Goal: Task Accomplishment & Management: Complete application form

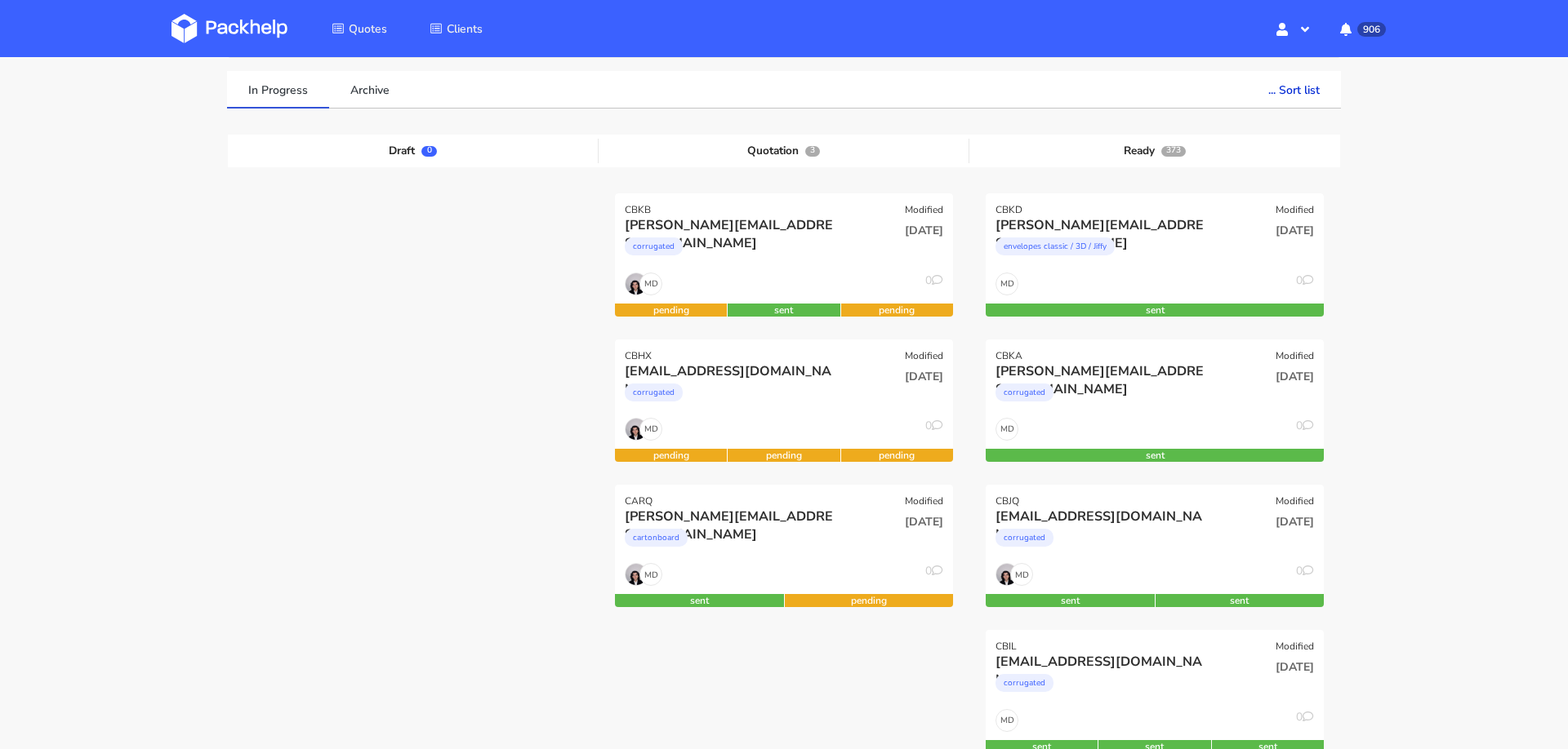
scroll to position [111, 0]
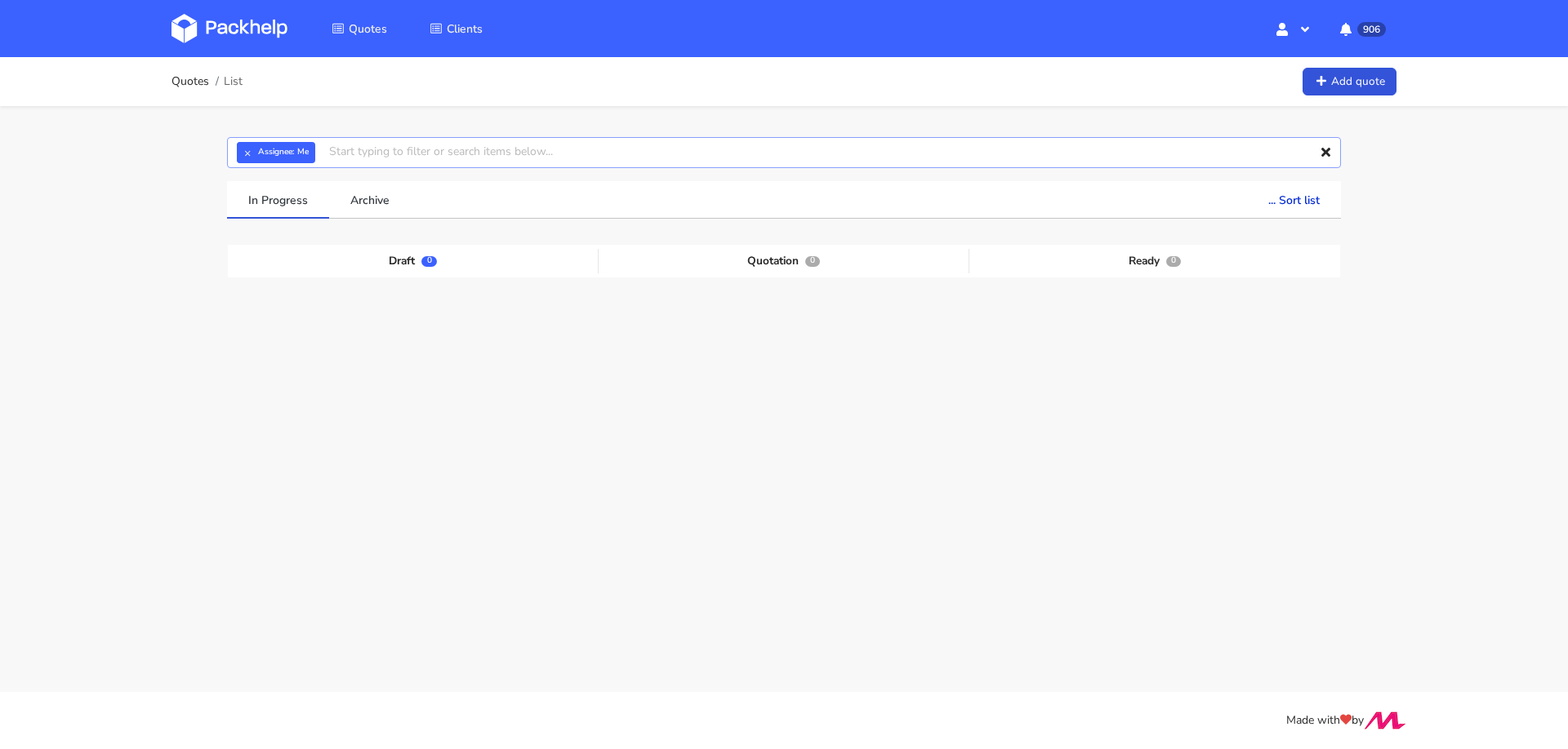
click at [515, 143] on input "text" at bounding box center [784, 153] width 1114 height 31
click at [512, 156] on input "text" at bounding box center [784, 153] width 1114 height 31
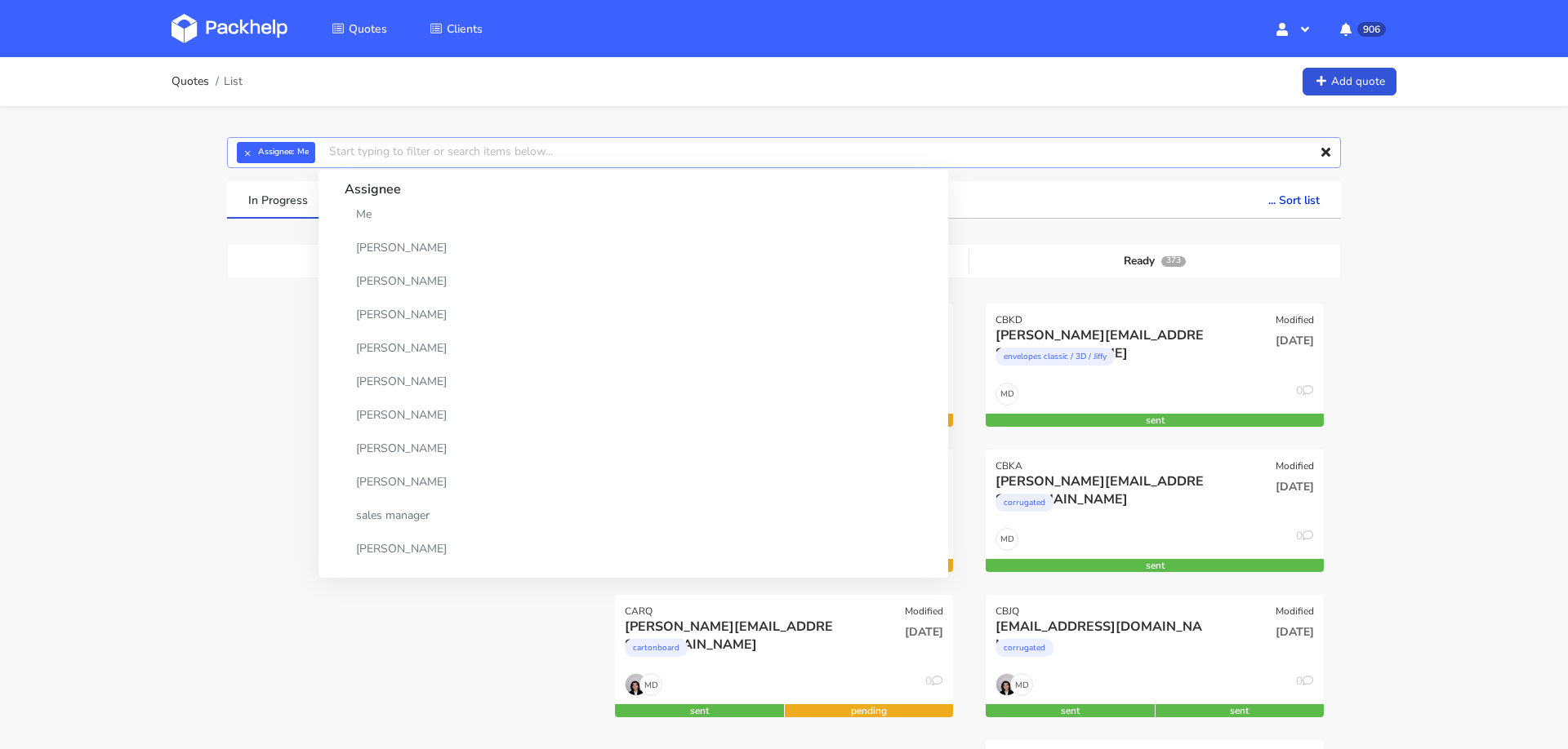
paste input "CBEG-1"
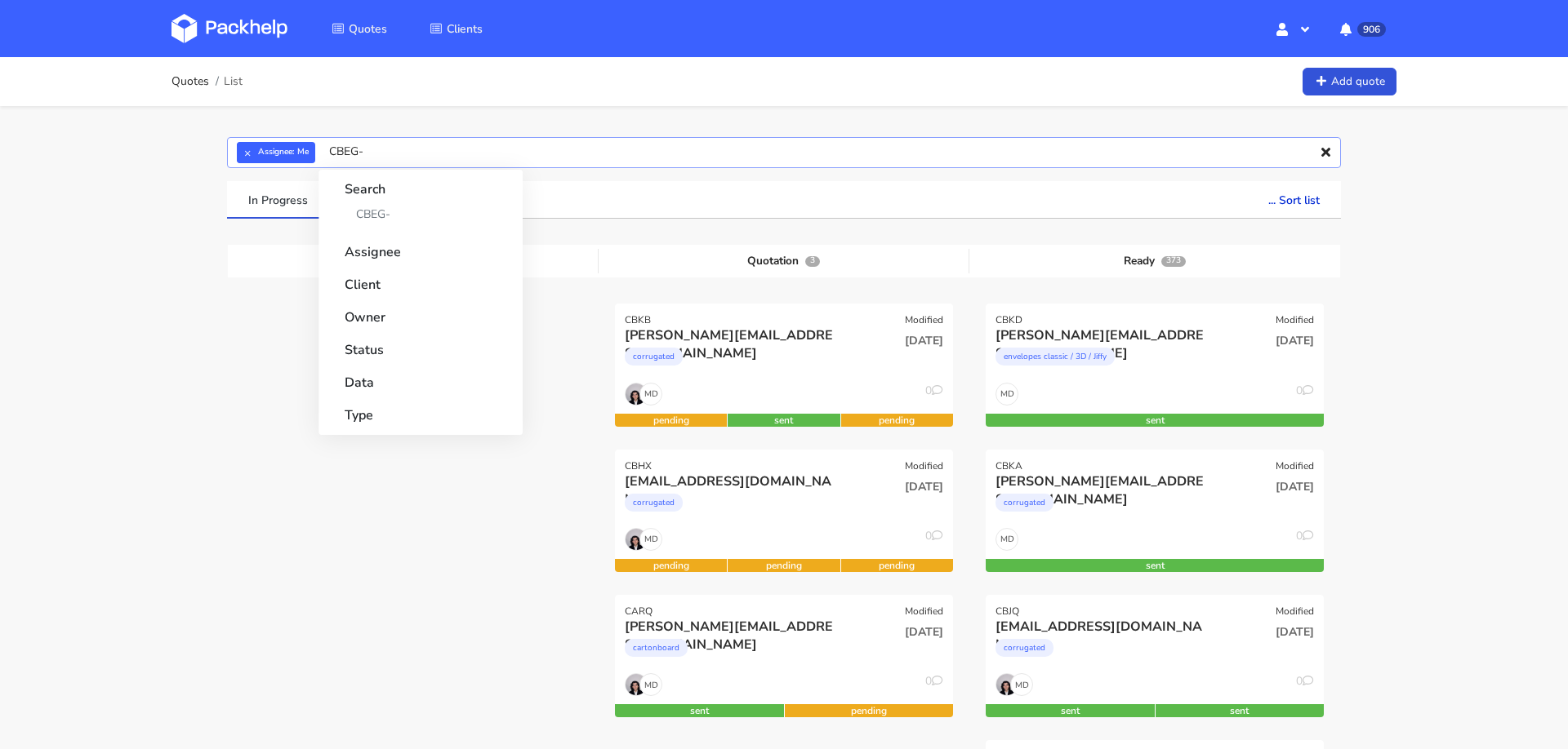
type input "CBEG"
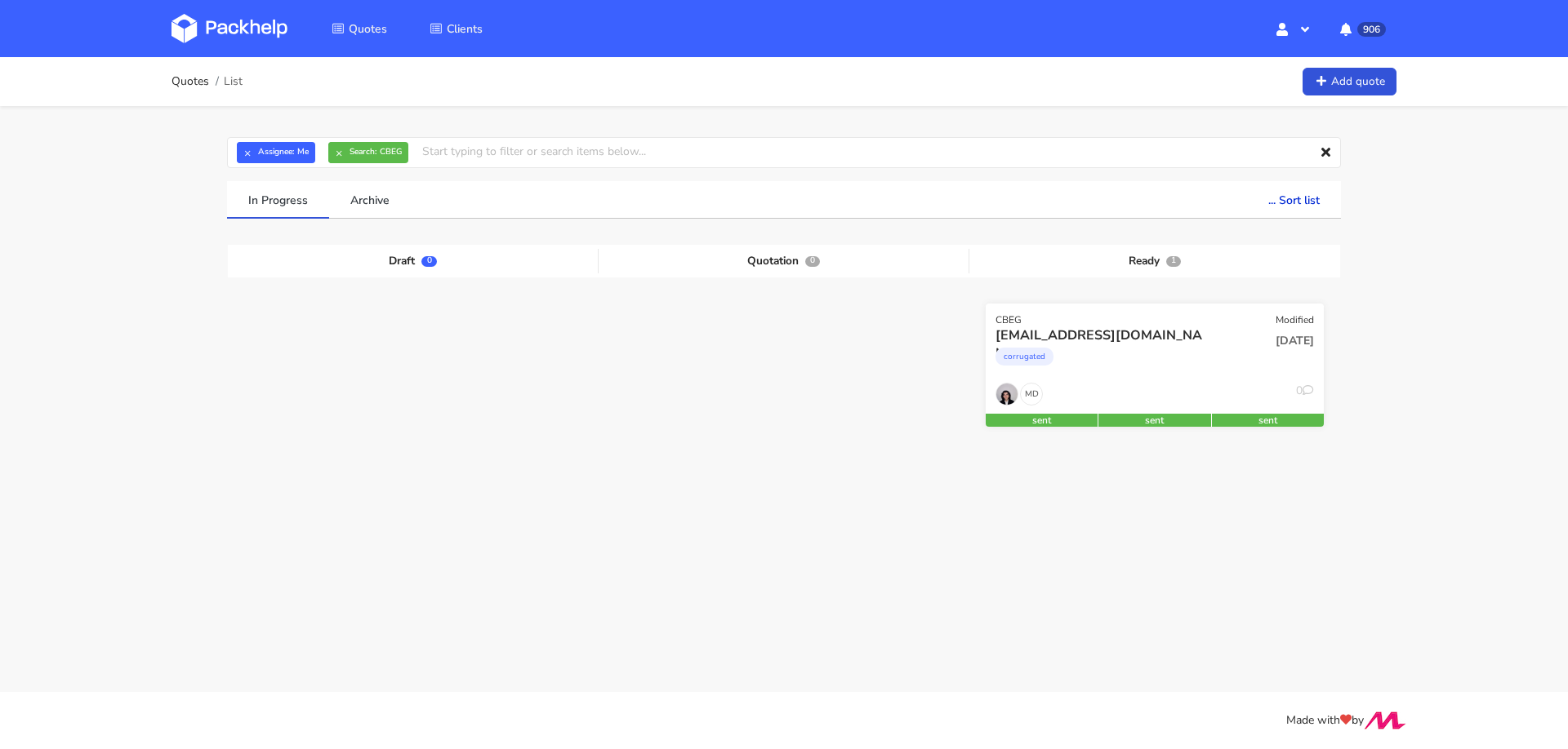
click at [1137, 363] on div "corrugated" at bounding box center [1104, 360] width 217 height 32
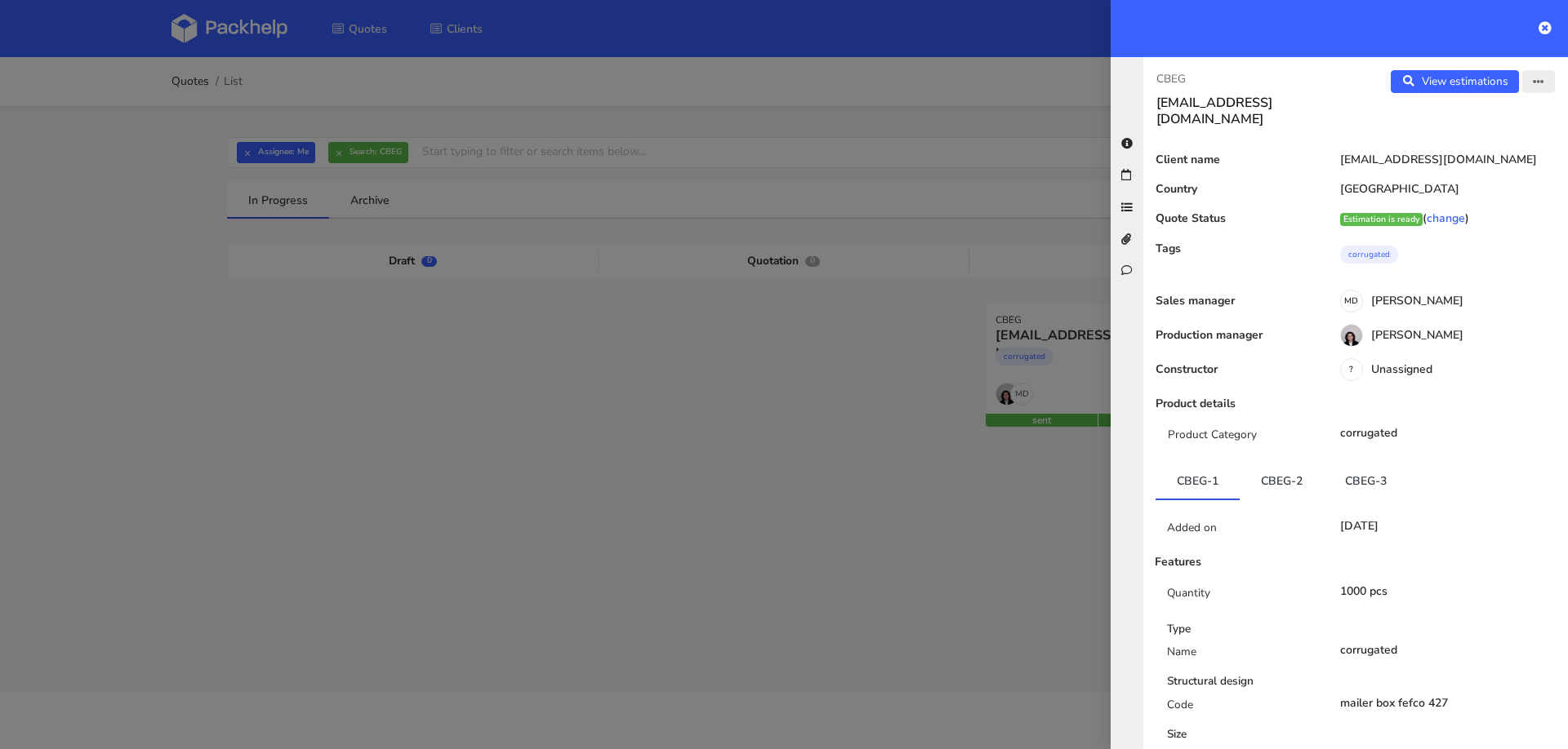
click at [1539, 84] on icon "button" at bounding box center [1538, 82] width 11 height 11
click at [1487, 144] on link "Edit quote" at bounding box center [1485, 144] width 144 height 27
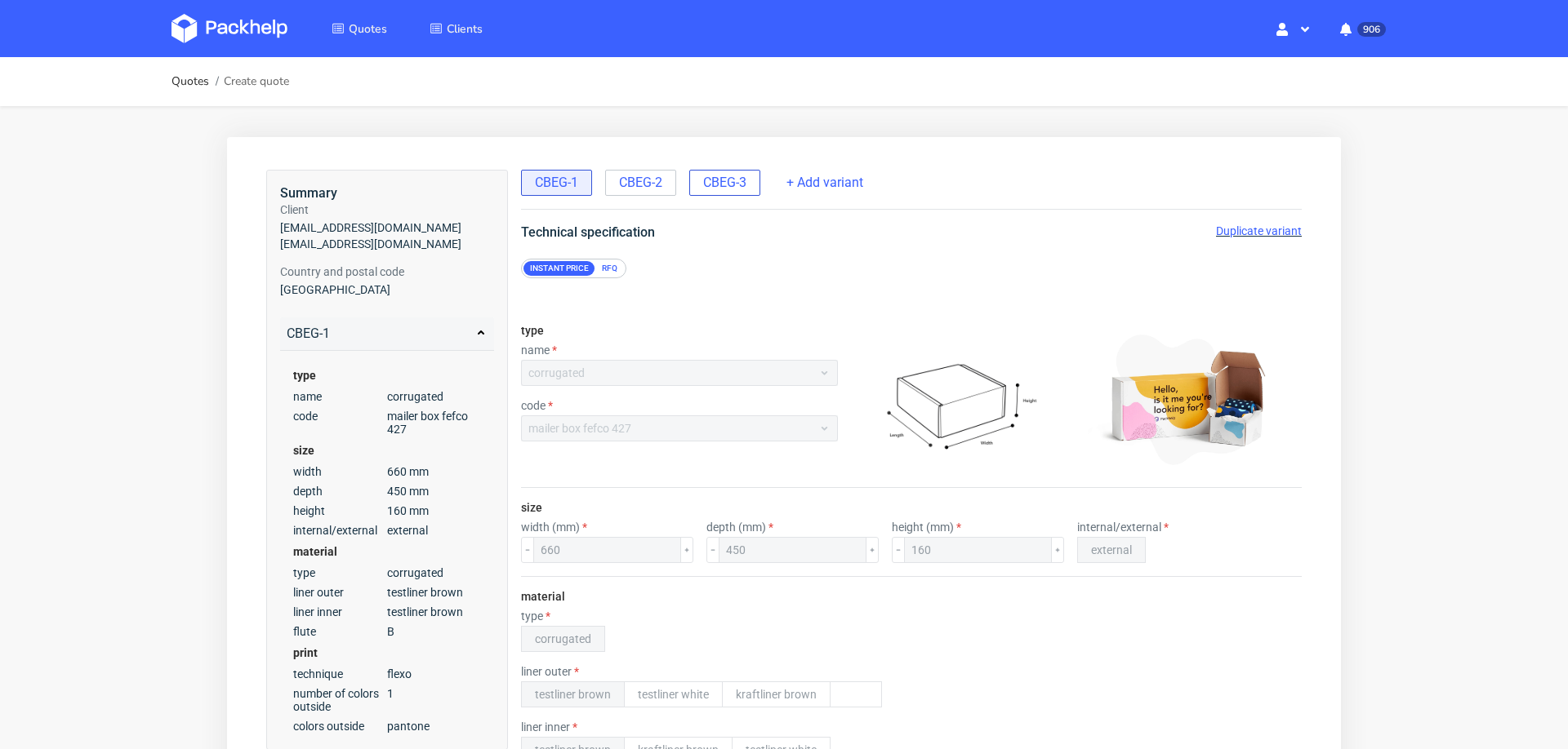
click at [712, 176] on span "CBEG-3" at bounding box center [724, 182] width 44 height 18
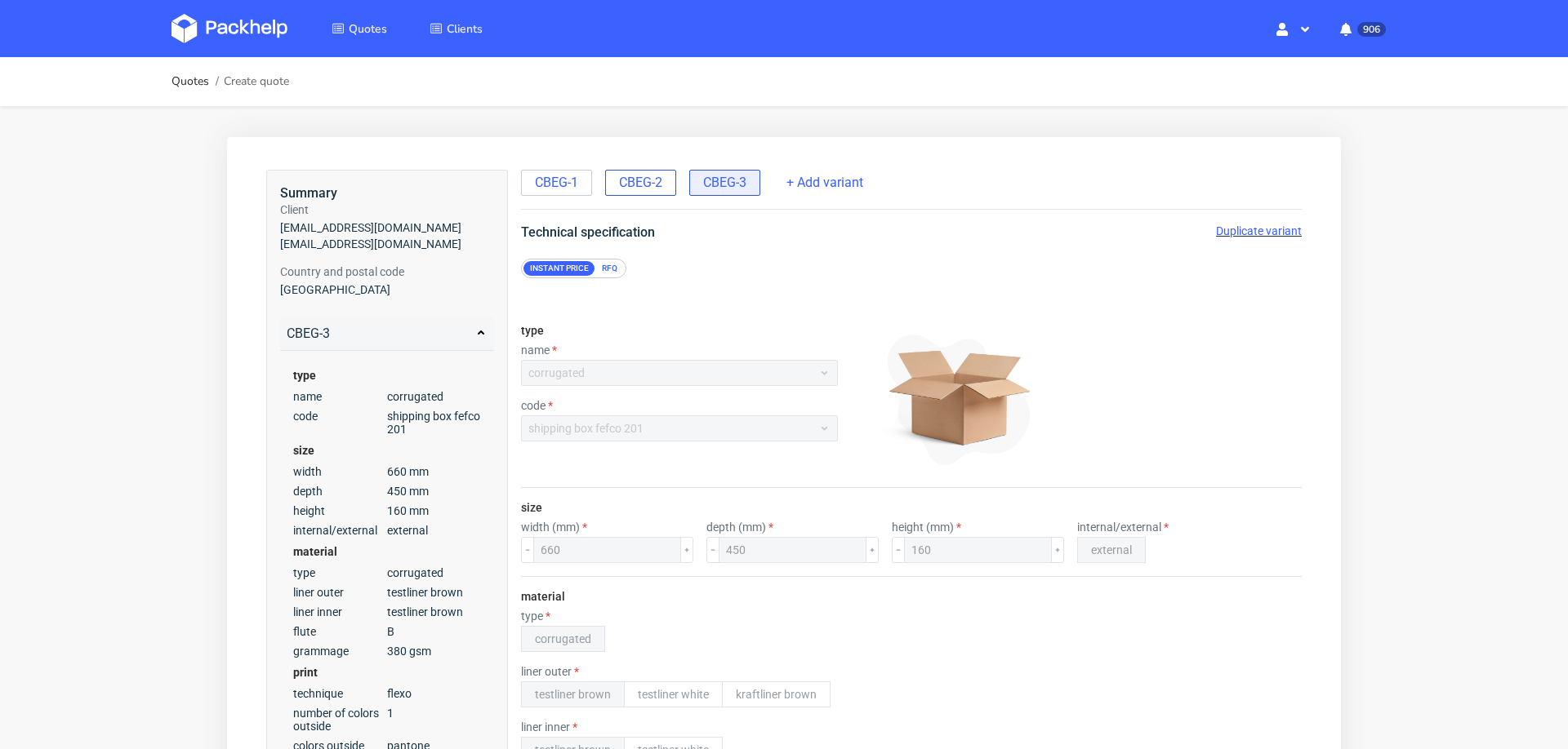
click at [635, 180] on span "CBEG-2" at bounding box center [640, 182] width 44 height 18
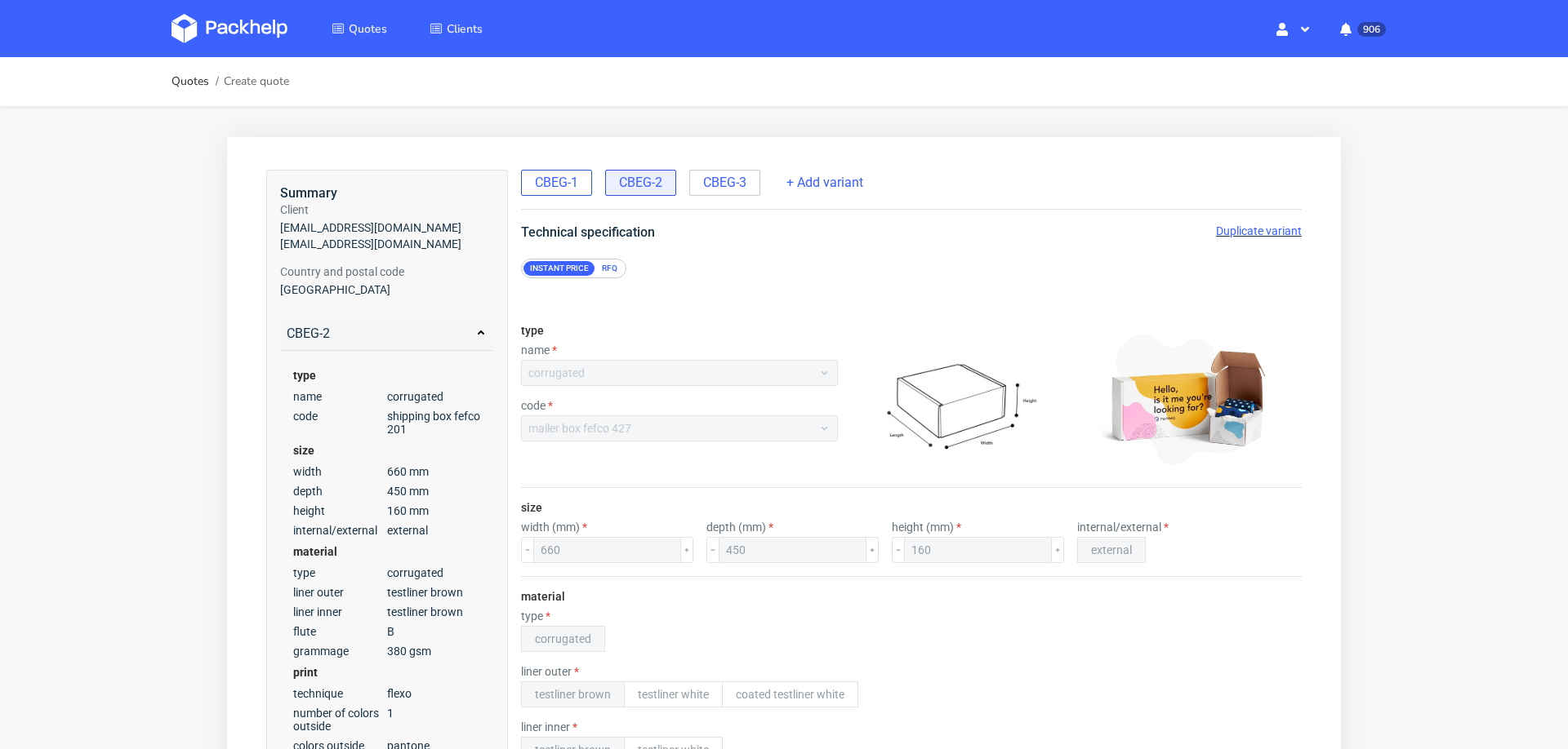
click at [572, 181] on span "CBEG-1" at bounding box center [557, 182] width 44 height 18
click at [642, 180] on span "CBEG-2" at bounding box center [640, 182] width 44 height 18
click at [748, 193] on div "CBEG-3" at bounding box center [724, 182] width 71 height 26
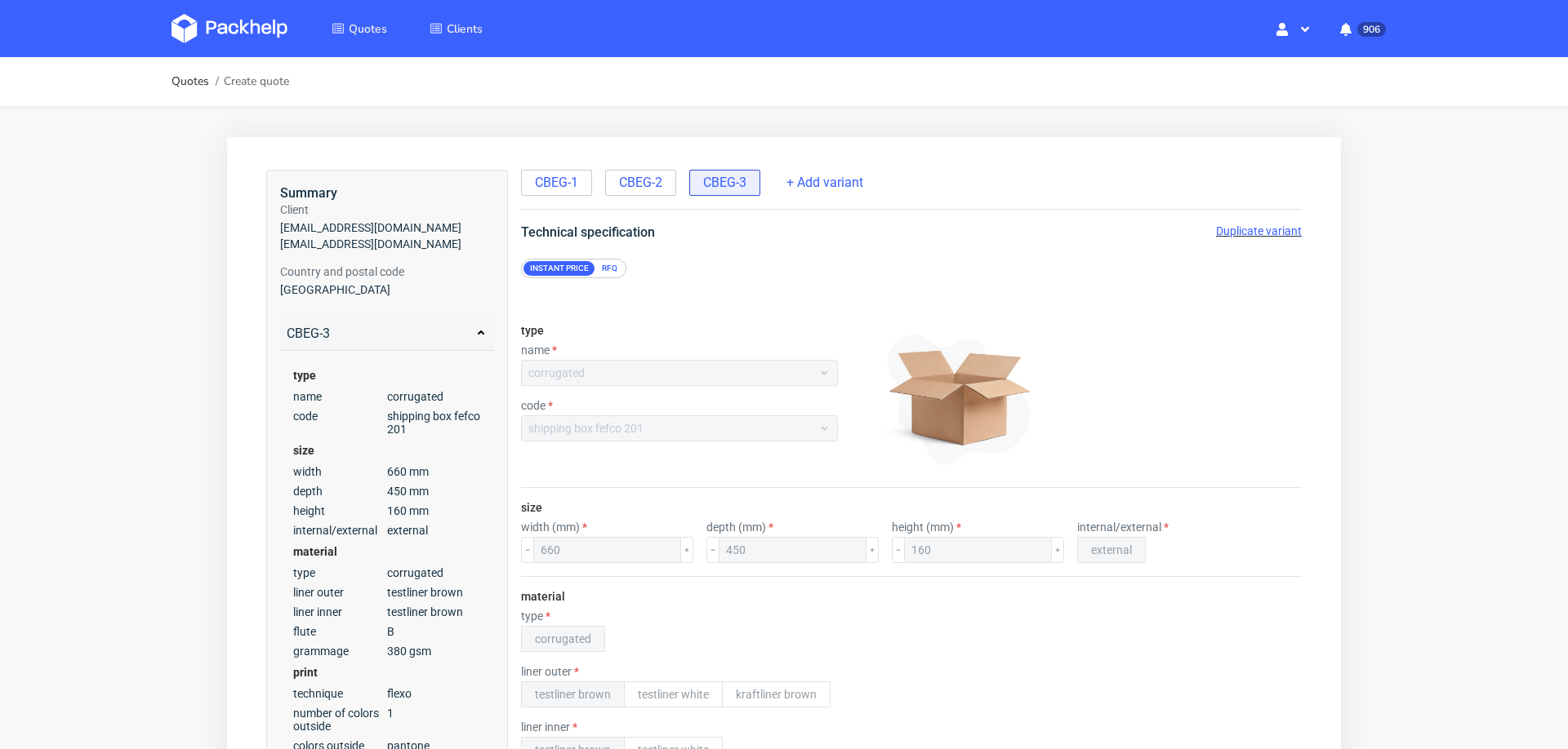
click at [1216, 238] on div "Duplicate variant" at bounding box center [1259, 231] width 86 height 17
click at [1226, 231] on span "Duplicate variant" at bounding box center [1259, 231] width 86 height 13
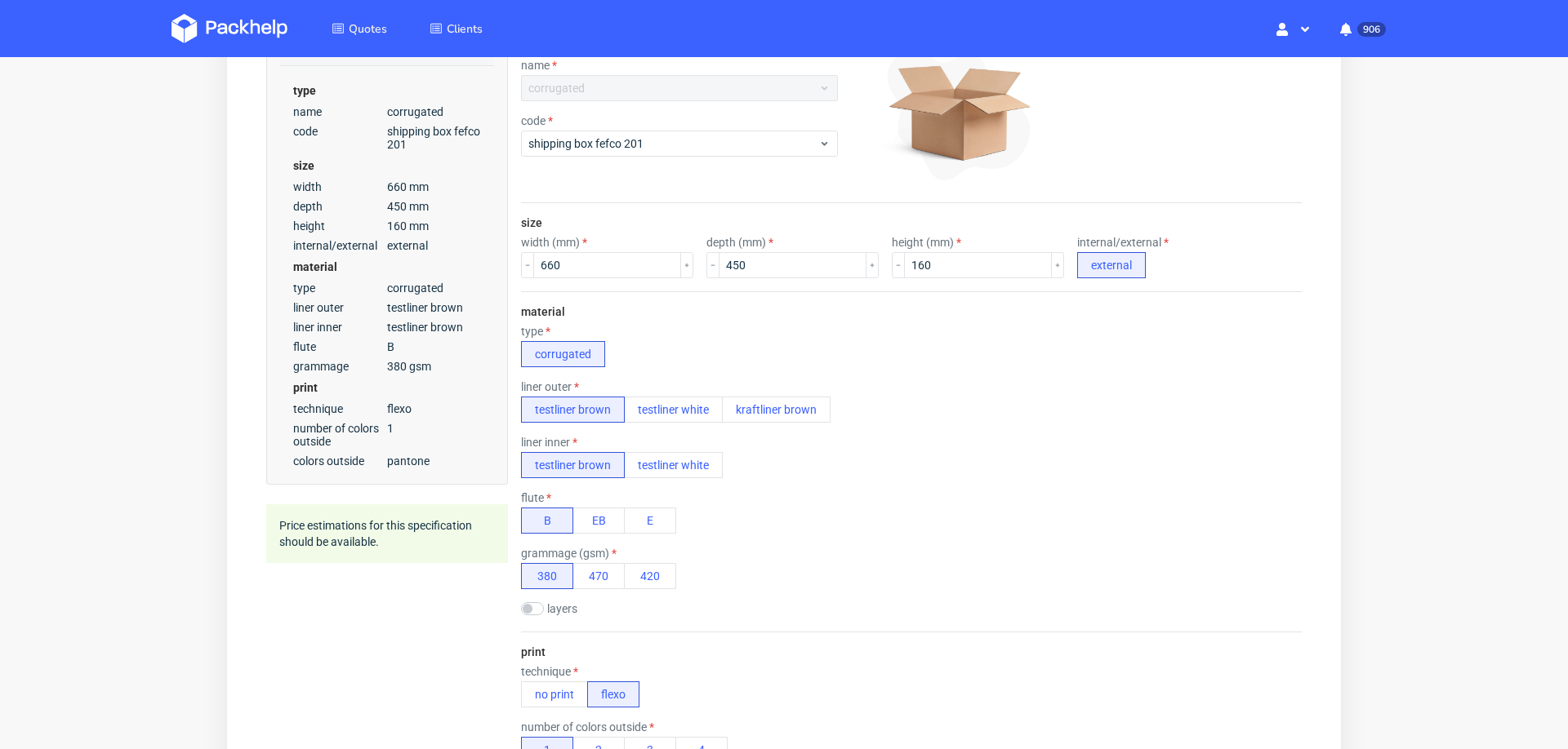
scroll to position [284, 0]
click at [605, 268] on input "660" at bounding box center [608, 266] width 148 height 26
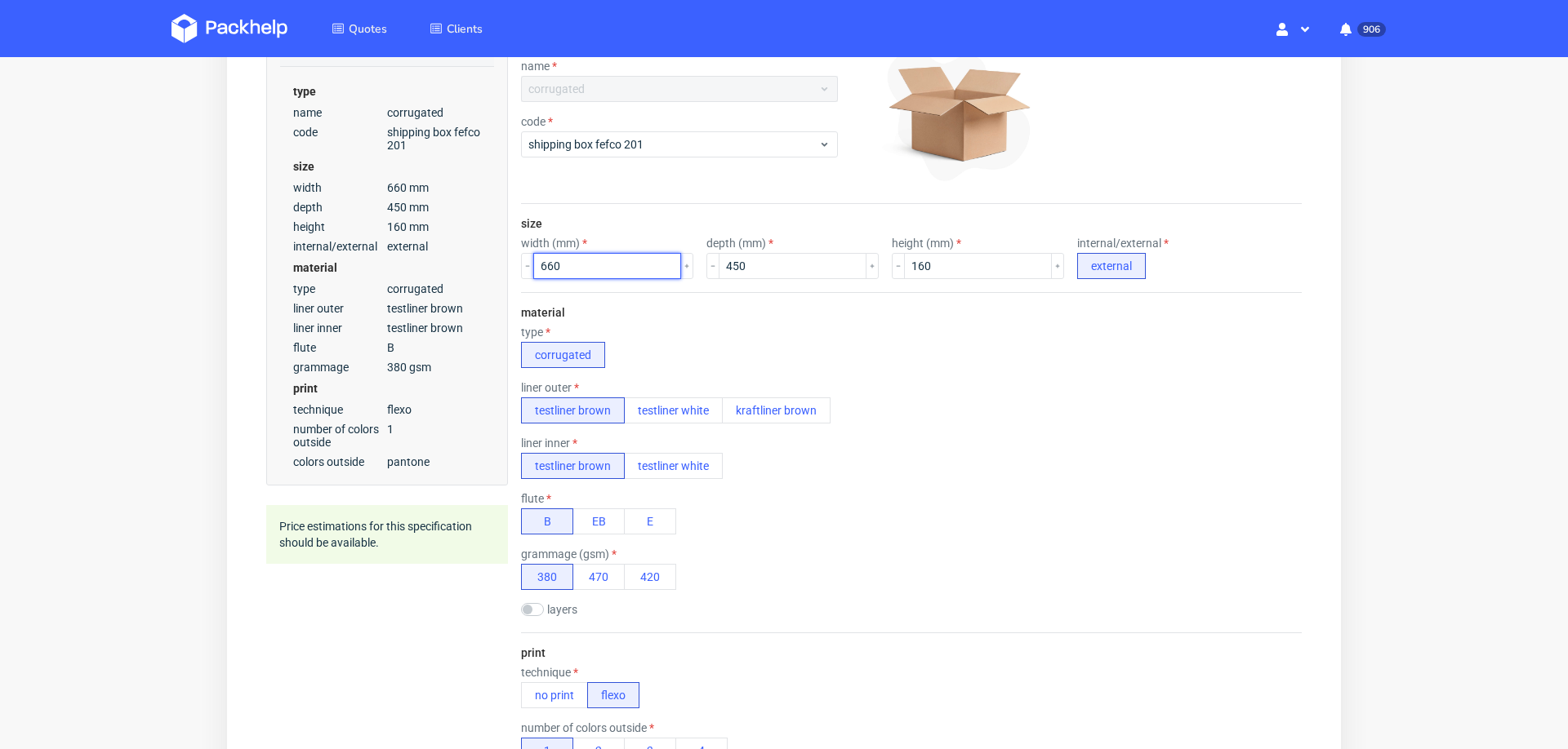
click at [605, 268] on input "660" at bounding box center [608, 266] width 148 height 26
type input "378"
click at [746, 268] on input "450" at bounding box center [793, 266] width 148 height 26
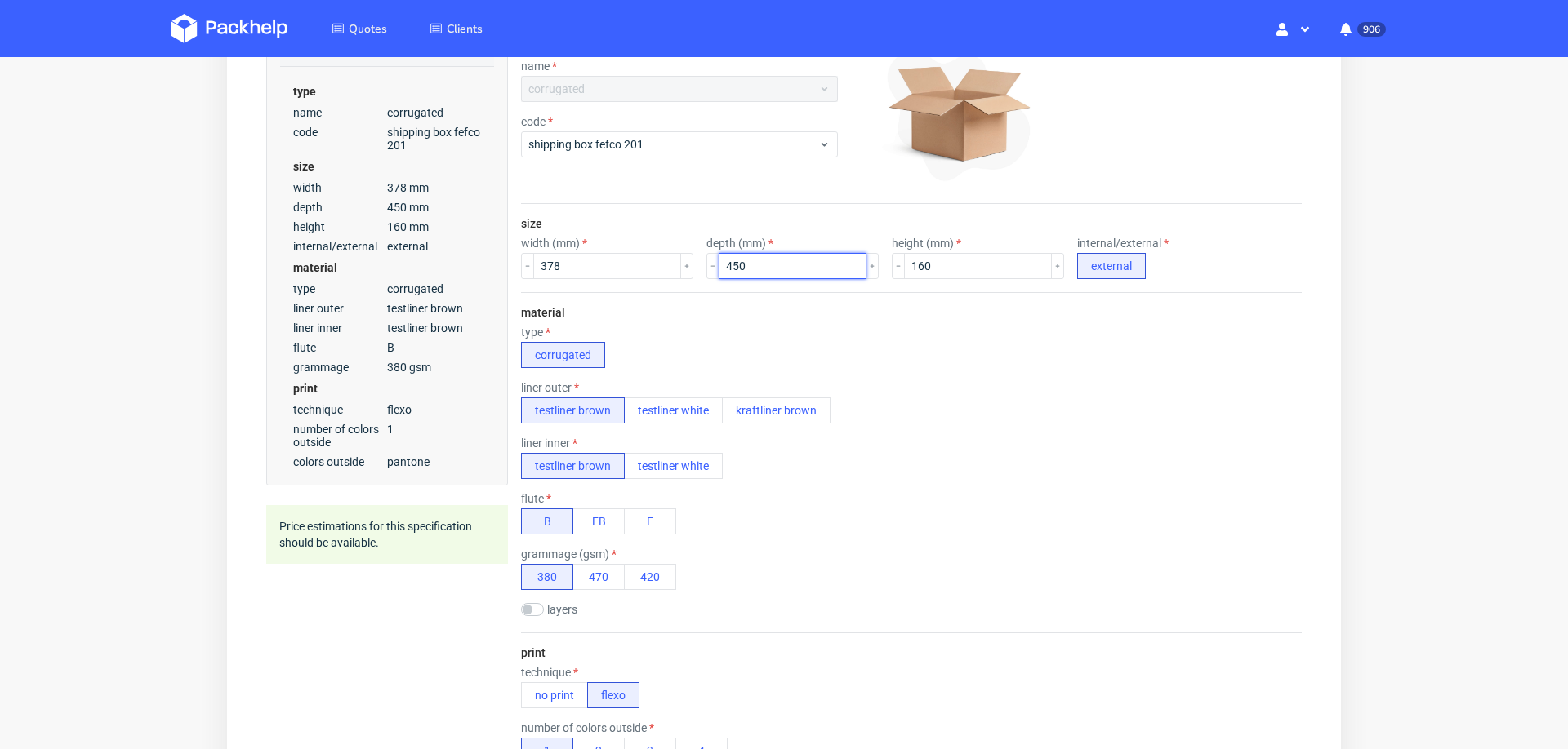
click at [746, 268] on input "450" at bounding box center [793, 266] width 148 height 26
type input "258"
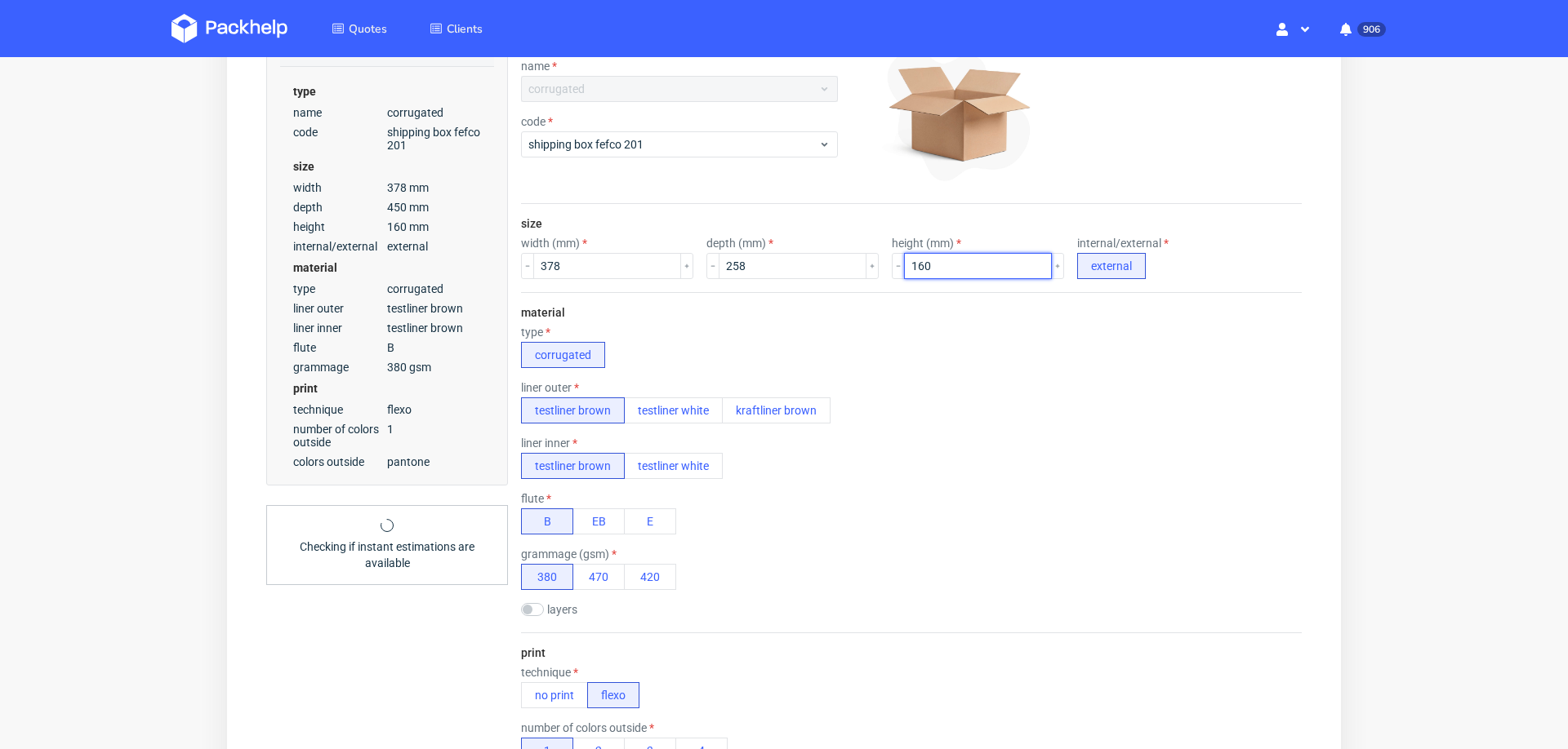
click at [911, 270] on input "160" at bounding box center [978, 266] width 148 height 26
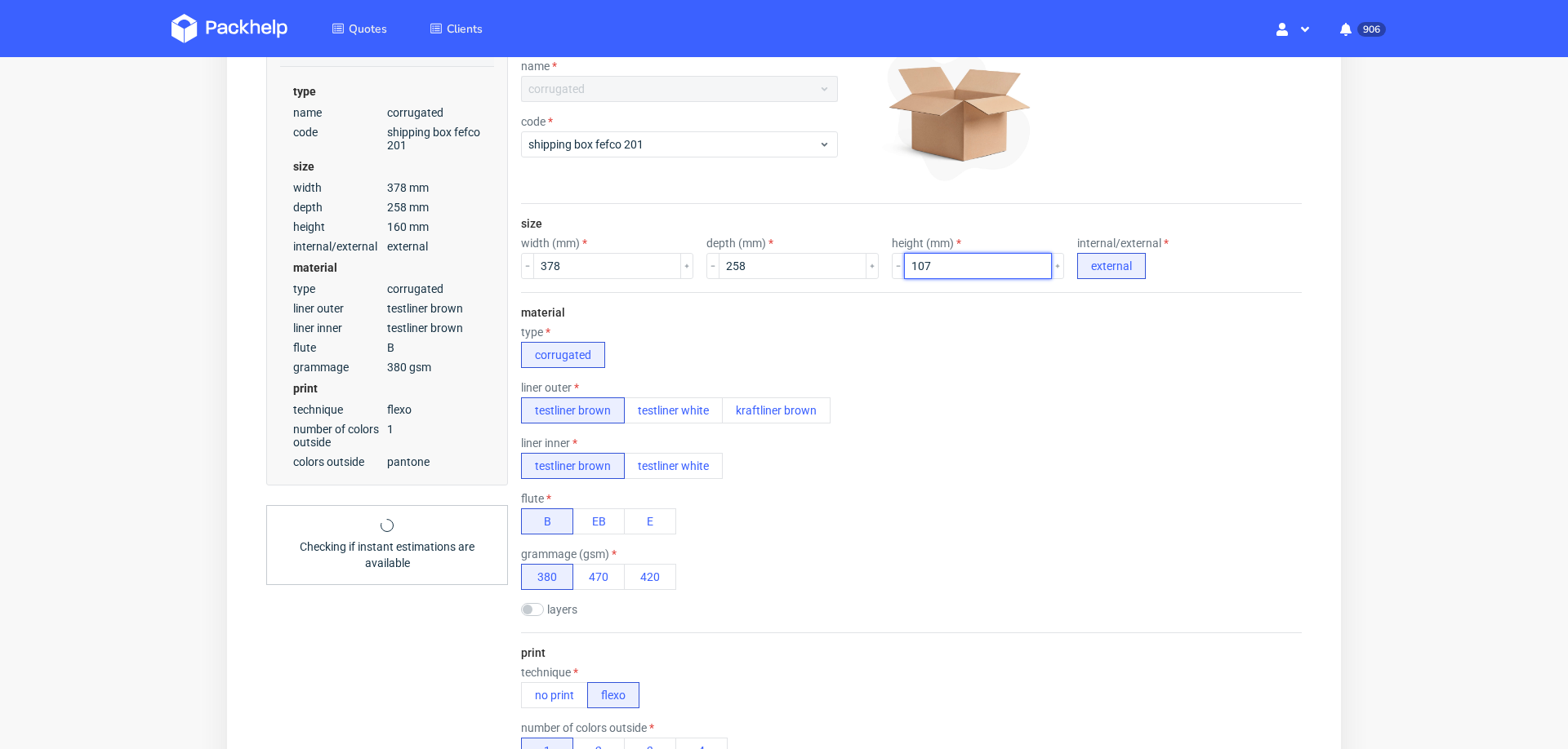
type input "107"
click at [892, 368] on div "material type corrugated liner outer testliner brown testliner white kraftliner…" at bounding box center [911, 463] width 781 height 341
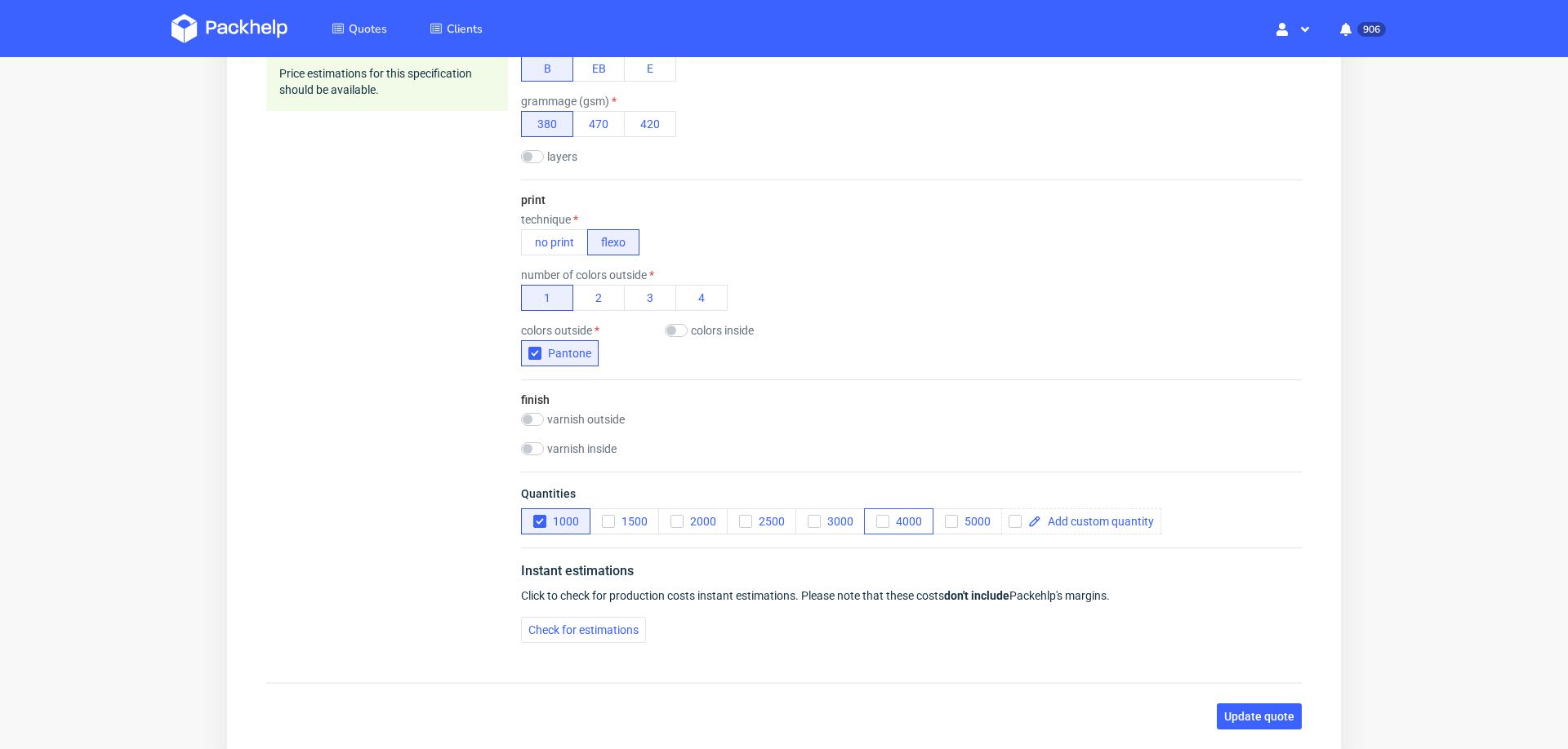
scroll to position [846, 0]
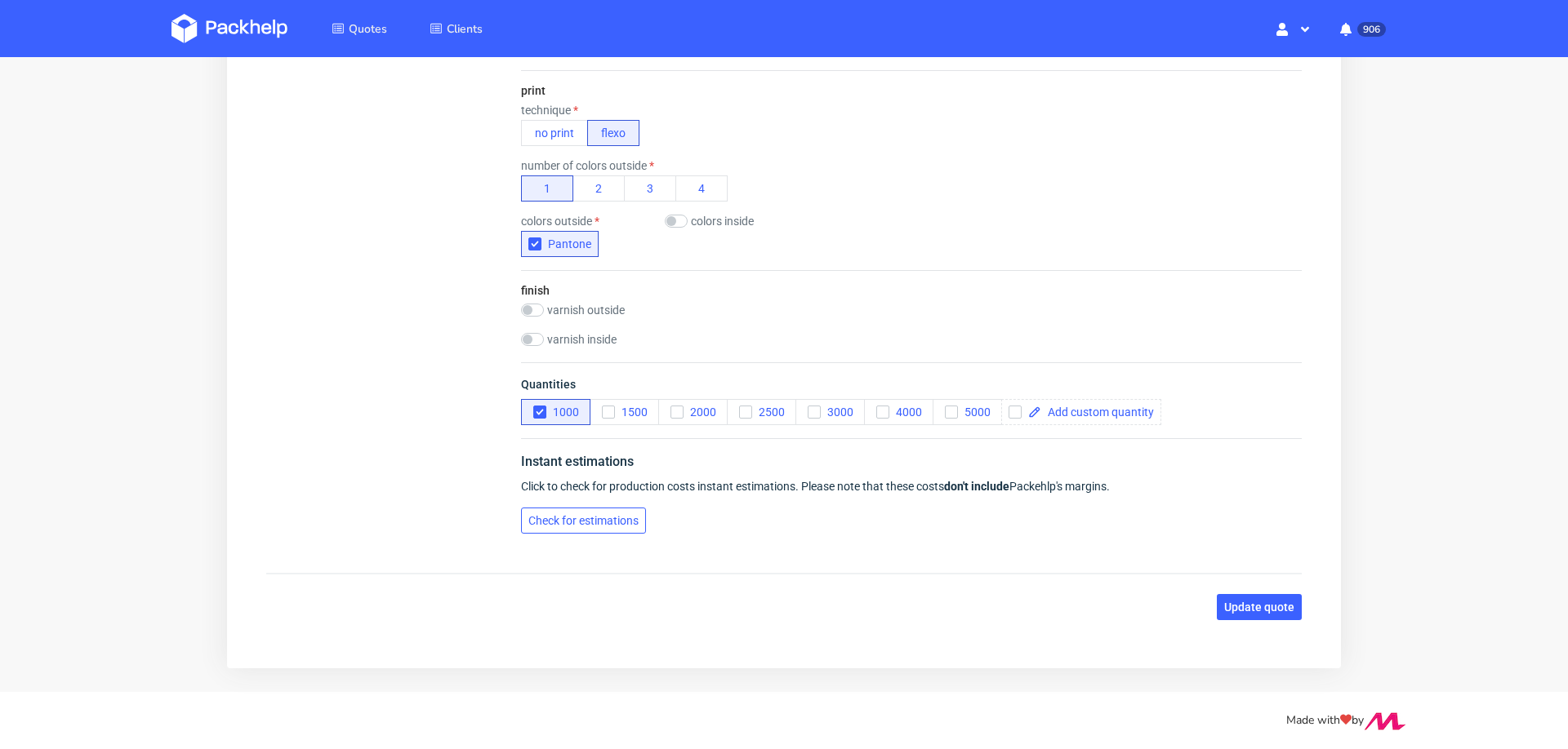
click at [591, 515] on span "Check for estimations" at bounding box center [583, 520] width 110 height 11
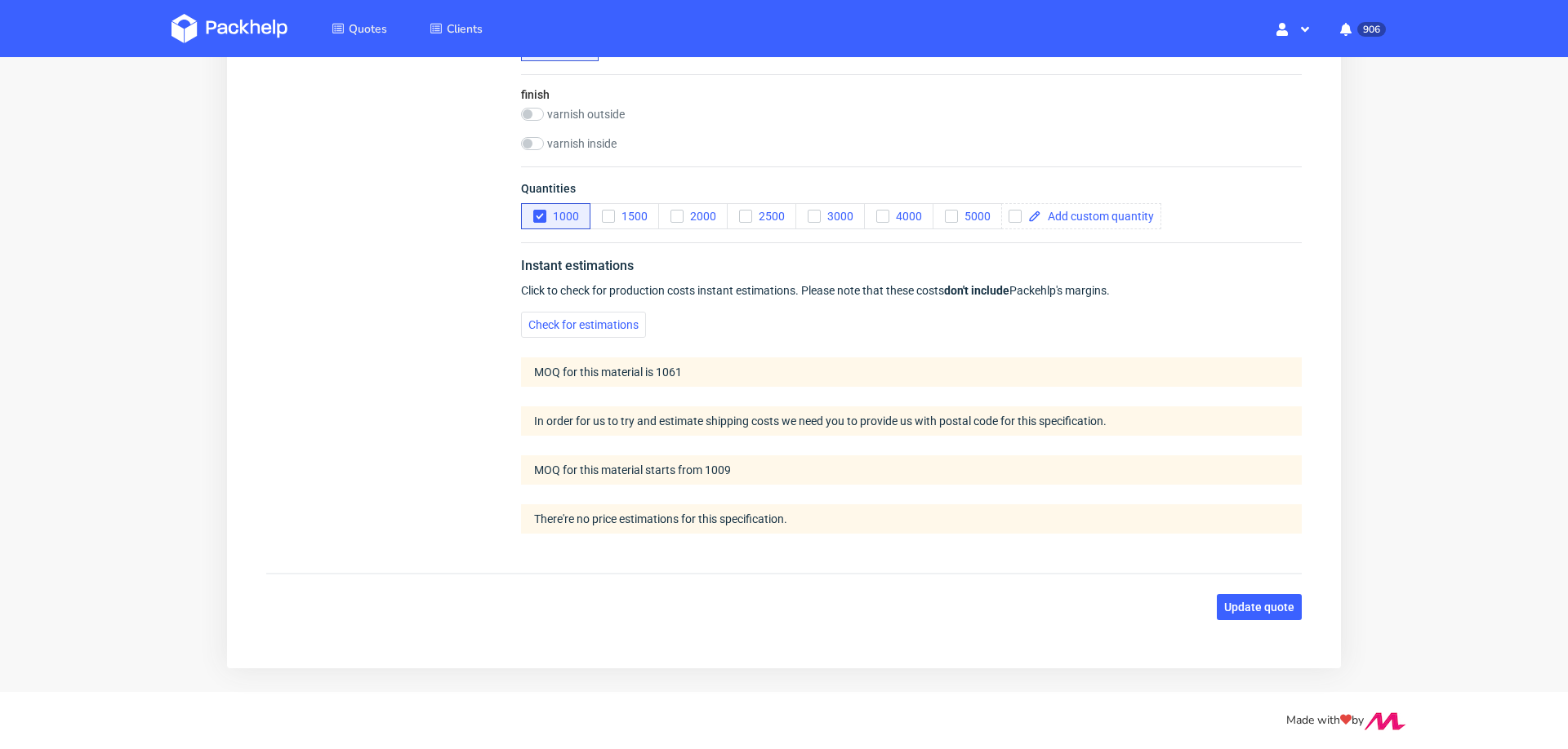
scroll to position [0, 0]
click at [1078, 220] on span at bounding box center [1098, 217] width 113 height 11
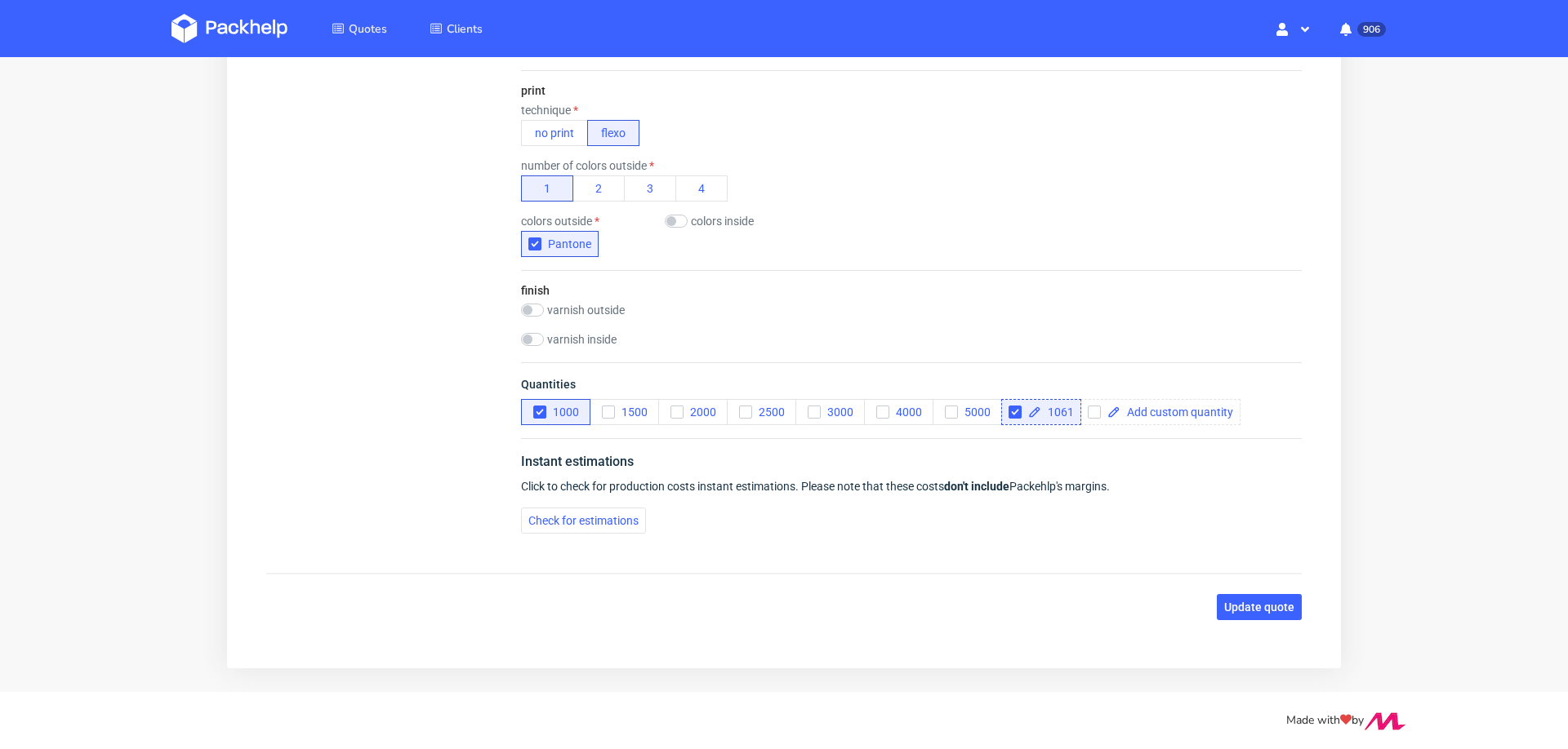
scroll to position [846, 0]
click at [551, 515] on span "Check for estimations" at bounding box center [583, 520] width 110 height 11
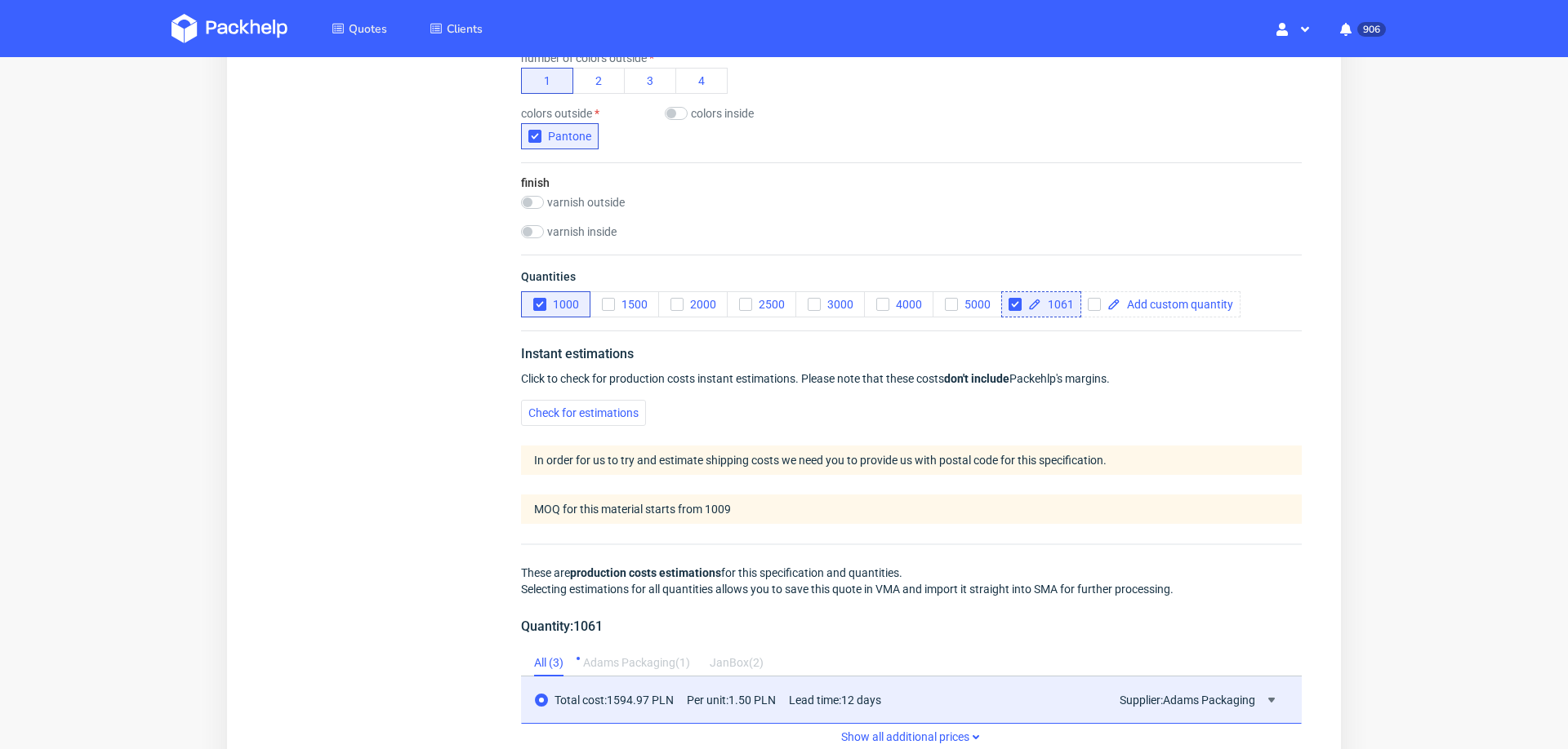
scroll to position [970, 0]
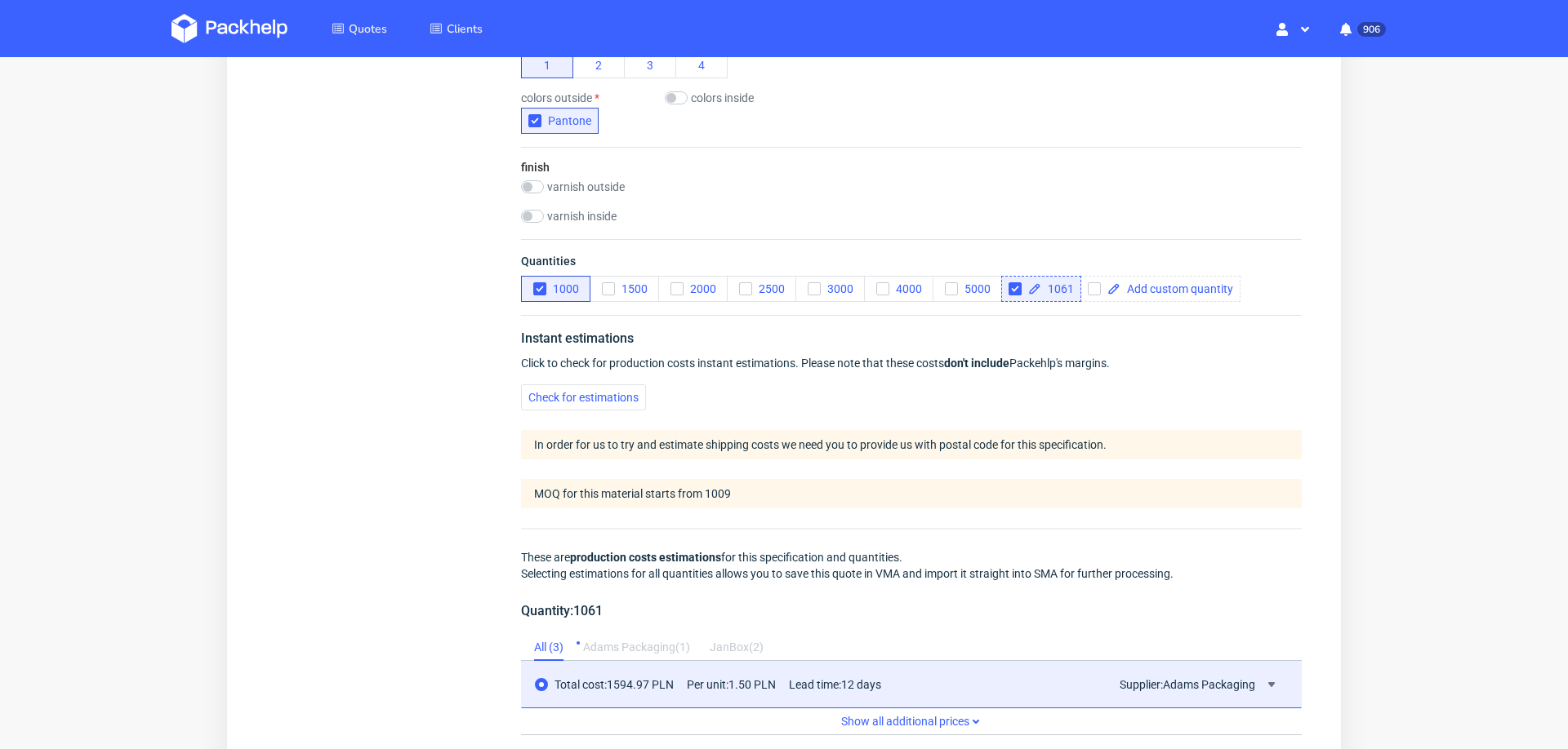
click at [1062, 283] on span "1061" at bounding box center [1057, 289] width 32 height 11
click at [438, 453] on div "Summary Client [EMAIL_ADDRESS][DOMAIN_NAME] [EMAIL_ADDRESS][DOMAIN_NAME] Countr…" at bounding box center [784, 82] width 1074 height 1791
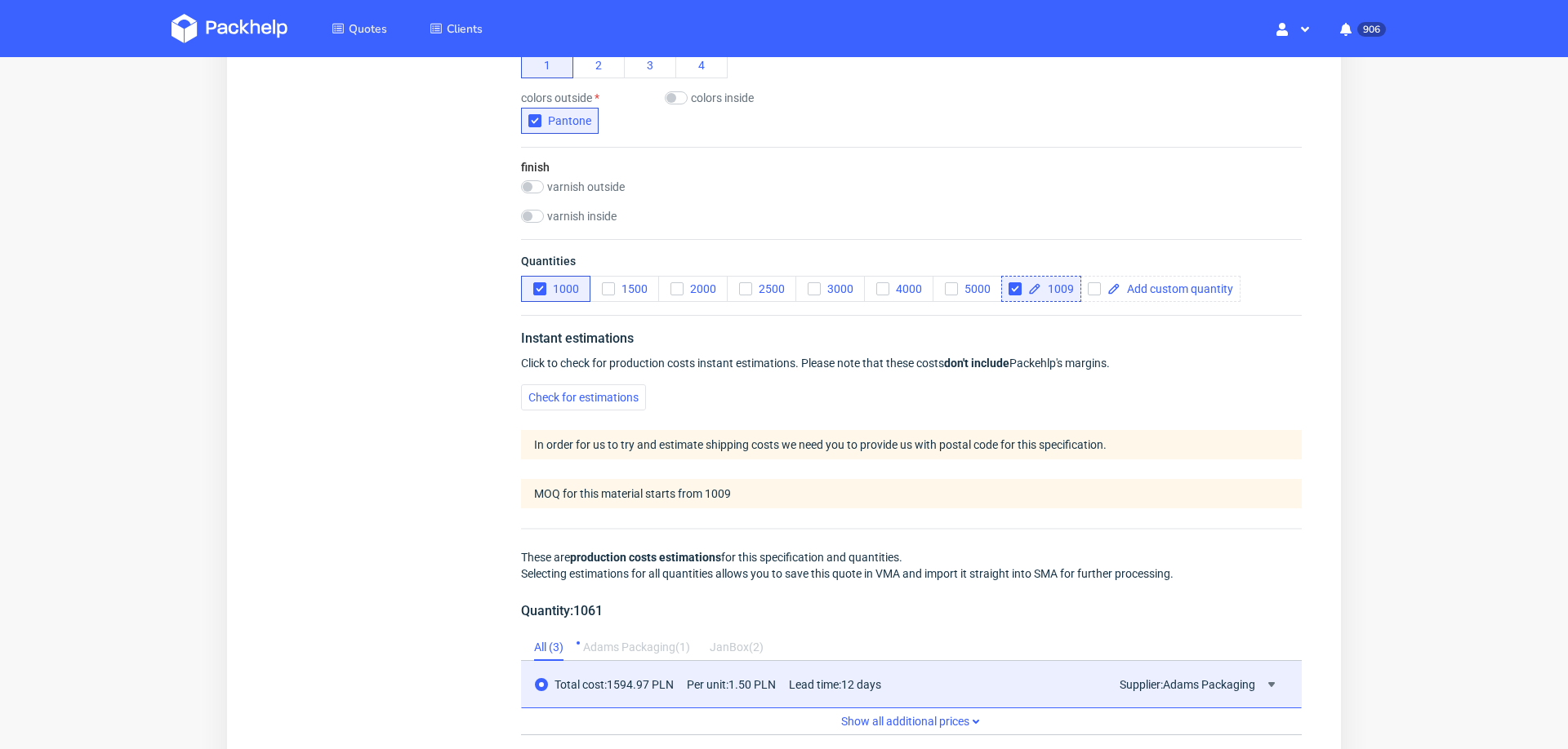
checkbox input "true"
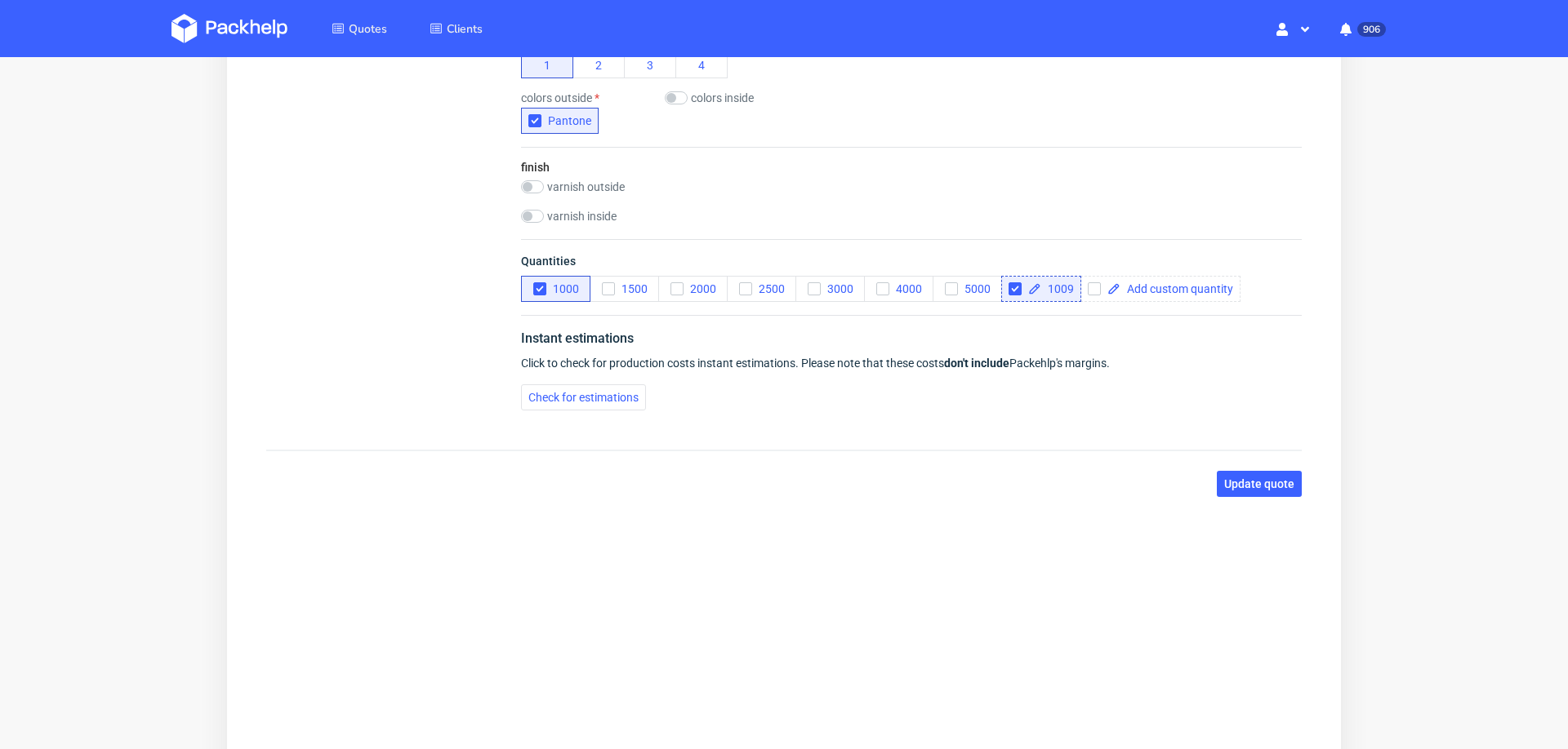
scroll to position [846, 0]
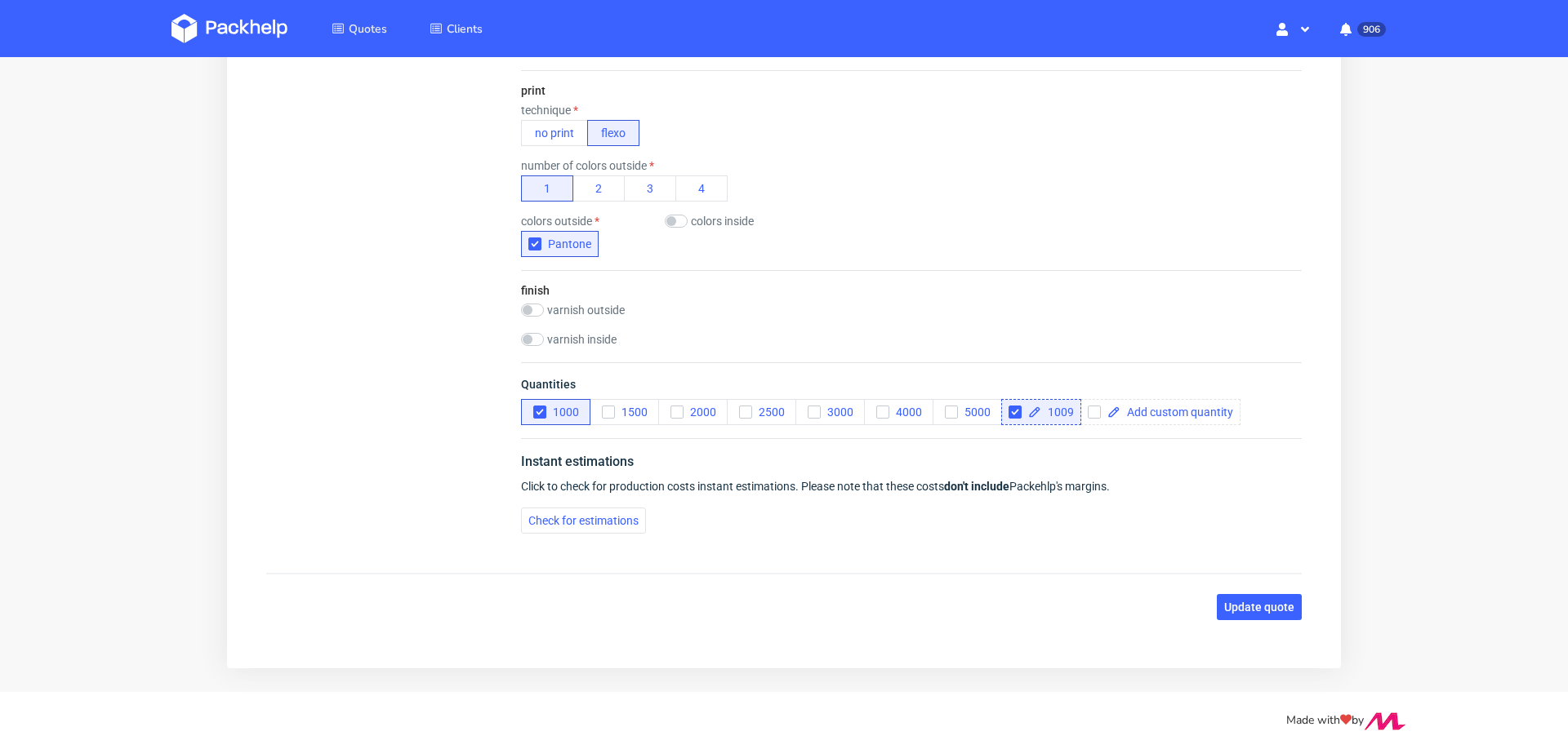
click at [549, 518] on span "Check for estimations" at bounding box center [583, 520] width 110 height 11
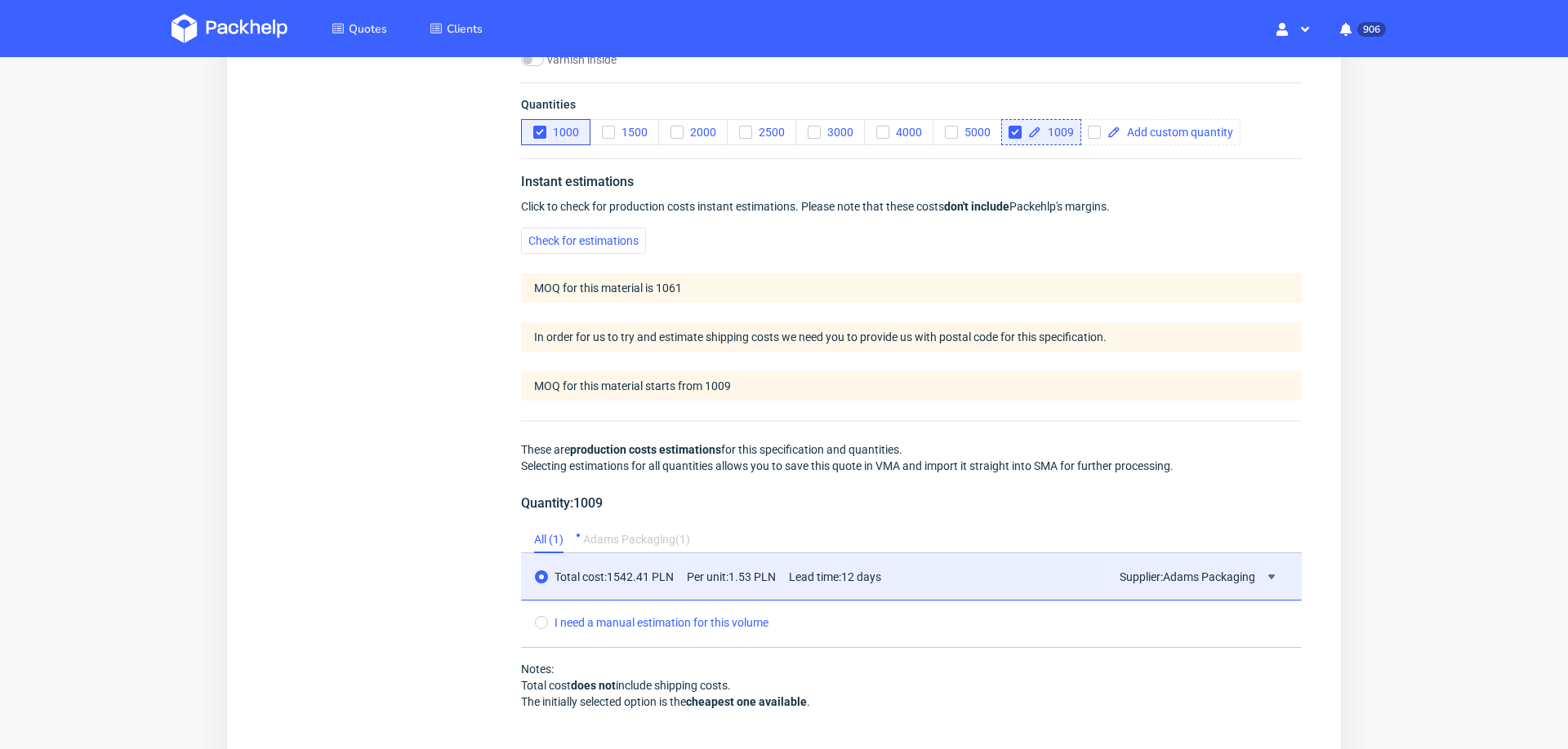
scroll to position [1130, 0]
click at [535, 124] on icon "button" at bounding box center [540, 130] width 11 height 11
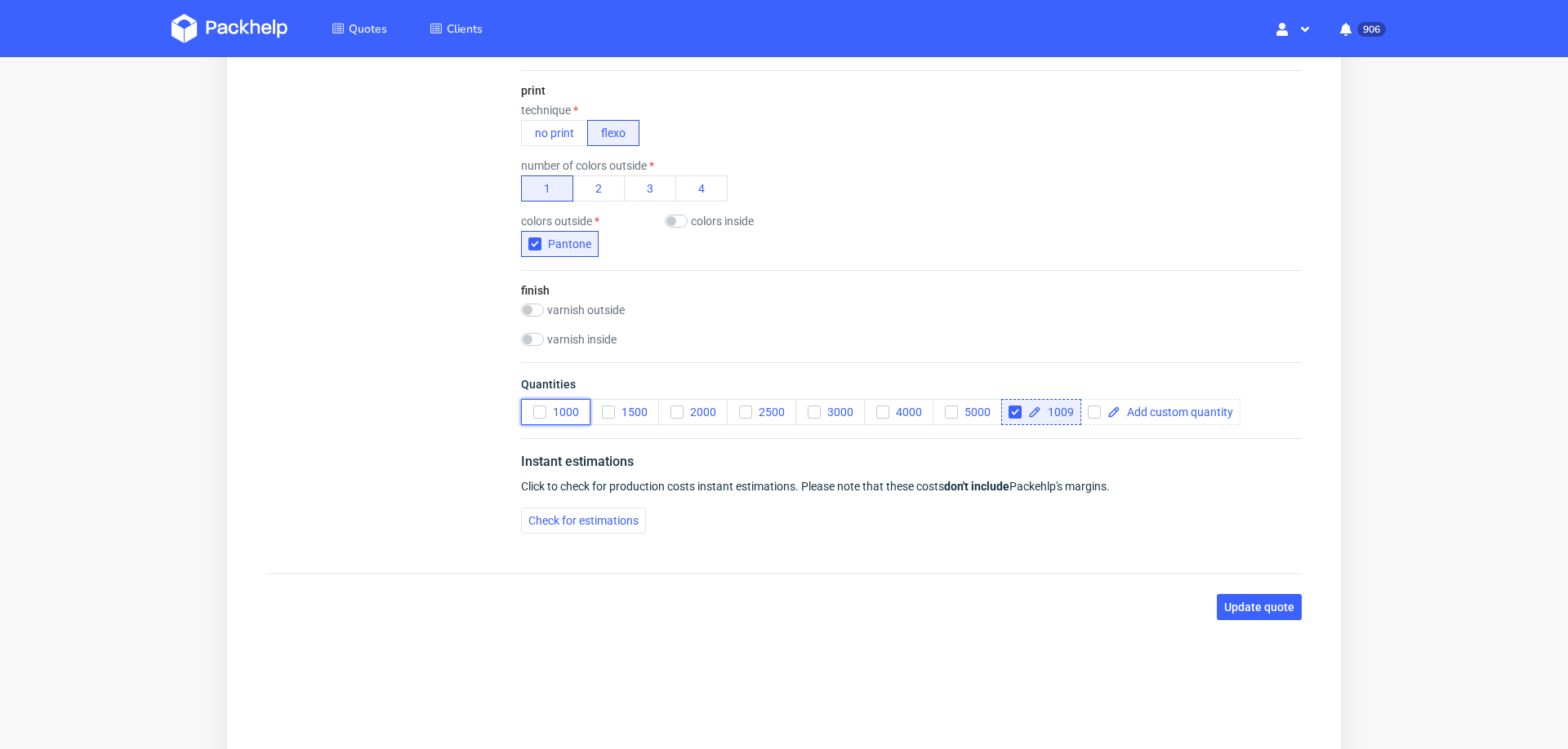
scroll to position [0, 0]
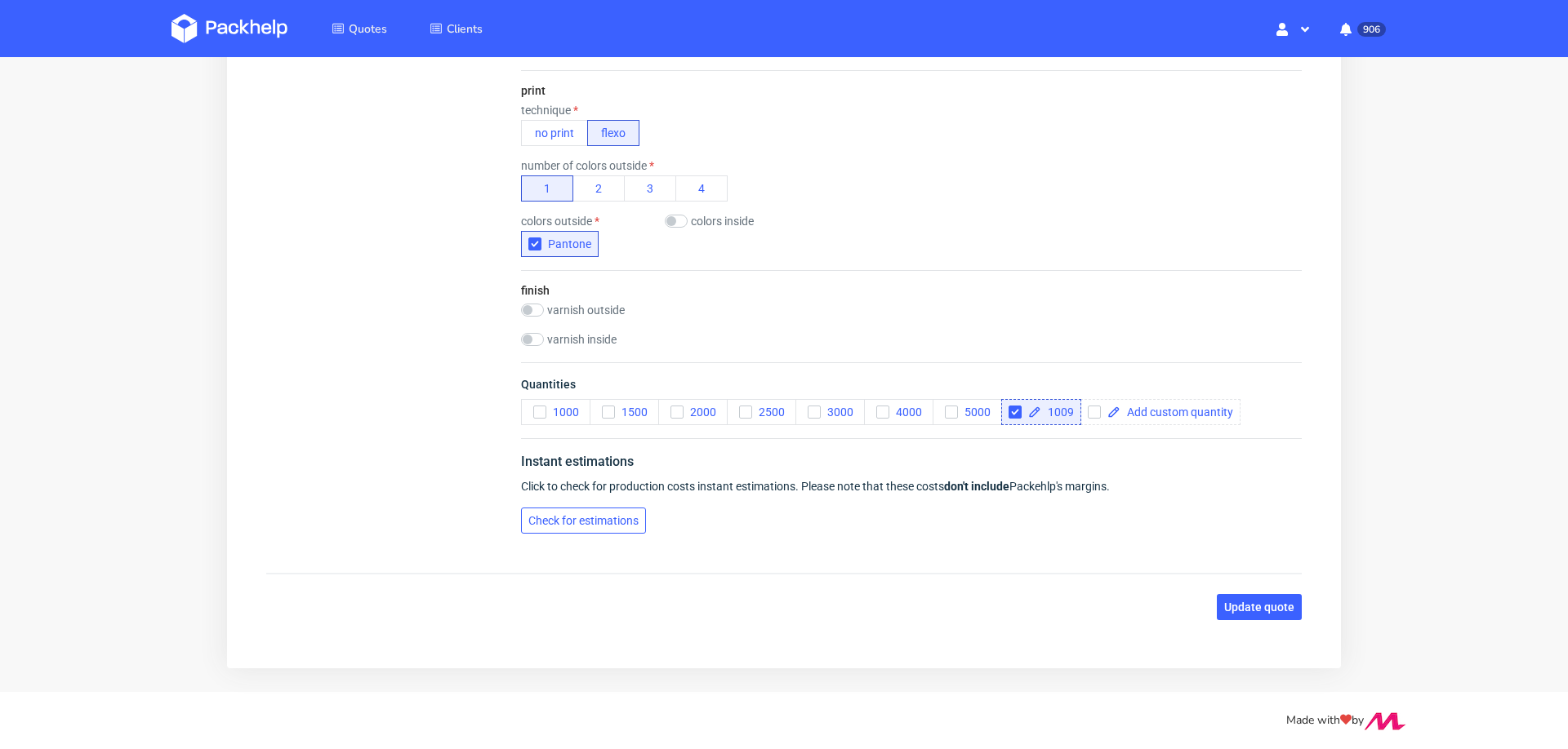
click at [562, 519] on span "Check for estimations" at bounding box center [583, 520] width 110 height 11
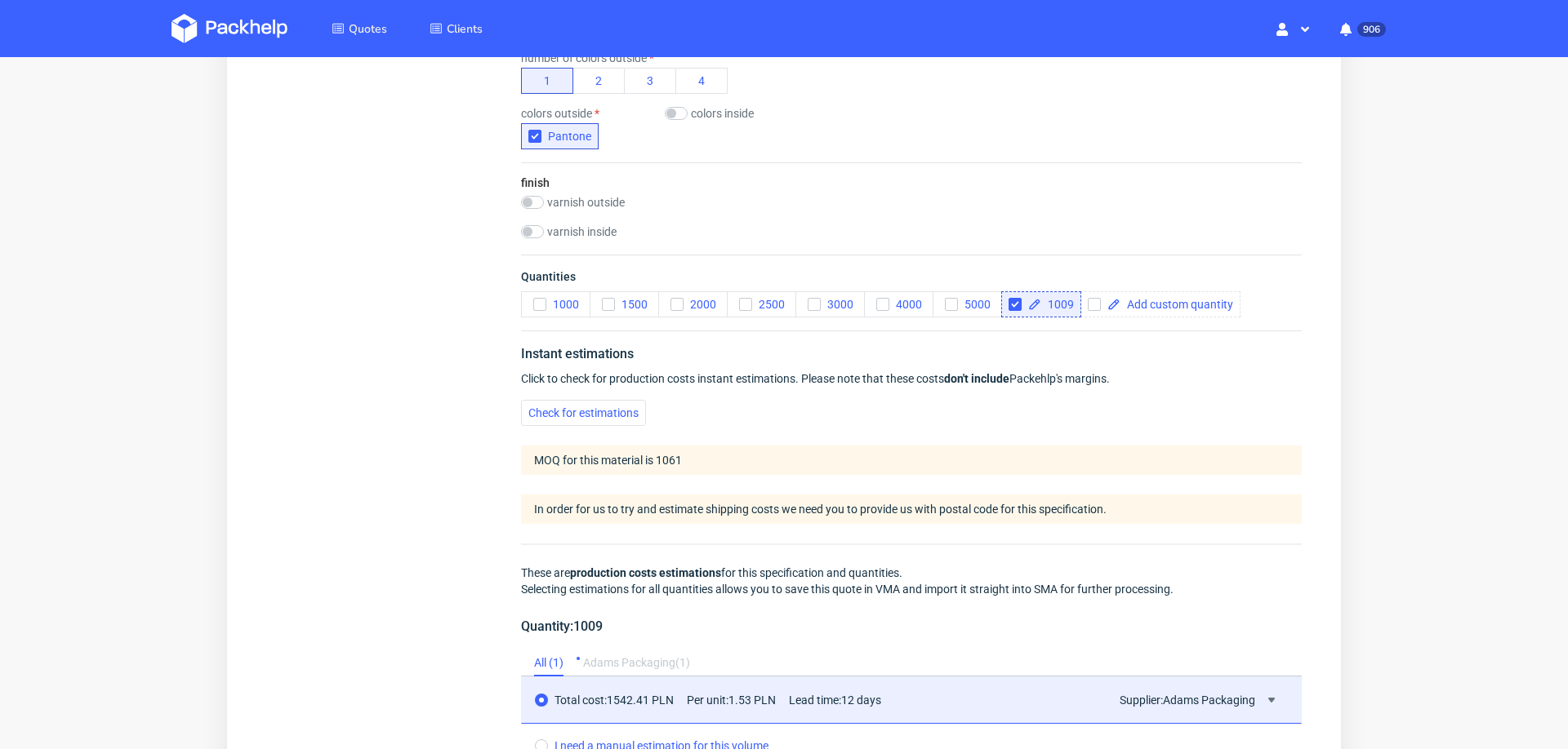
scroll to position [1286, 0]
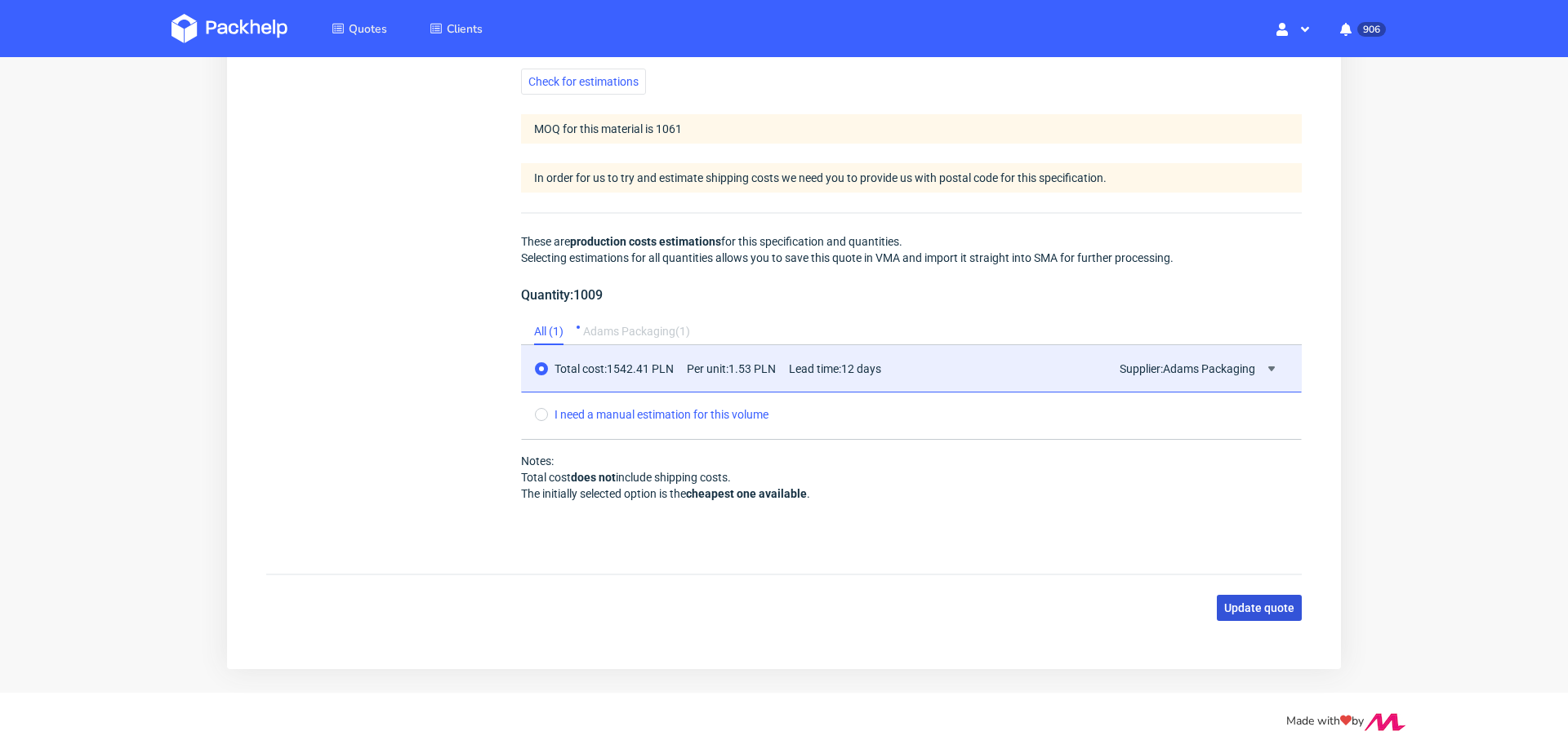
click at [1265, 595] on button "Update quote" at bounding box center [1260, 608] width 85 height 26
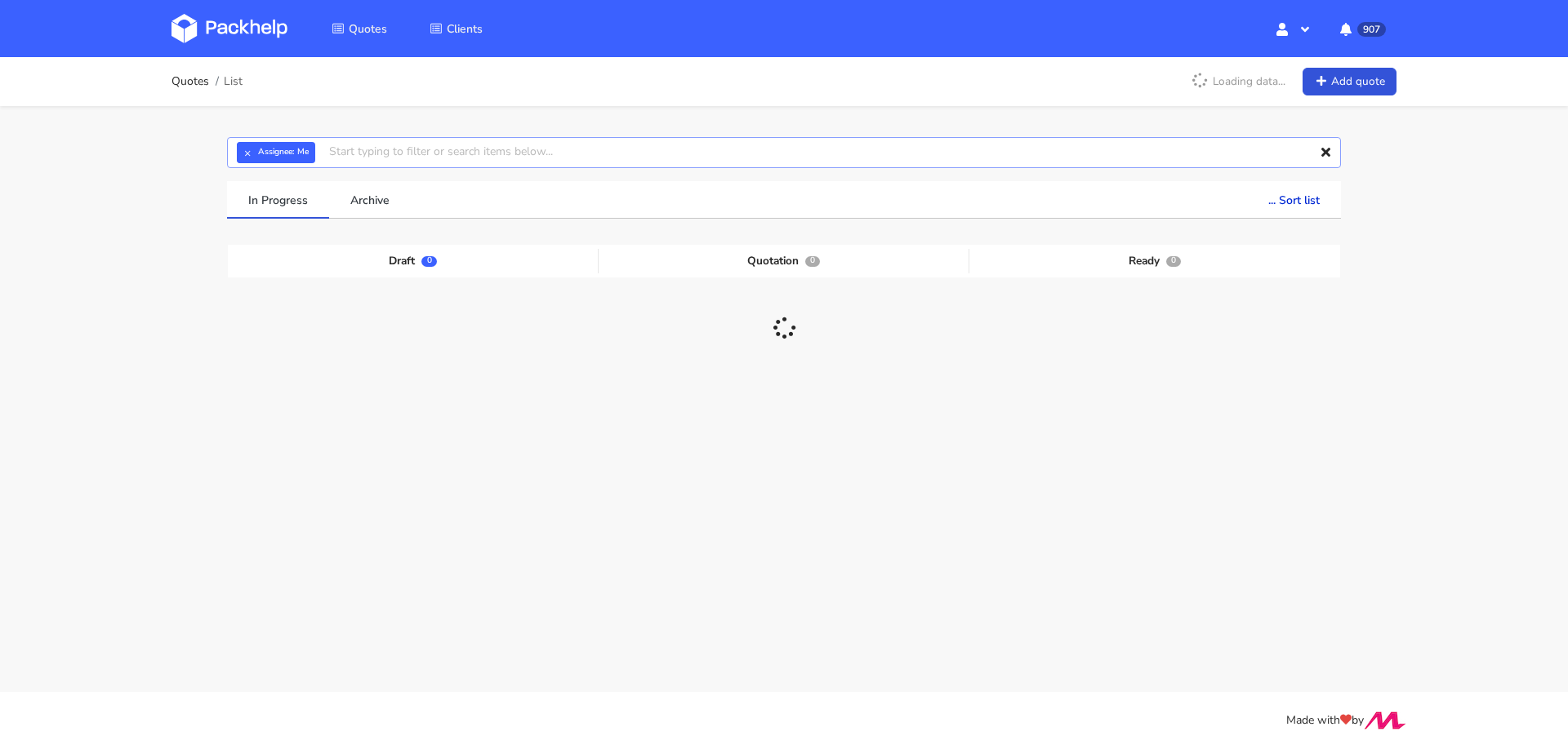
click at [625, 153] on input "text" at bounding box center [784, 153] width 1114 height 31
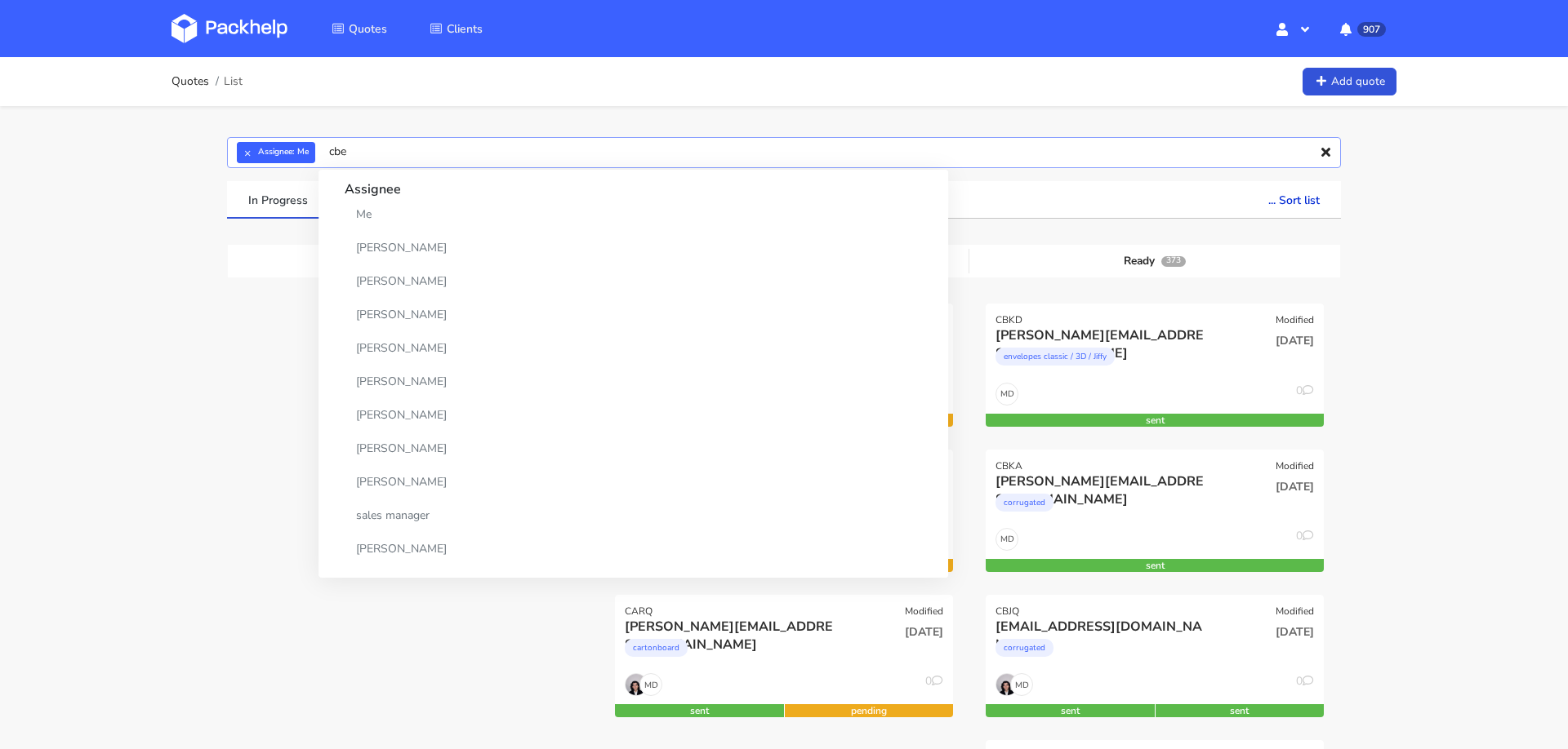
type input "cbeg"
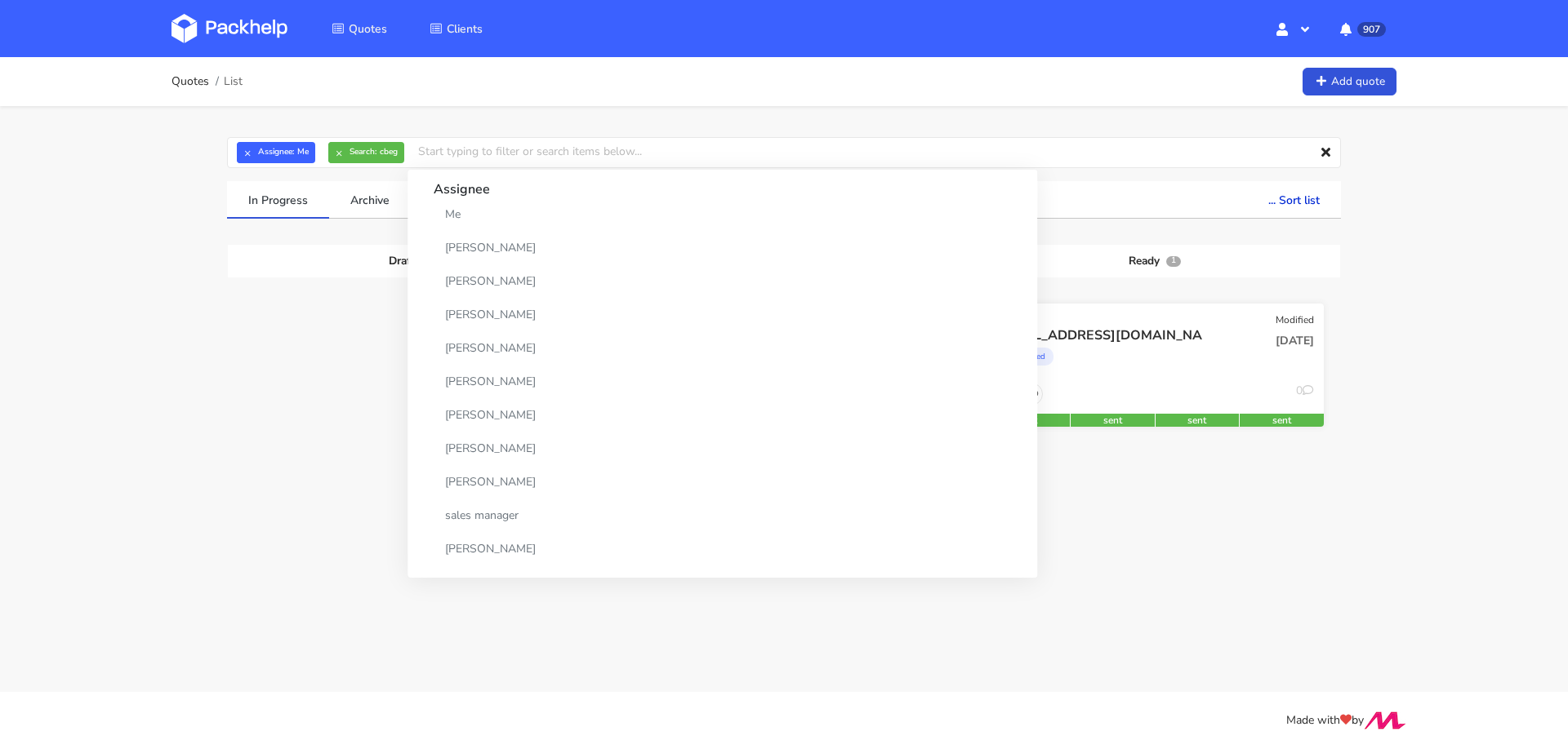
click at [1035, 343] on div "[EMAIL_ADDRESS][DOMAIN_NAME]" at bounding box center [1104, 335] width 217 height 18
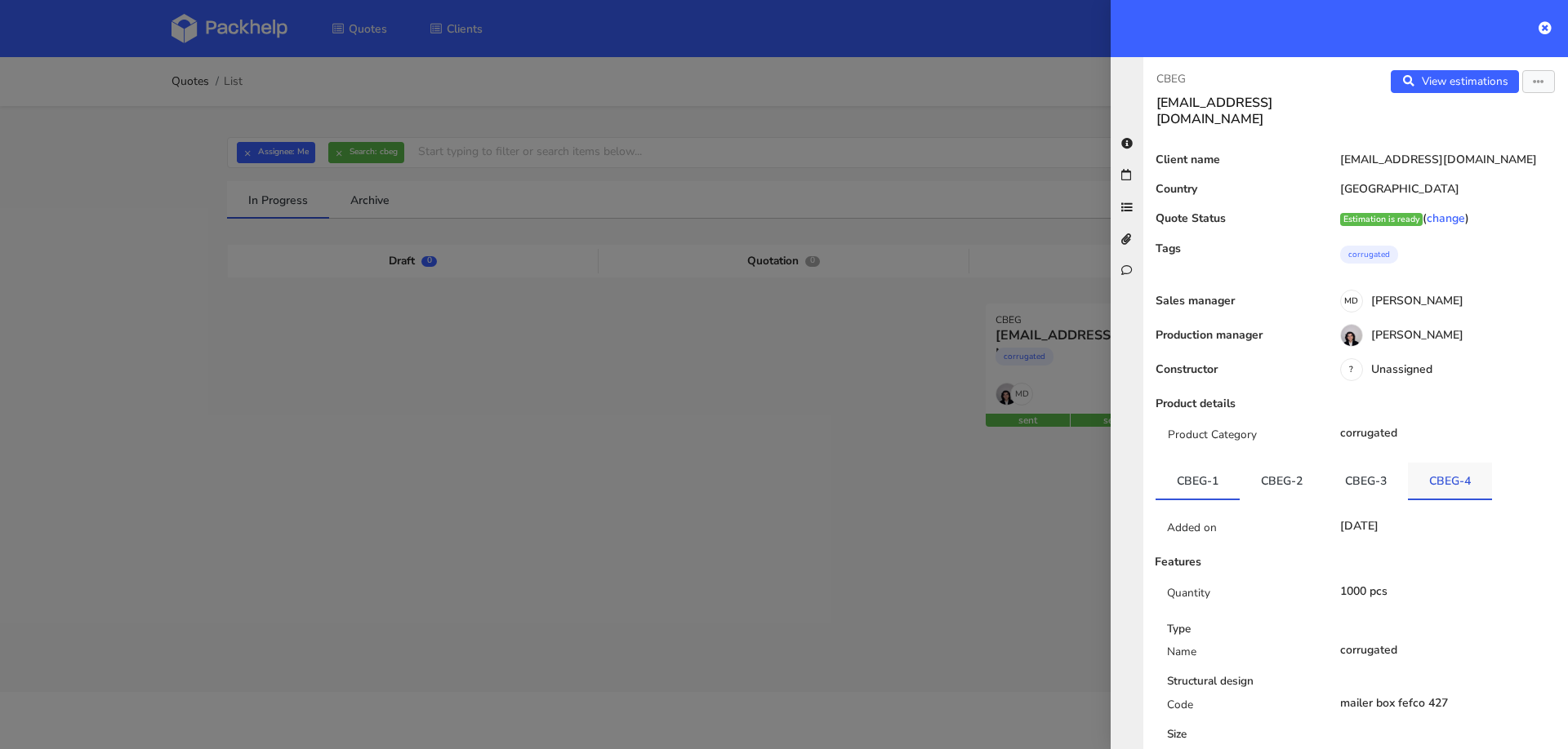
click at [1454, 464] on link "CBEG-4" at bounding box center [1449, 481] width 84 height 36
click at [1534, 86] on icon "button" at bounding box center [1538, 82] width 11 height 11
click at [1456, 148] on link "Edit quote" at bounding box center [1485, 144] width 144 height 27
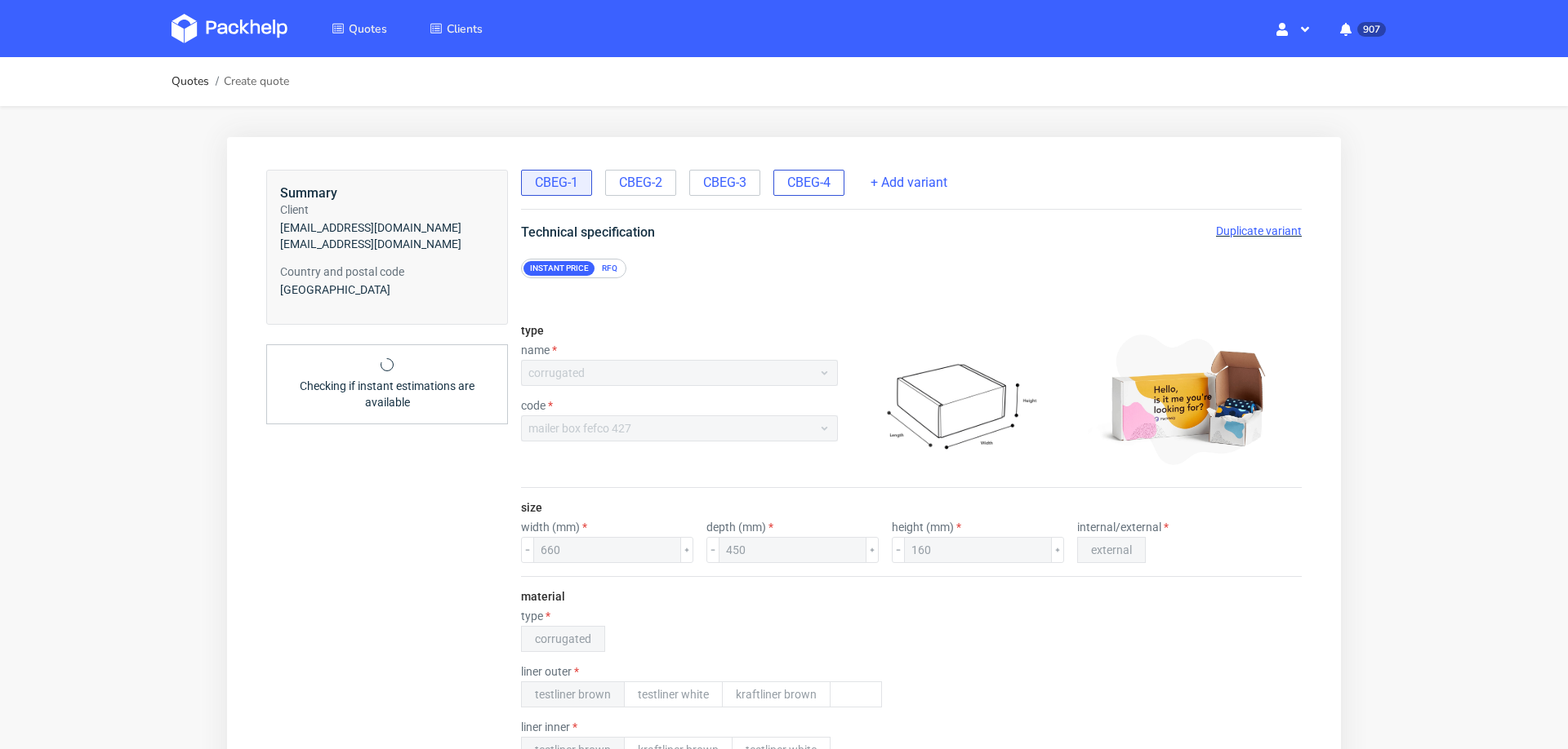
click at [809, 176] on span "CBEG-4" at bounding box center [809, 182] width 44 height 18
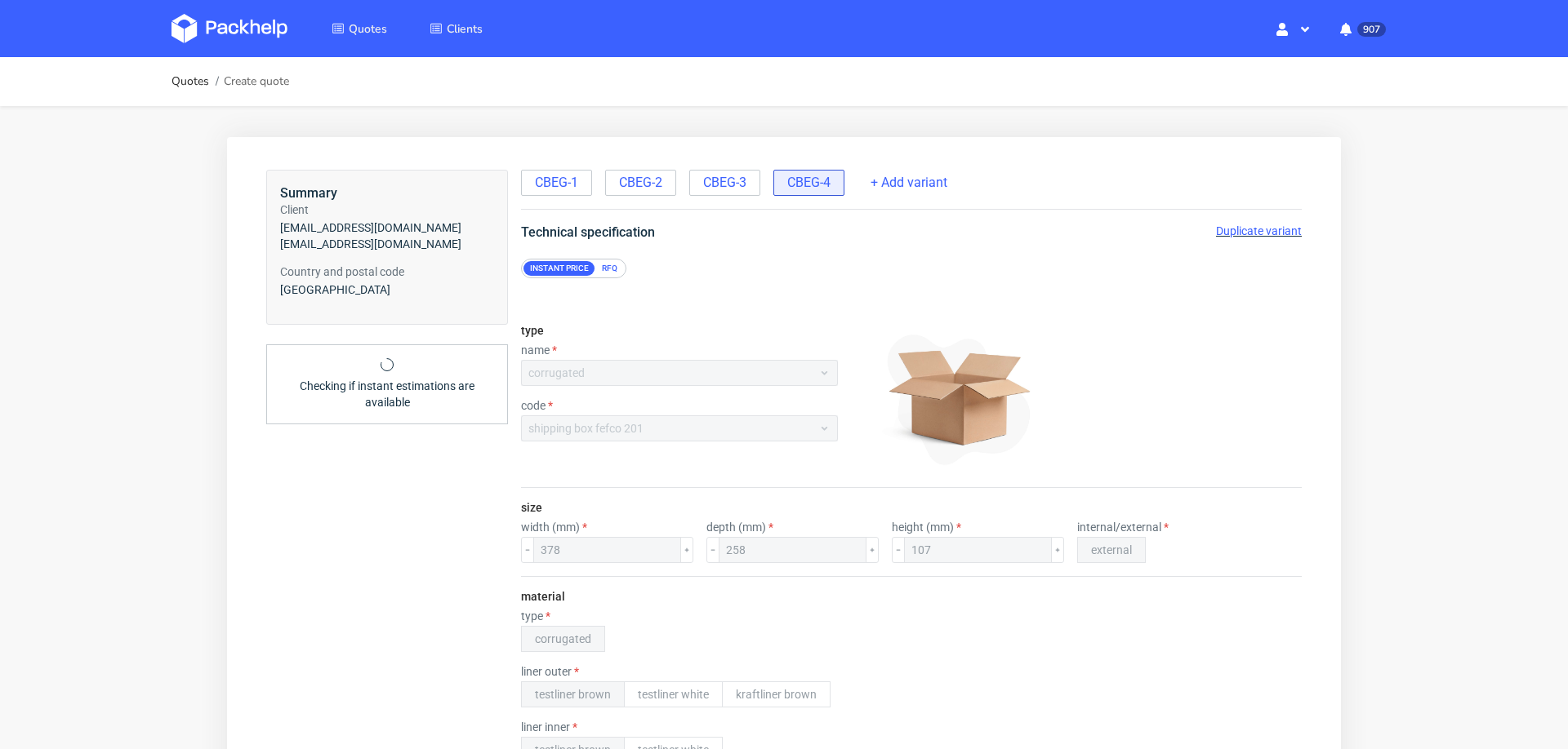
click at [1231, 228] on span "Duplicate variant" at bounding box center [1259, 231] width 86 height 13
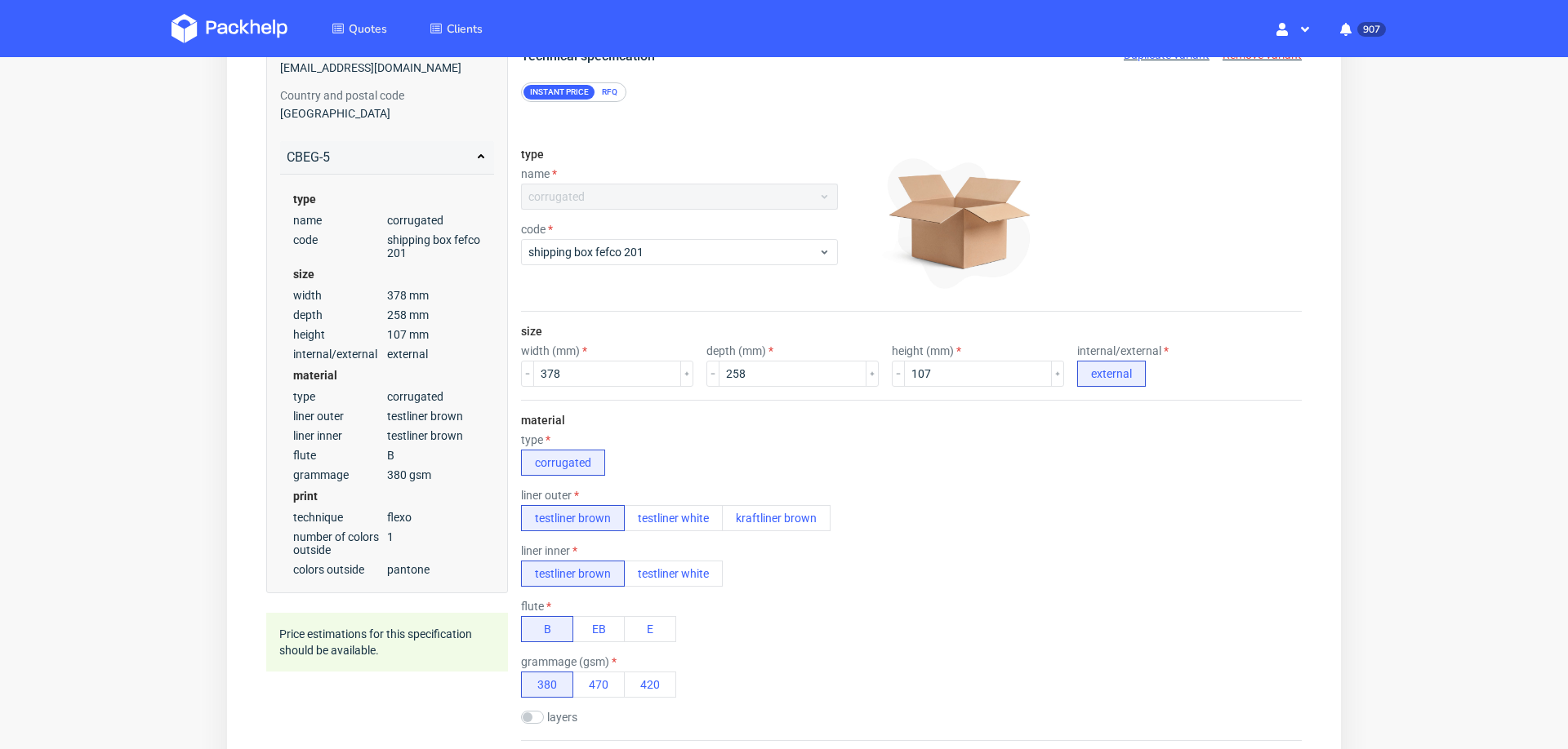
scroll to position [171, 0]
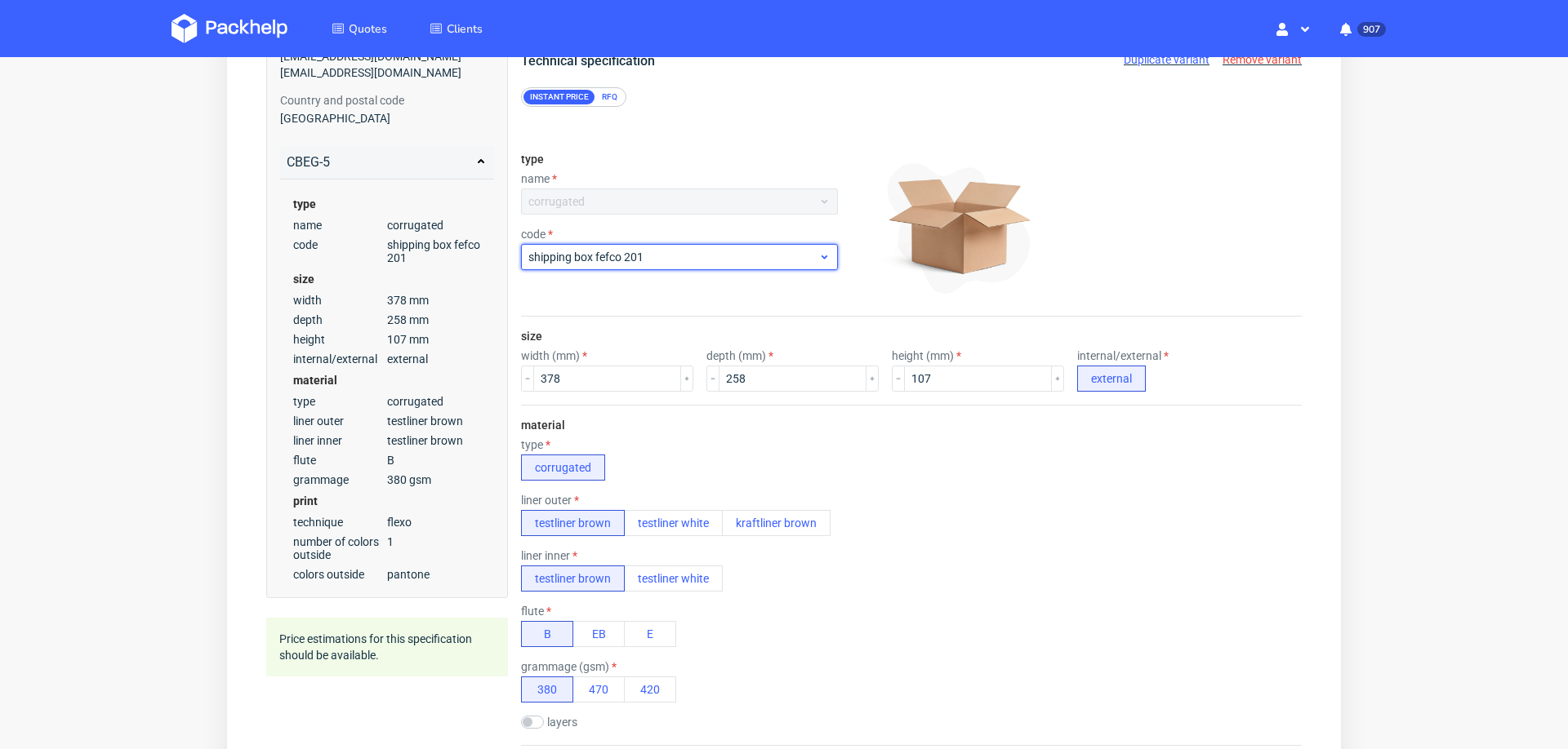
click at [649, 249] on span "shipping box fefco 201" at bounding box center [673, 257] width 290 height 17
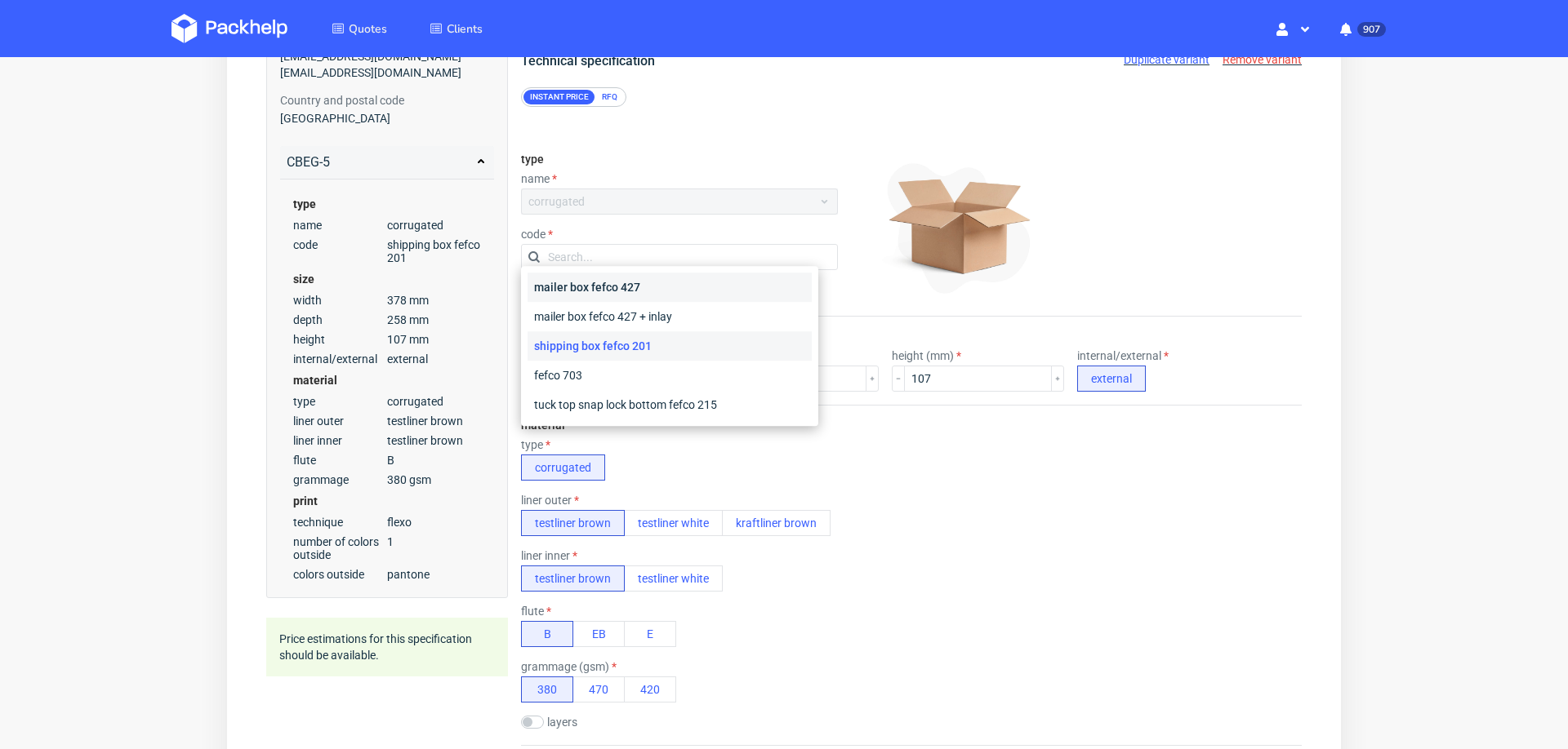
click at [626, 286] on div "mailer box fefco 427" at bounding box center [670, 288] width 284 height 30
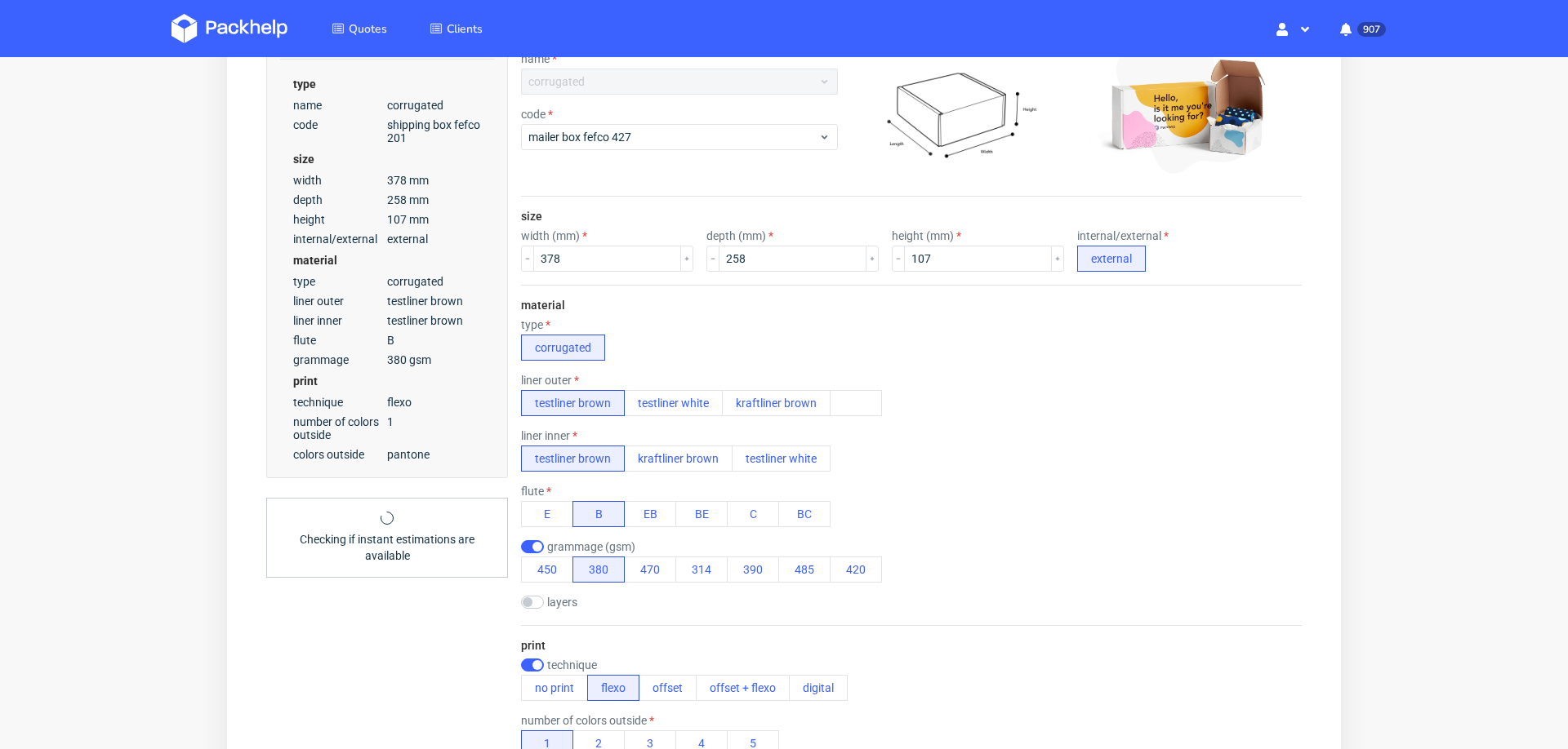
scroll to position [356, 0]
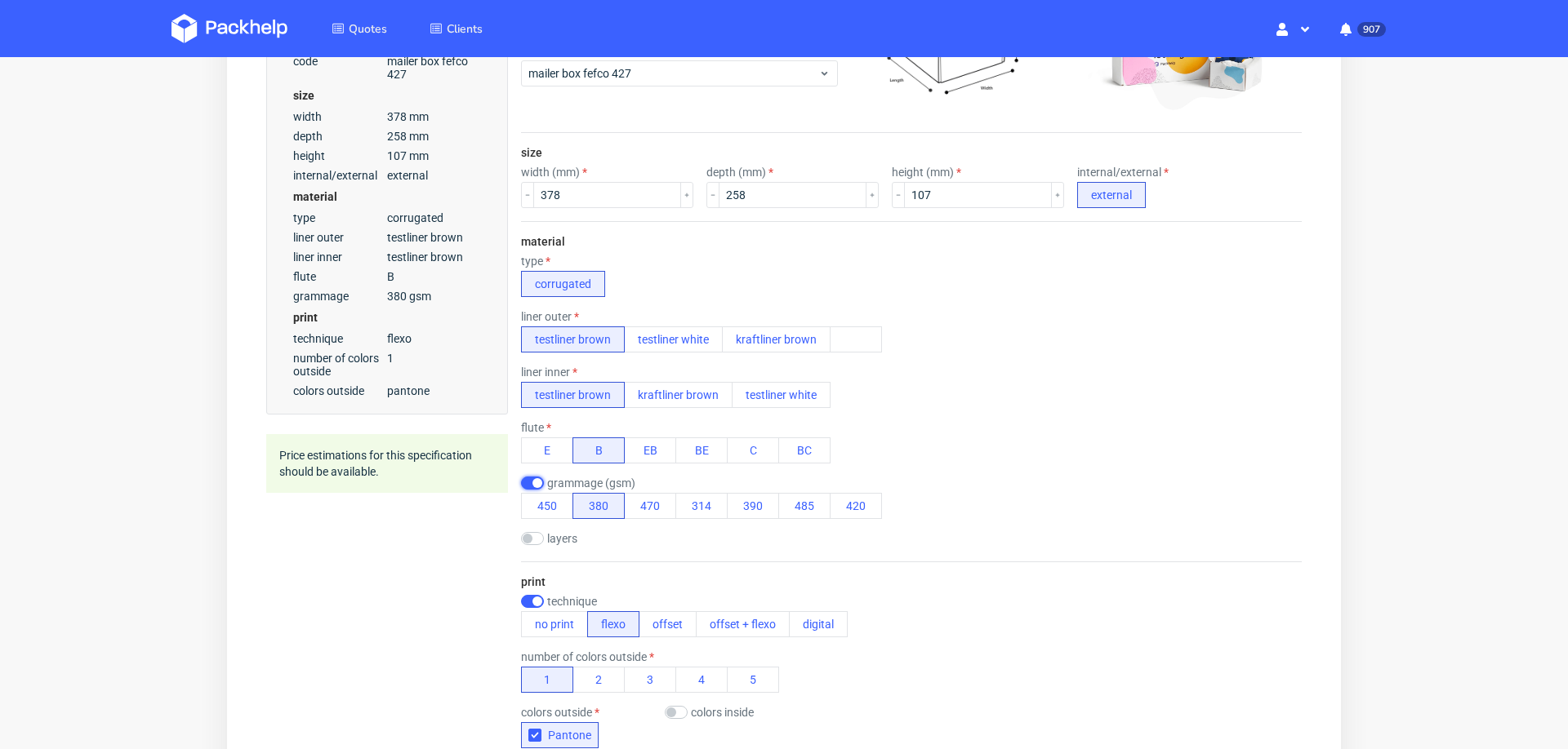
click at [528, 477] on input "checkbox" at bounding box center [533, 483] width 23 height 13
checkbox input "false"
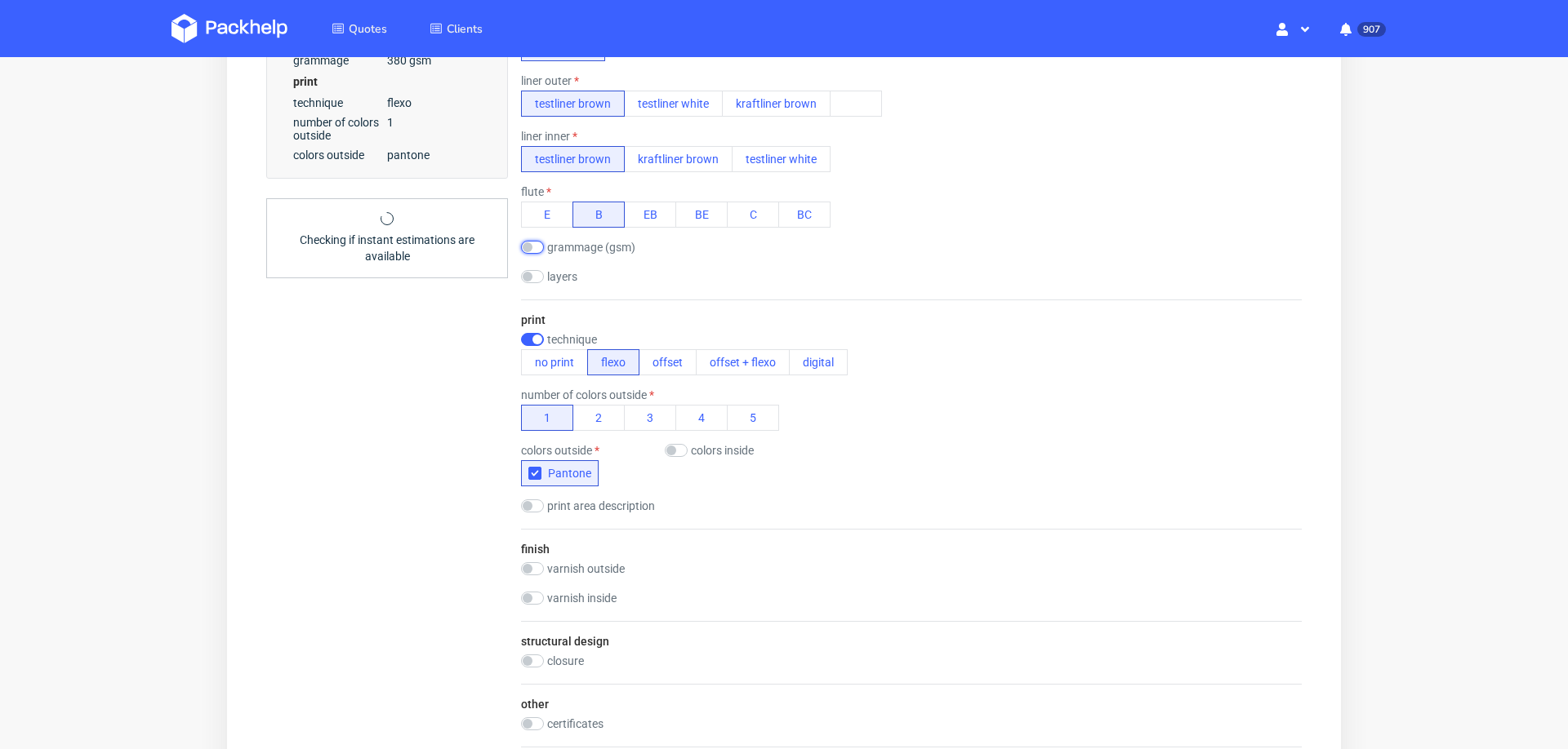
scroll to position [640, 0]
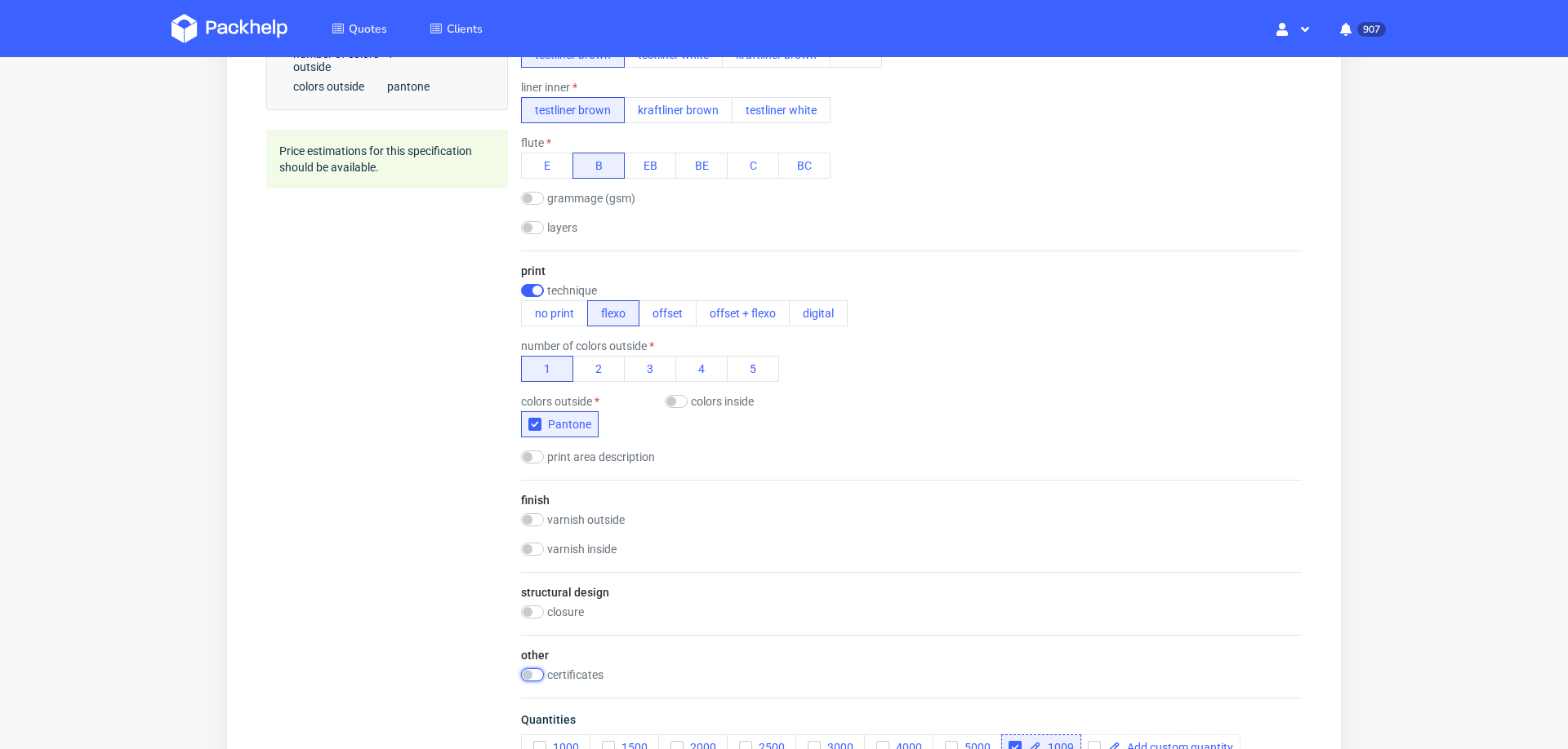
click at [530, 668] on input "checkbox" at bounding box center [533, 675] width 23 height 13
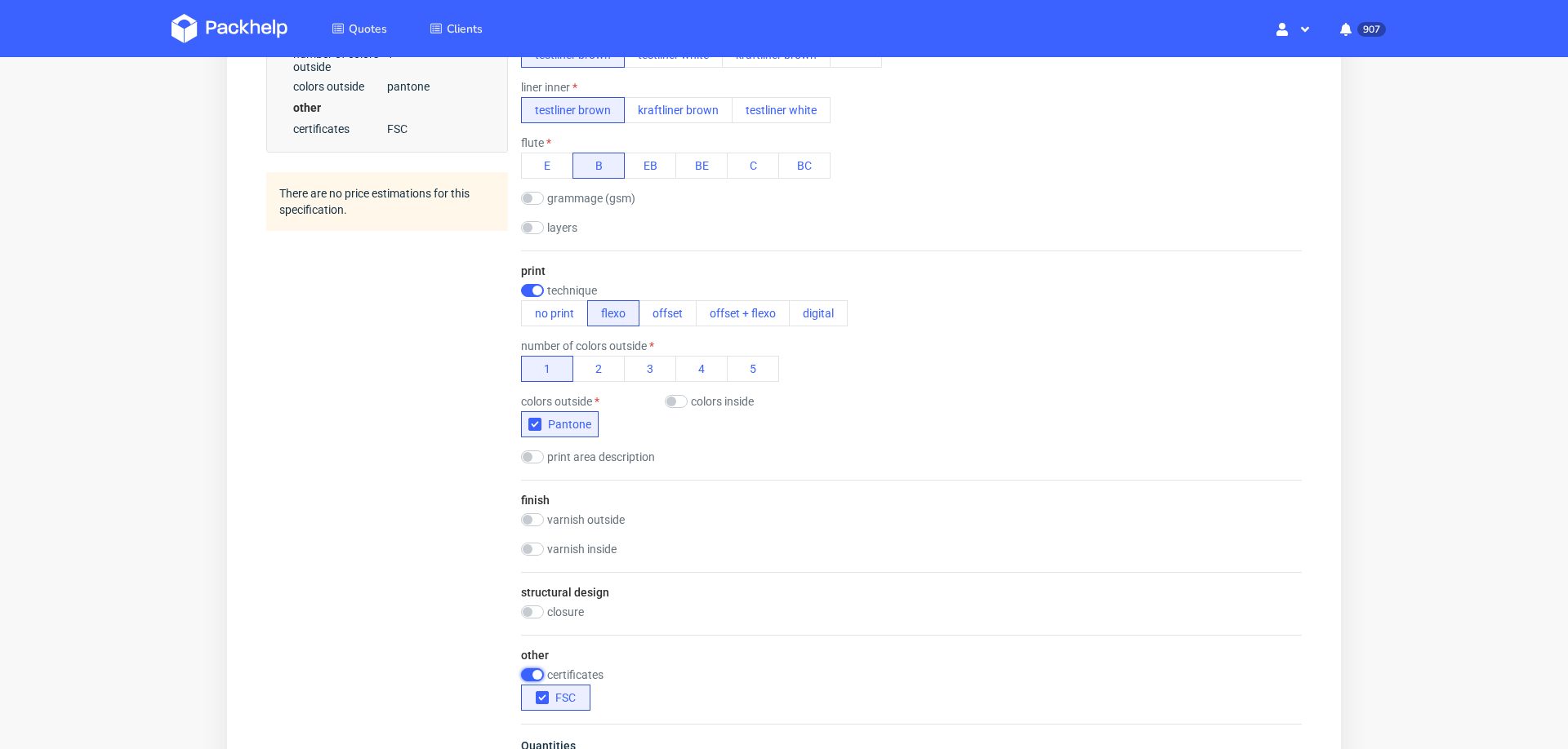
click at [527, 668] on input "checkbox" at bounding box center [533, 675] width 23 height 13
checkbox input "false"
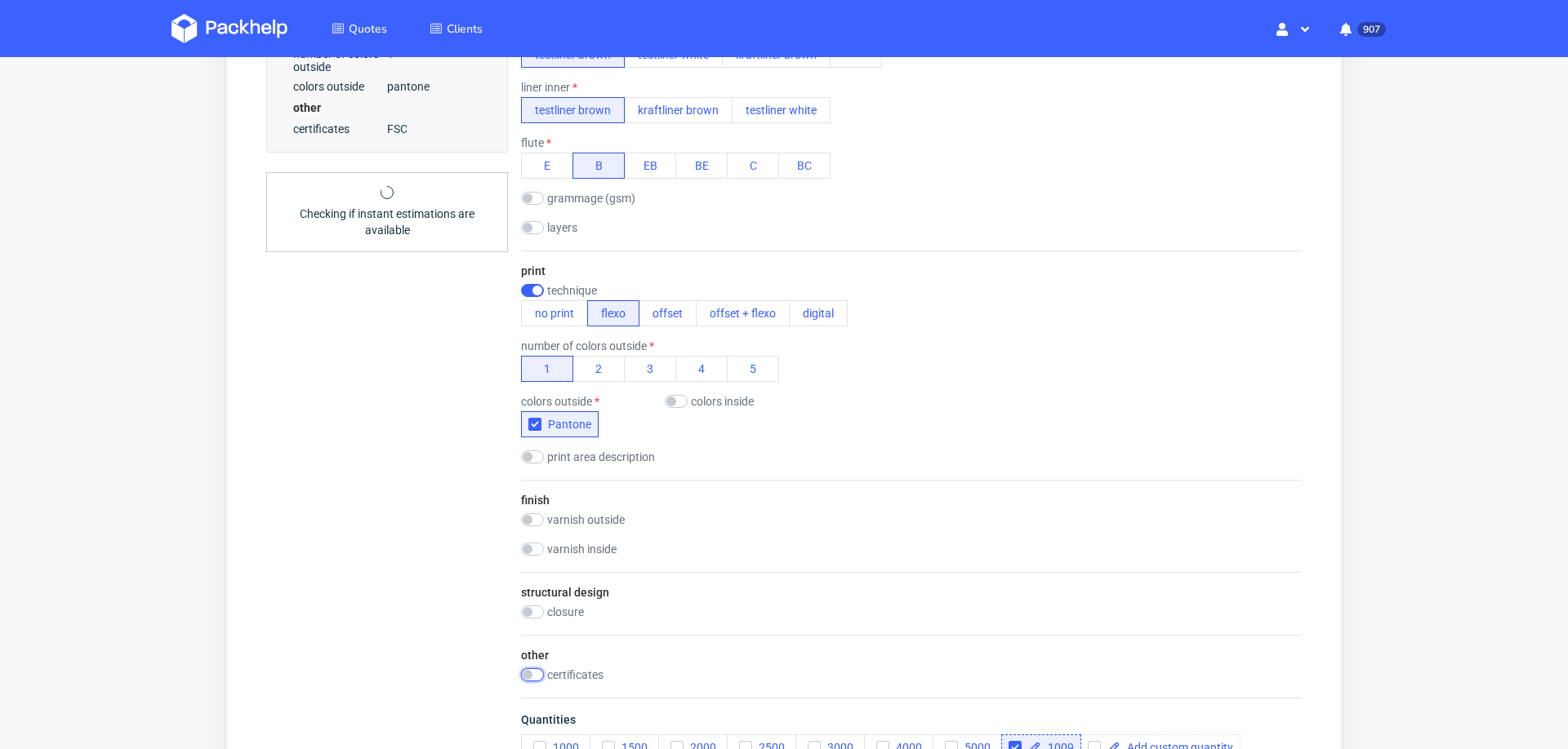
scroll to position [792, 0]
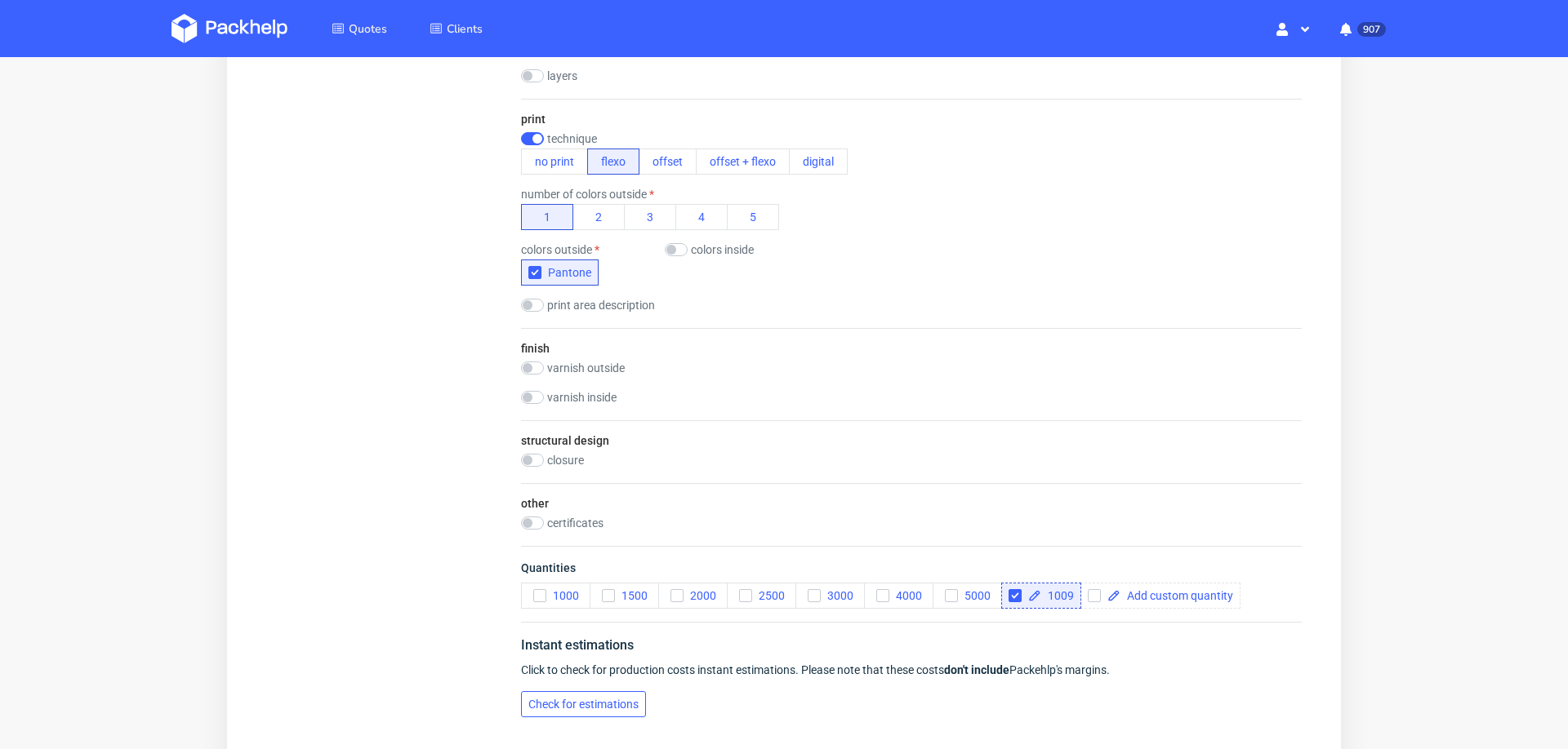
click at [548, 692] on button "Check for estimations" at bounding box center [583, 705] width 125 height 26
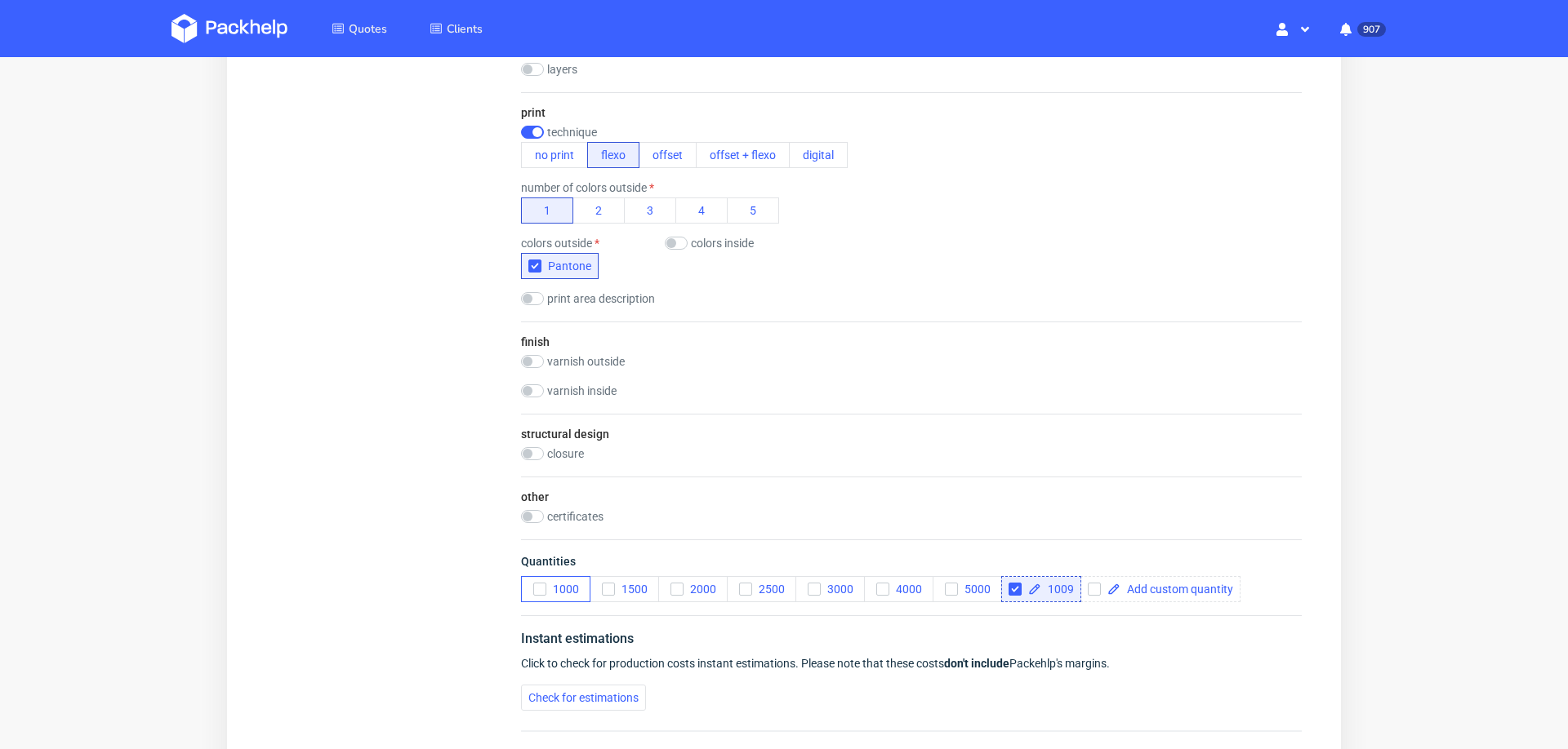
scroll to position [6, 0]
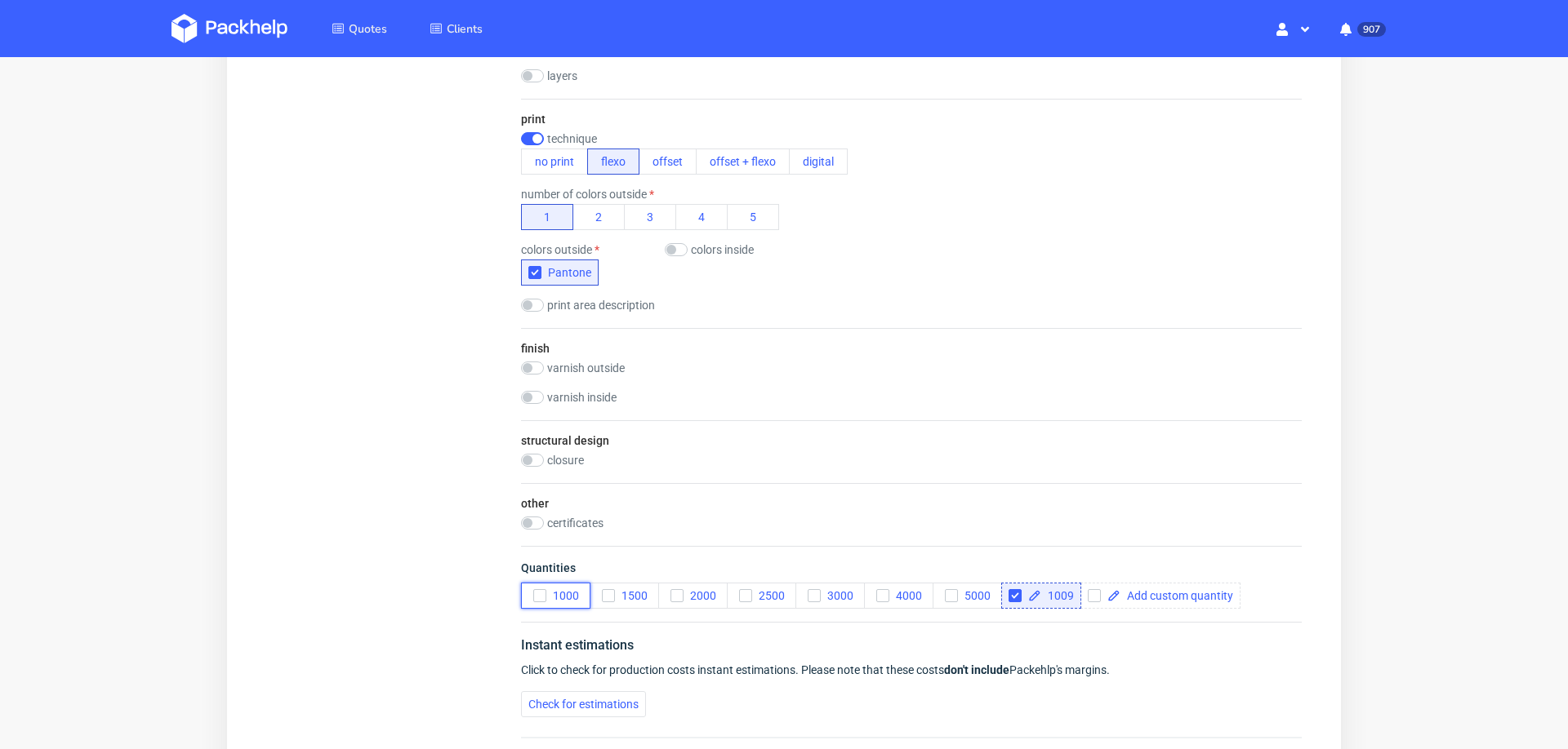
click at [538, 591] on icon "button" at bounding box center [540, 596] width 11 height 11
click at [564, 704] on span "Check for estimations" at bounding box center [583, 705] width 110 height 11
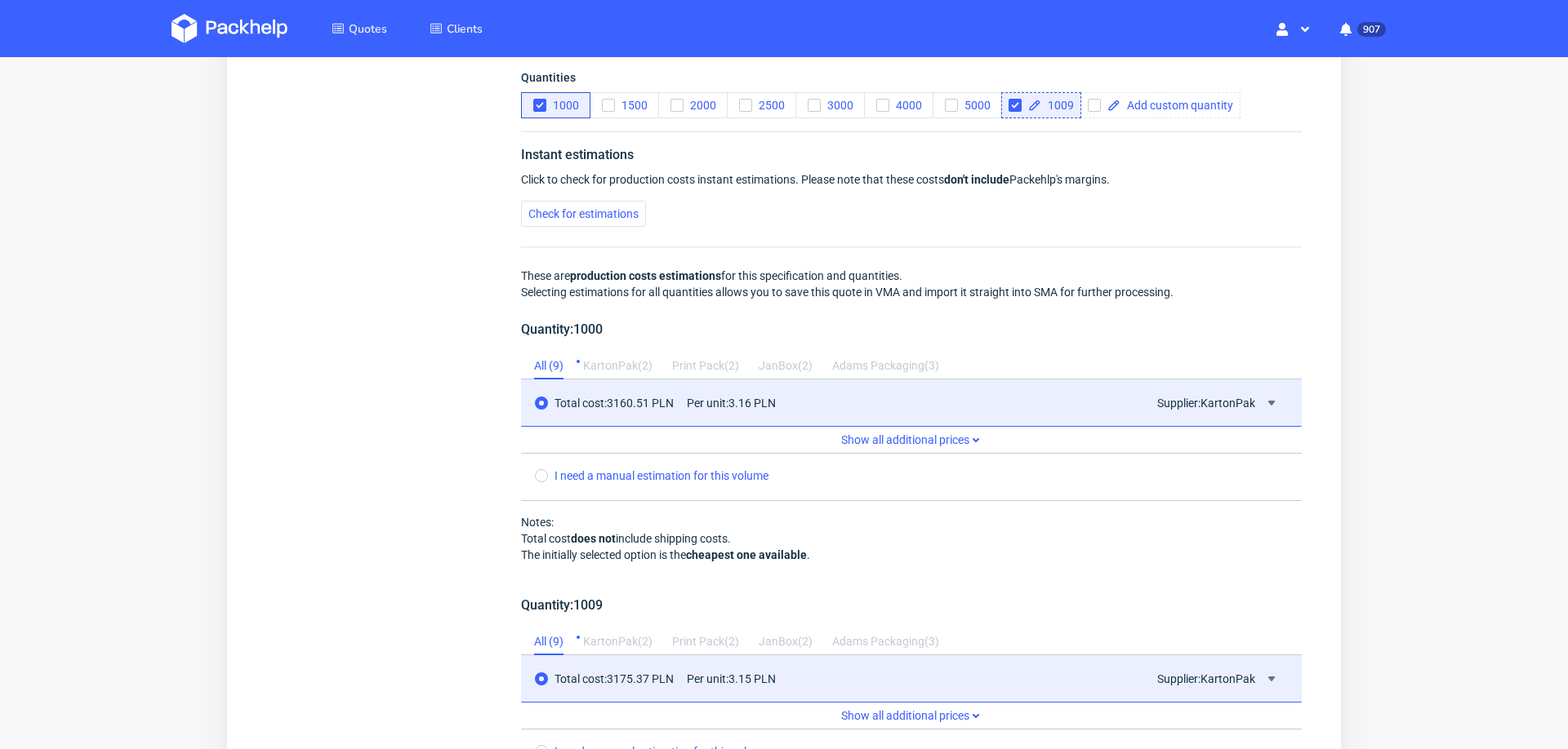
scroll to position [1288, 0]
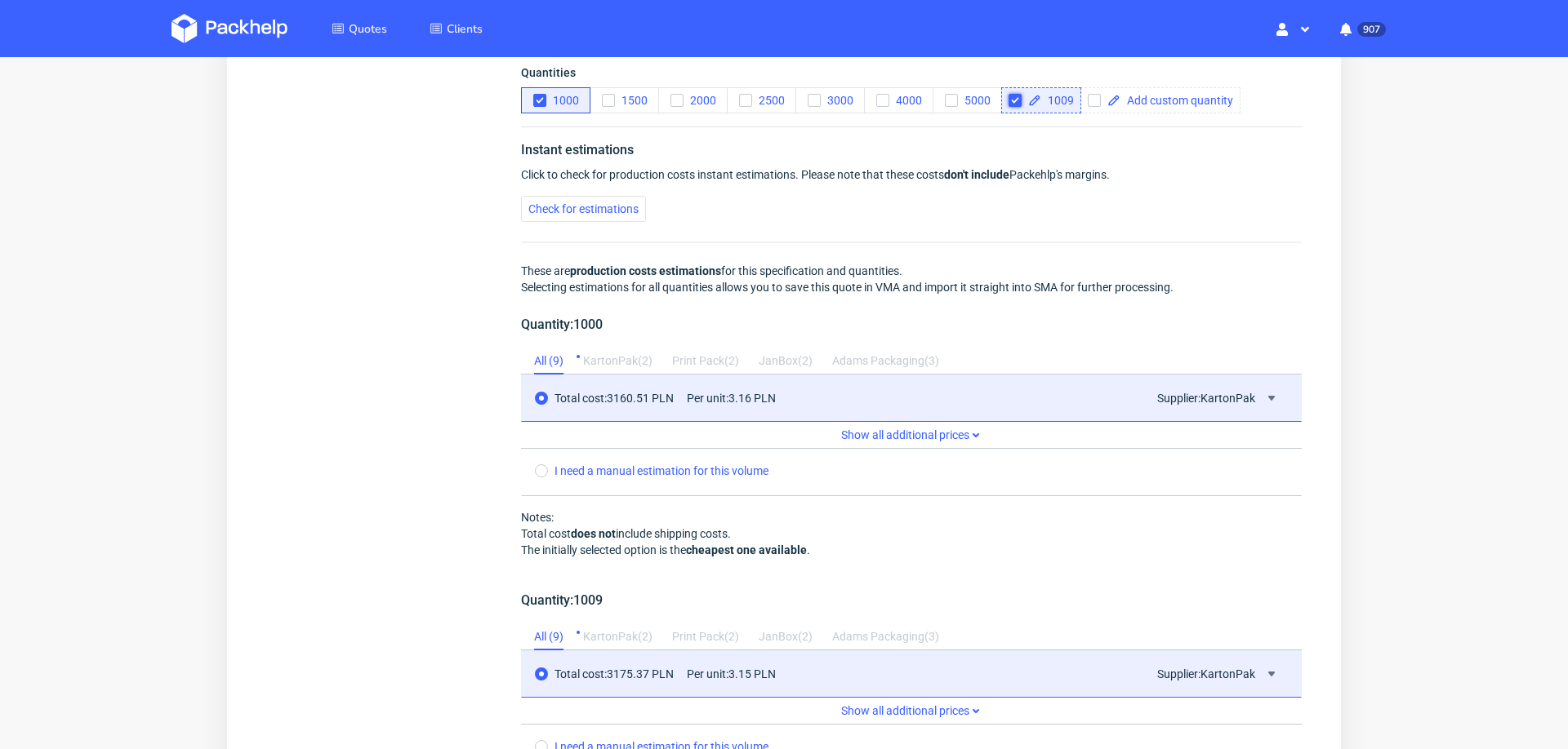
click at [1016, 94] on input "checkbox" at bounding box center [1015, 100] width 13 height 13
checkbox input "false"
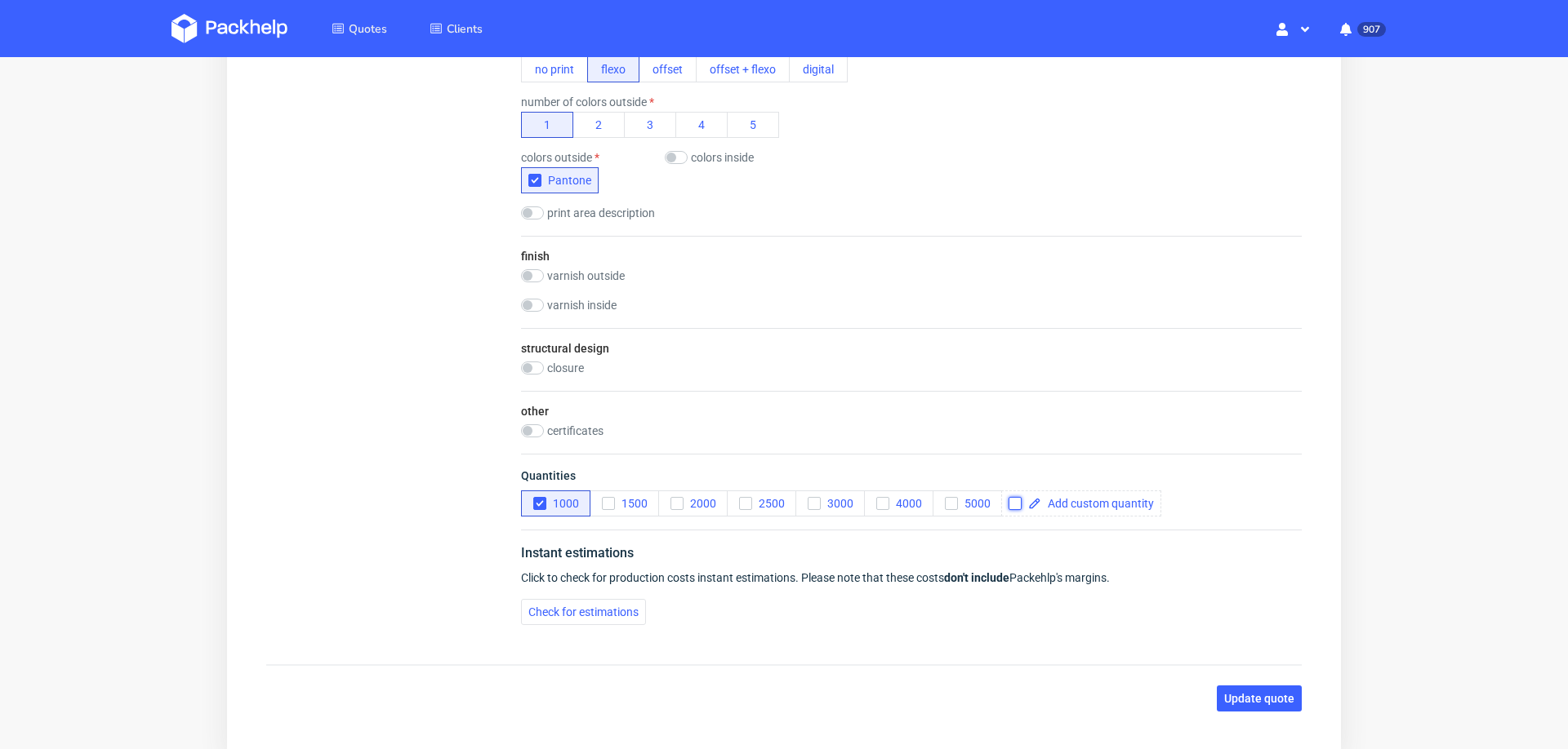
scroll to position [975, 0]
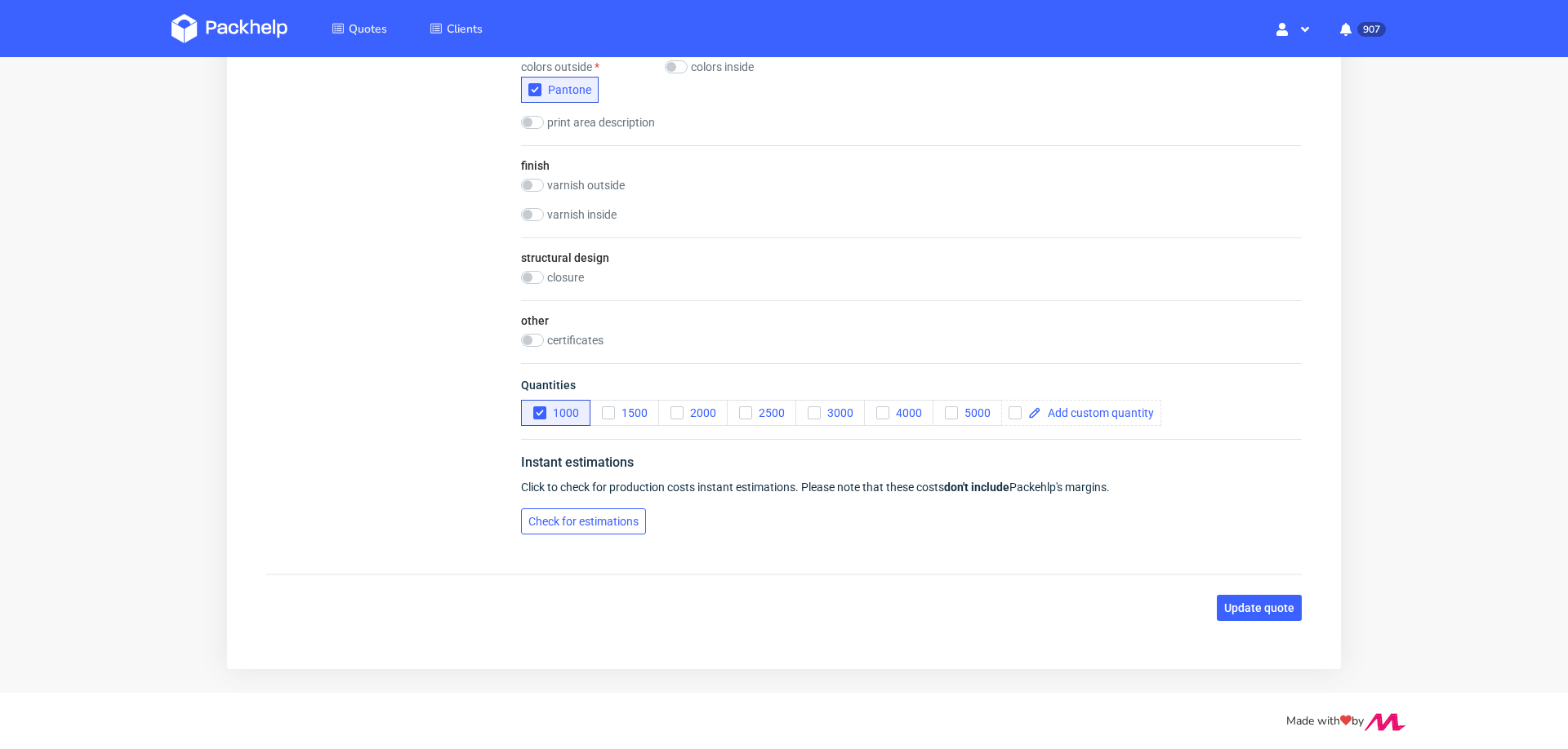
click at [563, 516] on span "Check for estimations" at bounding box center [583, 521] width 110 height 11
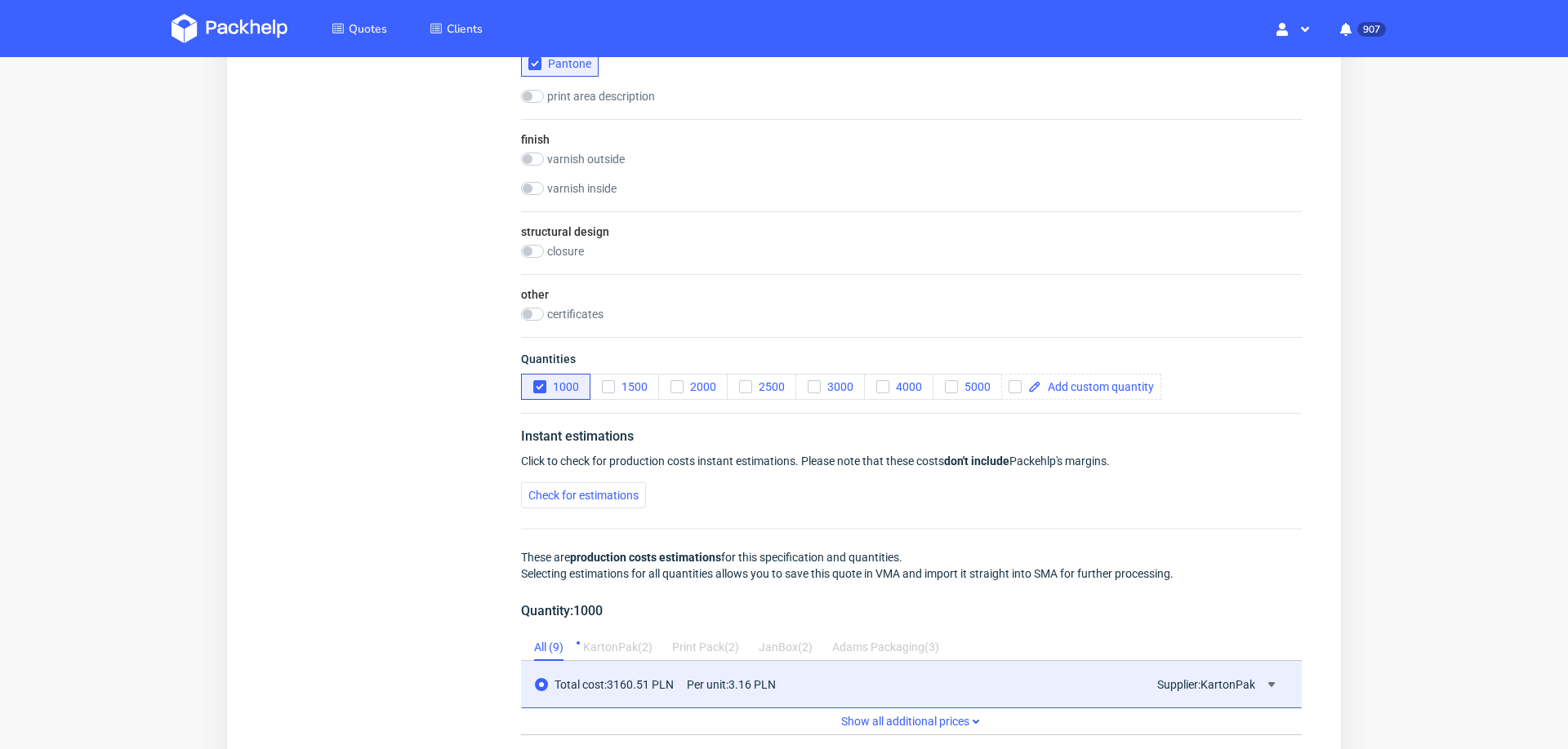
scroll to position [1343, 0]
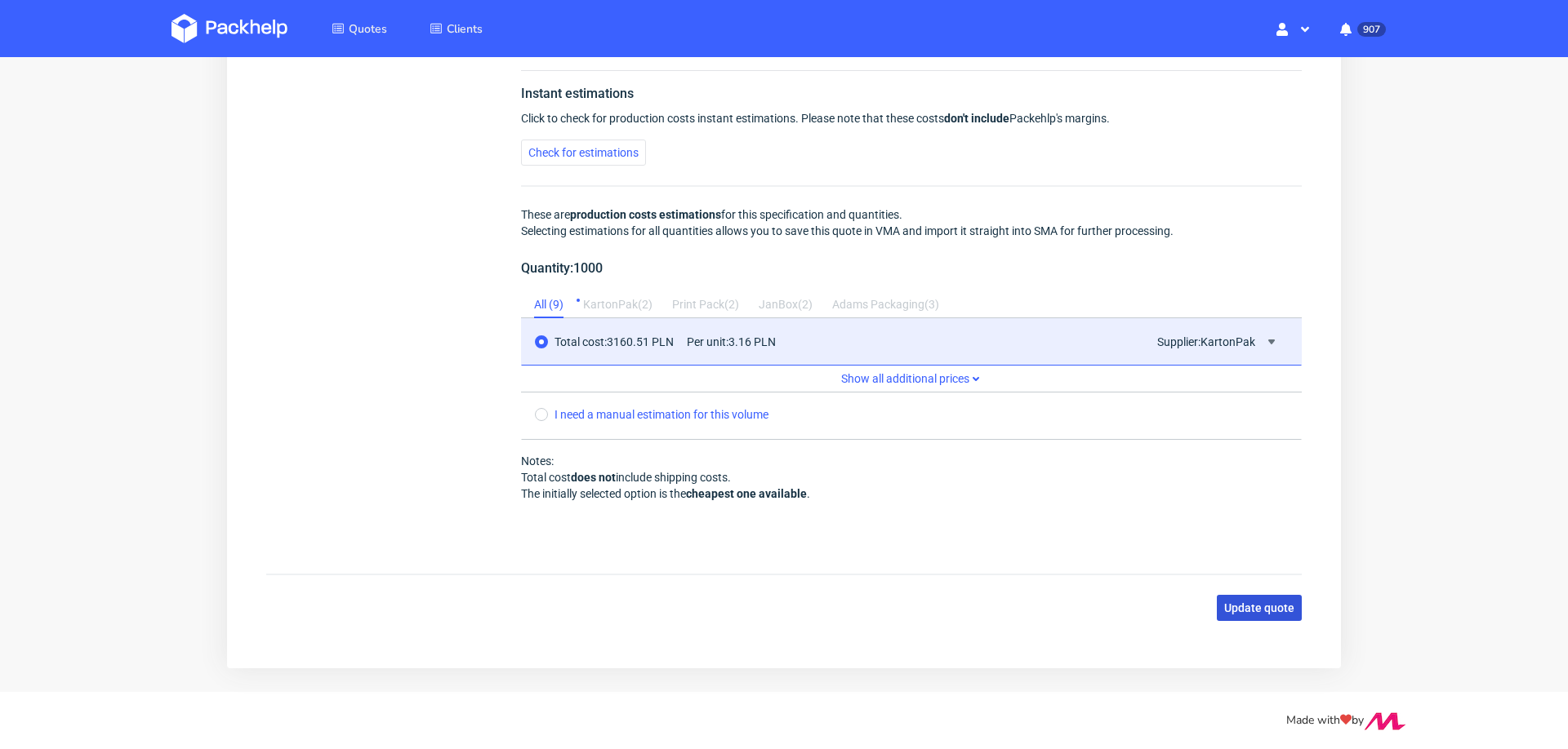
click at [1245, 603] on span "Update quote" at bounding box center [1260, 608] width 70 height 11
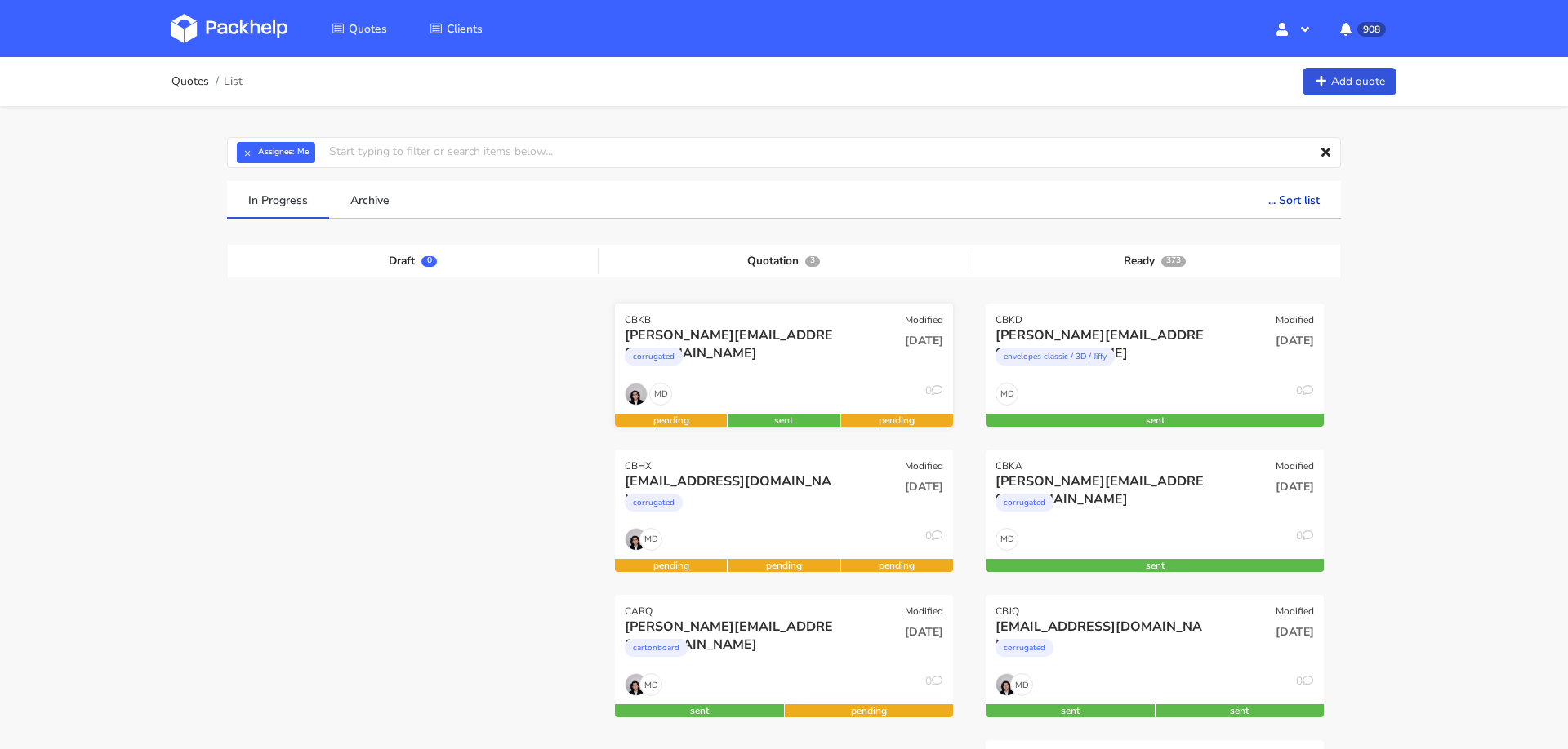
click at [847, 321] on div "CBKB Modified" at bounding box center [784, 315] width 338 height 23
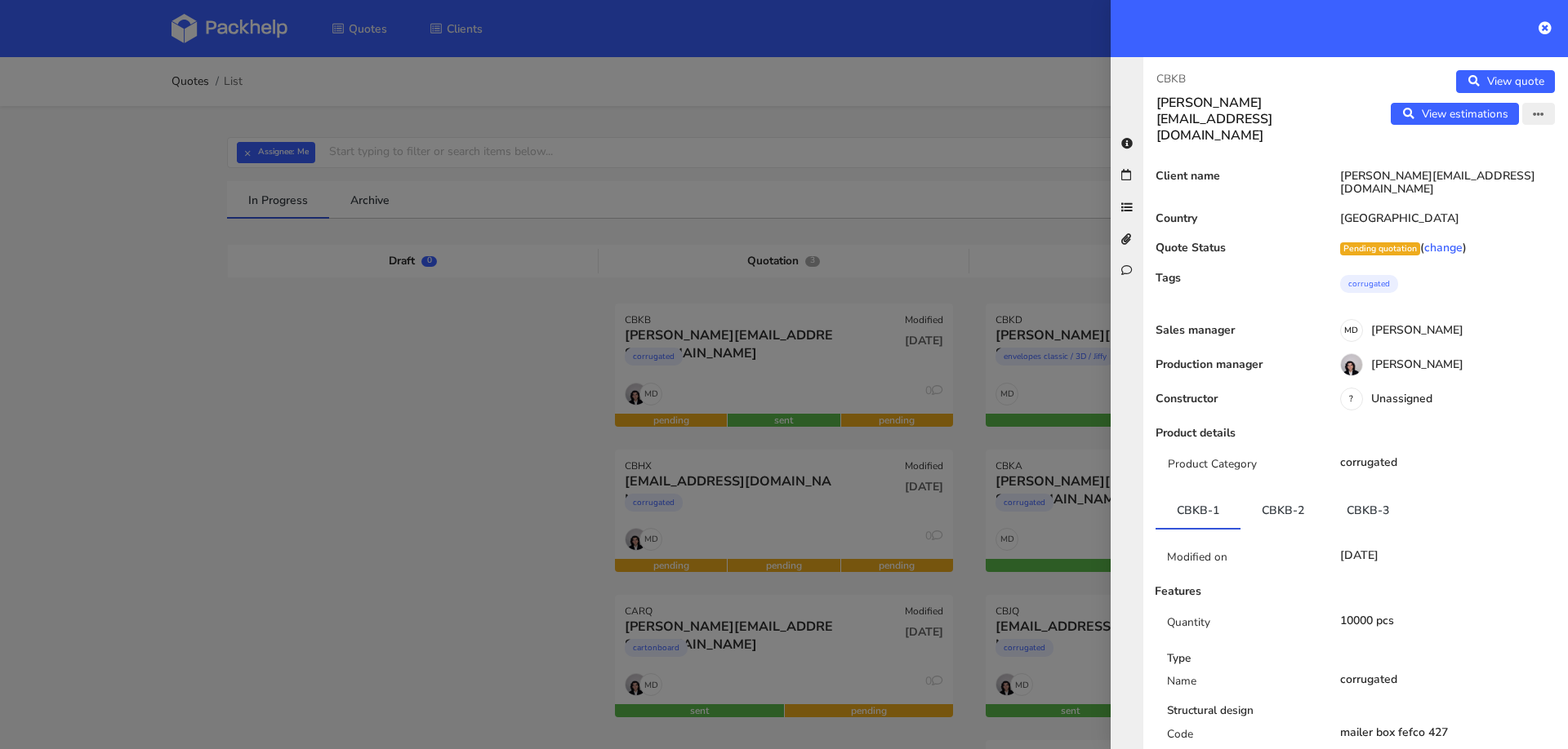
click at [1537, 116] on icon "button" at bounding box center [1538, 115] width 11 height 11
click at [1471, 156] on link "Edit quote" at bounding box center [1485, 147] width 144 height 27
click at [245, 414] on div at bounding box center [784, 374] width 1568 height 749
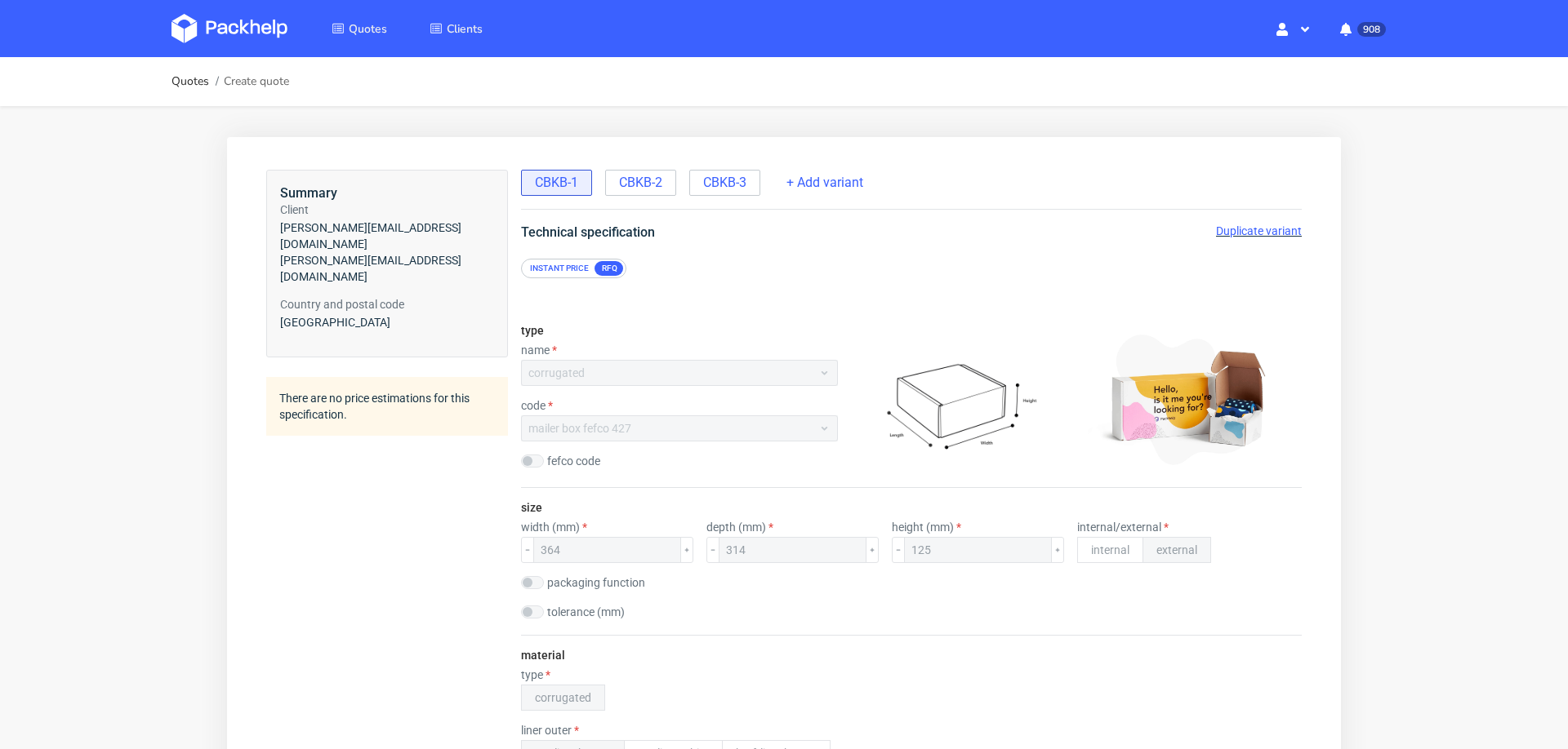
scroll to position [18, 0]
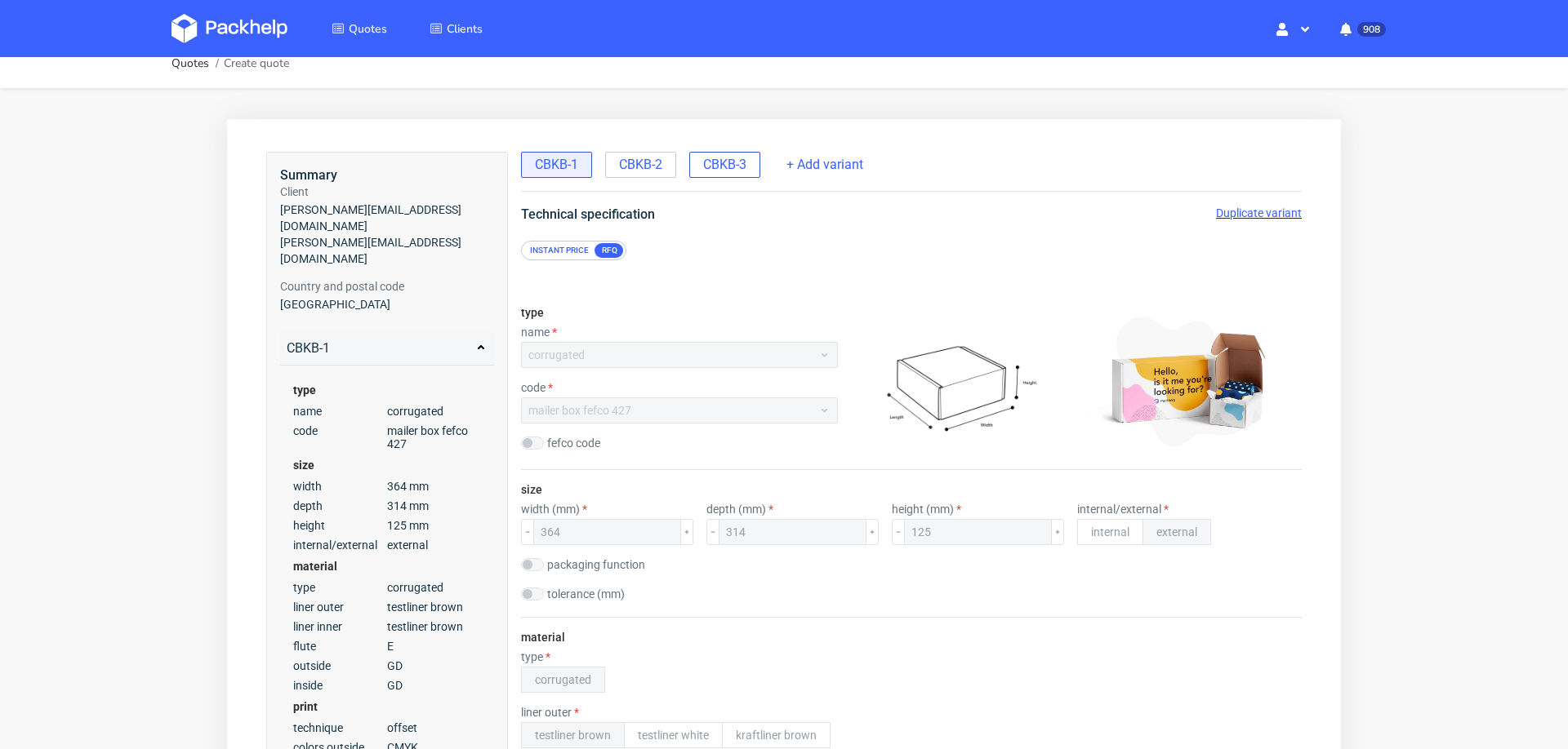
click at [722, 156] on span "CBKB-3" at bounding box center [724, 164] width 44 height 18
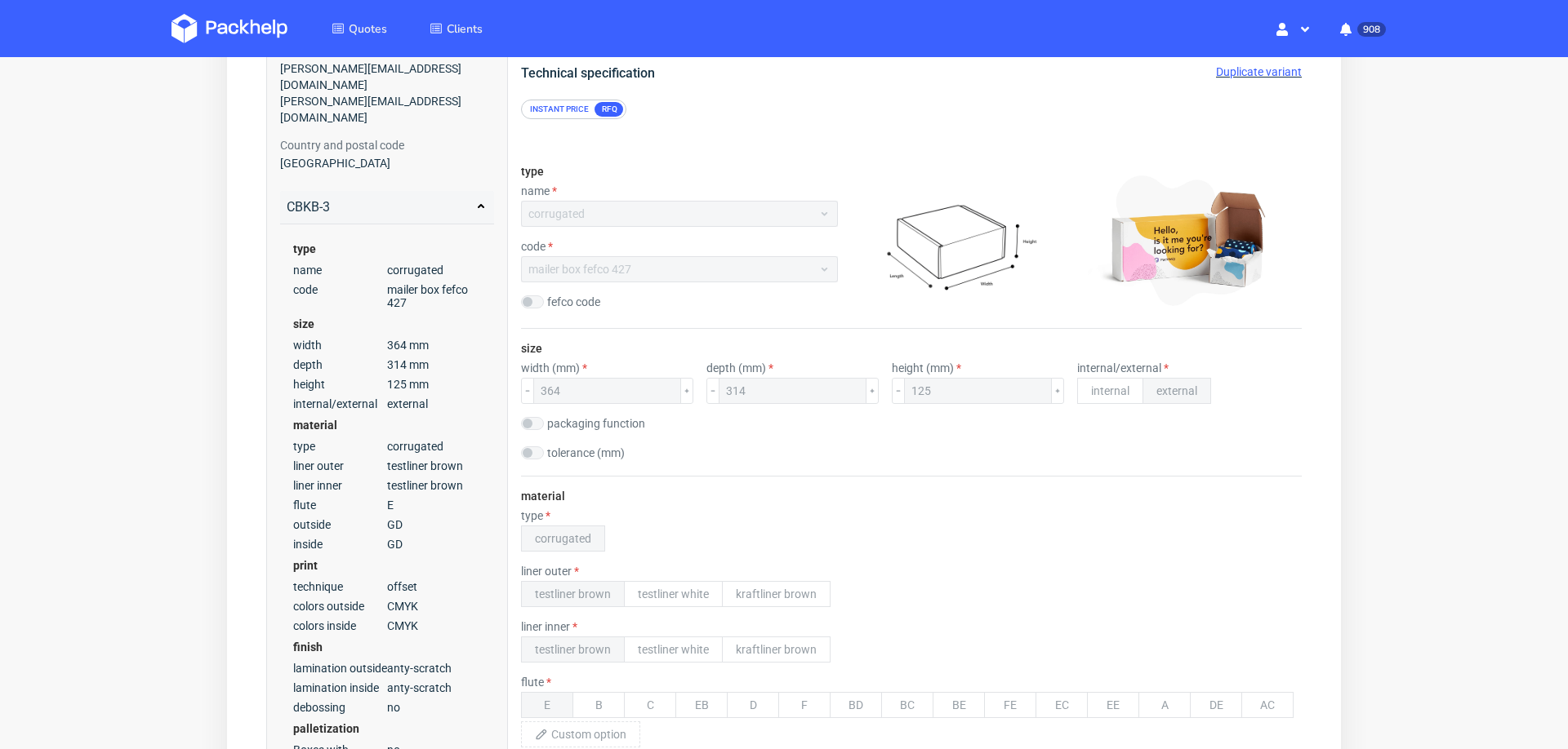
scroll to position [86, 0]
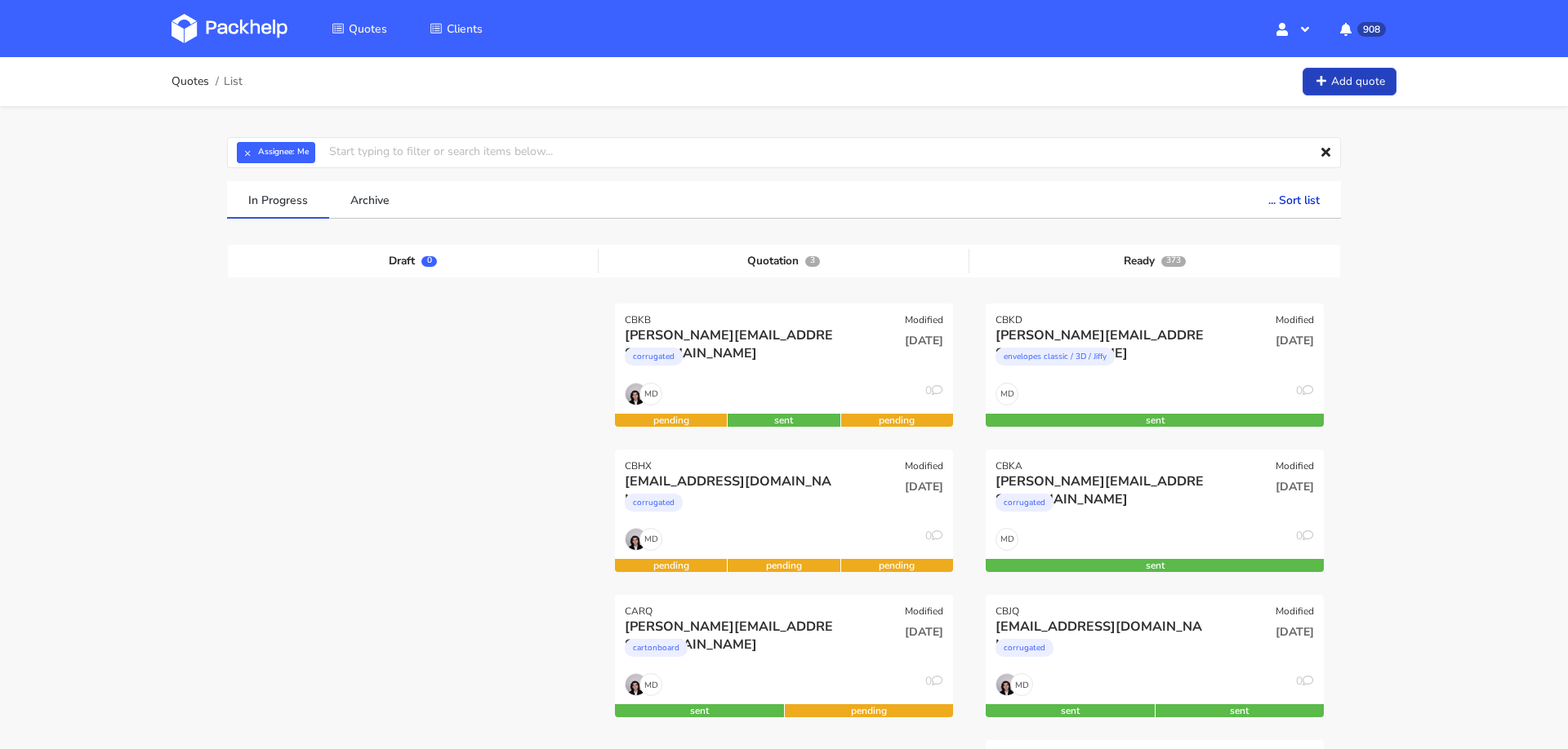
click at [1351, 84] on link "Add quote" at bounding box center [1348, 81] width 94 height 29
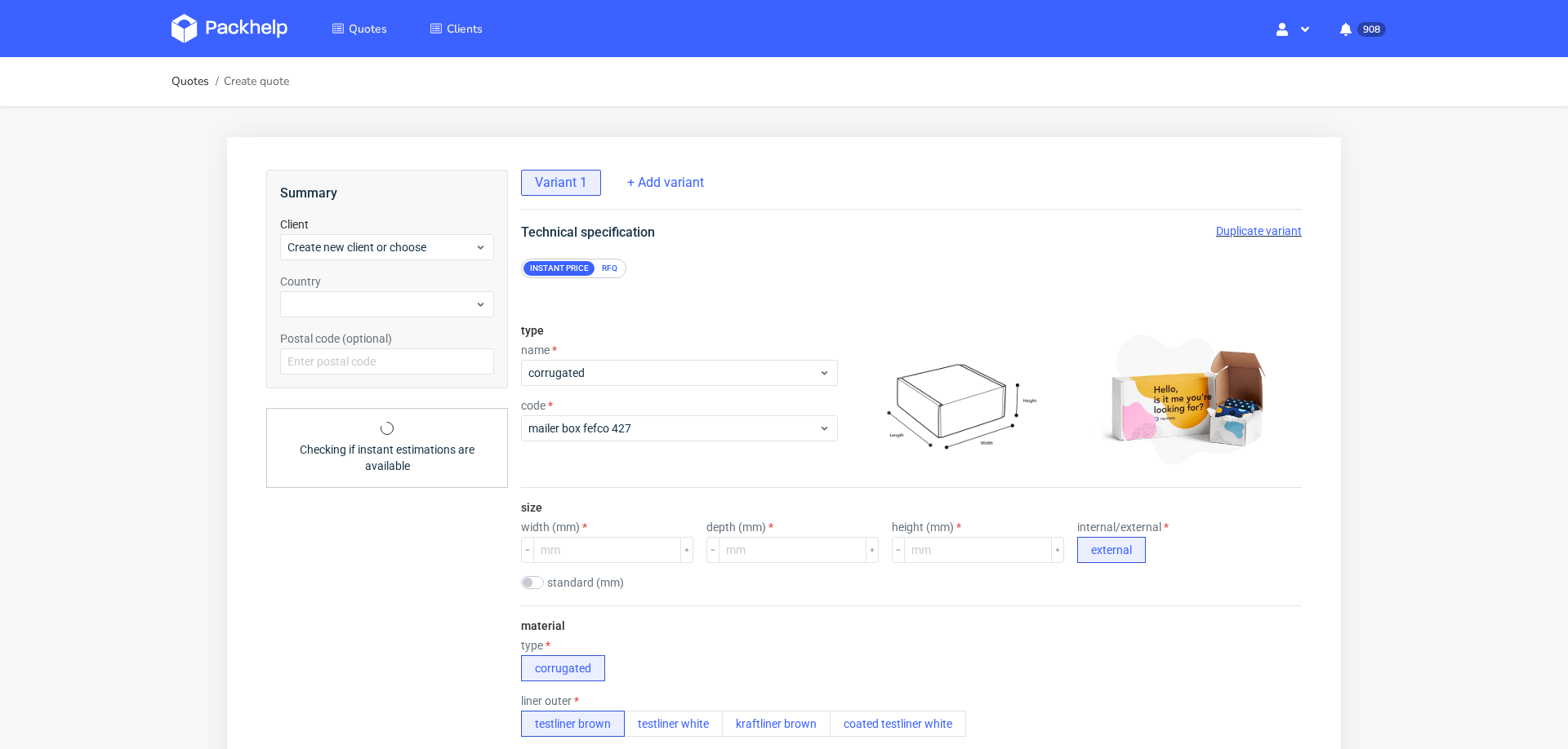
scroll to position [110, 0]
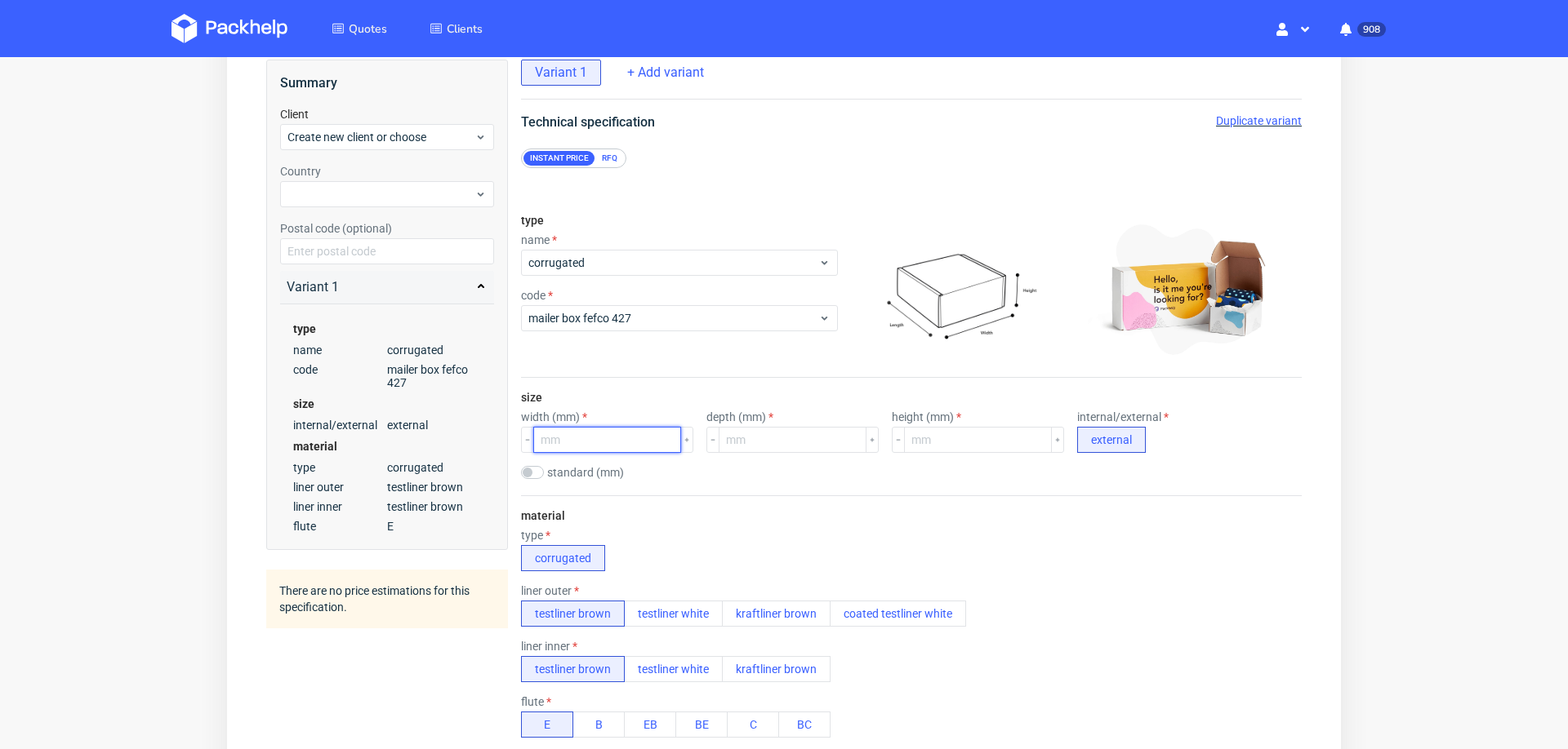
click at [611, 432] on input "number" at bounding box center [608, 440] width 148 height 26
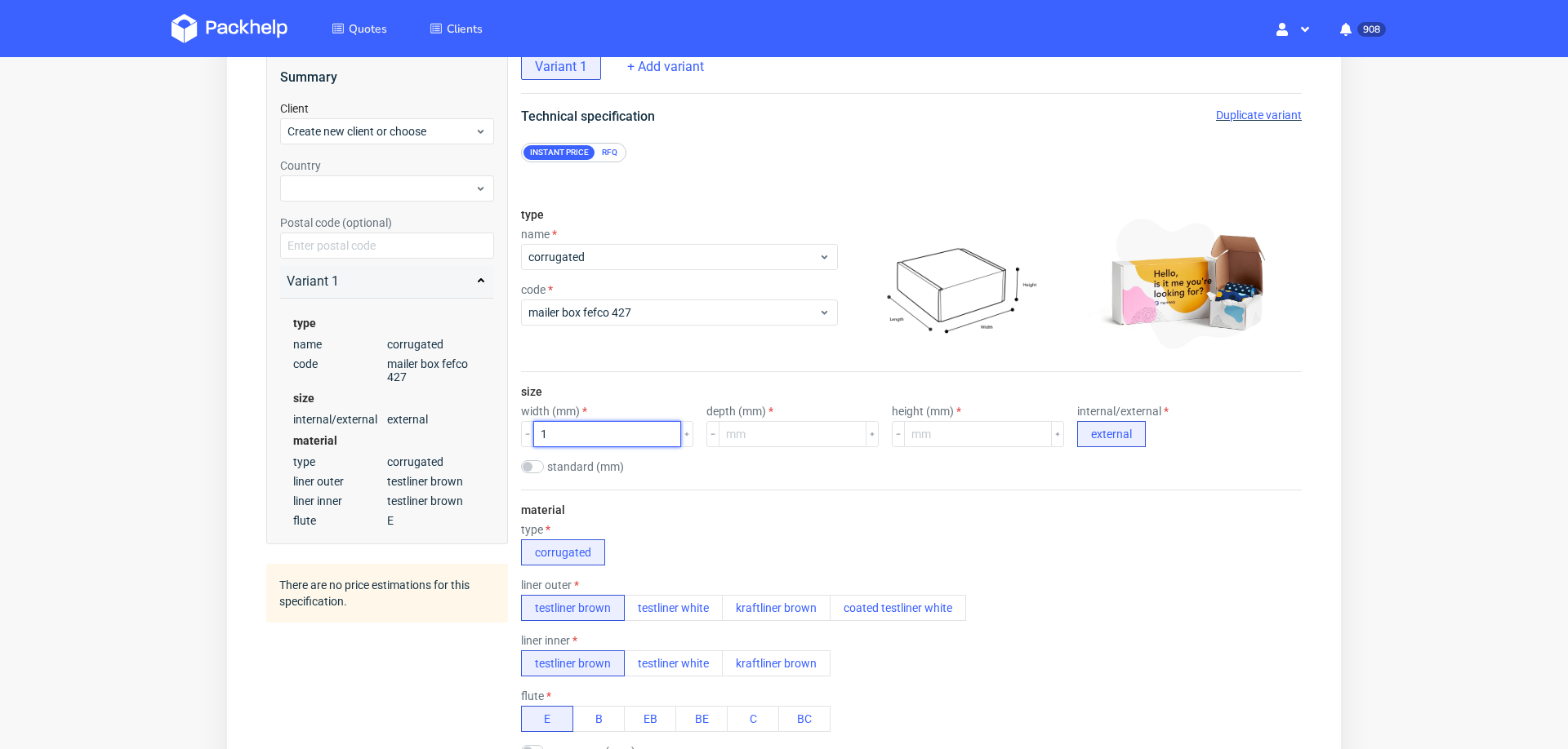
scroll to position [0, 0]
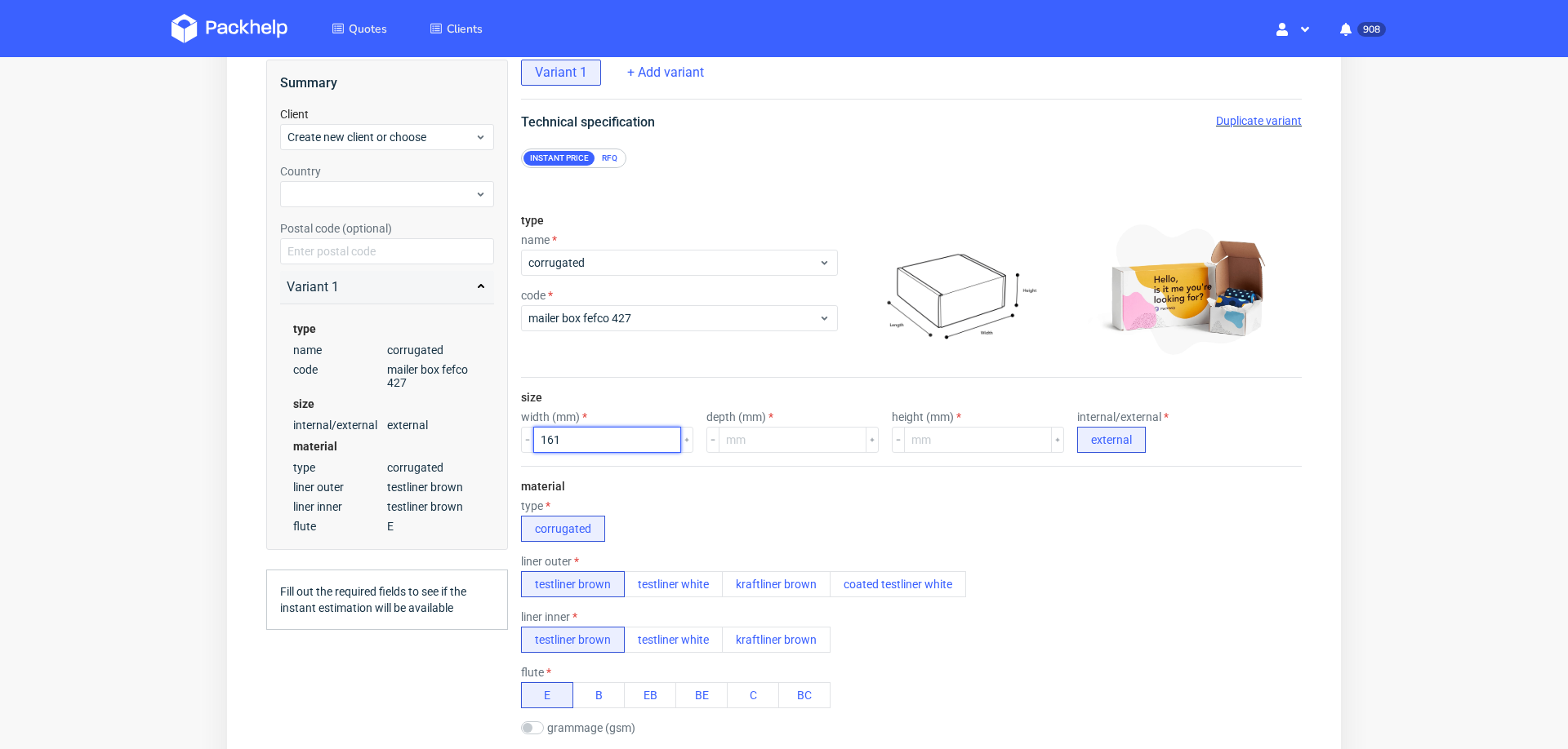
type input "161"
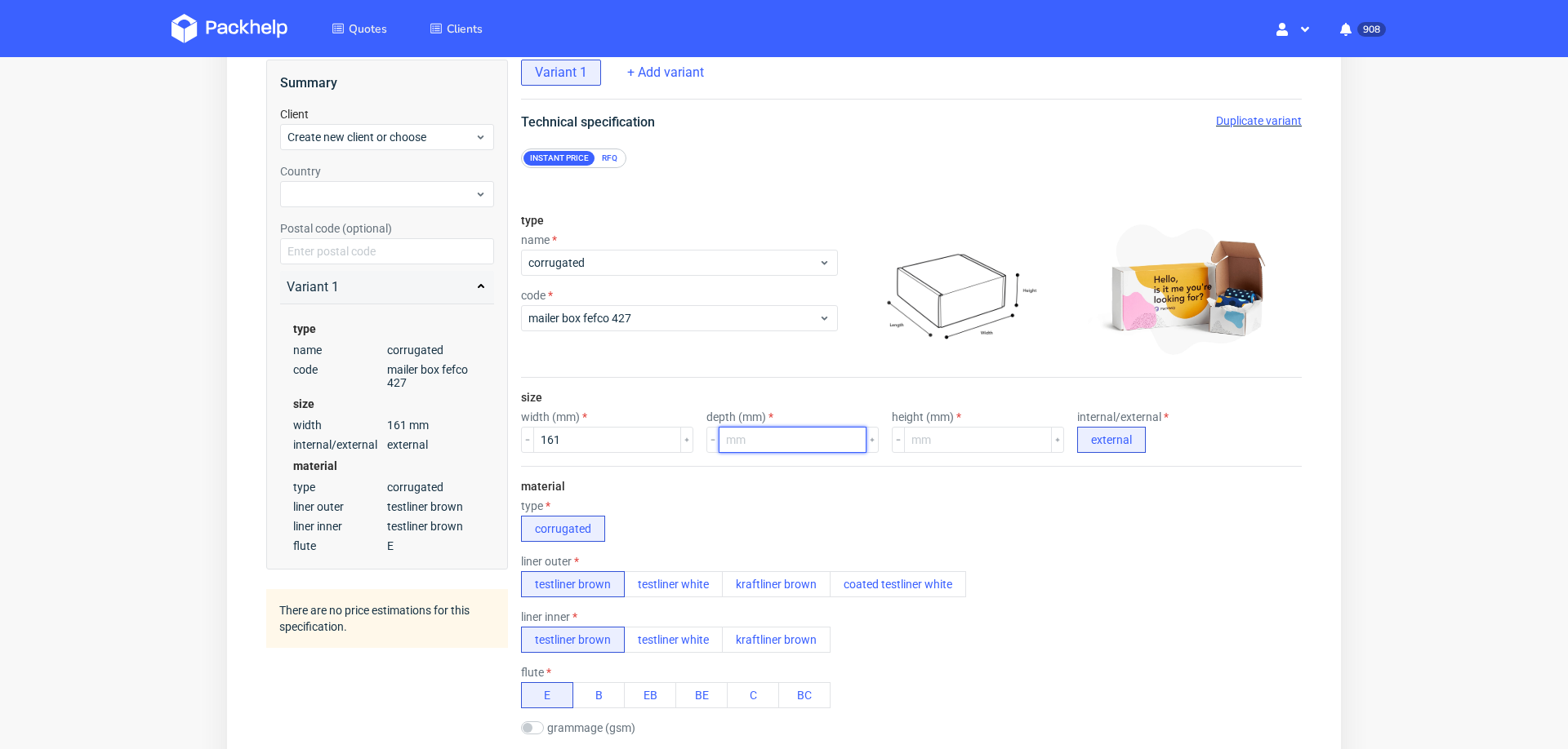
click at [746, 439] on input "number" at bounding box center [793, 440] width 148 height 26
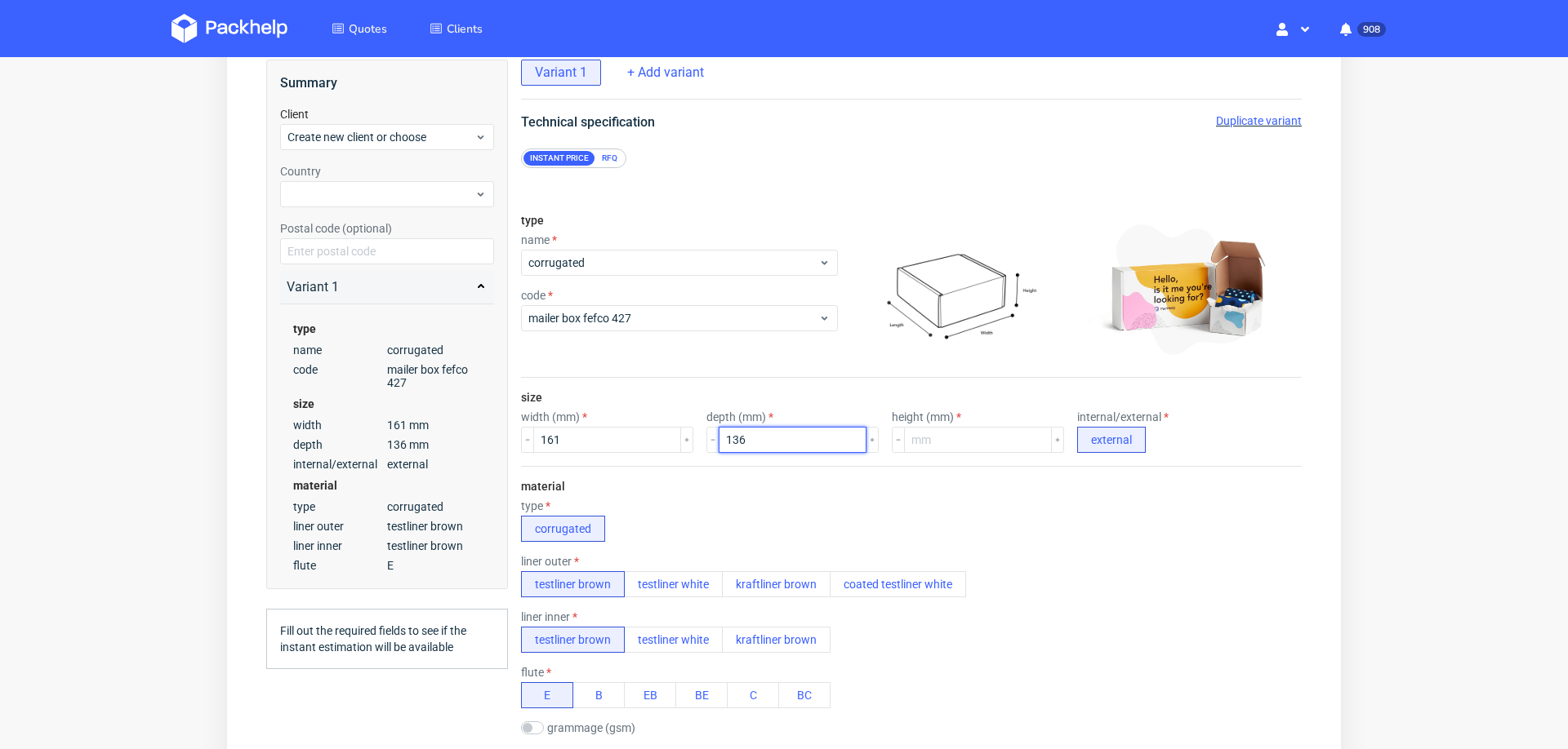
type input "136"
click at [907, 439] on input "number" at bounding box center [978, 440] width 148 height 26
type input "30"
click at [1210, 626] on div "liner inner testliner brown testliner white kraftliner brown" at bounding box center [911, 632] width 781 height 43
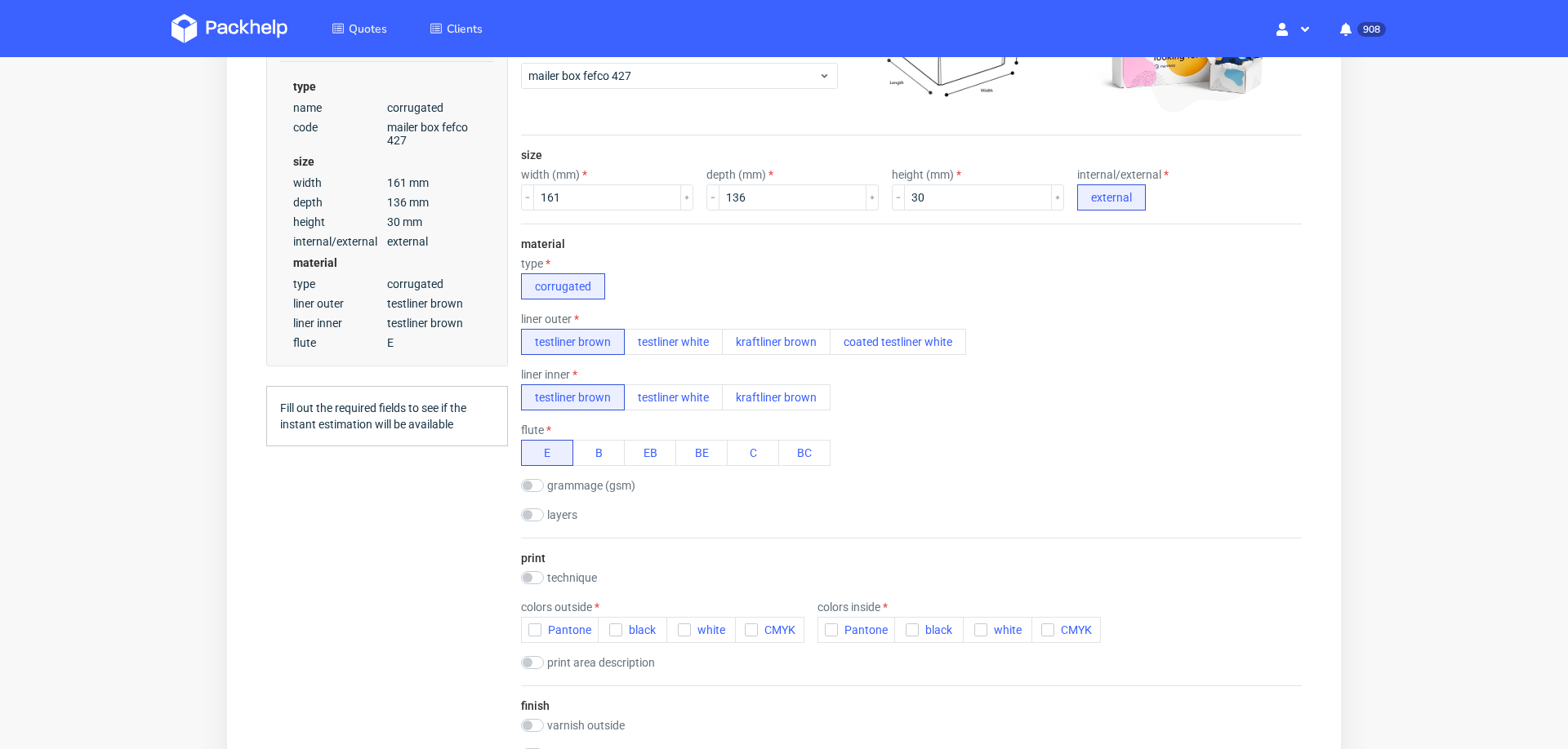
scroll to position [356, 0]
click at [539, 621] on icon "button" at bounding box center [534, 627] width 11 height 11
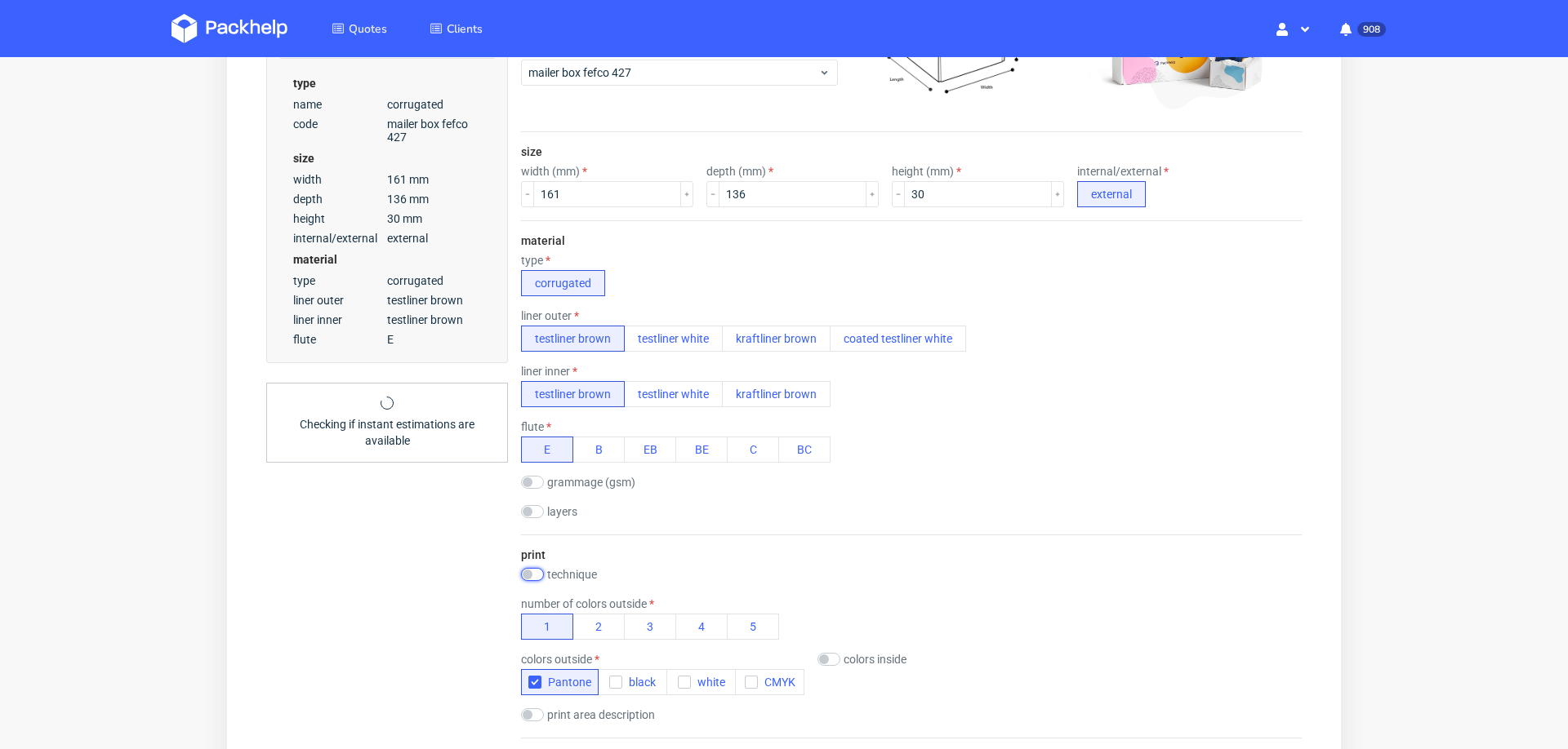
click at [534, 568] on input "checkbox" at bounding box center [533, 575] width 23 height 13
checkbox input "true"
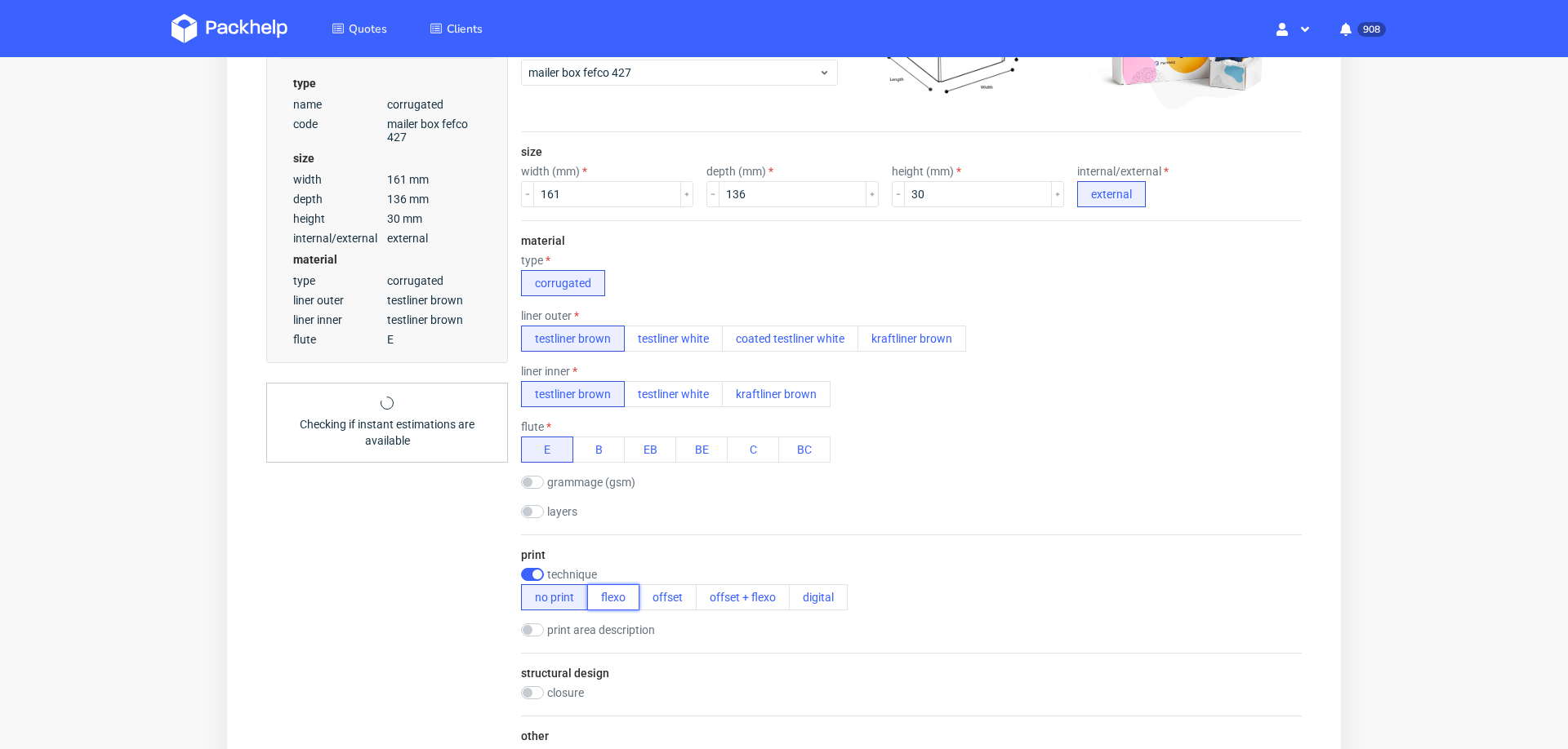
click at [602, 593] on button "flexo" at bounding box center [613, 597] width 52 height 26
click at [532, 649] on icon "button" at bounding box center [534, 653] width 11 height 11
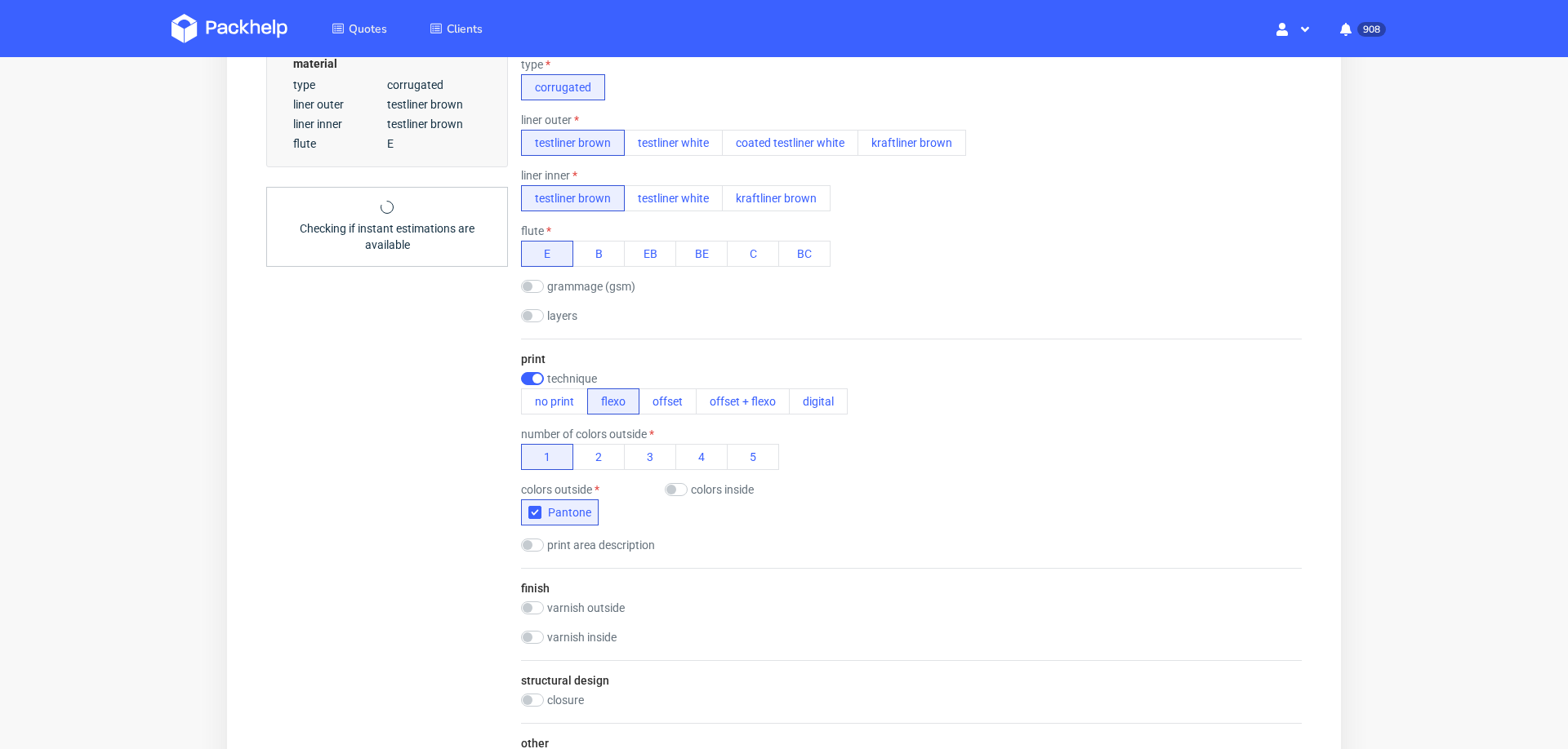
scroll to position [686, 0]
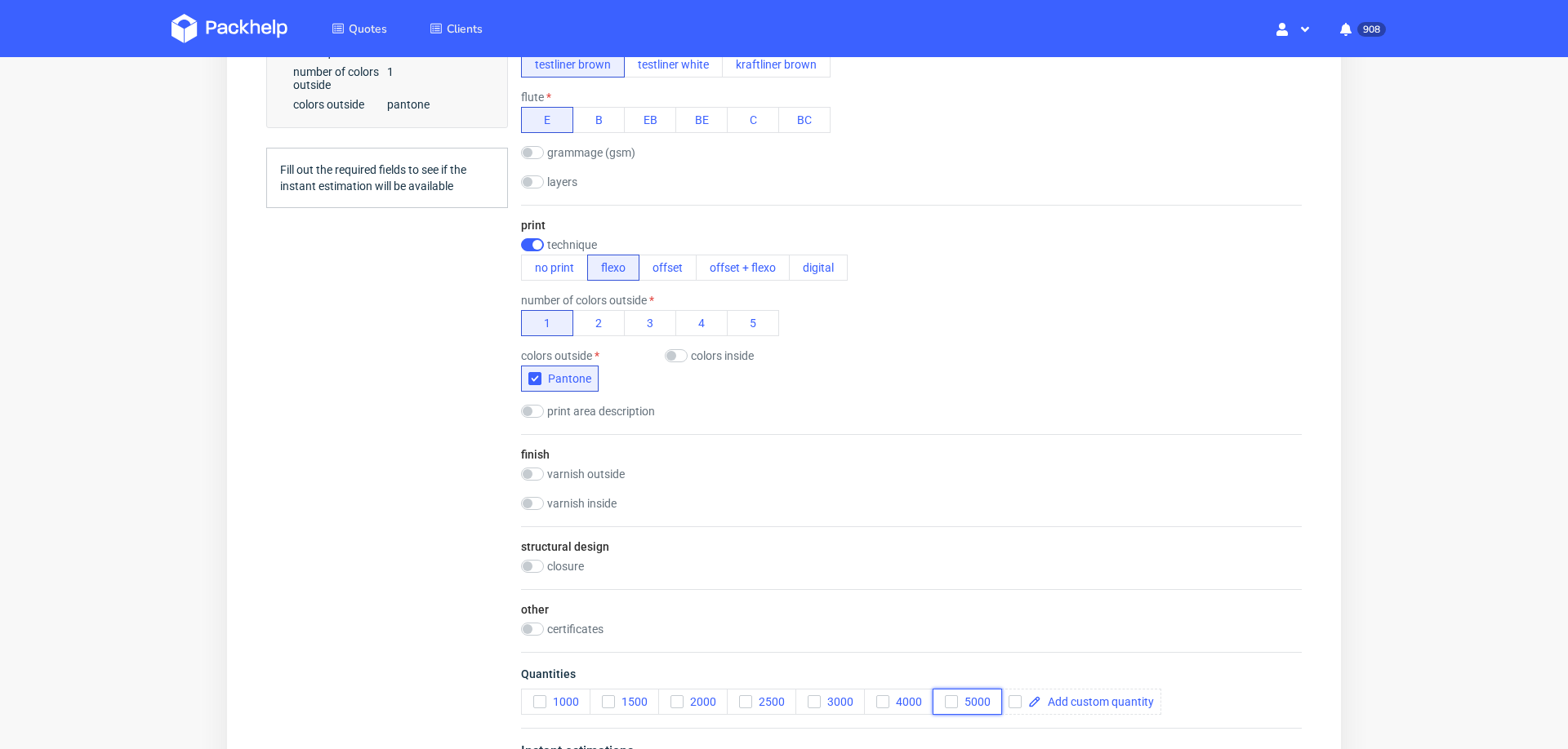
click at [949, 696] on icon "button" at bounding box center [951, 702] width 11 height 11
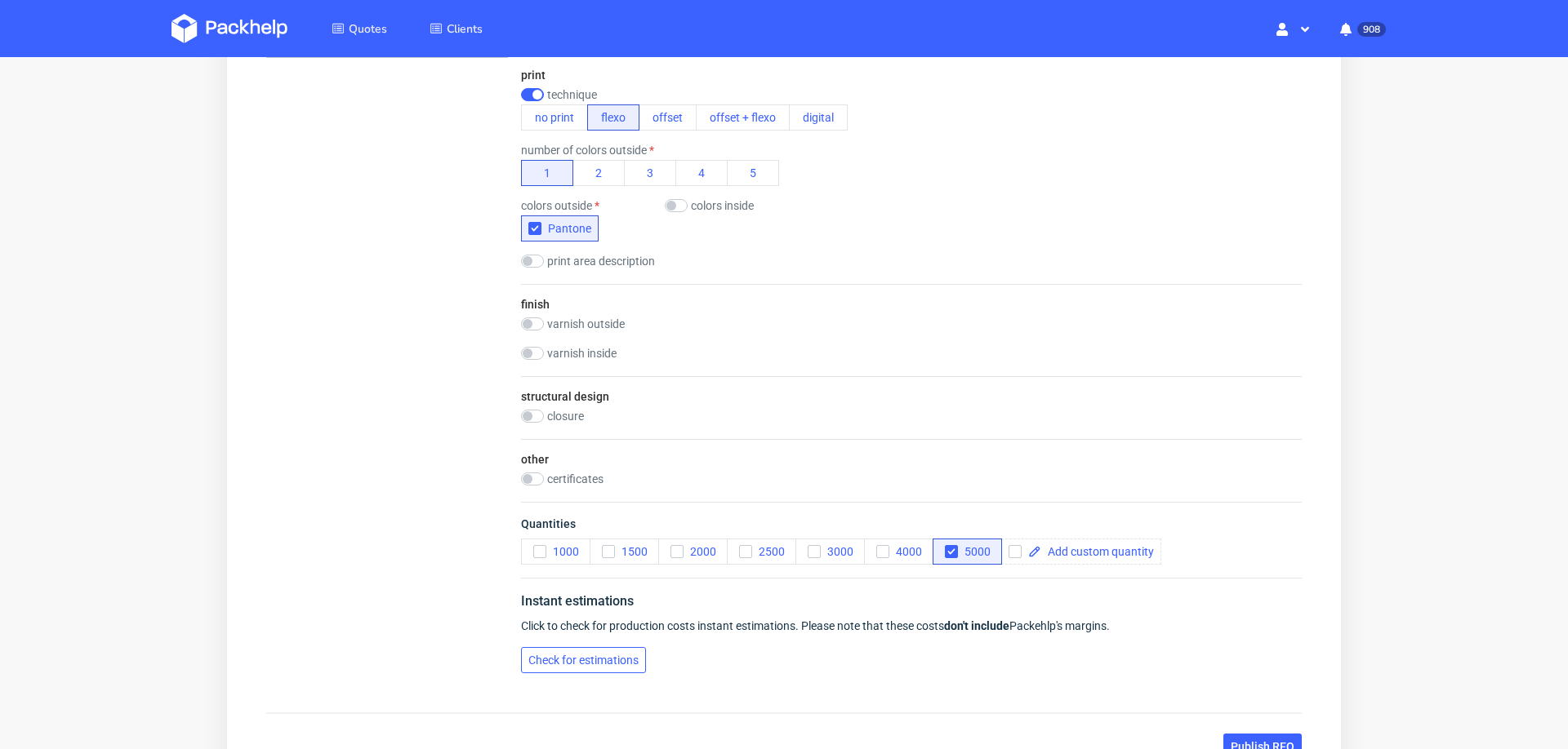
click at [605, 655] on span "Check for estimations" at bounding box center [583, 660] width 110 height 11
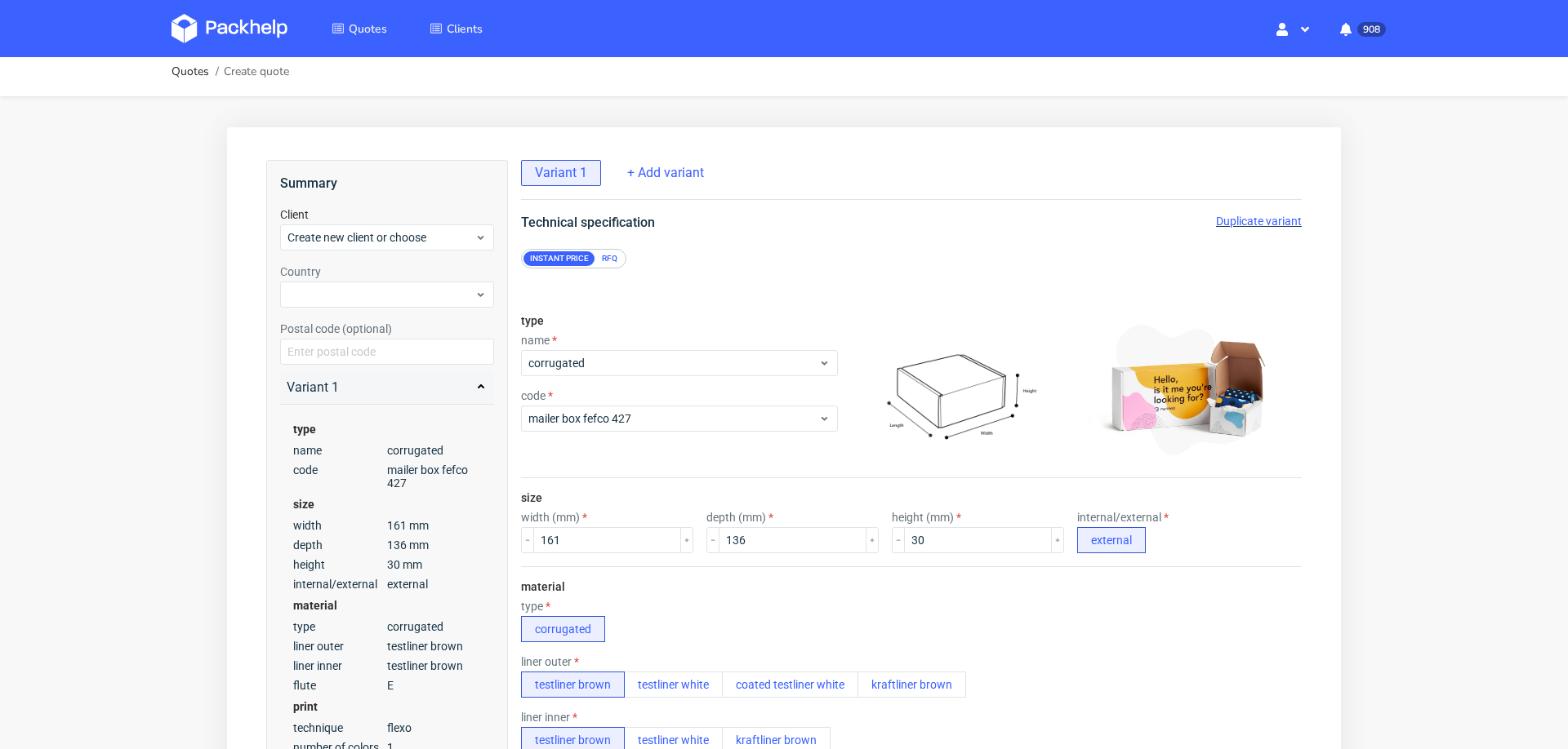
scroll to position [5, 0]
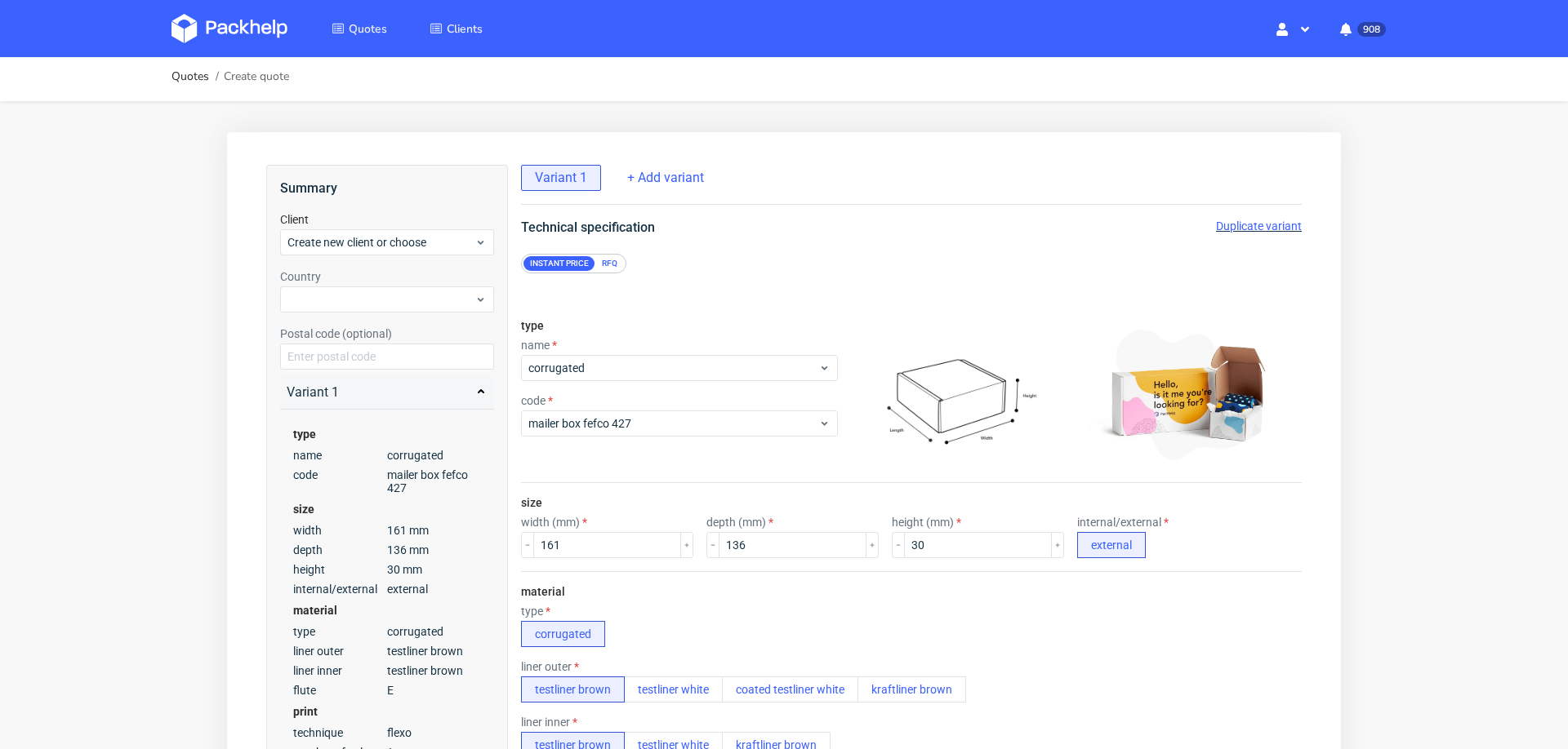
click at [1237, 219] on span "Duplicate variant" at bounding box center [1259, 226] width 86 height 13
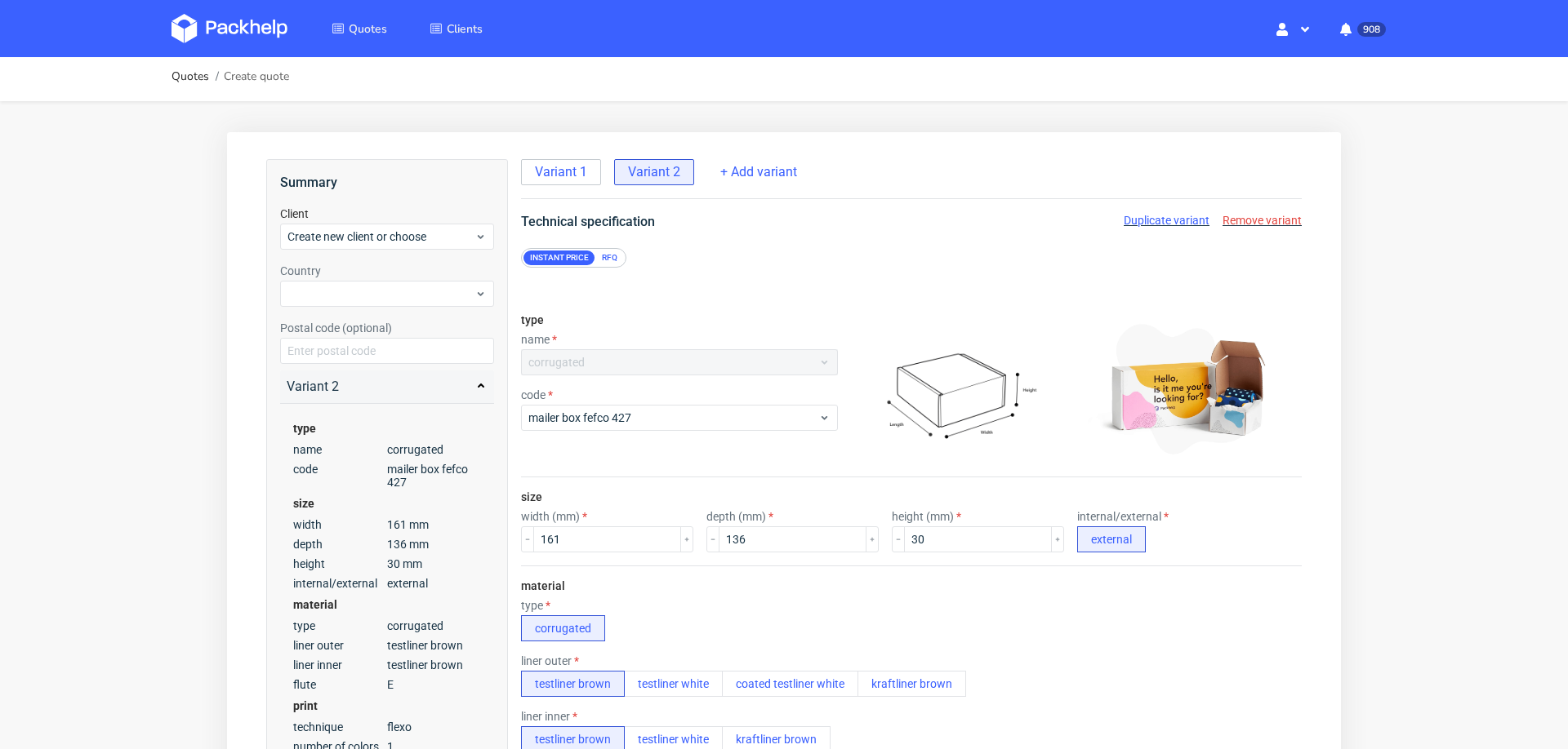
scroll to position [0, 0]
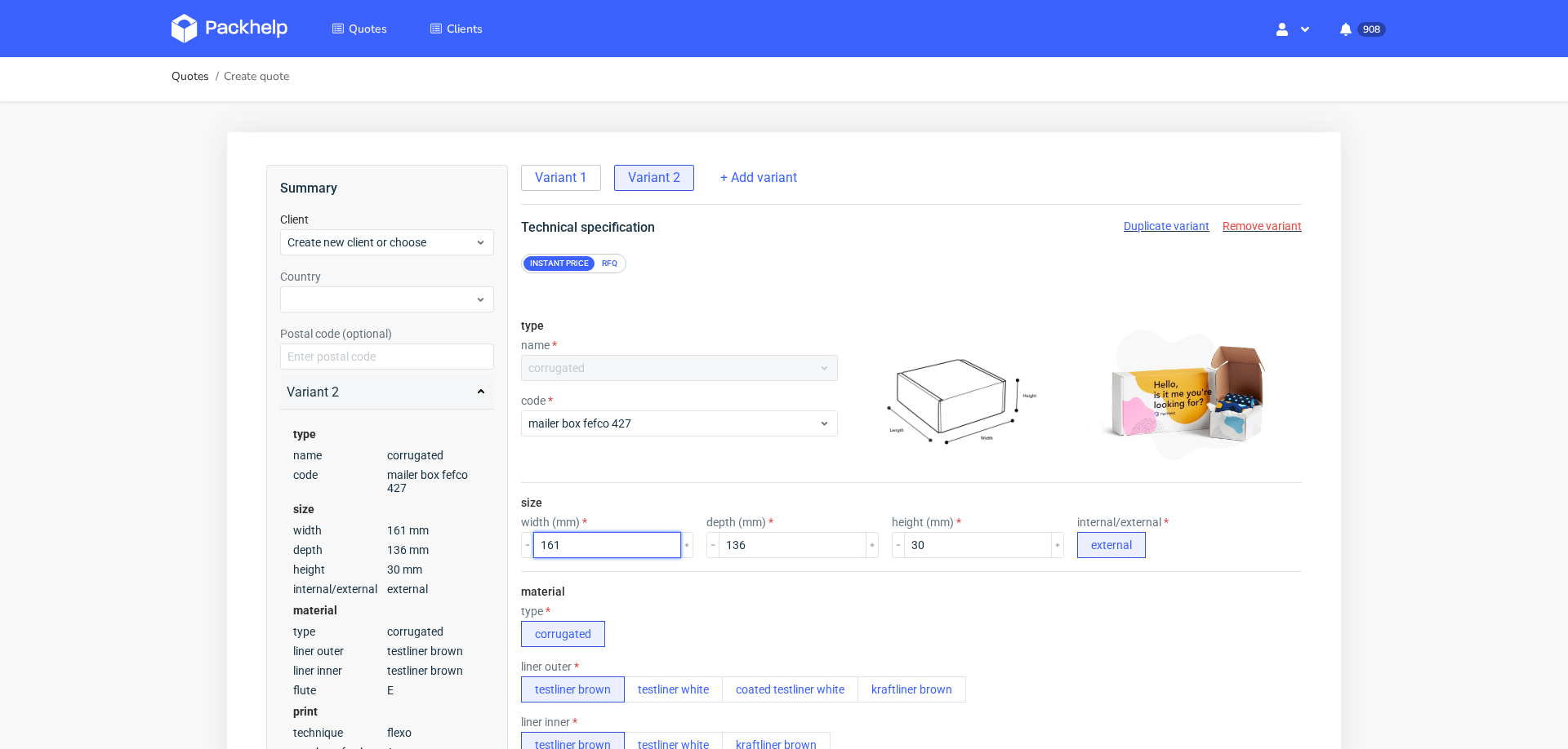
click at [594, 541] on input "161" at bounding box center [608, 545] width 148 height 26
click at [594, 542] on input "161" at bounding box center [608, 545] width 148 height 26
type input "153"
click at [725, 543] on input "136" at bounding box center [793, 545] width 148 height 26
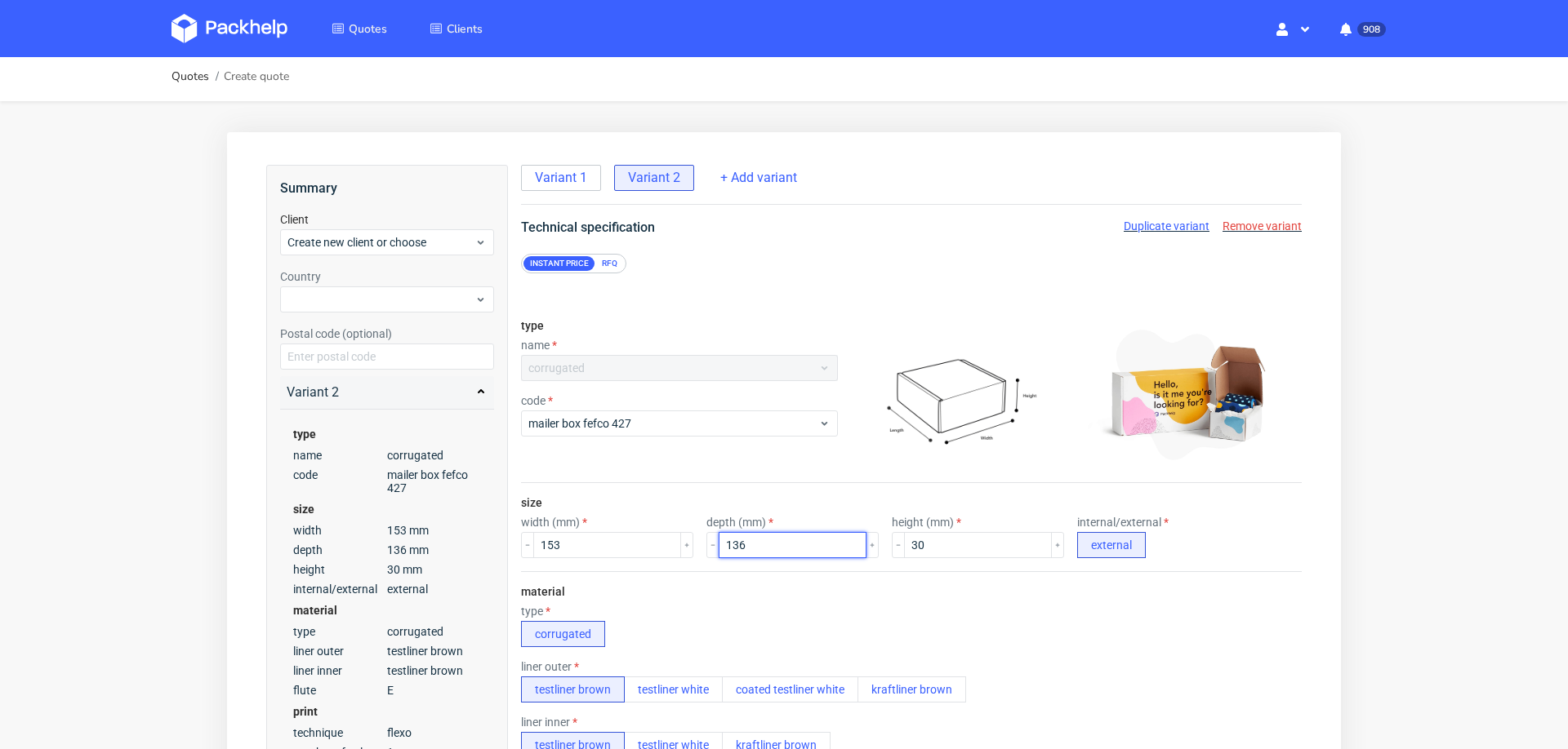
click at [725, 543] on input "136" at bounding box center [793, 545] width 148 height 26
click at [724, 543] on input "136" at bounding box center [793, 545] width 148 height 26
type input "109"
click at [904, 544] on input "30" at bounding box center [978, 545] width 148 height 26
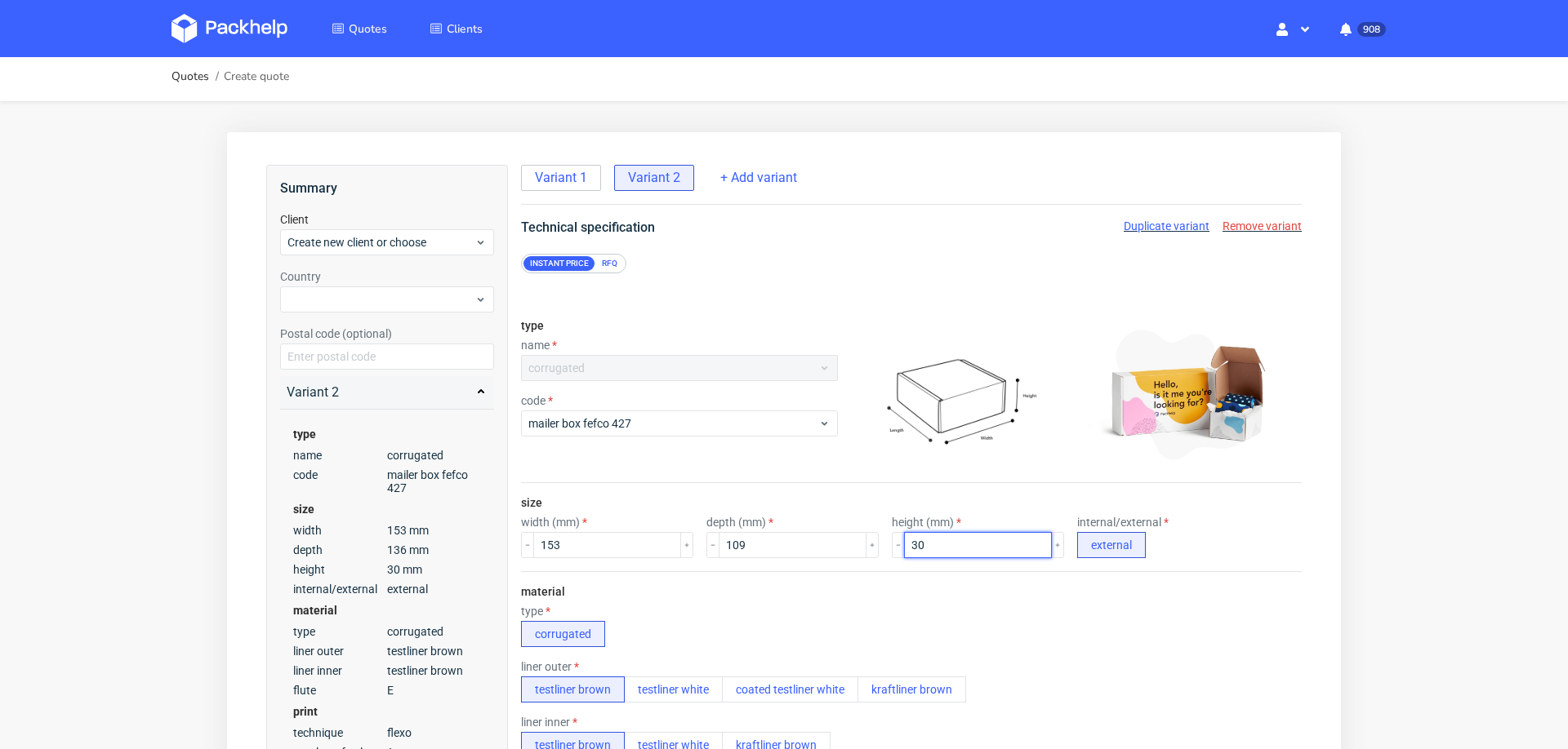
click at [904, 544] on input "30" at bounding box center [978, 545] width 148 height 26
type input "58"
click at [1131, 600] on div "material type corrugated liner outer testliner brown testliner white coated tes…" at bounding box center [911, 728] width 781 height 314
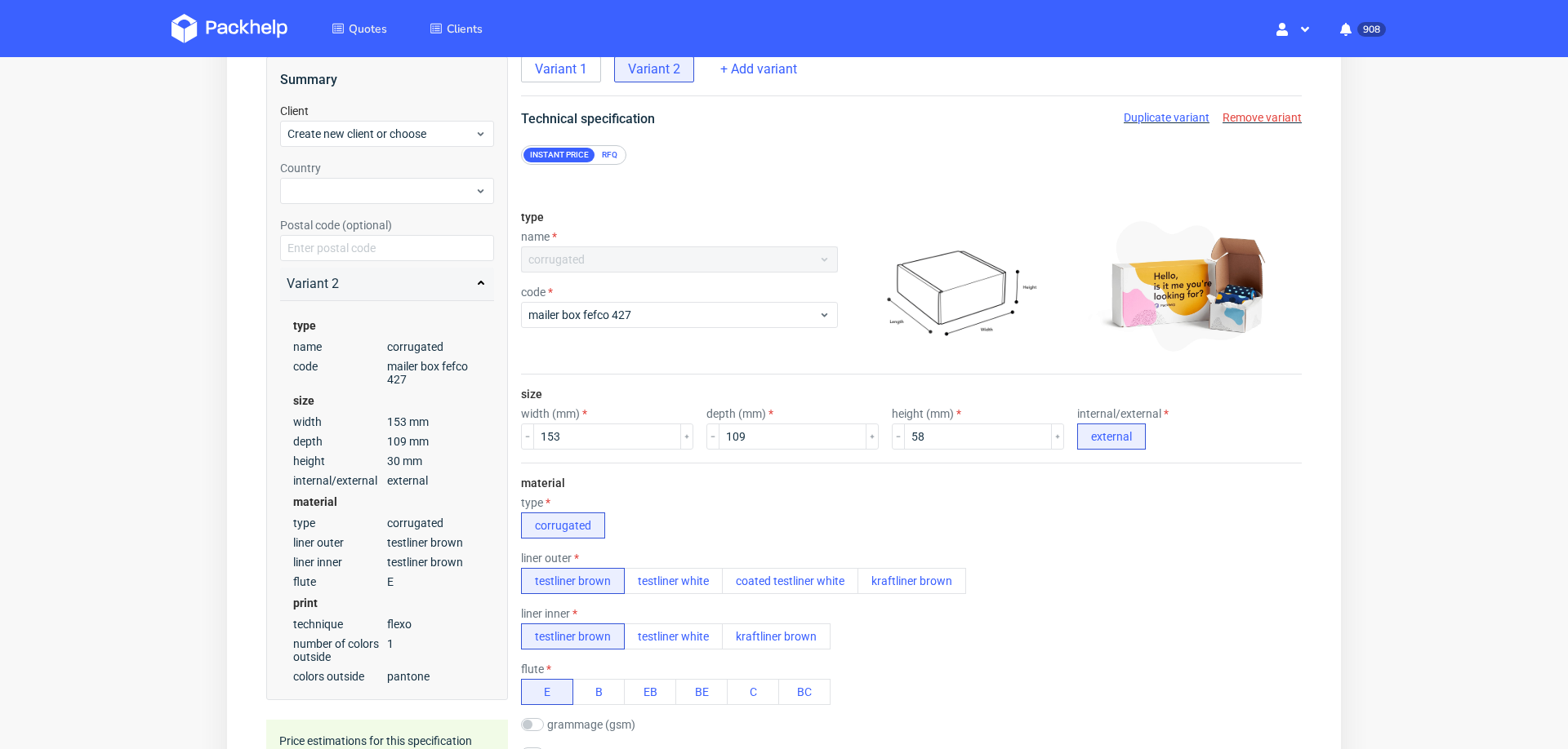
scroll to position [975, 0]
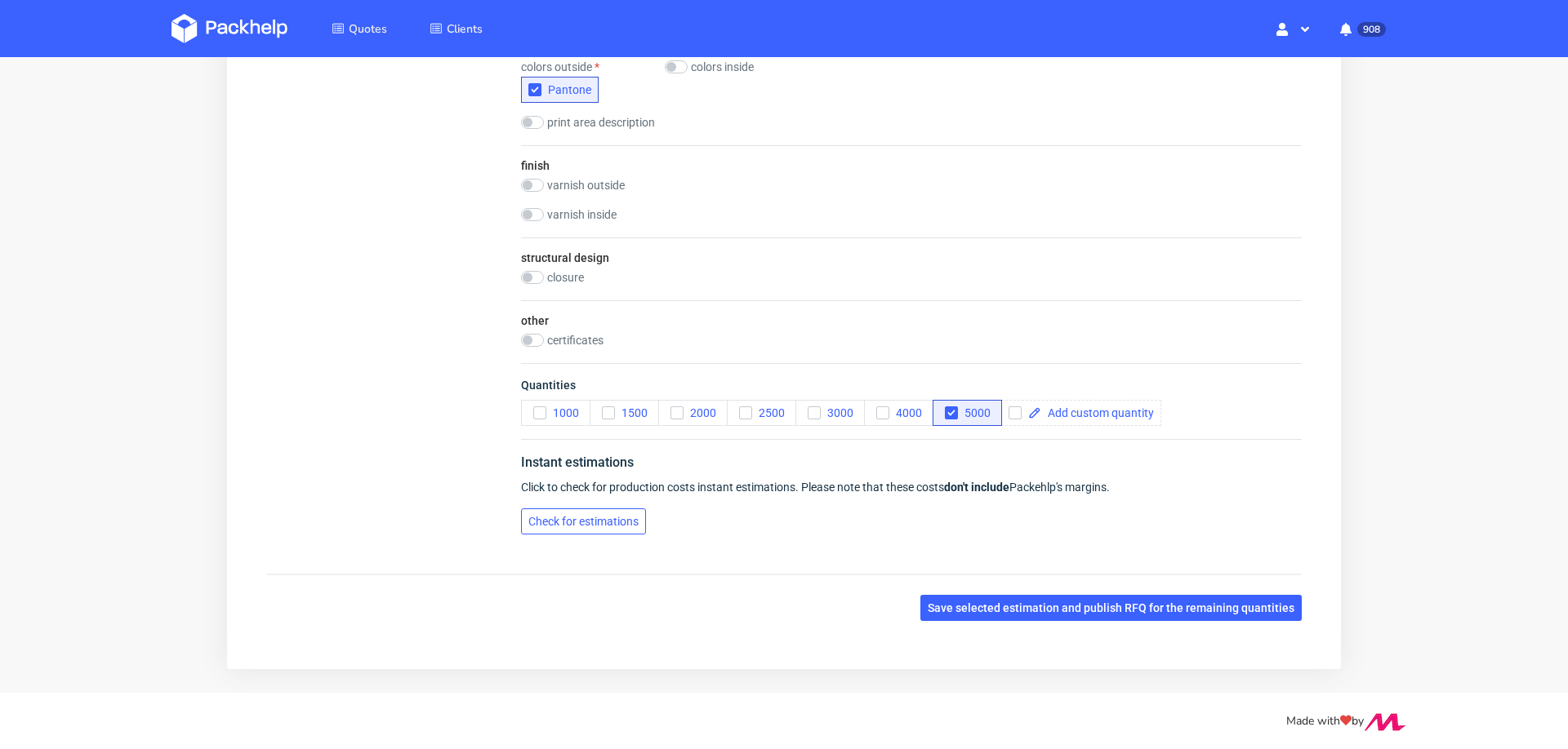
click at [622, 516] on span "Check for estimations" at bounding box center [583, 521] width 110 height 11
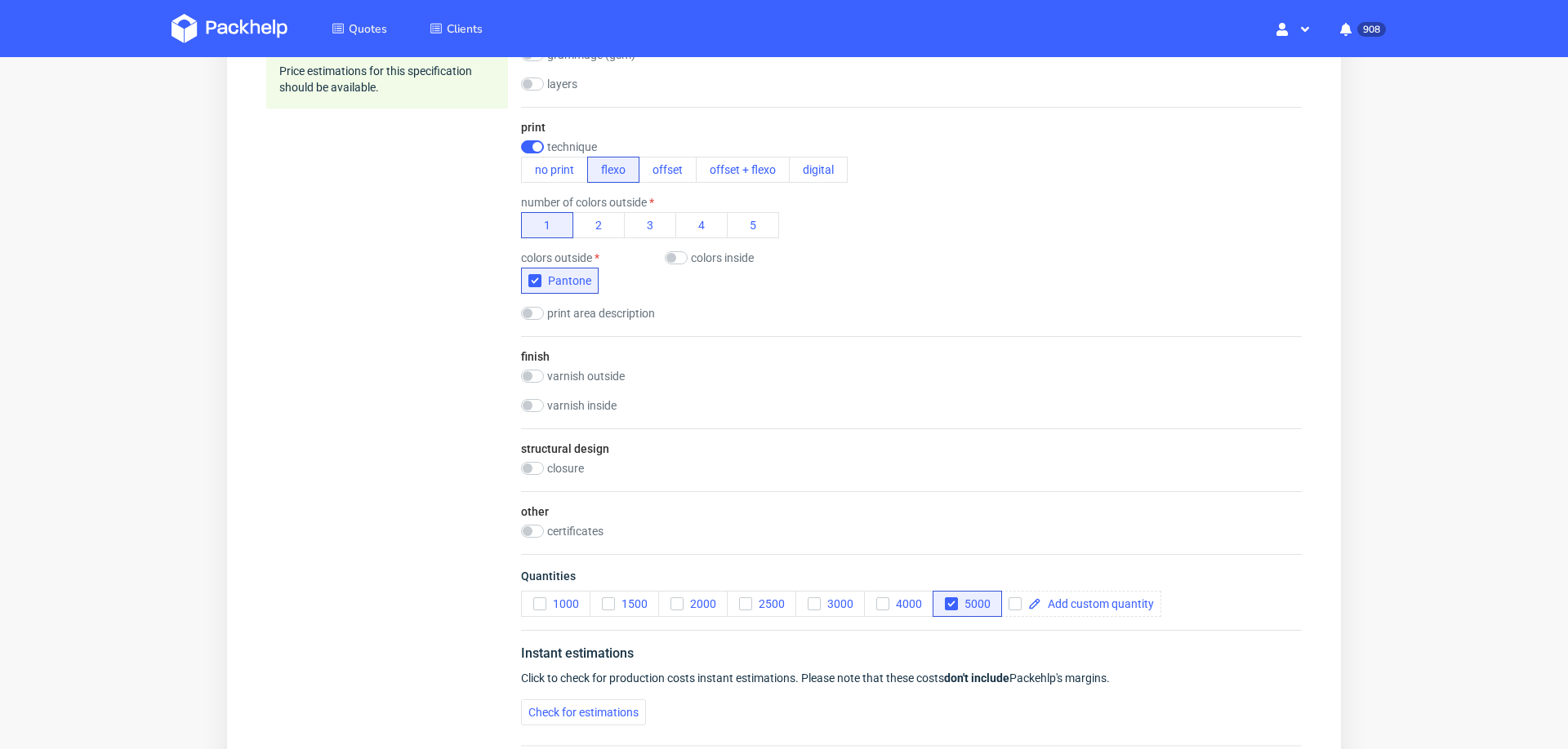
scroll to position [0, 0]
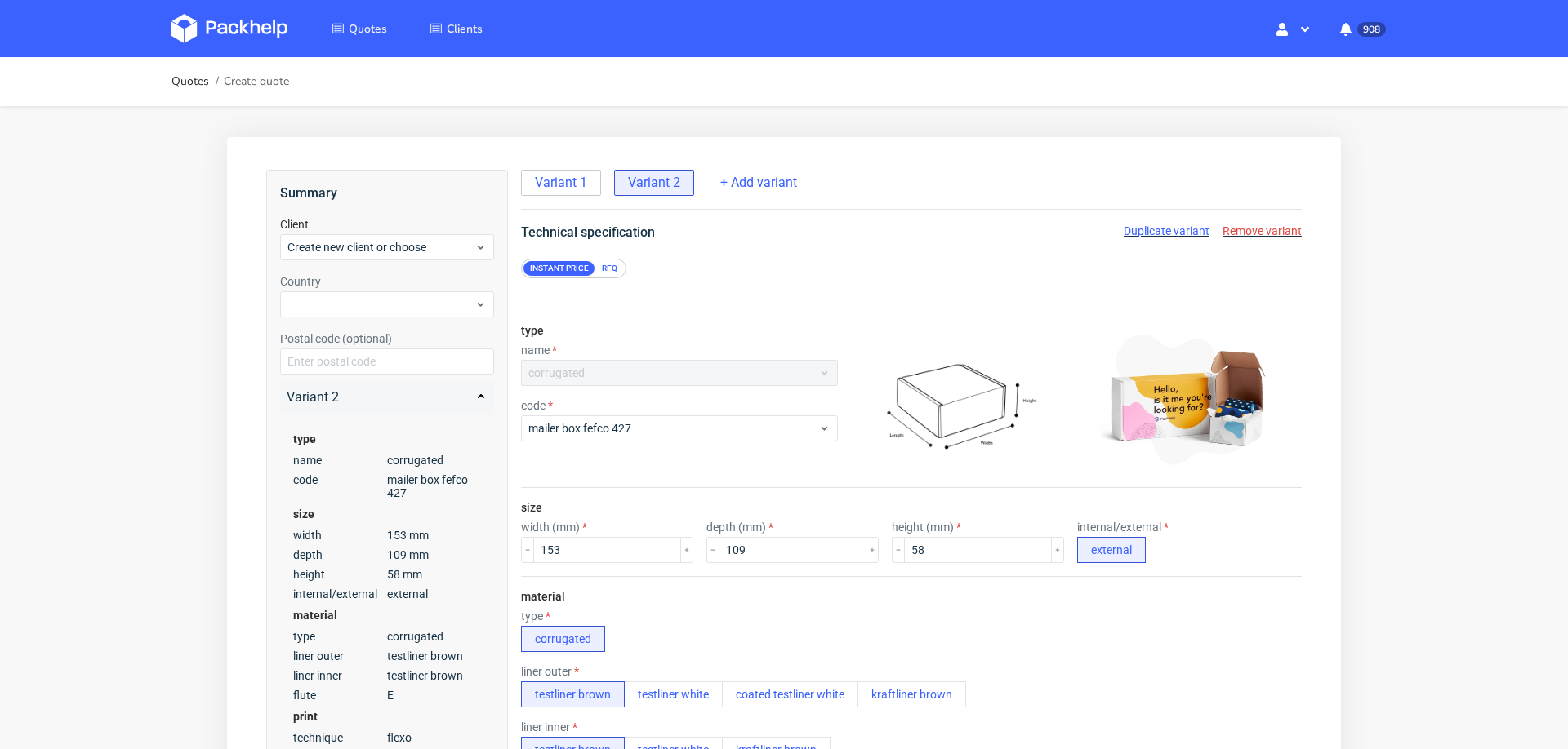
click at [1147, 226] on span "Duplicate variant" at bounding box center [1166, 231] width 86 height 13
click at [569, 540] on input "153" at bounding box center [608, 550] width 148 height 26
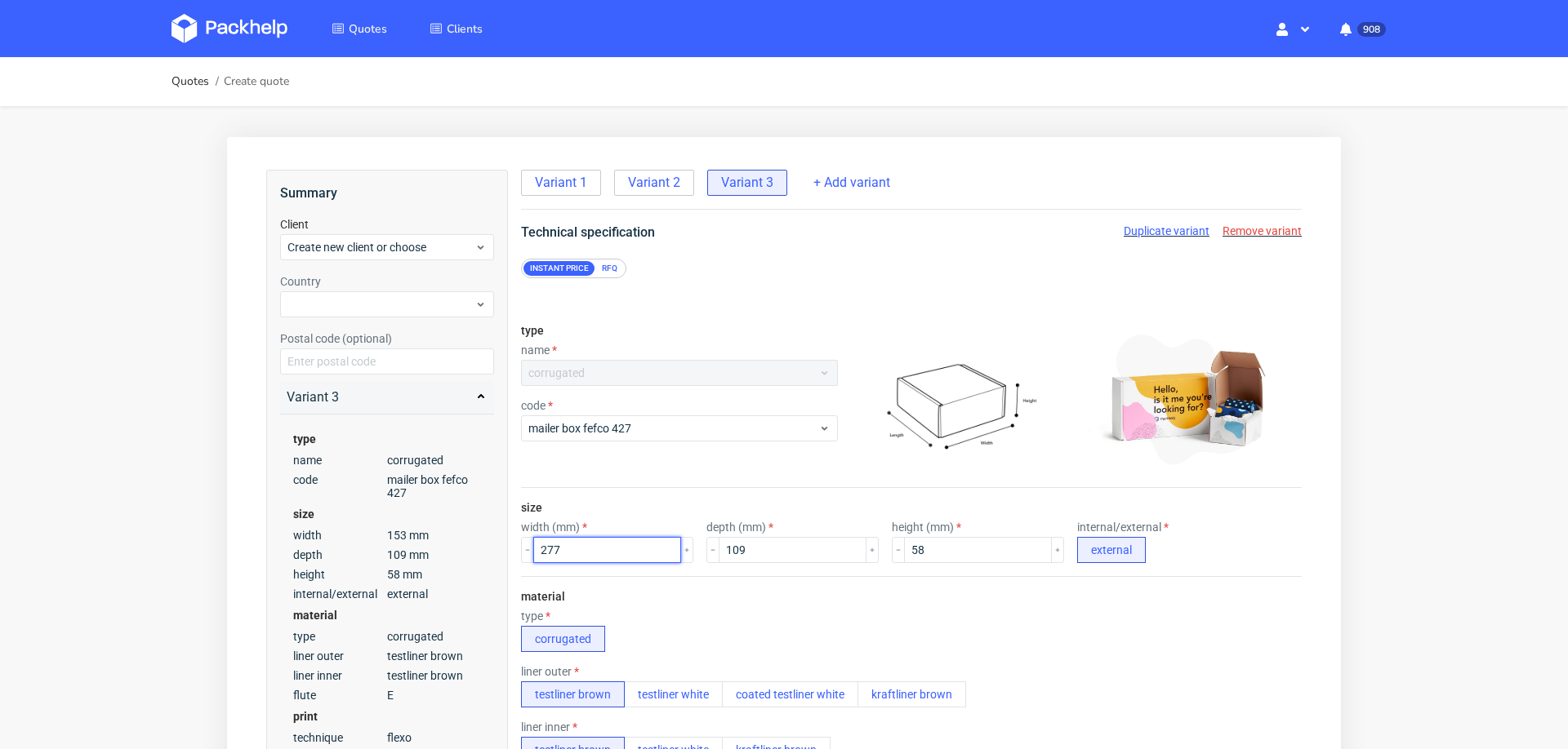
type input "277"
type input "151"
click at [943, 552] on input "58" at bounding box center [978, 550] width 148 height 26
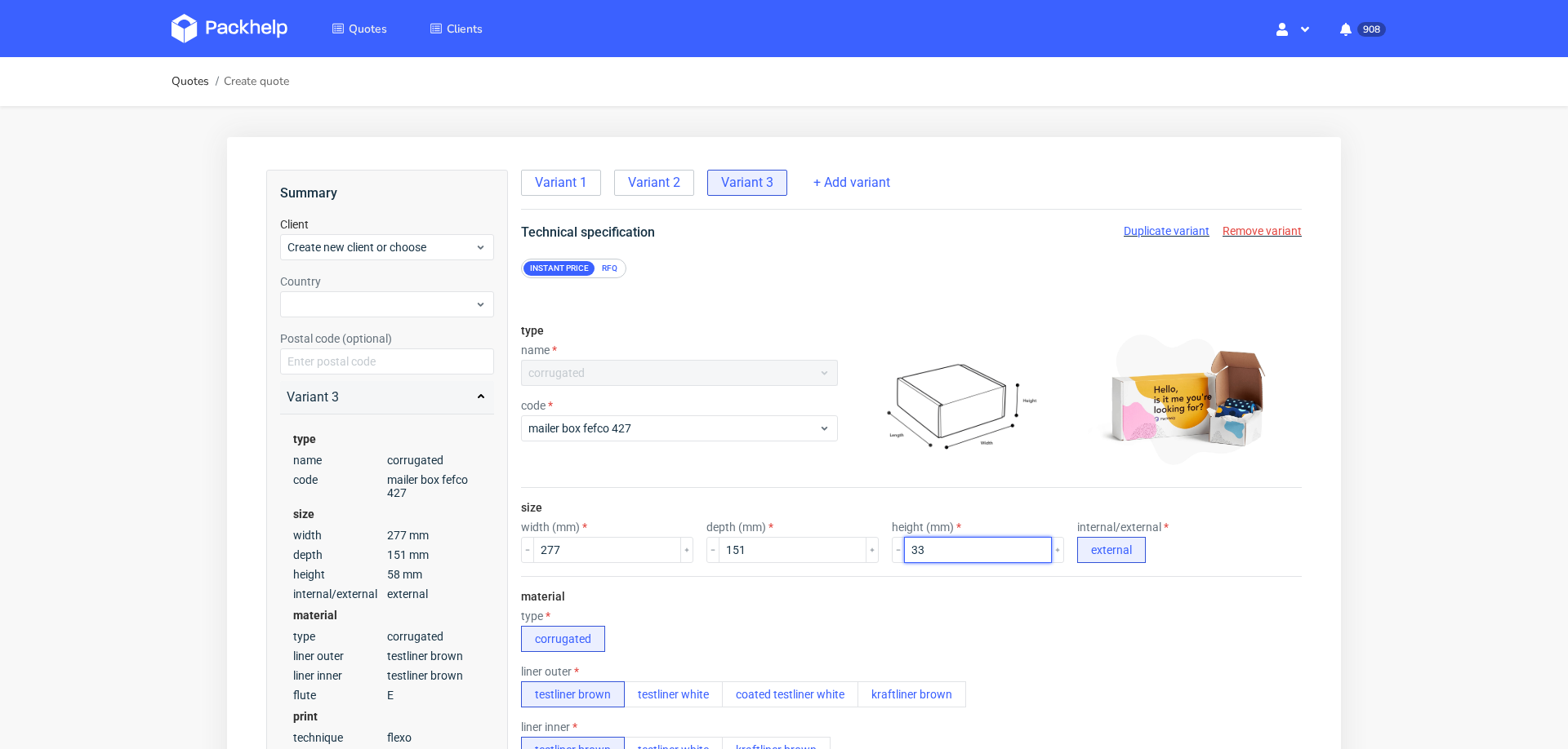
type input "33"
click at [980, 602] on div "material type corrugated liner outer testliner brown testliner white coated tes…" at bounding box center [911, 733] width 781 height 314
click at [368, 253] on span "Create new client or choose" at bounding box center [381, 247] width 187 height 17
type input "jarkwi@gmail.com"
click at [361, 284] on div "Add new client" at bounding box center [388, 285] width 202 height 30
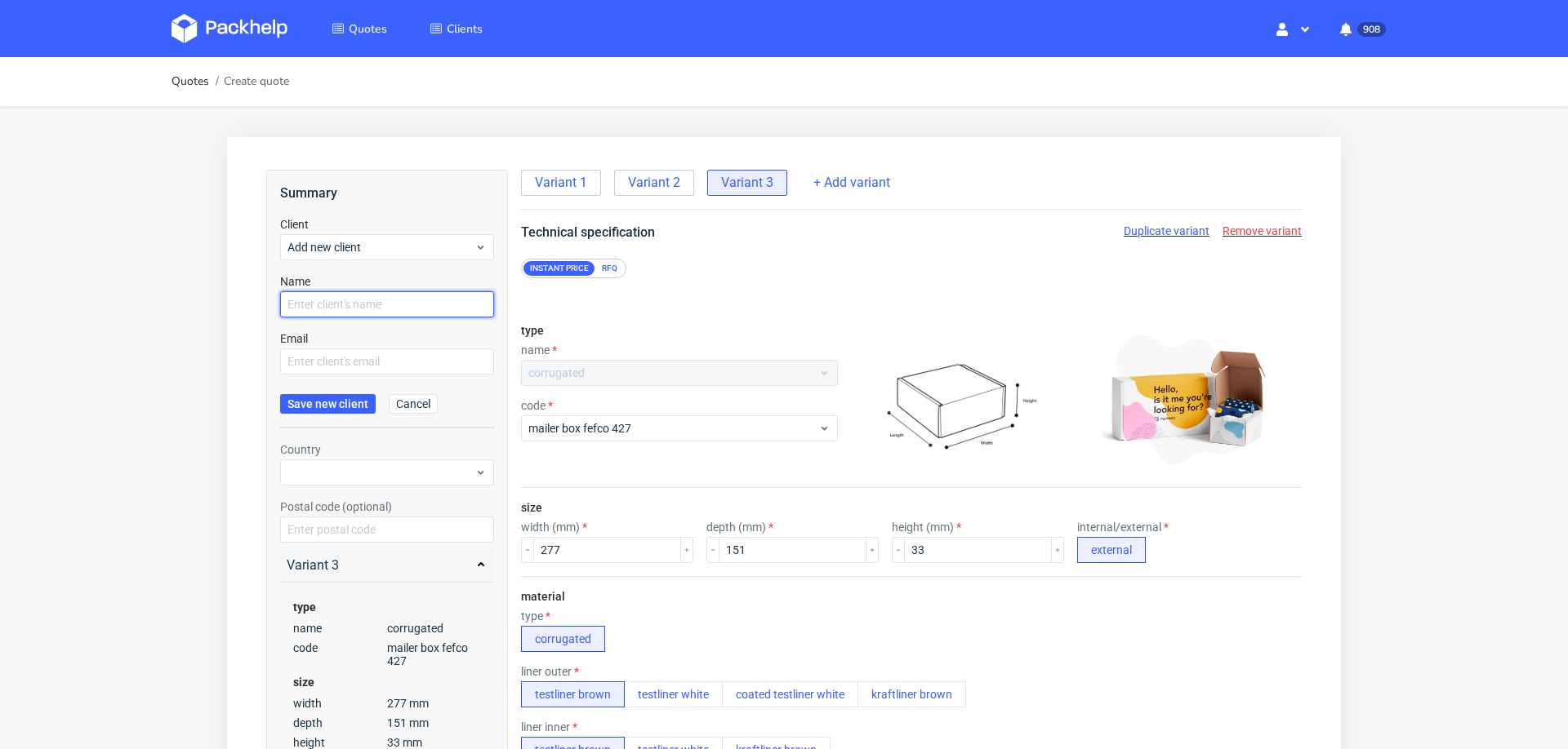
click at [360, 307] on input "text" at bounding box center [386, 305] width 214 height 26
paste input "[EMAIL_ADDRESS][DOMAIN_NAME]"
type input "[EMAIL_ADDRESS][DOMAIN_NAME]"
click at [337, 364] on input "text" at bounding box center [386, 362] width 214 height 26
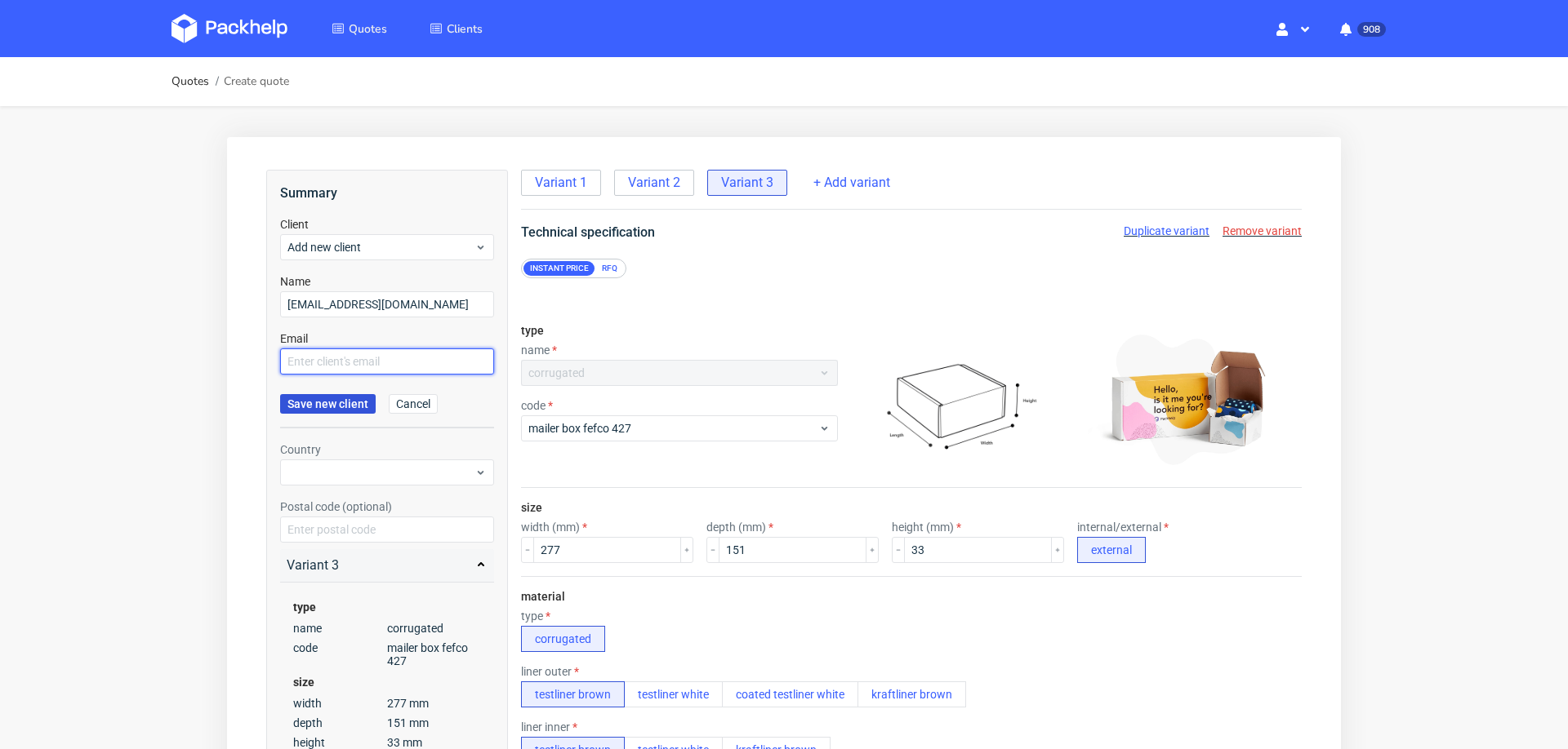
paste input "[EMAIL_ADDRESS][DOMAIN_NAME]"
type input "[EMAIL_ADDRESS][DOMAIN_NAME]"
click at [317, 410] on span "Save new client" at bounding box center [327, 404] width 81 height 11
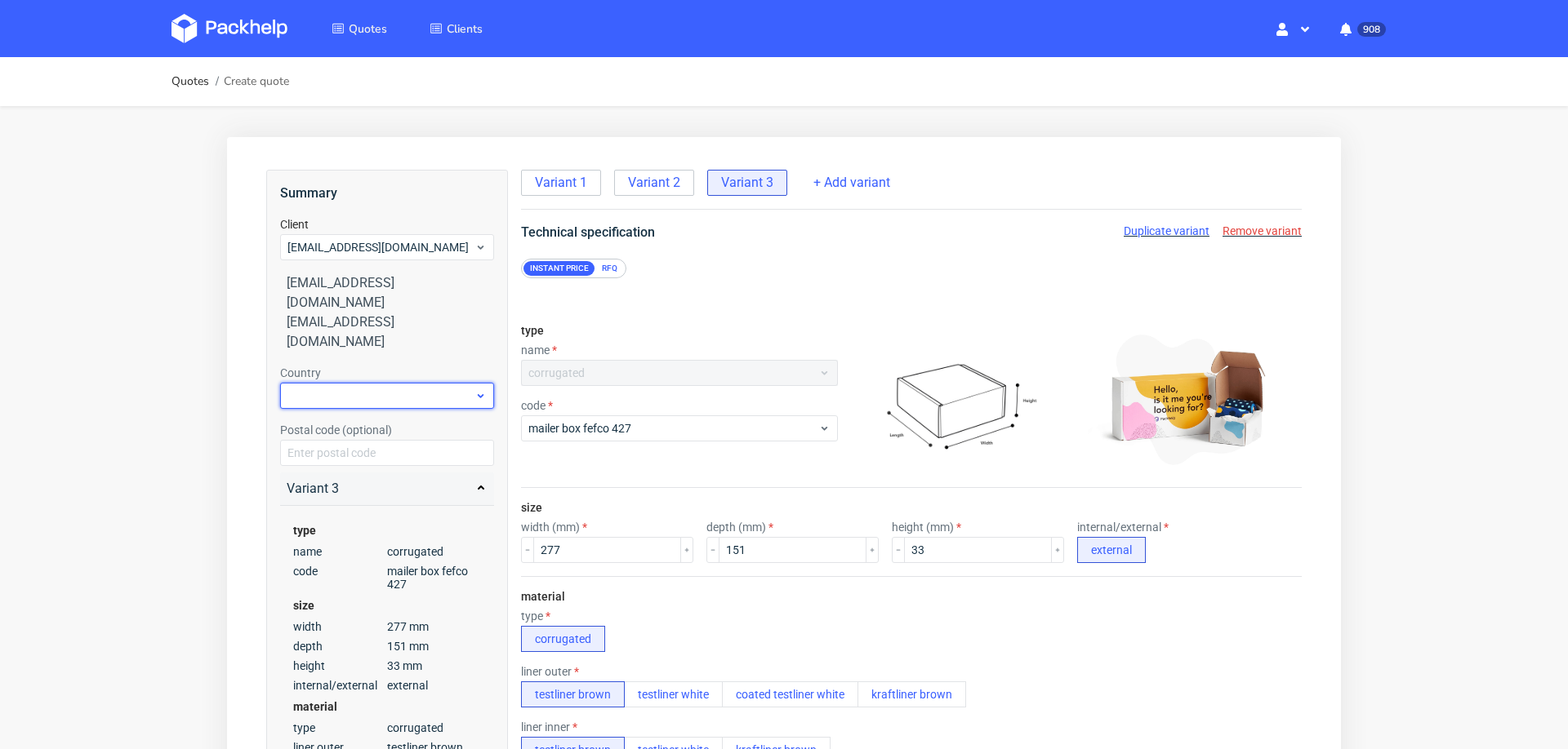
click at [362, 383] on div at bounding box center [386, 396] width 214 height 26
type input "pola"
click at [338, 389] on div "Poland" at bounding box center [388, 395] width 202 height 30
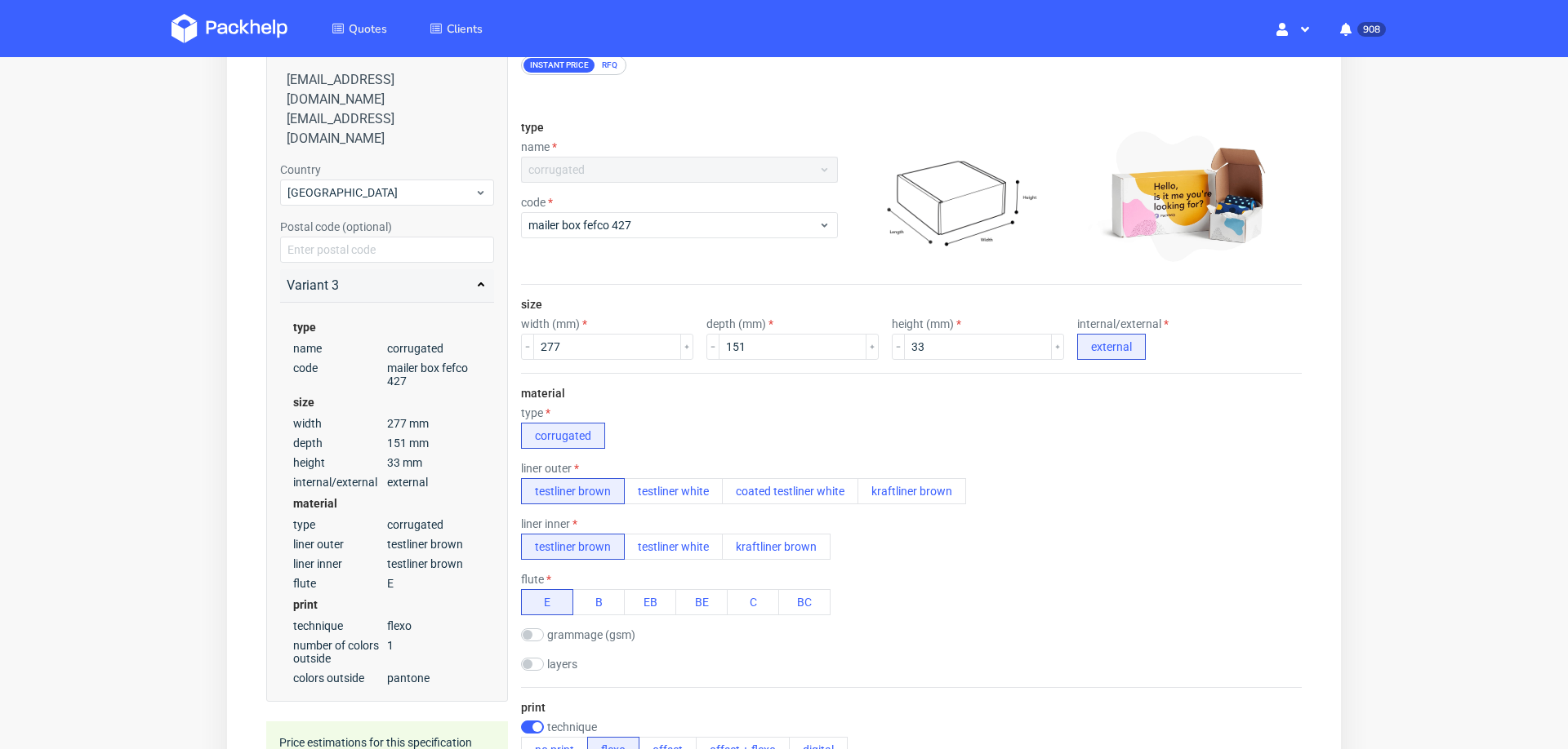
scroll to position [975, 0]
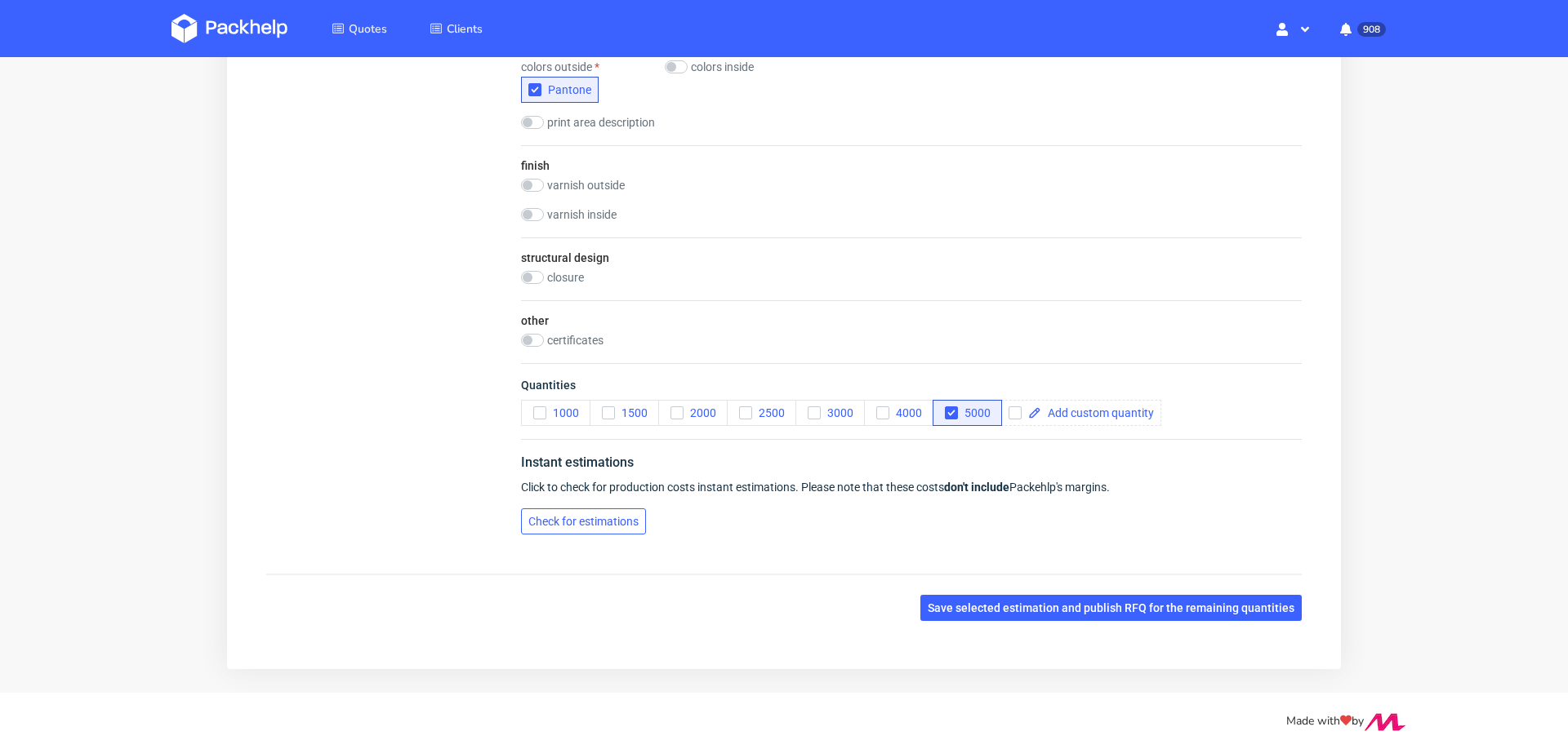
click at [581, 521] on span "Check for estimations" at bounding box center [583, 521] width 110 height 11
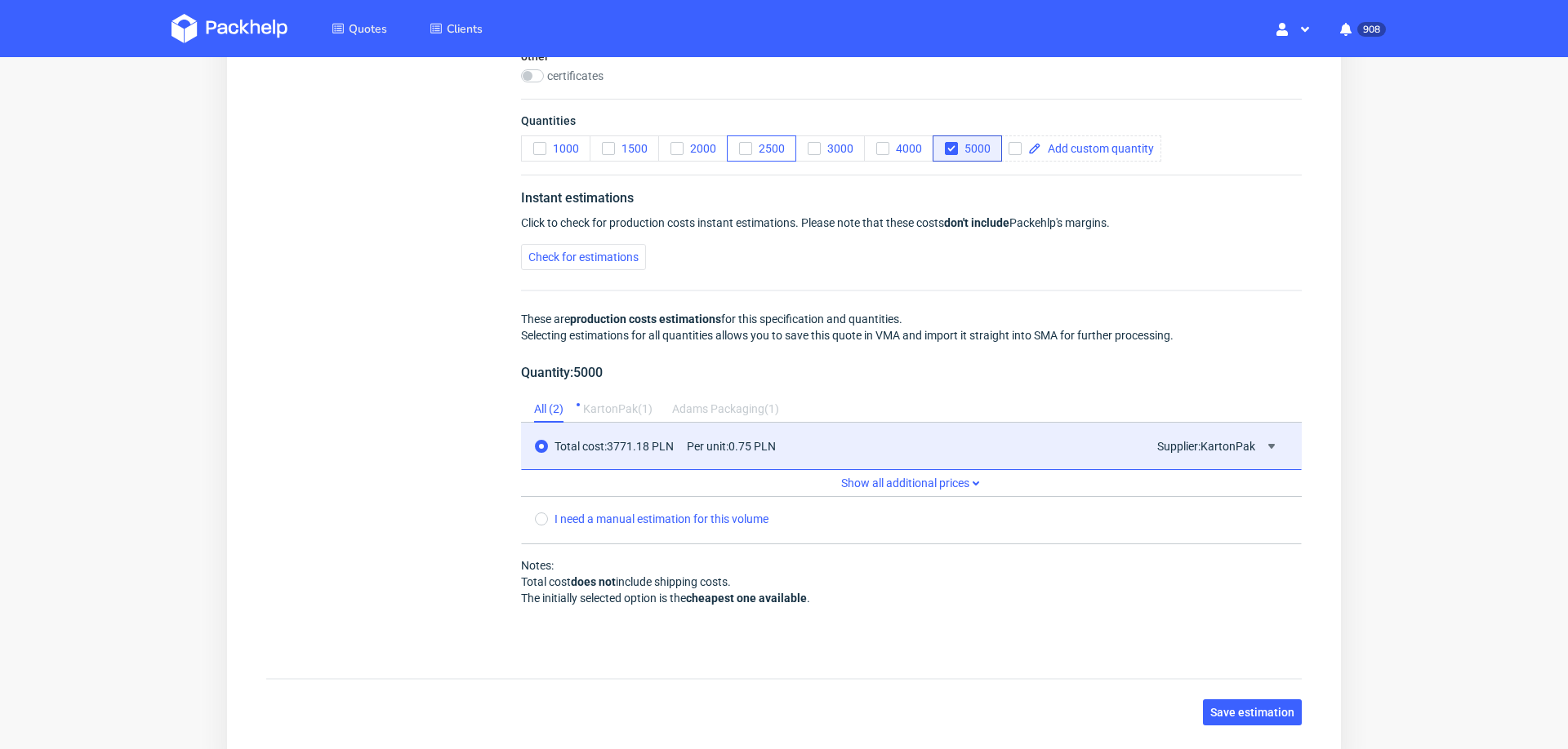
scroll to position [1212, 0]
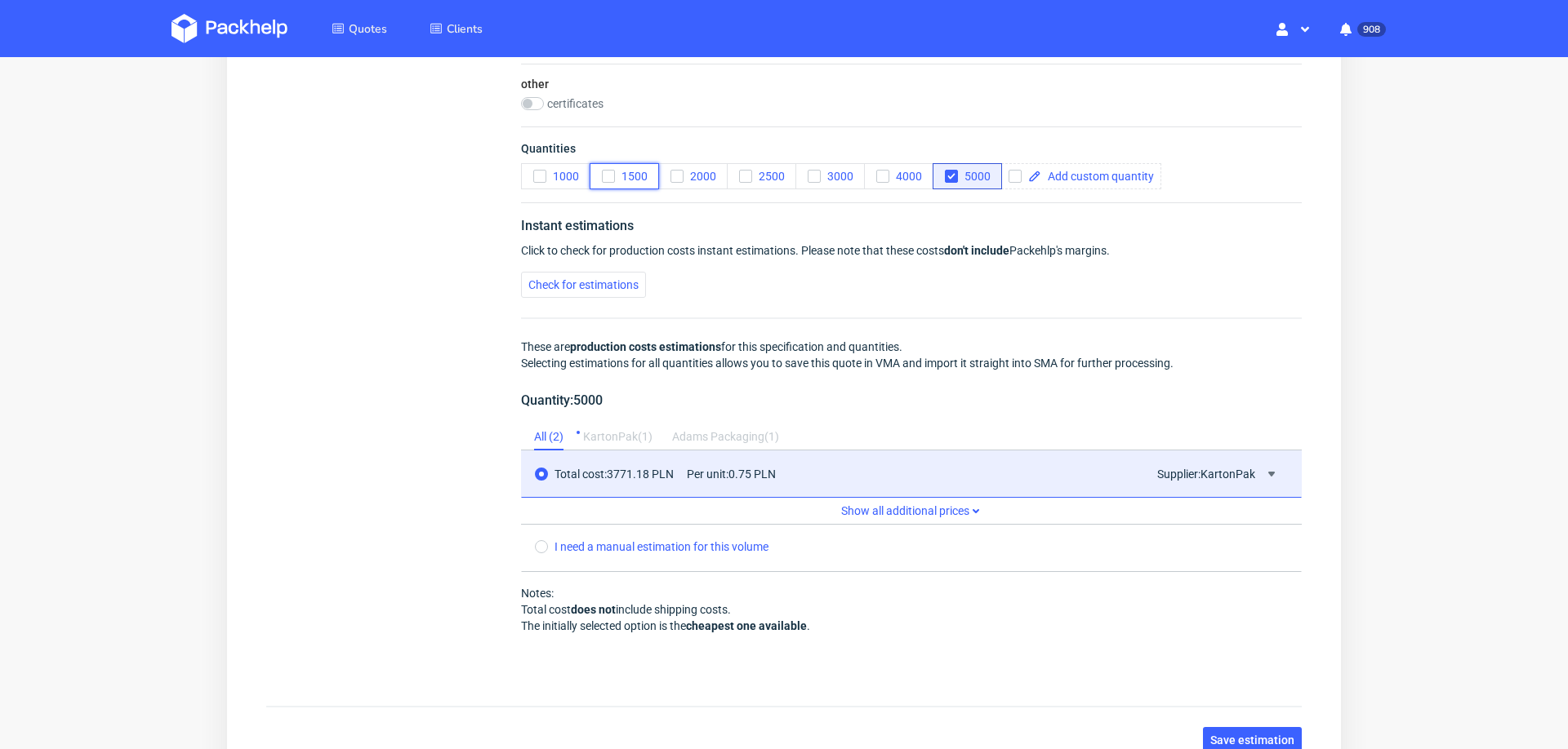
click at [610, 176] on icon "button" at bounding box center [608, 176] width 11 height 11
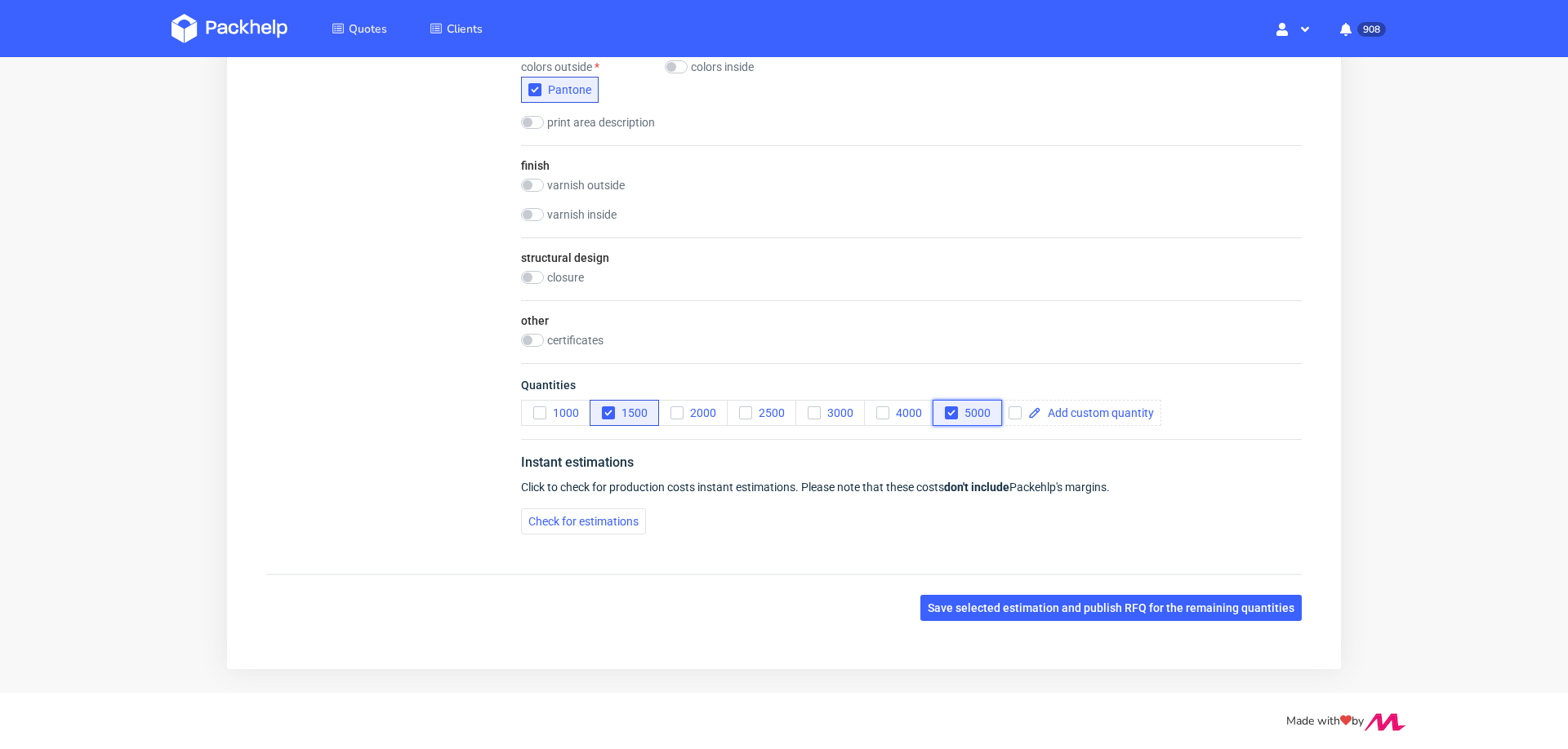
click at [948, 413] on icon "button" at bounding box center [951, 413] width 11 height 11
drag, startPoint x: 575, startPoint y: 520, endPoint x: 561, endPoint y: 516, distance: 14.6
click at [575, 519] on span "Check for estimations" at bounding box center [583, 521] width 110 height 11
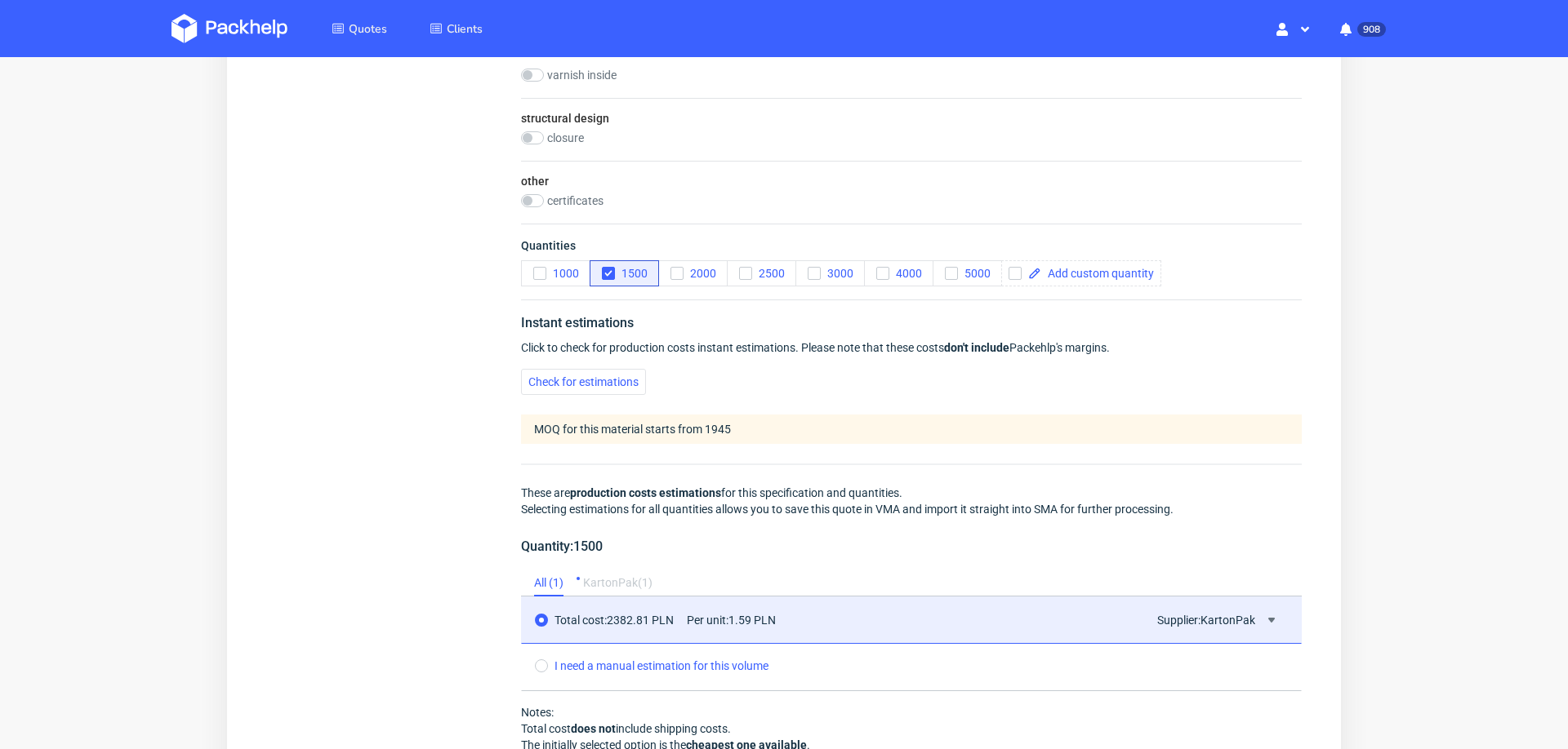
scroll to position [0, 0]
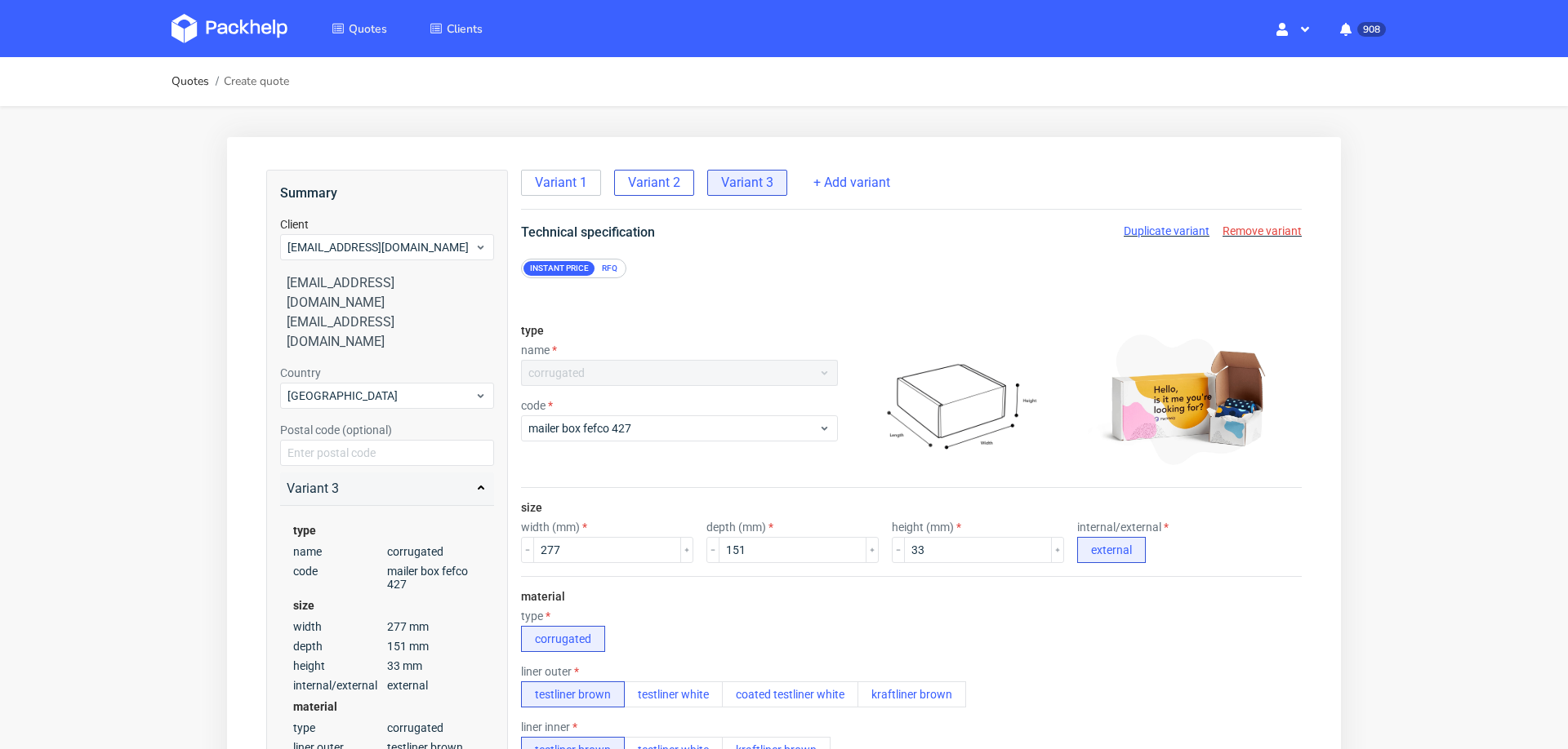
click at [661, 186] on span "Variant 2" at bounding box center [654, 182] width 52 height 18
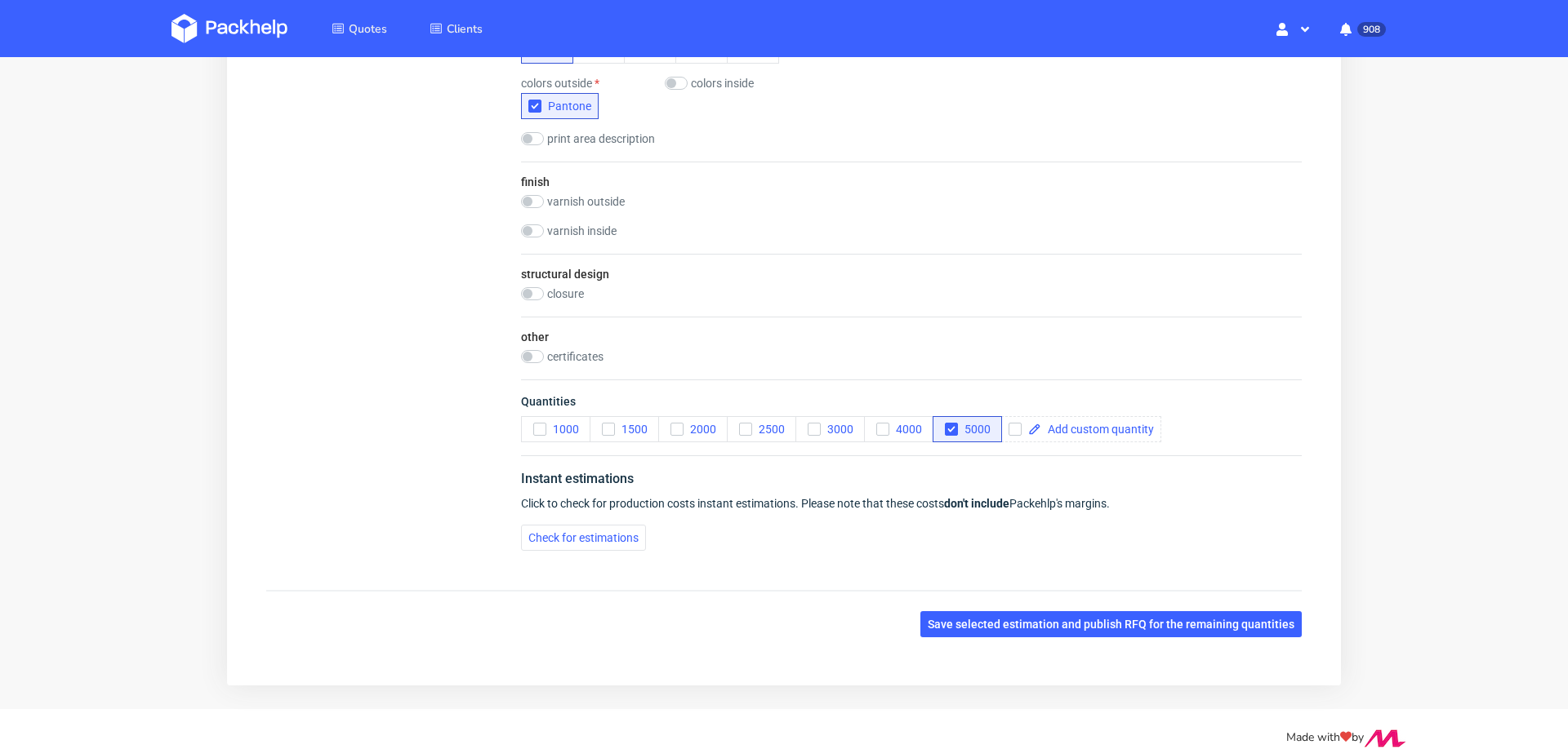
scroll to position [975, 0]
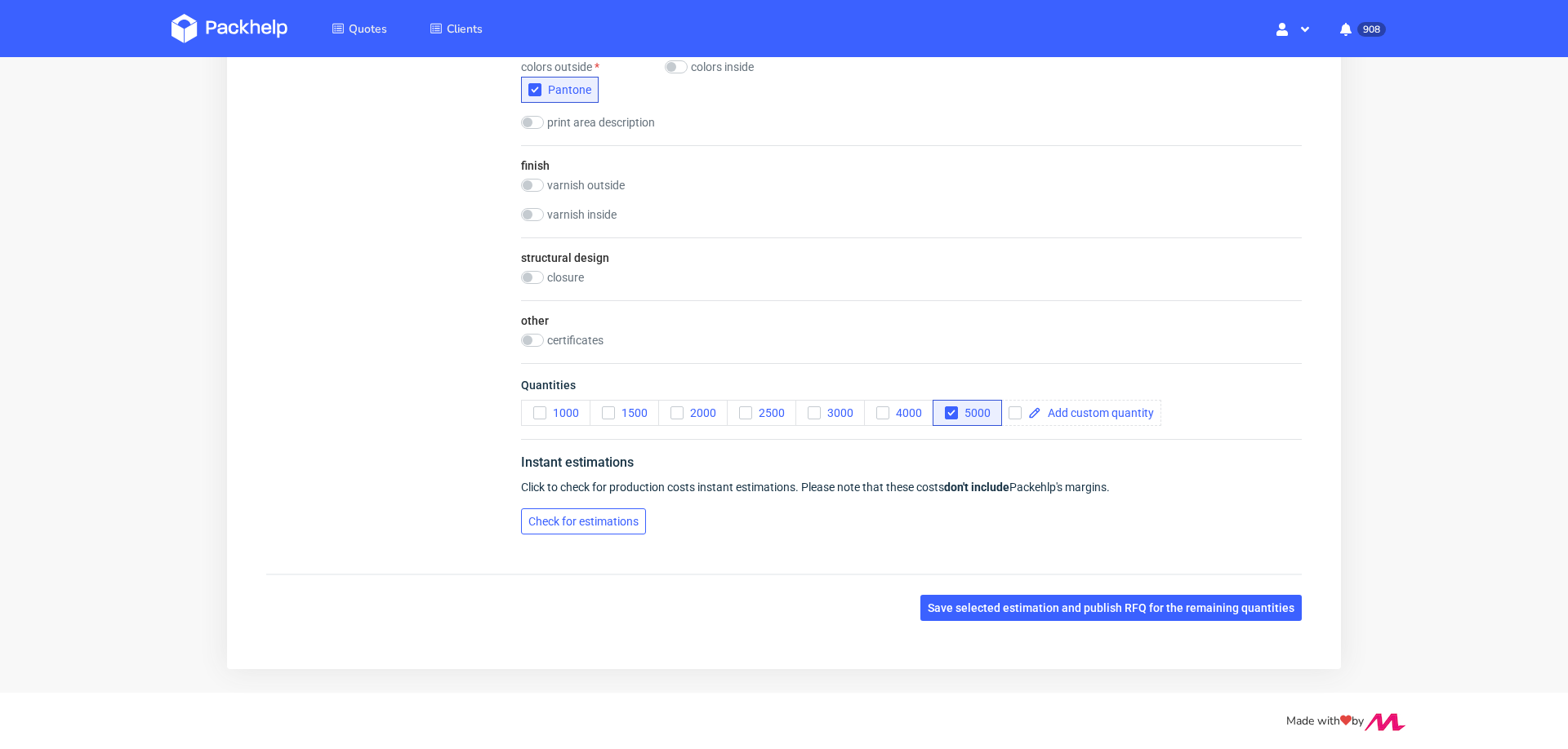
click at [546, 516] on span "Check for estimations" at bounding box center [583, 521] width 110 height 11
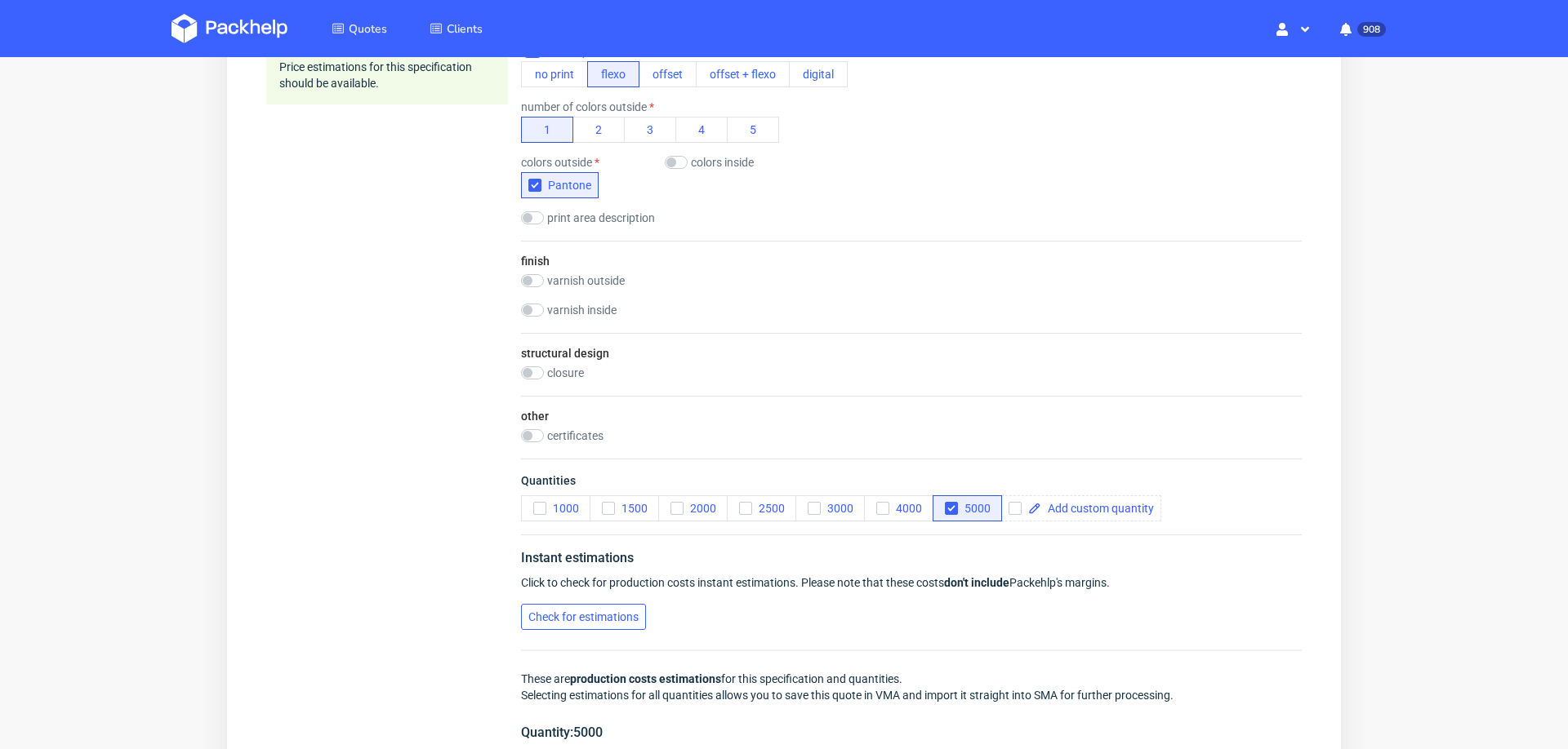
scroll to position [0, 0]
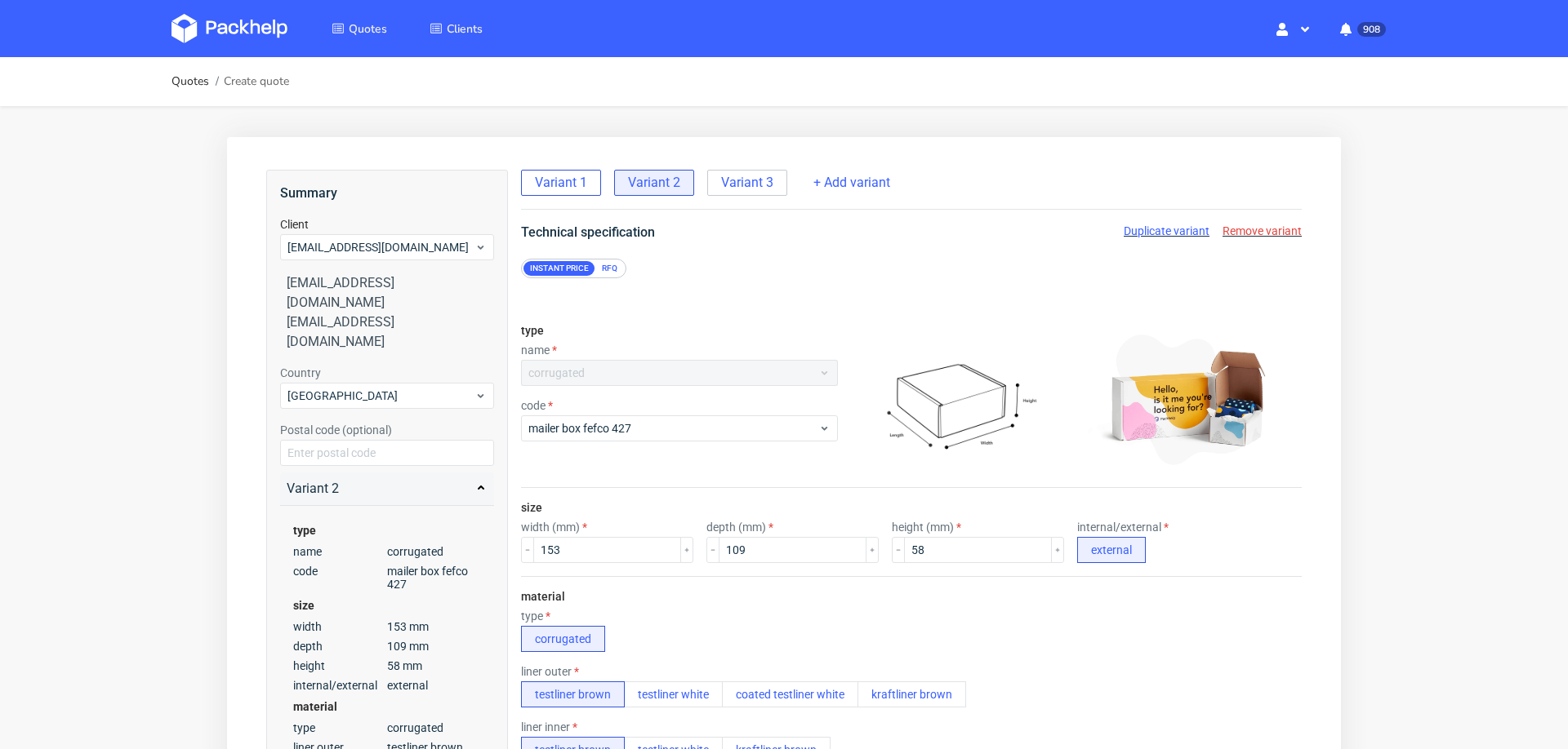
click at [563, 180] on span "Variant 1" at bounding box center [561, 182] width 52 height 18
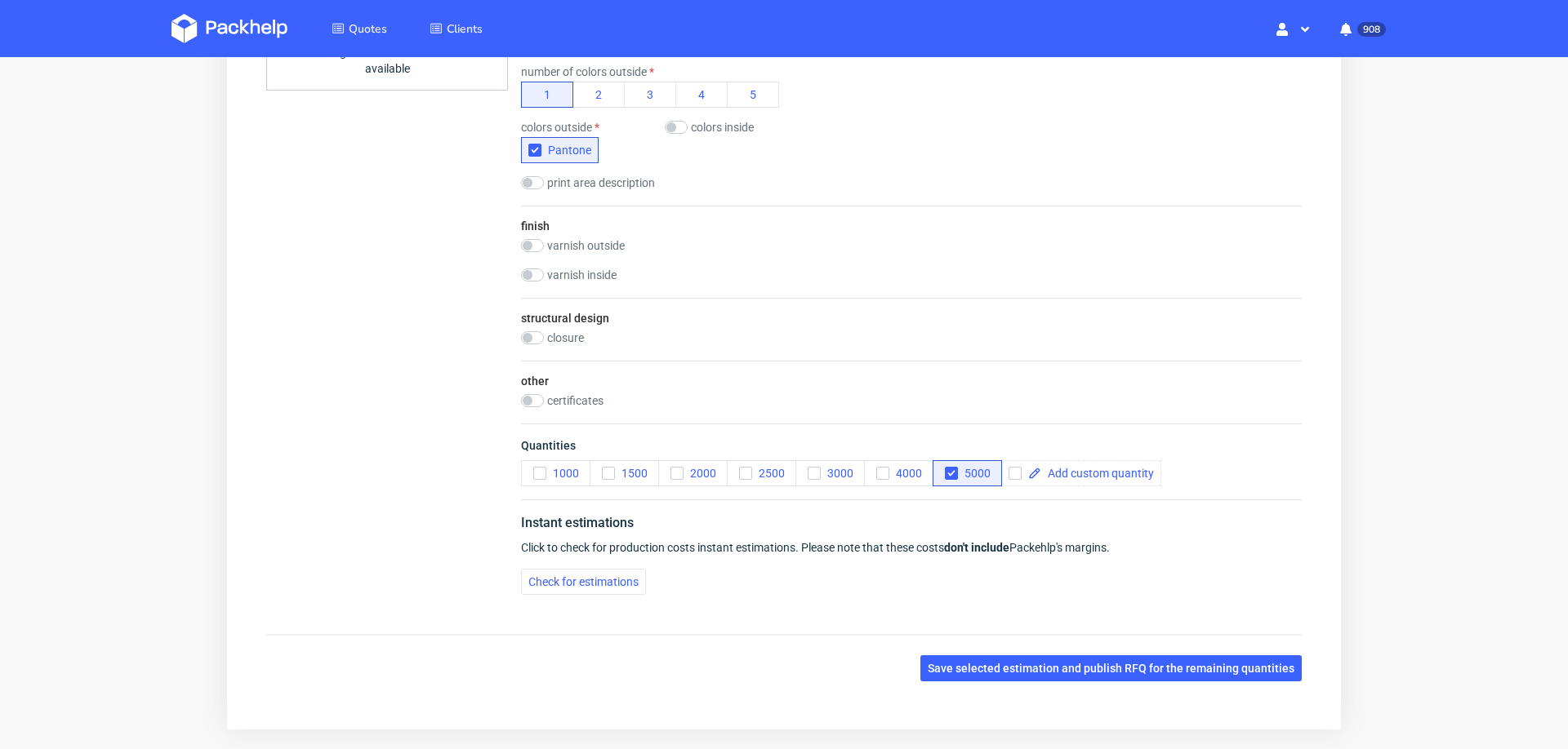
scroll to position [926, 0]
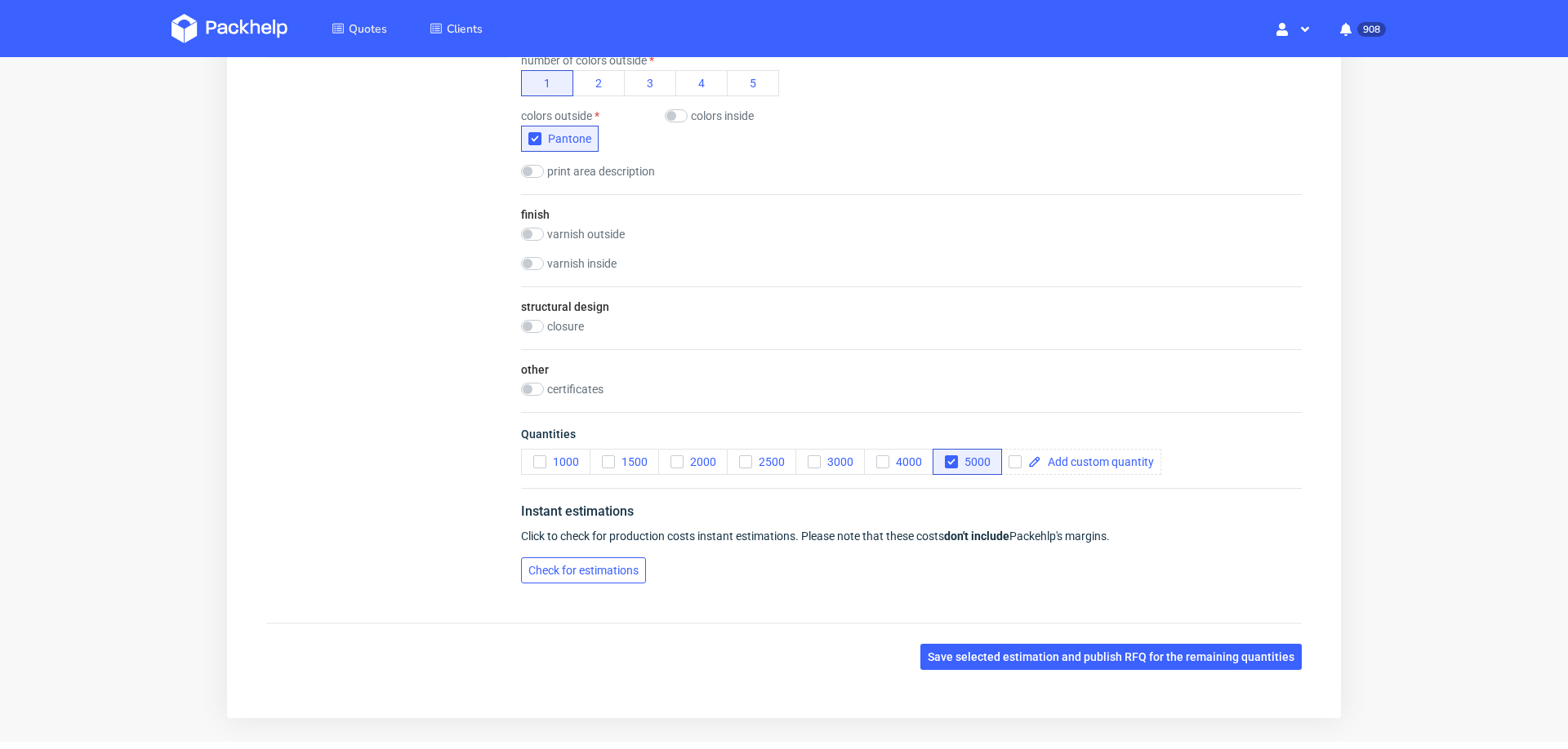
click at [559, 569] on button "Check for estimations" at bounding box center [583, 570] width 125 height 26
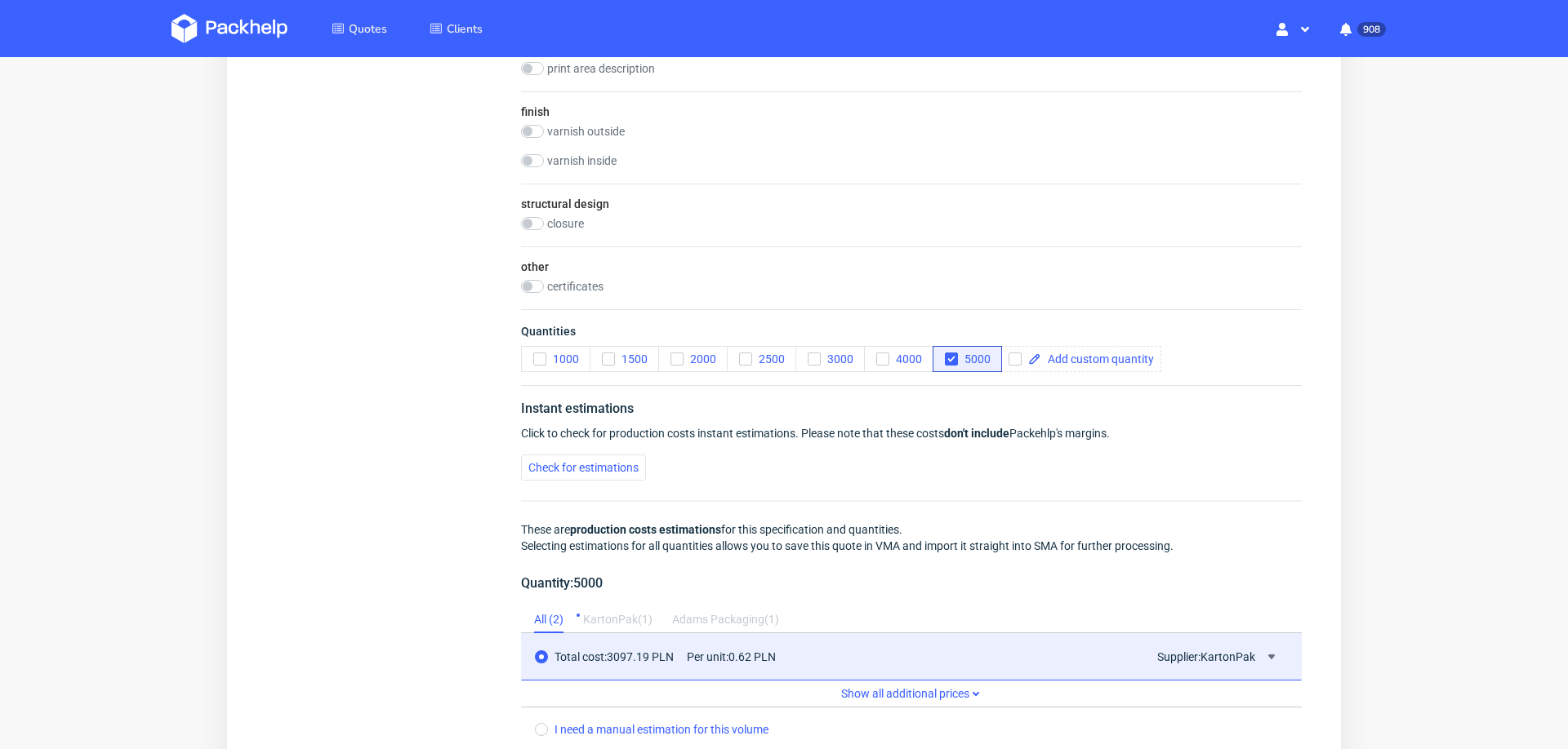
scroll to position [1343, 0]
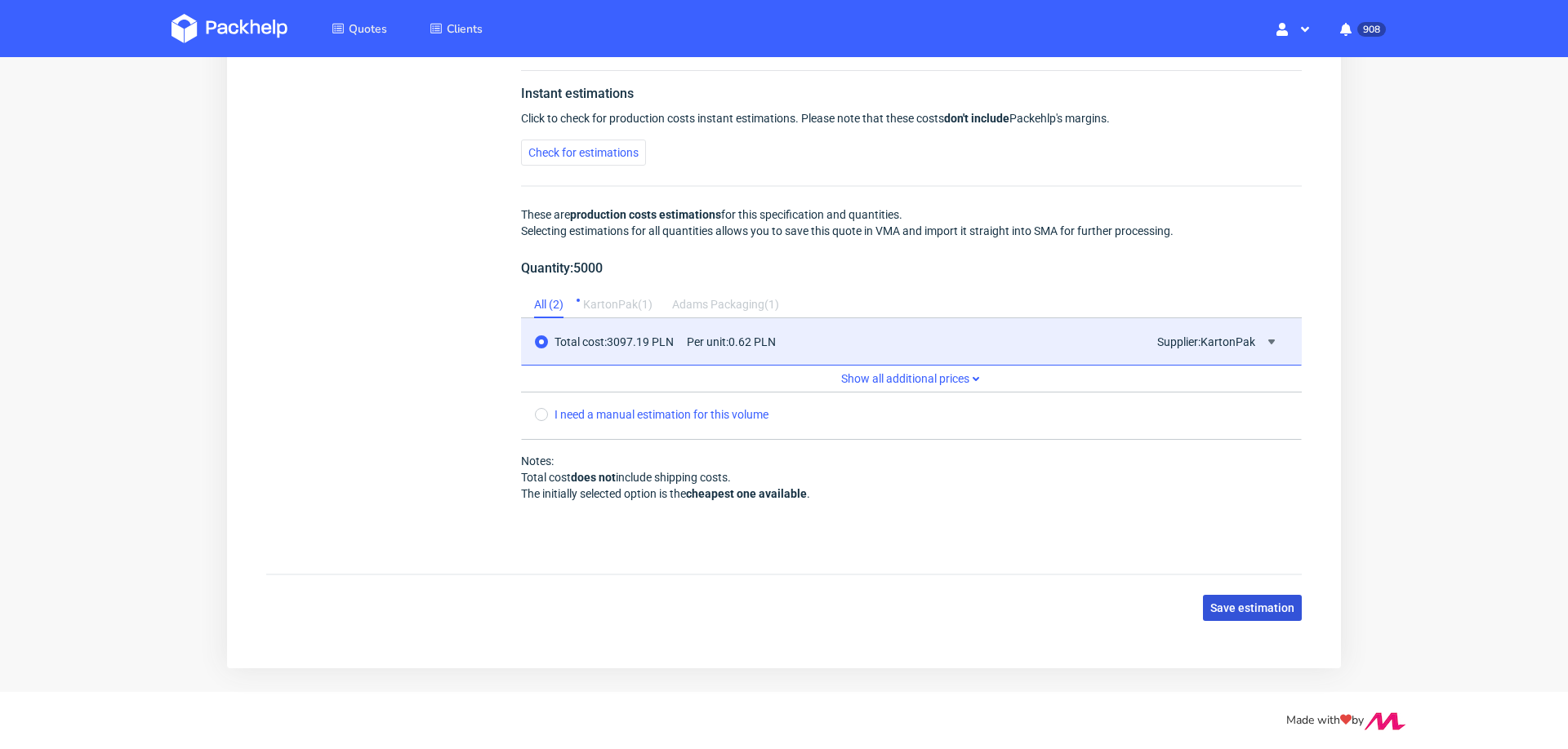
click at [1216, 608] on button "Save estimation" at bounding box center [1252, 608] width 99 height 26
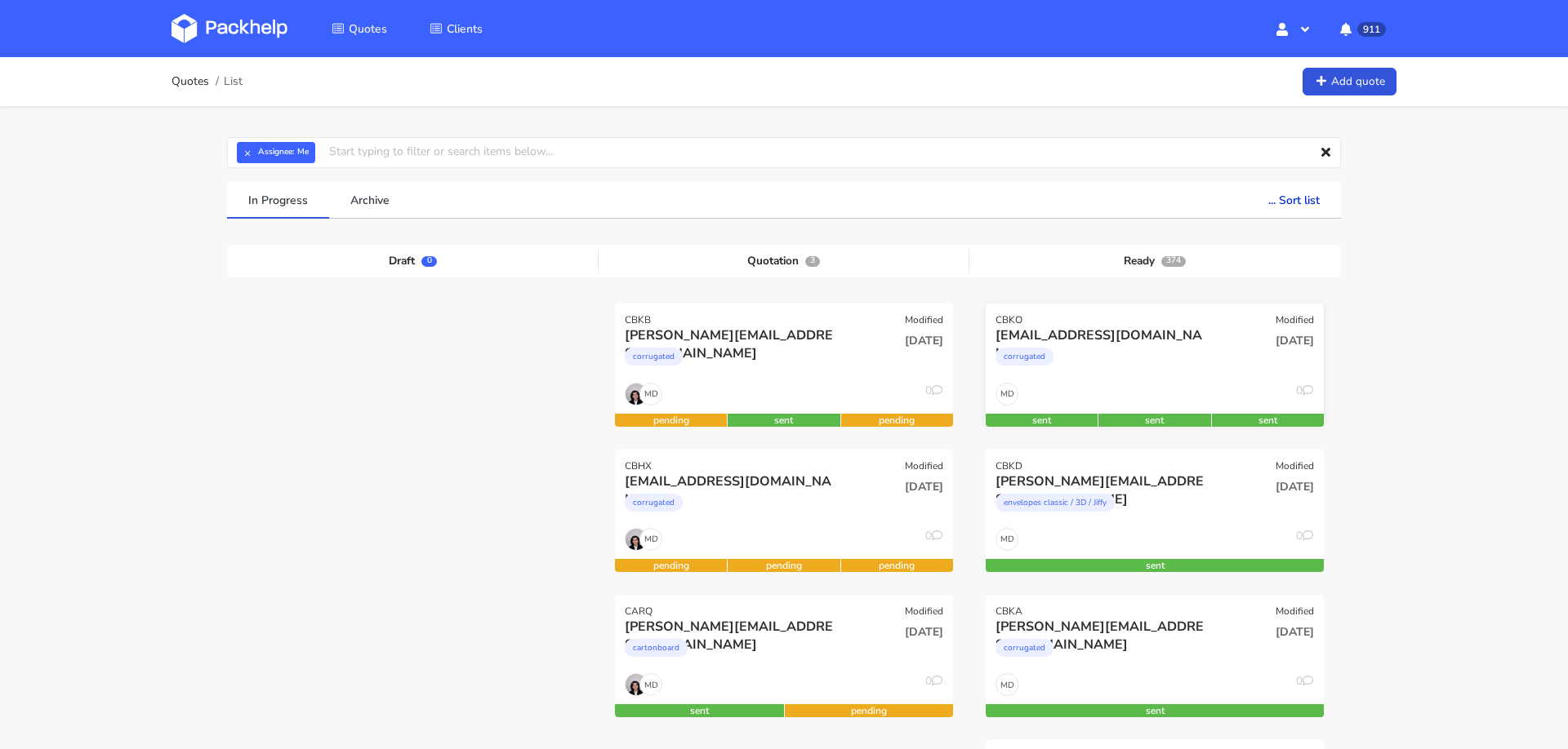
click at [1191, 361] on div "corrugated" at bounding box center [1104, 360] width 217 height 32
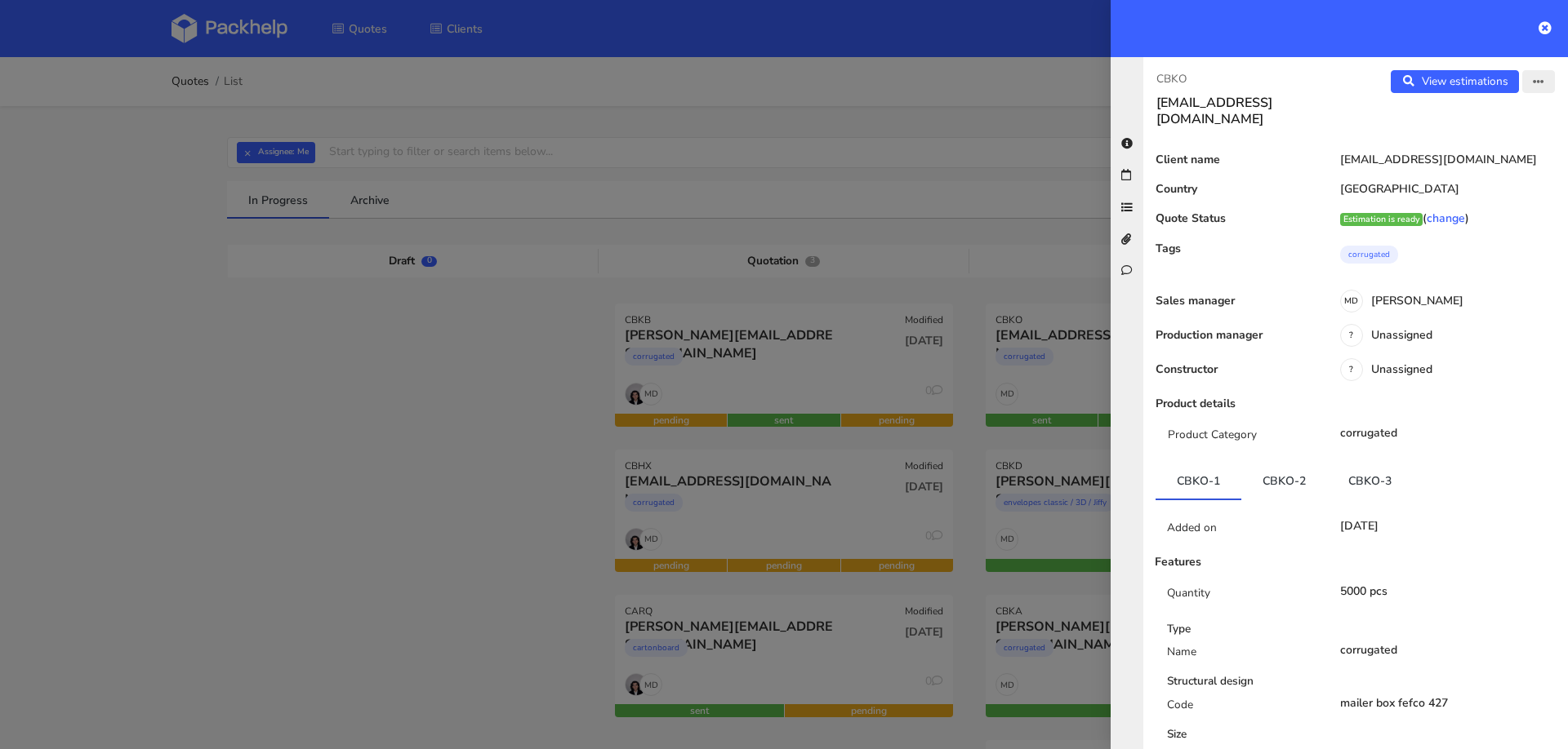
click at [1541, 80] on icon "button" at bounding box center [1538, 82] width 11 height 11
click at [1467, 148] on link "Edit quote" at bounding box center [1485, 144] width 144 height 27
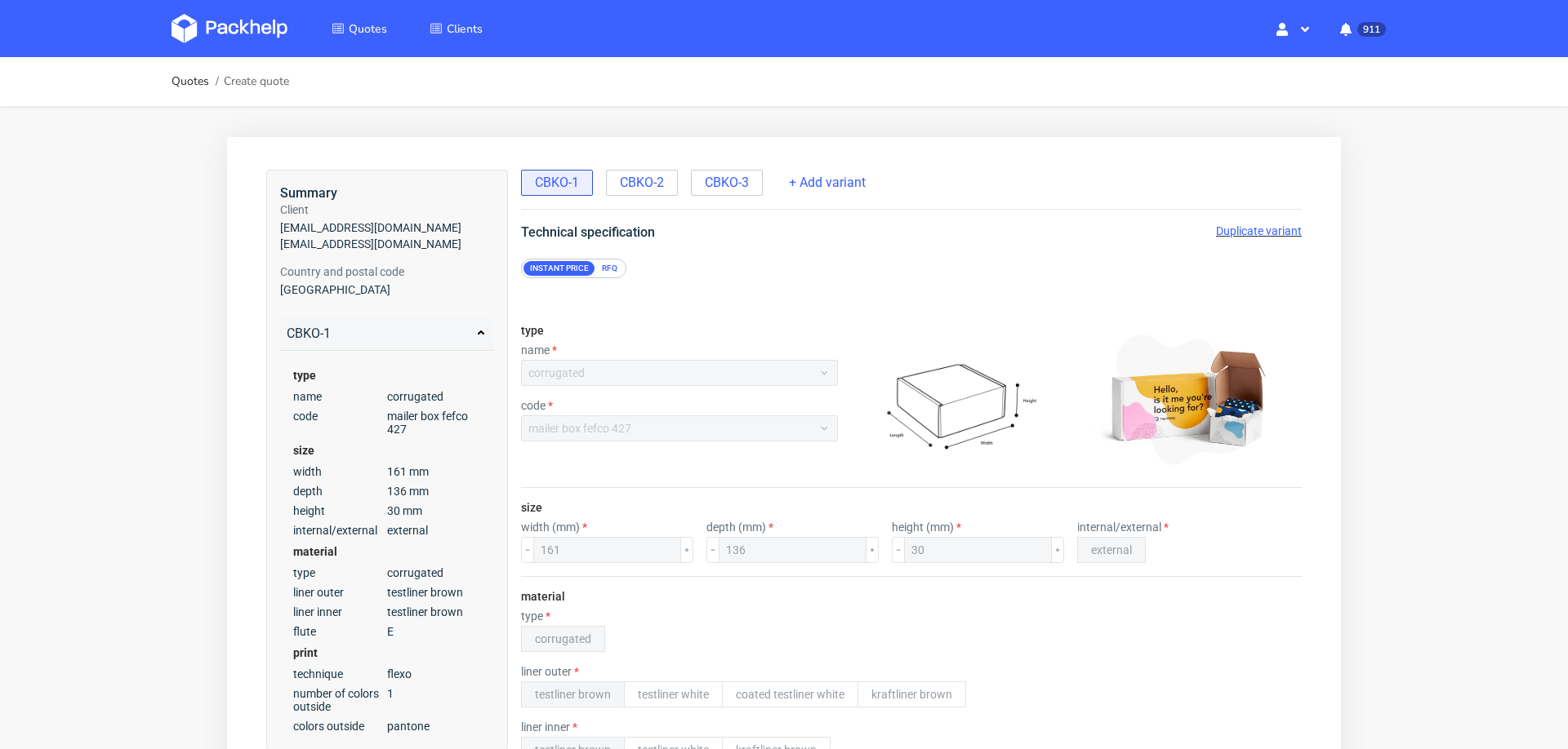
click at [1217, 231] on span "Duplicate variant" at bounding box center [1259, 231] width 86 height 13
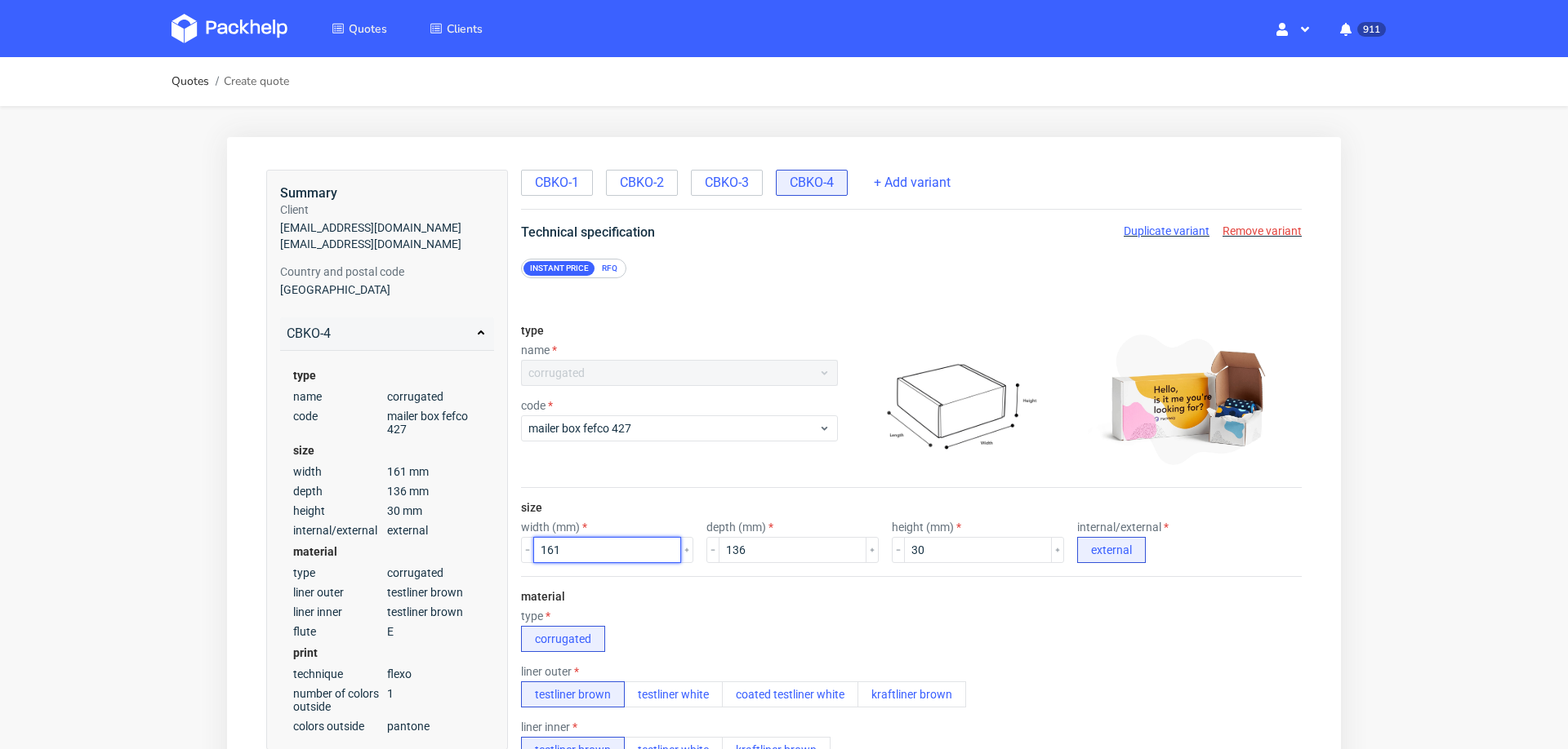
click at [608, 550] on input "161" at bounding box center [608, 550] width 148 height 26
type input "117"
click at [731, 554] on input "136" at bounding box center [793, 550] width 148 height 26
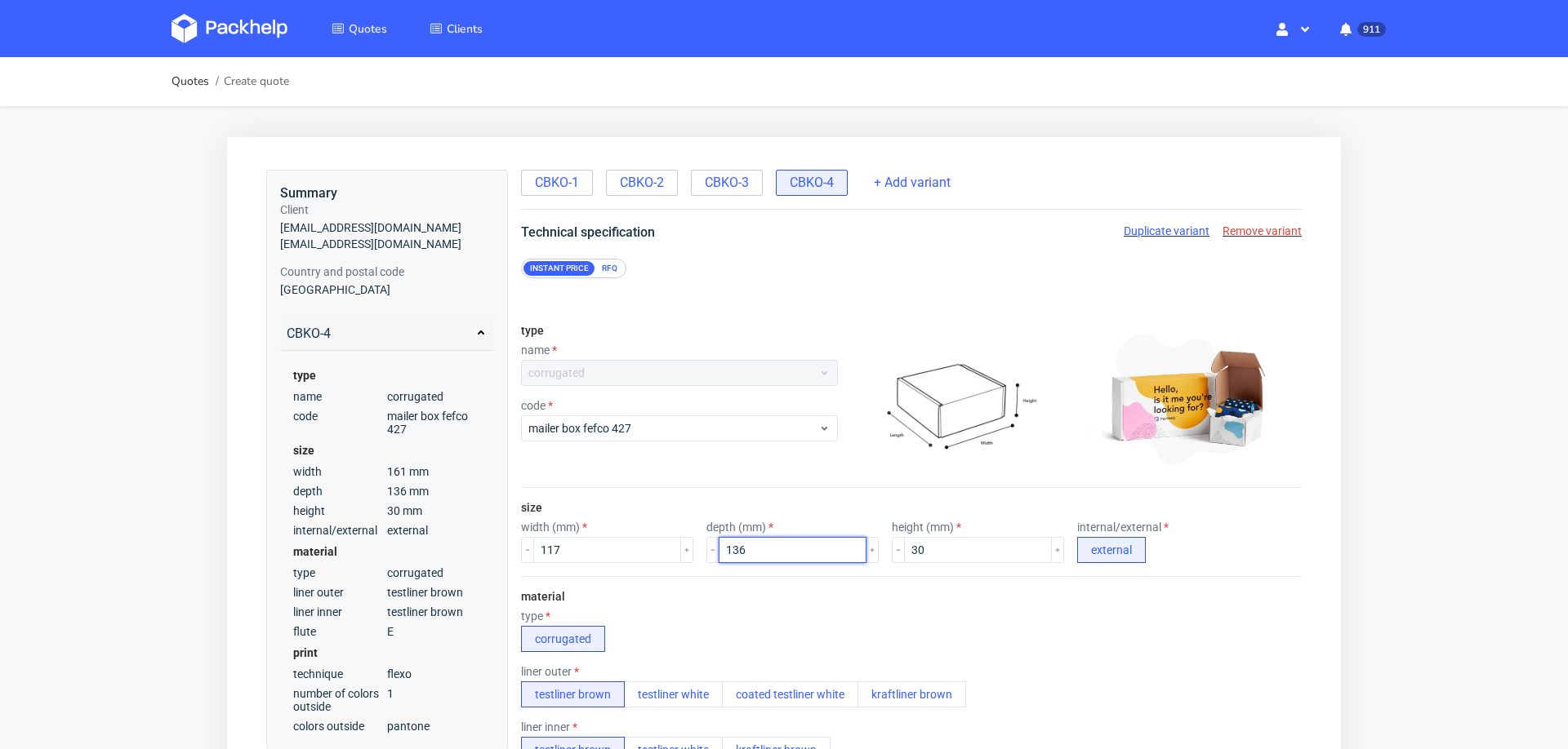
click at [731, 554] on input "136" at bounding box center [793, 550] width 148 height 26
type input "92"
click at [942, 551] on input "30" at bounding box center [978, 550] width 148 height 26
type input "34"
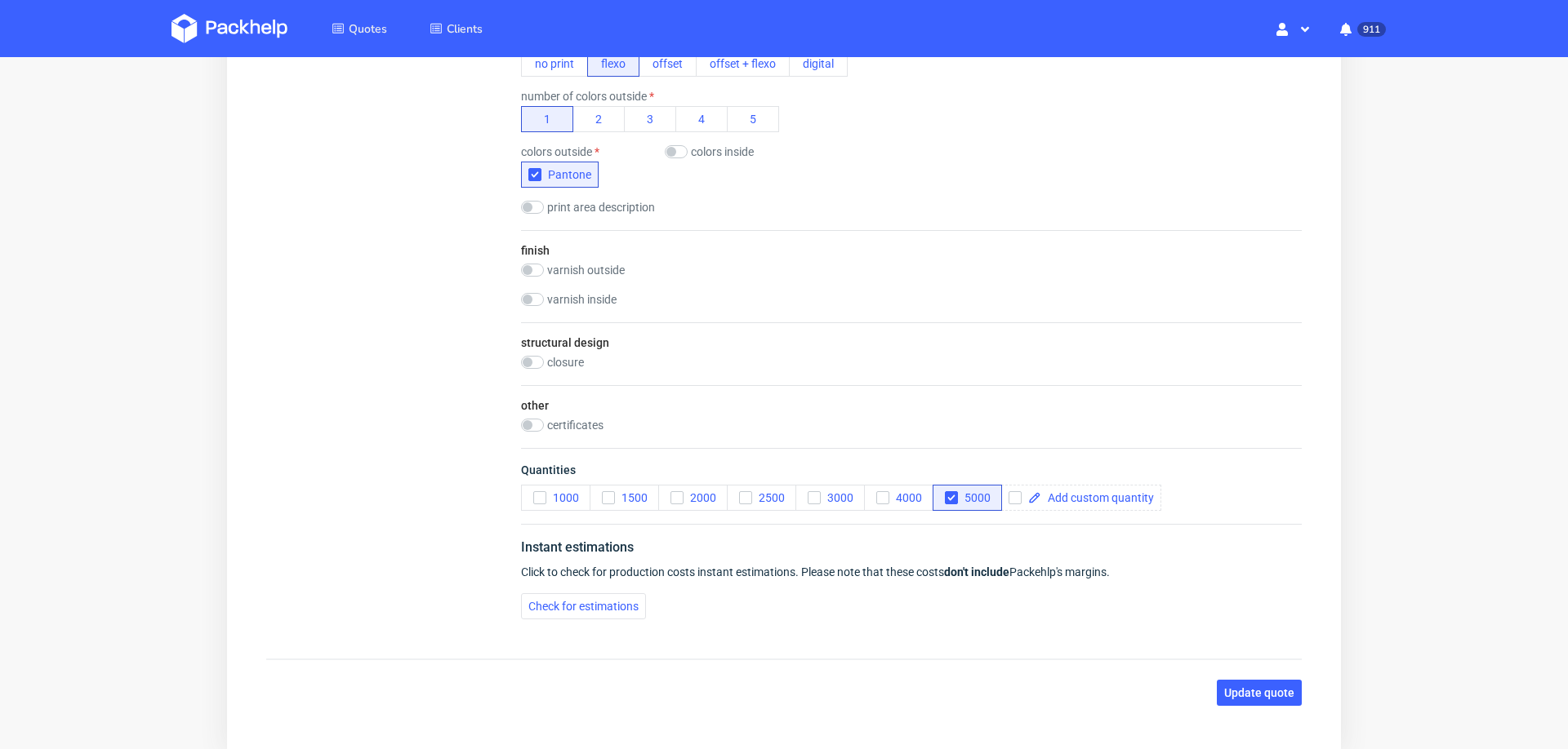
scroll to position [894, 0]
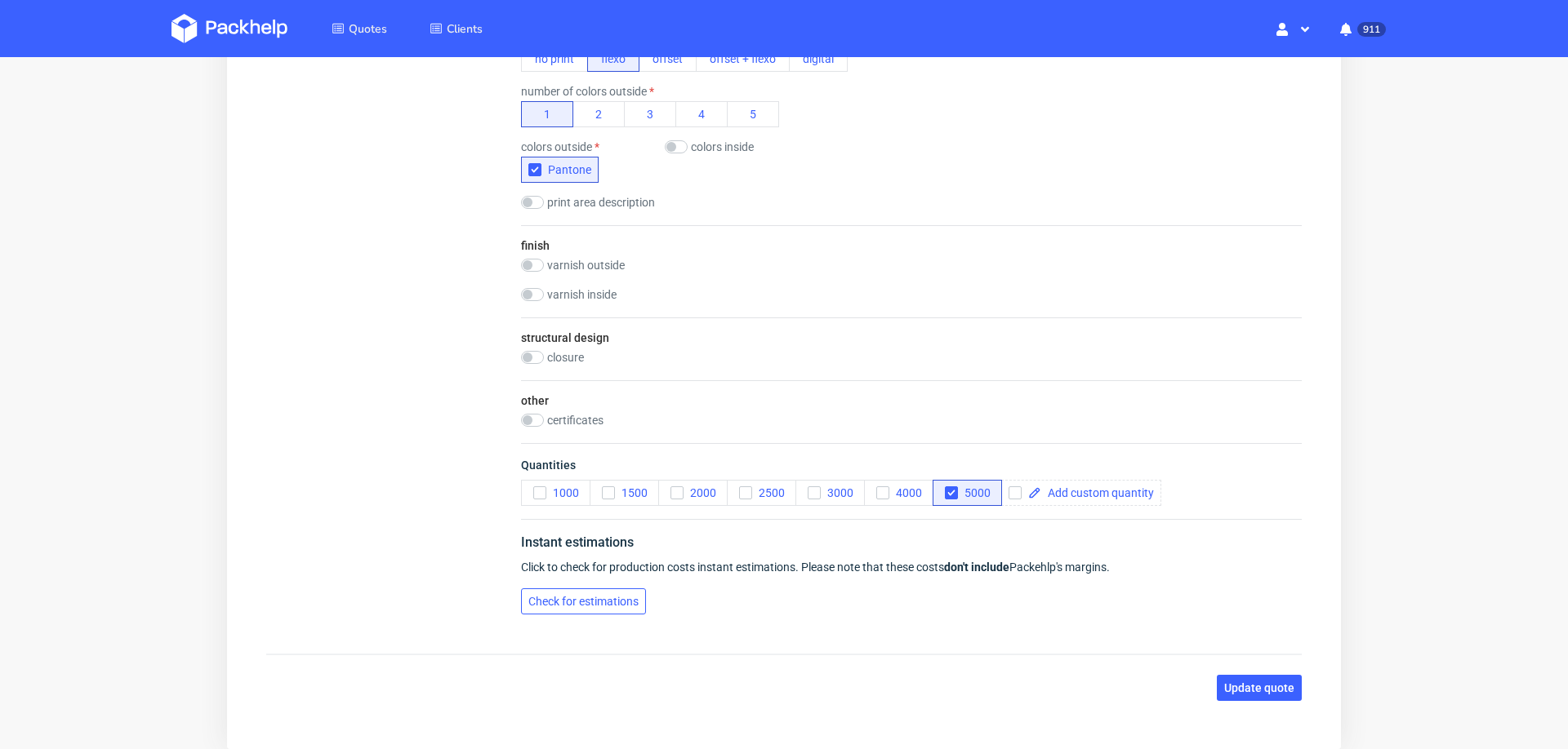
click at [581, 610] on button "Check for estimations" at bounding box center [583, 602] width 125 height 26
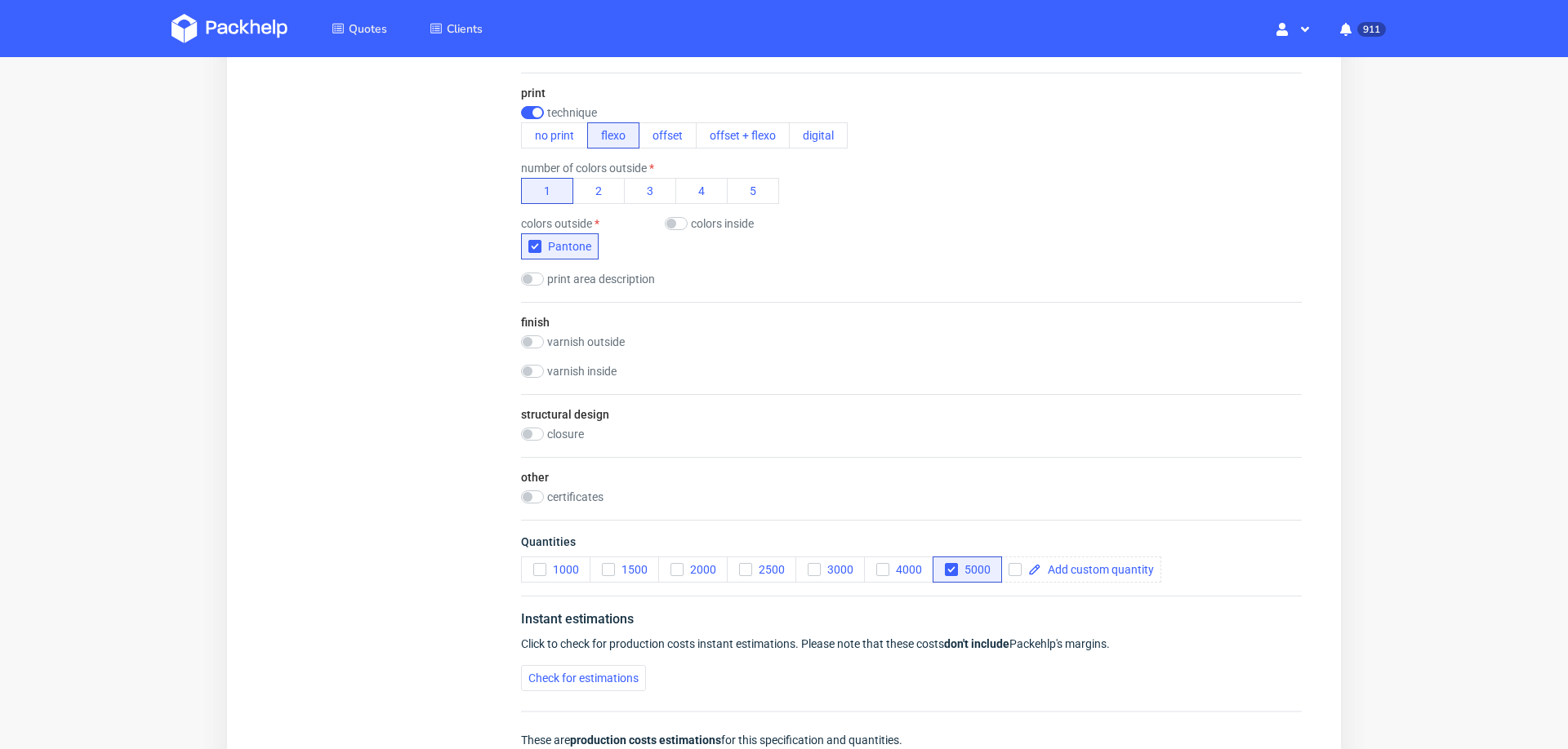
scroll to position [0, 0]
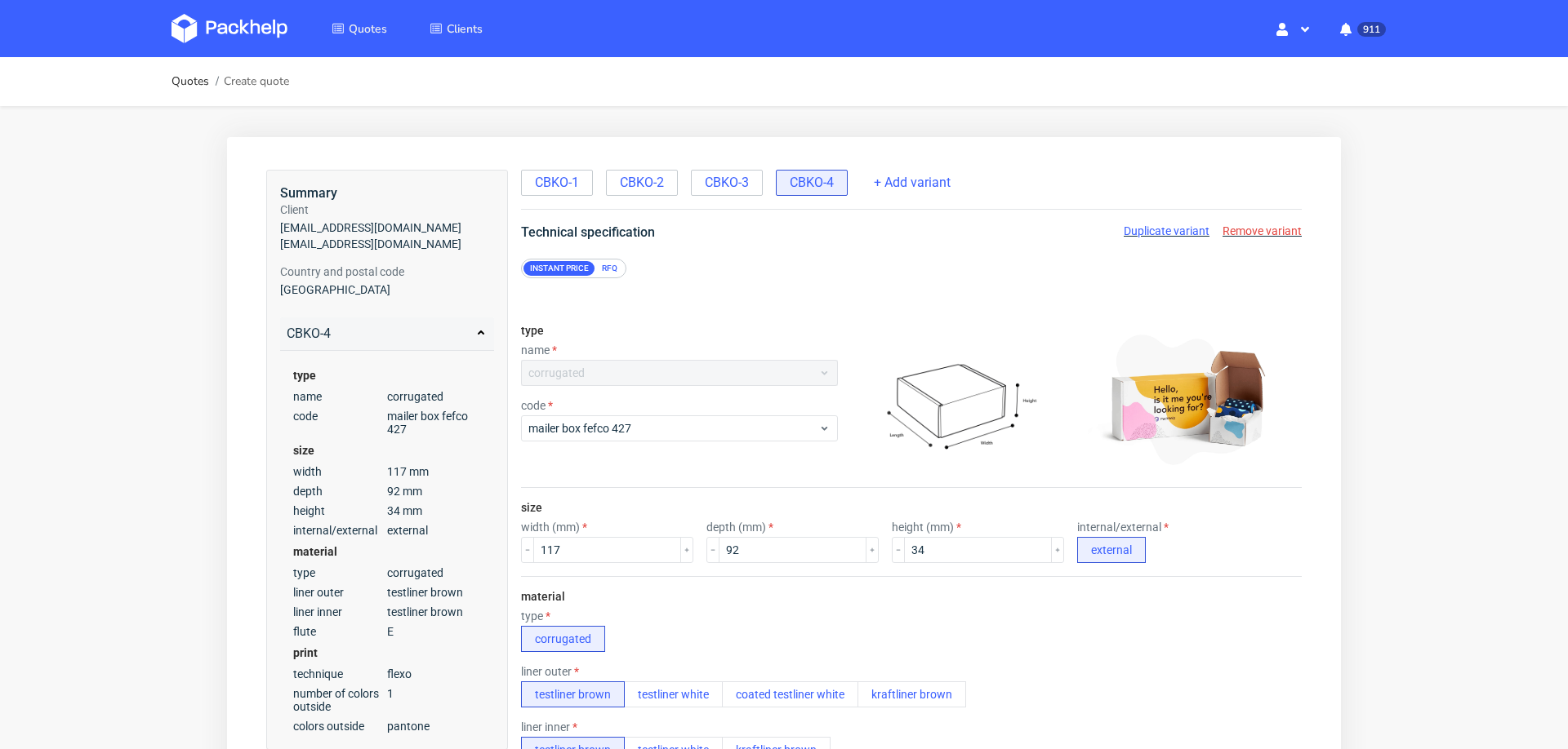
click at [1144, 231] on span "Duplicate variant" at bounding box center [1166, 231] width 86 height 13
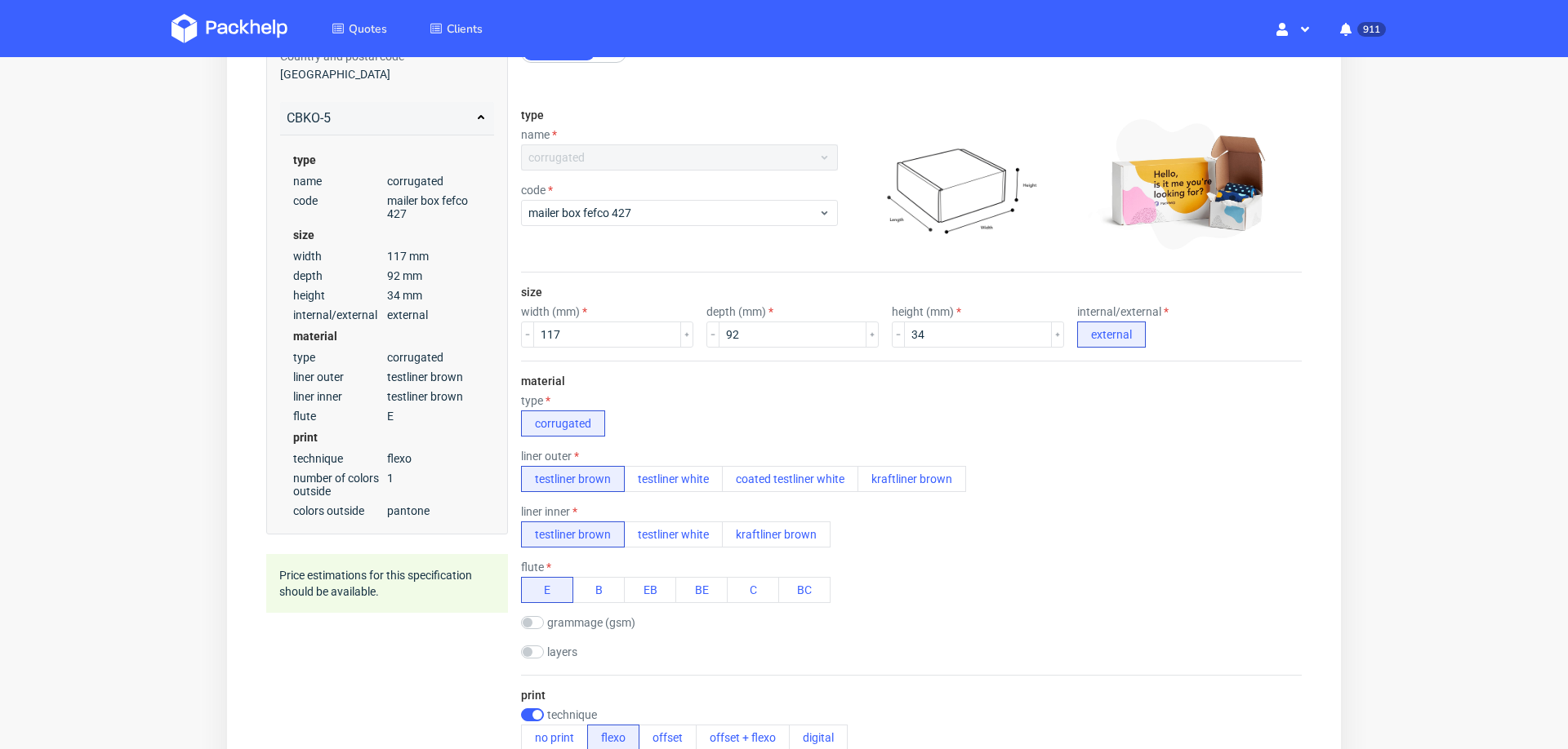
scroll to position [243, 0]
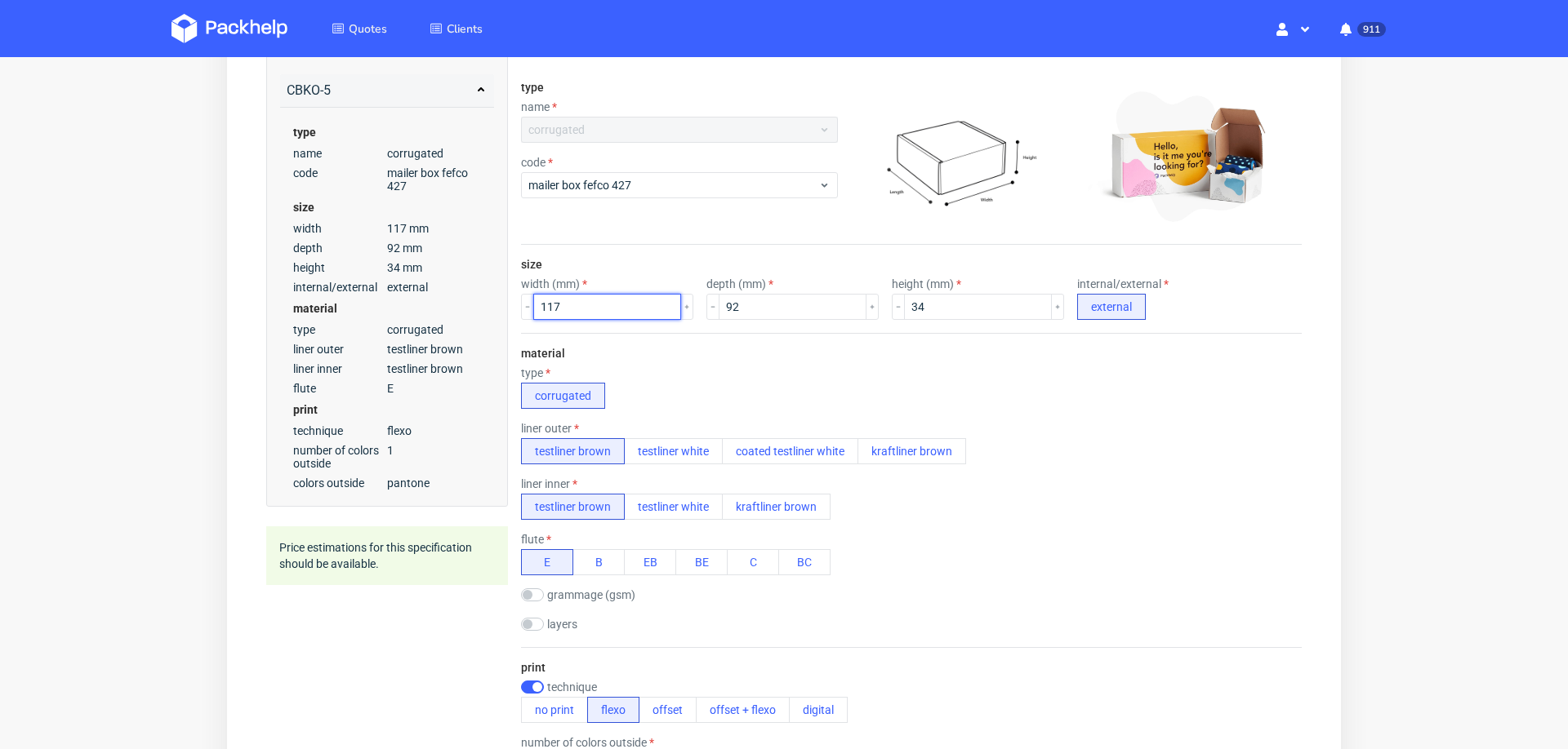
click at [577, 300] on input "117" at bounding box center [608, 306] width 148 height 26
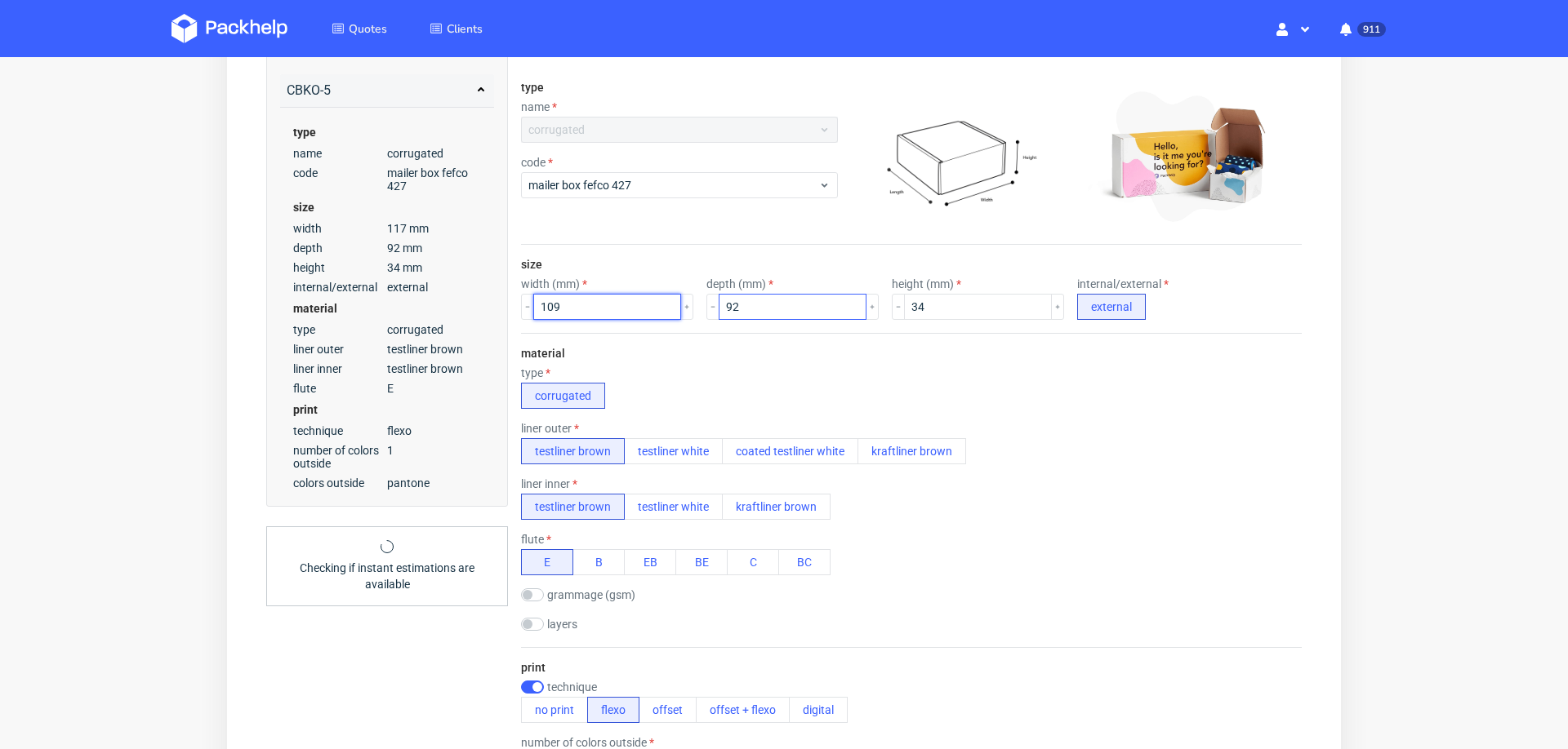
type input "109"
click at [743, 297] on input "92" at bounding box center [793, 306] width 148 height 26
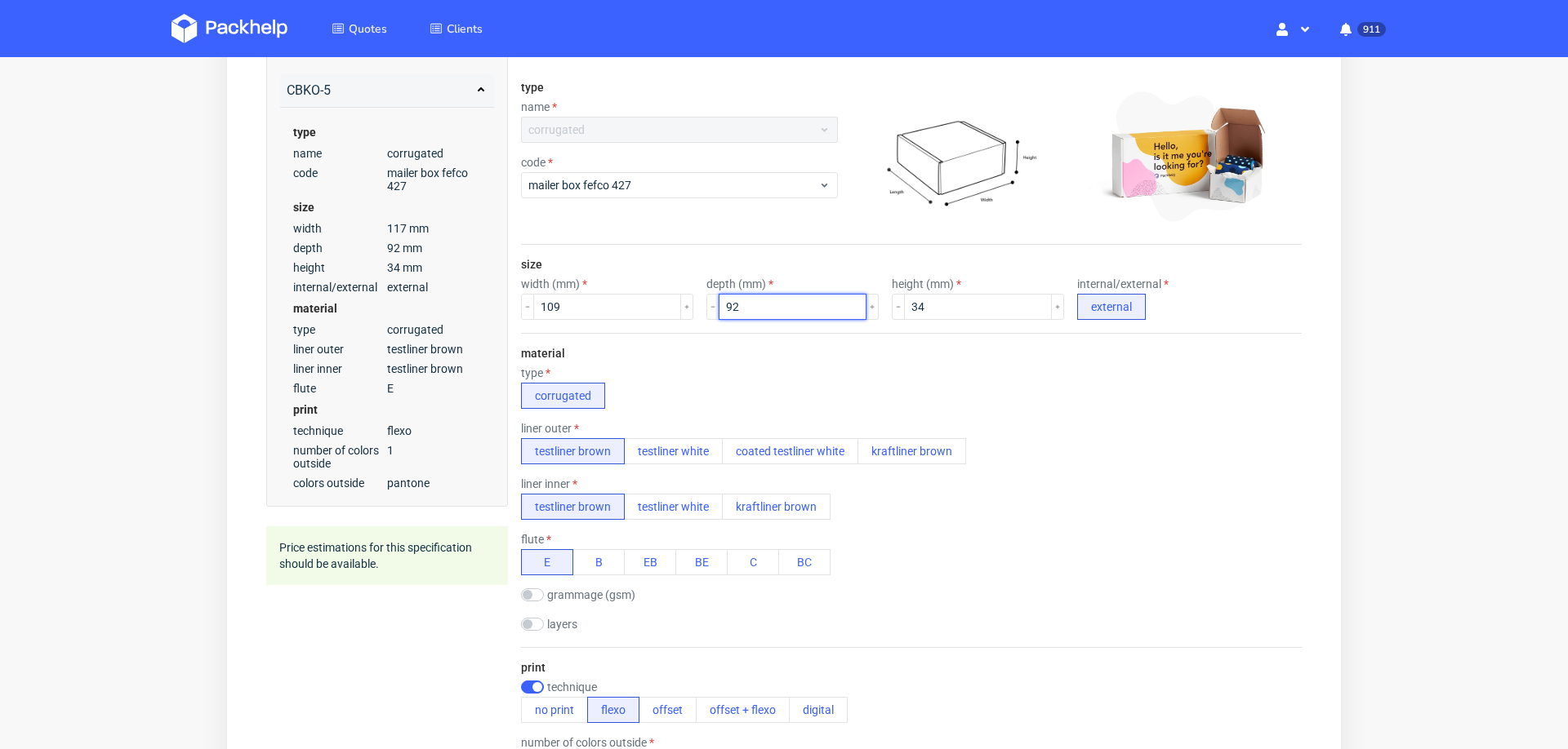
click at [743, 297] on input "92" at bounding box center [793, 306] width 148 height 26
type input "65"
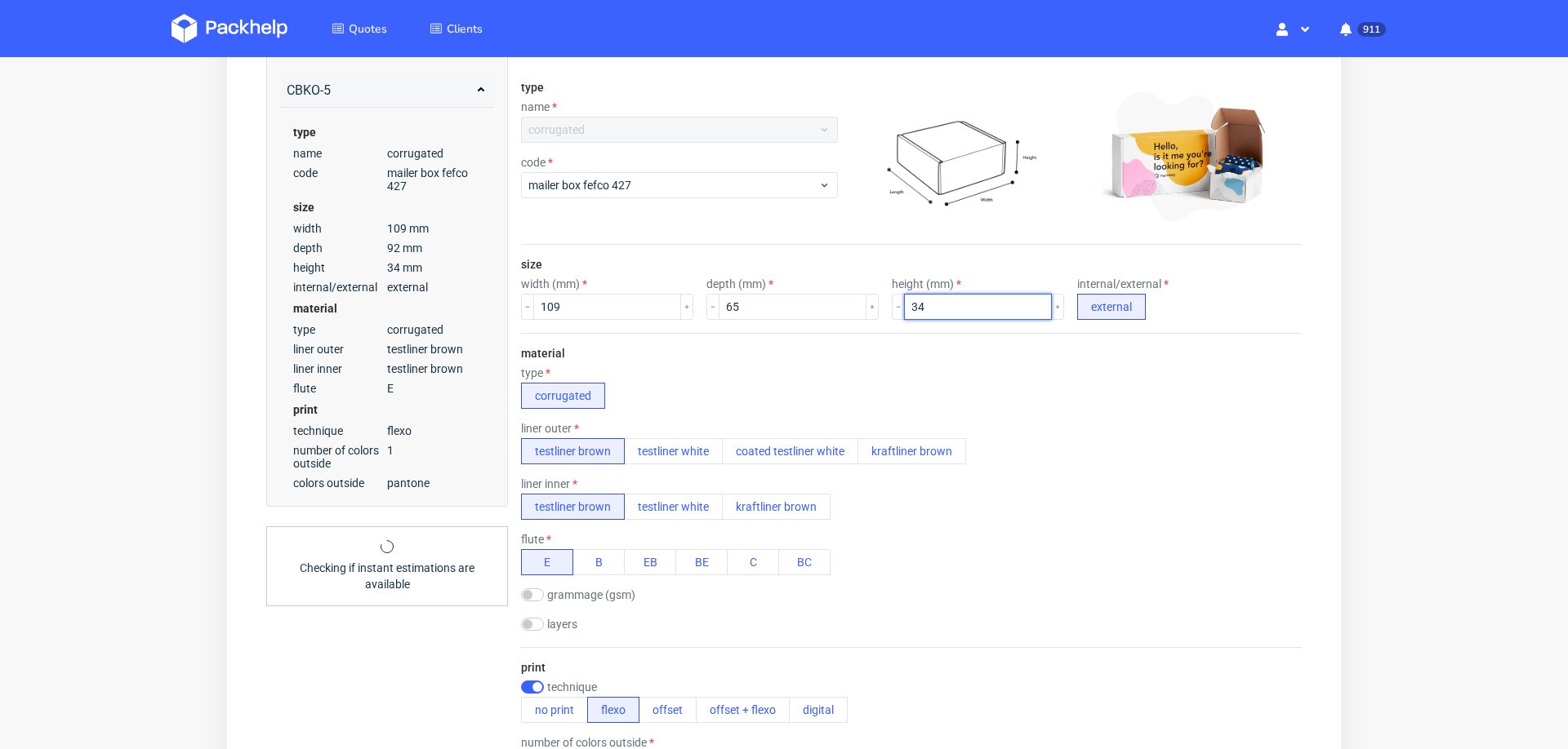
click at [916, 301] on input "34" at bounding box center [978, 306] width 148 height 26
type input "62"
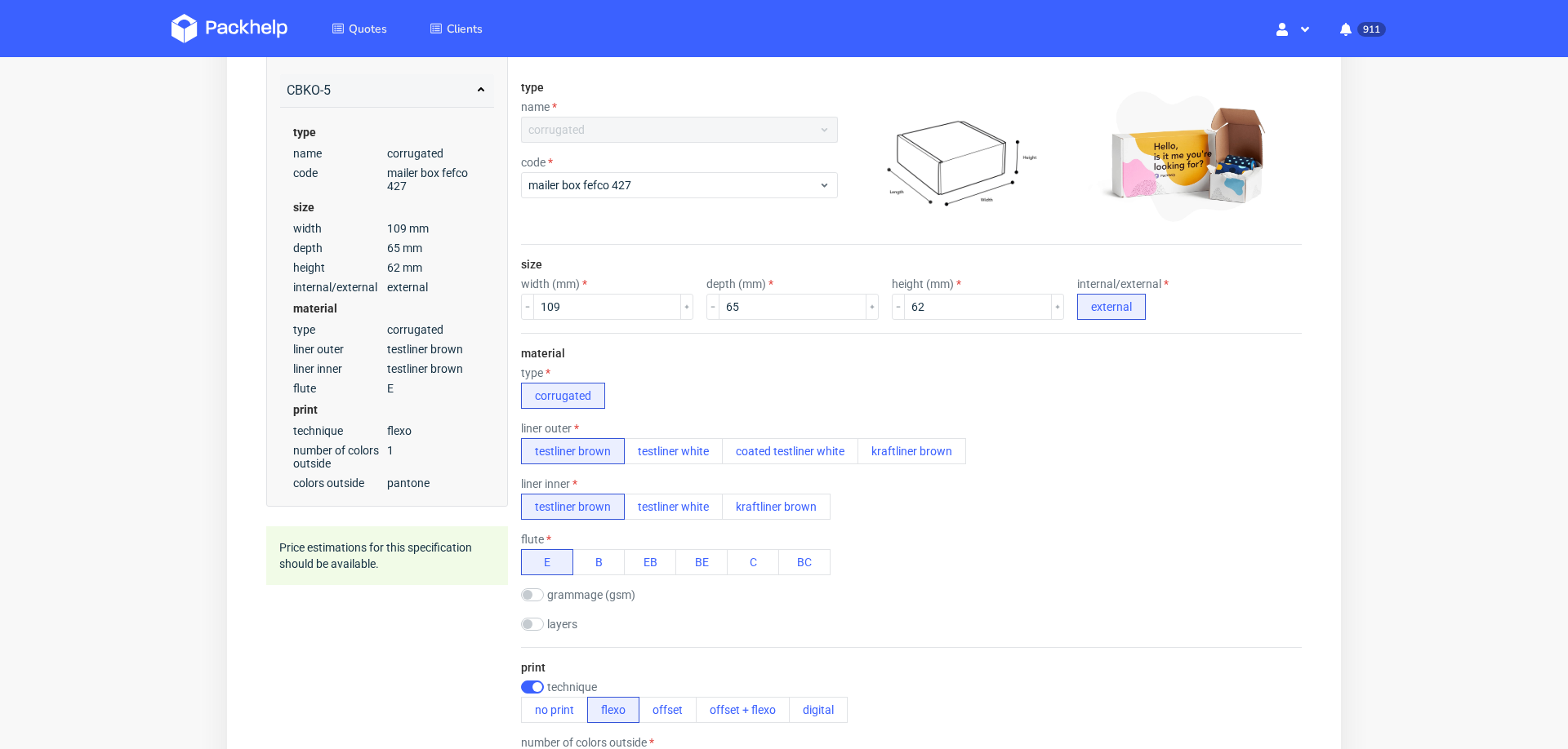
click at [1183, 478] on div "liner inner testliner brown testliner white kraftliner brown" at bounding box center [911, 499] width 781 height 43
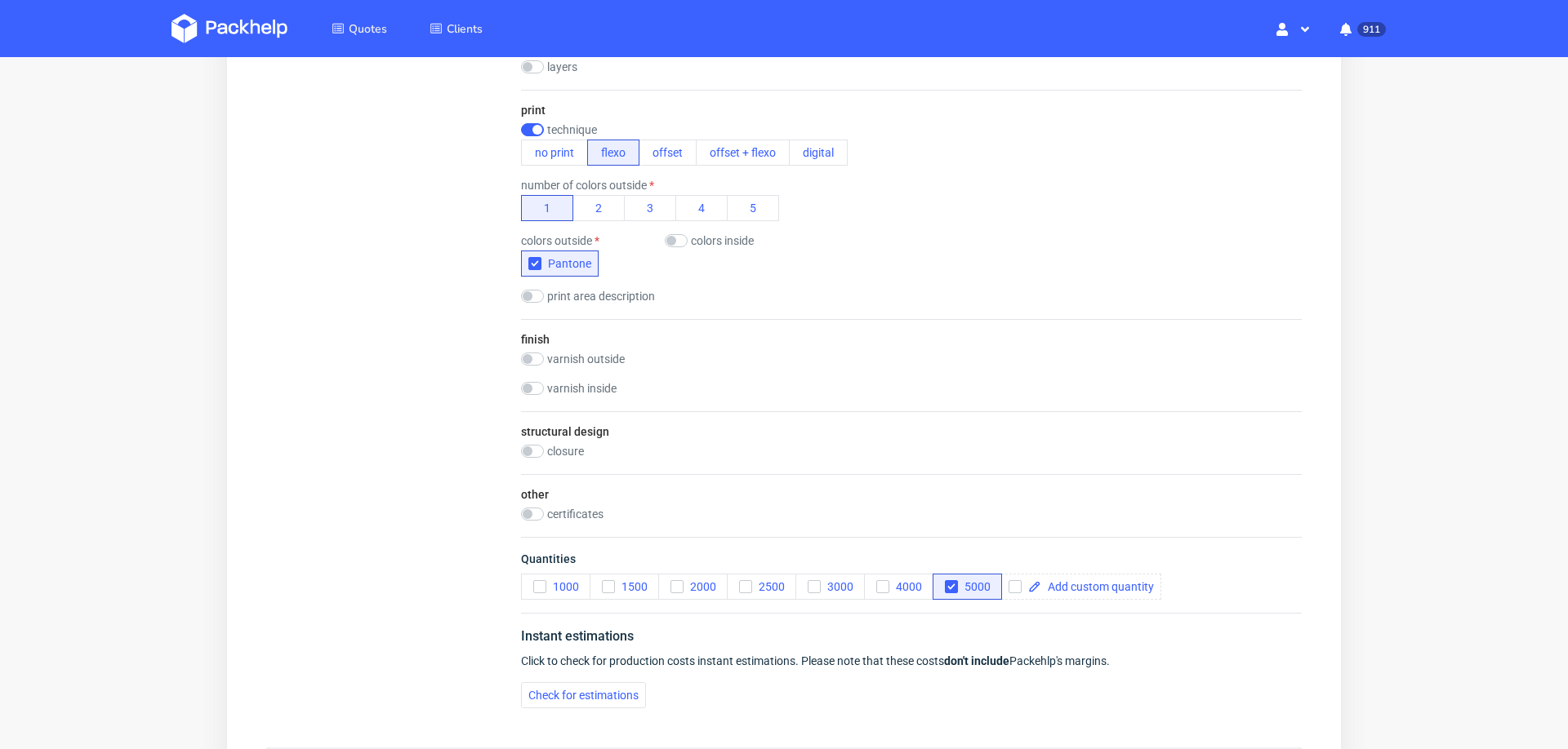
scroll to position [821, 0]
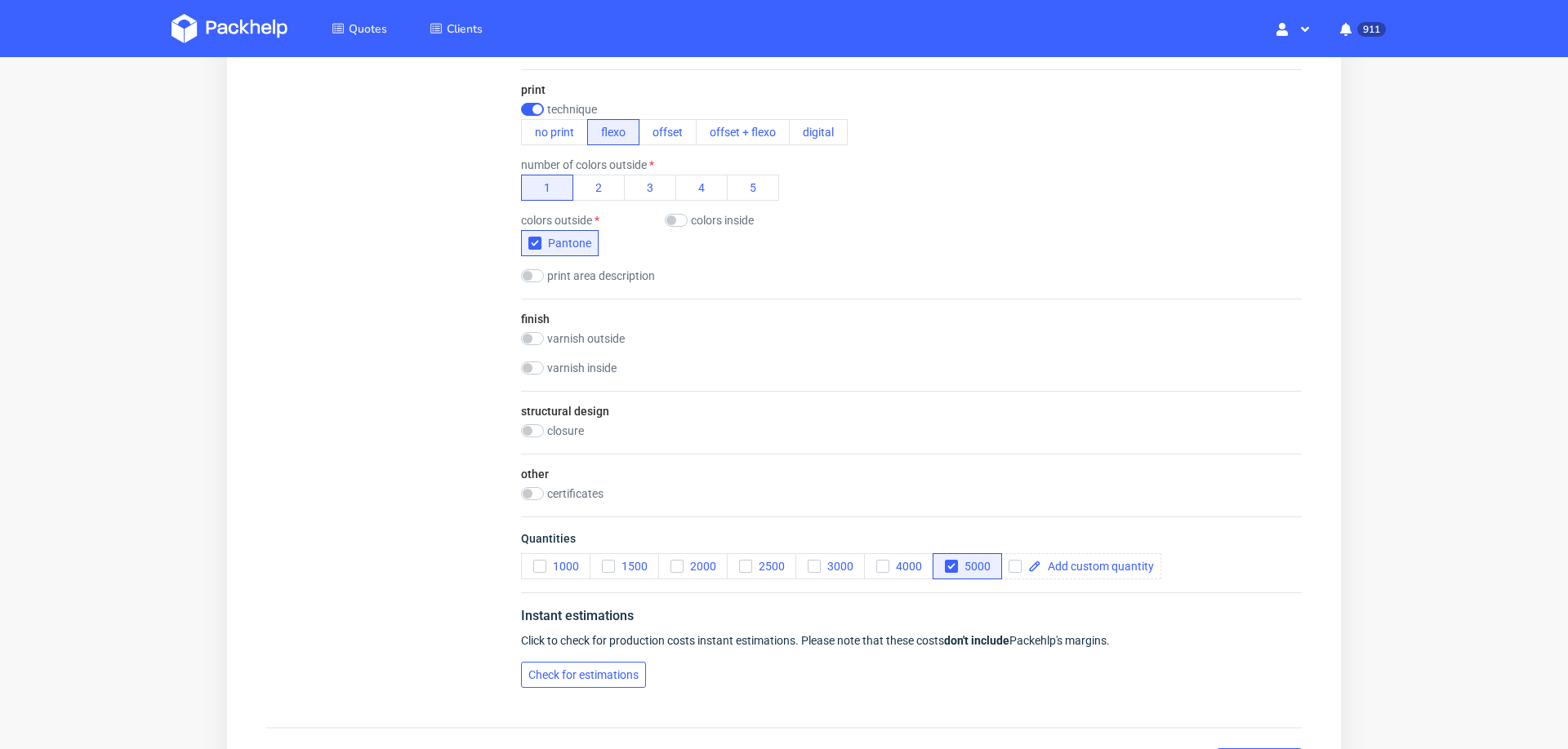
click at [568, 662] on button "Check for estimations" at bounding box center [583, 675] width 125 height 26
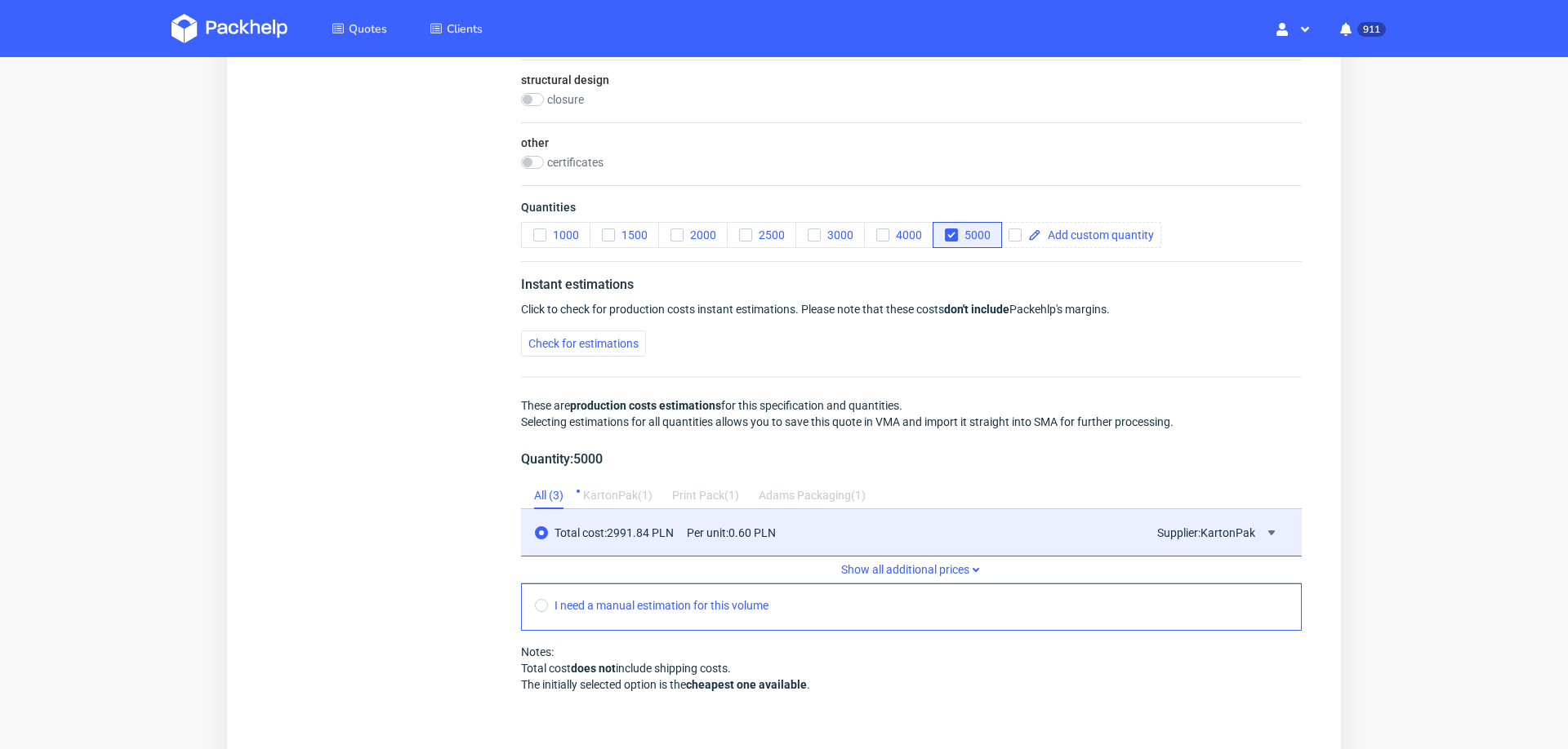
scroll to position [0, 0]
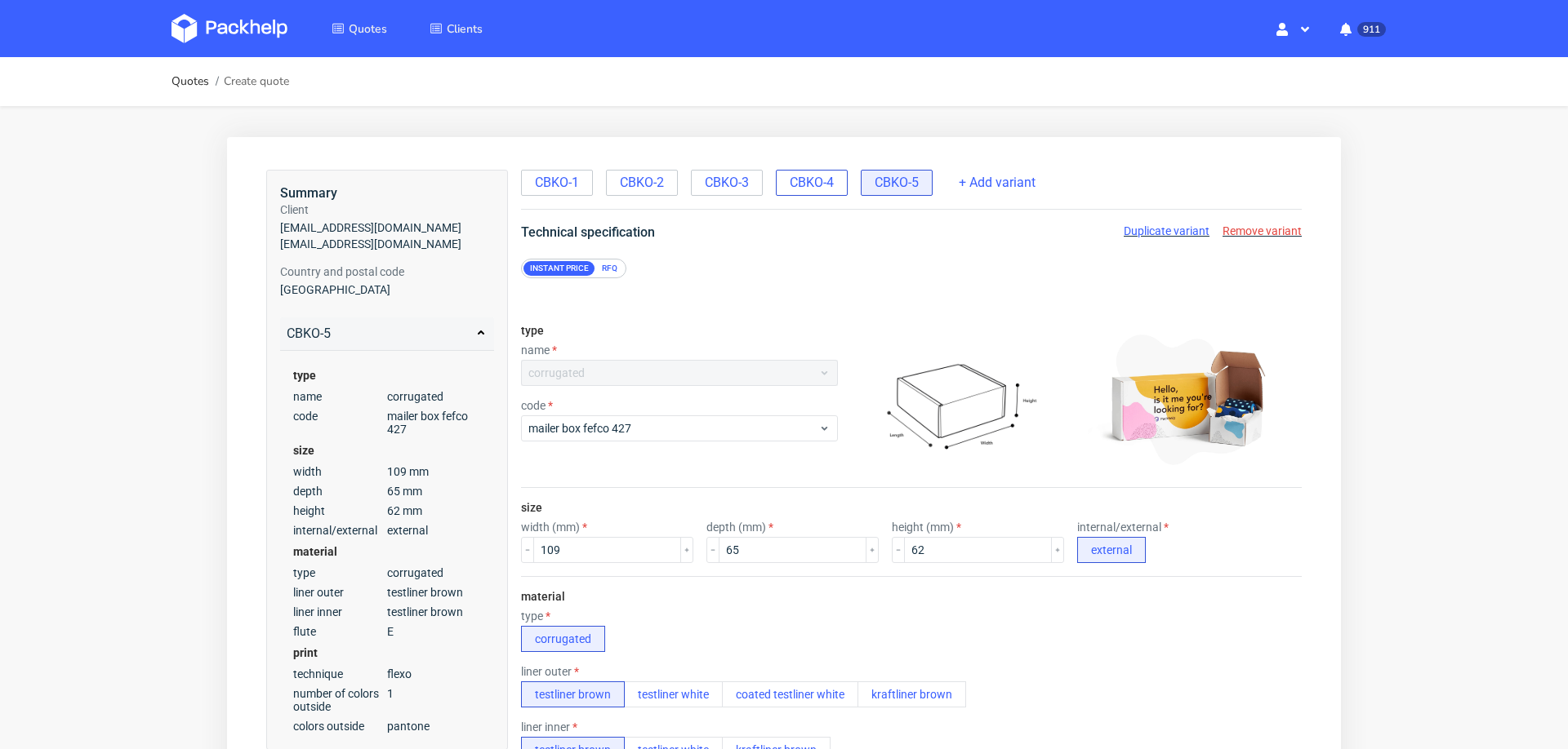
click at [809, 177] on span "CBKO-4" at bounding box center [812, 182] width 44 height 18
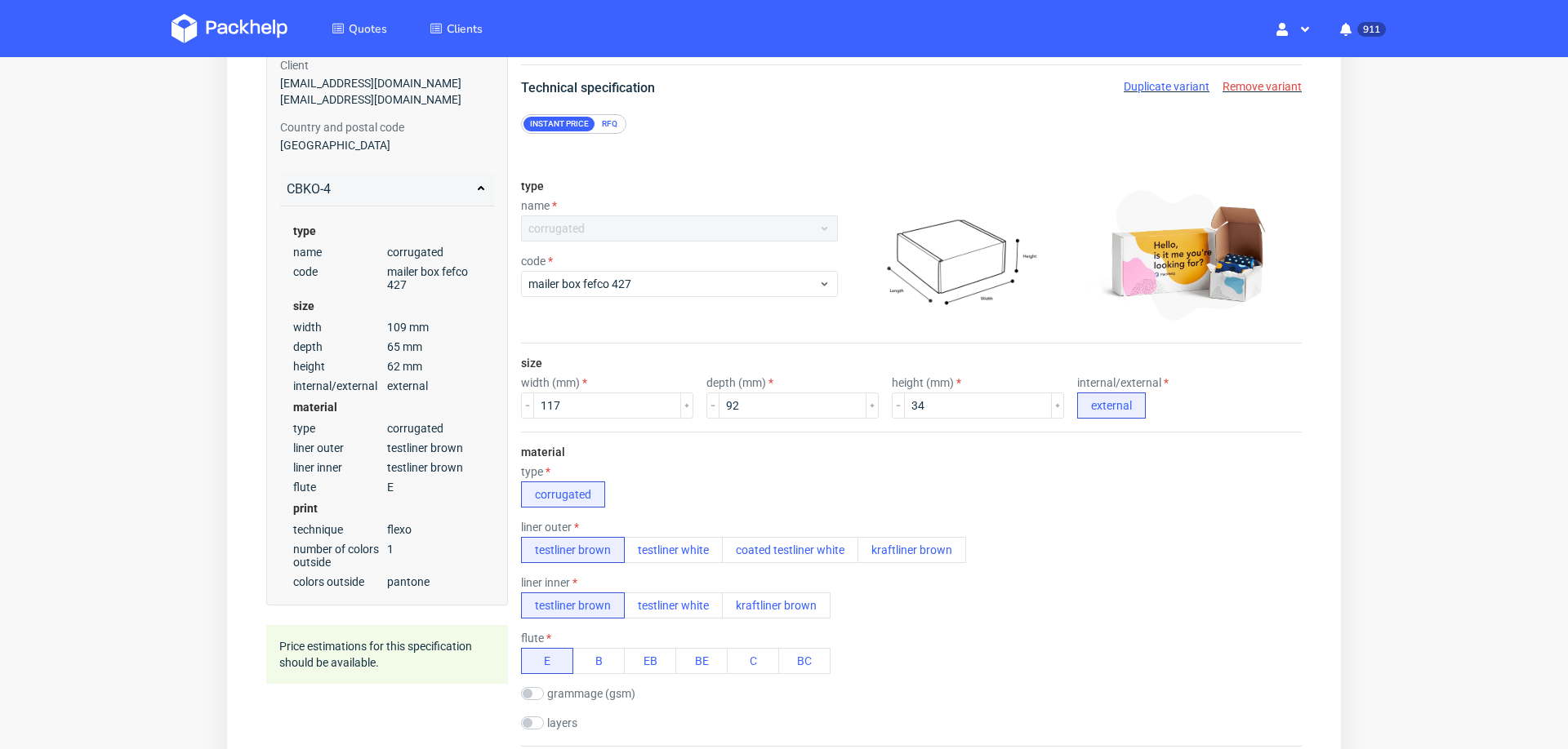
radio input "false"
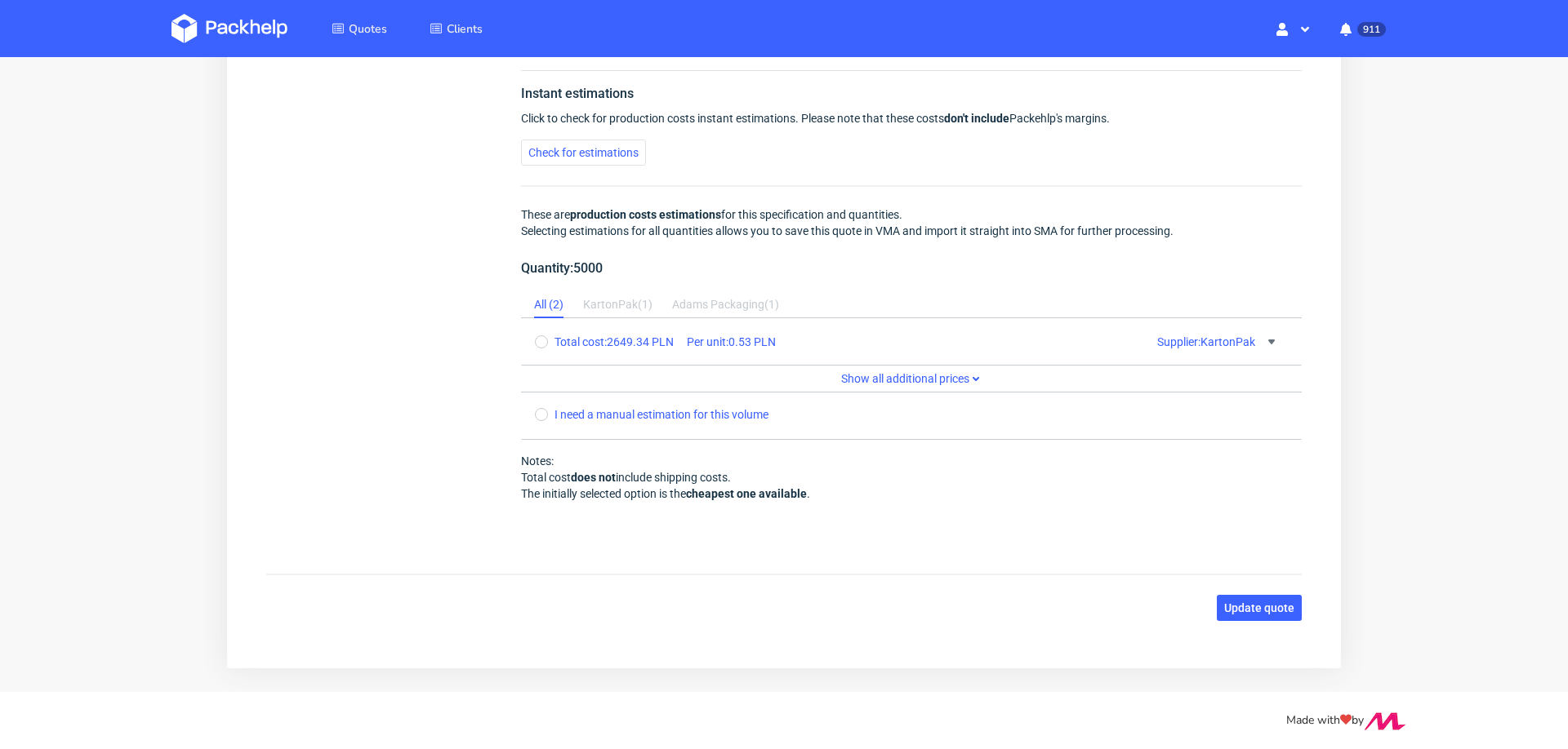
scroll to position [0, 0]
click at [609, 147] on span "Check for estimations" at bounding box center [583, 153] width 110 height 11
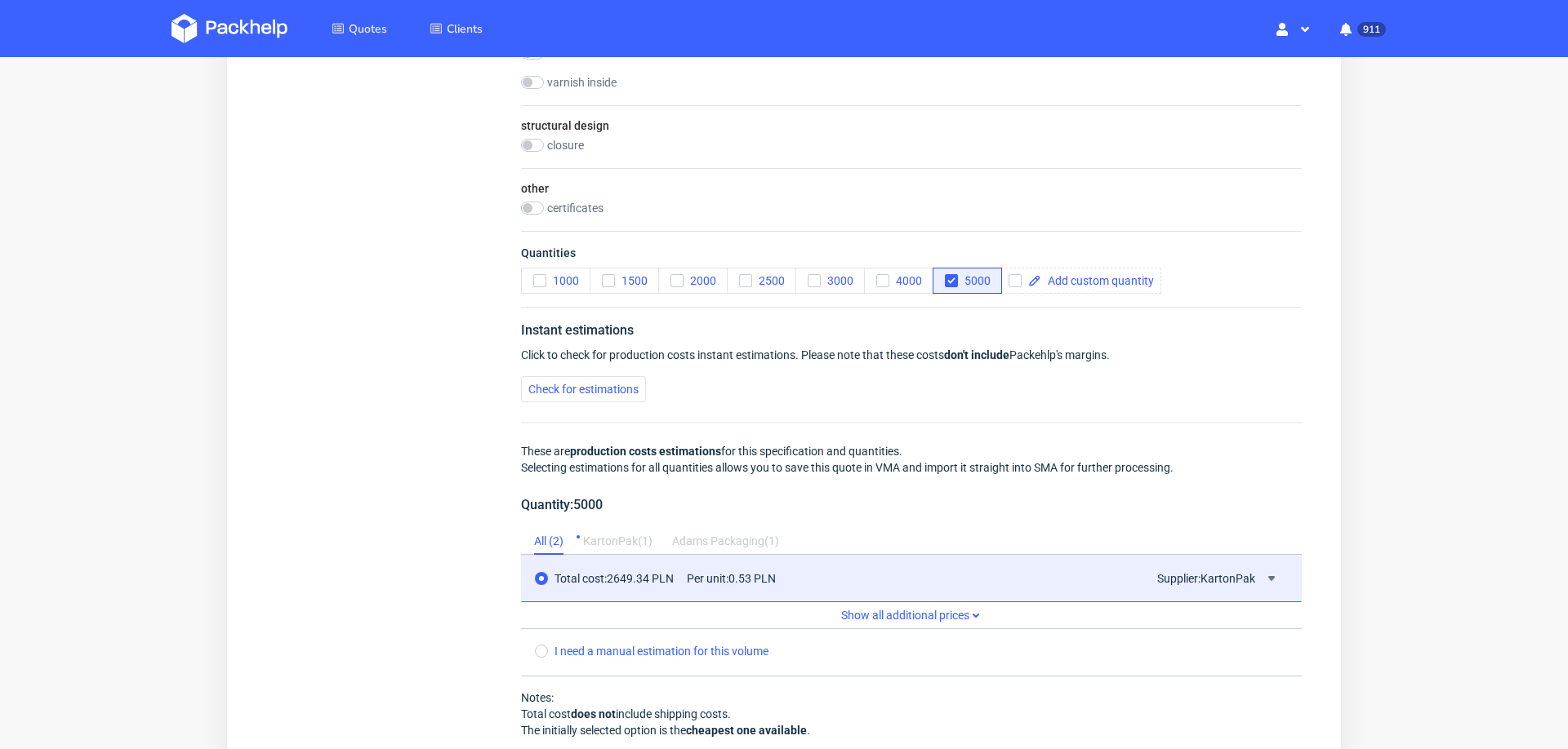
scroll to position [1343, 0]
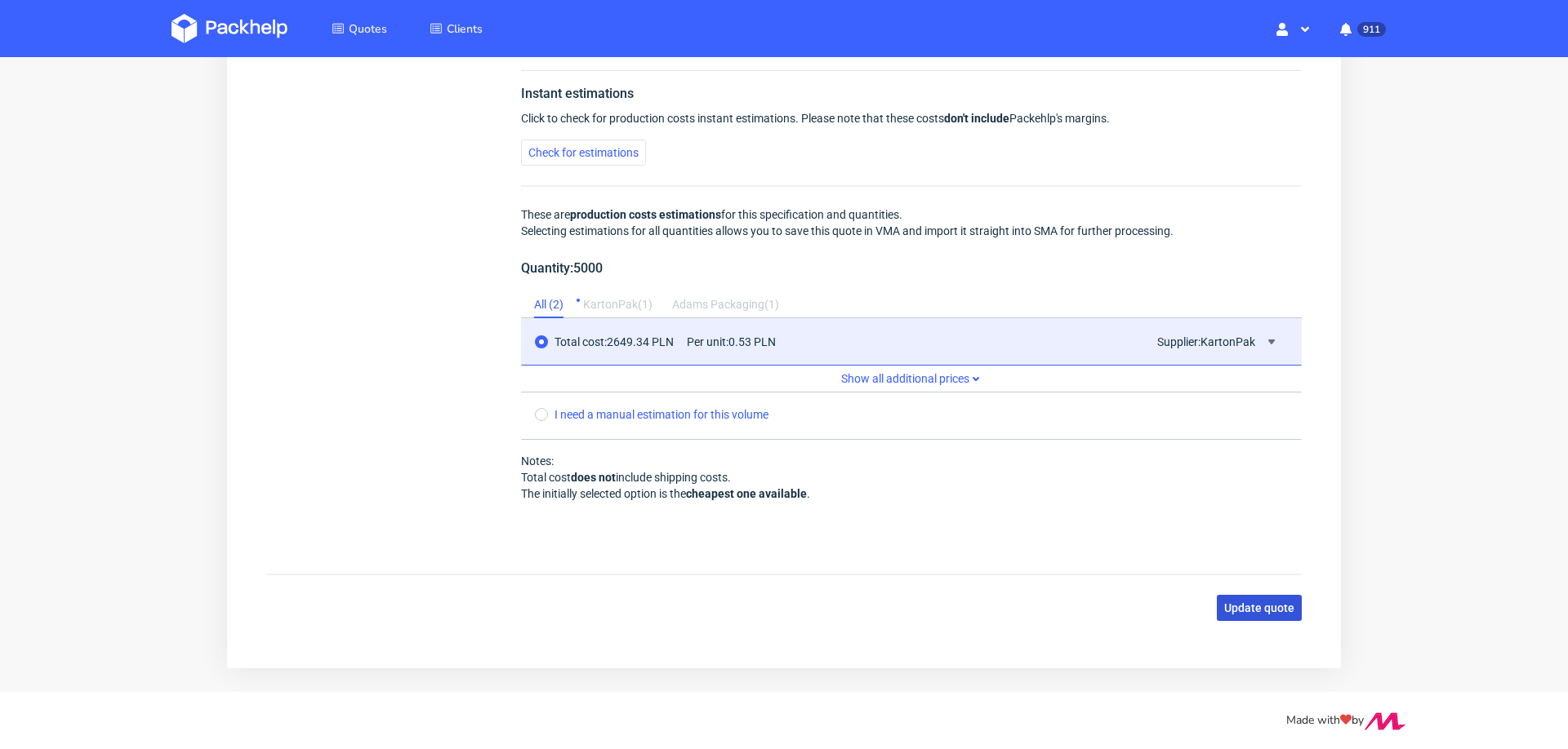
click at [1242, 603] on span "Update quote" at bounding box center [1260, 608] width 70 height 11
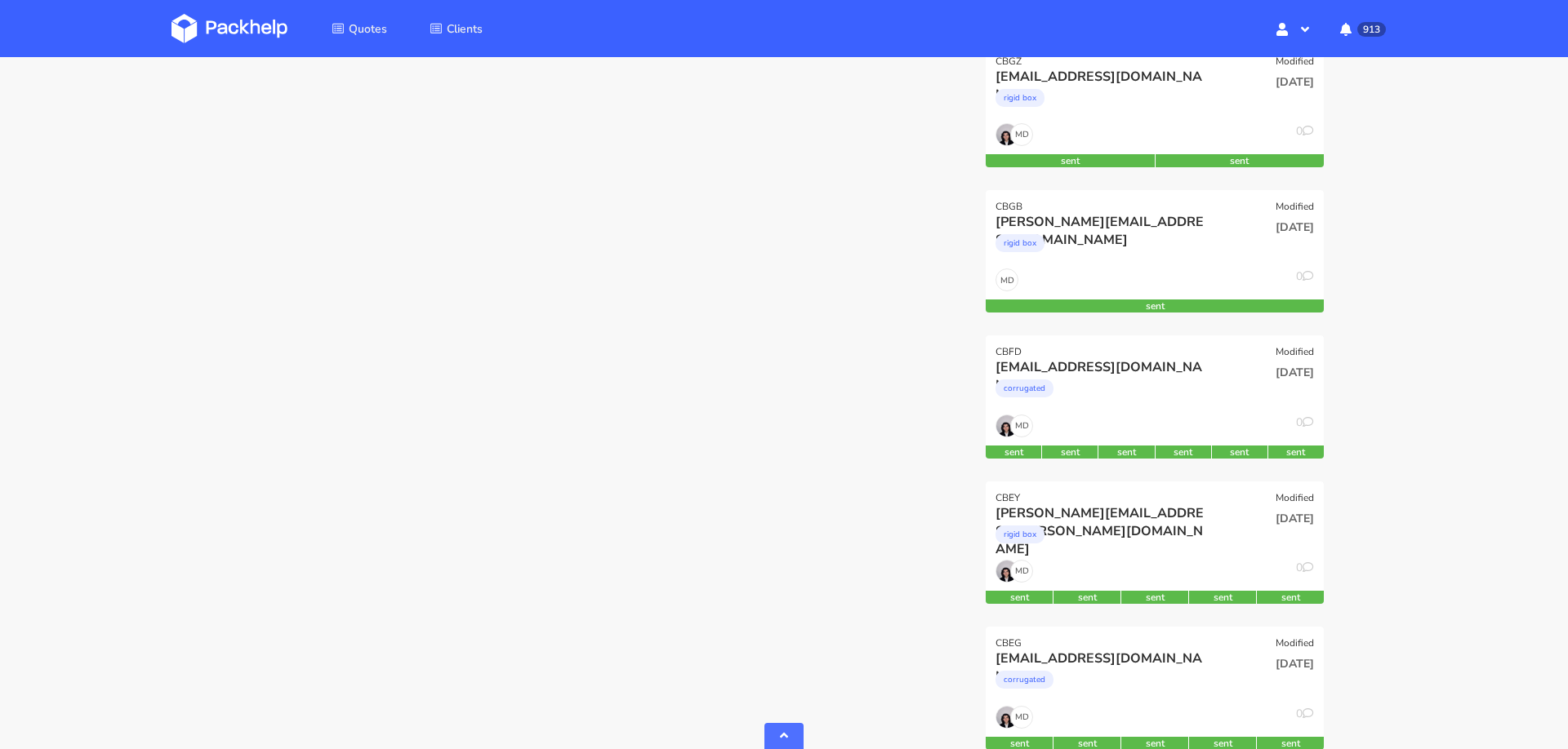
scroll to position [1602, 0]
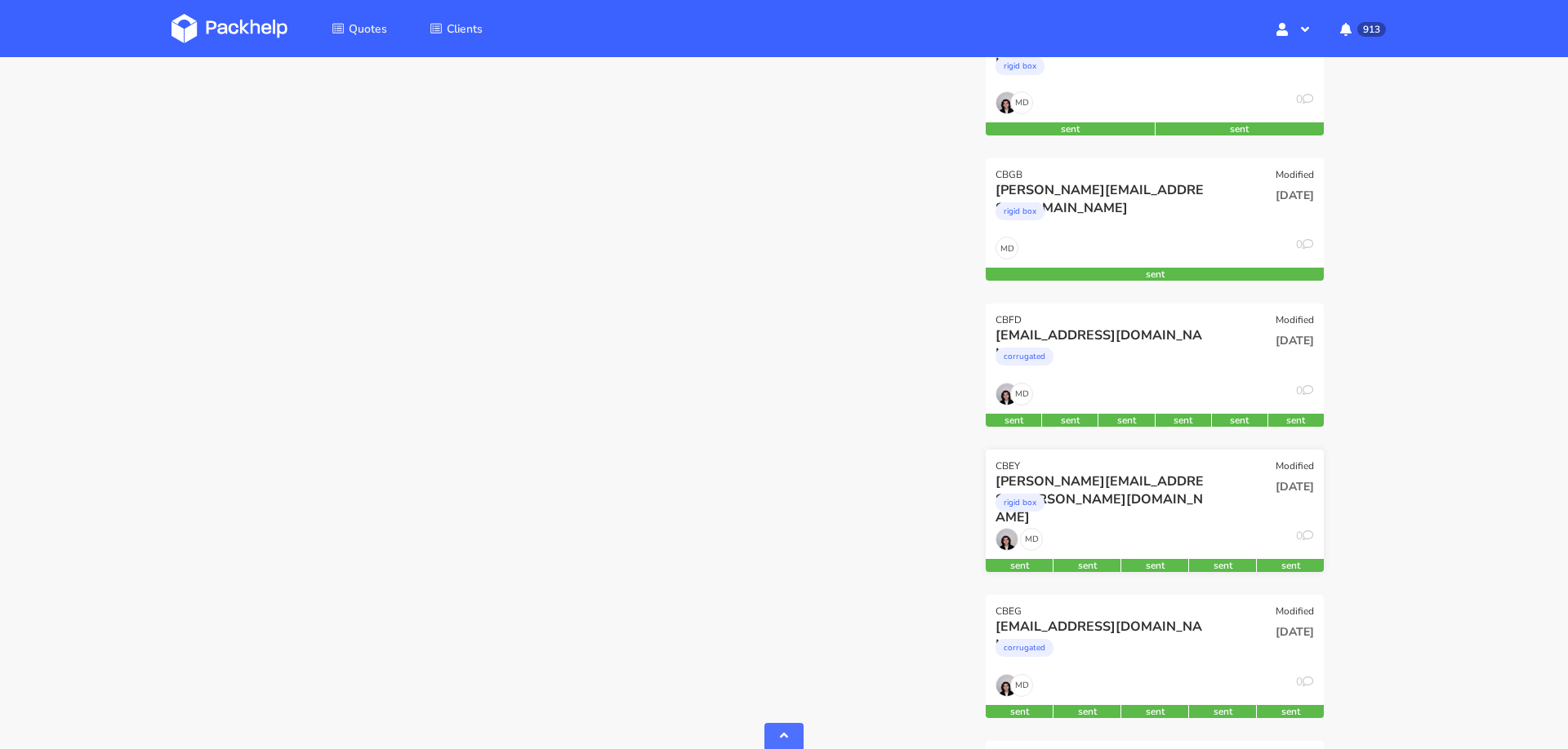
click at [1146, 506] on div "rigid box" at bounding box center [1104, 506] width 217 height 32
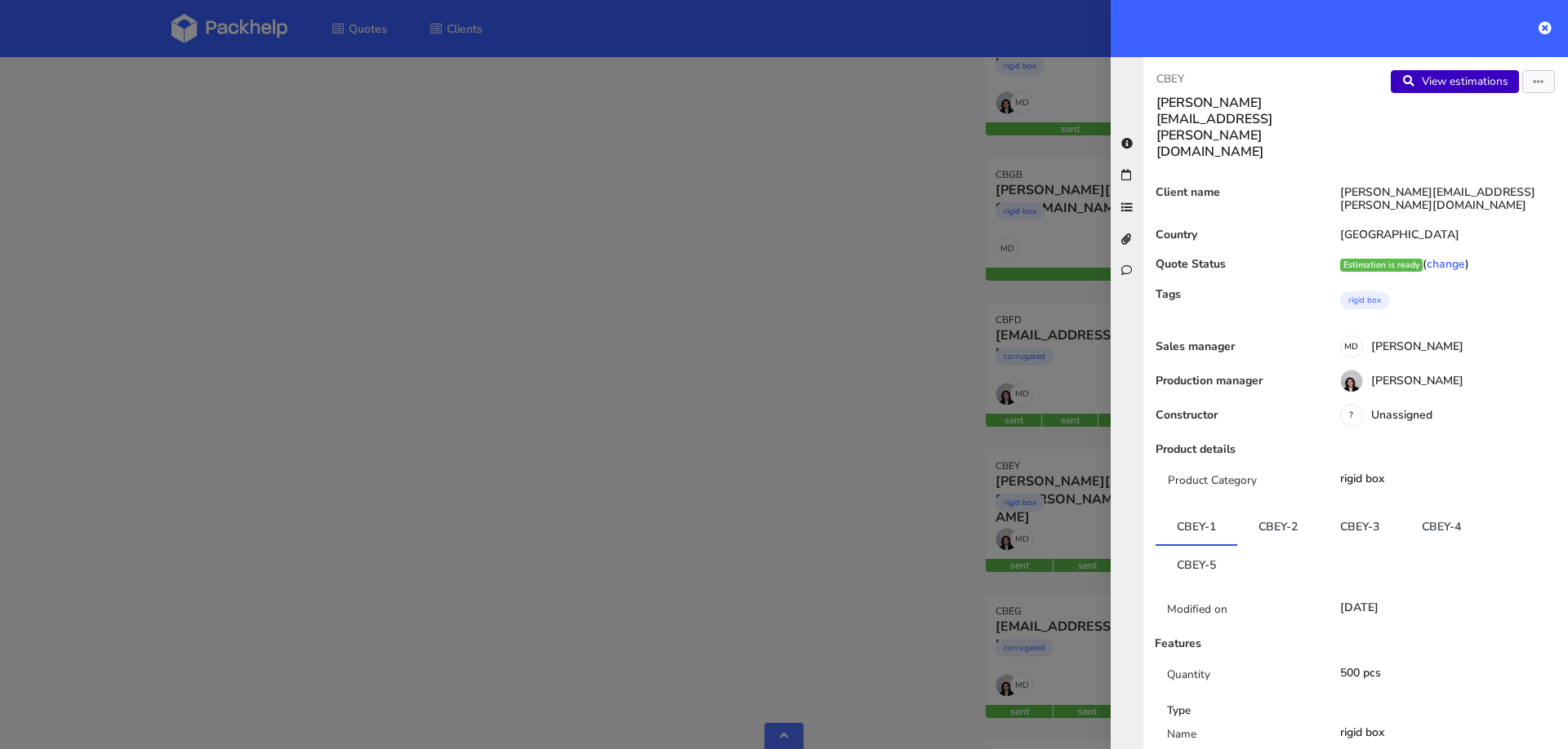
click at [1452, 88] on link "View estimations" at bounding box center [1455, 81] width 128 height 23
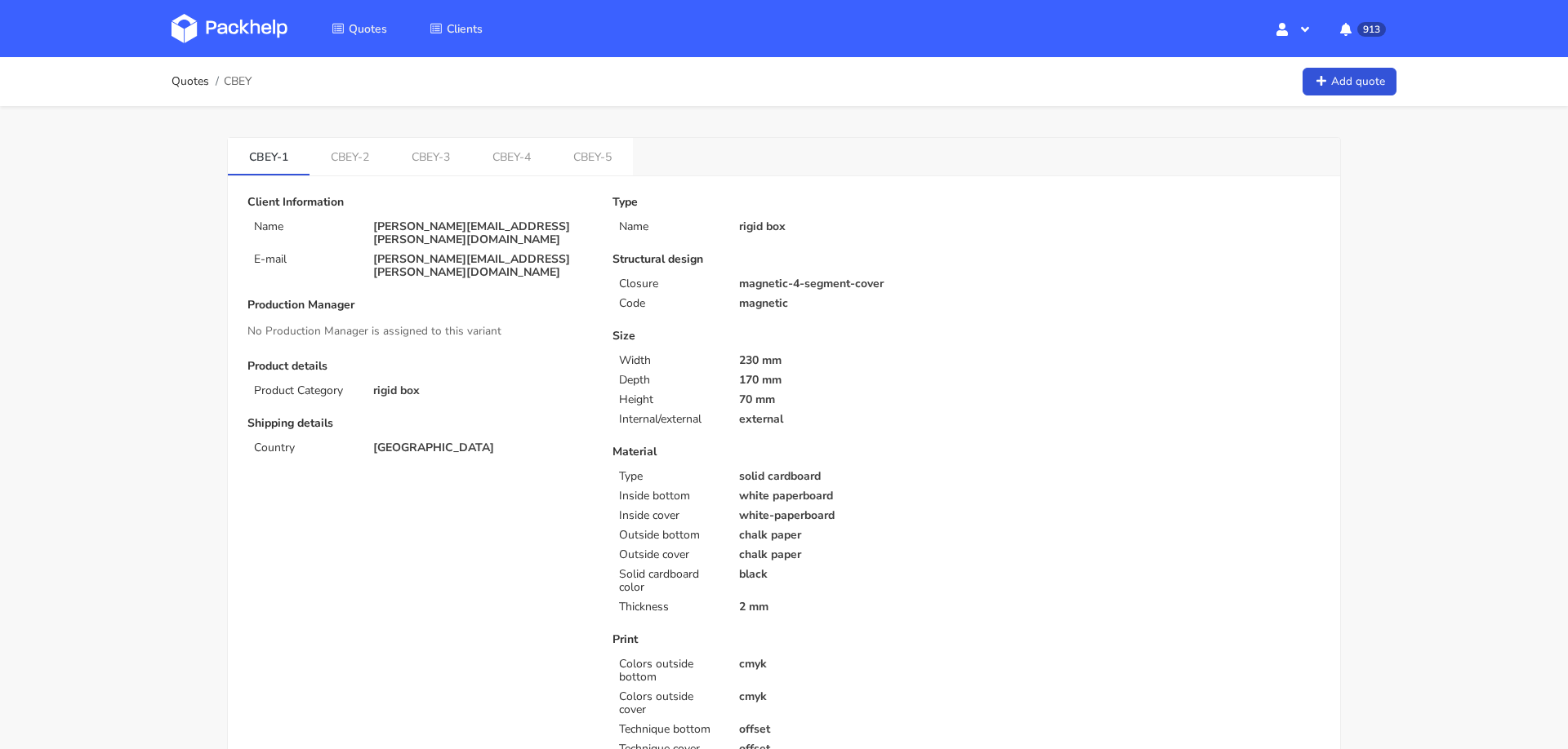
click at [443, 224] on p "[PERSON_NAME][EMAIL_ADDRESS][PERSON_NAME][DOMAIN_NAME]" at bounding box center [482, 233] width 217 height 26
copy div "[PERSON_NAME][EMAIL_ADDRESS][PERSON_NAME][DOMAIN_NAME]"
click at [586, 156] on link "CBEY-5" at bounding box center [592, 156] width 81 height 36
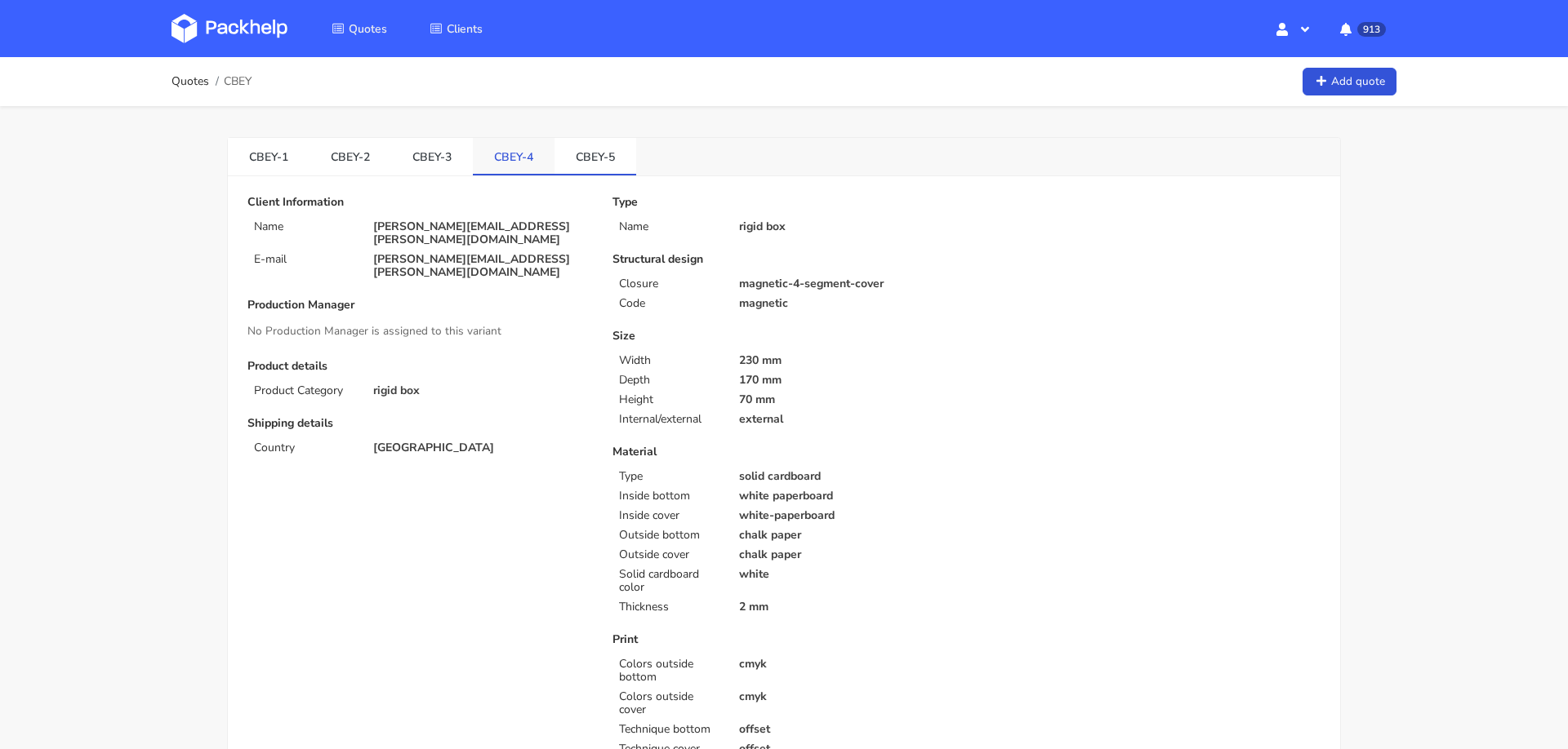
click at [507, 167] on link "CBEY-4" at bounding box center [514, 156] width 82 height 36
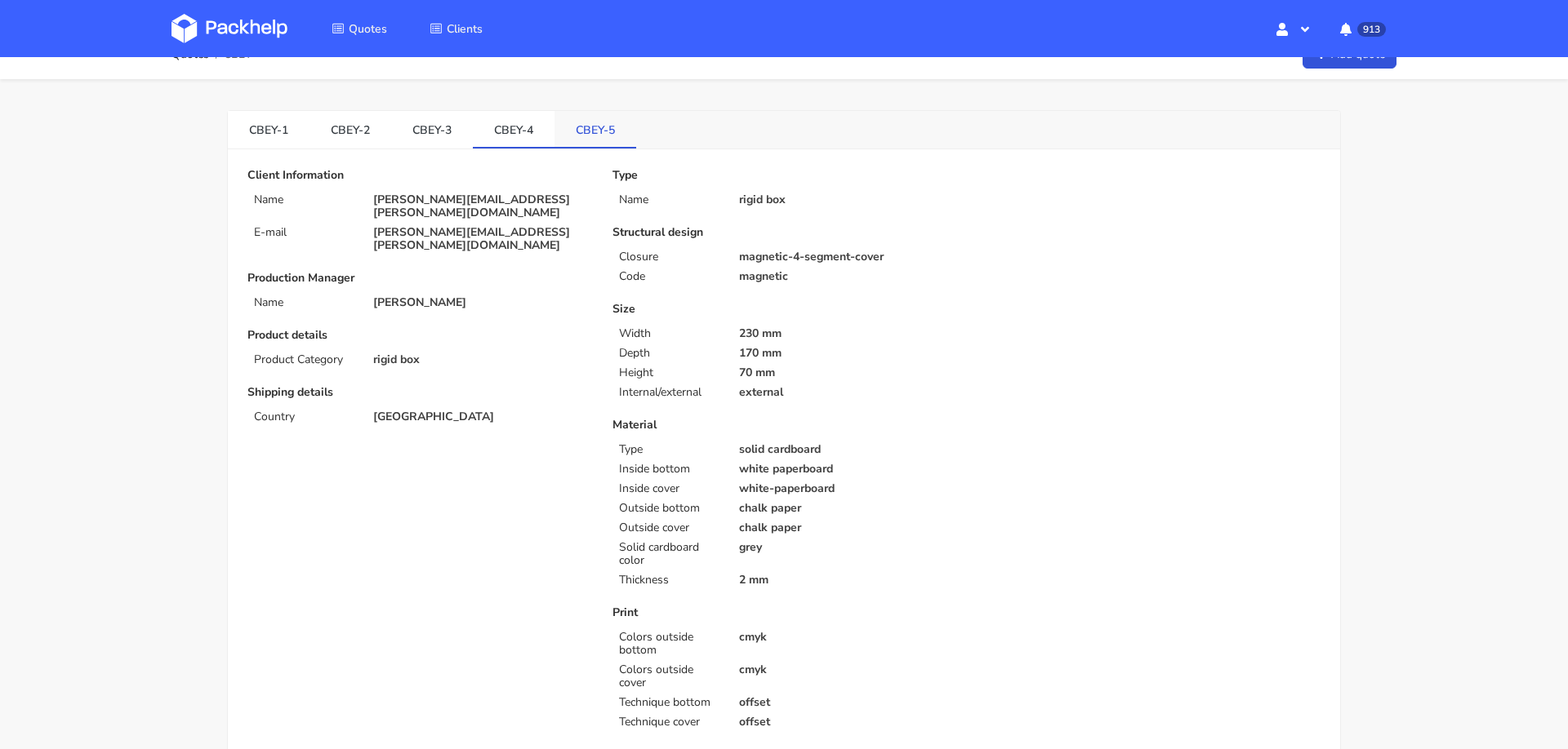
click at [585, 122] on link "CBEY-5" at bounding box center [596, 129] width 82 height 36
click at [512, 133] on link "CBEY-4" at bounding box center [514, 129] width 82 height 36
click at [563, 142] on link "CBEY-5" at bounding box center [596, 129] width 82 height 36
click at [520, 138] on link "CBEY-4" at bounding box center [514, 129] width 82 height 36
click at [440, 140] on link "CBEY-3" at bounding box center [432, 129] width 82 height 36
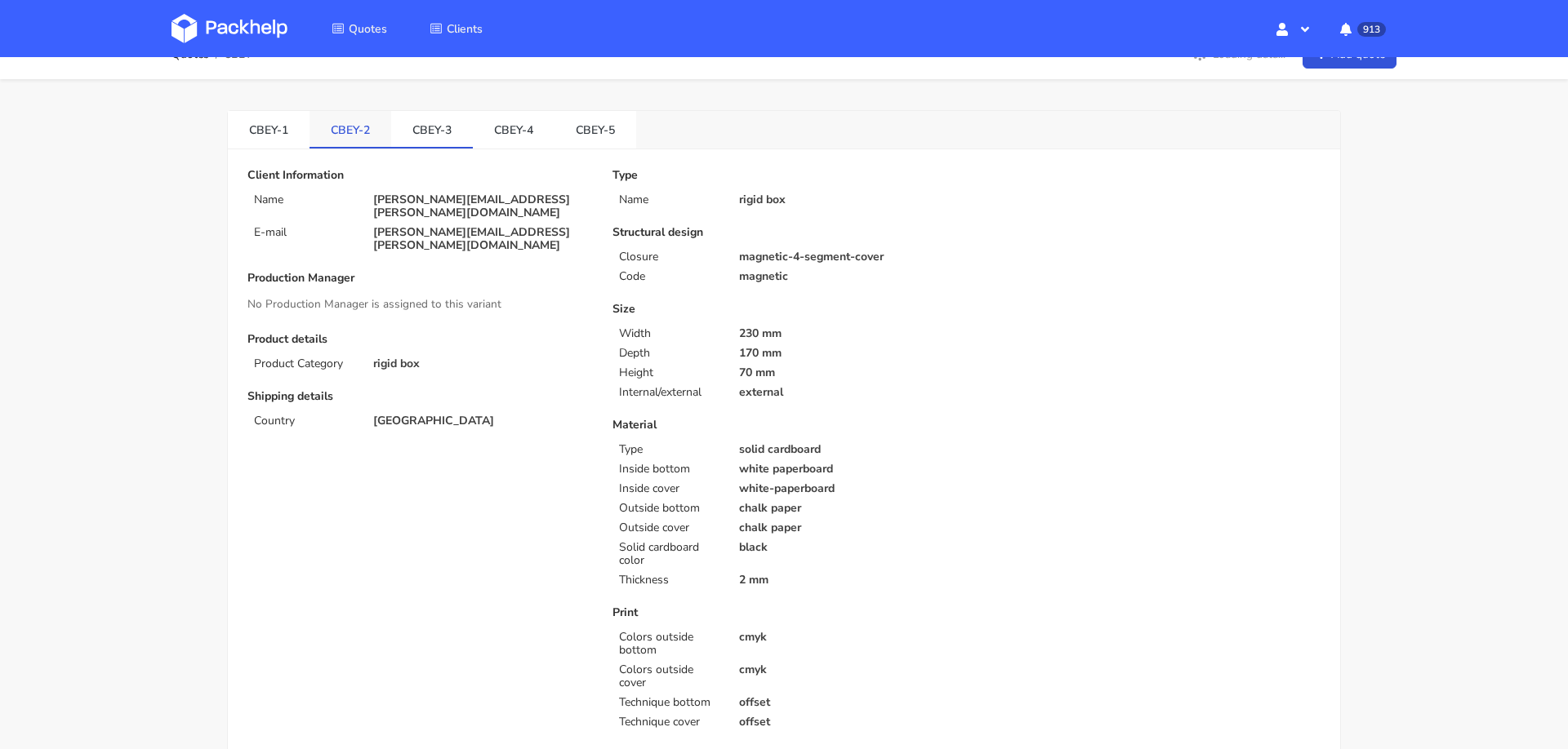
click at [366, 141] on link "CBEY-2" at bounding box center [350, 129] width 82 height 36
click at [487, 142] on link "CBEY-4" at bounding box center [514, 129] width 82 height 36
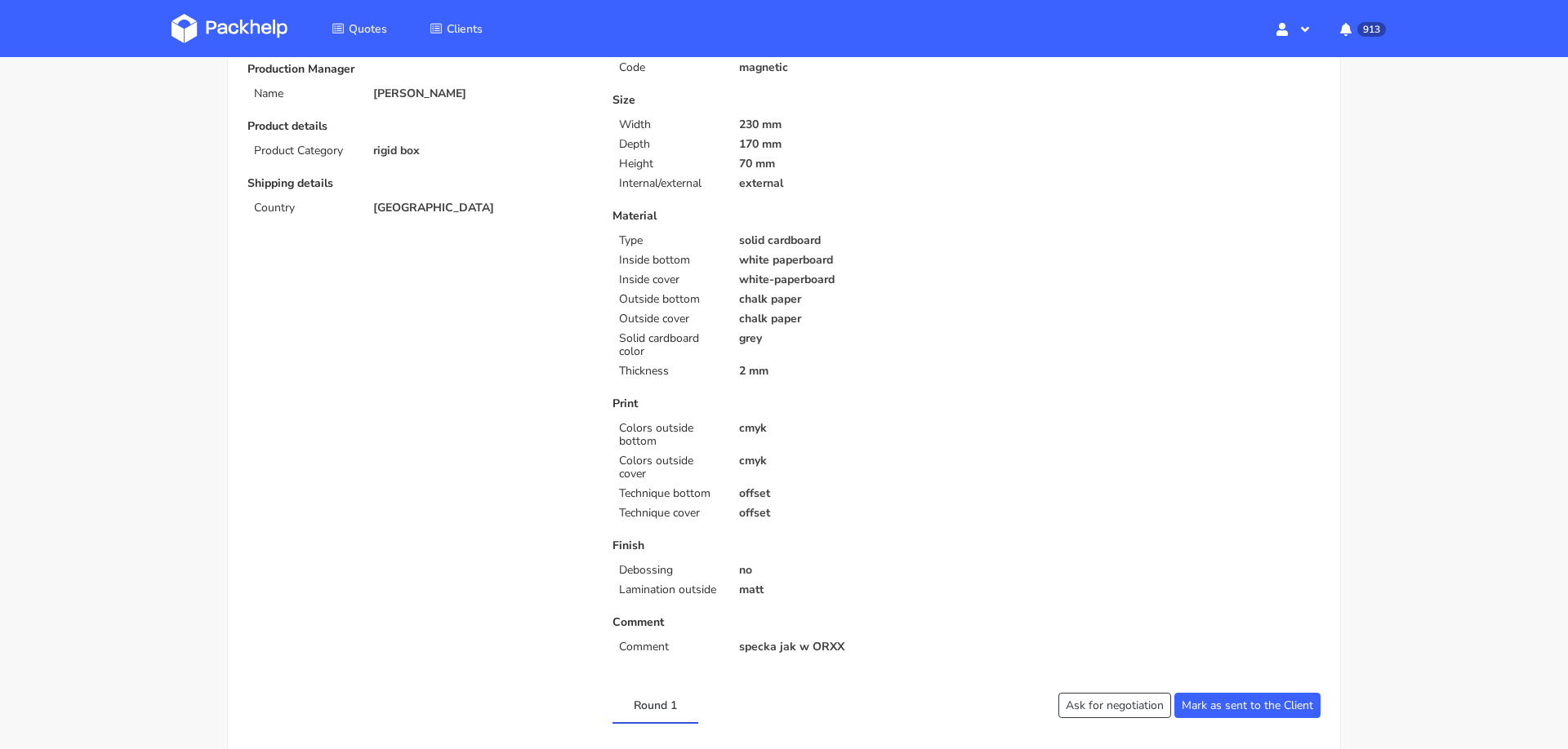
scroll to position [0, 0]
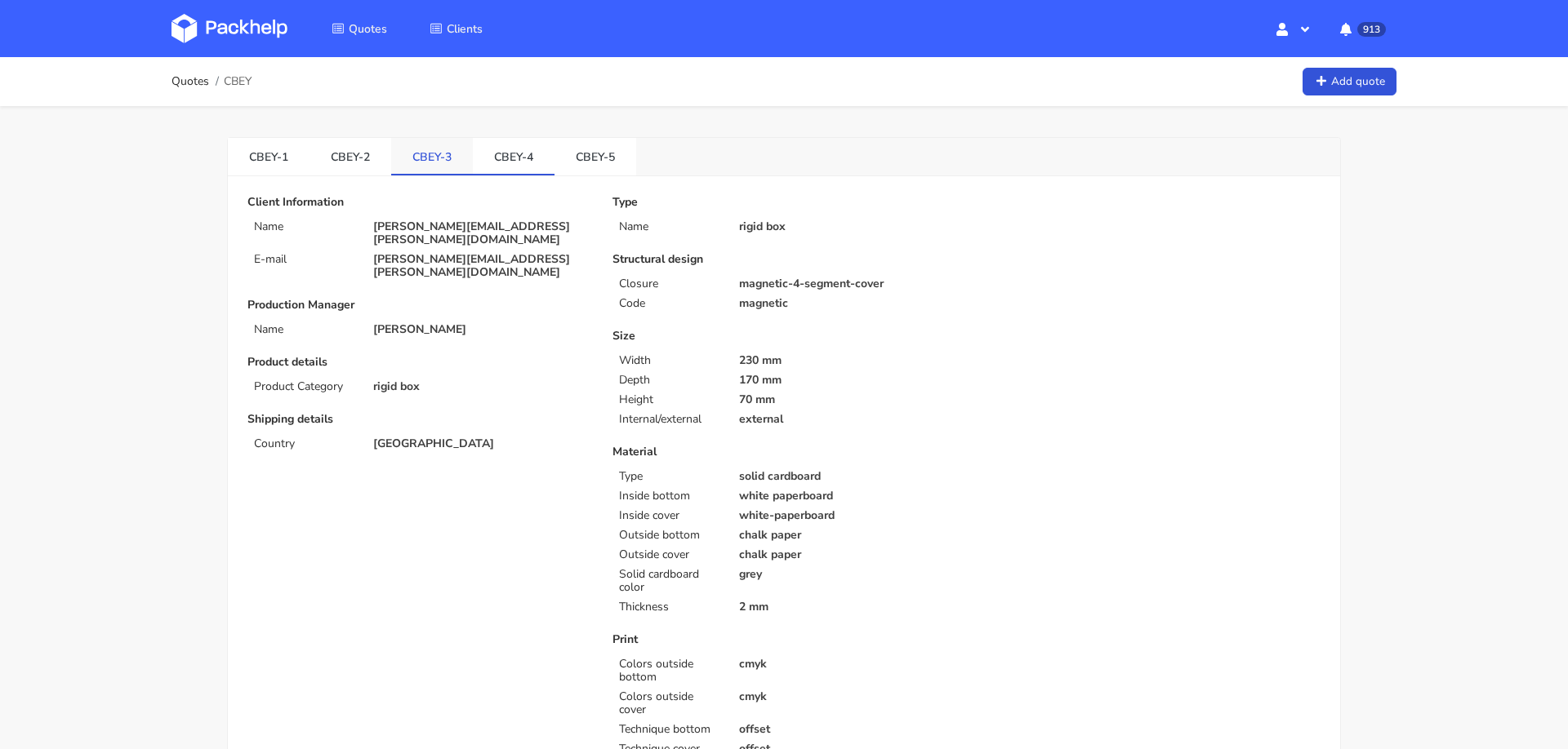
click at [432, 152] on link "CBEY-3" at bounding box center [432, 156] width 82 height 36
click at [515, 169] on link "CBEY-4" at bounding box center [514, 156] width 82 height 36
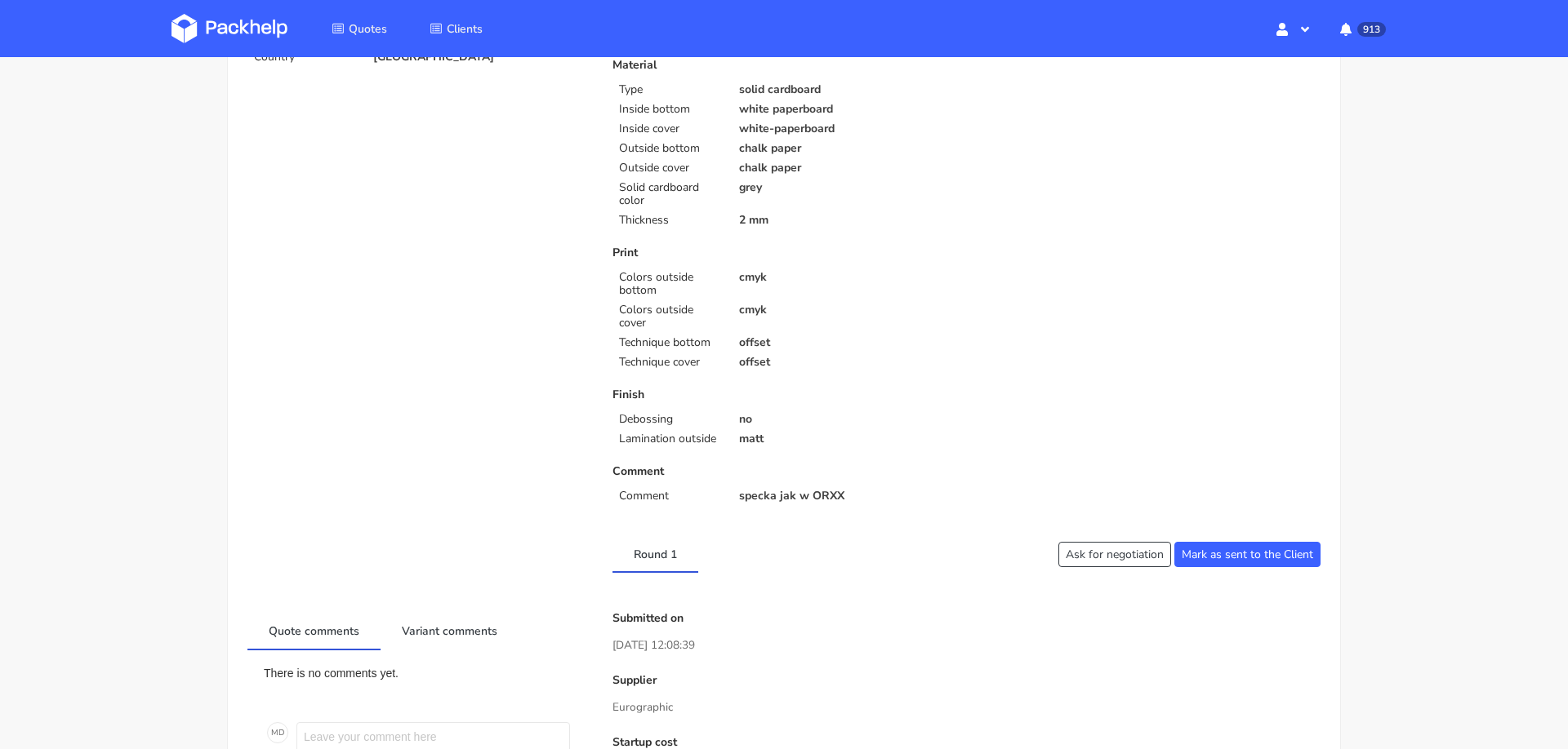
scroll to position [388, 0]
drag, startPoint x: 796, startPoint y: 493, endPoint x: 755, endPoint y: 493, distance: 41.0
click at [794, 493] on p "specka jak w ORXX" at bounding box center [847, 495] width 217 height 13
drag, startPoint x: 739, startPoint y: 493, endPoint x: 847, endPoint y: 493, distance: 108.0
click at [847, 493] on p "specka jak w ORXX" at bounding box center [847, 495] width 217 height 13
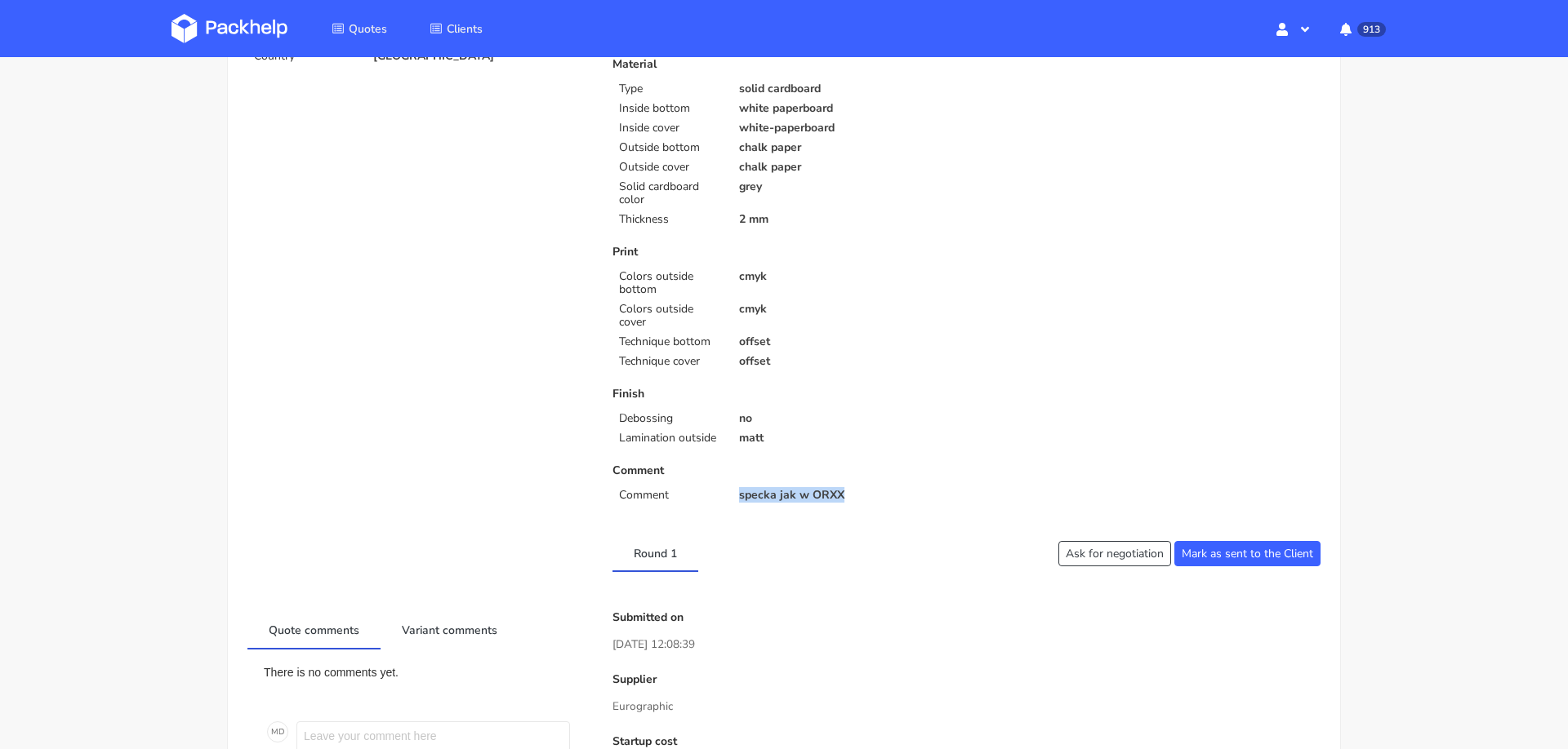
copy p "specka jak w ORXX"
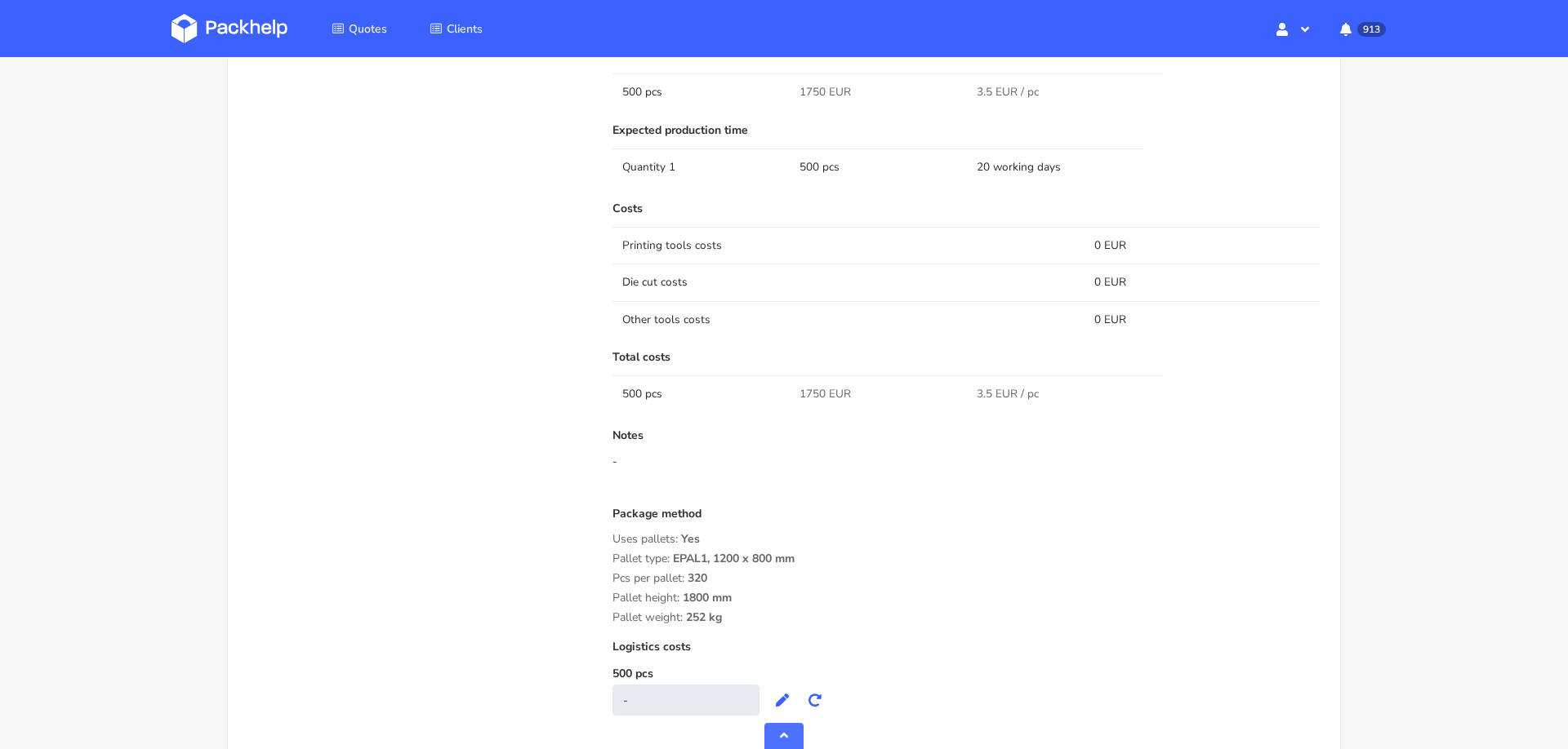
scroll to position [1178, 0]
drag, startPoint x: 987, startPoint y: 391, endPoint x: 1039, endPoint y: 388, distance: 52.1
click at [1039, 388] on td "3.5 EUR / pc" at bounding box center [1055, 390] width 177 height 37
copy span "3.5 EUR / pc"
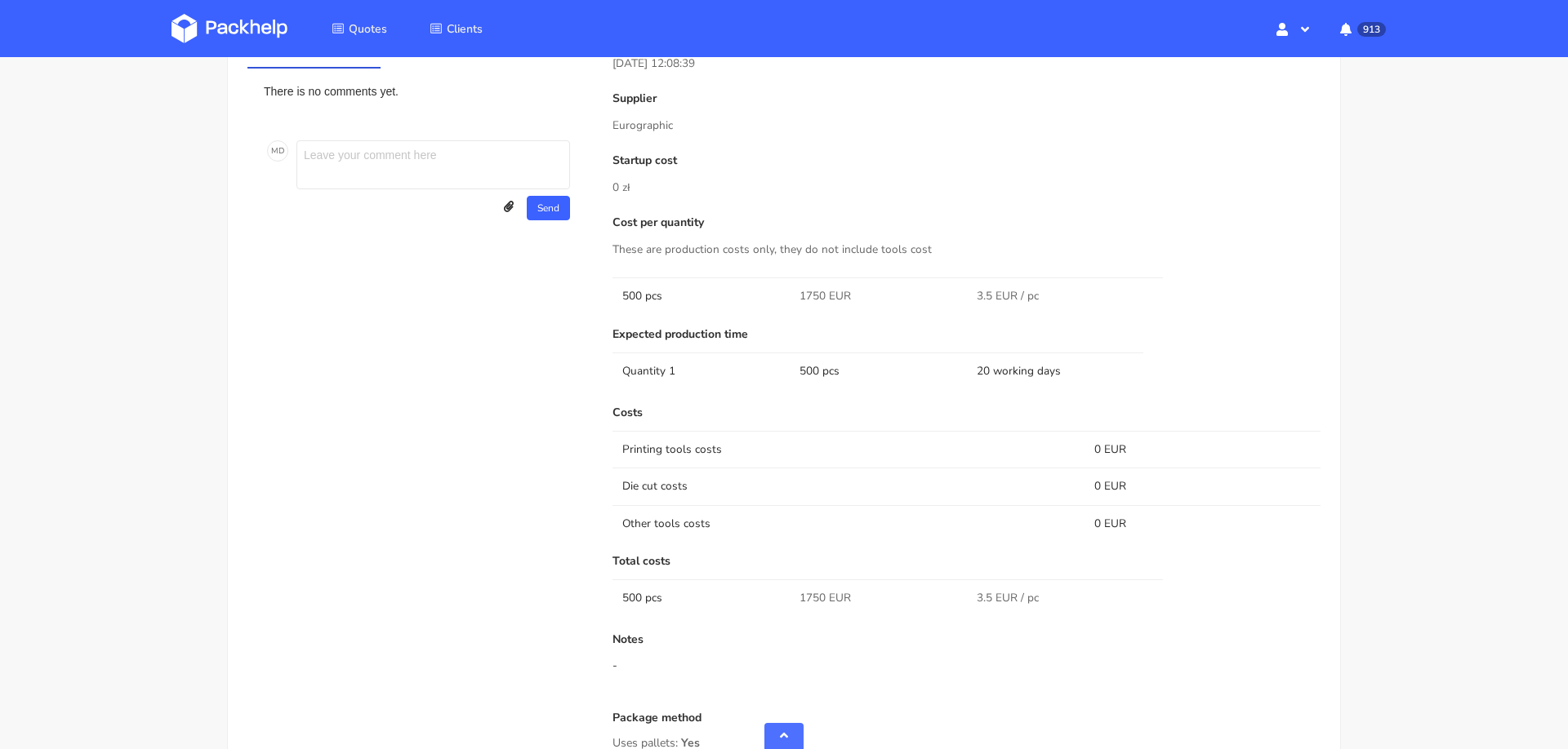
scroll to position [0, 0]
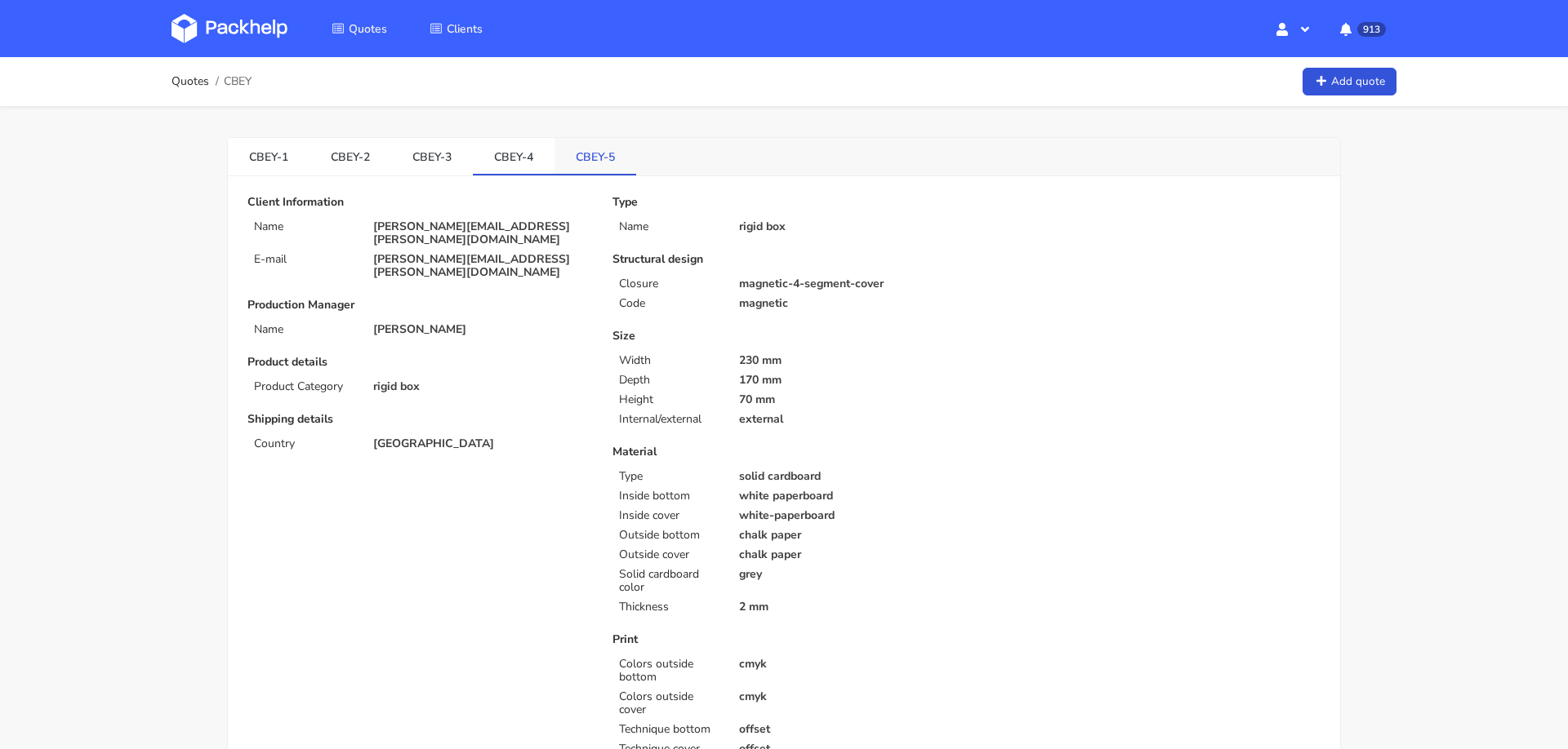
click at [565, 156] on link "CBEY-5" at bounding box center [596, 156] width 82 height 36
click at [244, 78] on span "CBEY" at bounding box center [238, 81] width 28 height 13
copy span "CBEY"
click at [351, 25] on span "Quotes" at bounding box center [368, 29] width 38 height 16
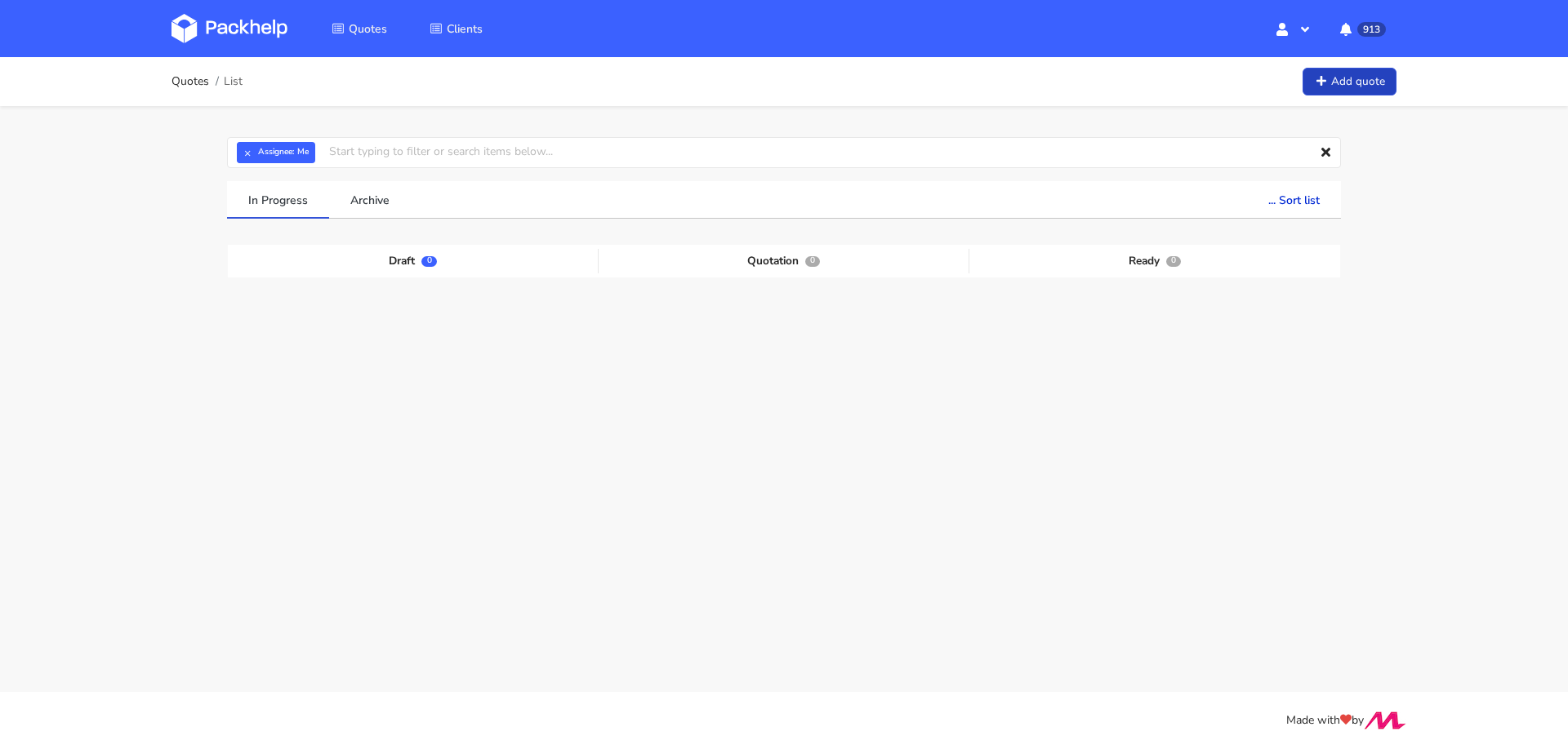
click at [1366, 80] on link "Add quote" at bounding box center [1348, 81] width 94 height 29
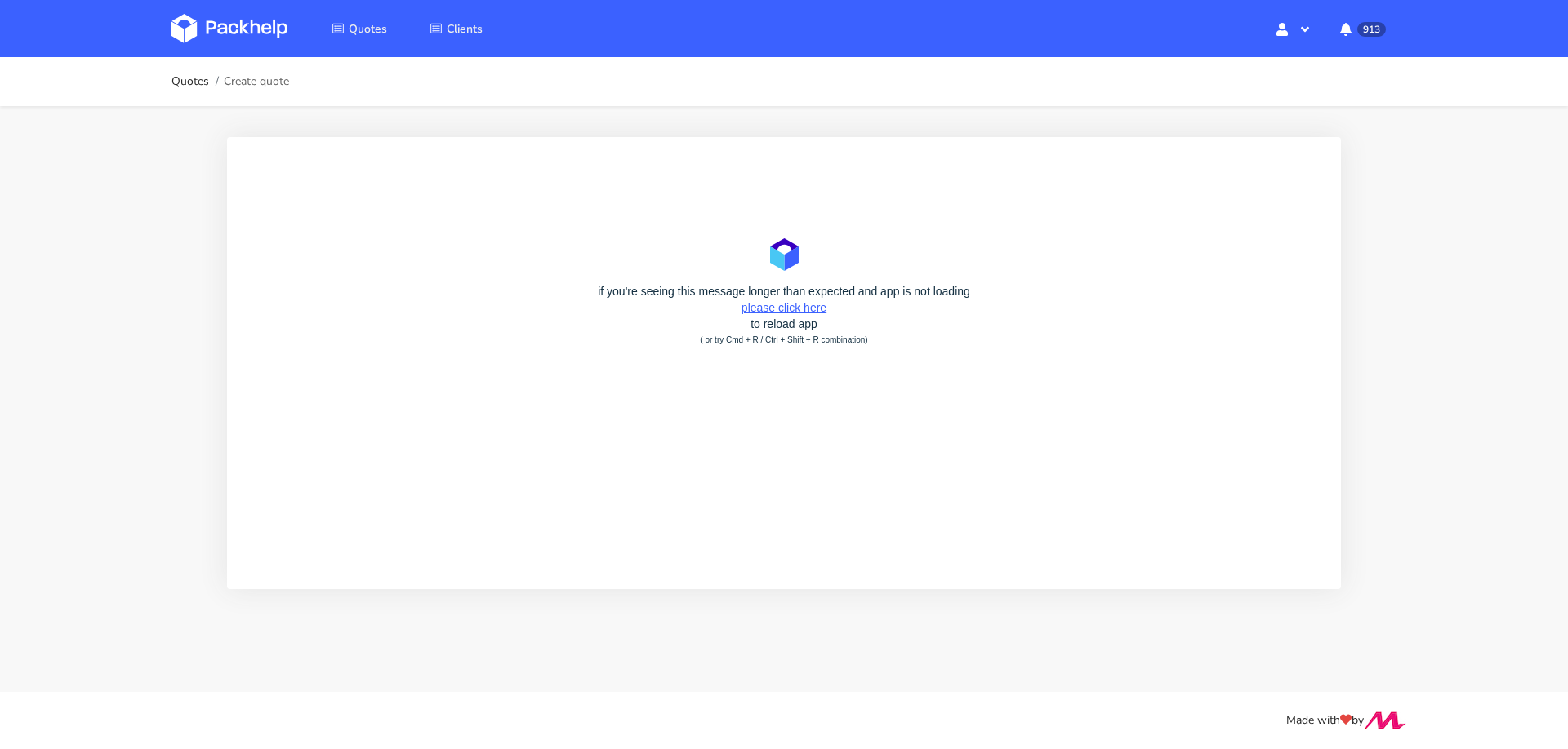
click at [809, 306] on link "please click here" at bounding box center [784, 307] width 85 height 13
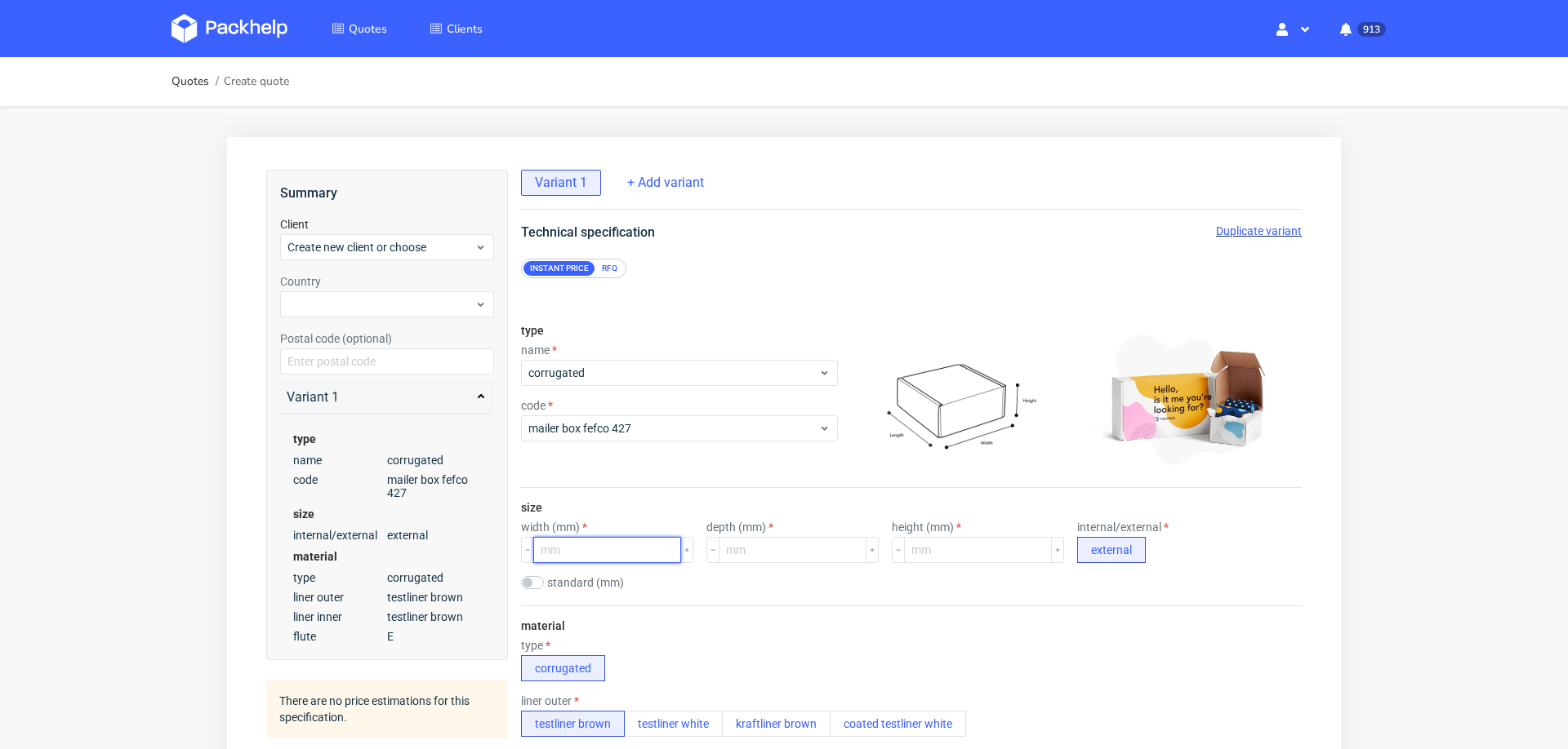
click at [590, 550] on input "number" at bounding box center [608, 550] width 148 height 26
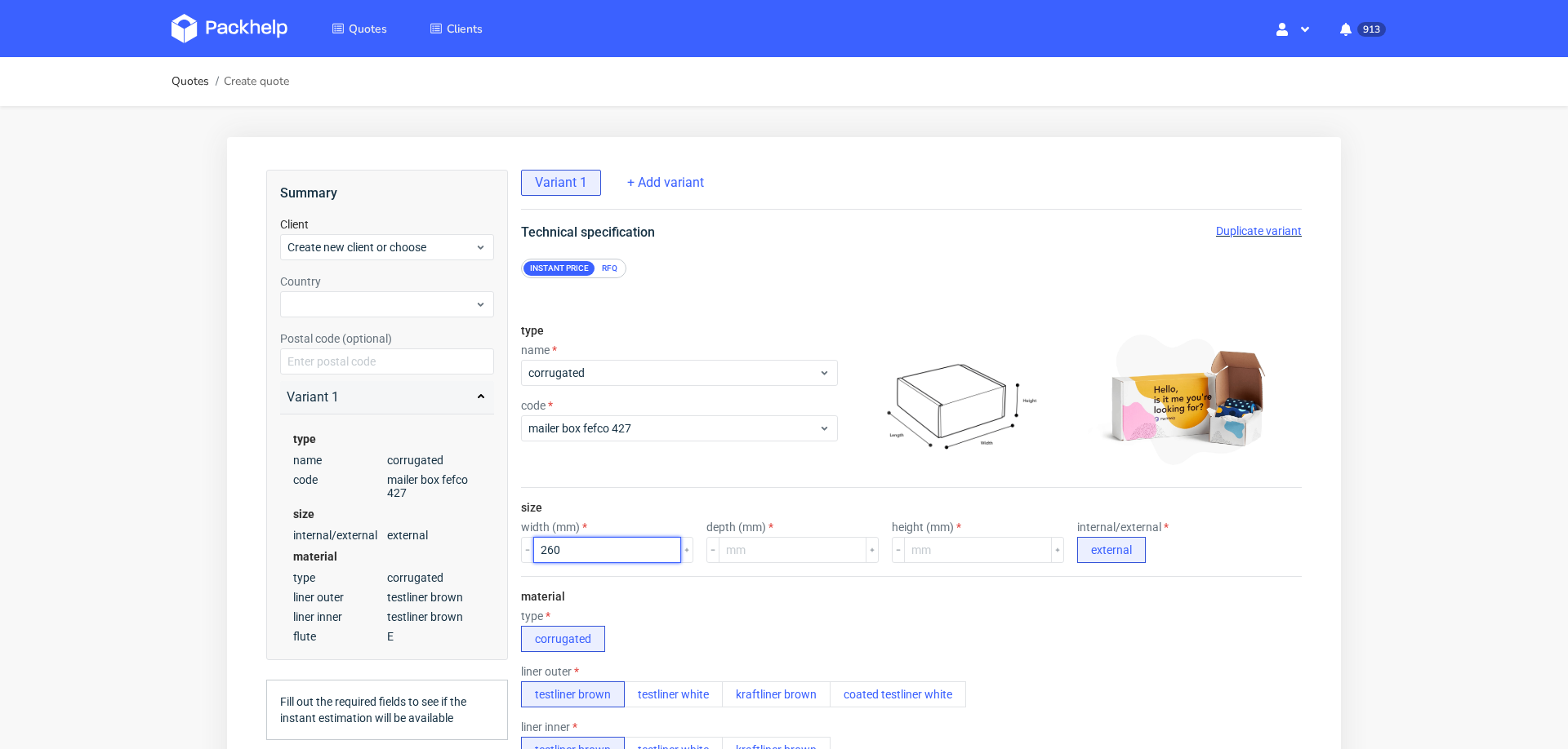
type input "260"
type input "200"
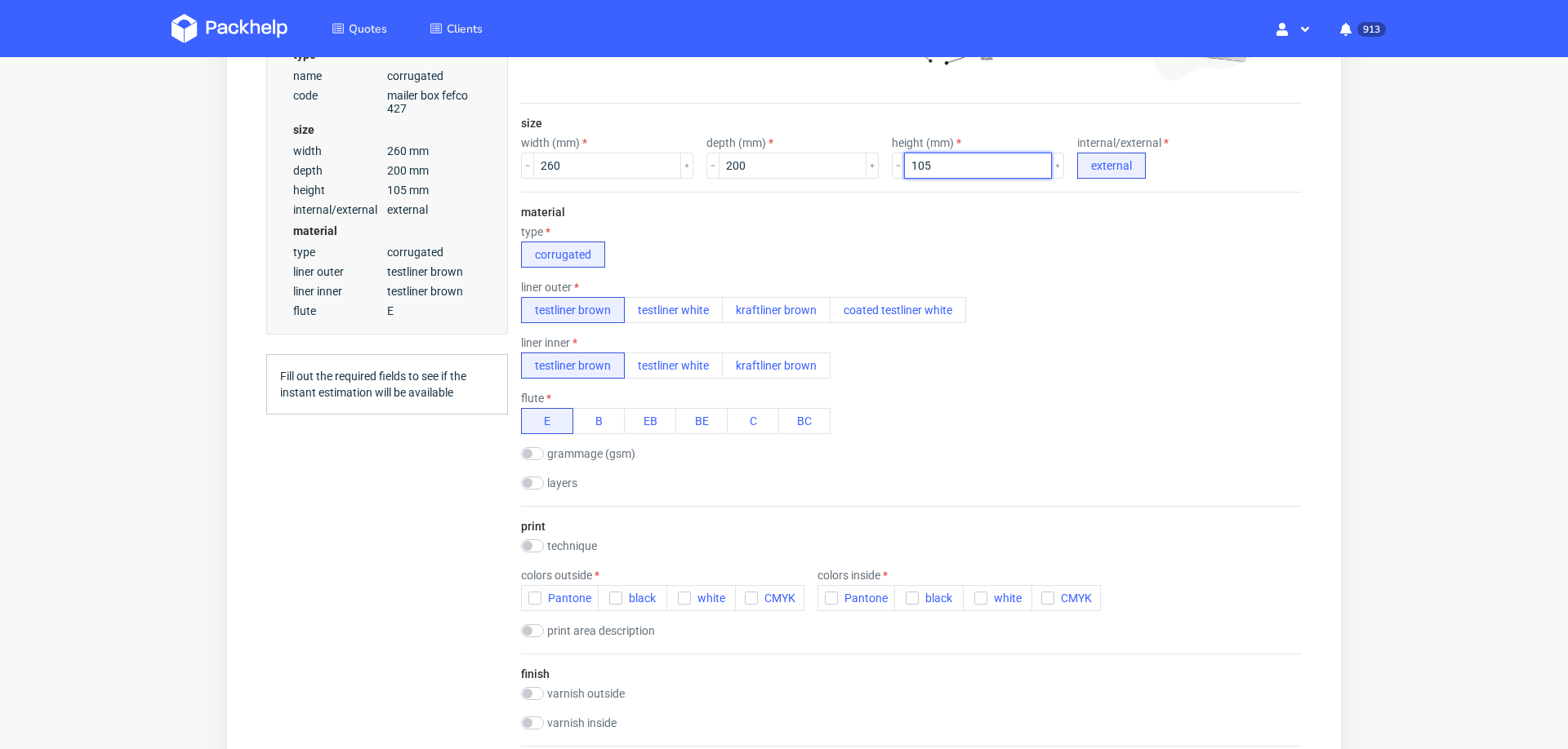
scroll to position [395, 0]
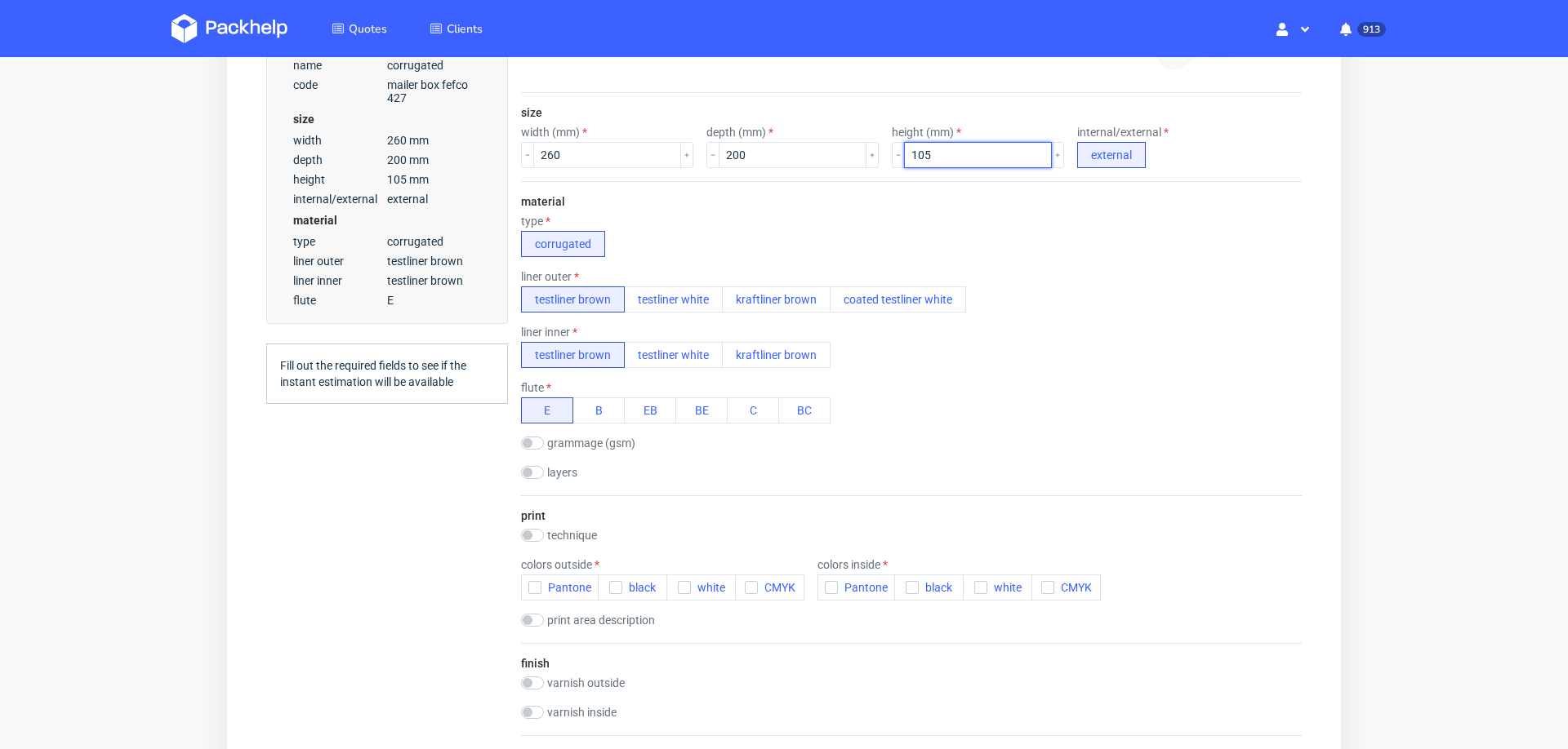
type input "105"
click at [671, 308] on div "material type corrugated liner outer testliner brown testliner white kraftliner…" at bounding box center [911, 338] width 781 height 314
click at [681, 296] on button "testliner white" at bounding box center [673, 300] width 99 height 26
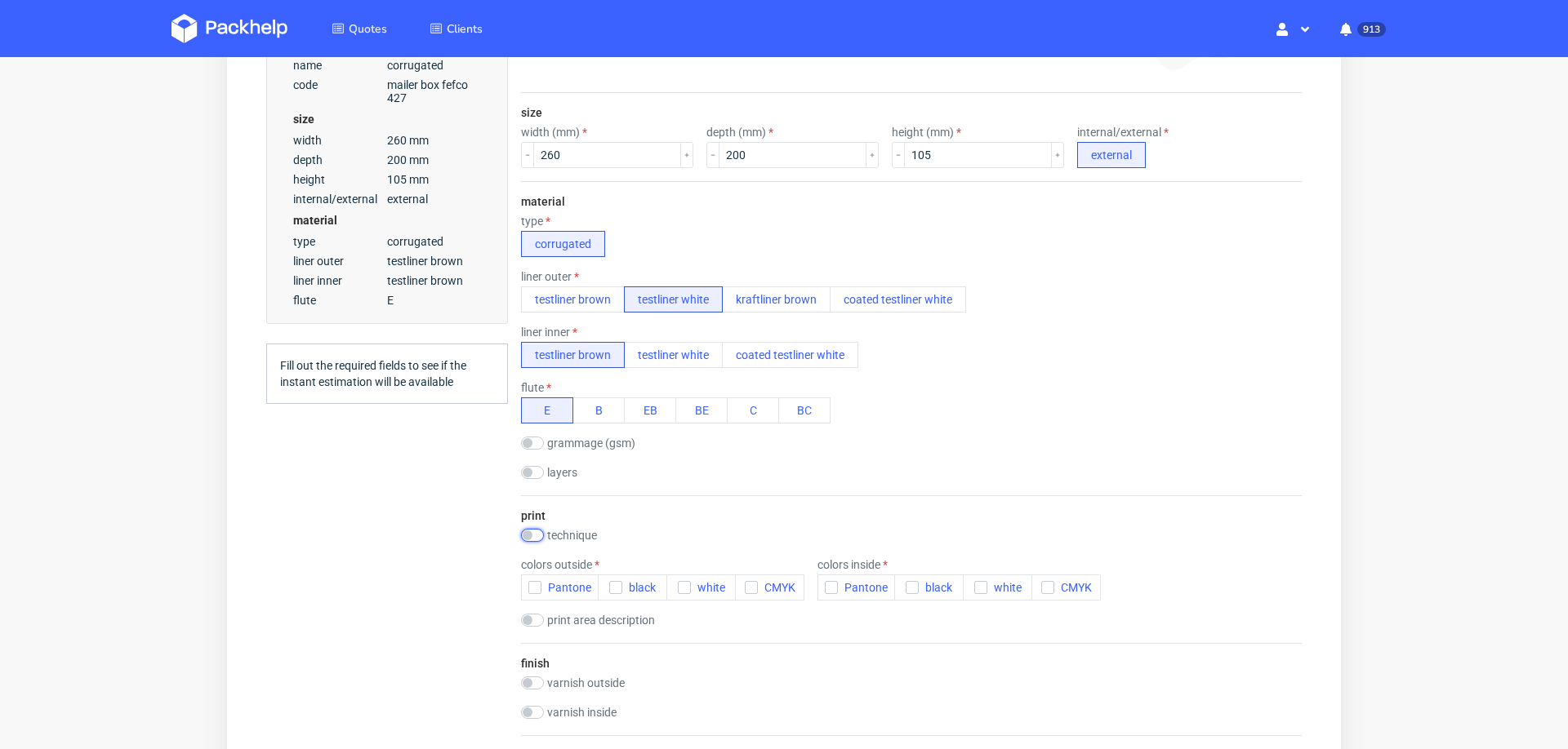
click at [542, 529] on input "checkbox" at bounding box center [533, 535] width 23 height 13
checkbox input "true"
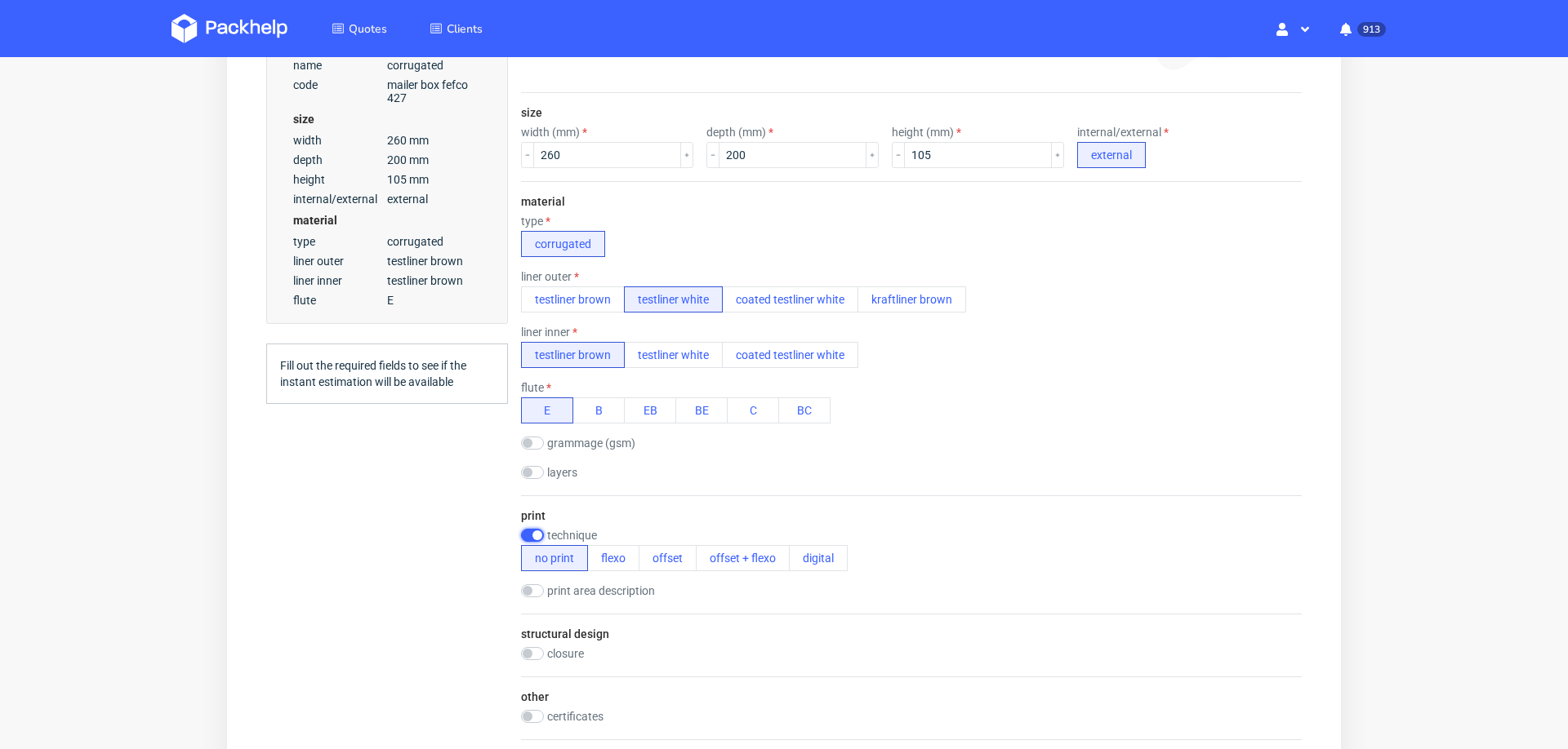
scroll to position [0, 0]
click at [598, 556] on button "flexo" at bounding box center [613, 558] width 52 height 26
click at [535, 609] on icon "button" at bounding box center [534, 614] width 11 height 11
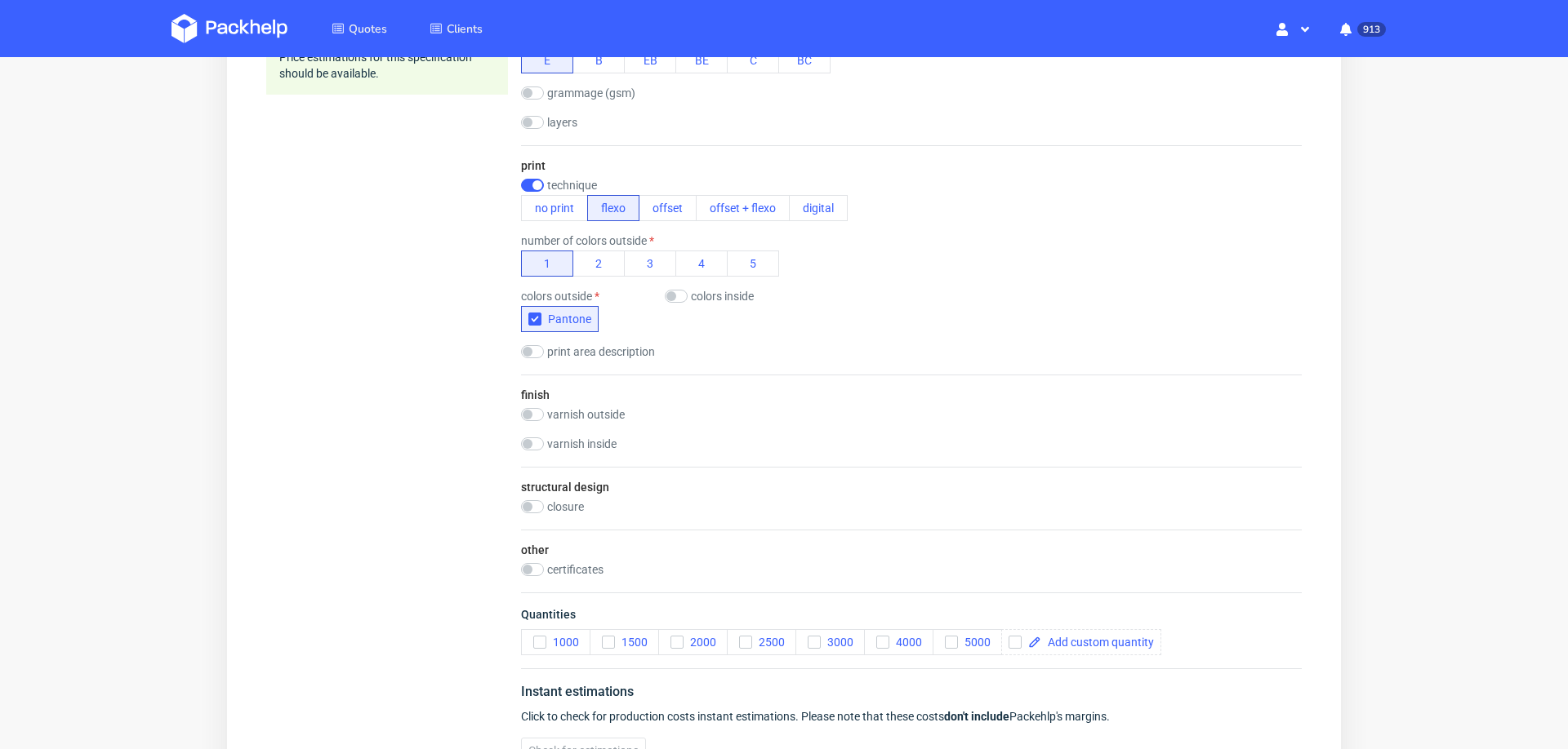
scroll to position [789, 0]
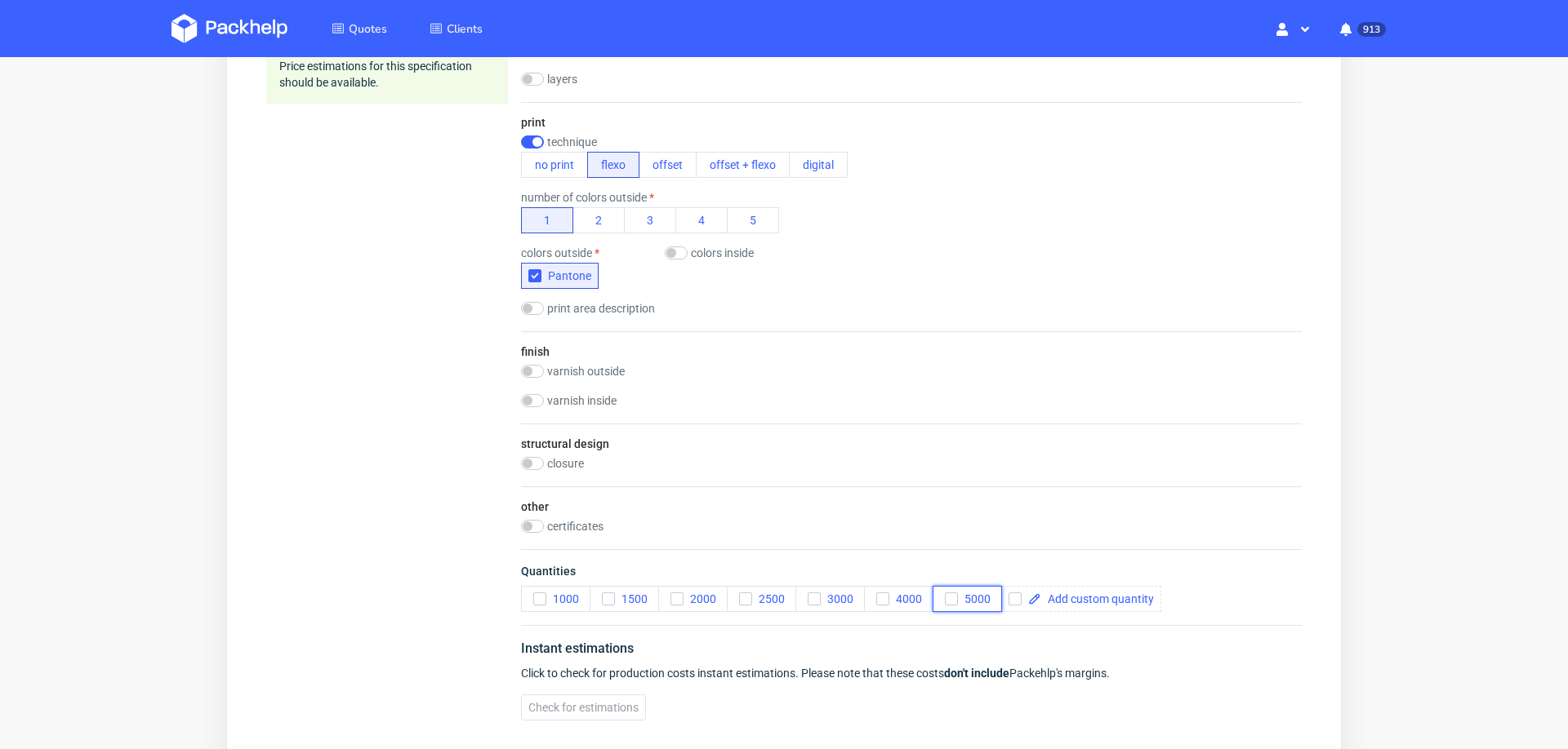
click at [957, 593] on icon "button" at bounding box center [951, 599] width 11 height 11
click at [619, 702] on span "Check for estimations" at bounding box center [583, 707] width 110 height 11
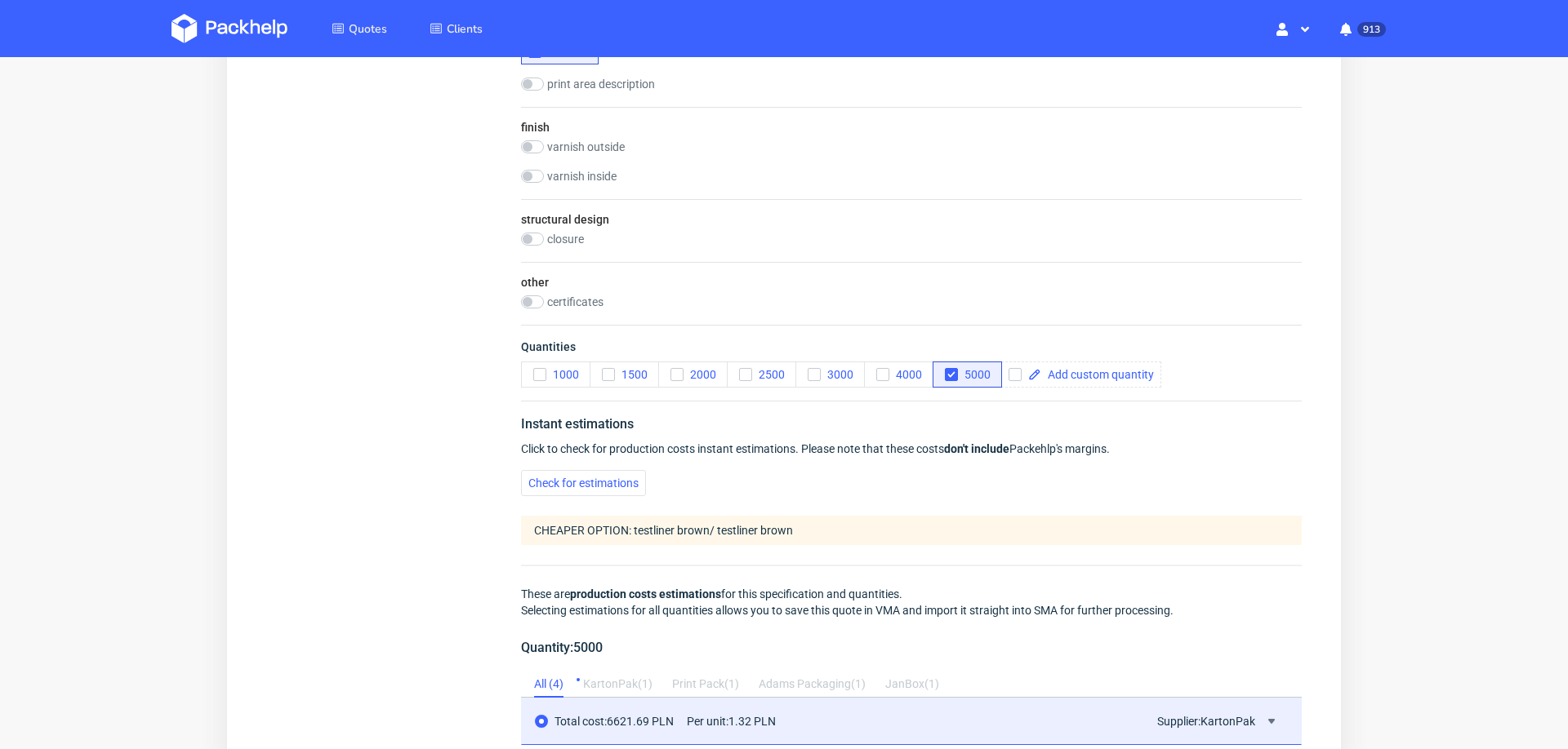
scroll to position [0, 0]
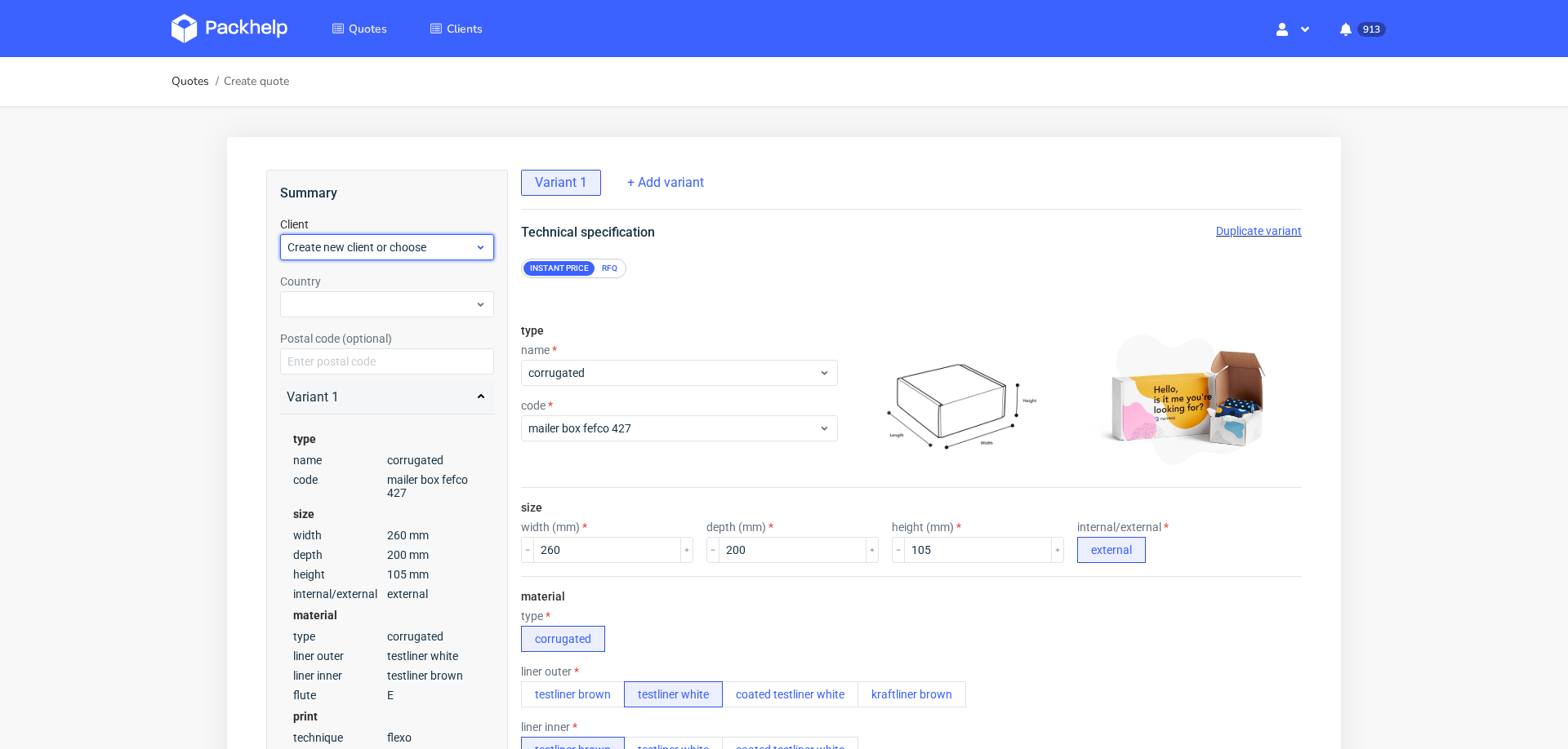
click at [333, 250] on span "Create new client or choose" at bounding box center [381, 247] width 187 height 17
type input "david@gecanor.com"
click at [338, 281] on div at bounding box center [388, 283] width 202 height 26
click at [338, 281] on div "Add new client" at bounding box center [388, 285] width 202 height 30
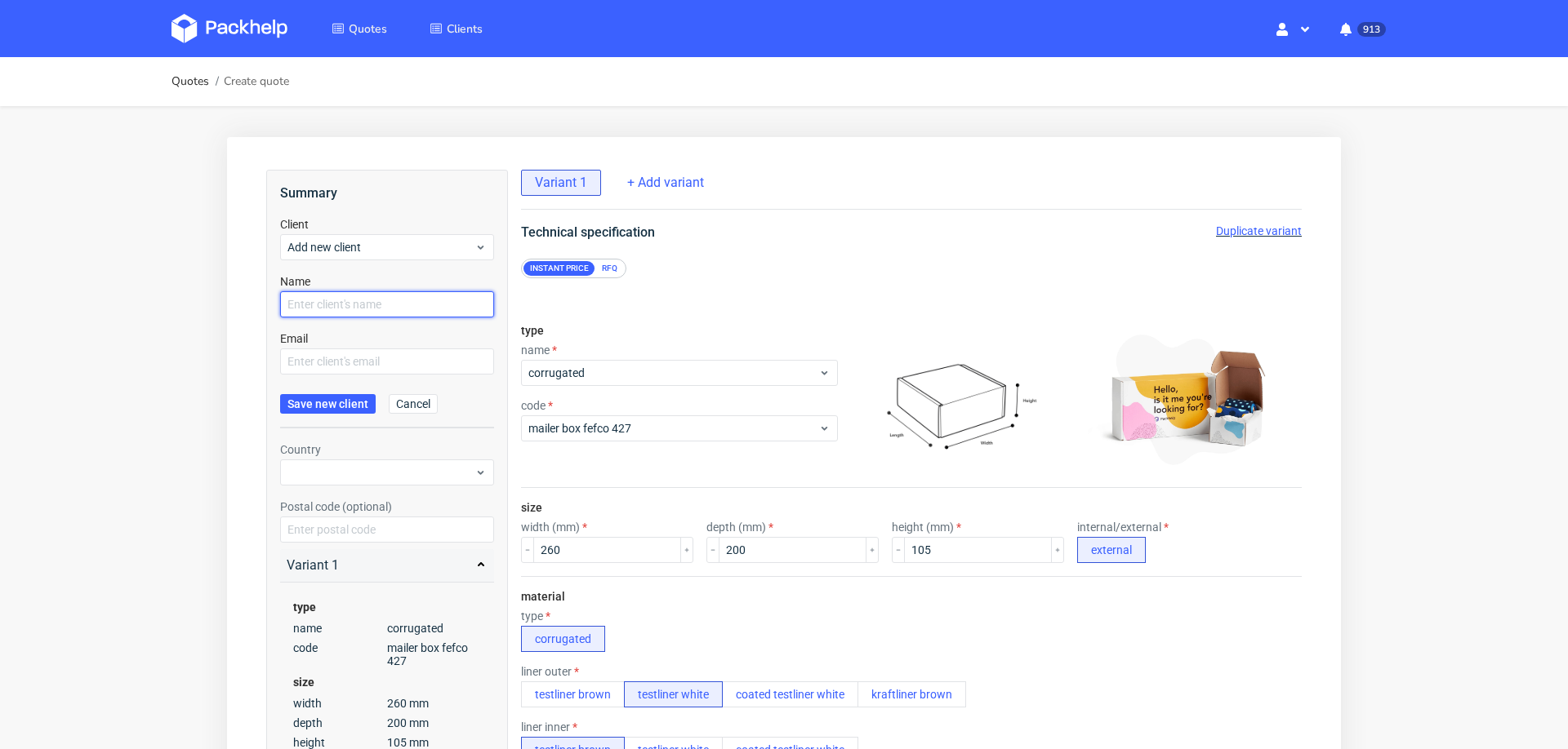
click at [334, 304] on input "text" at bounding box center [386, 305] width 214 height 26
paste input "david@gecanor.com"
type input "david@gecanor.com"
click at [326, 365] on input "text" at bounding box center [386, 362] width 214 height 26
paste input "david@gecanor.com"
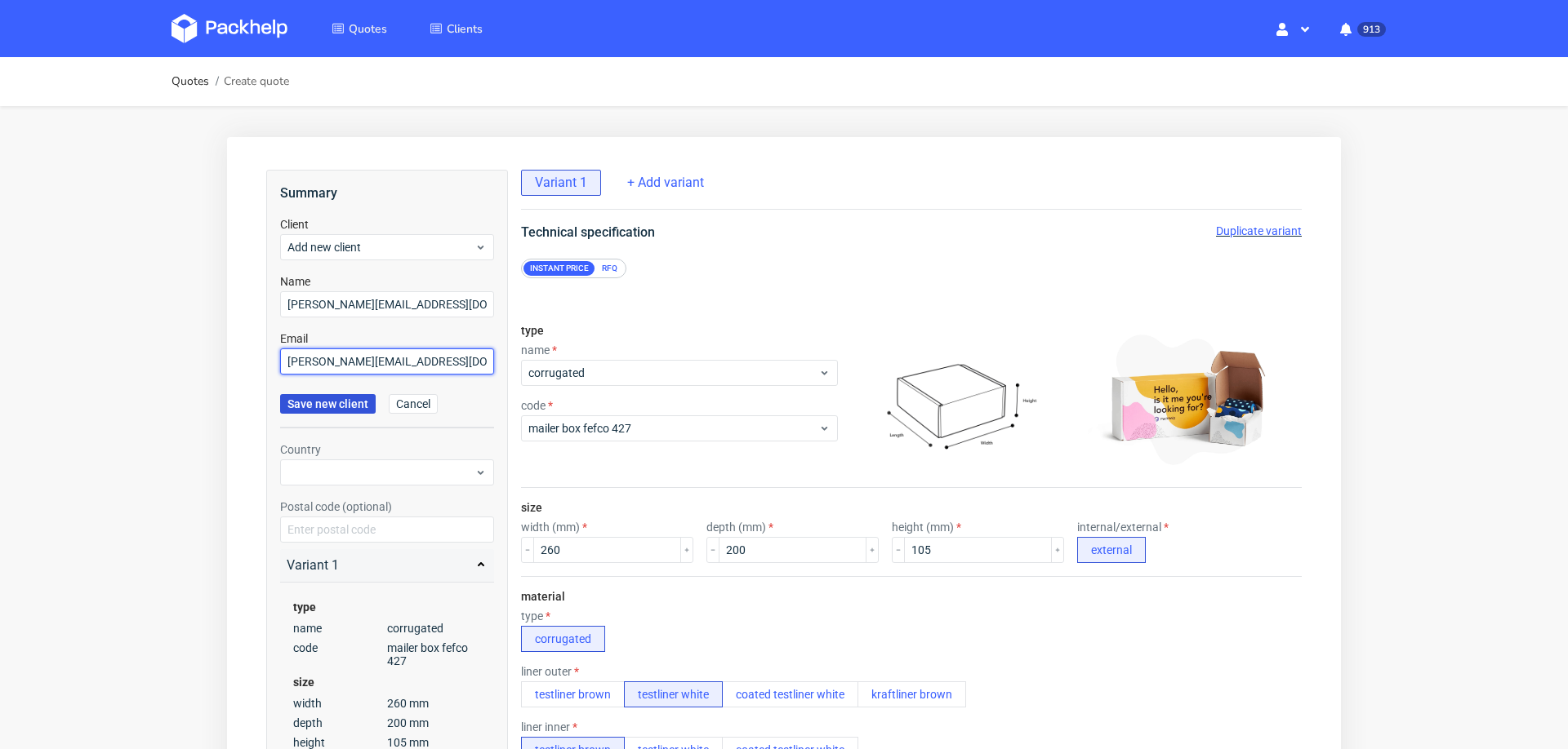
type input "david@gecanor.com"
click at [311, 408] on span "Save new client" at bounding box center [327, 404] width 81 height 11
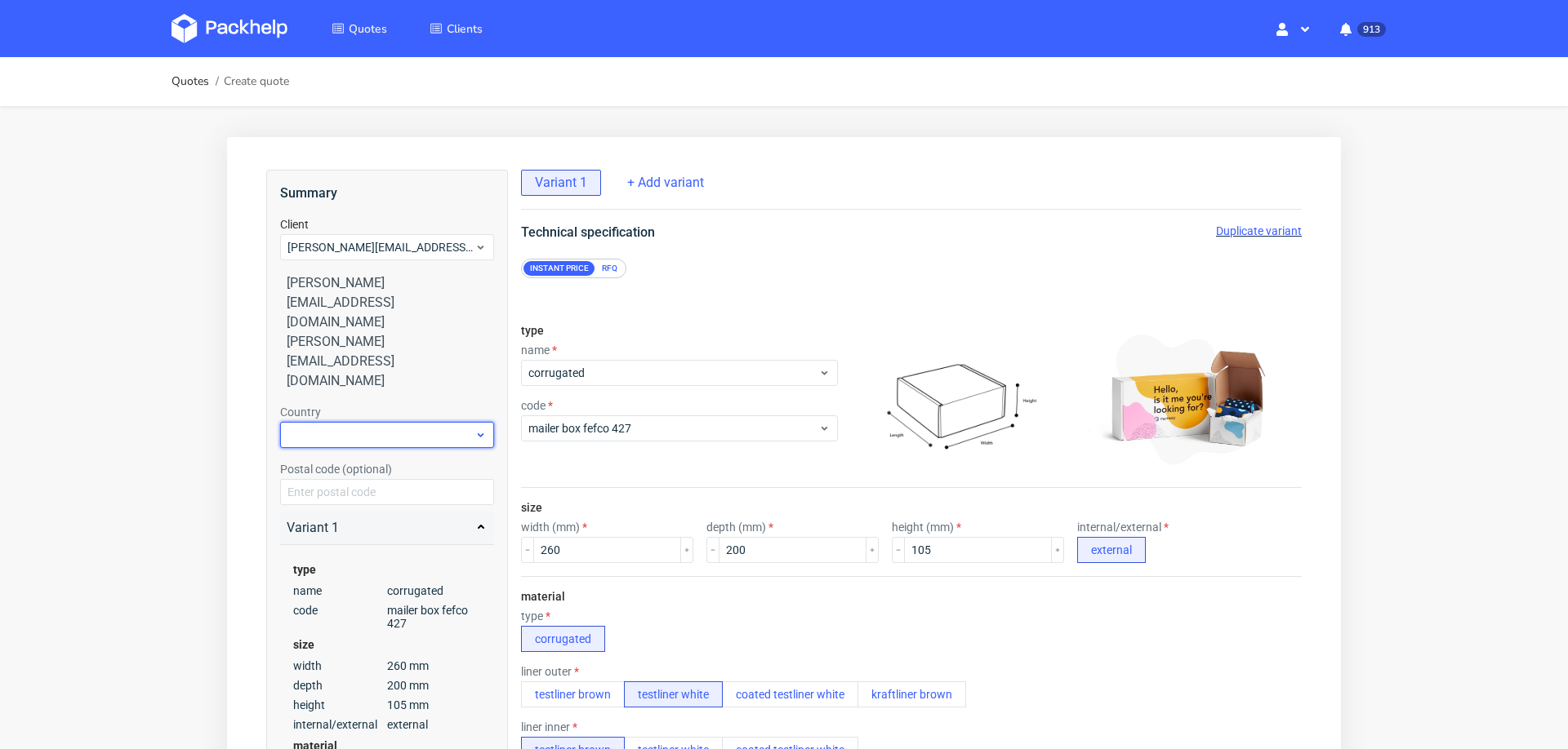
click at [374, 422] on div at bounding box center [386, 435] width 214 height 26
type input "spa"
click at [372, 394] on div "Spain" at bounding box center [388, 395] width 202 height 30
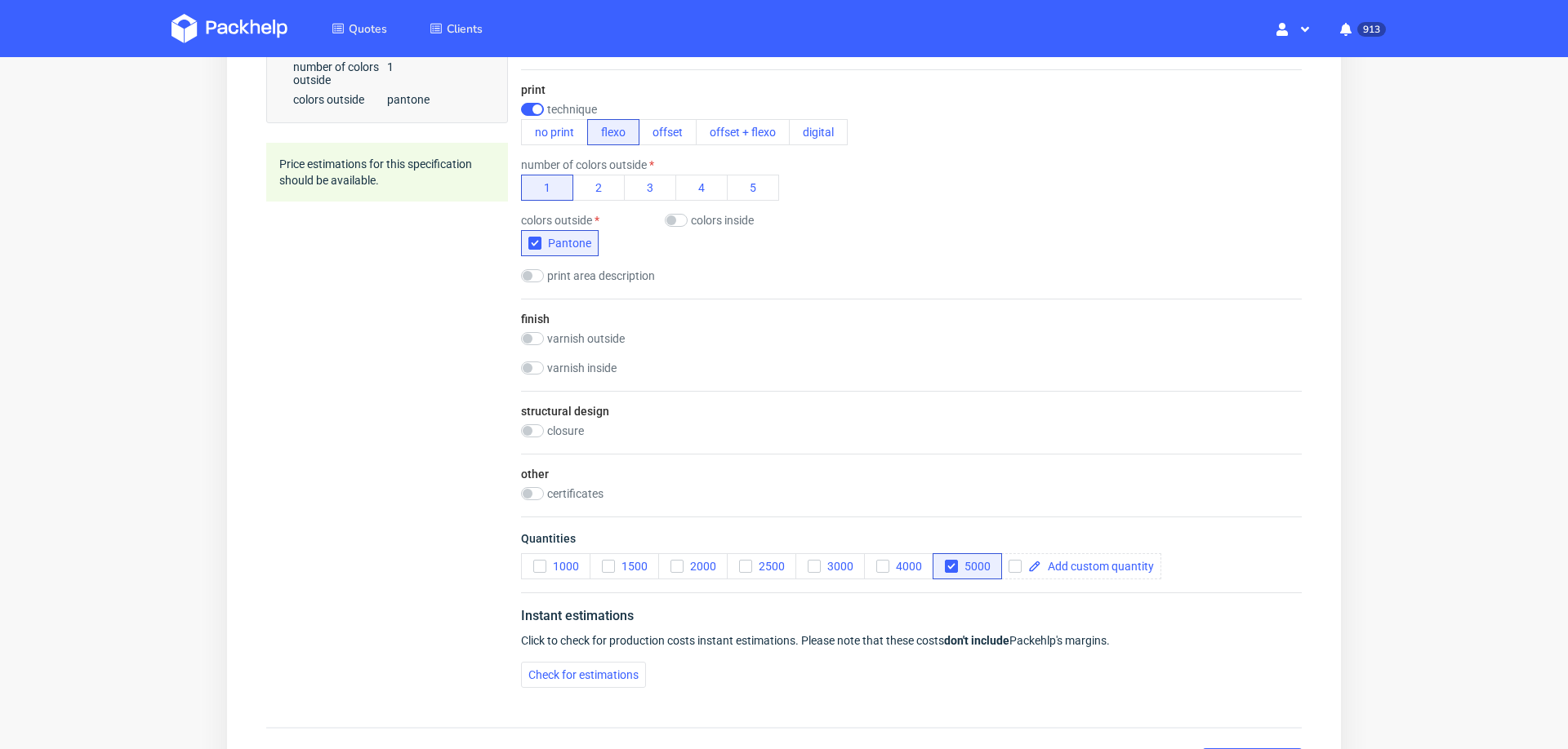
scroll to position [894, 0]
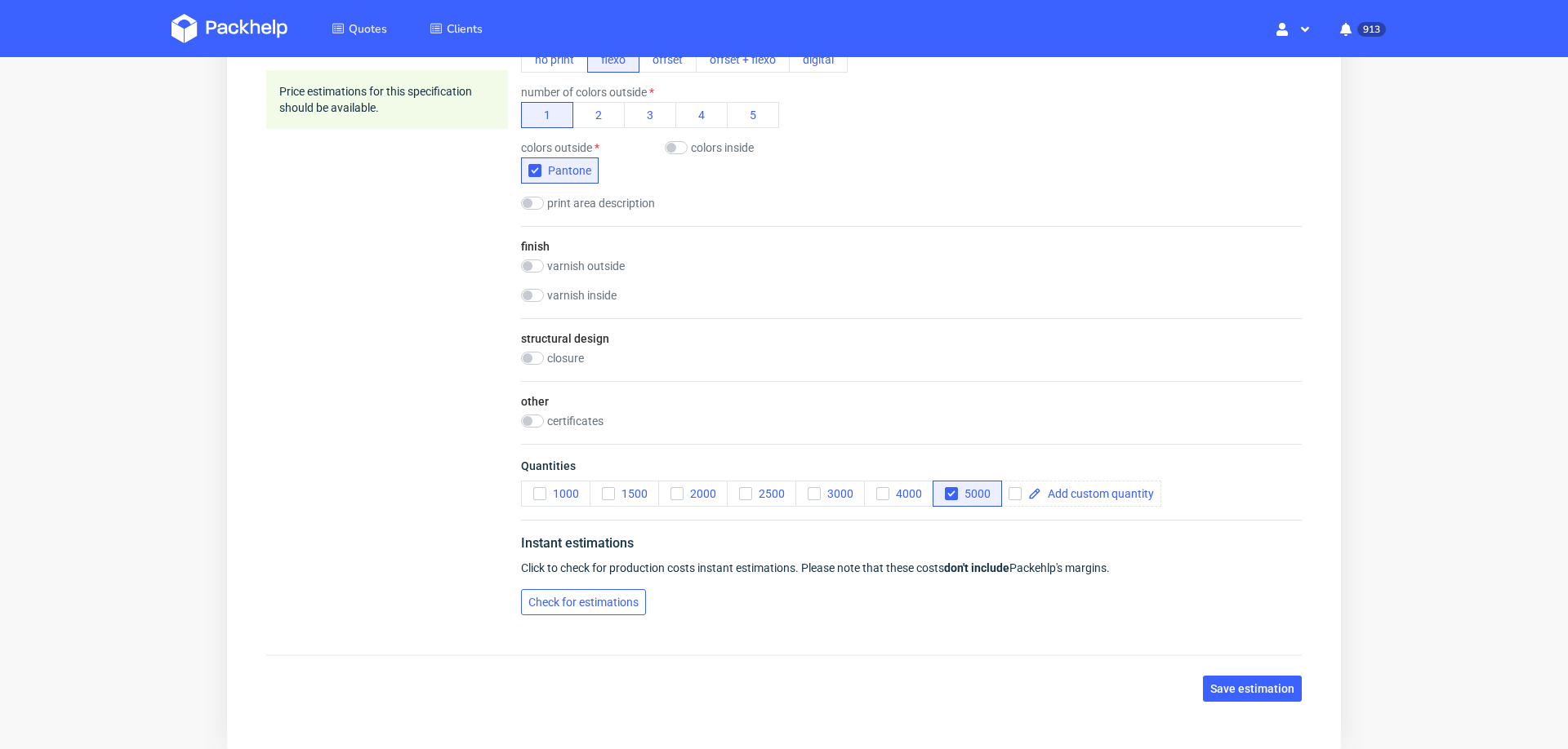
click at [554, 593] on button "Check for estimations" at bounding box center [583, 603] width 125 height 26
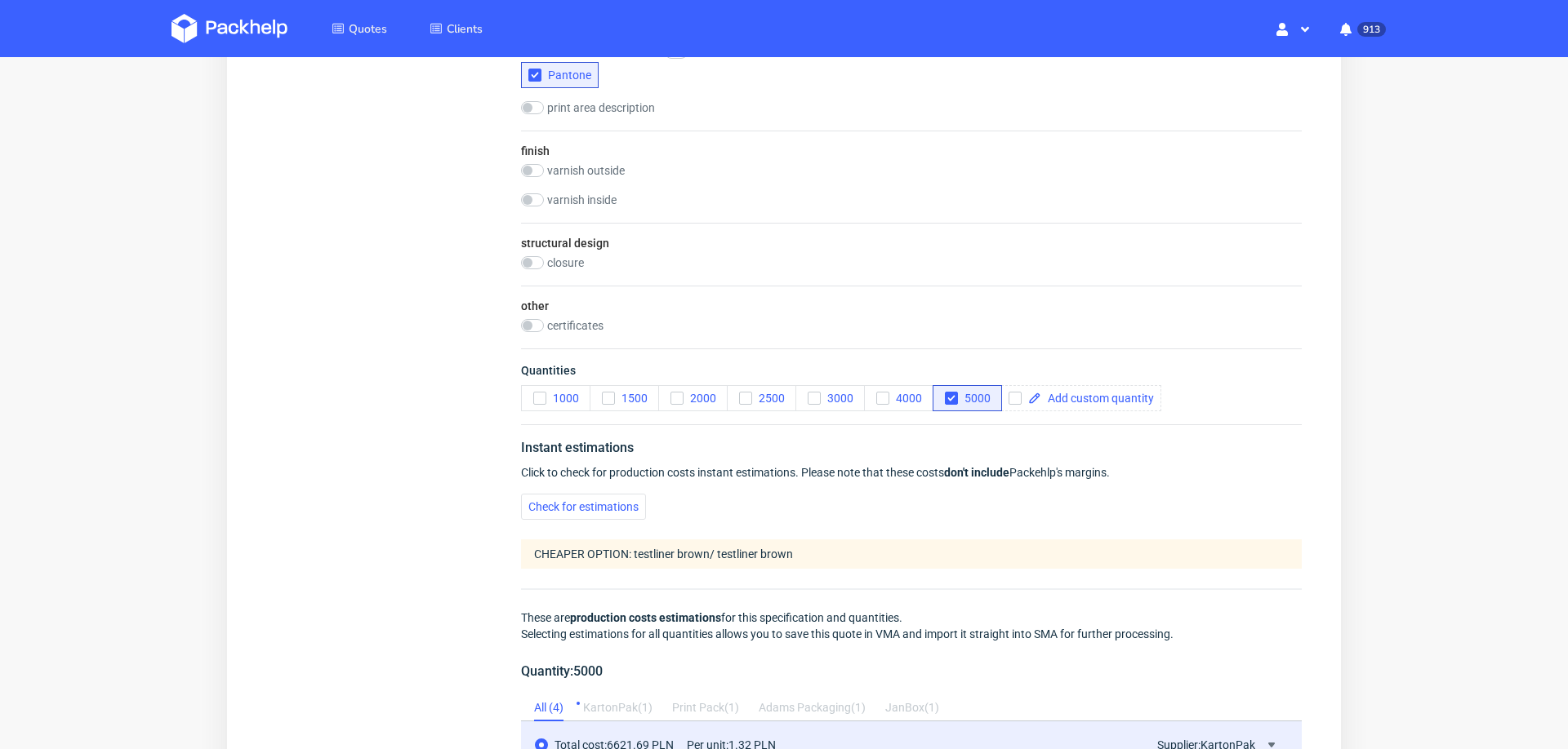
scroll to position [1392, 0]
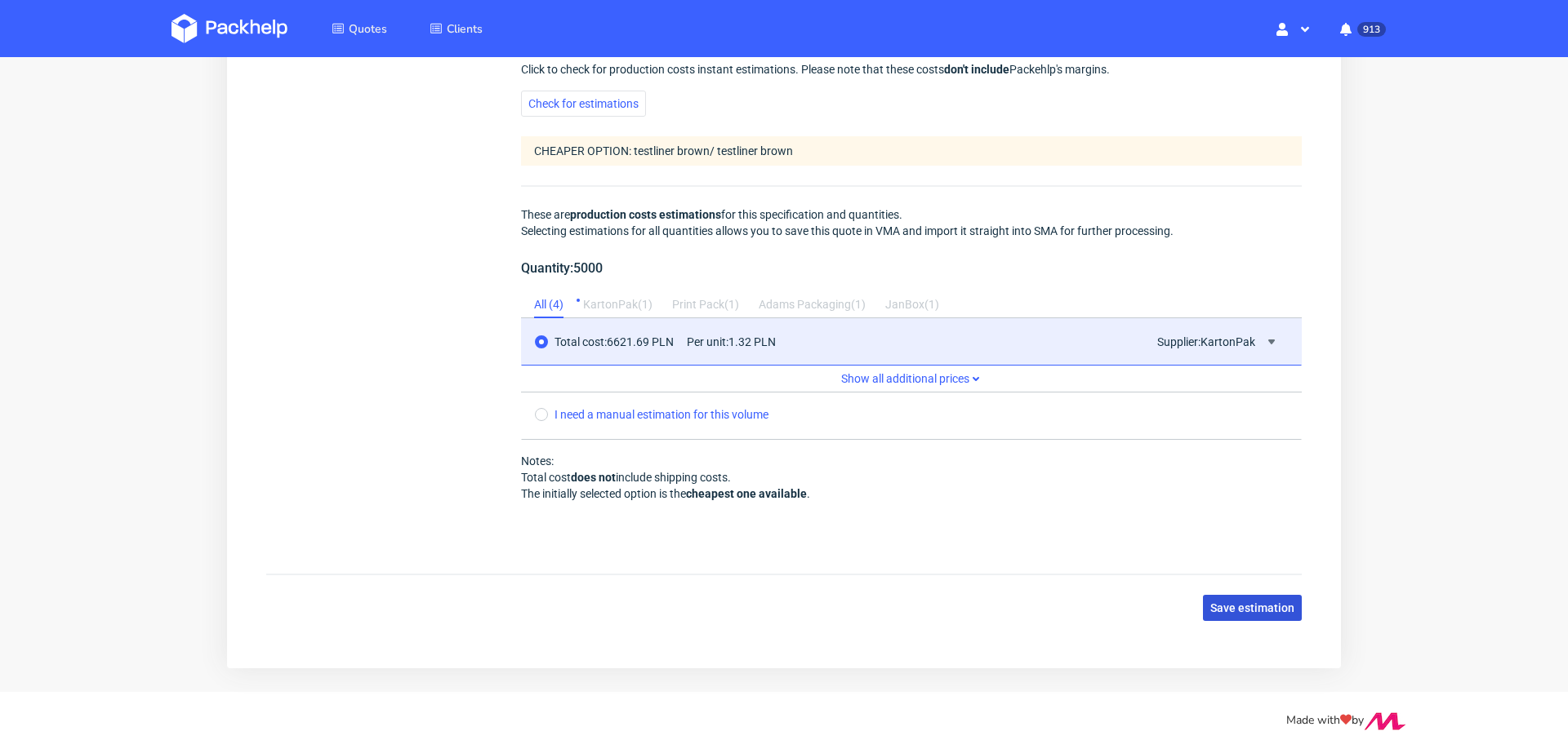
click at [1267, 608] on button "Save estimation" at bounding box center [1252, 608] width 99 height 26
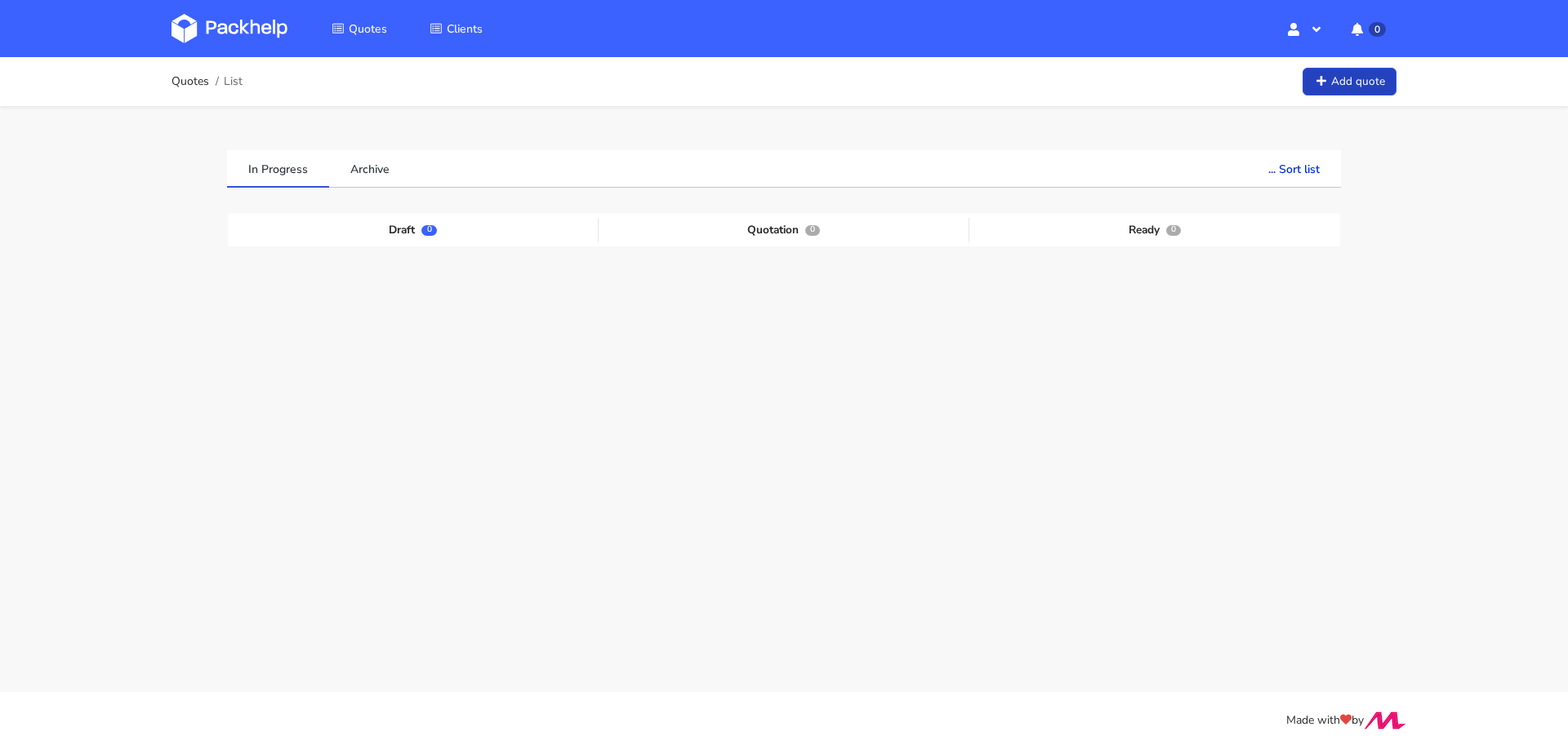
click at [1344, 89] on link "Add quote" at bounding box center [1348, 81] width 94 height 29
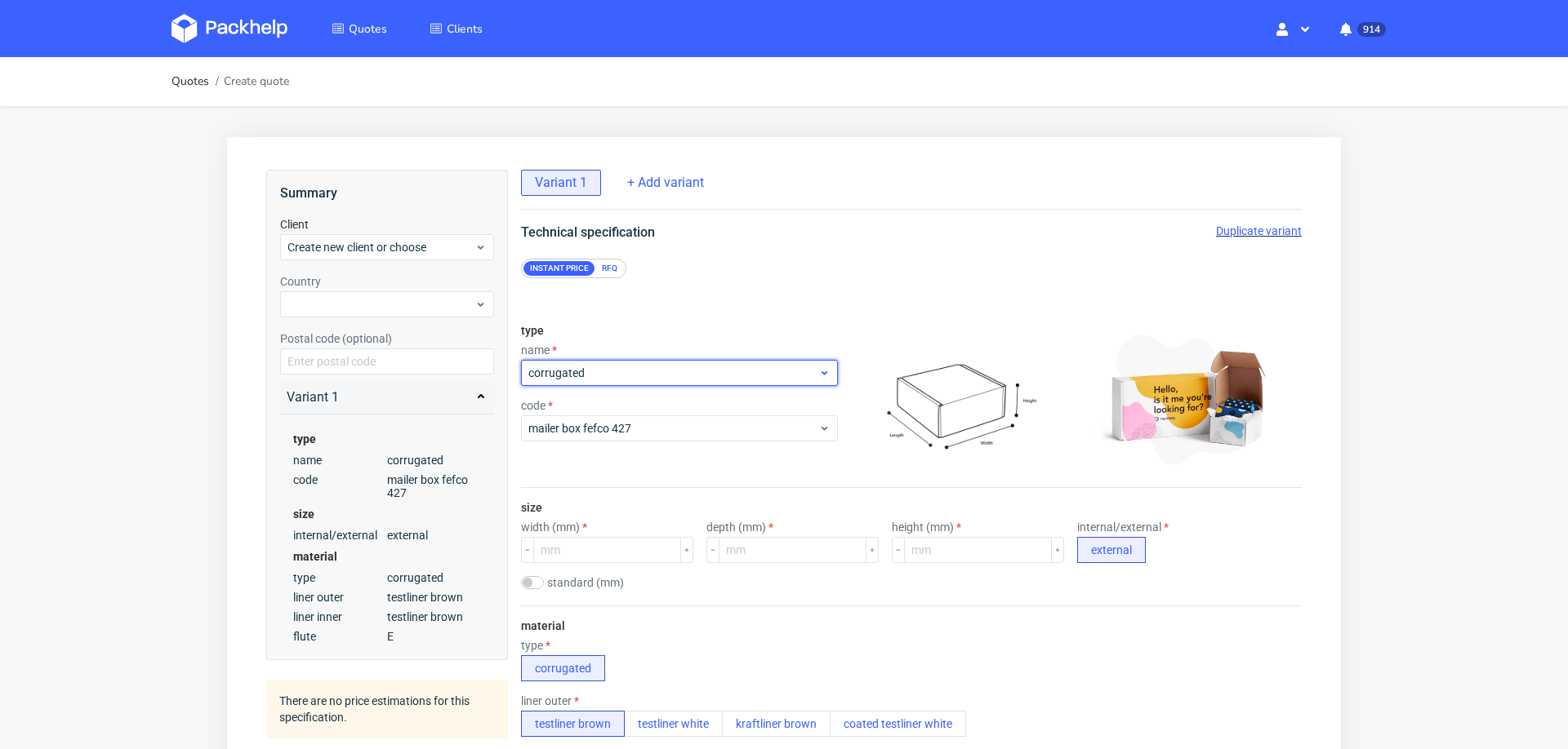
click at [656, 370] on span "corrugated" at bounding box center [673, 373] width 290 height 17
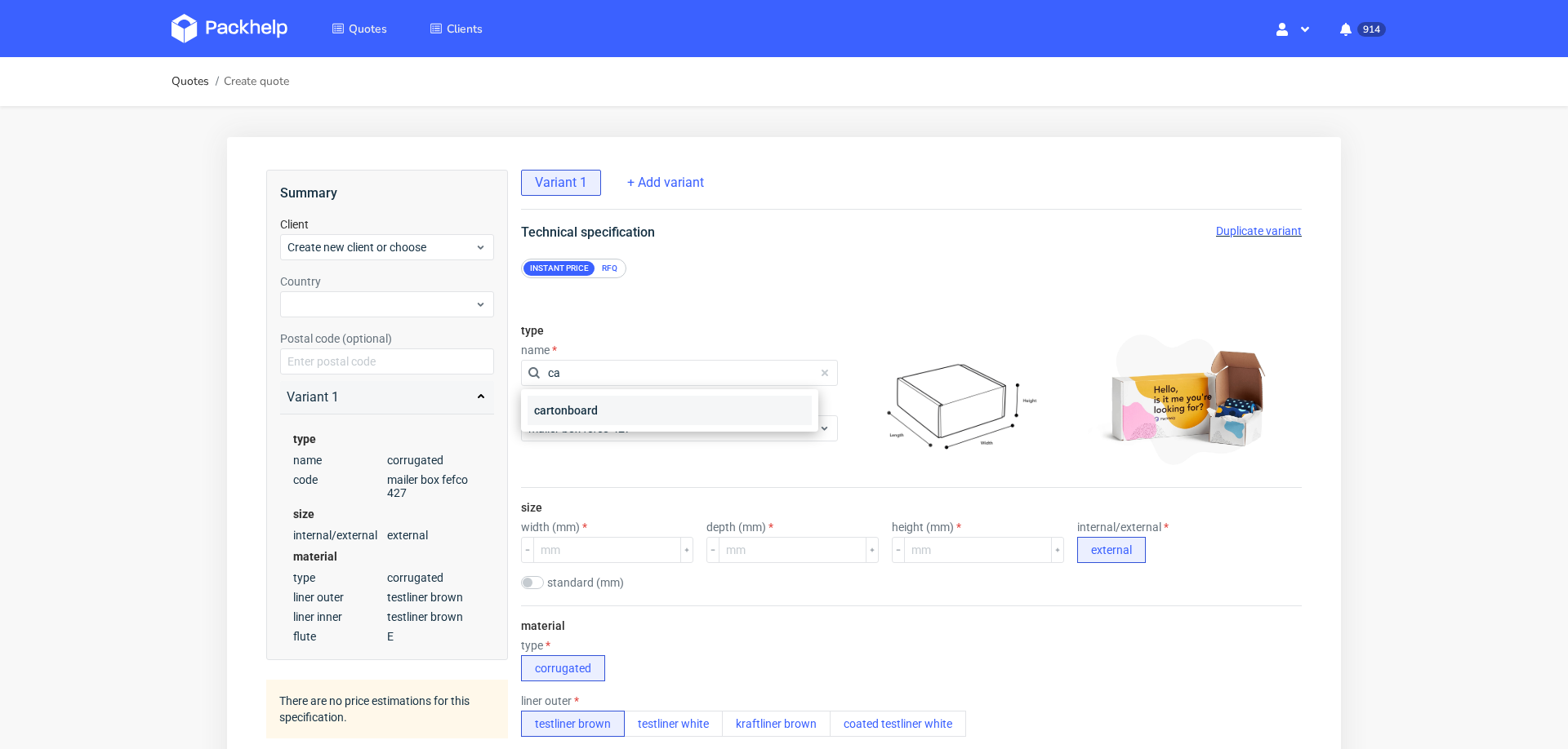
type input "ca"
click at [583, 418] on div "cartonboard" at bounding box center [670, 411] width 284 height 30
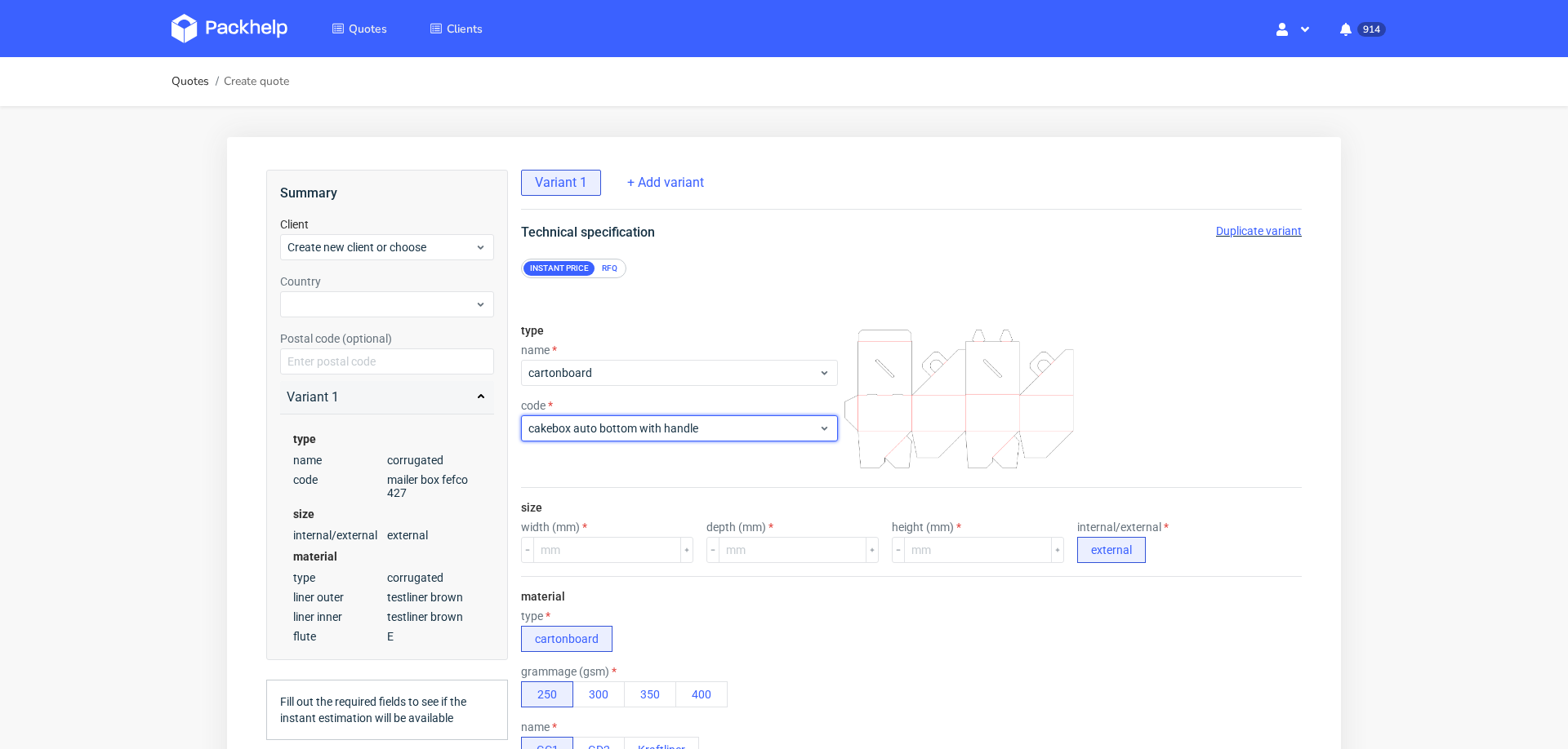
click at [583, 418] on div "cakebox auto bottom with handle" at bounding box center [680, 429] width 317 height 26
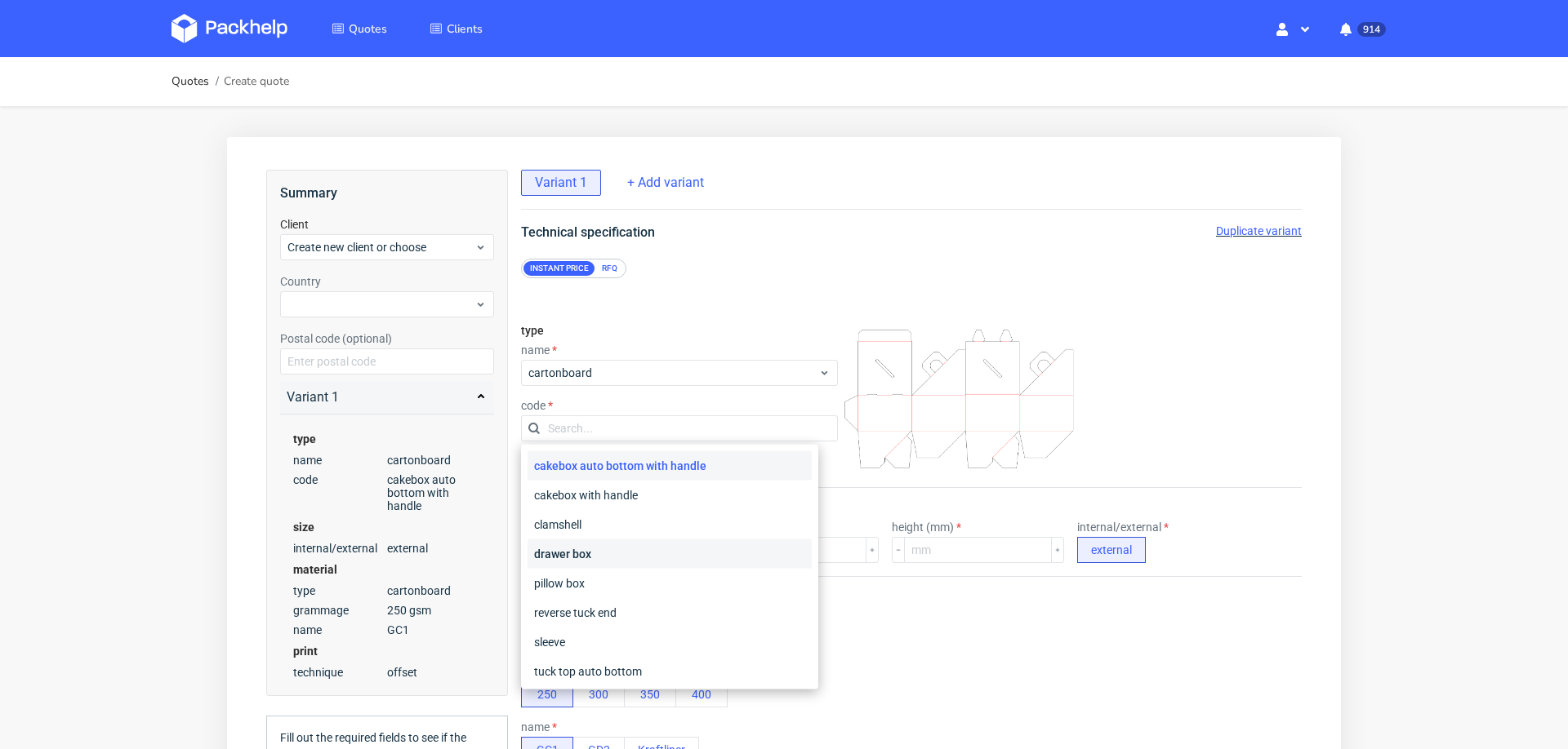
click at [583, 555] on div "drawer box" at bounding box center [670, 555] width 284 height 30
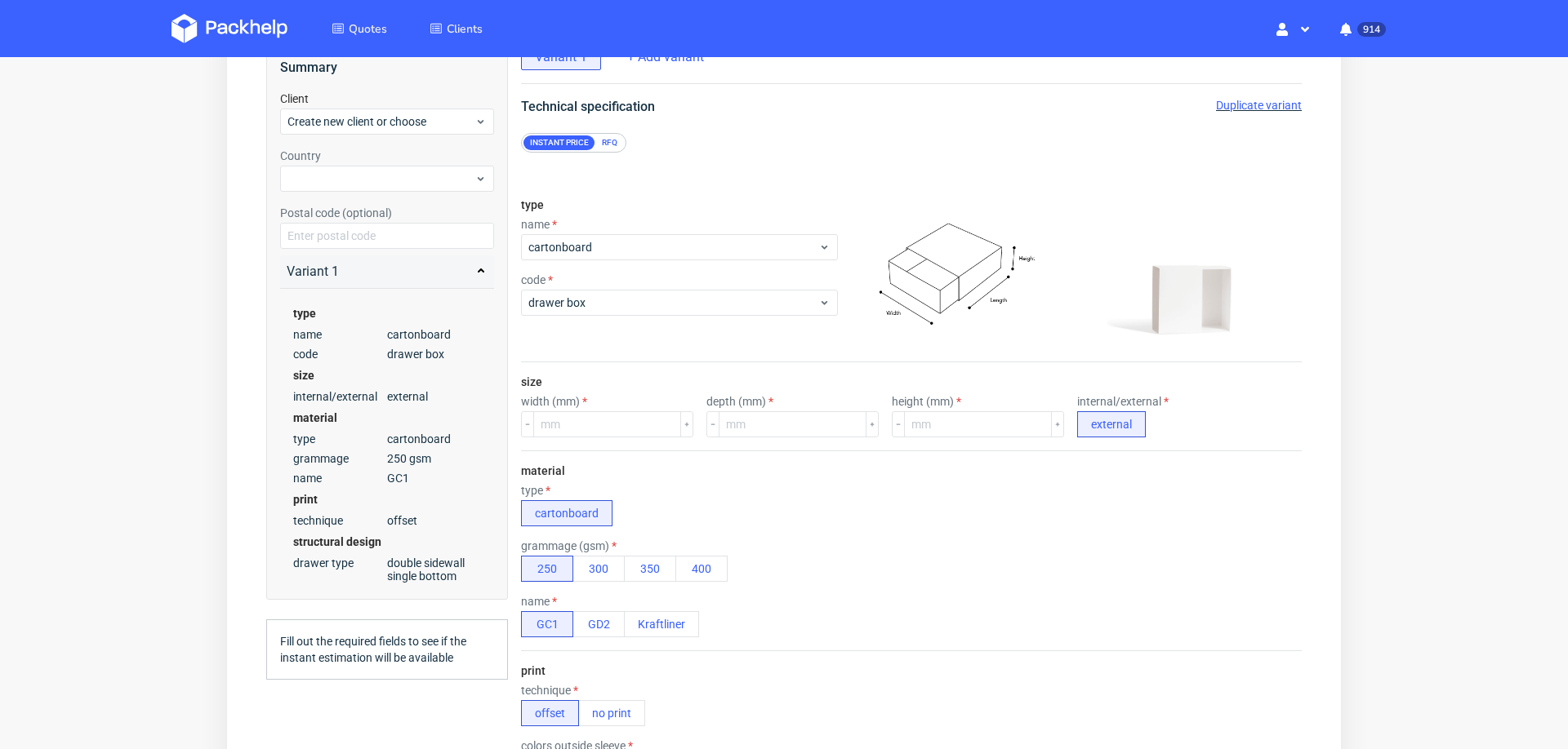
scroll to position [130, 0]
click at [644, 416] on input "number" at bounding box center [608, 420] width 148 height 26
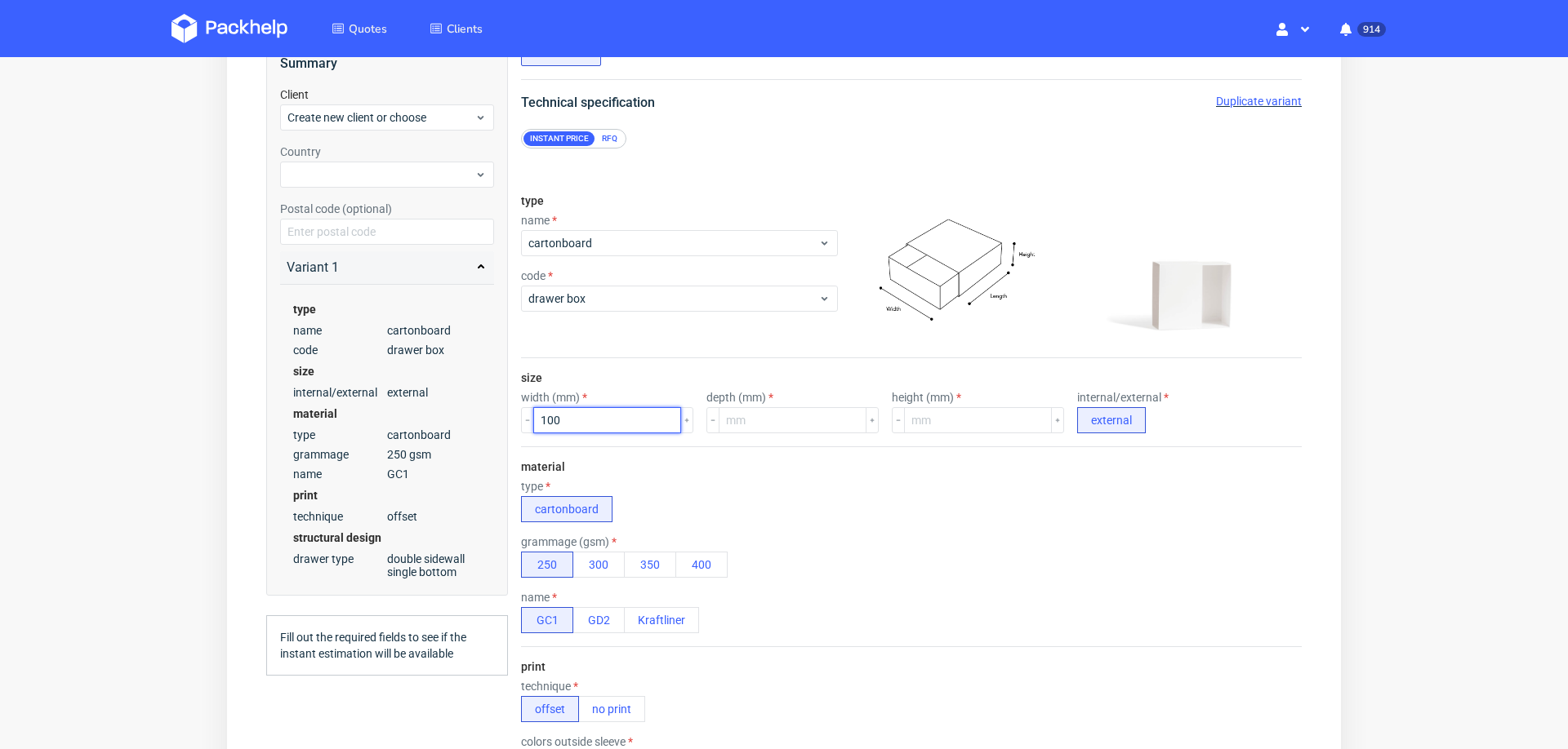
type input "100"
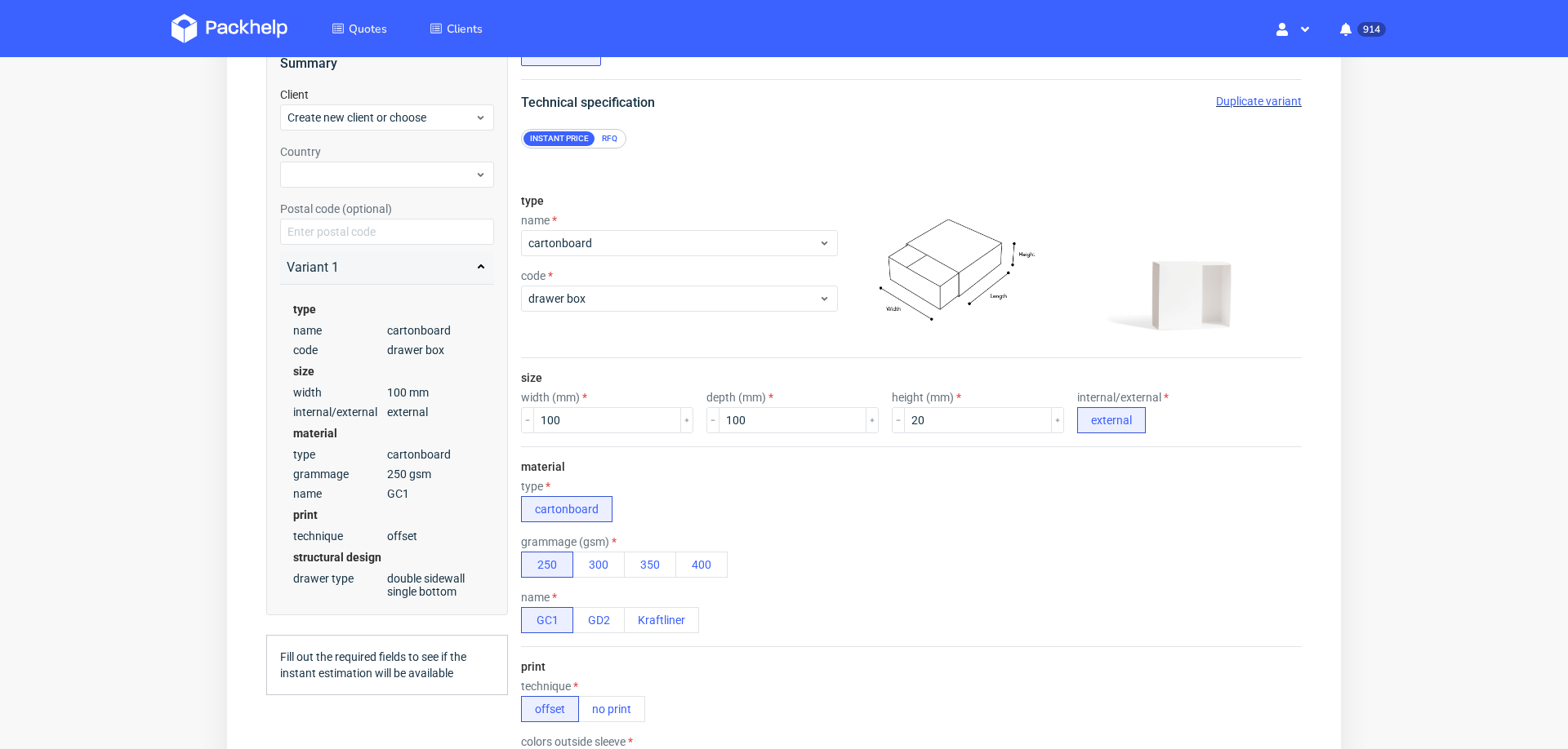
click at [696, 467] on div "material type cartonboard grammage (gsm) 250 300 350 400 name GC1 GD2 Kraftliner" at bounding box center [911, 546] width 781 height 200
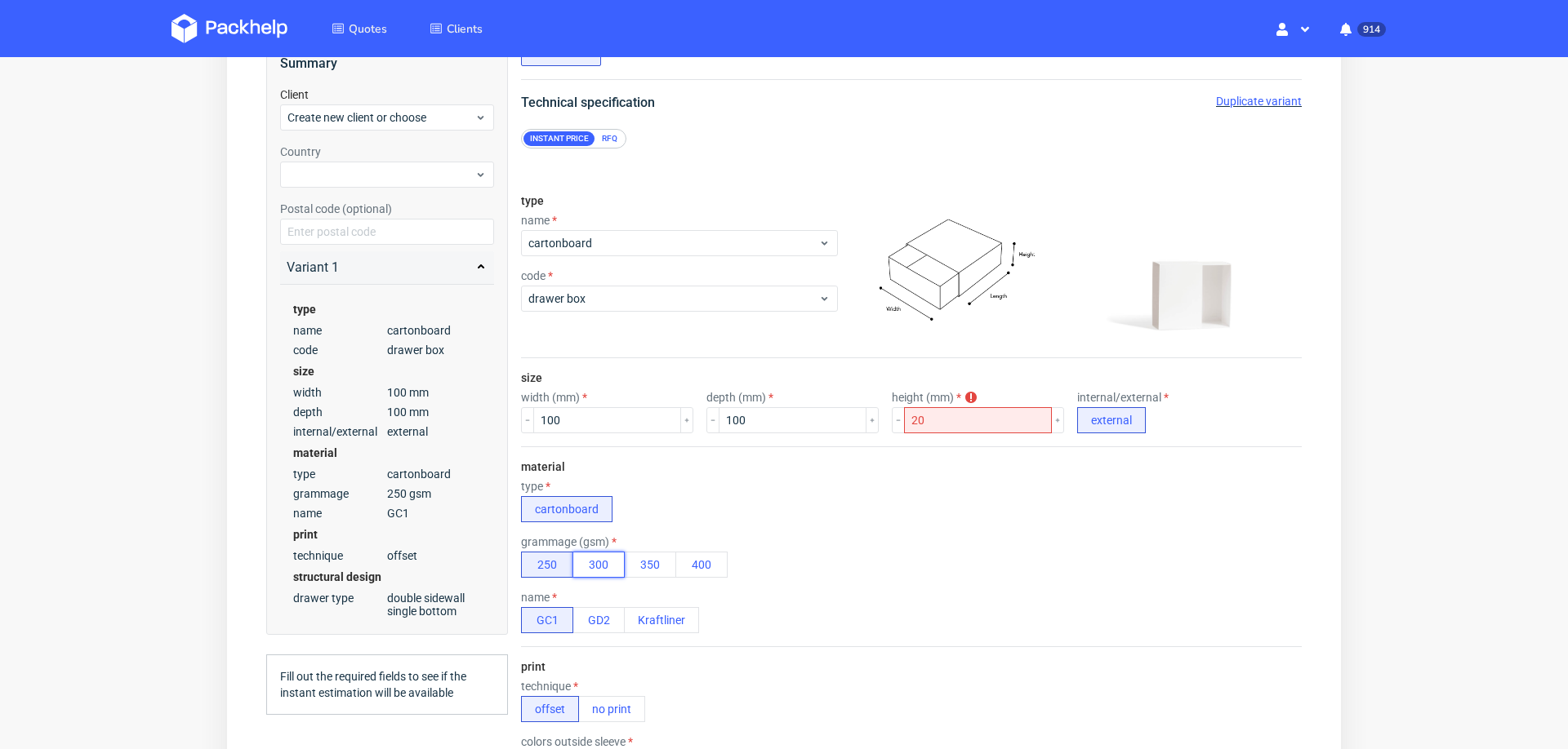
click at [611, 555] on button "300" at bounding box center [598, 565] width 52 height 26
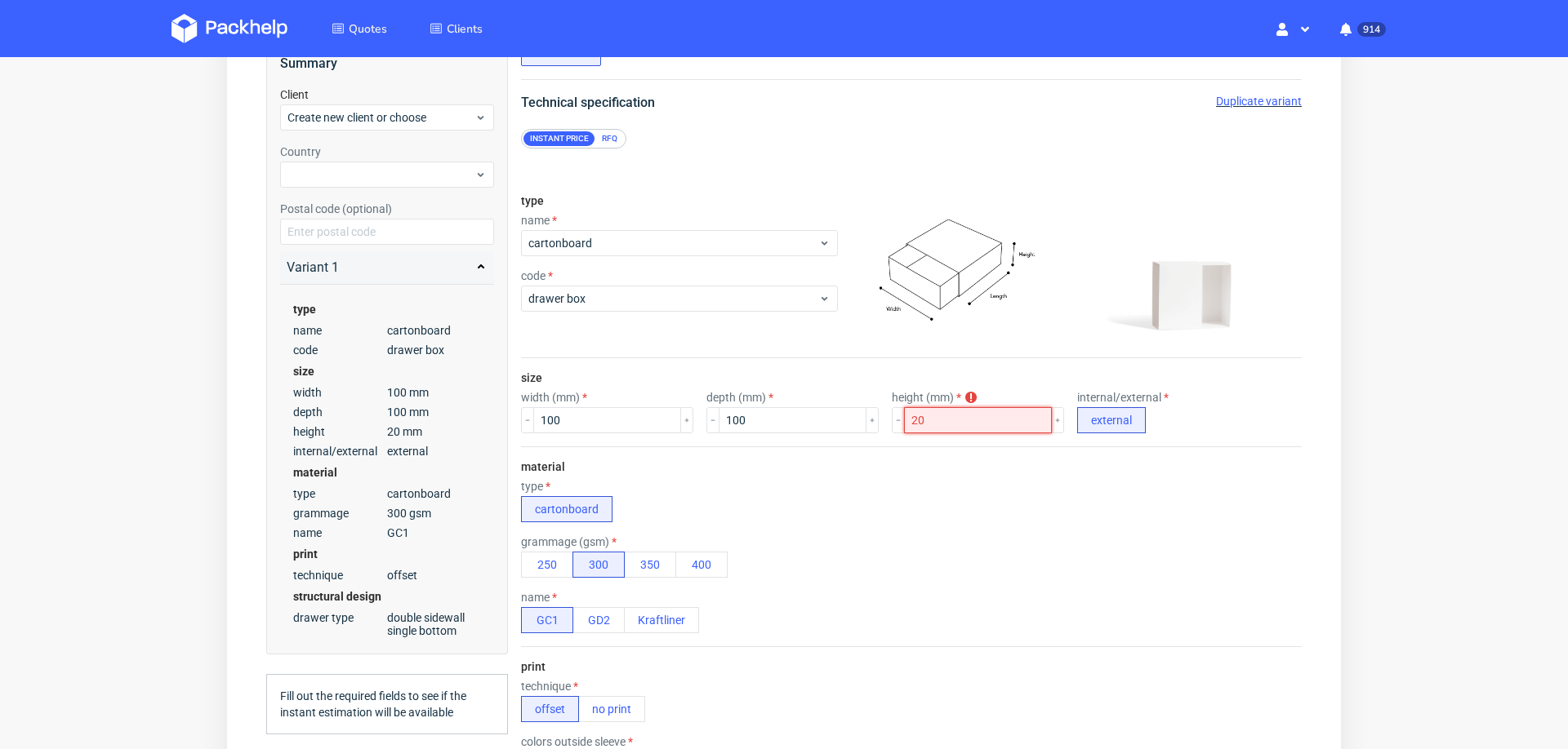
click at [929, 411] on input "20" at bounding box center [978, 420] width 148 height 26
type input "21"
click at [909, 487] on div "type cartonboard" at bounding box center [911, 502] width 781 height 43
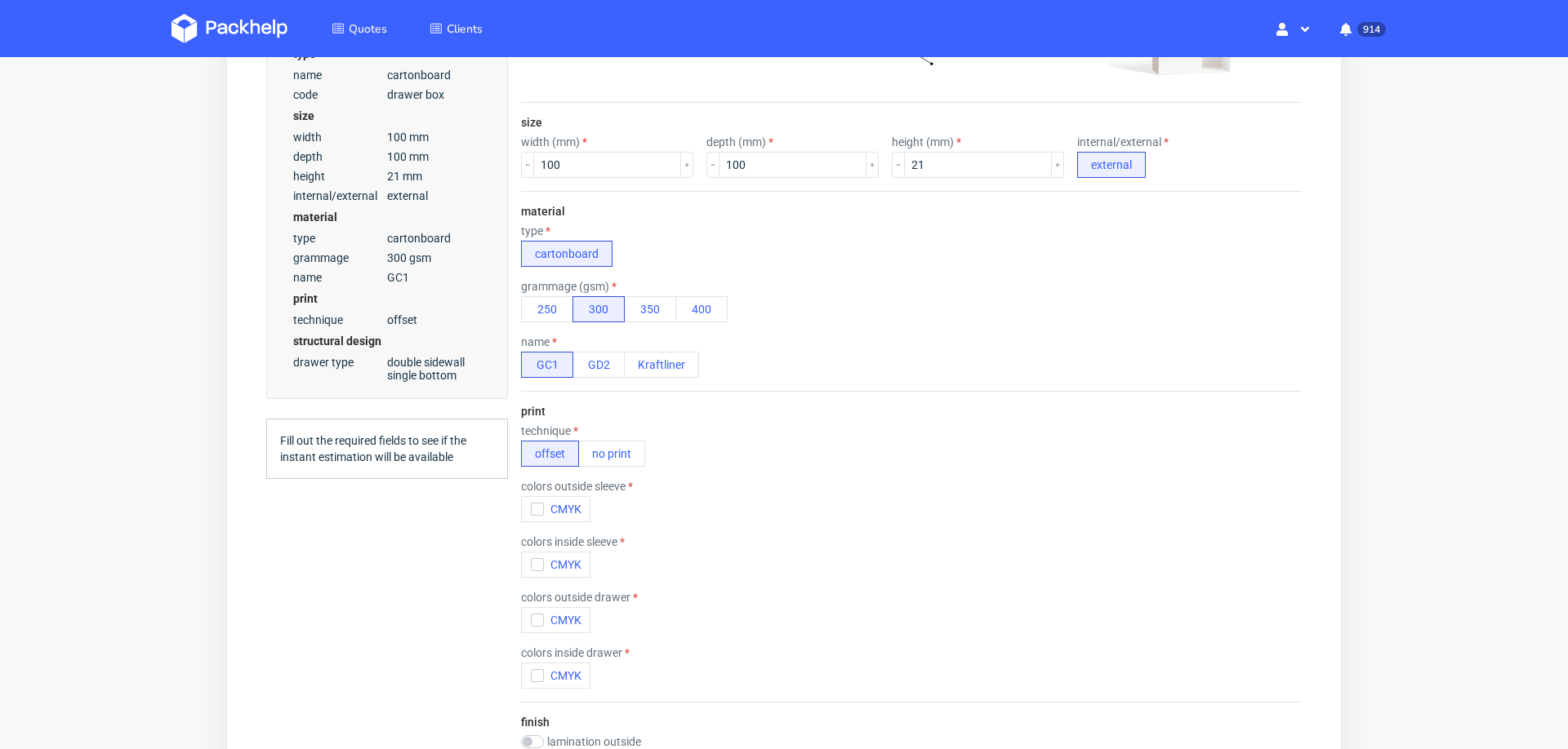
scroll to position [395, 0]
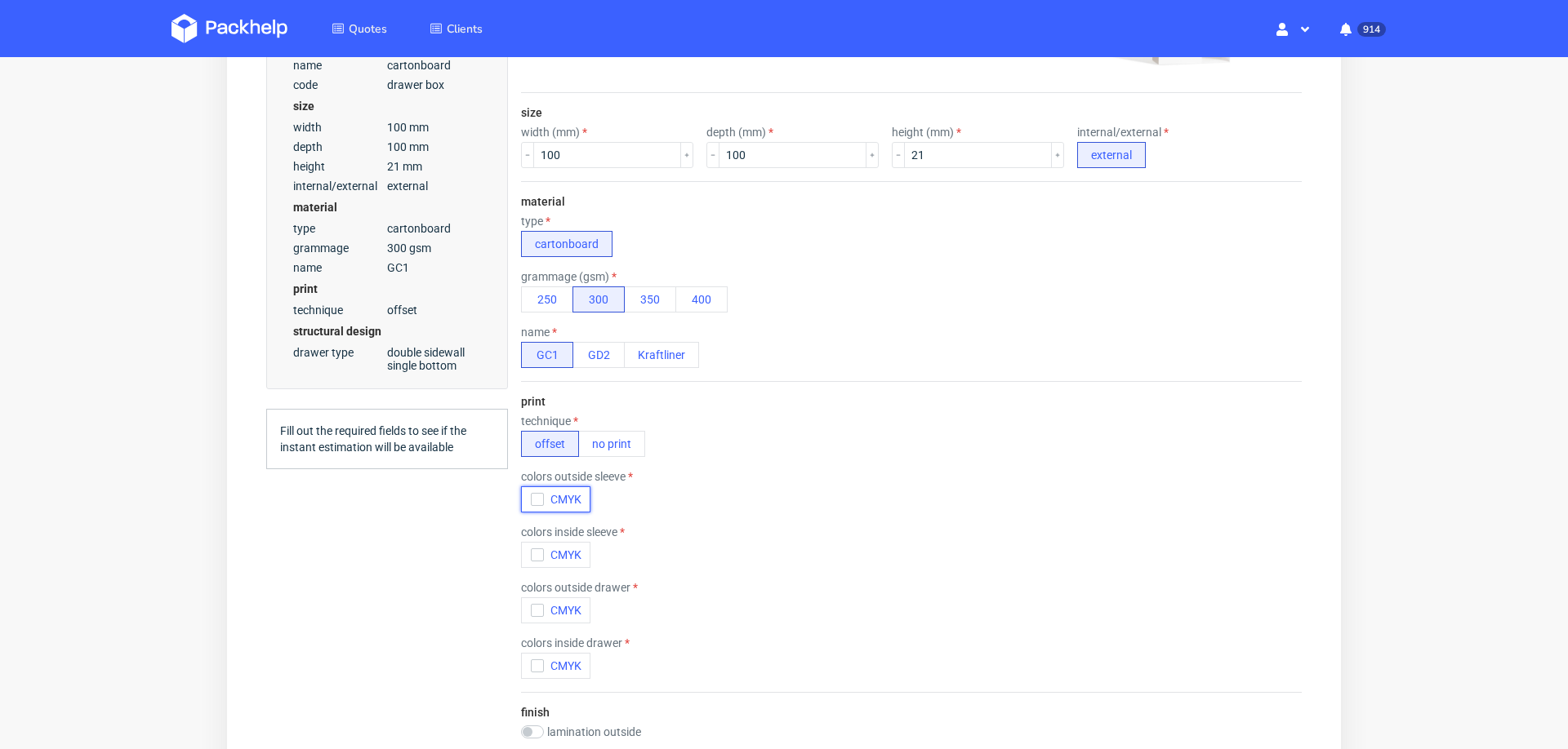
click at [539, 493] on icon "button" at bounding box center [537, 499] width 11 height 11
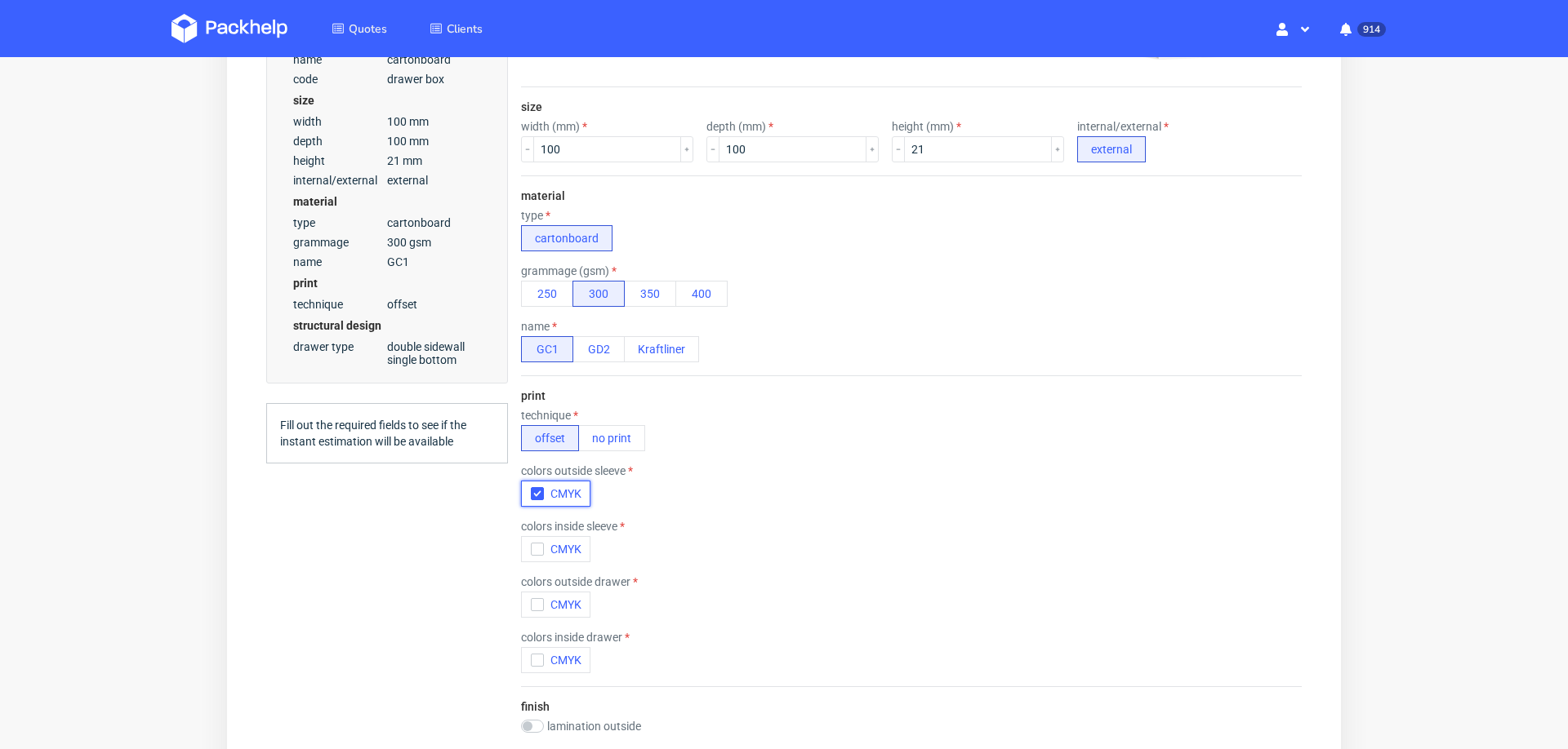
scroll to position [0, 0]
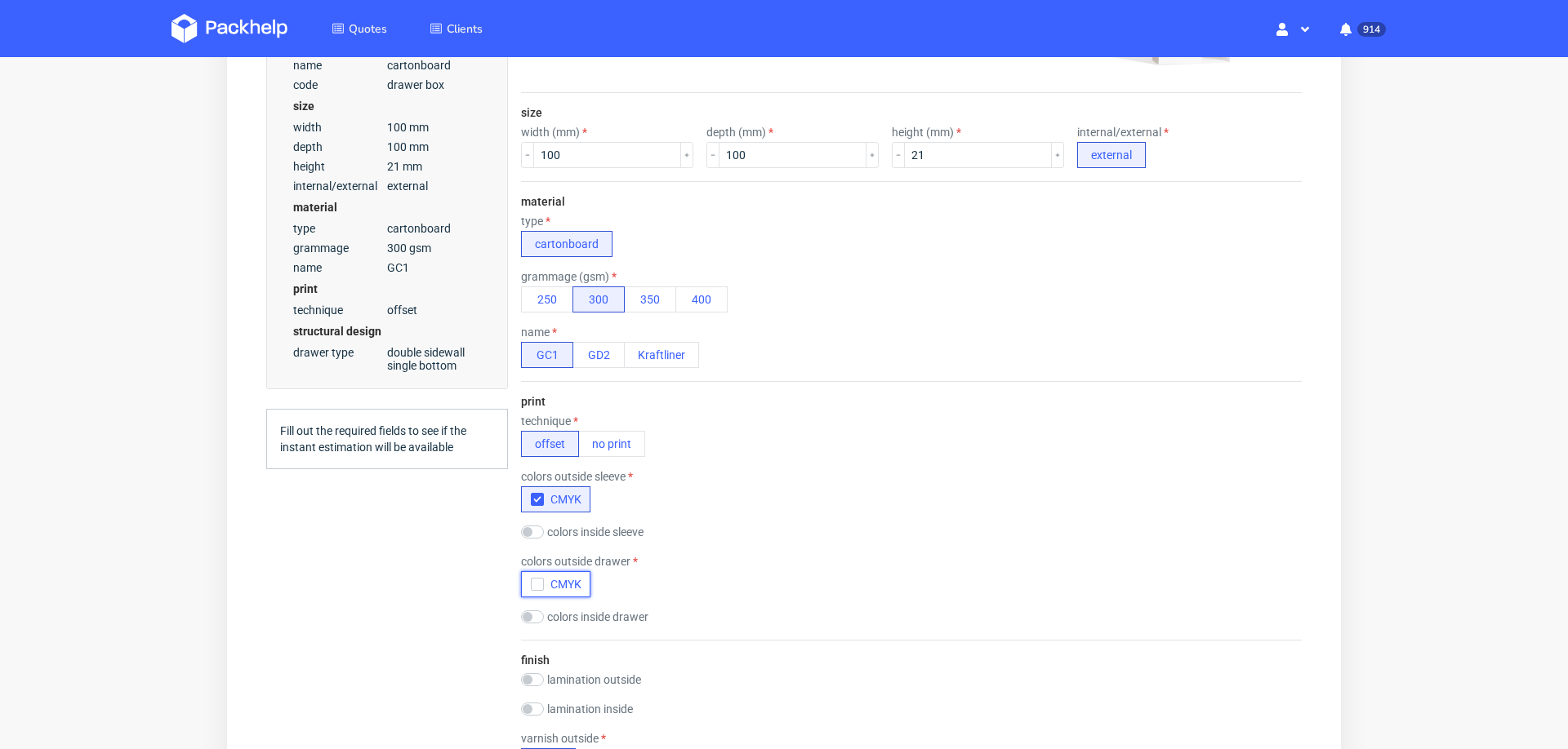
click at [528, 582] on button "CMYK" at bounding box center [556, 584] width 69 height 26
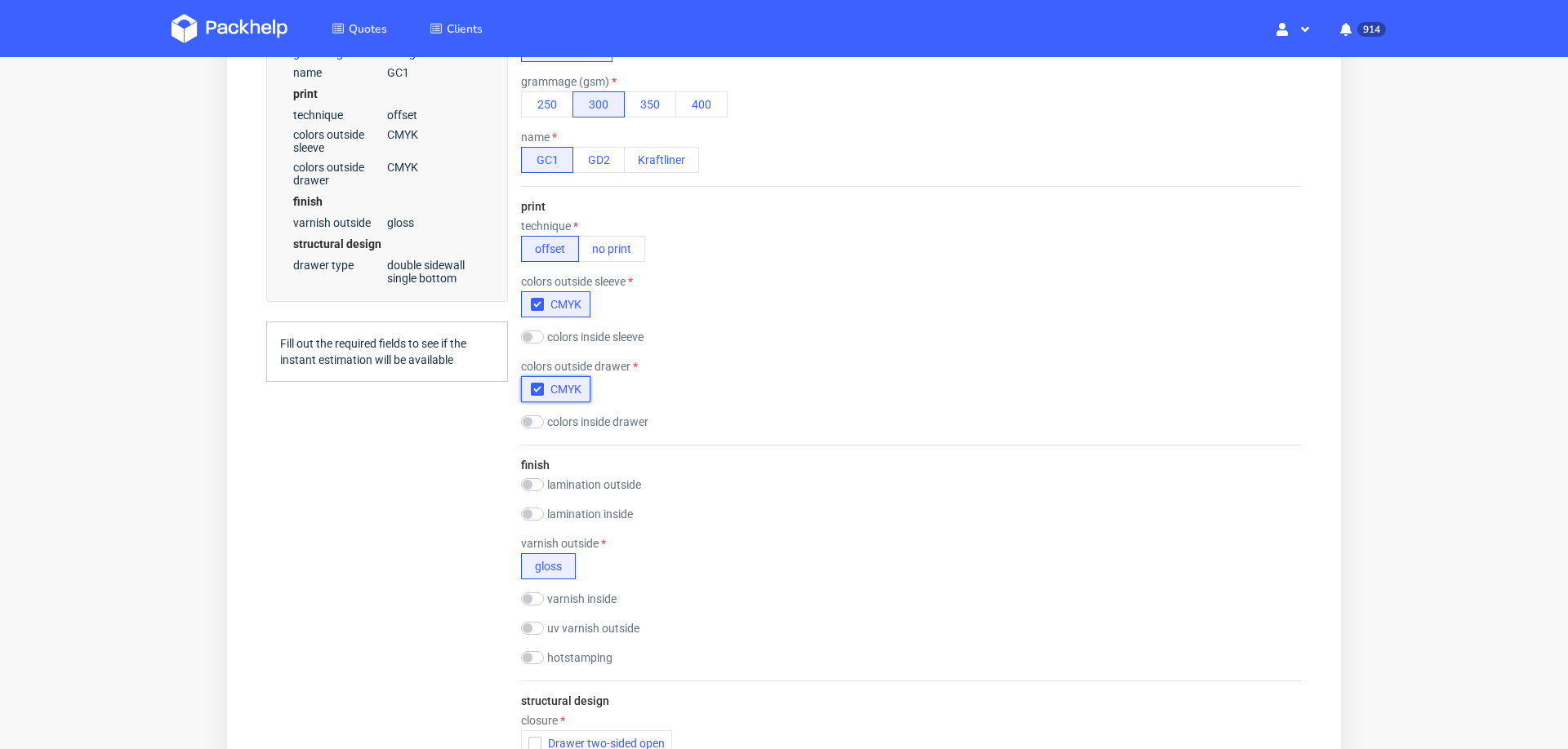
scroll to position [622, 0]
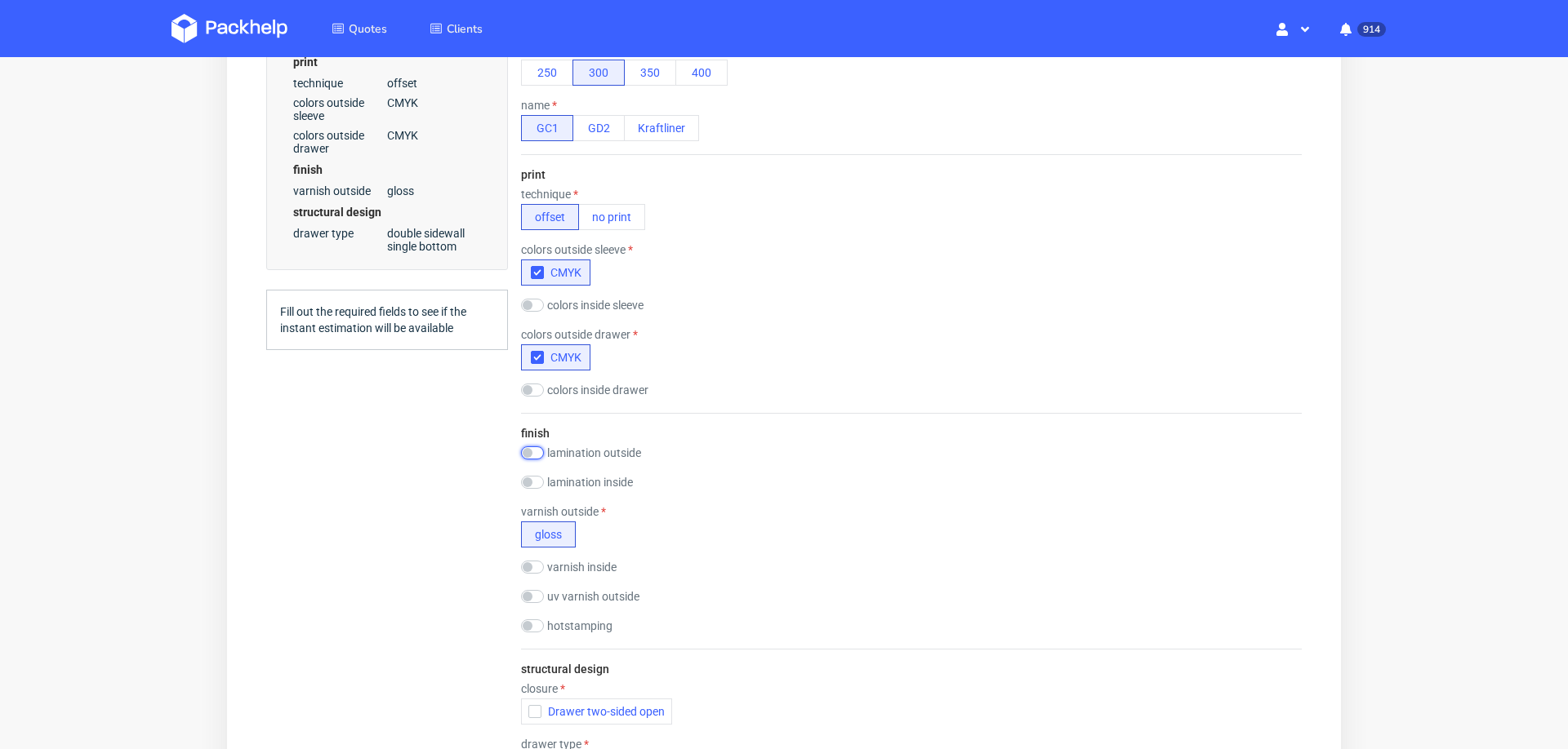
click at [541, 446] on input "checkbox" at bounding box center [533, 453] width 23 height 13
checkbox input "true"
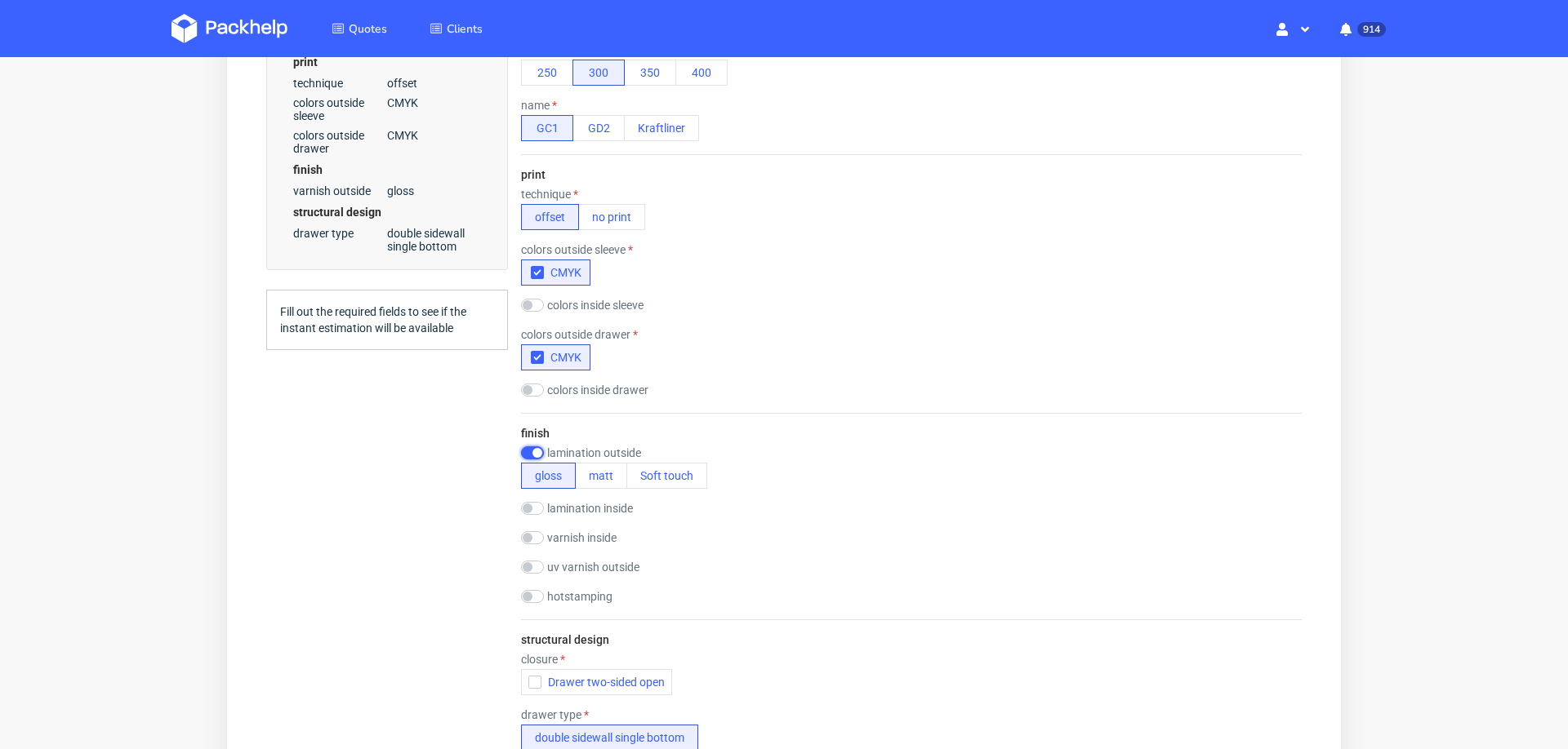
scroll to position [0, 0]
click at [602, 475] on button "matt" at bounding box center [601, 476] width 52 height 26
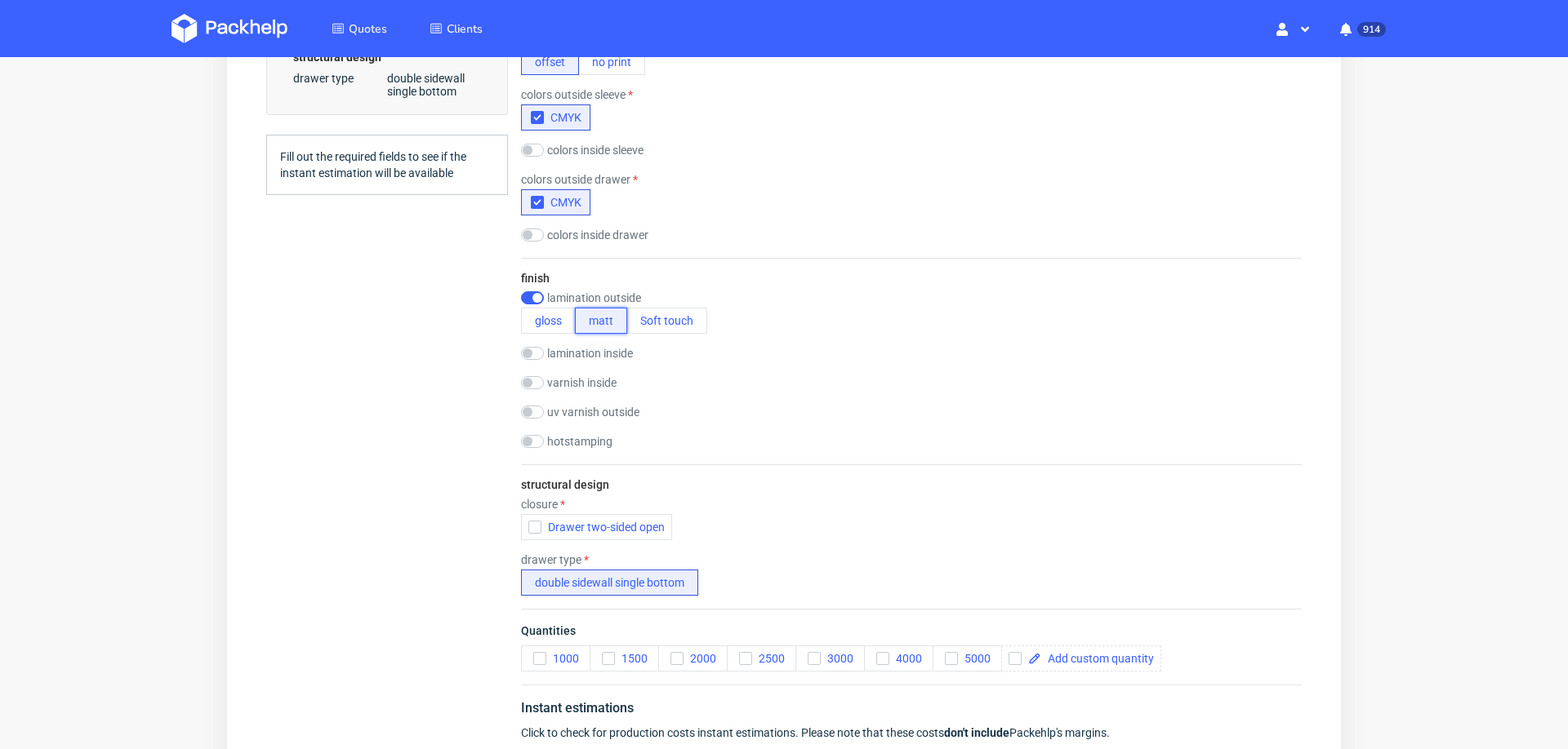
scroll to position [787, 0]
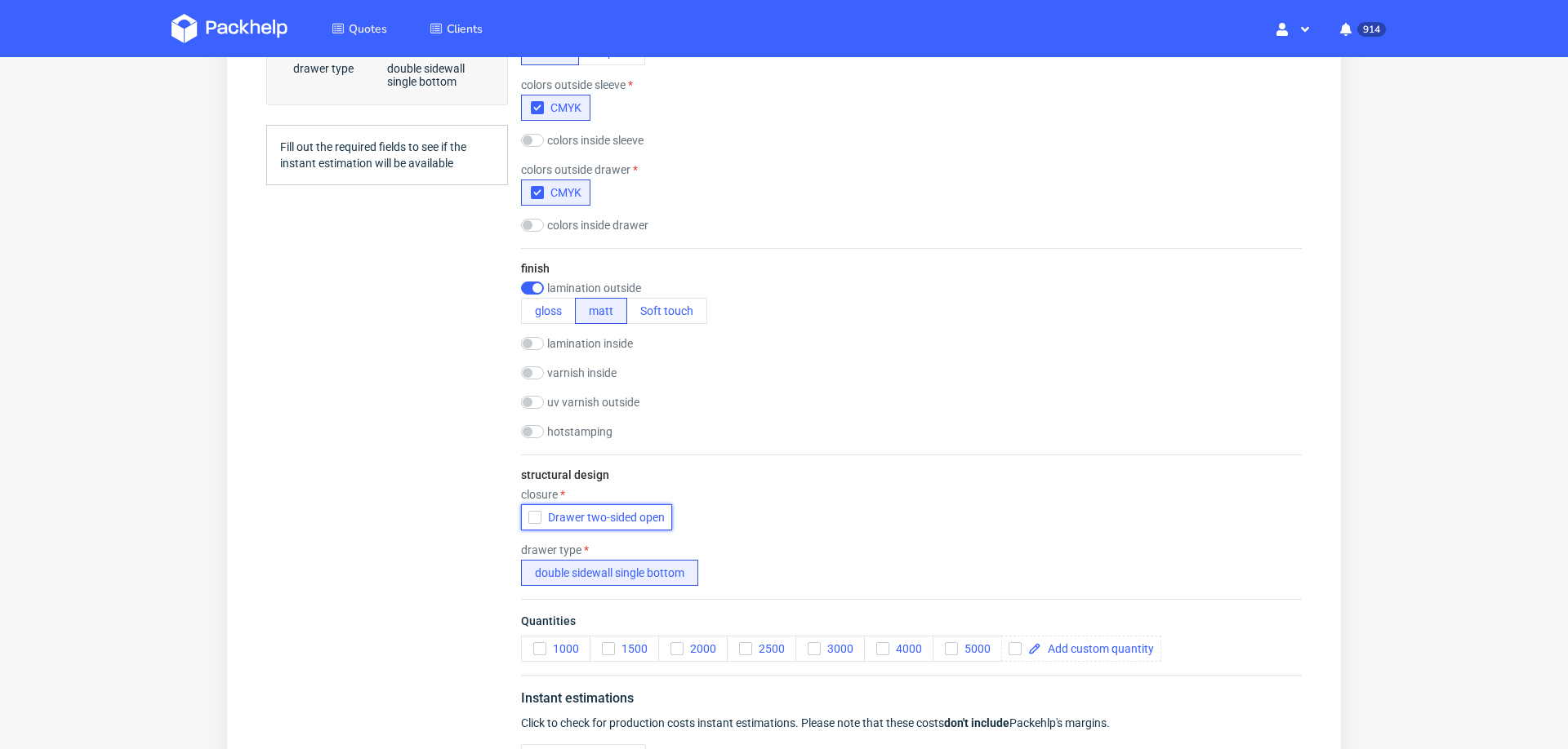
click at [522, 515] on button "Drawer two-sided open" at bounding box center [596, 518] width 151 height 26
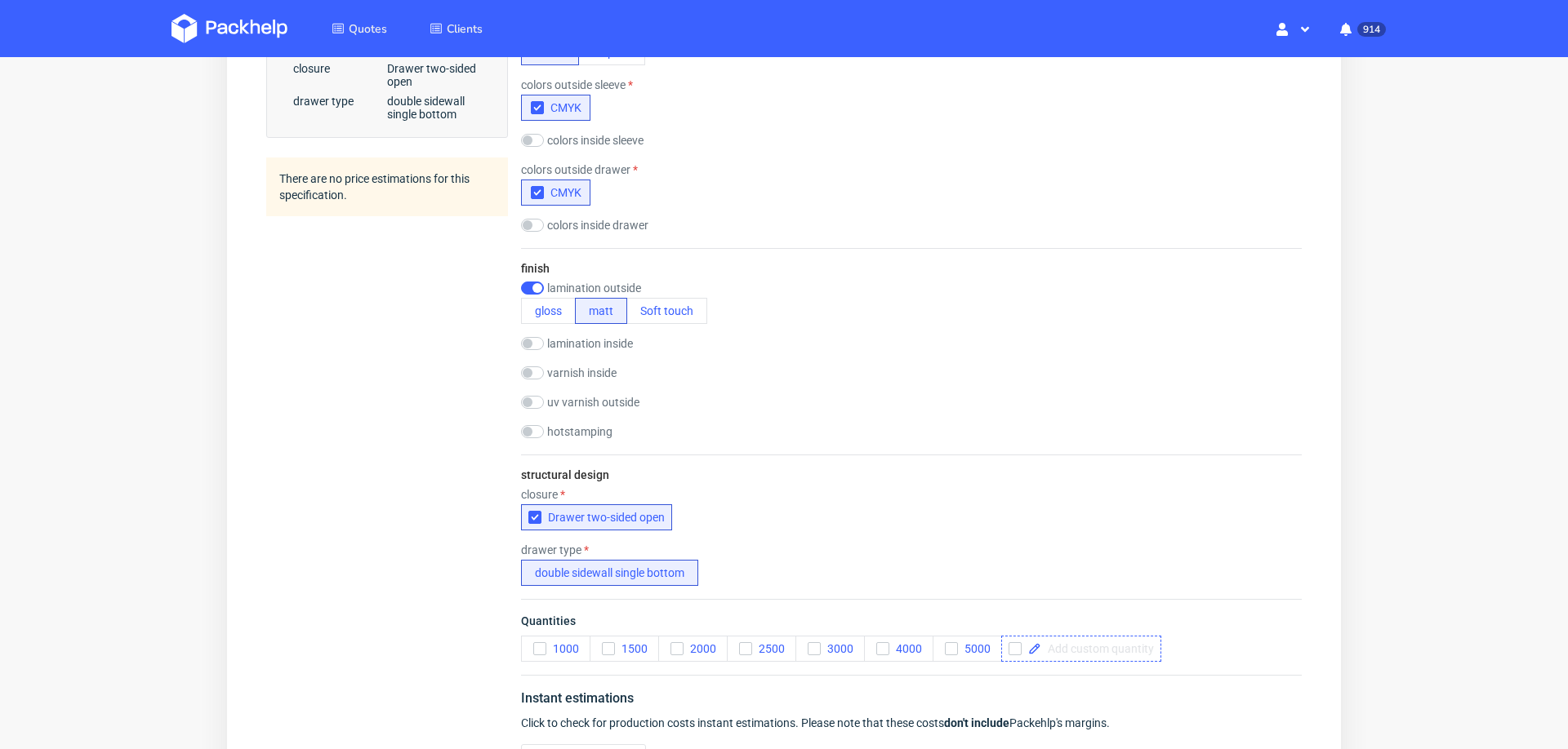
click at [1069, 643] on span at bounding box center [1098, 649] width 113 height 11
click at [1213, 577] on div "drawer type double sidewall single bottom" at bounding box center [911, 565] width 781 height 43
checkbox input "true"
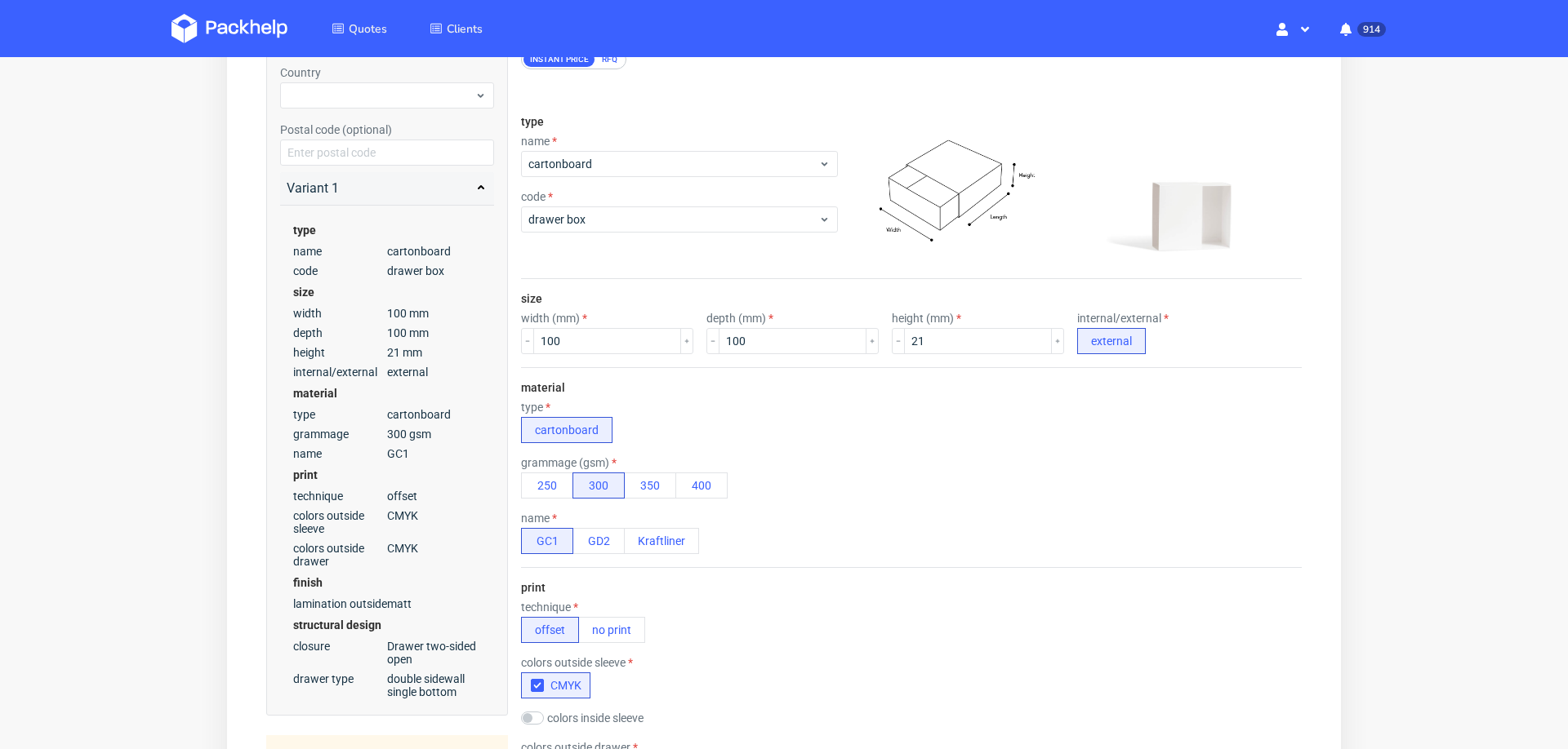
scroll to position [152, 0]
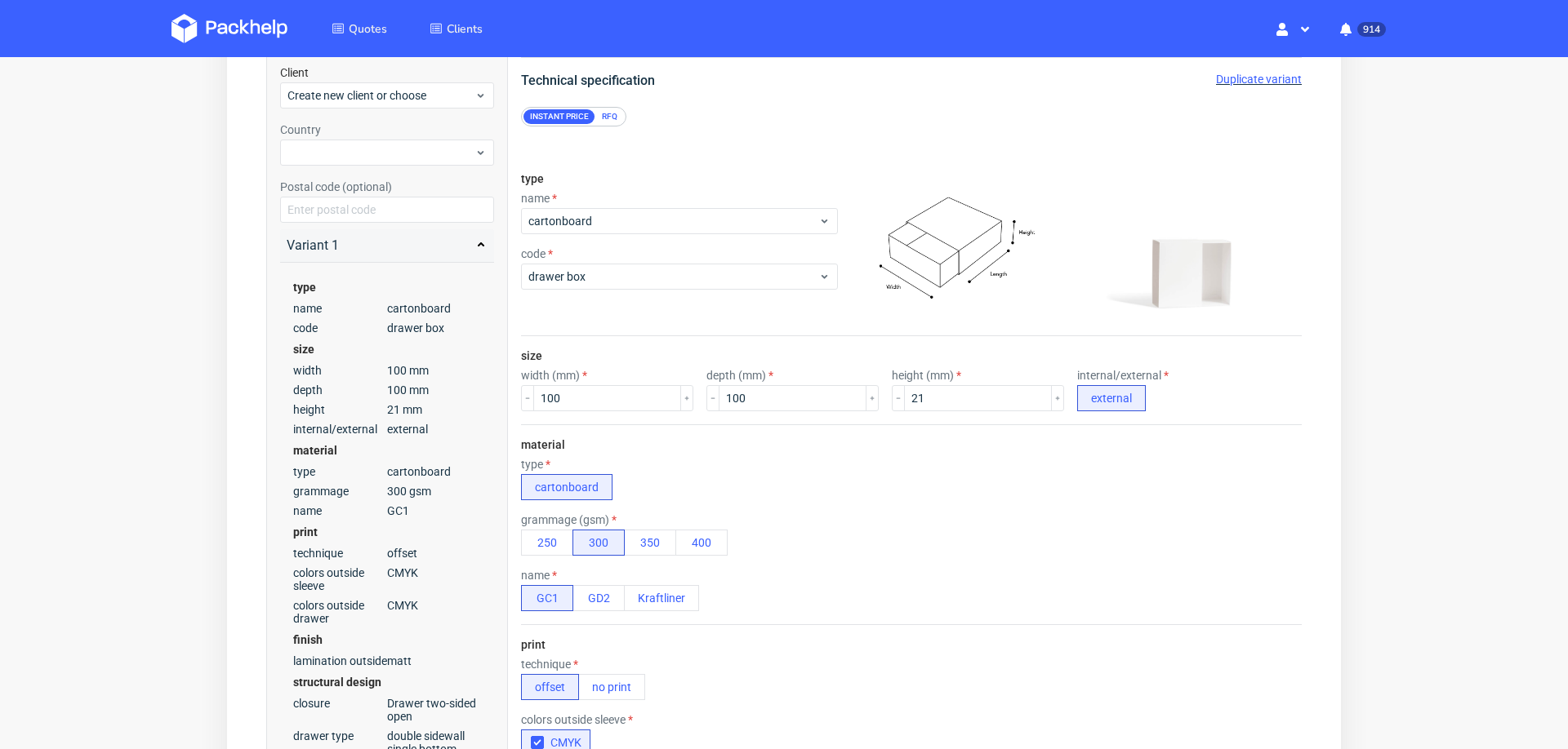
click at [608, 119] on div "RFQ" at bounding box center [609, 117] width 29 height 15
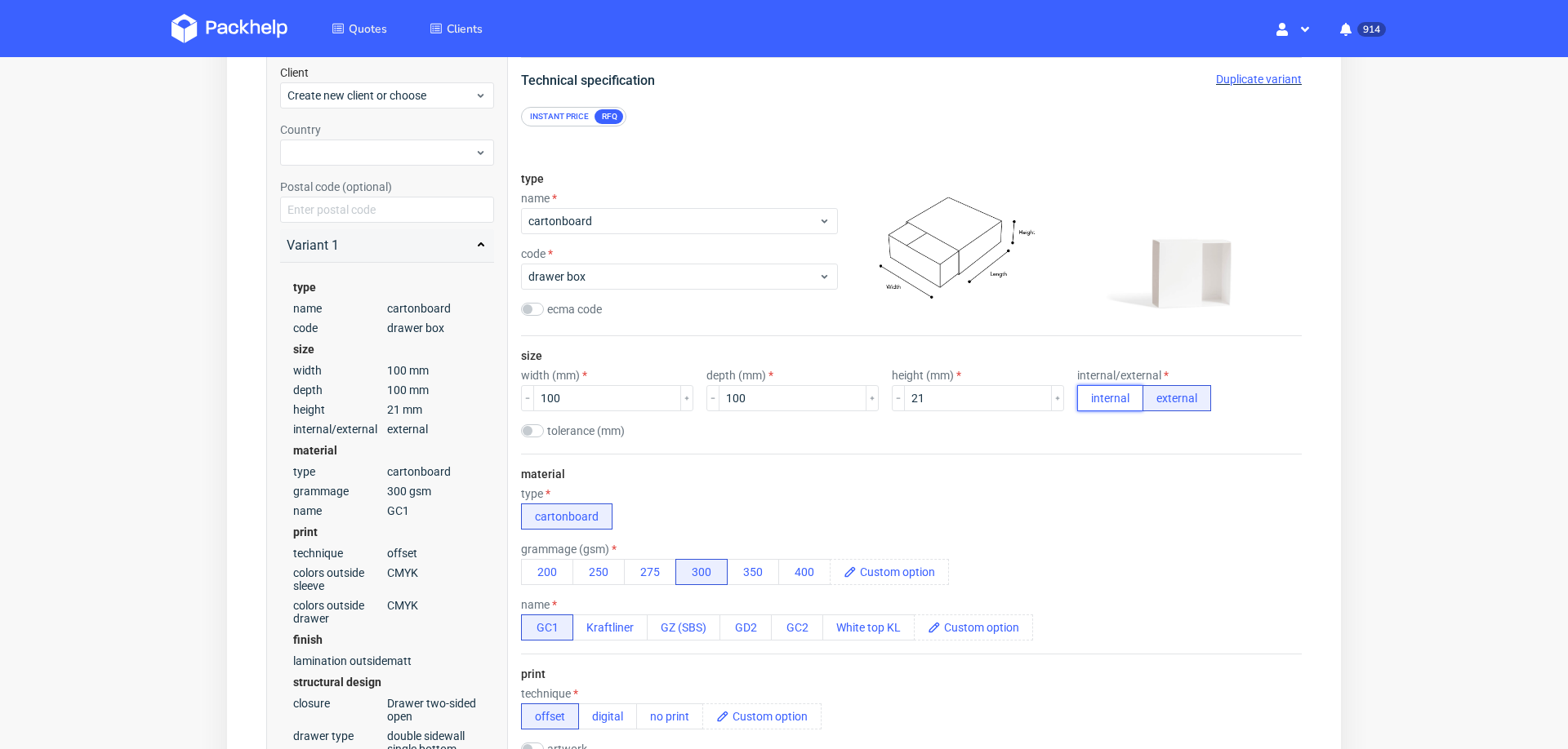
click at [1077, 399] on button "internal" at bounding box center [1110, 398] width 66 height 26
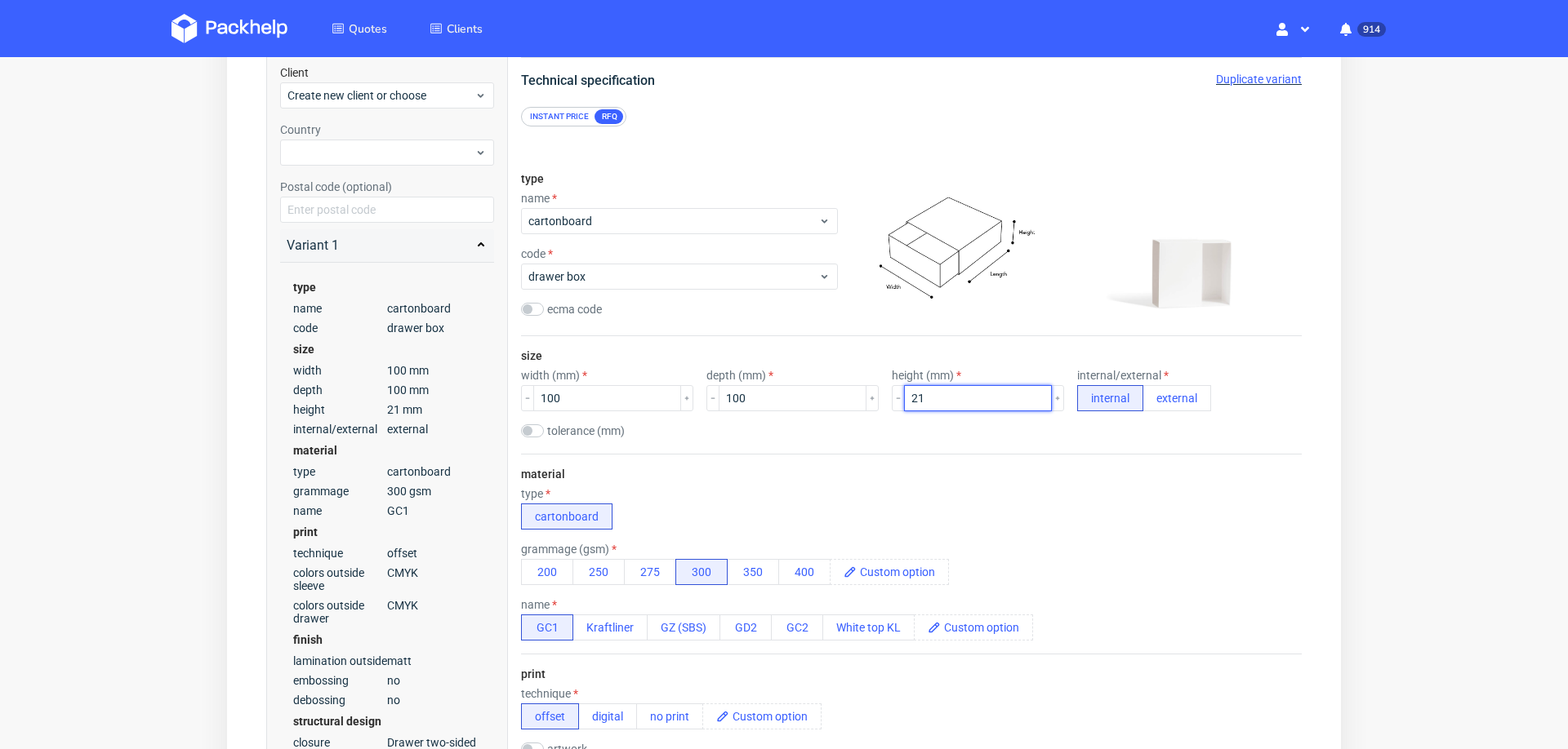
click at [961, 396] on input "21" at bounding box center [978, 398] width 148 height 26
type input "20"
click at [1110, 543] on div "grammage (gsm) 200 250 275 300 350 400" at bounding box center [911, 564] width 781 height 43
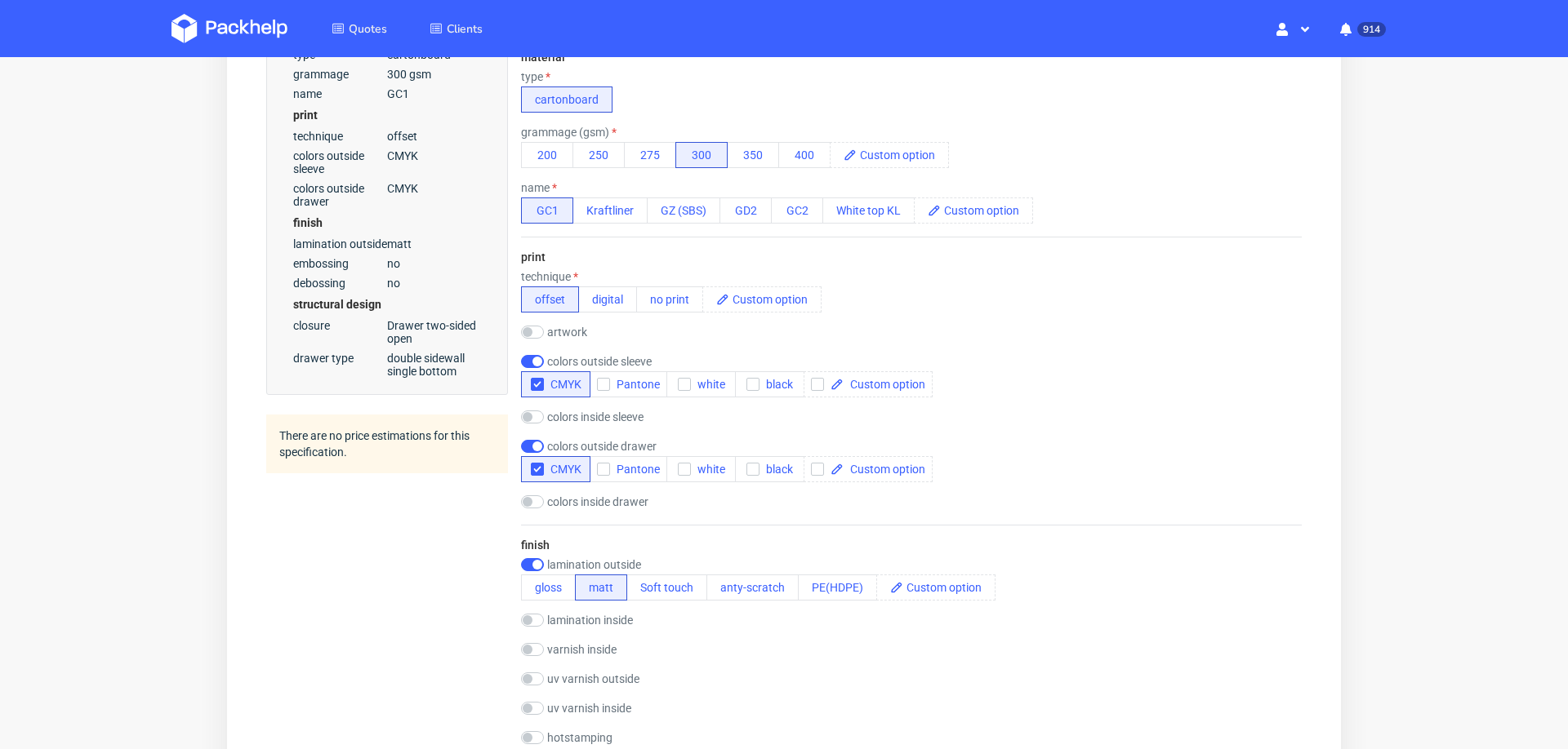
scroll to position [593, 0]
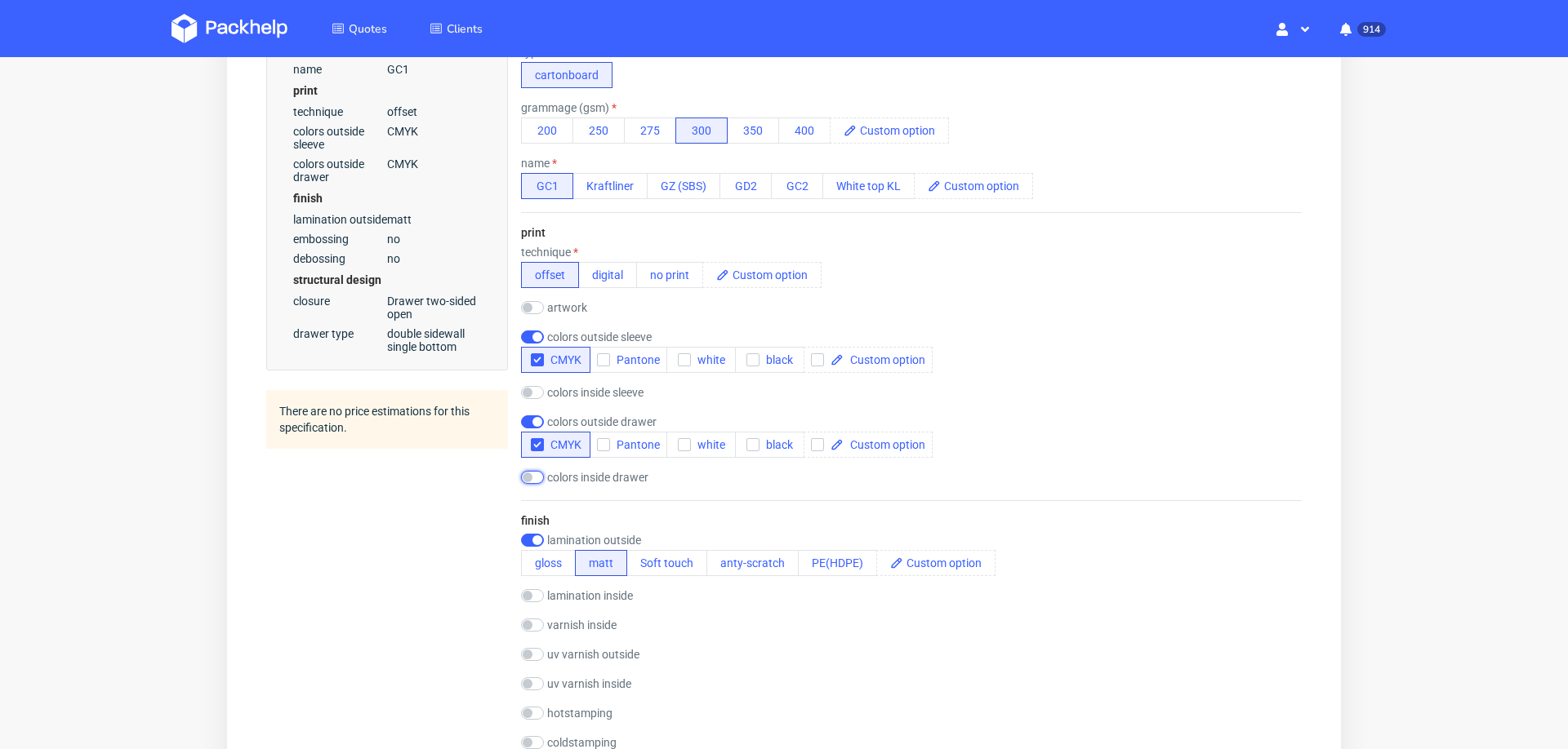
click at [528, 474] on input "checkbox" at bounding box center [533, 478] width 23 height 13
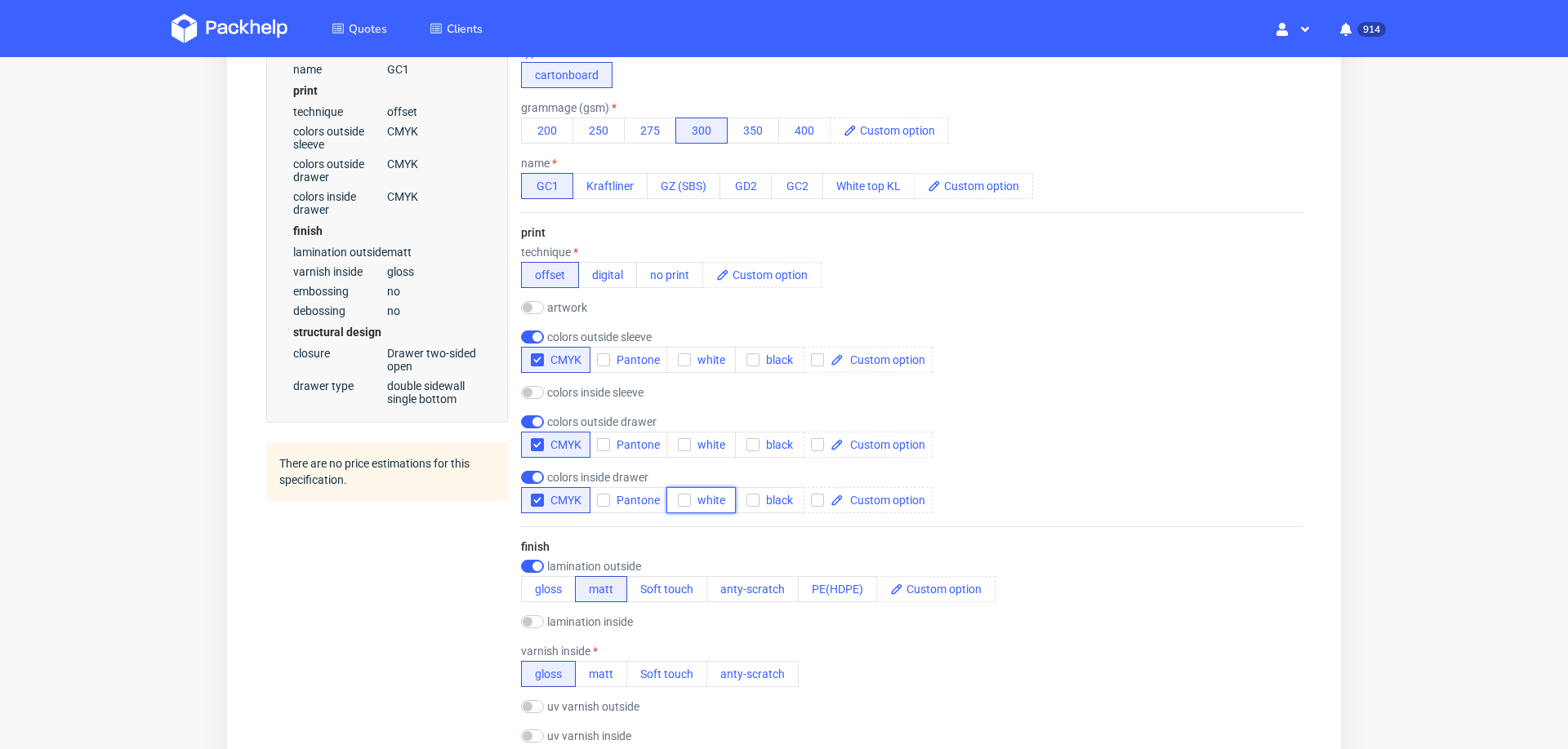
click at [679, 495] on icon "button" at bounding box center [684, 500] width 11 height 11
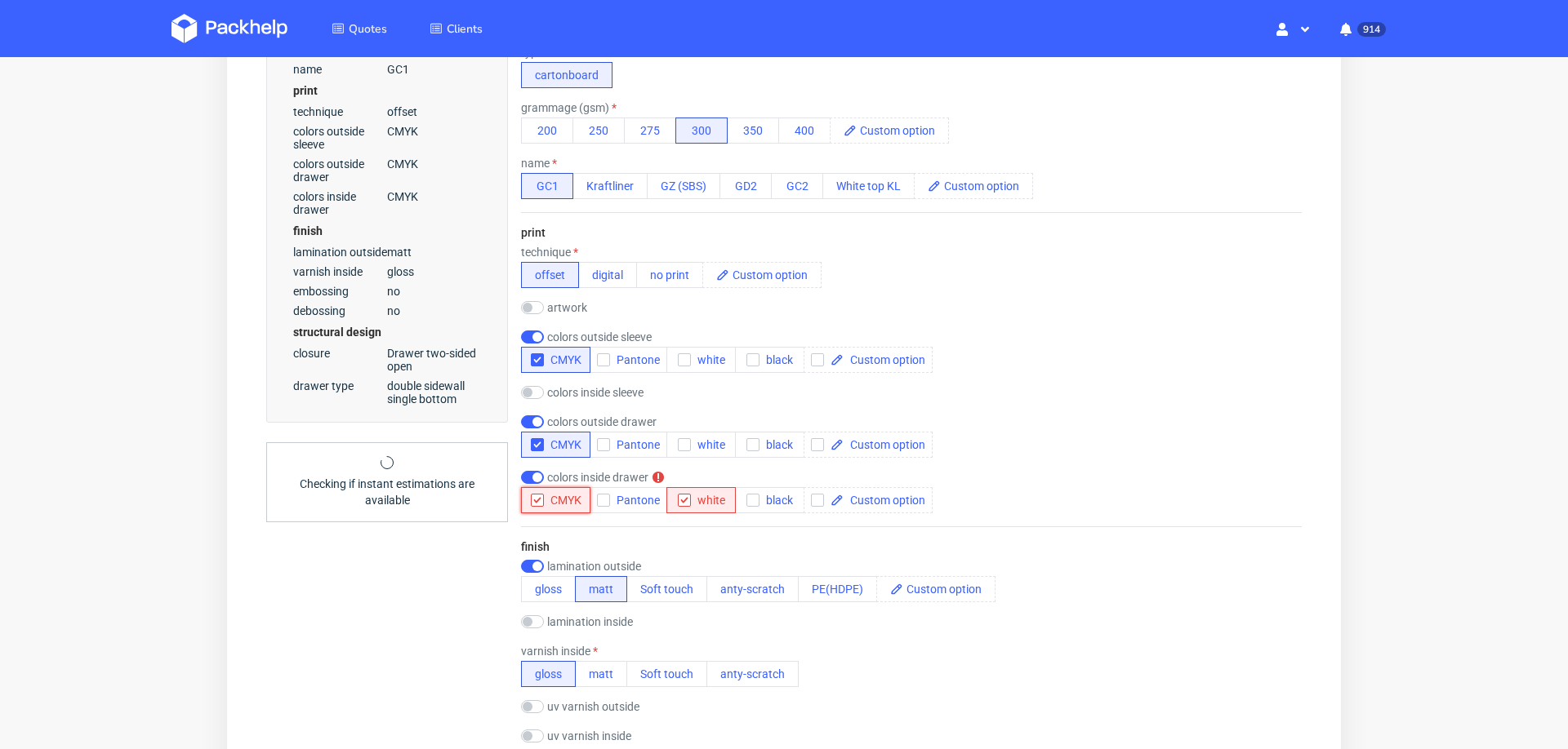
click at [536, 498] on icon "button" at bounding box center [537, 500] width 11 height 11
click at [678, 518] on div "print technique offset digital no print artwork drop colors outside sleeve CMYK…" at bounding box center [911, 368] width 781 height 314
click at [524, 471] on input "checkbox" at bounding box center [533, 478] width 23 height 13
checkbox input "false"
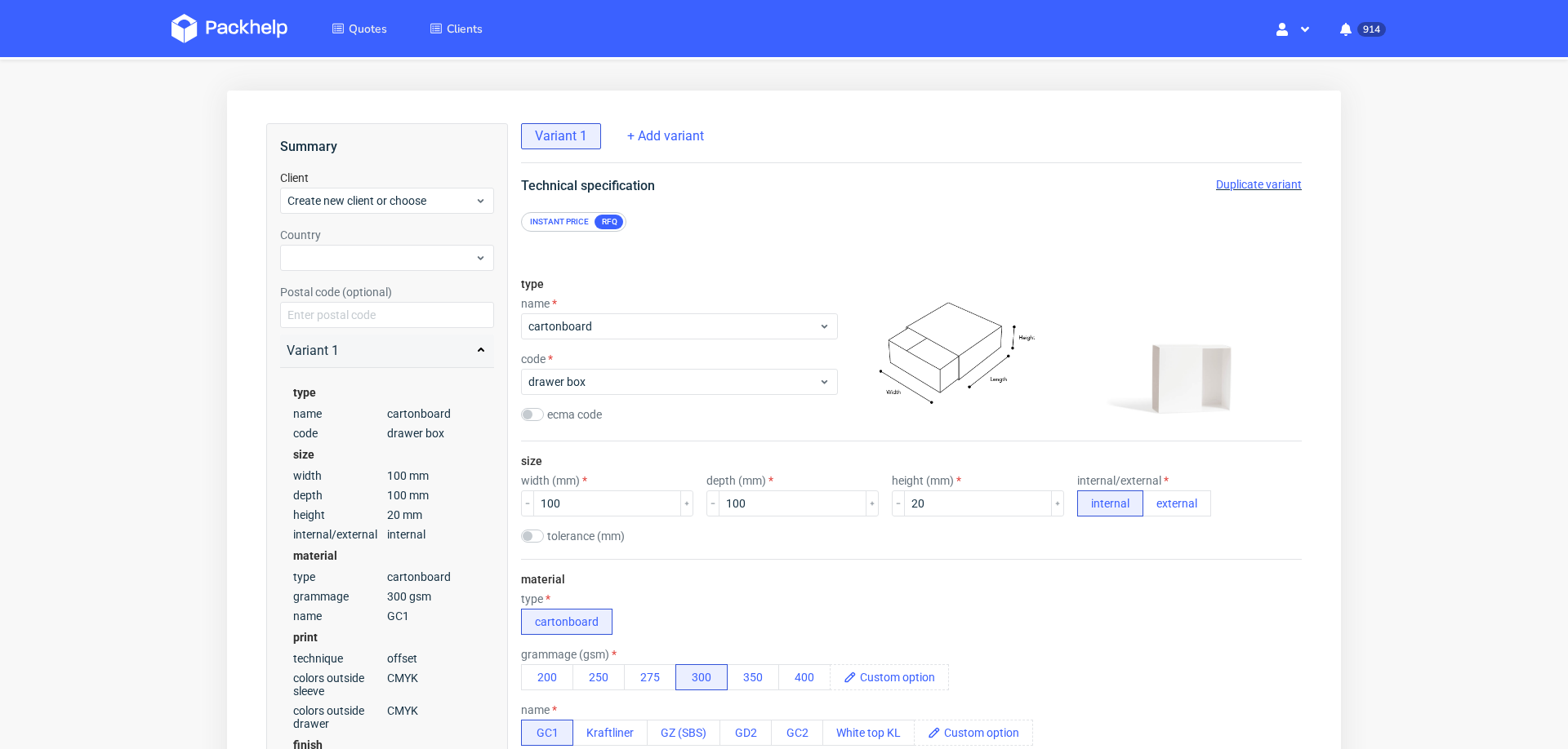
scroll to position [0, 0]
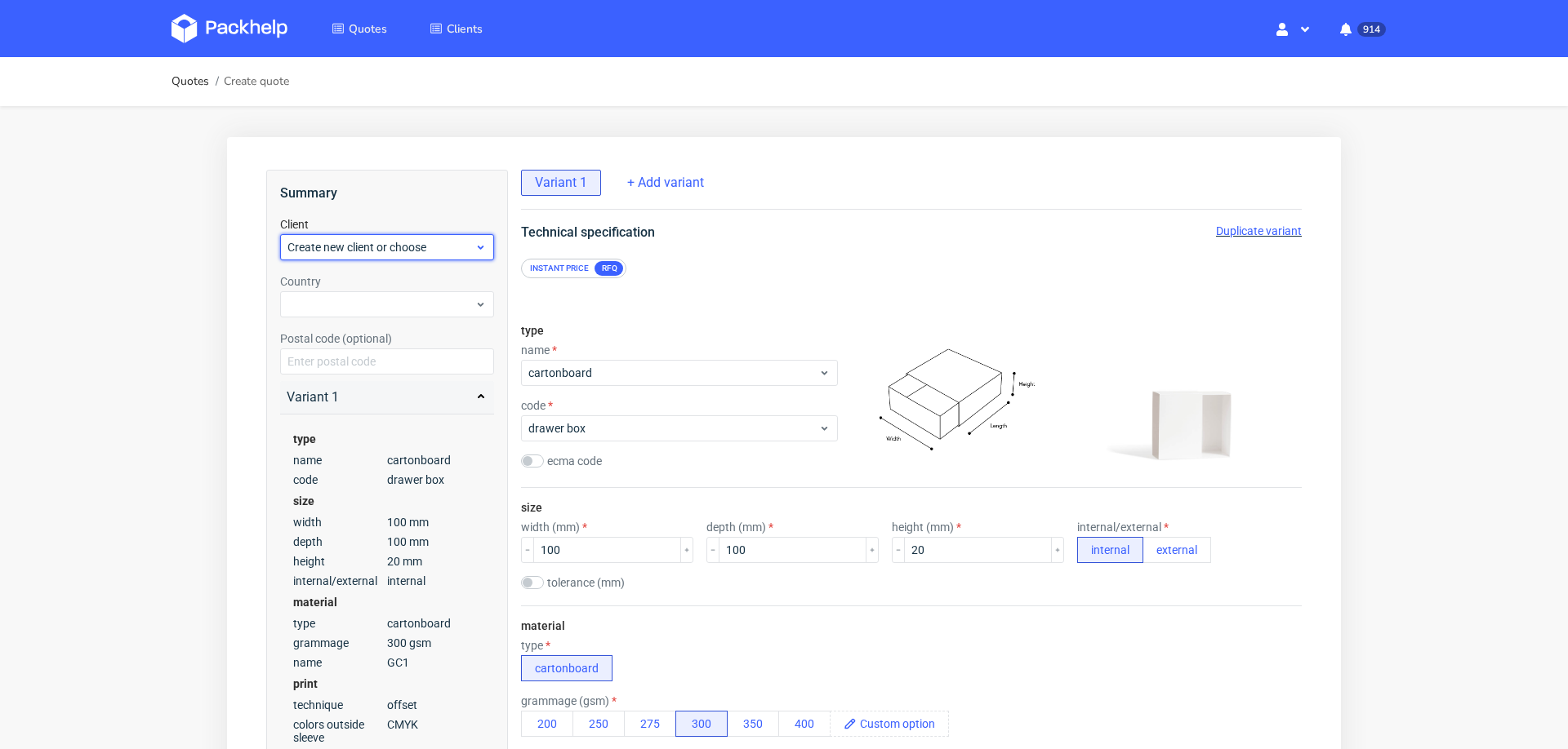
click at [417, 249] on span "Create new client or choose" at bounding box center [381, 247] width 187 height 17
type input "cs@wir-packen-das.com"
click at [390, 286] on div "Add new client" at bounding box center [388, 285] width 202 height 30
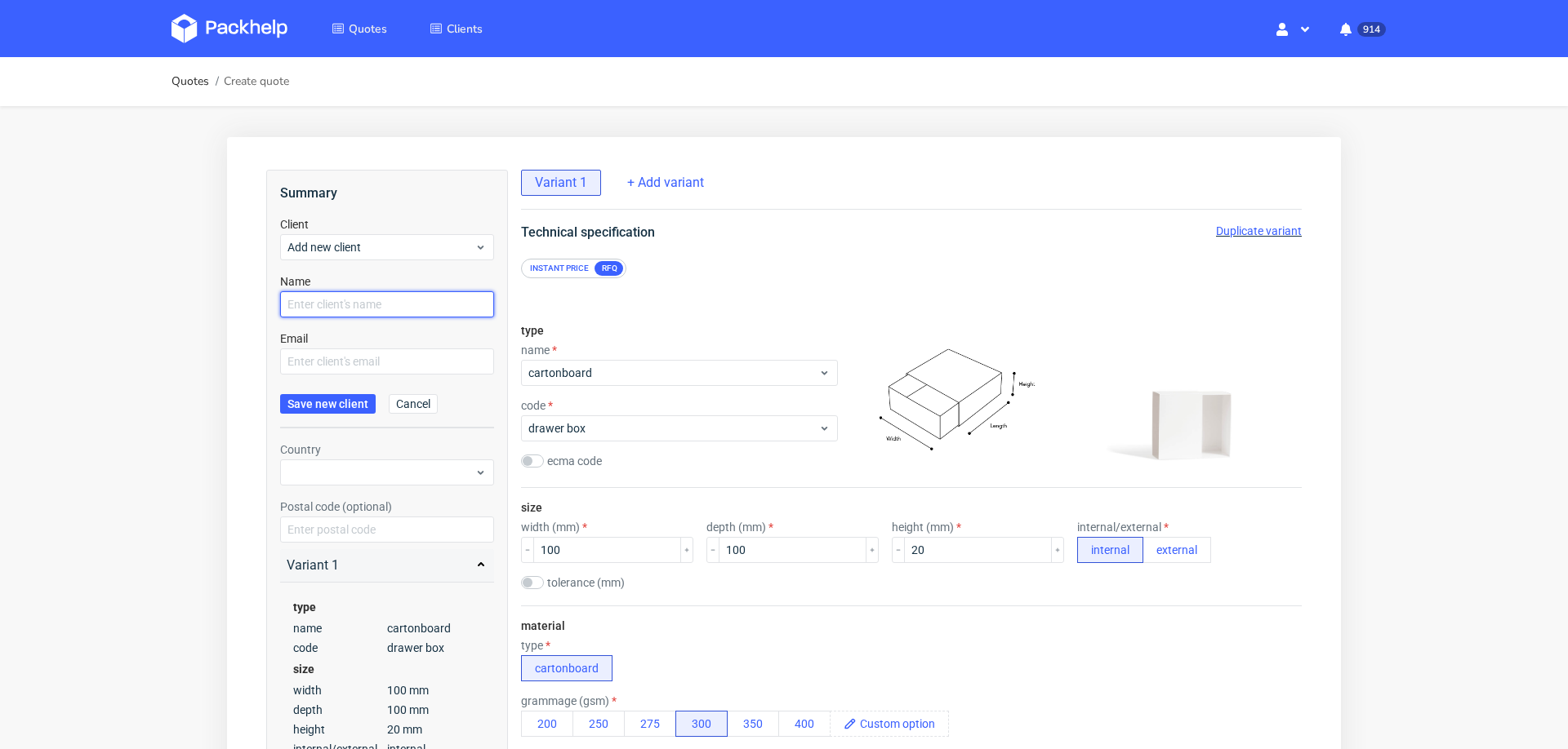
click at [383, 308] on input "text" at bounding box center [386, 305] width 214 height 26
paste input "[EMAIL_ADDRESS][DOMAIN_NAME]"
type input "[EMAIL_ADDRESS][DOMAIN_NAME]"
click at [364, 356] on input "text" at bounding box center [386, 362] width 214 height 26
paste input "[EMAIL_ADDRESS][DOMAIN_NAME]"
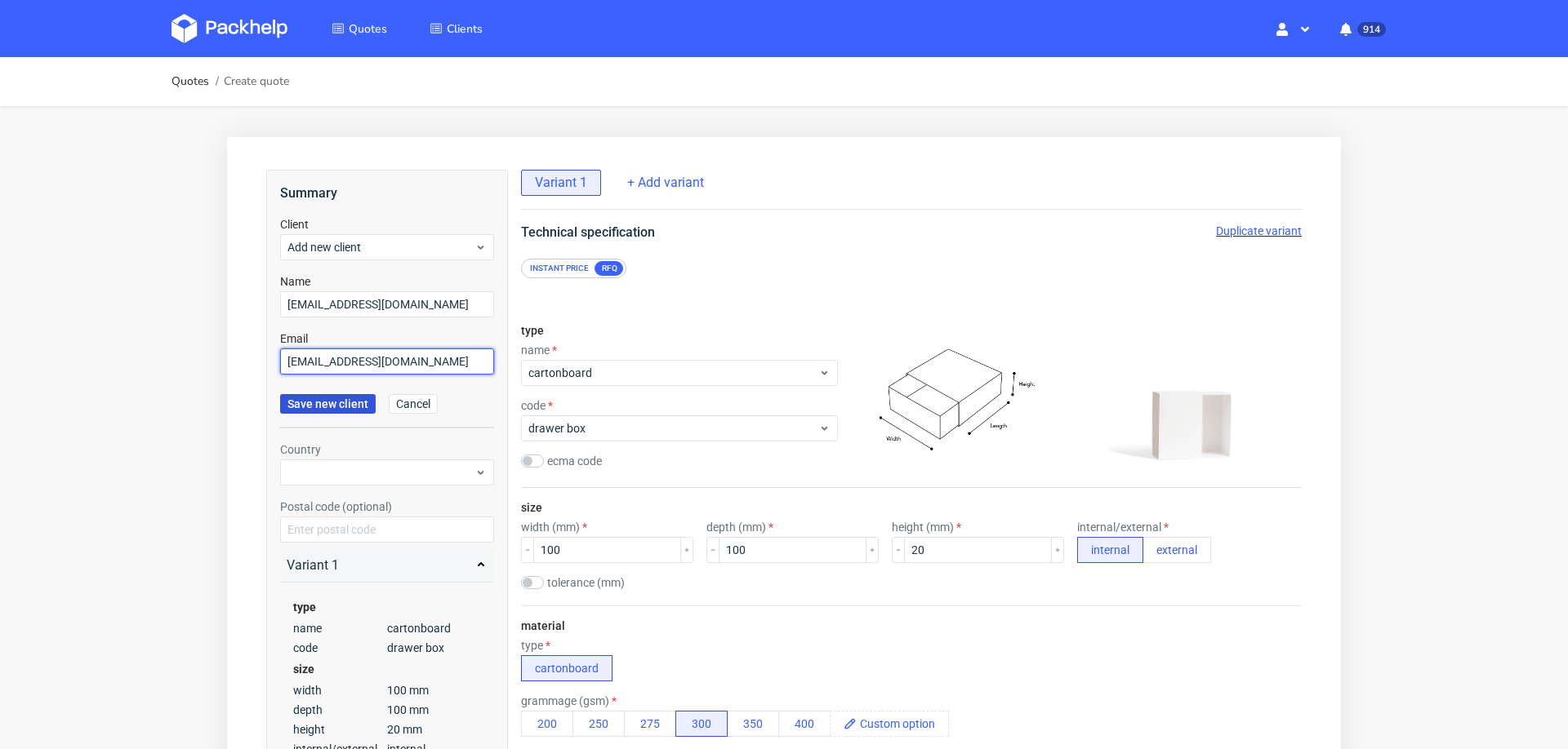
type input "[EMAIL_ADDRESS][DOMAIN_NAME]"
click at [334, 408] on span "Save new client" at bounding box center [327, 404] width 81 height 11
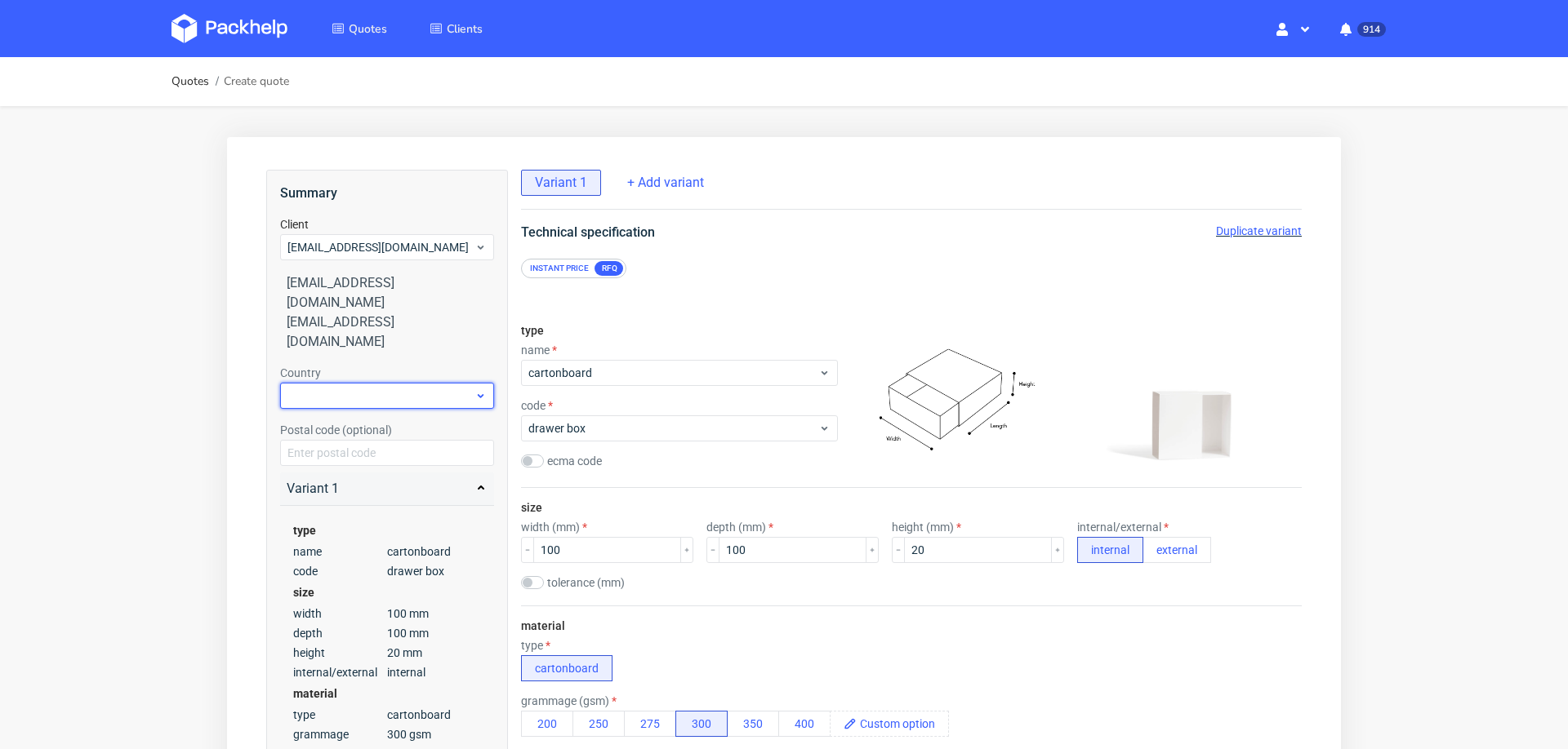
click at [360, 383] on div at bounding box center [386, 396] width 214 height 26
type input "ger"
click at [340, 419] on div "Germany" at bounding box center [388, 425] width 202 height 30
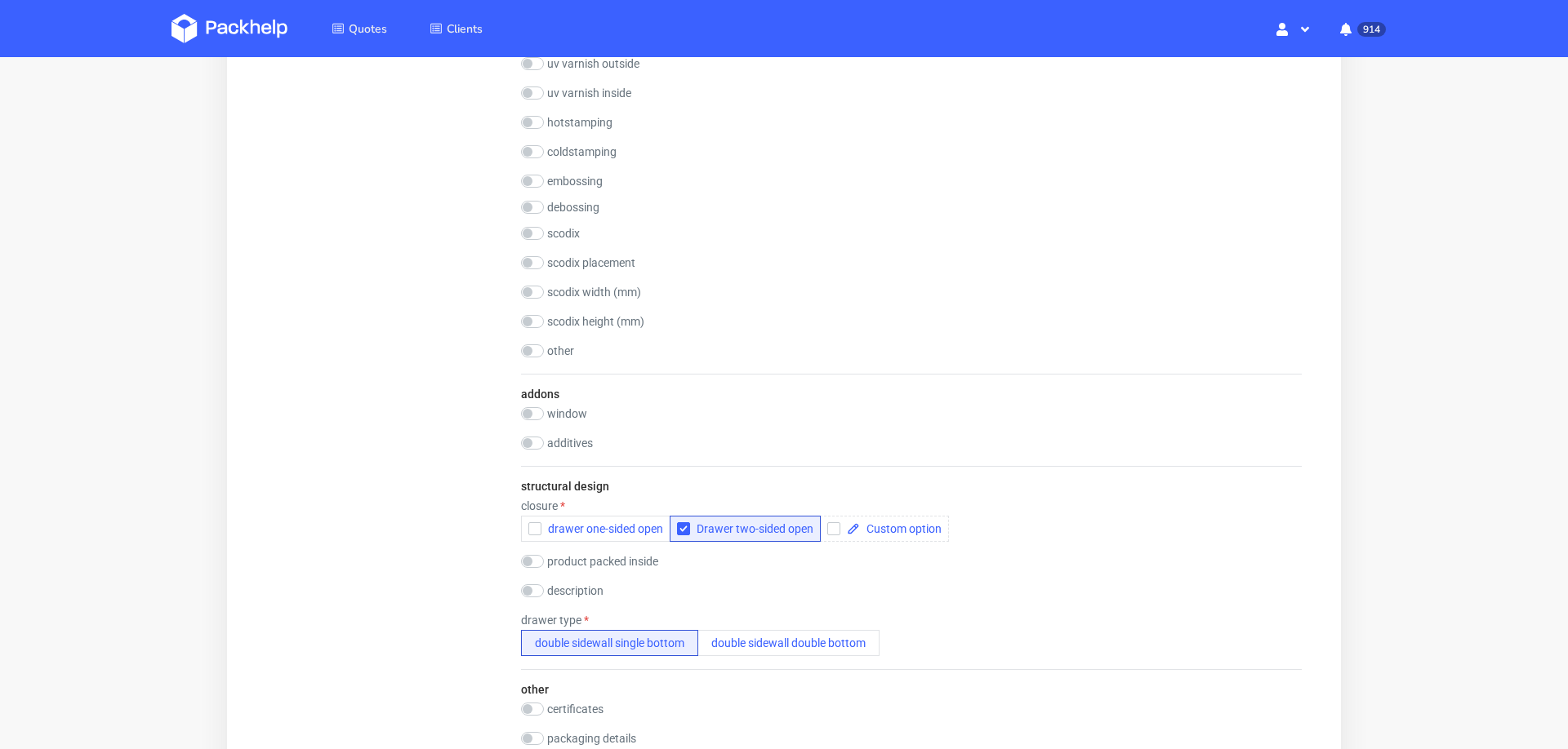
scroll to position [1792, 0]
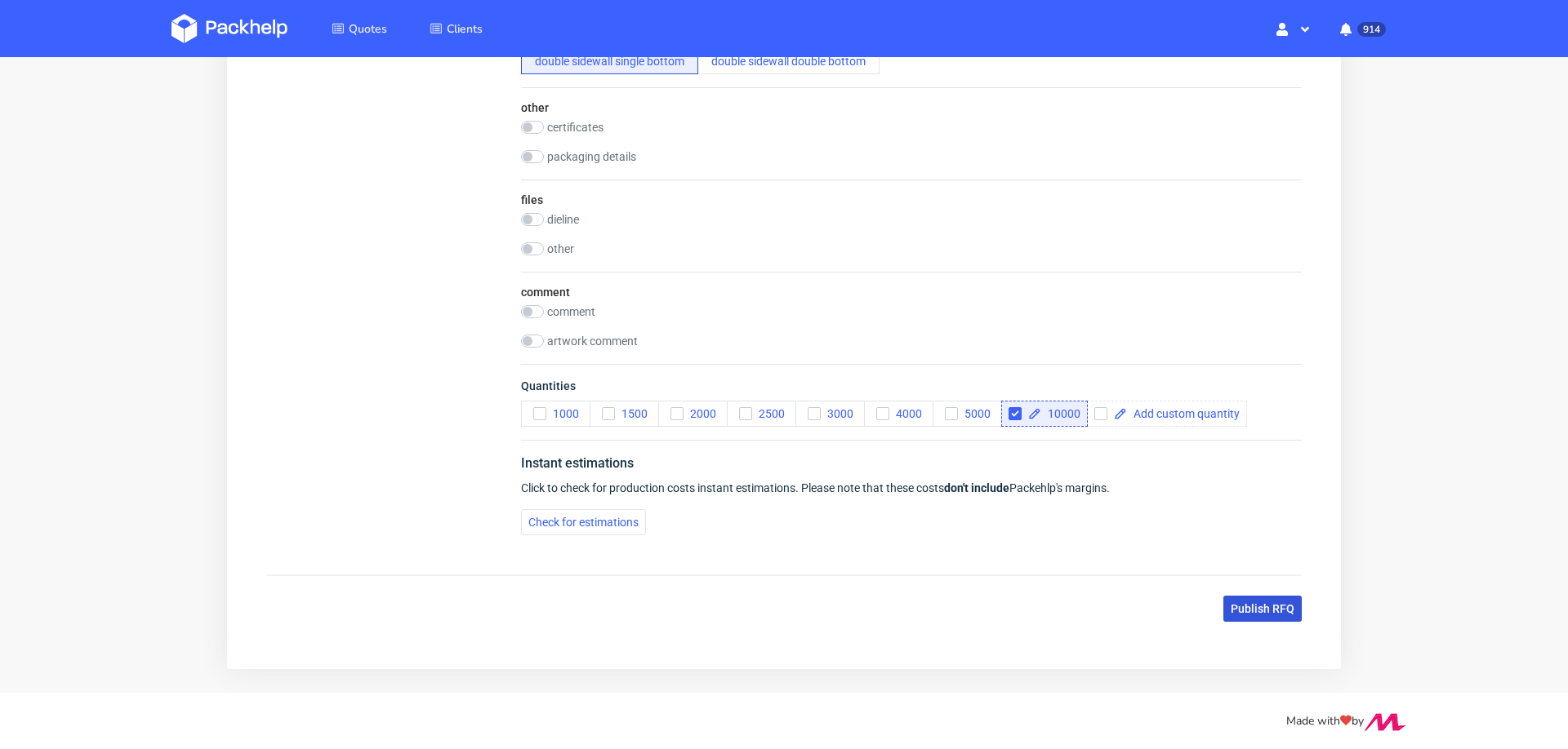
click at [1242, 610] on button "Publish RFQ" at bounding box center [1262, 609] width 79 height 26
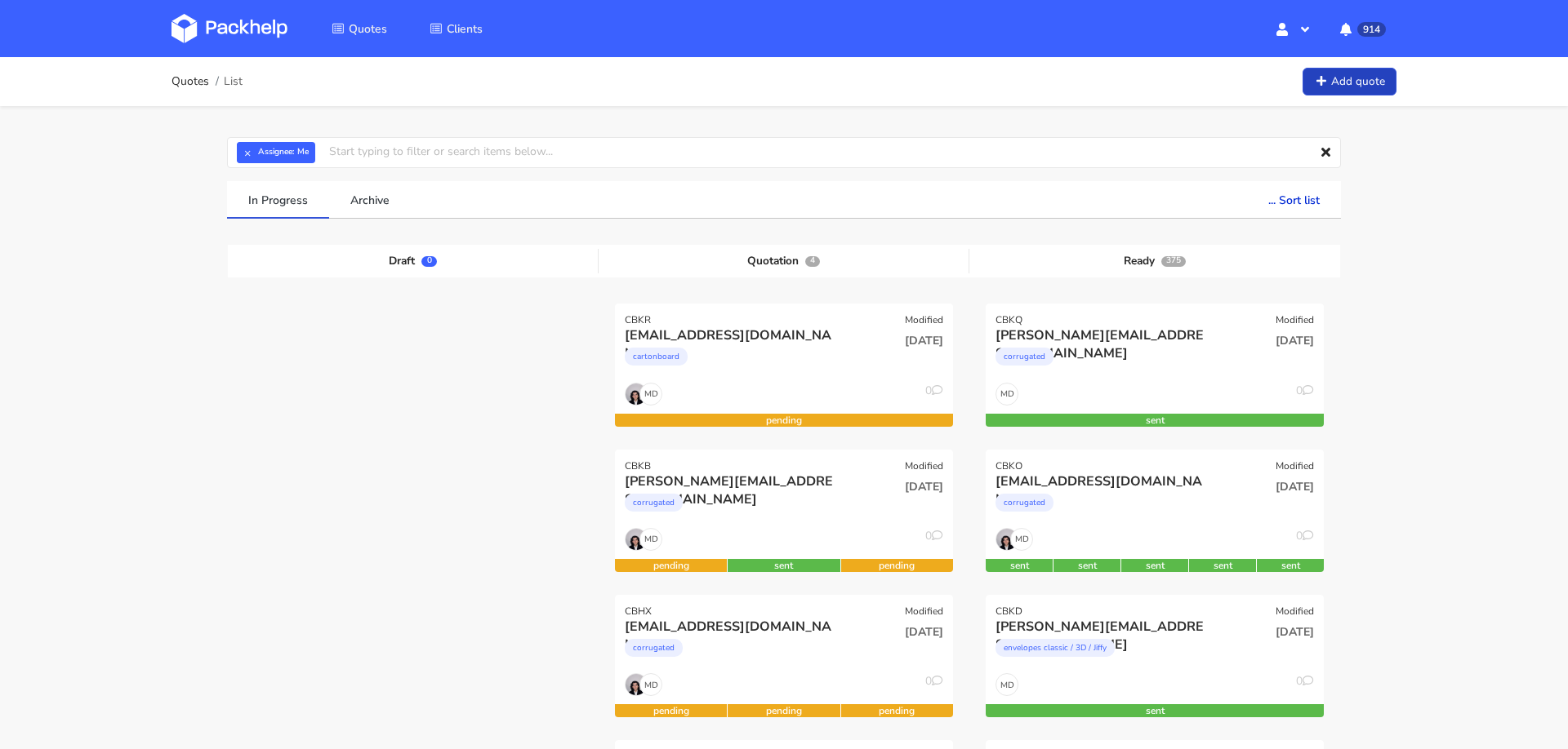
click at [1330, 76] on link "Add quote" at bounding box center [1348, 81] width 94 height 29
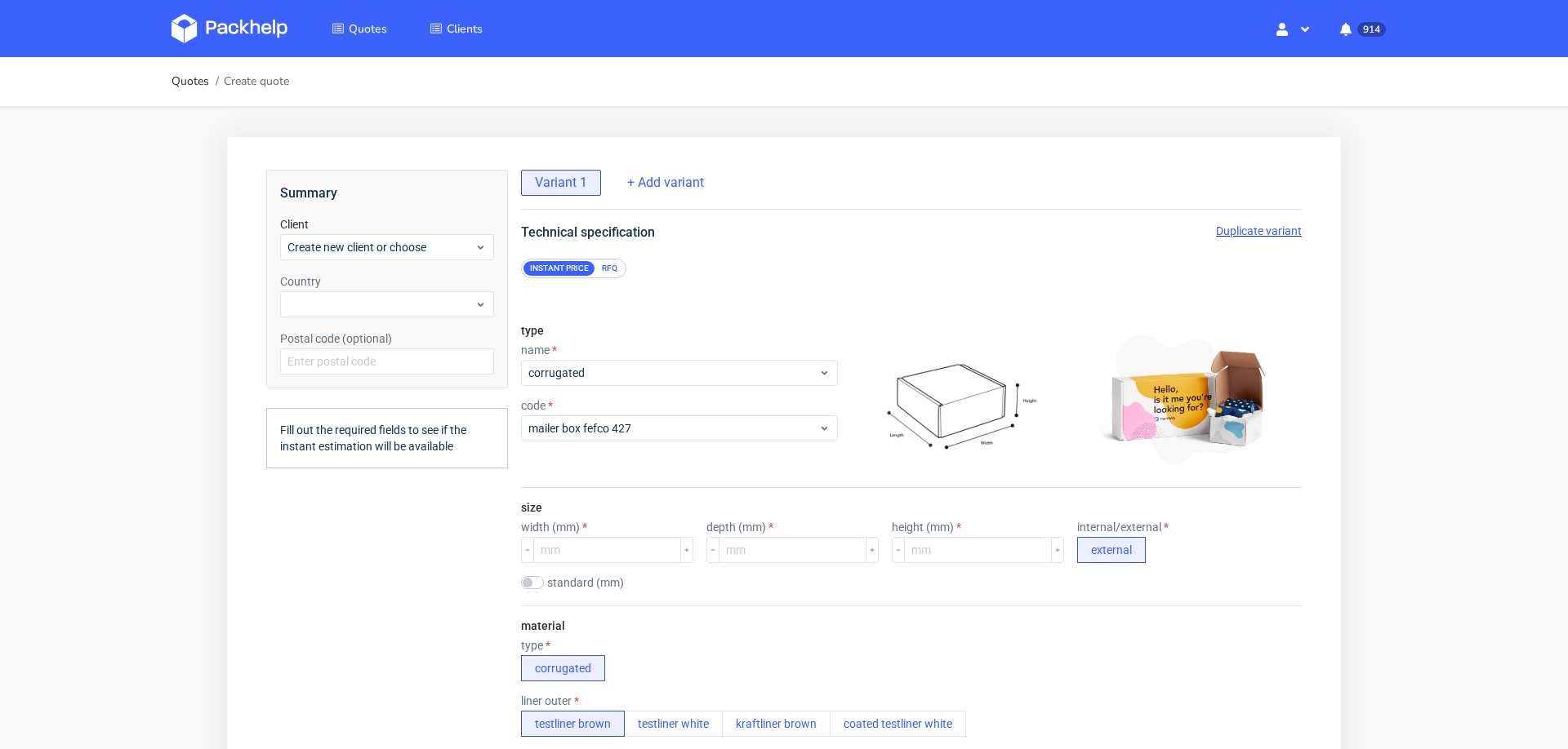
scroll to position [6, 0]
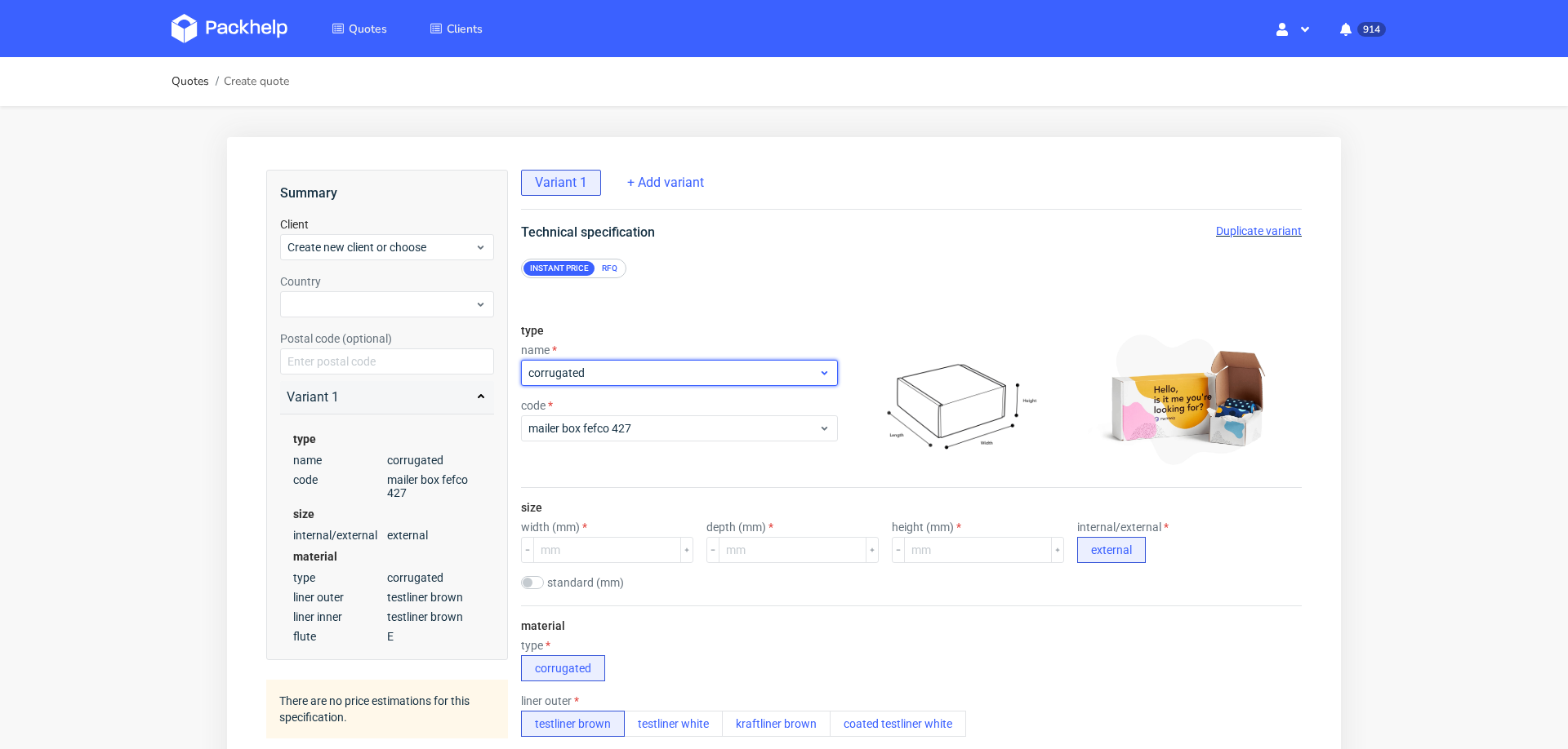
click at [676, 368] on span "corrugated" at bounding box center [673, 373] width 290 height 17
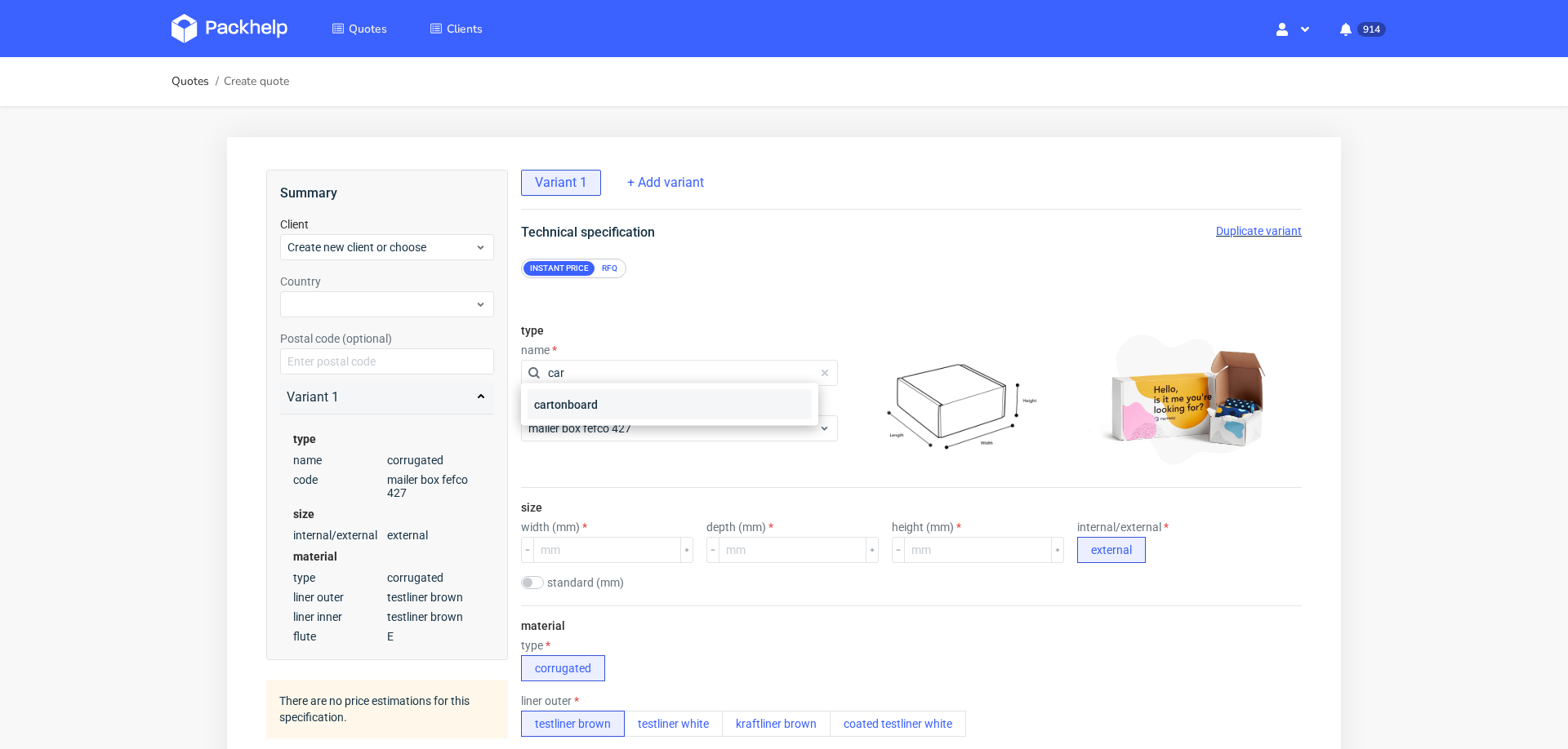
type input "car"
click at [594, 406] on div "cartonboard" at bounding box center [670, 406] width 284 height 30
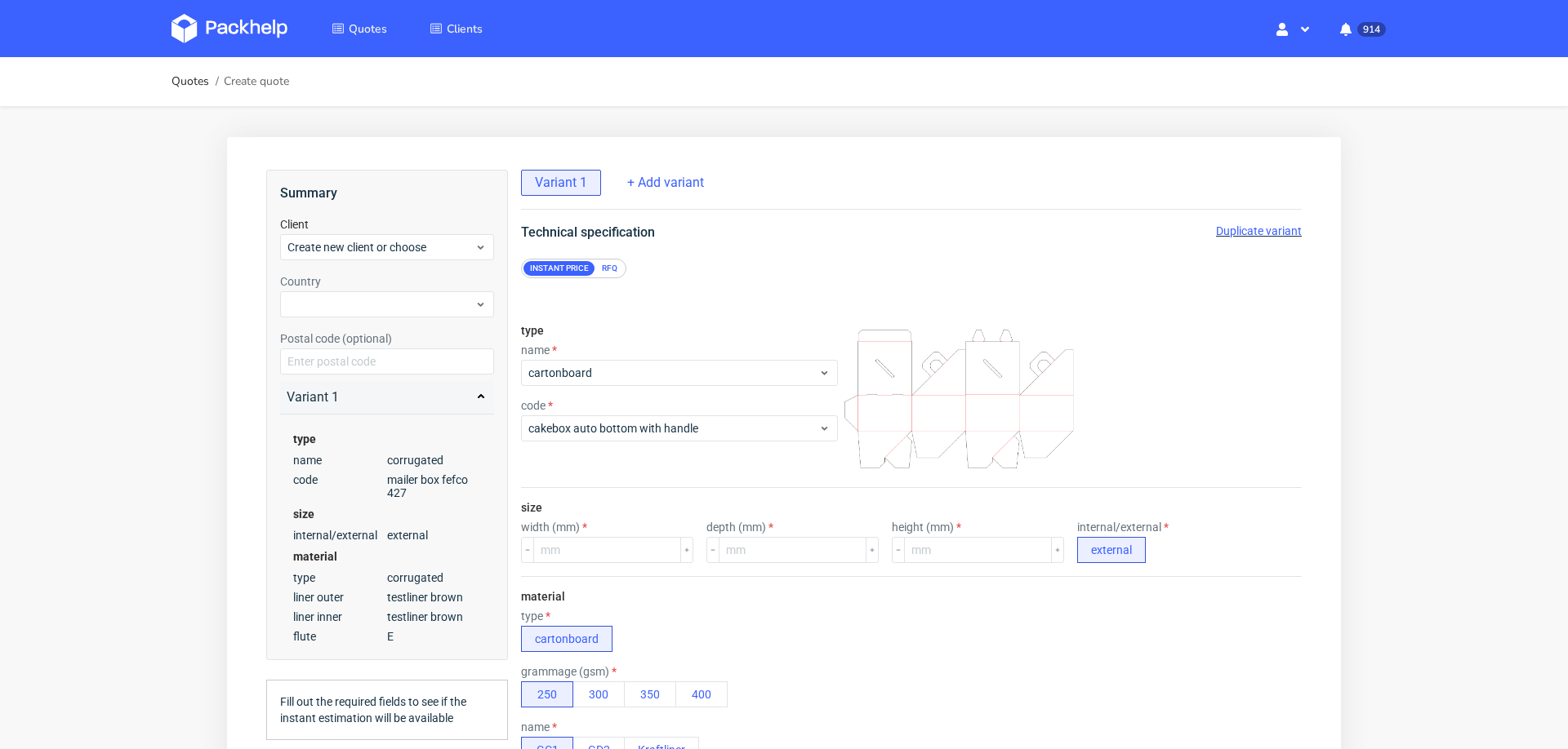
scroll to position [0, 0]
click at [587, 428] on span "cakebox auto bottom with handle" at bounding box center [673, 429] width 290 height 17
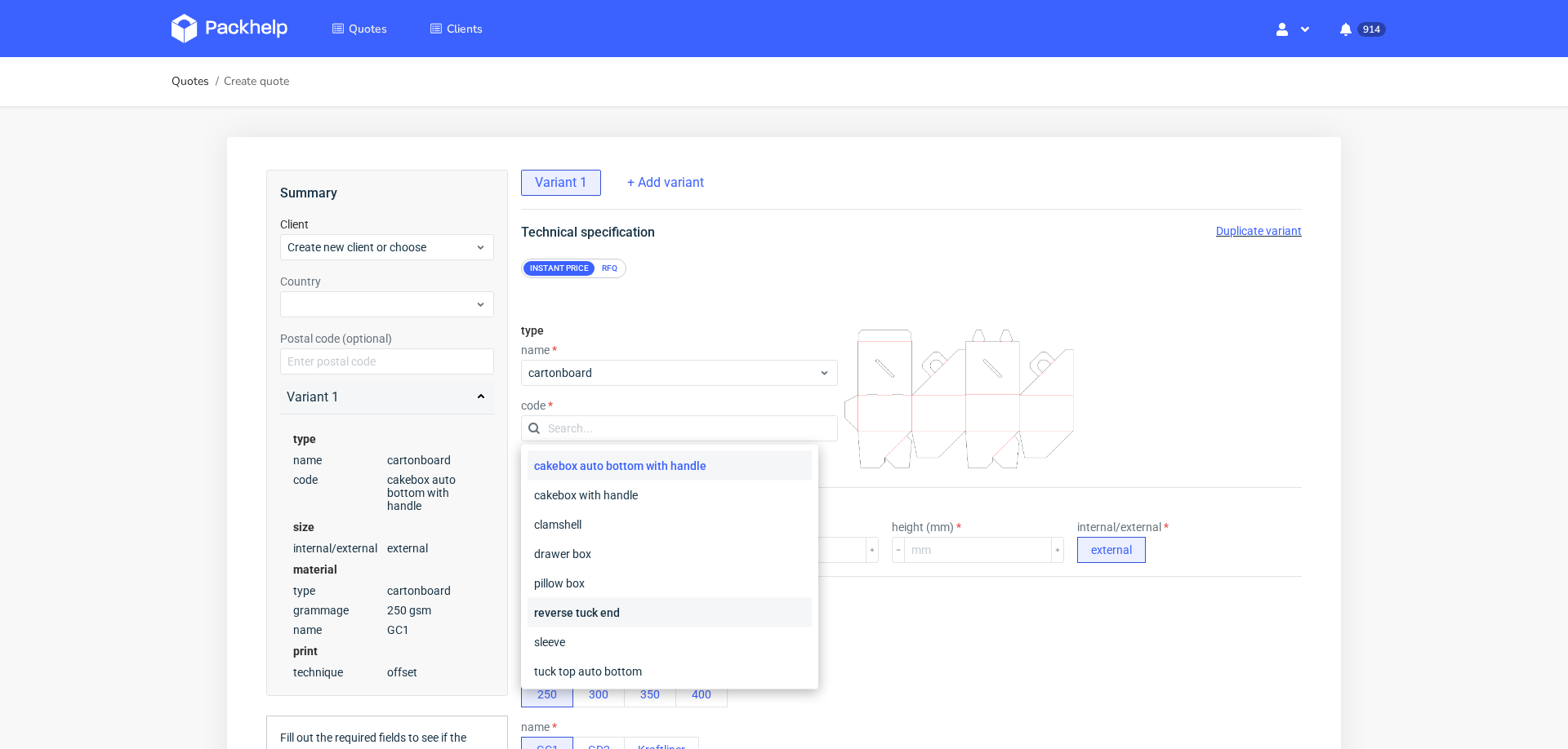
click at [583, 605] on div "reverse tuck end" at bounding box center [670, 613] width 284 height 30
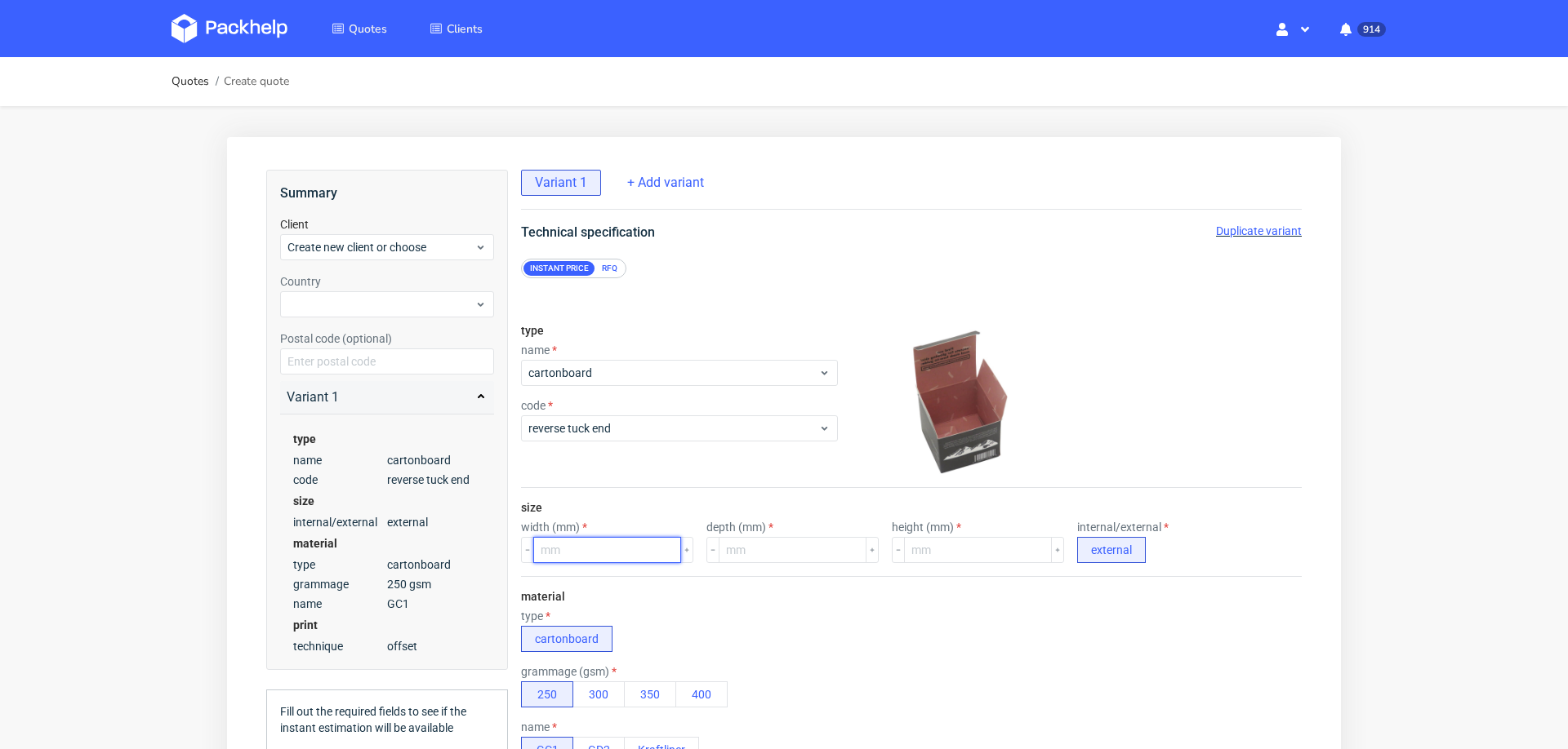
click at [621, 549] on input "number" at bounding box center [608, 550] width 148 height 26
type input "190"
type input "145"
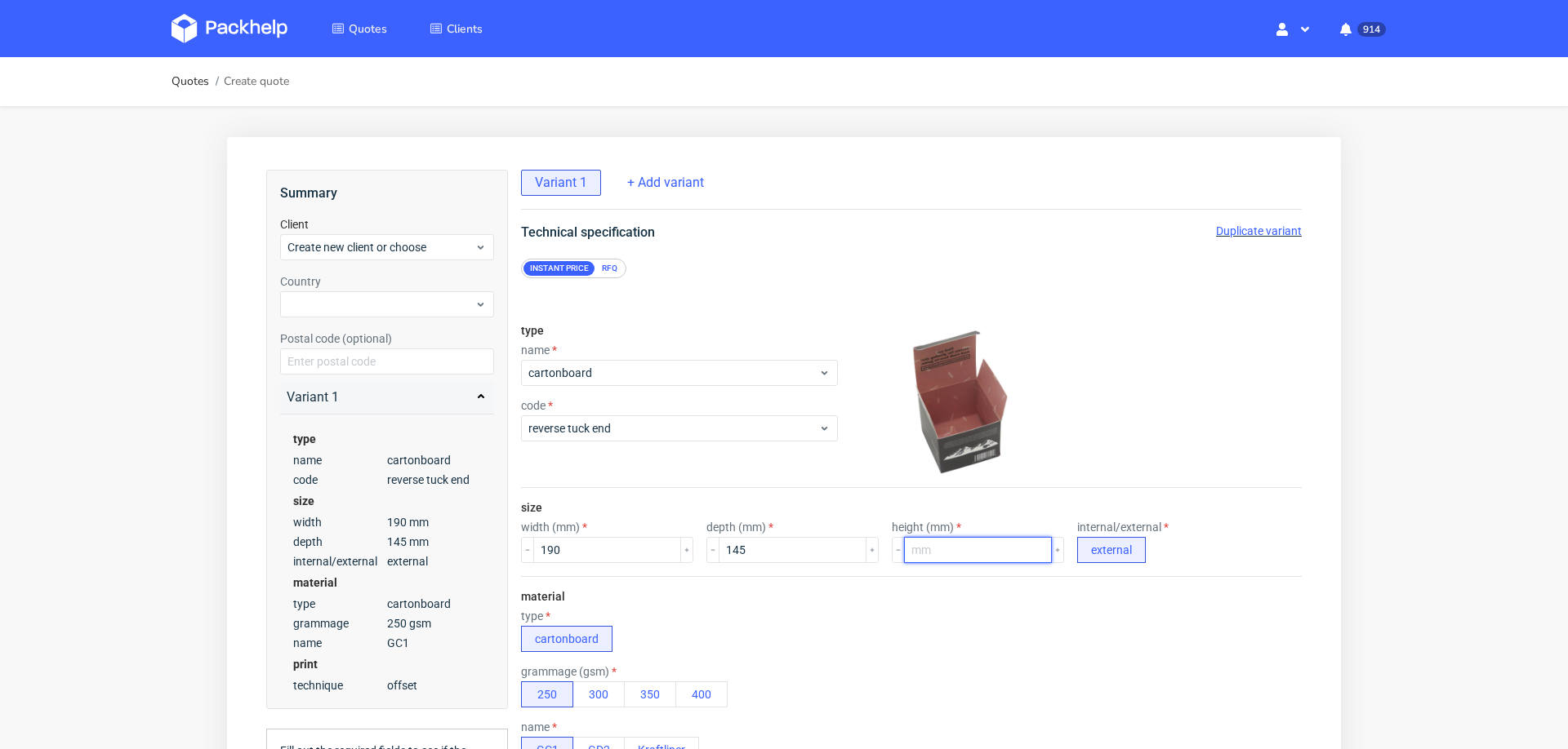
click at [935, 546] on input "number" at bounding box center [978, 550] width 148 height 26
type input "65"
click at [878, 638] on div "type cartonboard" at bounding box center [911, 631] width 781 height 43
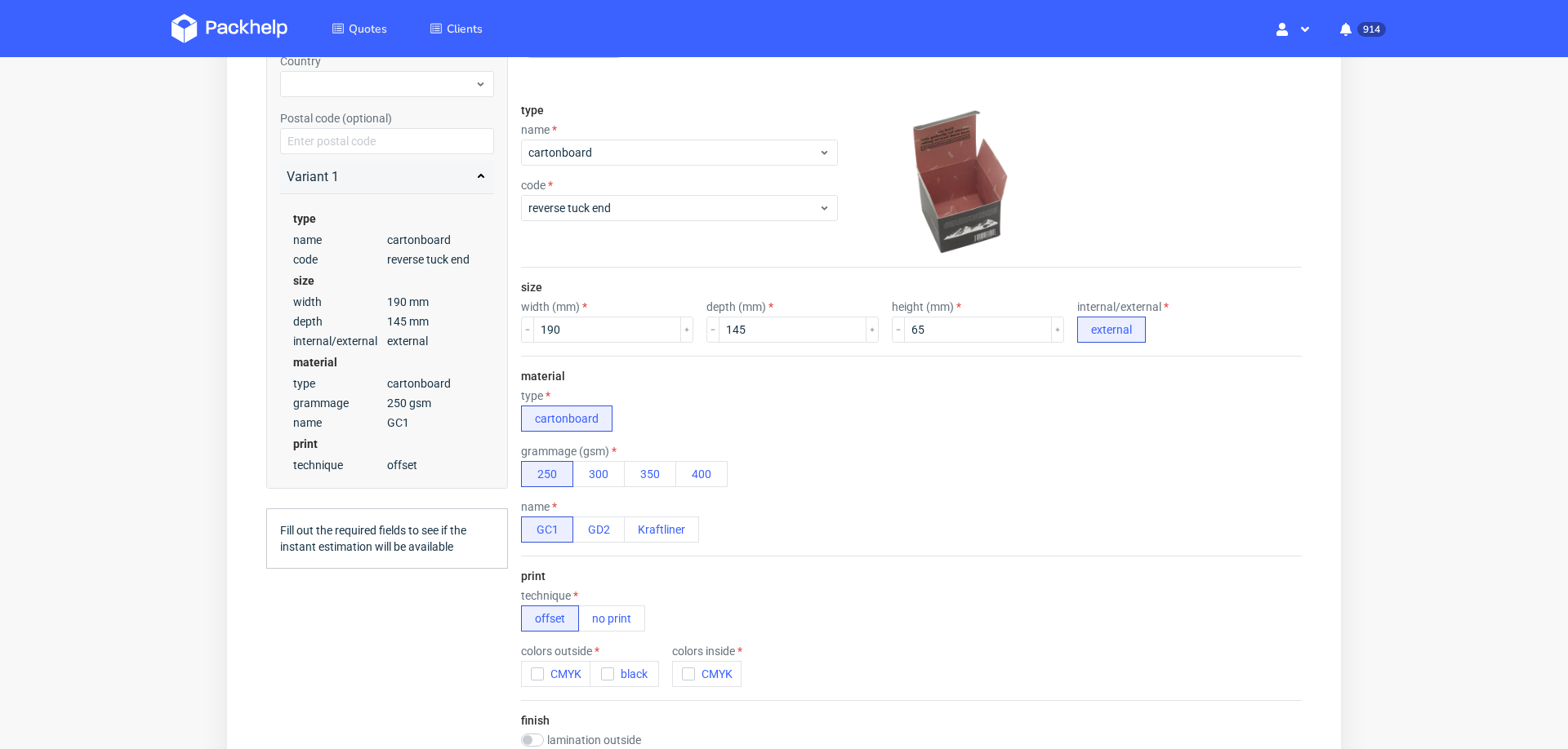
scroll to position [221, 0]
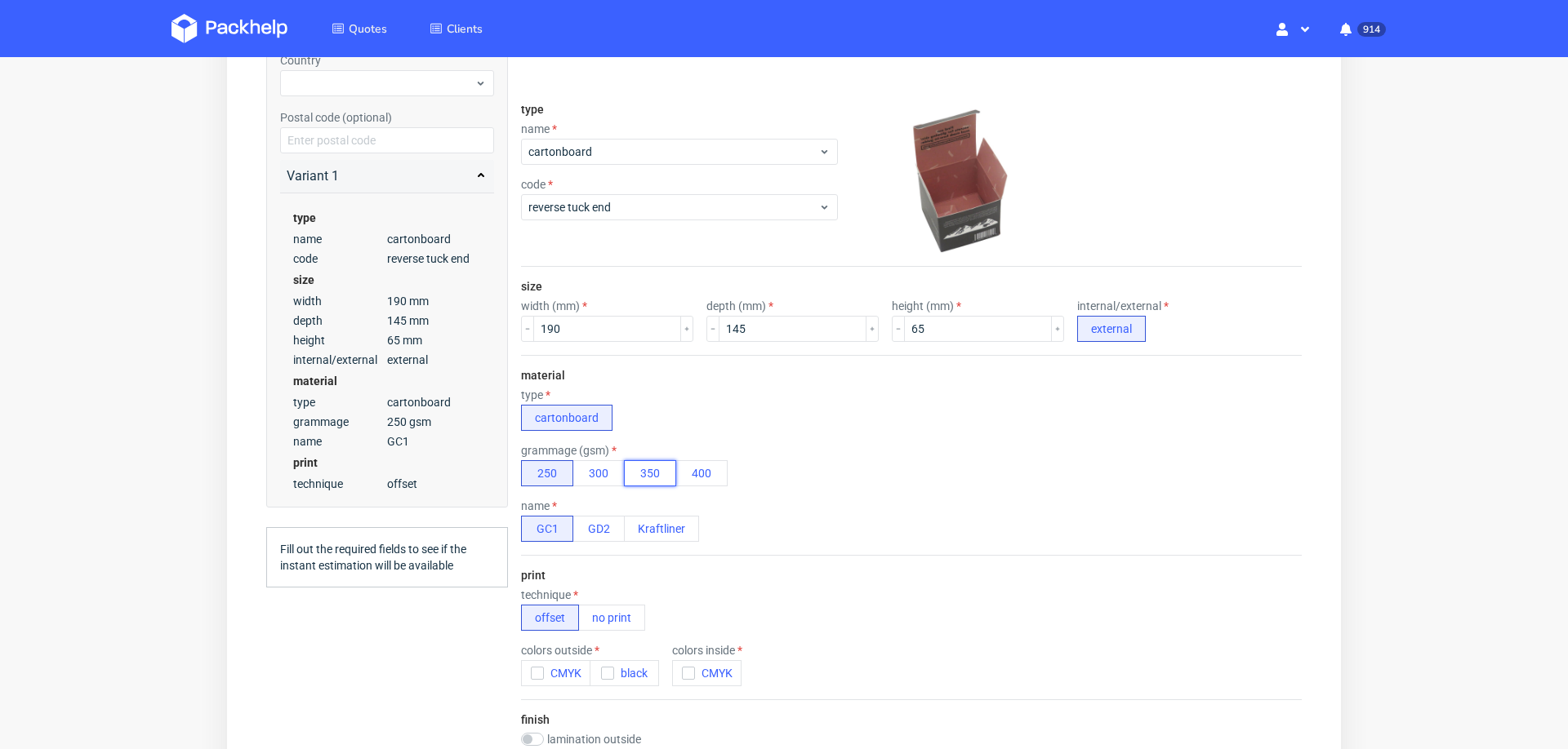
click at [641, 463] on button "350" at bounding box center [650, 473] width 52 height 26
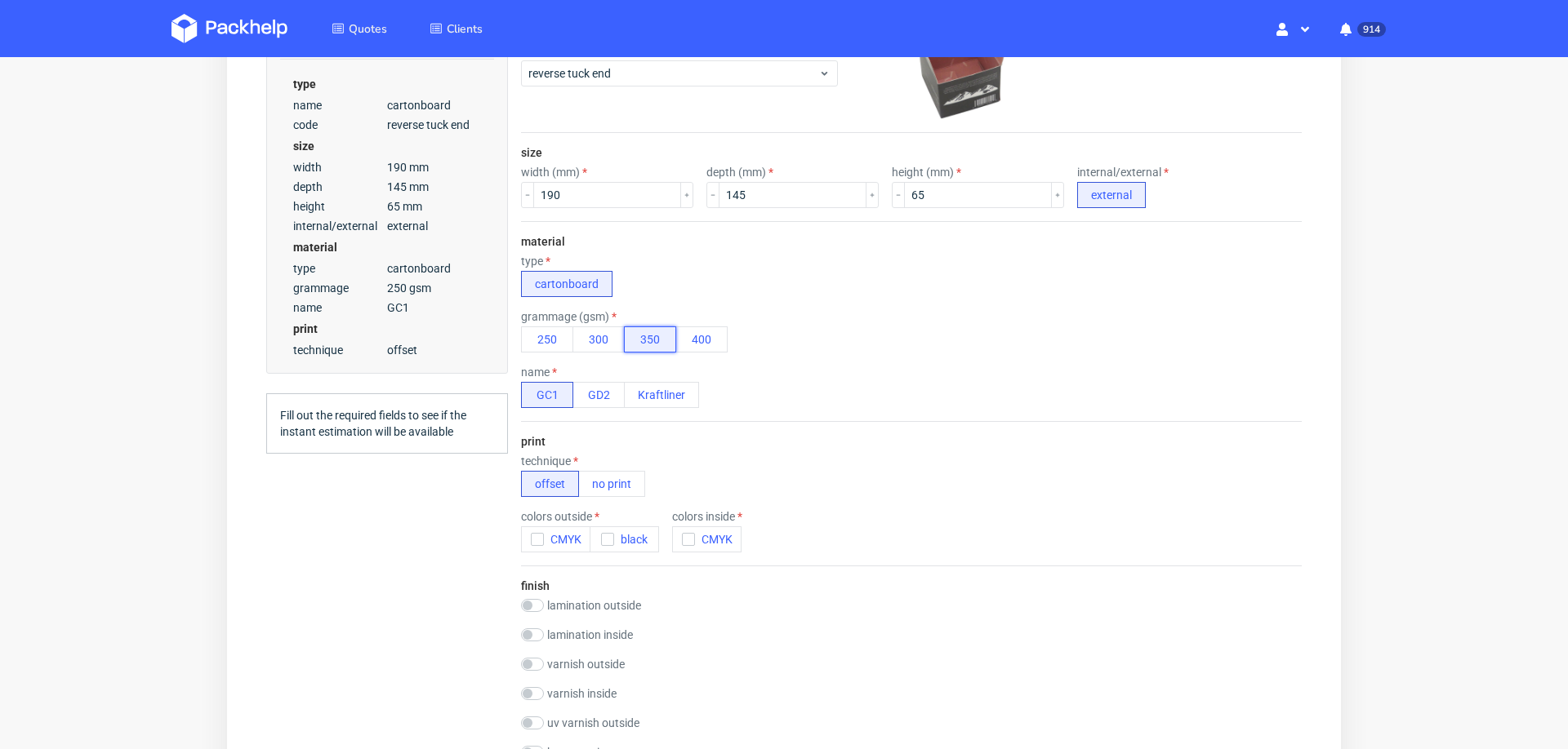
scroll to position [363, 0]
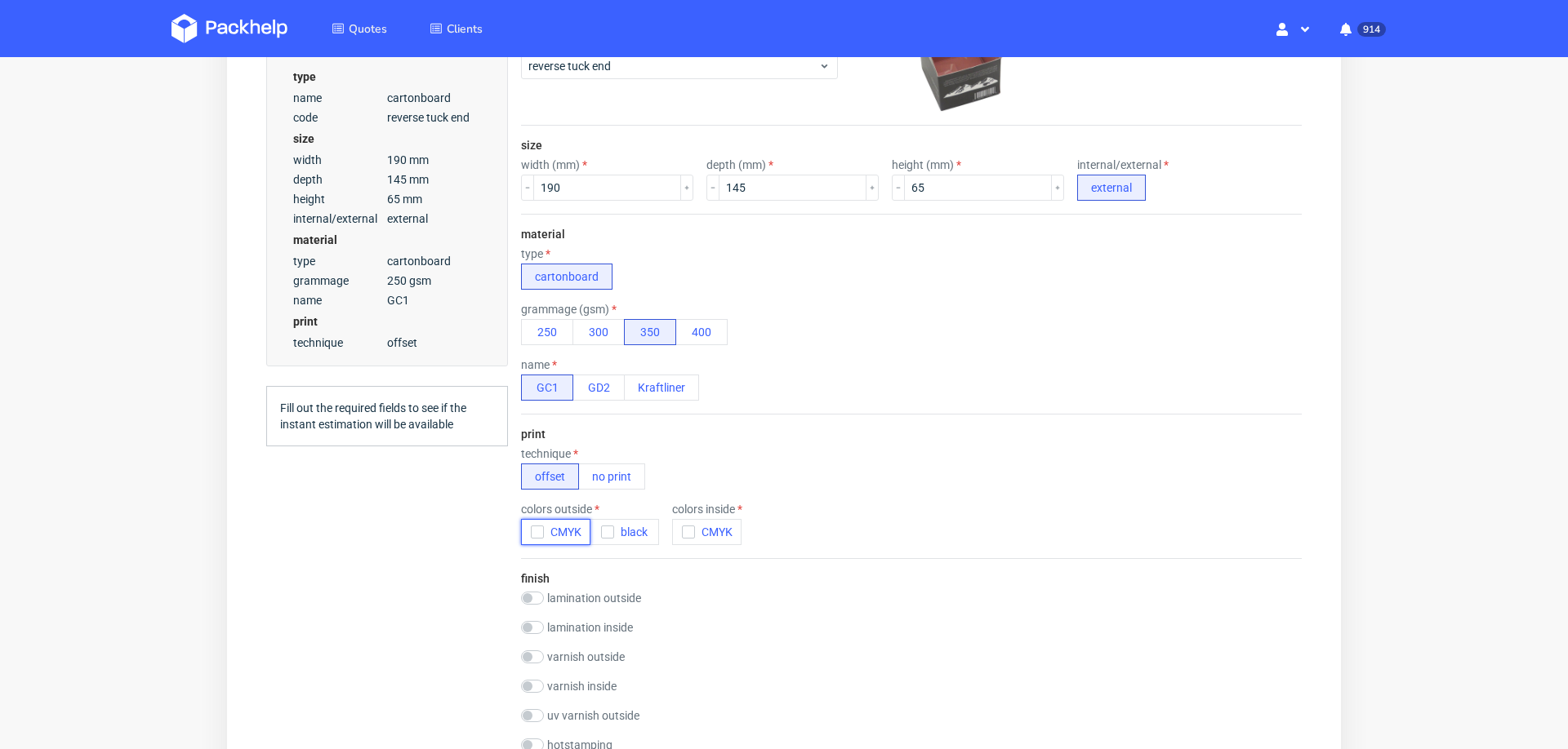
click at [535, 528] on icon "button" at bounding box center [537, 532] width 11 height 11
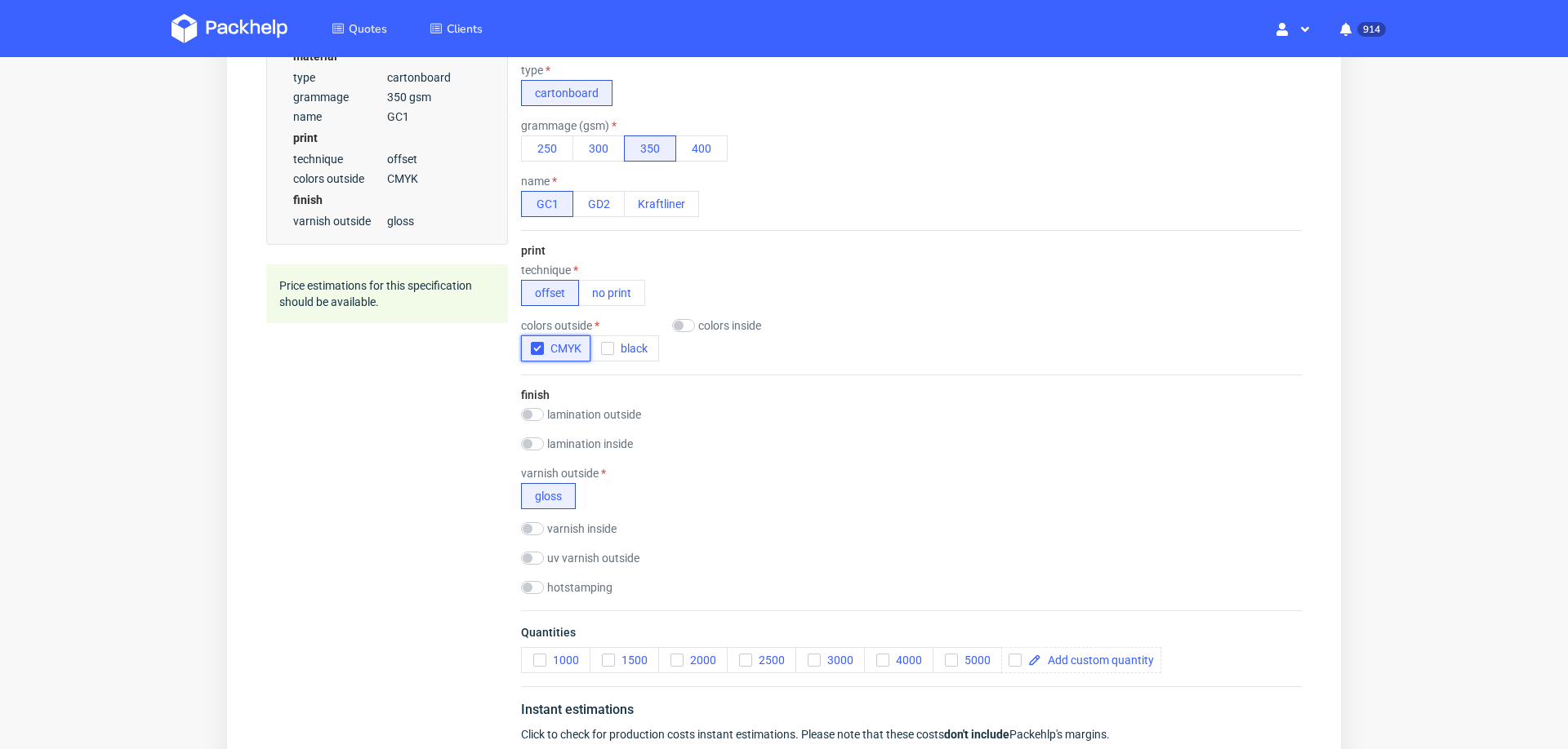
scroll to position [549, 0]
click at [956, 656] on button "5000" at bounding box center [967, 658] width 69 height 26
click at [1078, 653] on span at bounding box center [1098, 658] width 113 height 11
click at [1158, 584] on div "hotstamping gold silver" at bounding box center [911, 587] width 781 height 17
checkbox input "true"
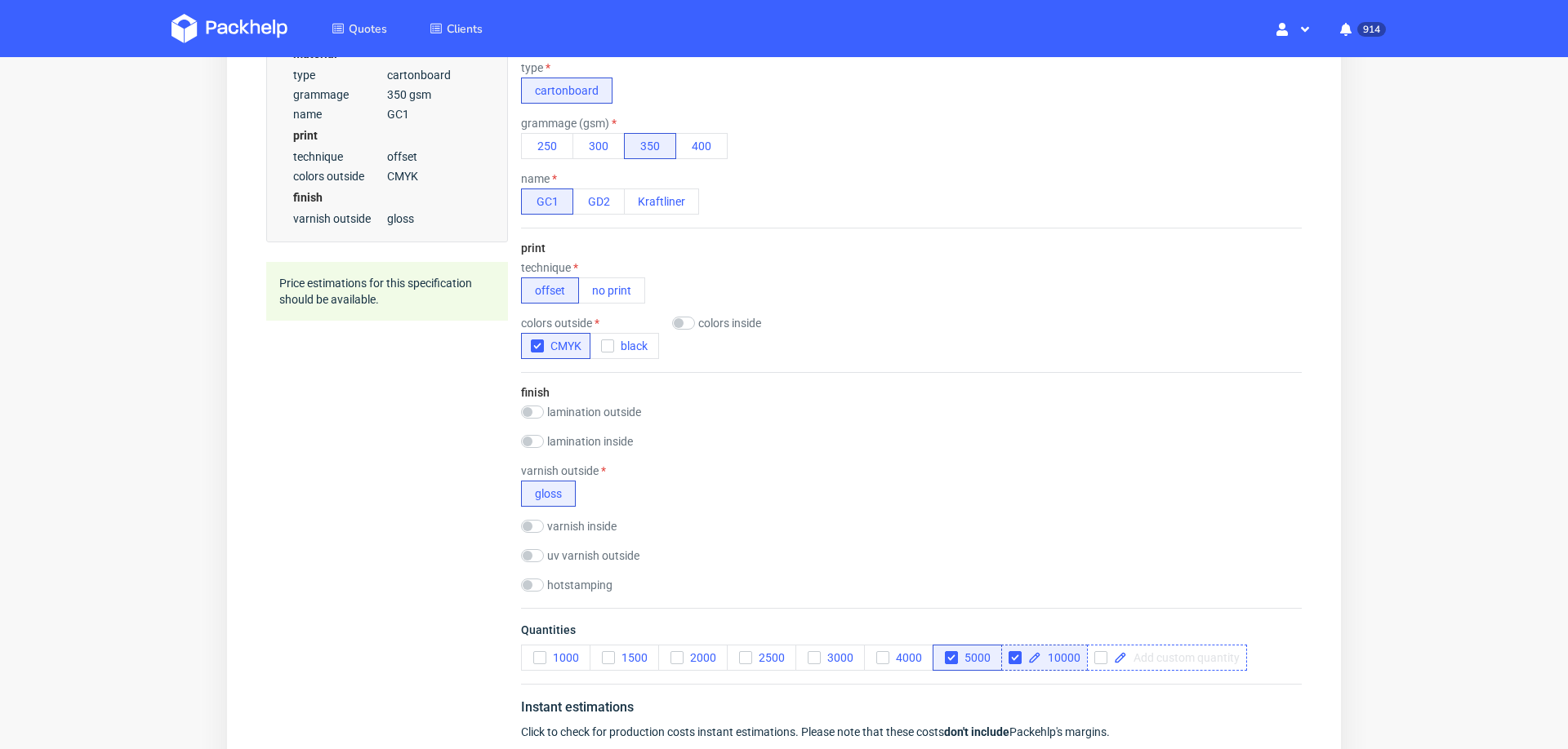
click at [1142, 653] on span at bounding box center [1184, 658] width 113 height 11
click at [1140, 549] on div "uv varnish outside spott gloss" at bounding box center [911, 557] width 781 height 17
checkbox input "true"
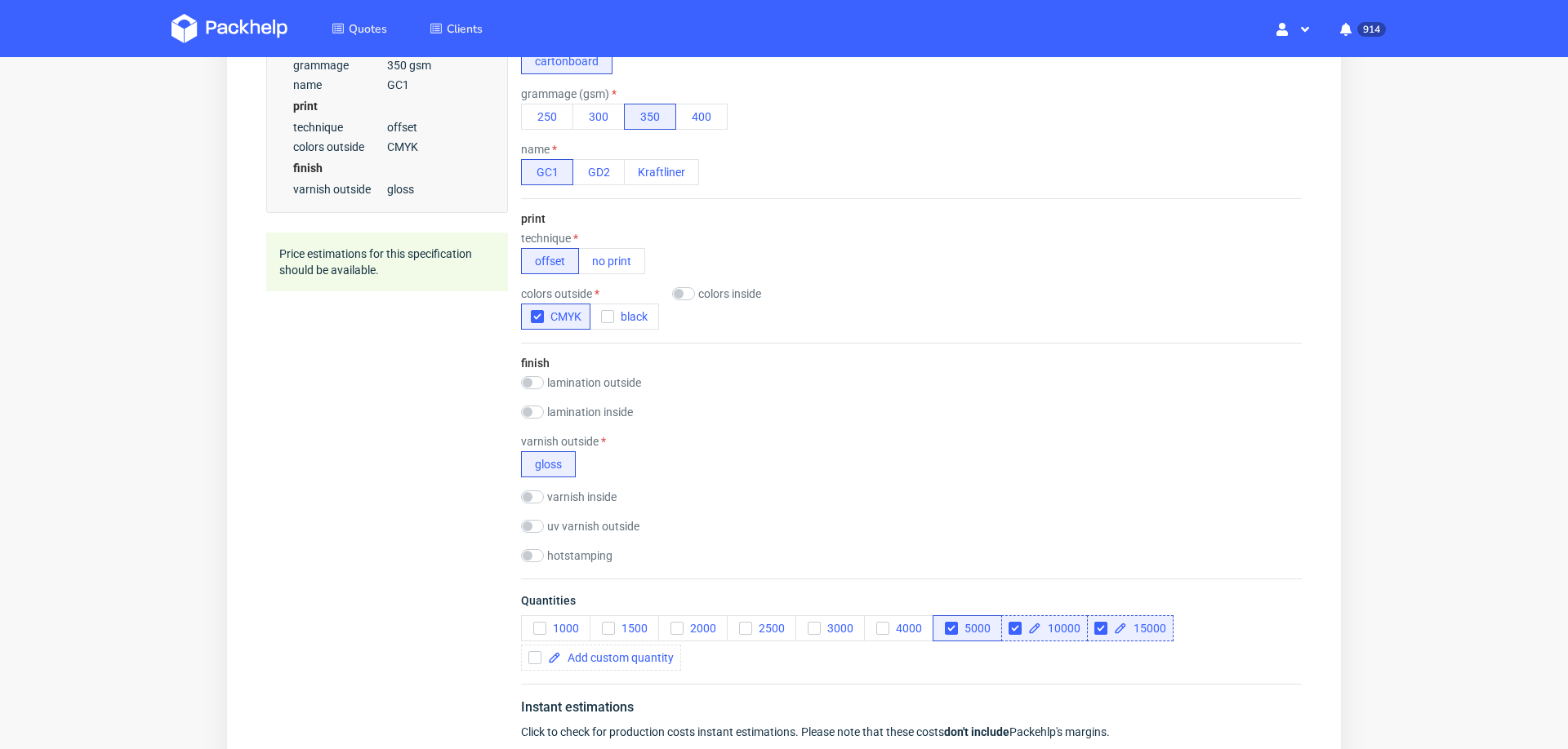
scroll to position [579, 0]
click at [670, 158] on button "Kraftliner" at bounding box center [661, 171] width 75 height 26
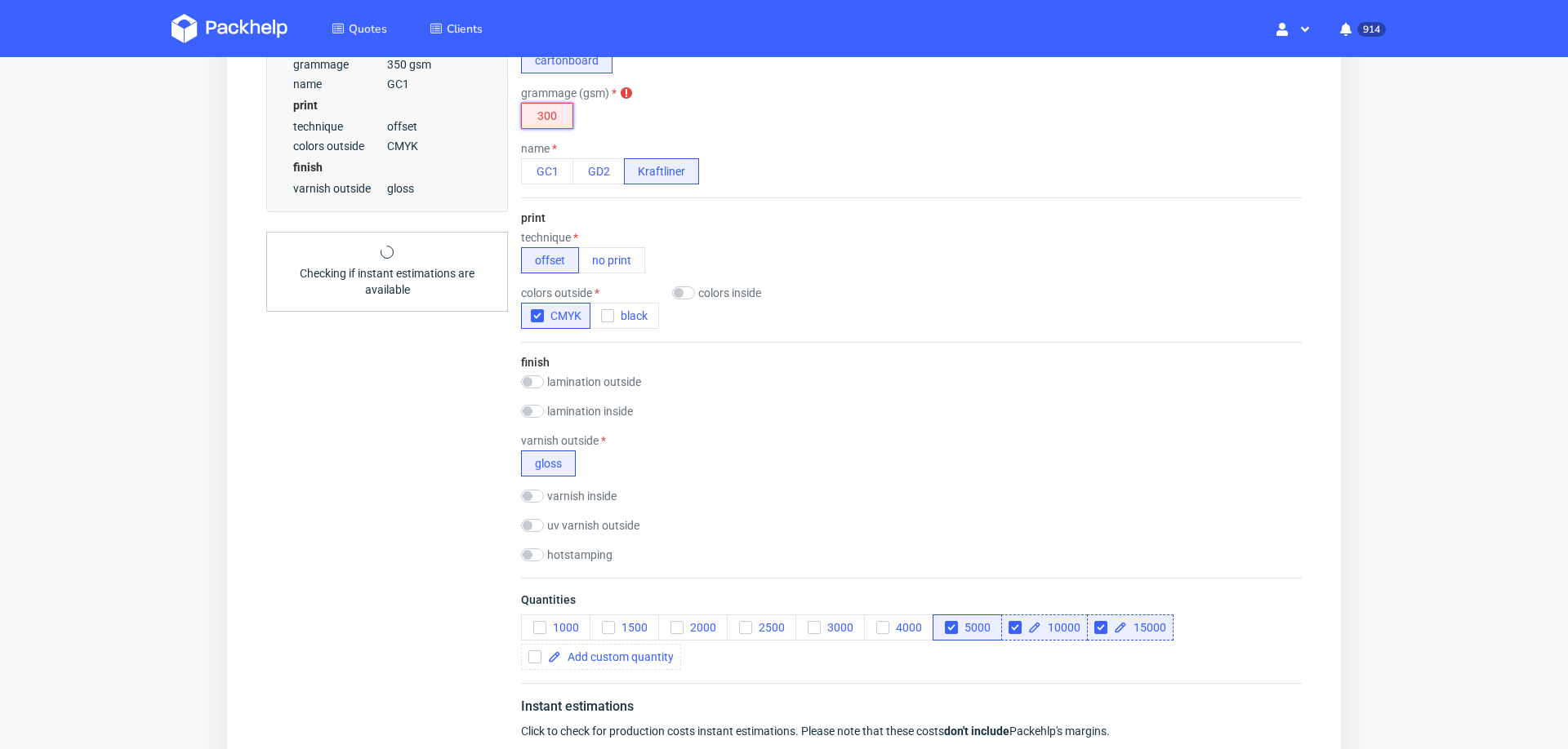
click at [538, 108] on button "300" at bounding box center [547, 116] width 52 height 26
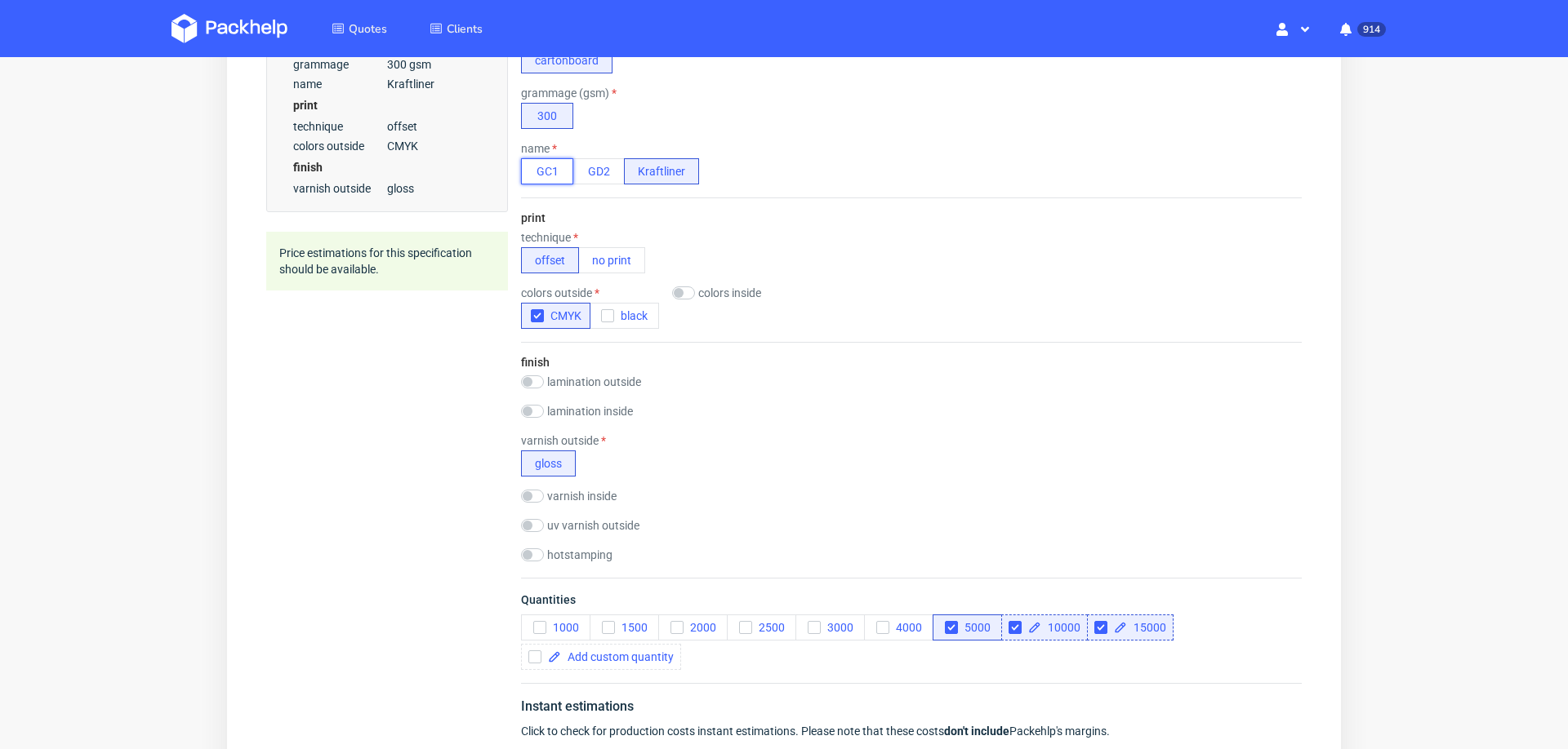
click at [543, 167] on button "GC1" at bounding box center [547, 171] width 52 height 26
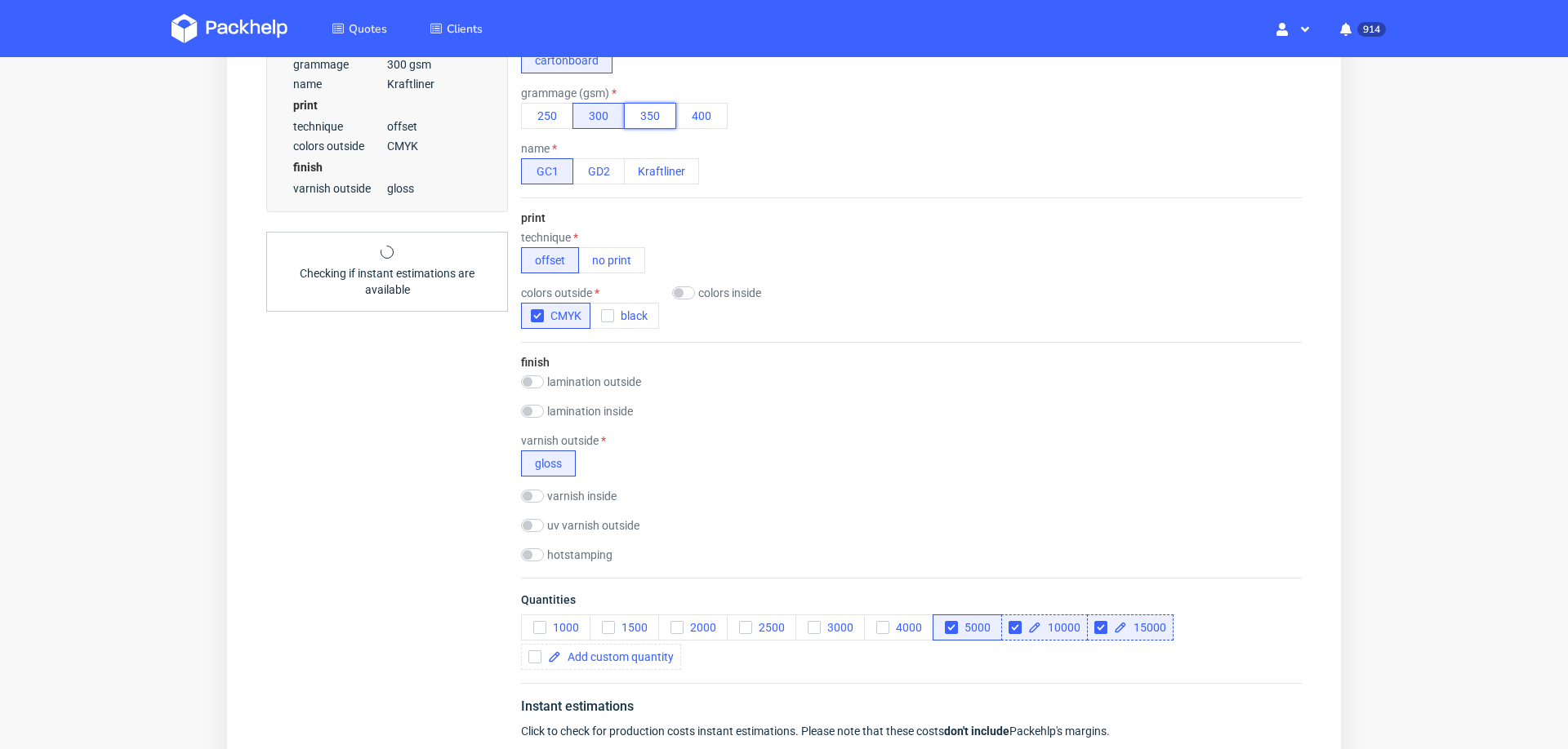
click at [638, 111] on button "350" at bounding box center [650, 116] width 52 height 26
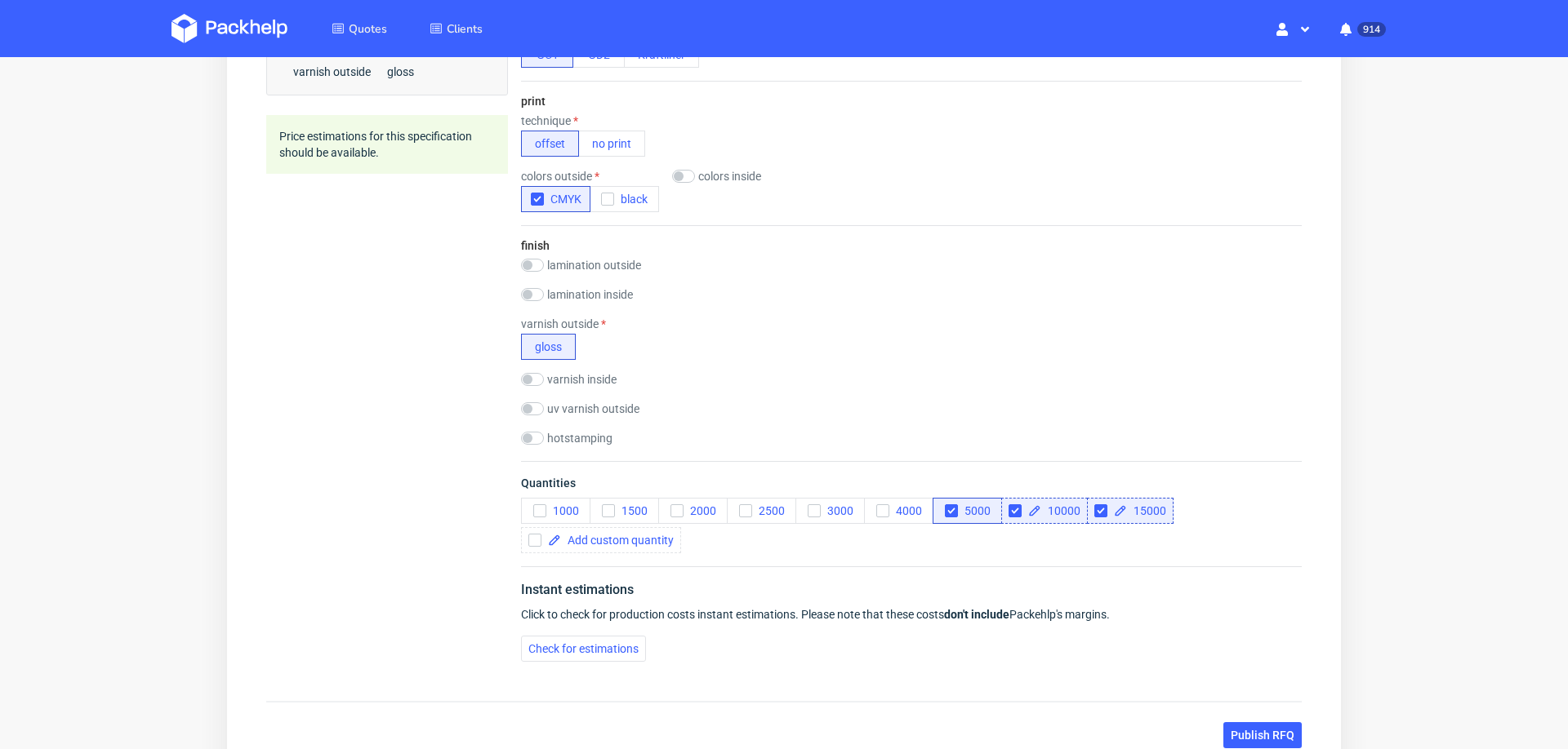
scroll to position [696, 0]
click at [583, 643] on span "Check for estimations" at bounding box center [583, 648] width 110 height 11
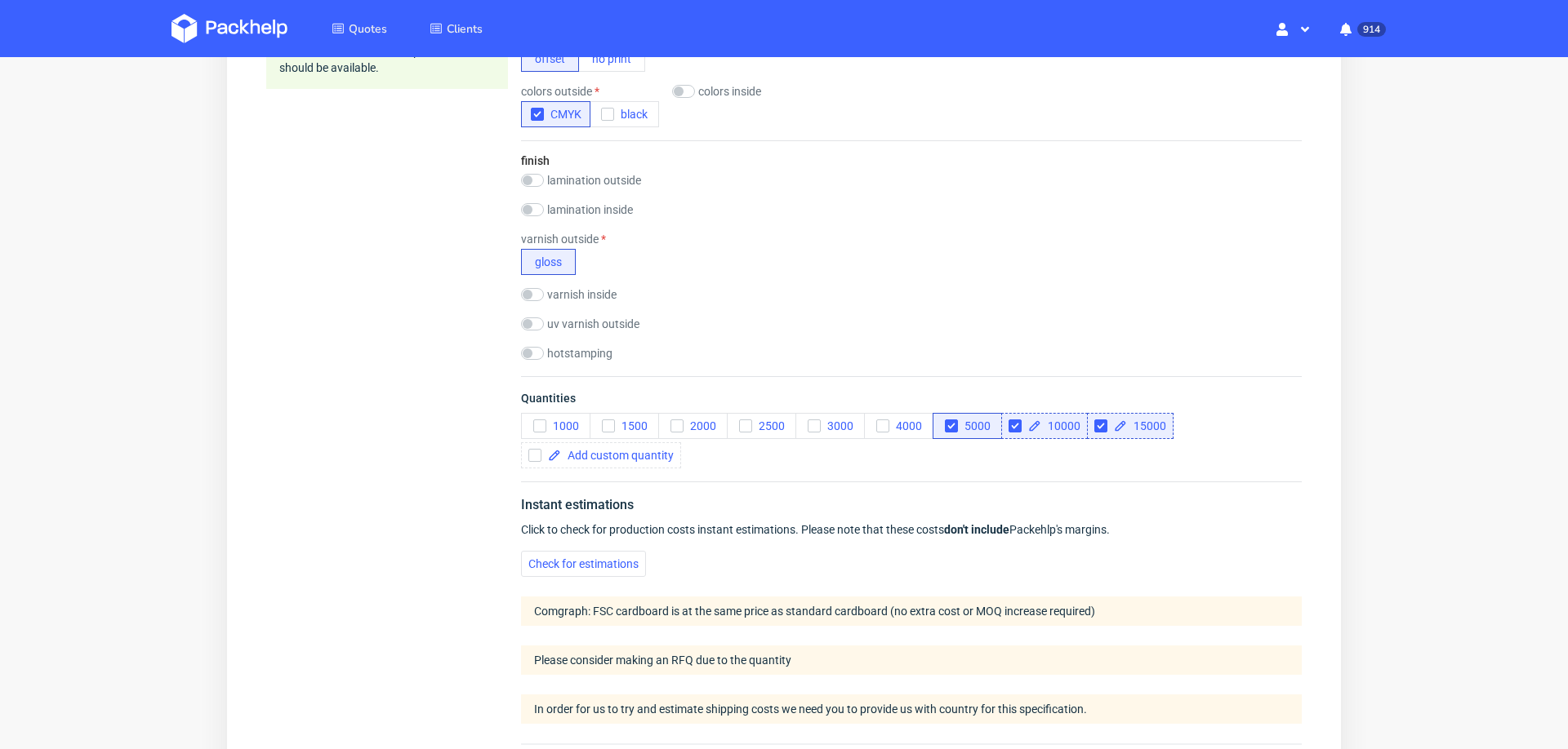
scroll to position [0, 0]
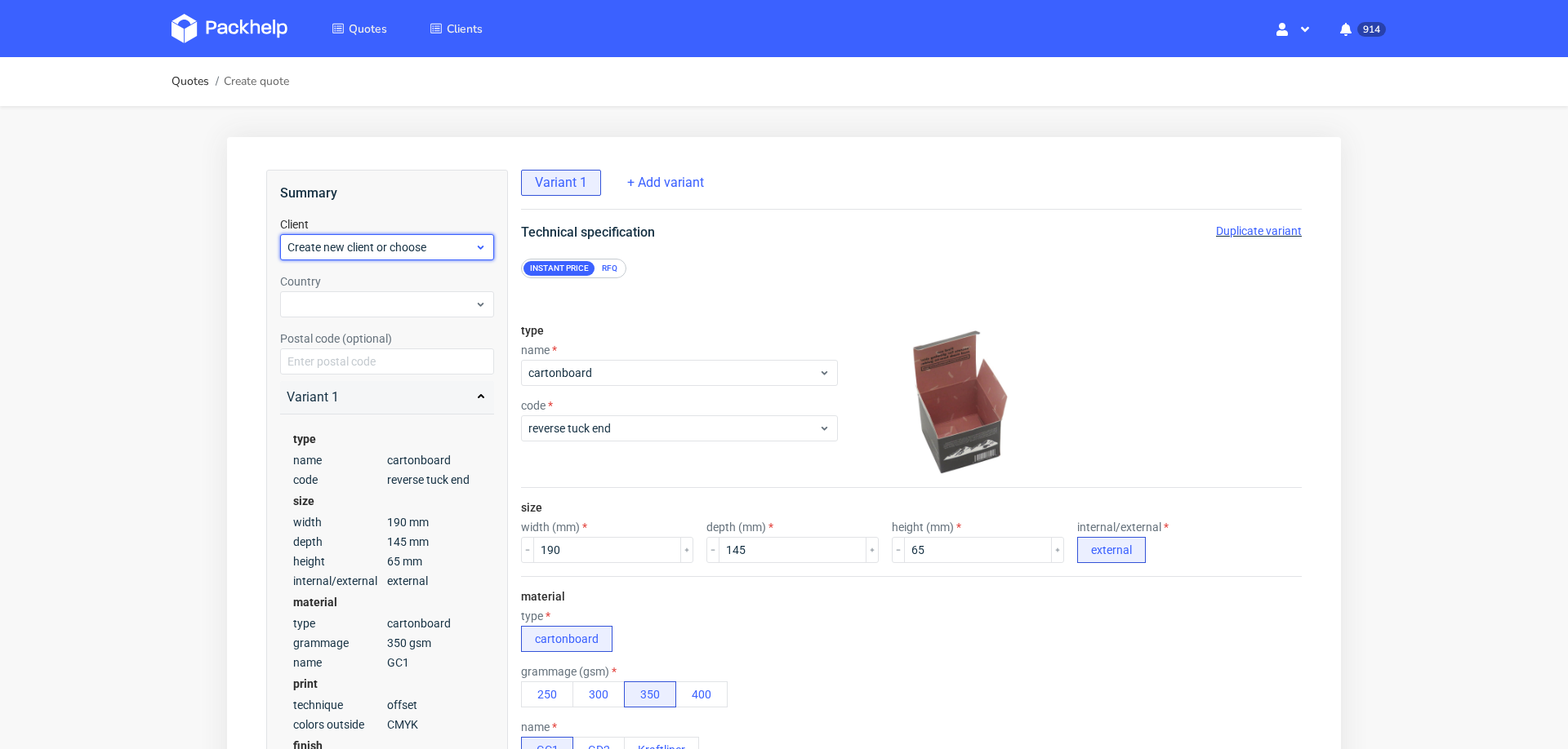
click at [418, 251] on span "Create new client or choose" at bounding box center [381, 247] width 187 height 17
click at [382, 287] on div "Add new client" at bounding box center [388, 285] width 202 height 30
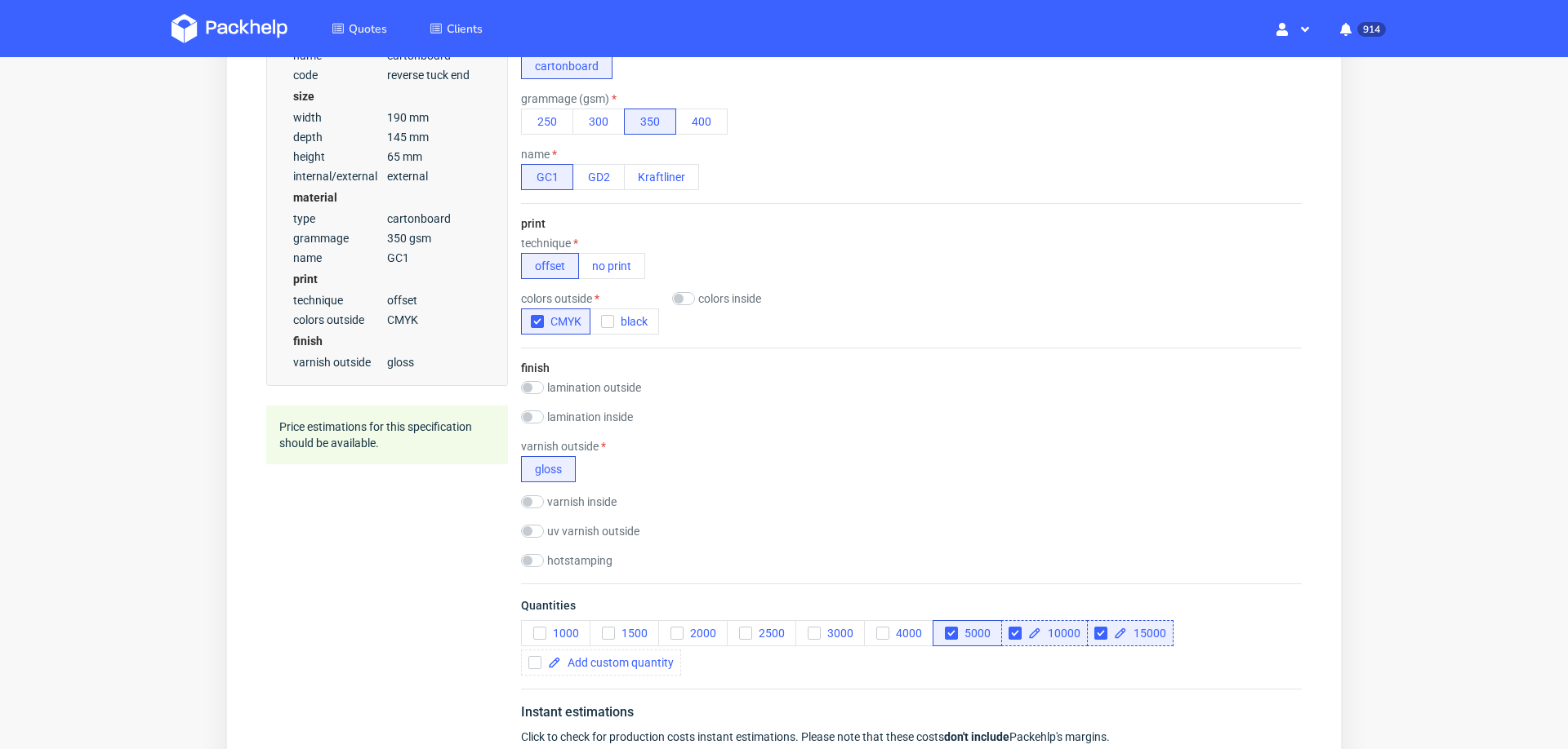
scroll to position [667, 0]
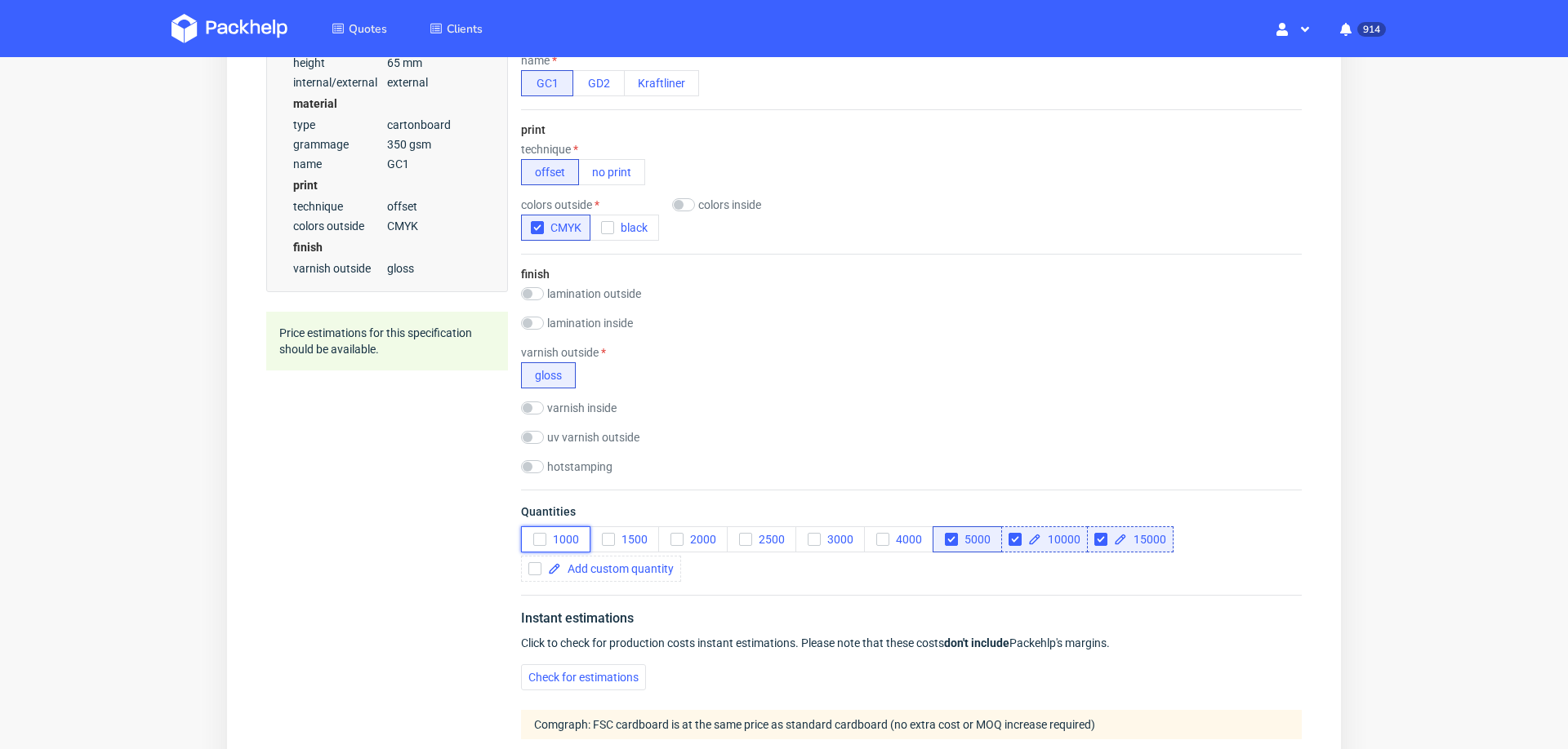
click at [544, 534] on icon "button" at bounding box center [540, 540] width 11 height 11
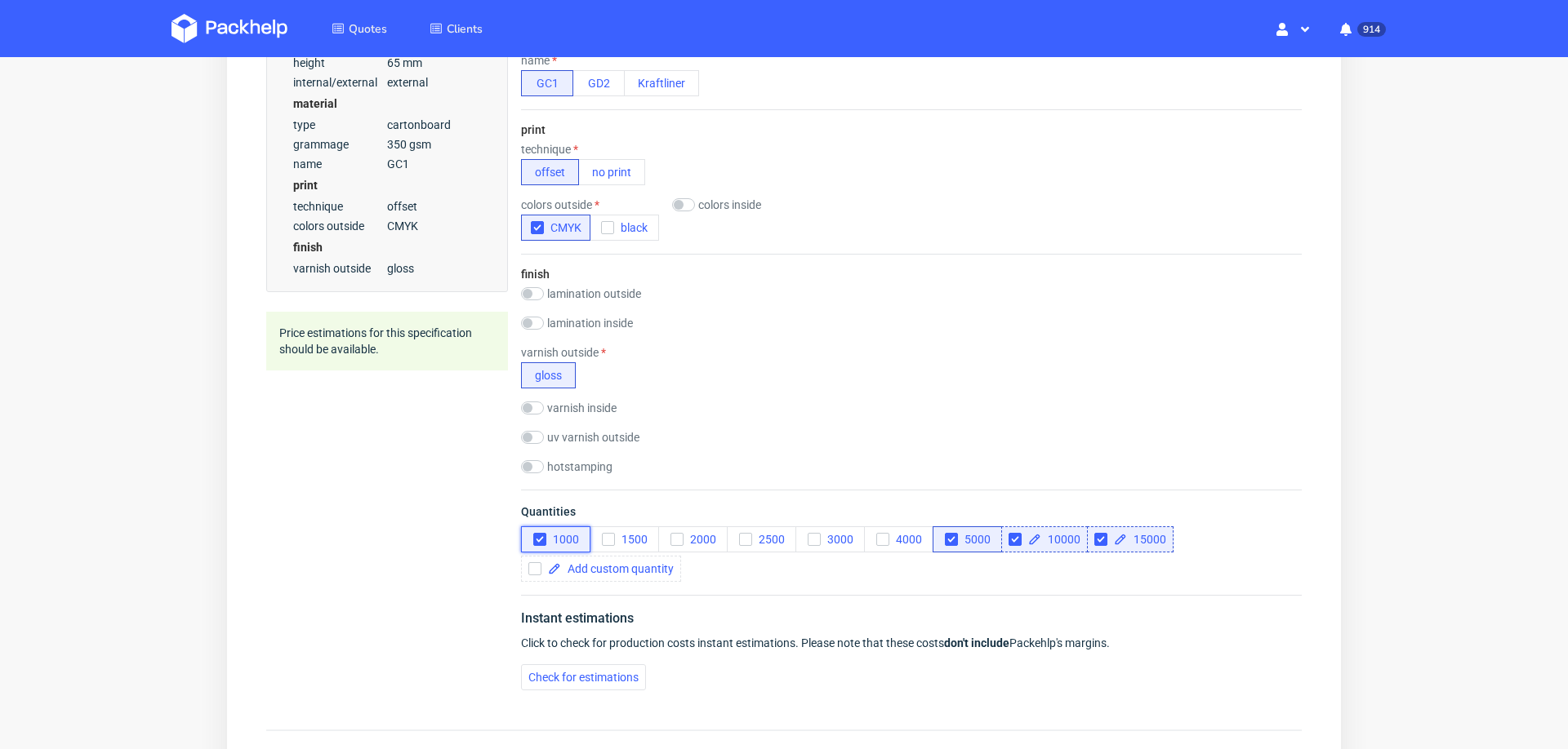
scroll to position [6, 0]
click at [559, 672] on span "Check for estimations" at bounding box center [583, 678] width 110 height 11
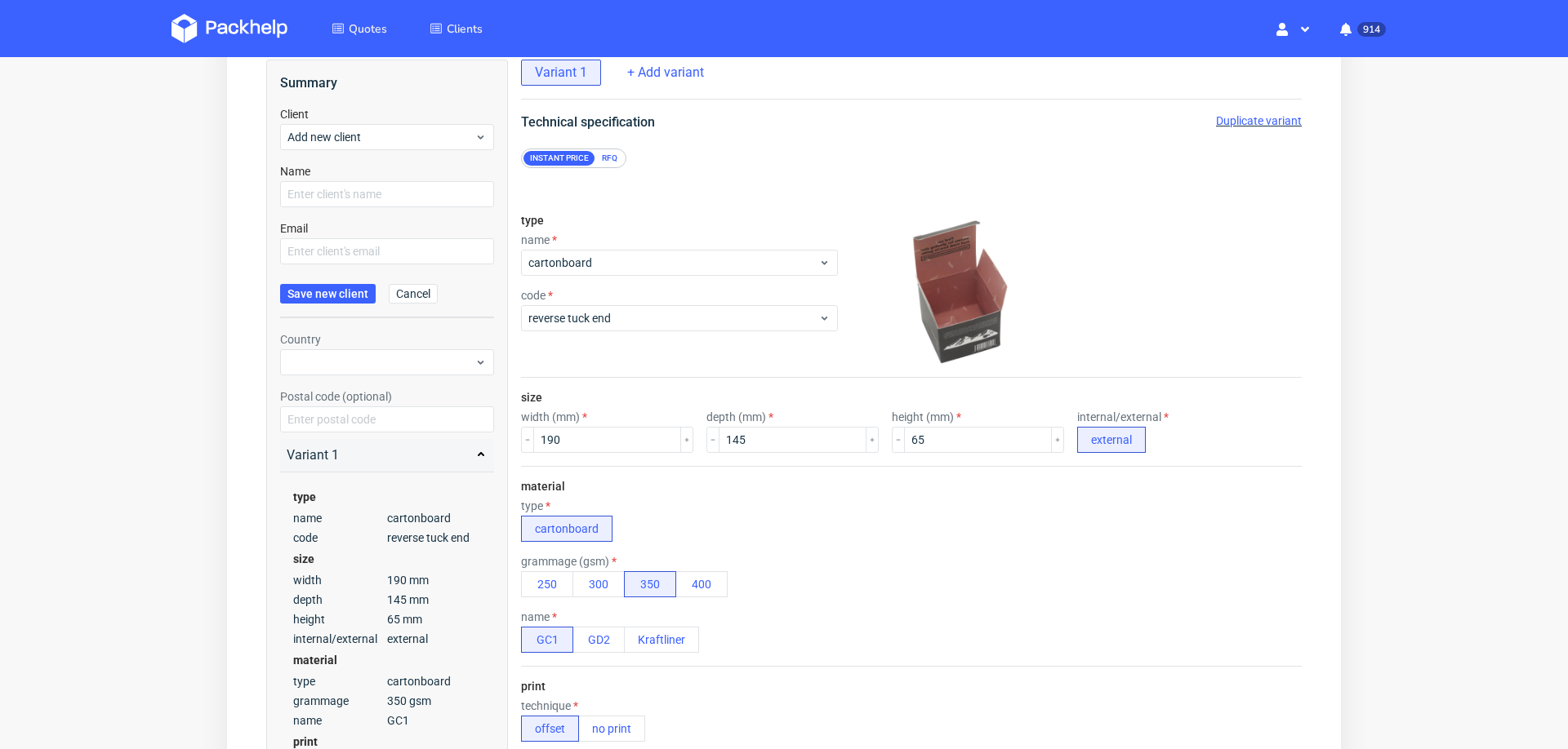
scroll to position [0, 0]
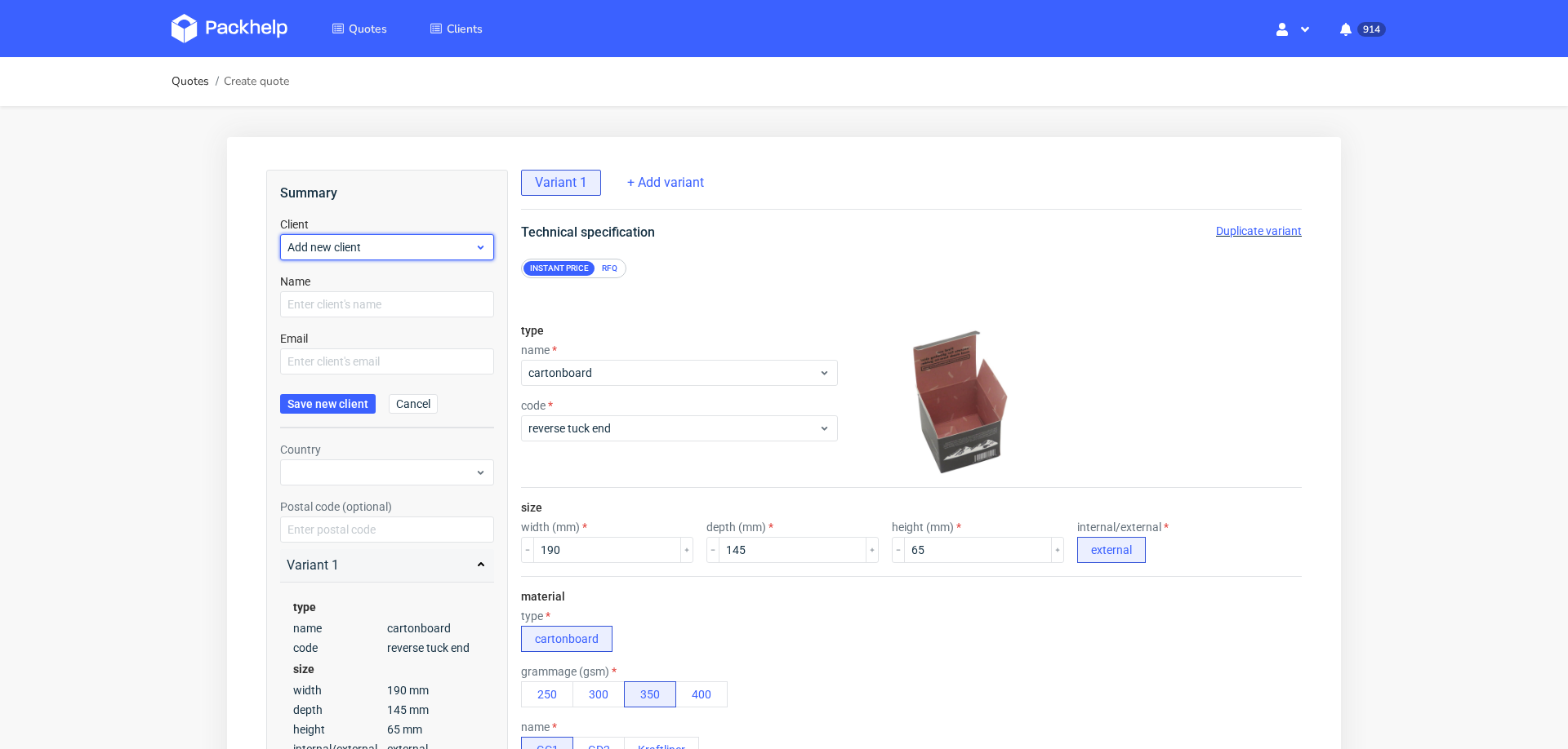
click at [386, 249] on span "Add new client" at bounding box center [381, 247] width 187 height 17
type input "simone.nolde@vos-industriebedarf.de"
click at [367, 281] on div "Add new client" at bounding box center [388, 285] width 202 height 30
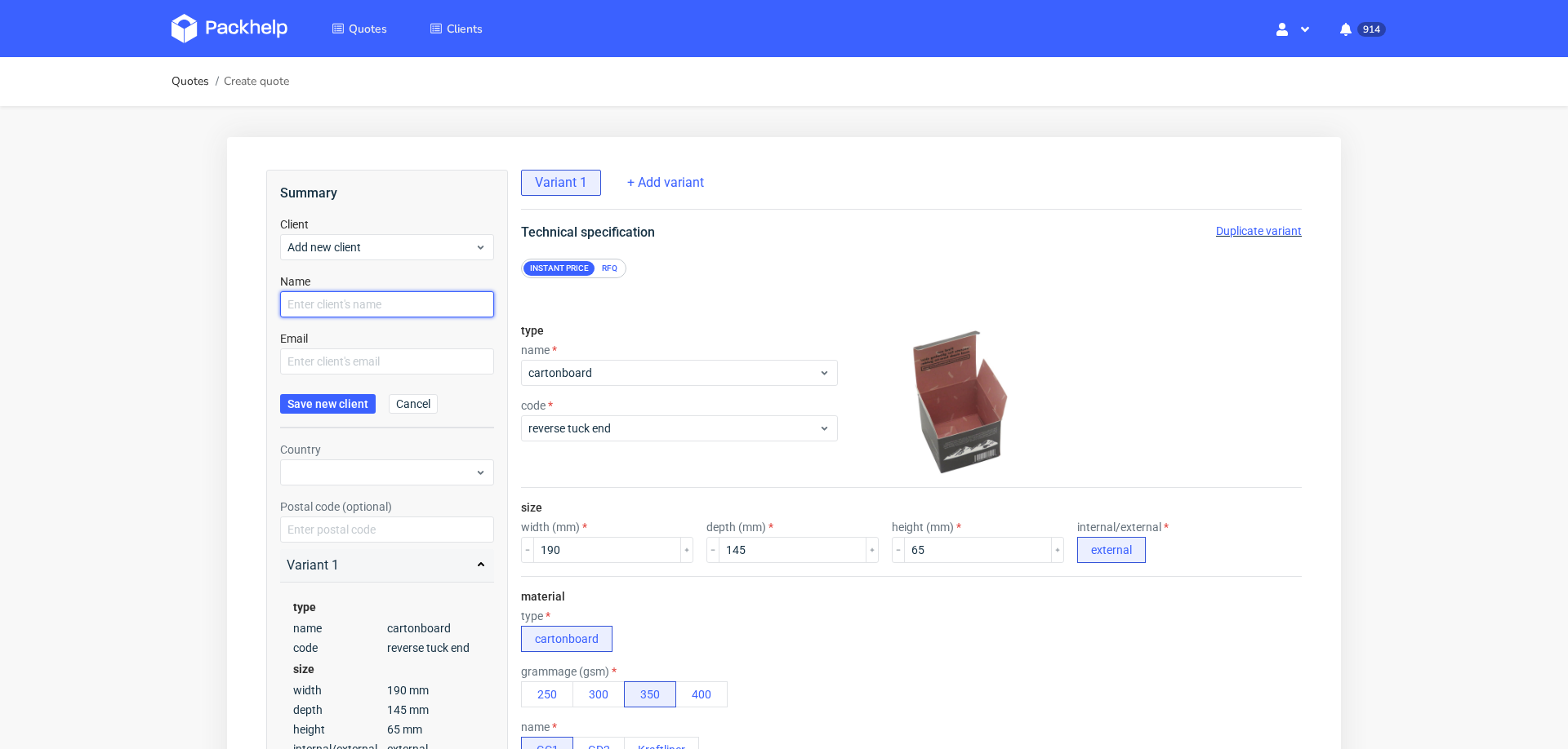
click at [358, 298] on input "text" at bounding box center [386, 305] width 214 height 26
paste input "simone.nolde@vos-industriebedarf.de"
type input "simone.nolde@vos-industriebedarf.de"
click at [340, 366] on input "text" at bounding box center [386, 362] width 214 height 26
paste input "simone.nolde@vos-industriebedarf.de"
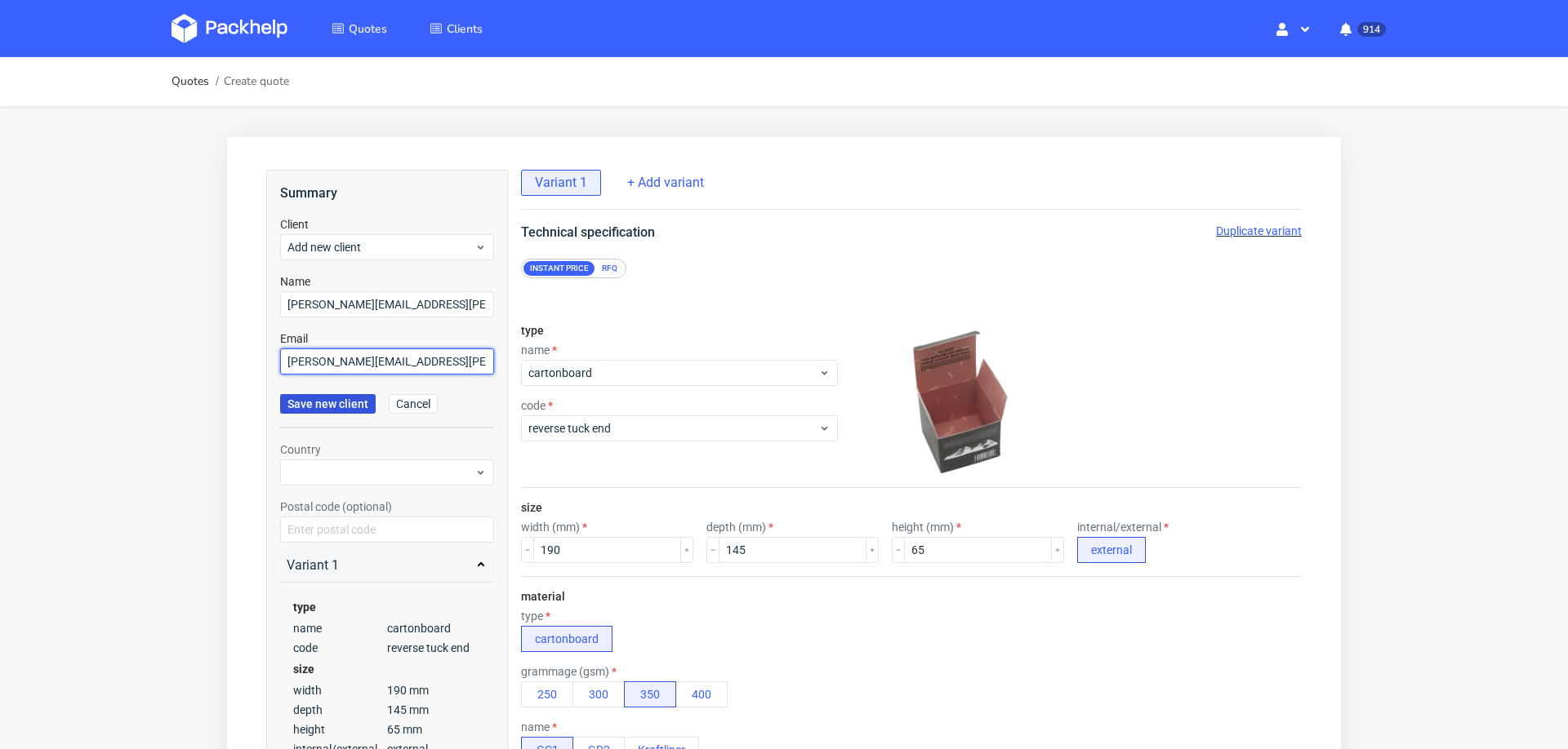
type input "simone.nolde@vos-industriebedarf.de"
click at [321, 402] on span "Save new client" at bounding box center [327, 404] width 81 height 11
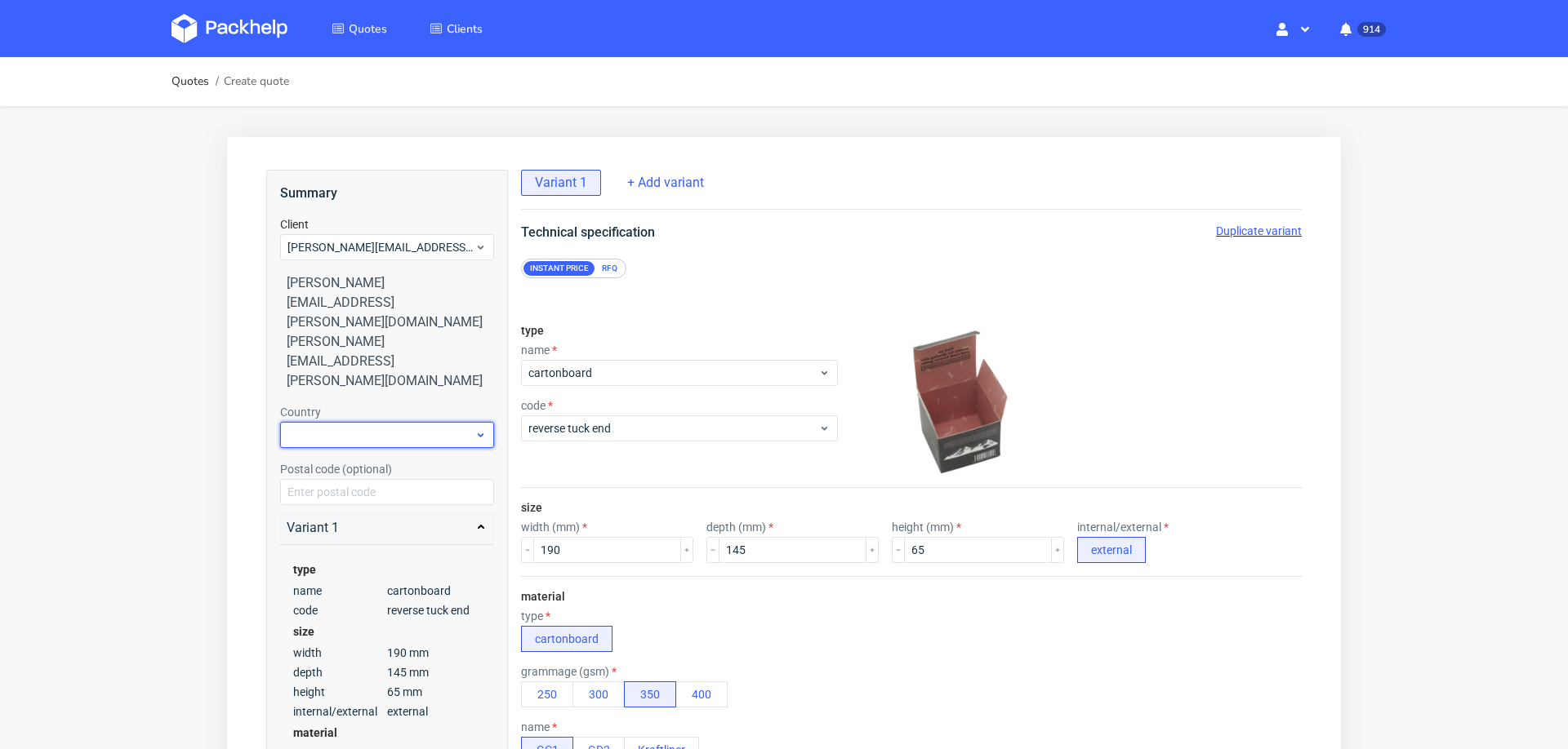
click at [355, 422] on div at bounding box center [386, 435] width 214 height 26
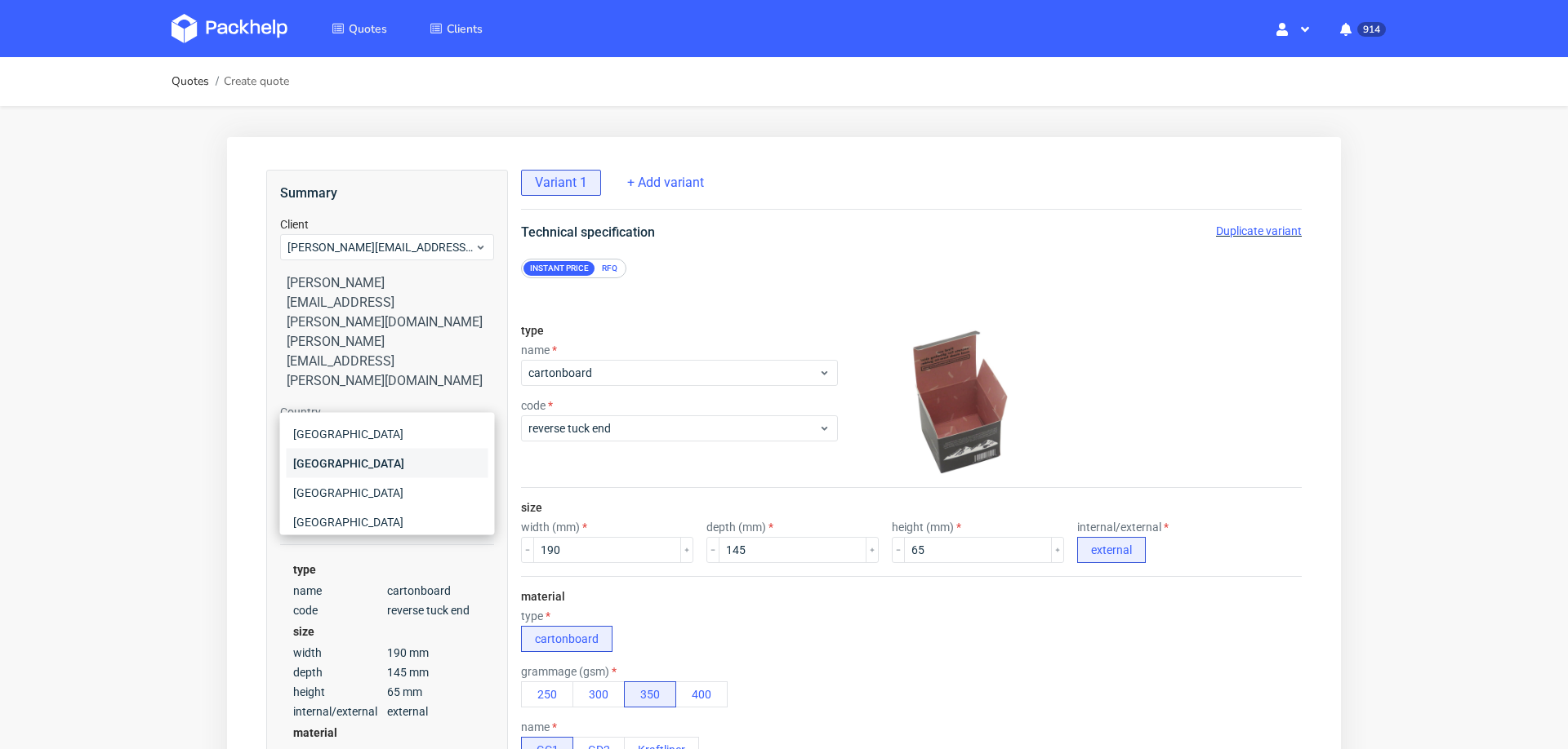
type input "ger"
click at [320, 458] on div "Germany" at bounding box center [388, 464] width 202 height 30
click at [320, 480] on input "text" at bounding box center [386, 493] width 214 height 26
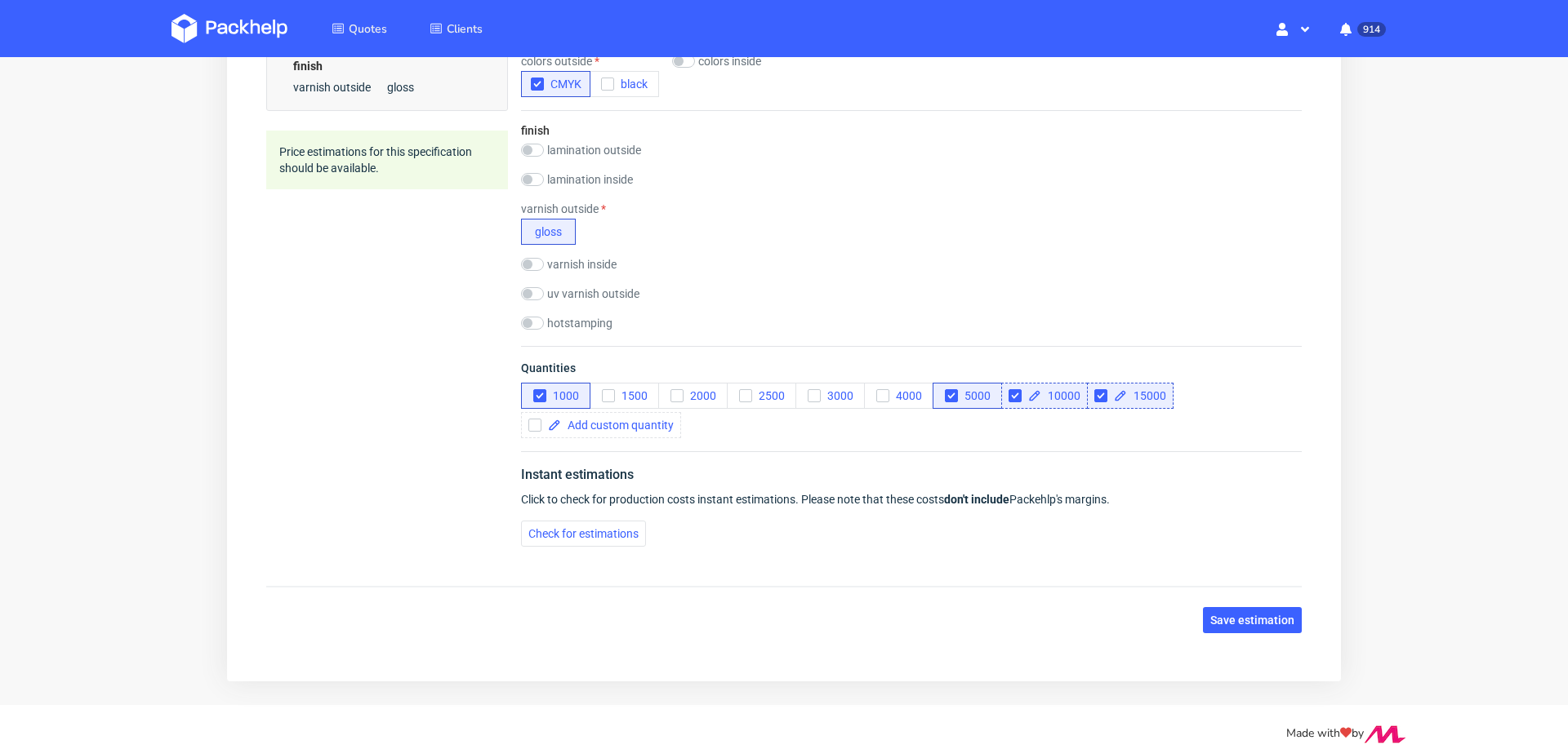
scroll to position [823, 0]
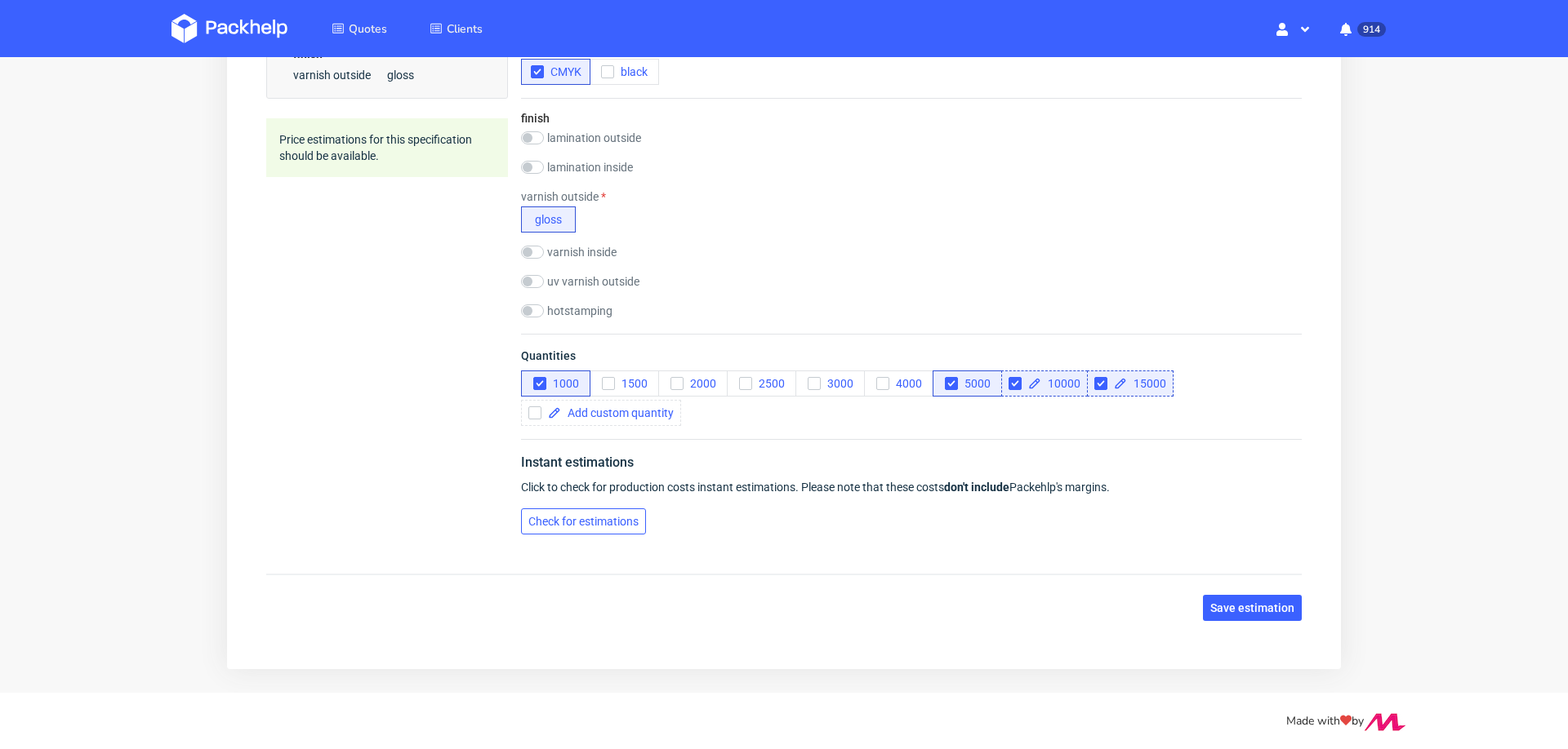
click at [583, 516] on span "Check for estimations" at bounding box center [583, 521] width 110 height 11
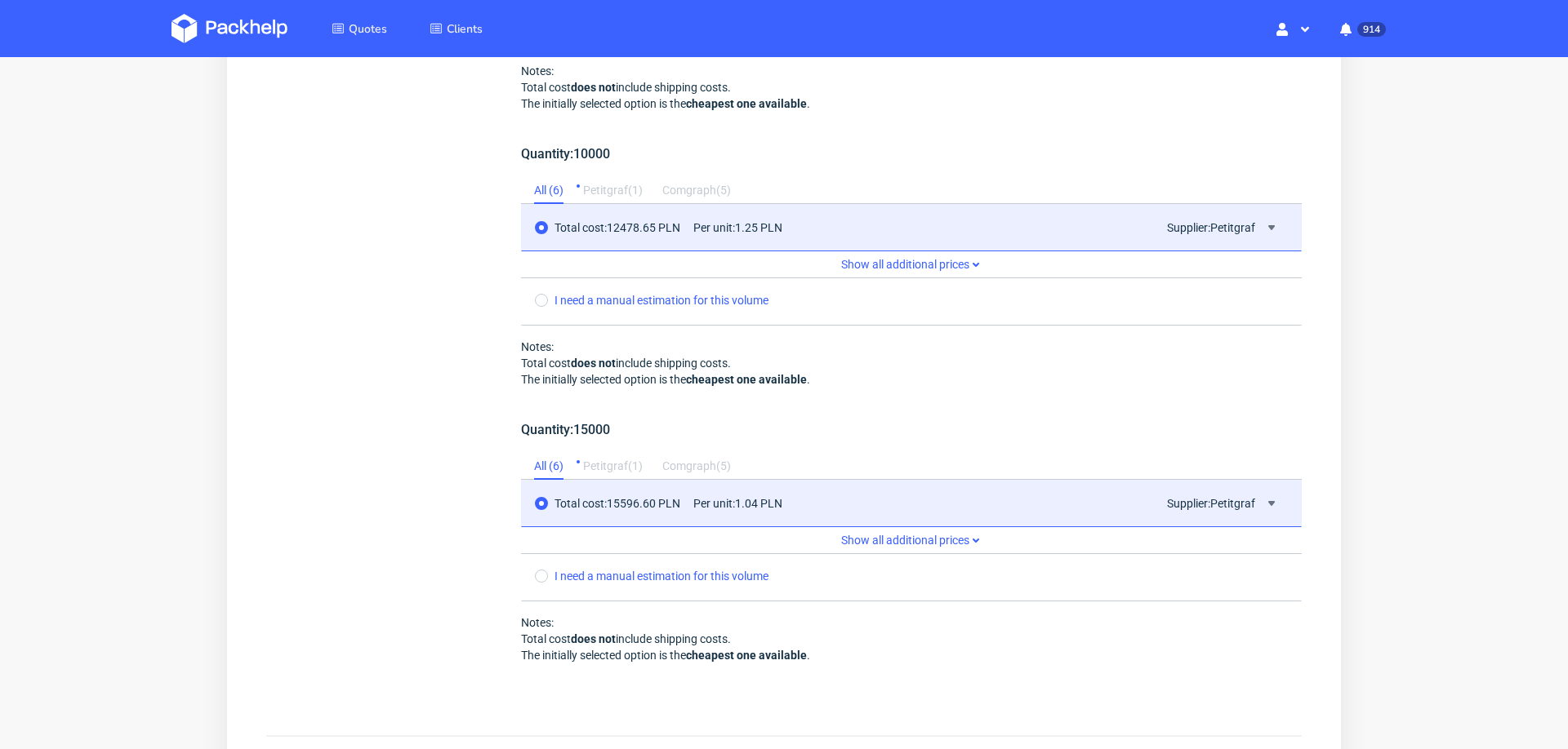
scroll to position [2116, 0]
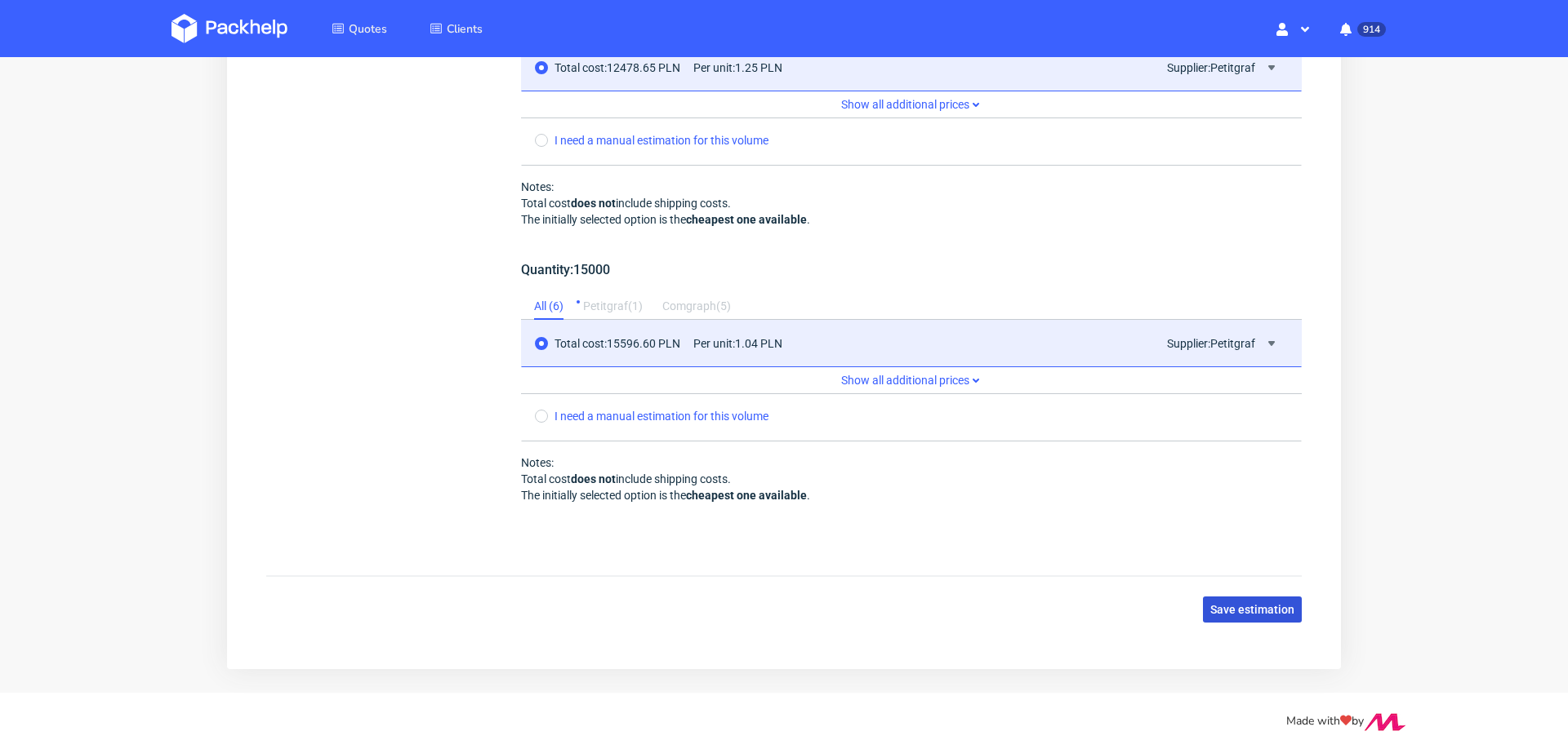
click at [1222, 605] on span "Save estimation" at bounding box center [1252, 610] width 84 height 11
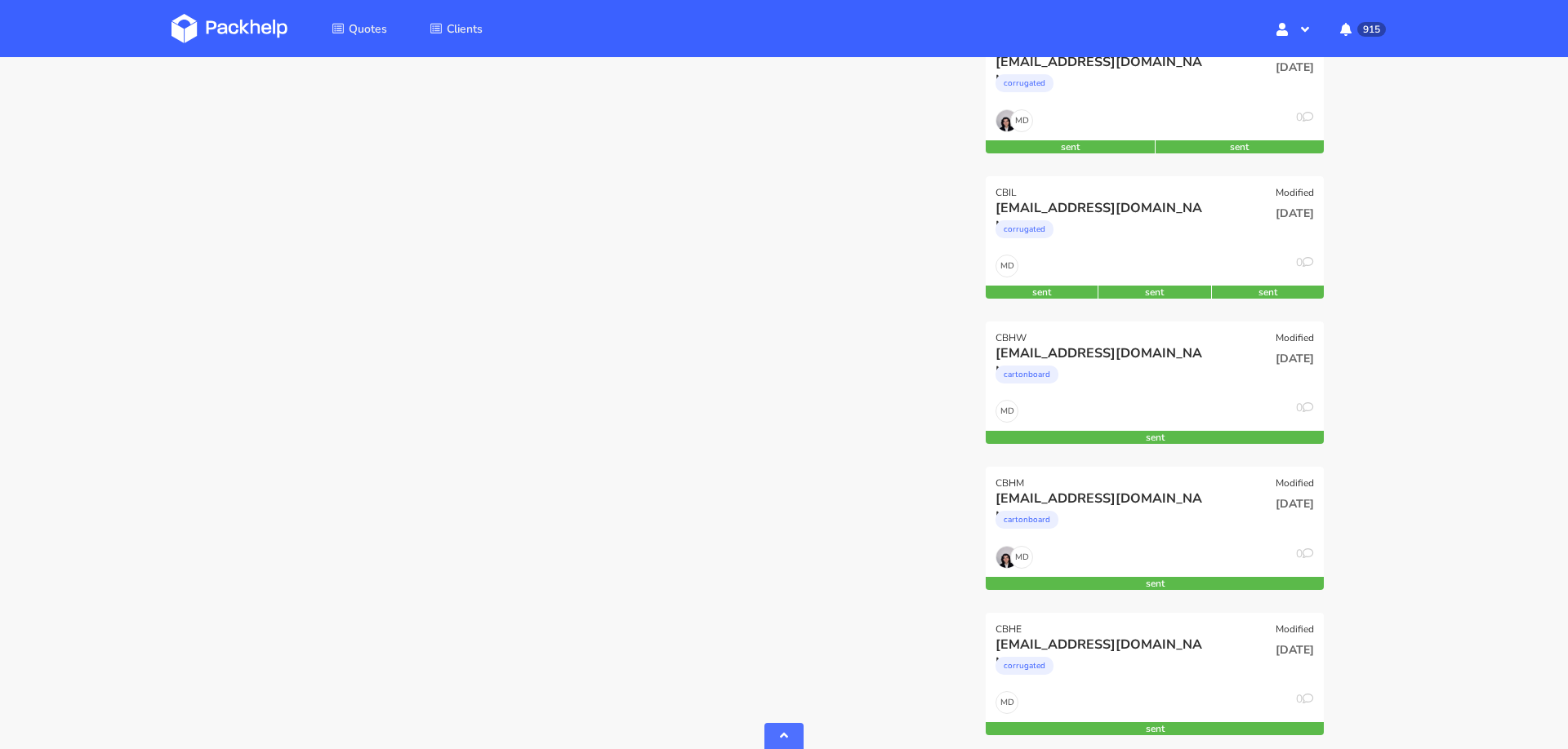
scroll to position [1003, 0]
click at [1095, 495] on div "[EMAIL_ADDRESS][DOMAIN_NAME]" at bounding box center [1104, 497] width 217 height 18
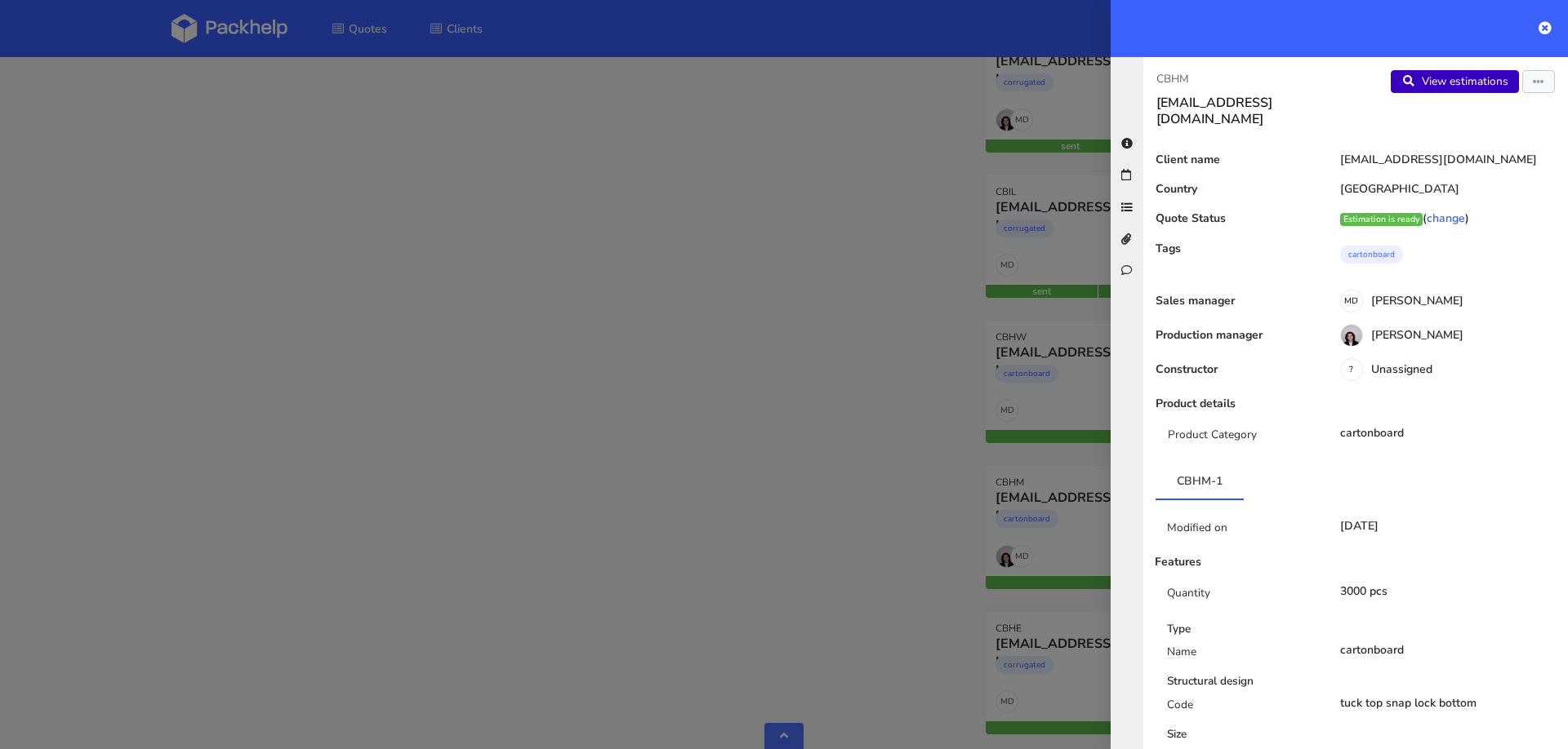
click at [1452, 79] on link "View estimations" at bounding box center [1455, 81] width 128 height 23
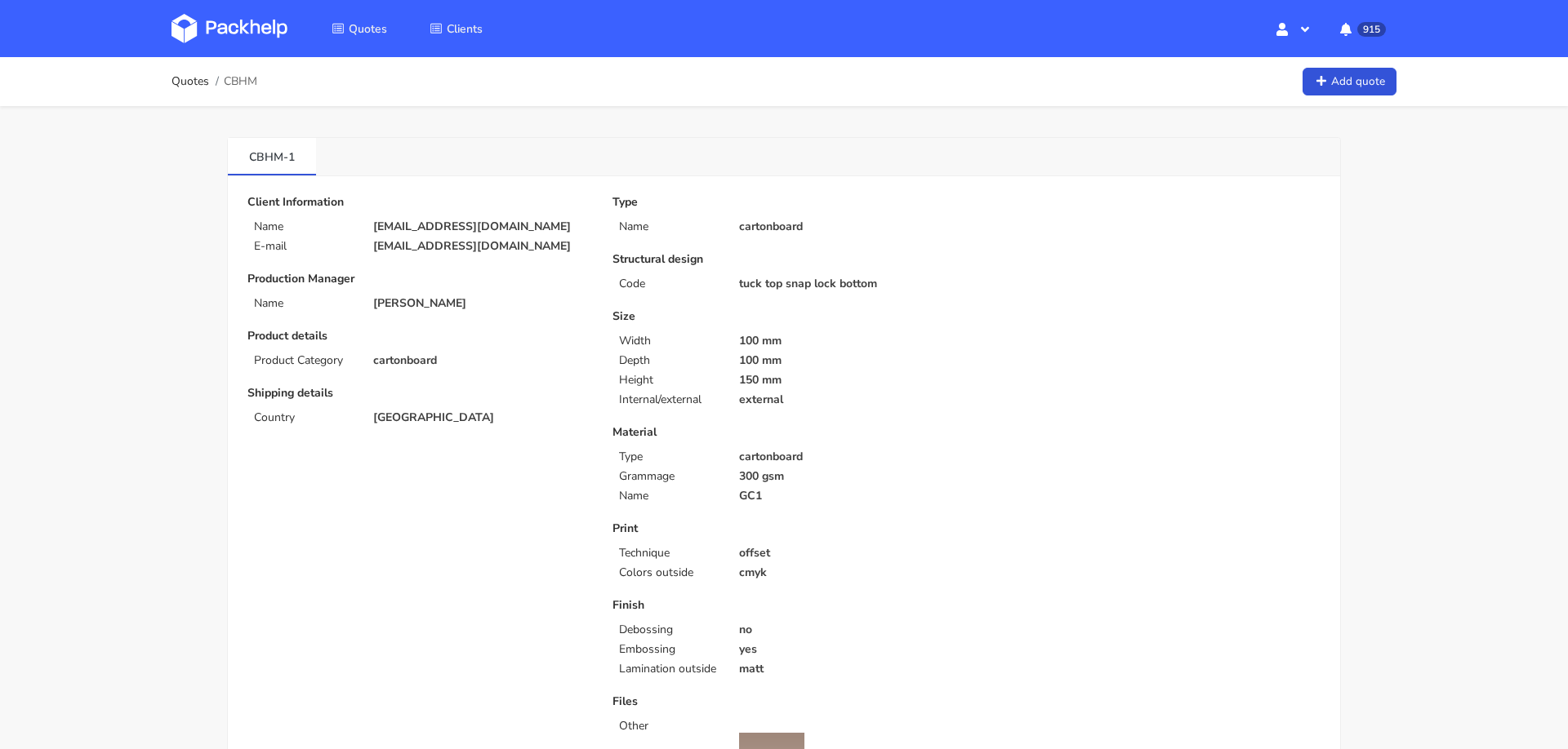
click at [407, 222] on p "[EMAIL_ADDRESS][DOMAIN_NAME]" at bounding box center [482, 227] width 217 height 13
click at [407, 222] on p "mahkassiad@gmail.com" at bounding box center [482, 227] width 217 height 13
click at [407, 222] on p "[EMAIL_ADDRESS][DOMAIN_NAME]" at bounding box center [482, 227] width 217 height 13
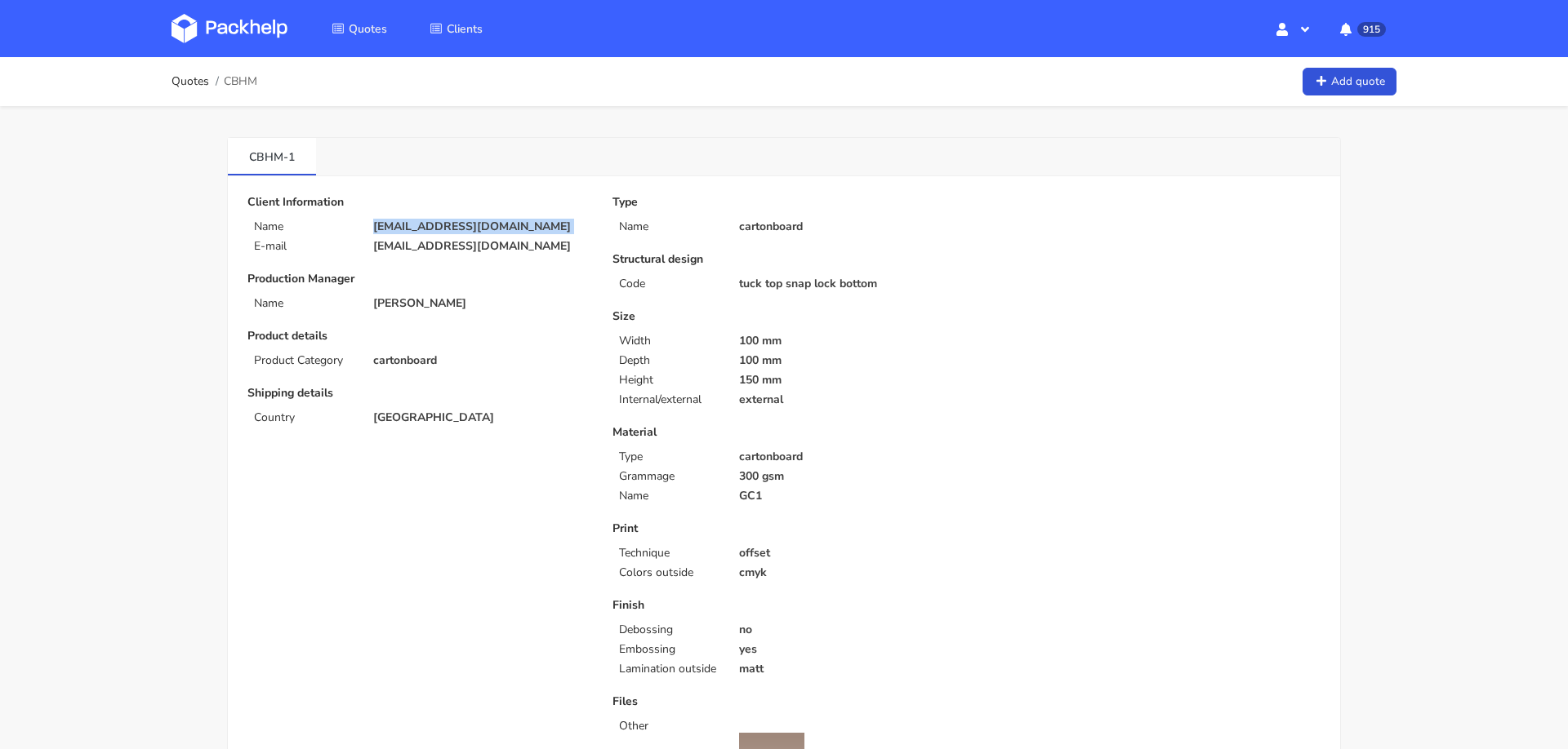
copy div "[EMAIL_ADDRESS][DOMAIN_NAME]"
click at [240, 78] on span "CBHM" at bounding box center [241, 81] width 33 height 13
copy span "CBHM"
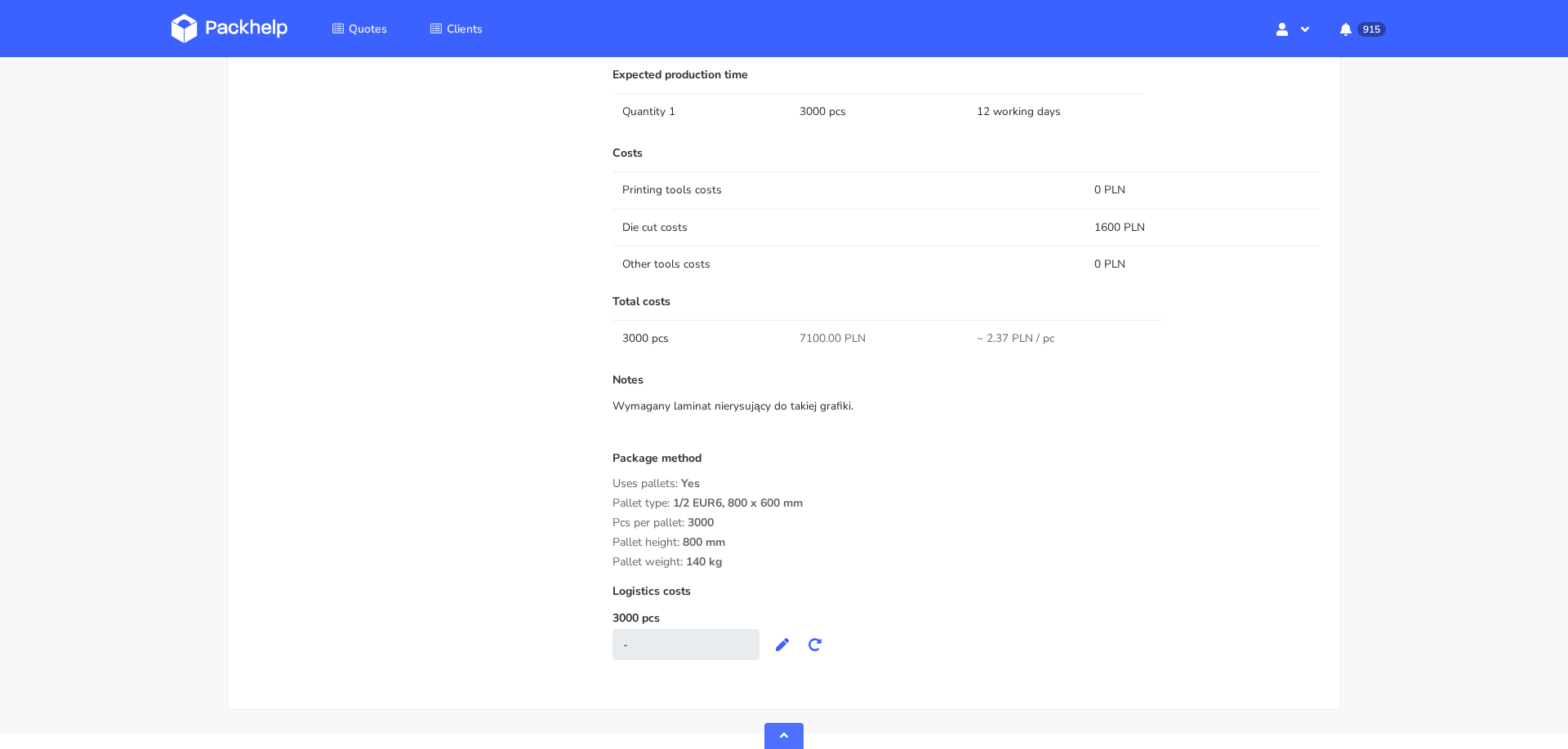
scroll to position [1193, 0]
drag, startPoint x: 798, startPoint y: 331, endPoint x: 826, endPoint y: 333, distance: 28.1
click at [826, 333] on td "7100.00 PLN" at bounding box center [878, 338] width 177 height 37
copy span "7100."
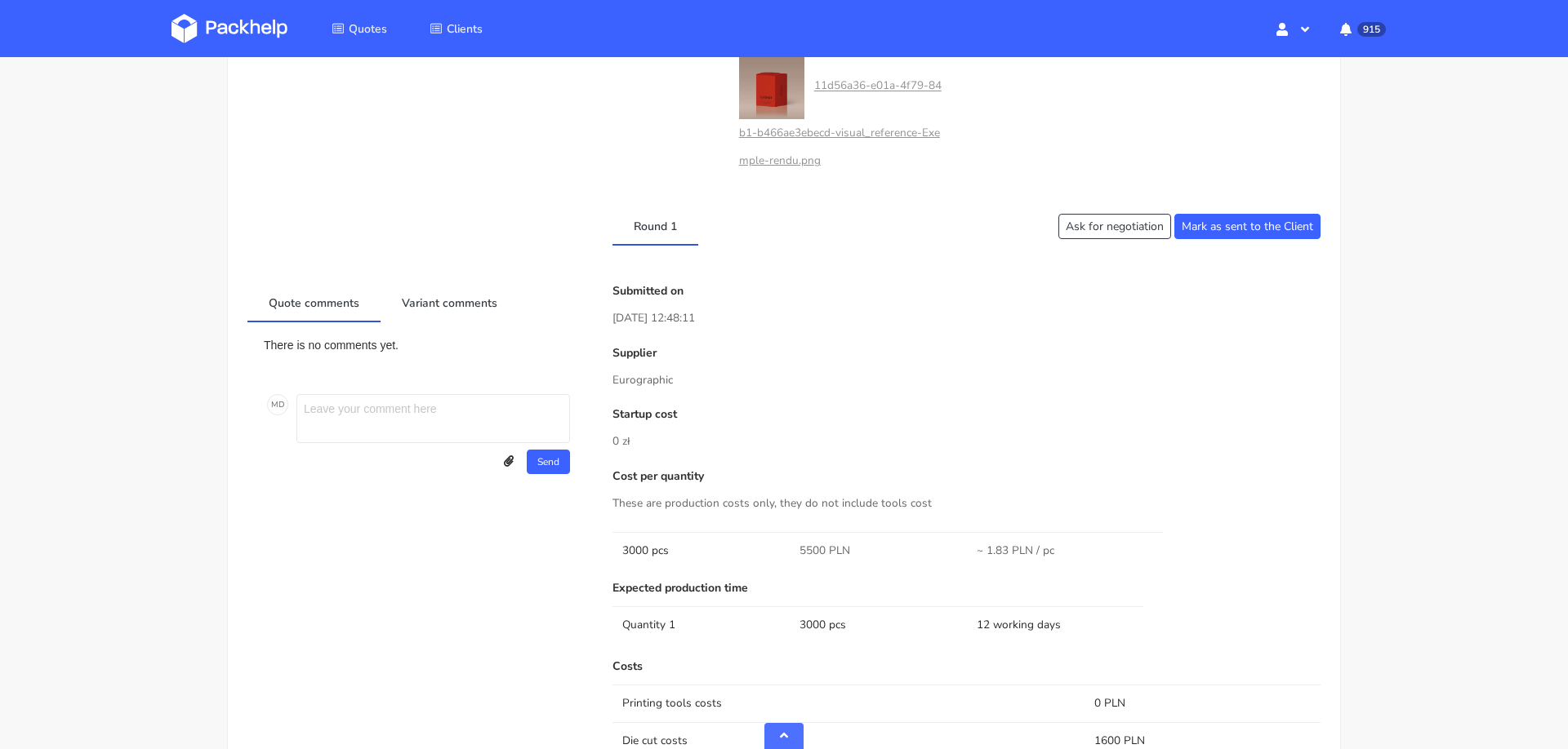
scroll to position [853, 0]
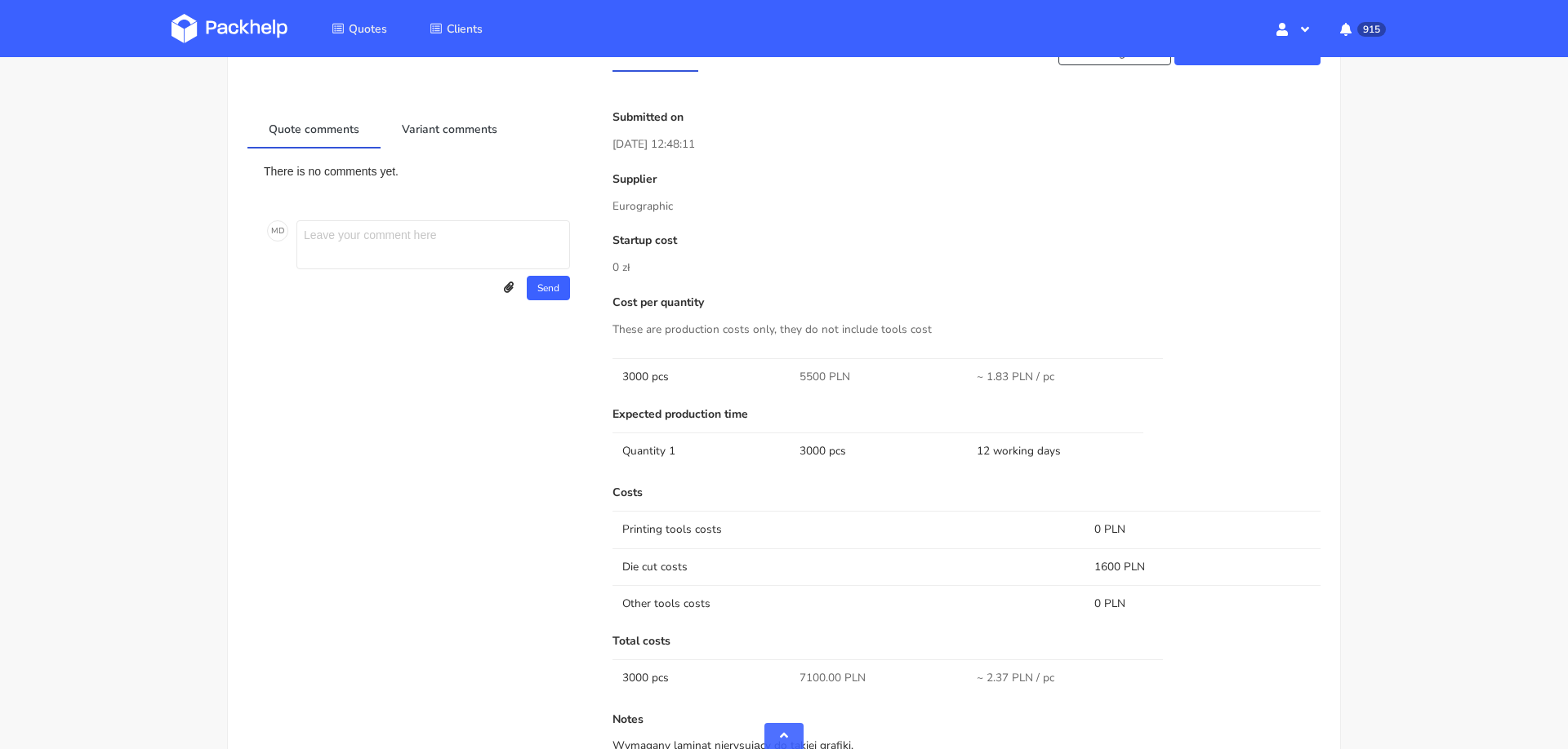
click at [808, 379] on span "5500 PLN" at bounding box center [824, 378] width 51 height 17
copy span "5500"
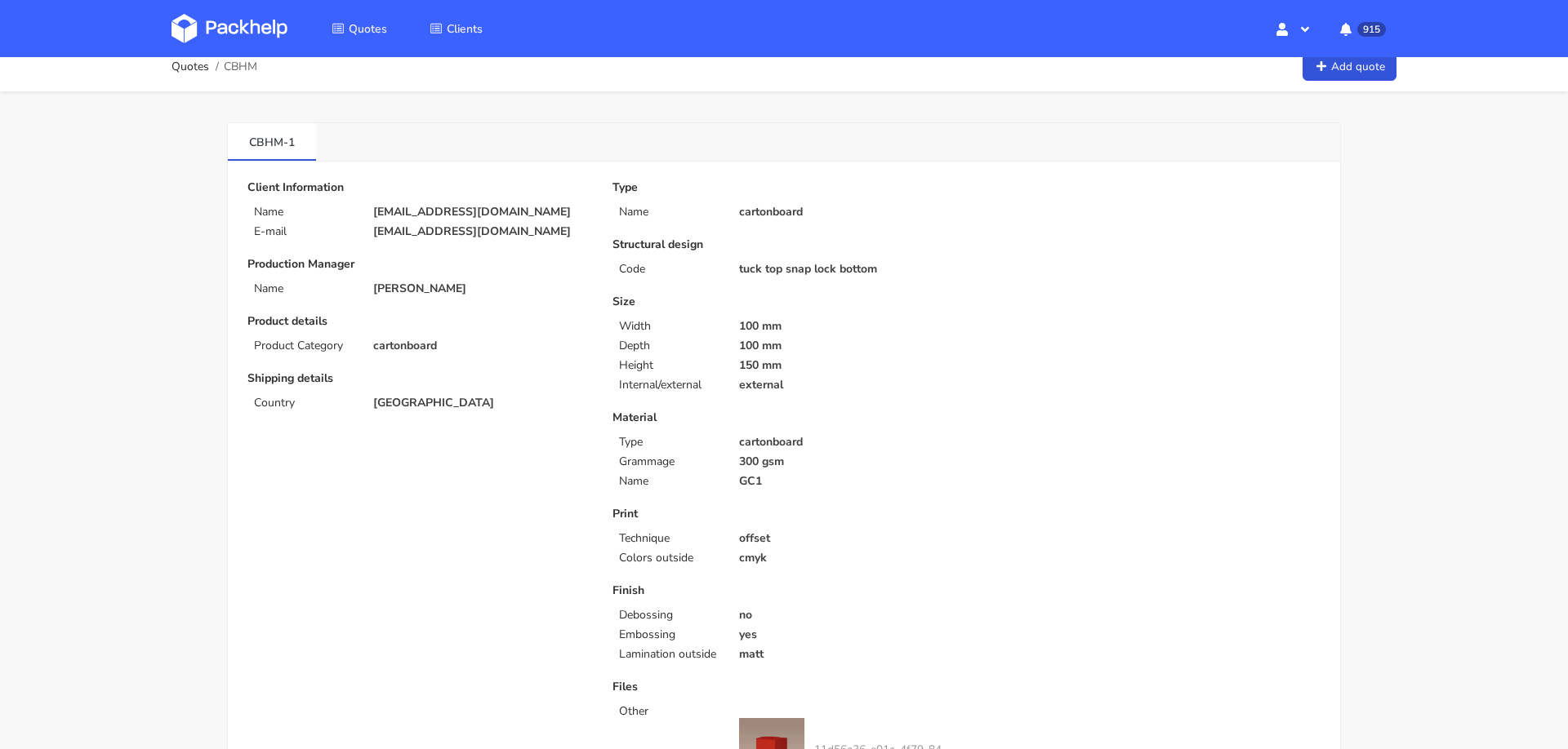
scroll to position [0, 0]
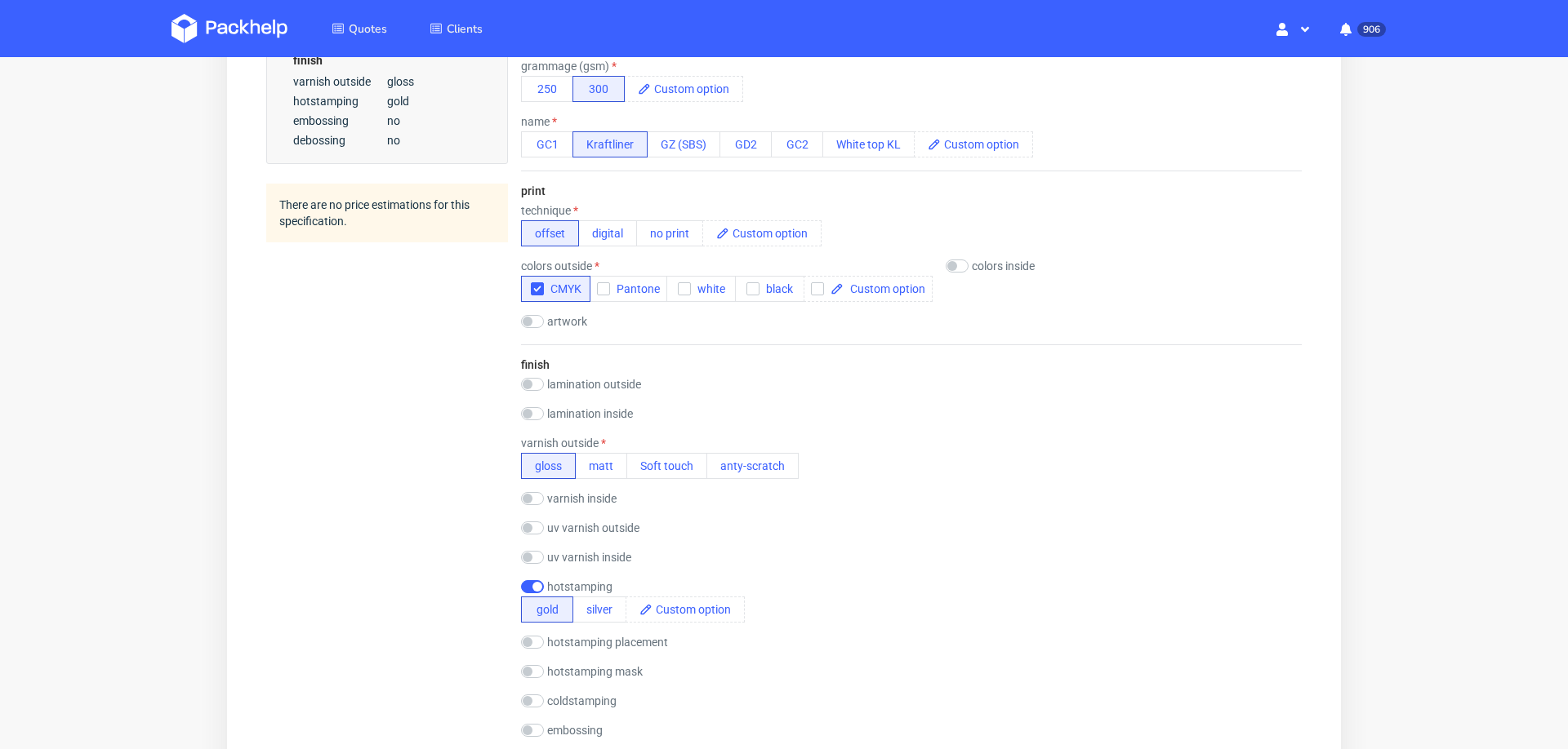
scroll to position [643, 0]
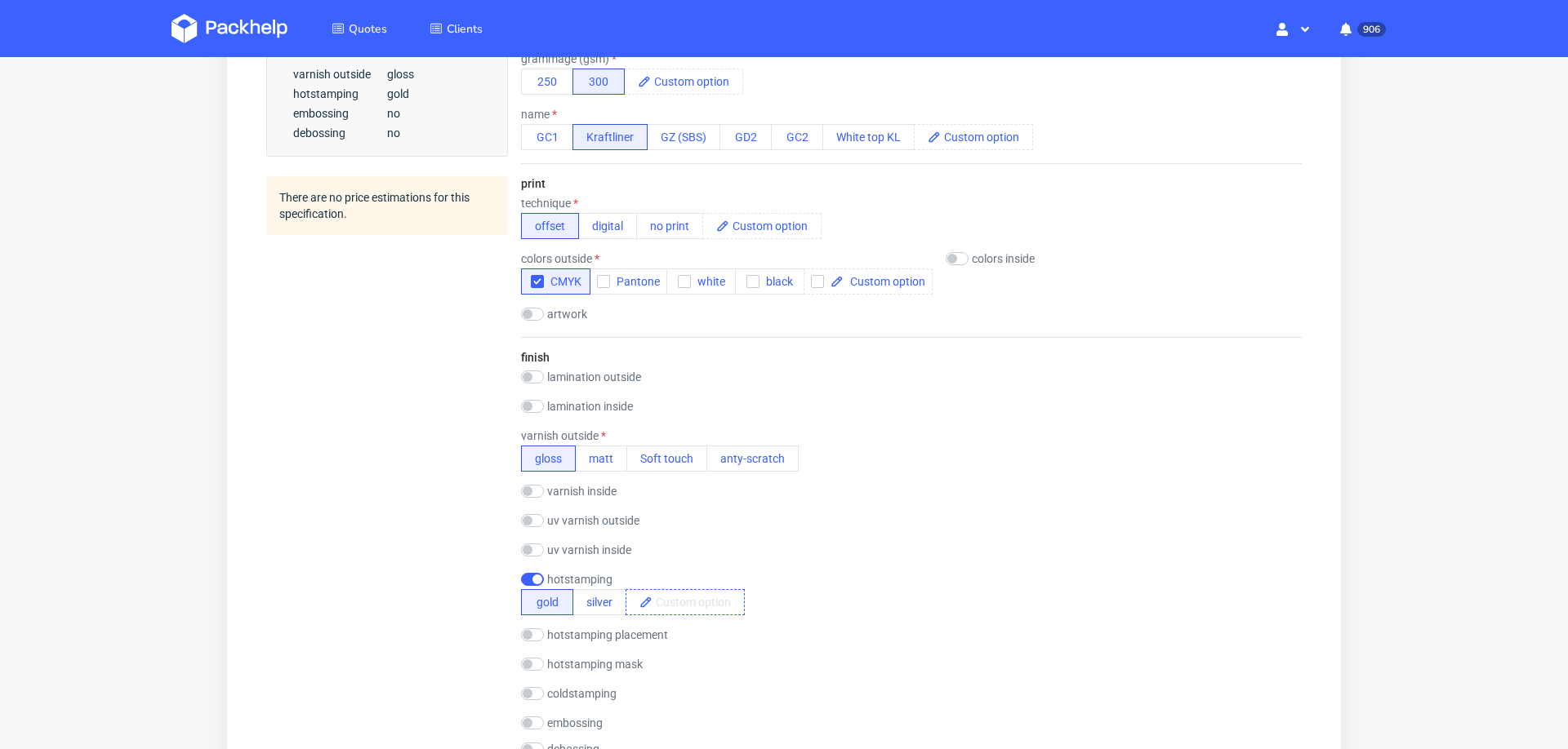
click at [696, 595] on span at bounding box center [698, 603] width 92 height 24
click at [833, 578] on div "hotstamping gold silver copper" at bounding box center [911, 594] width 781 height 43
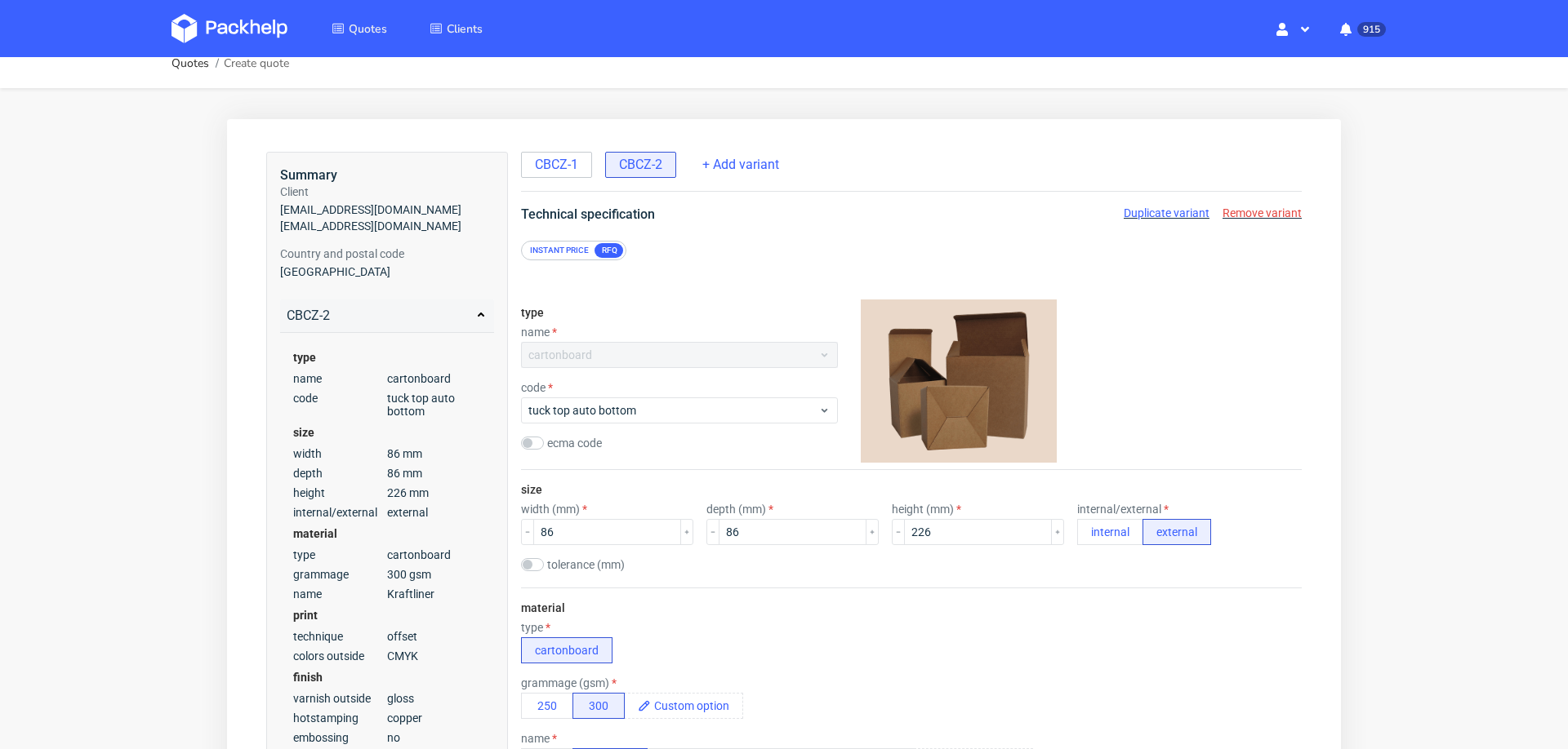
scroll to position [0, 0]
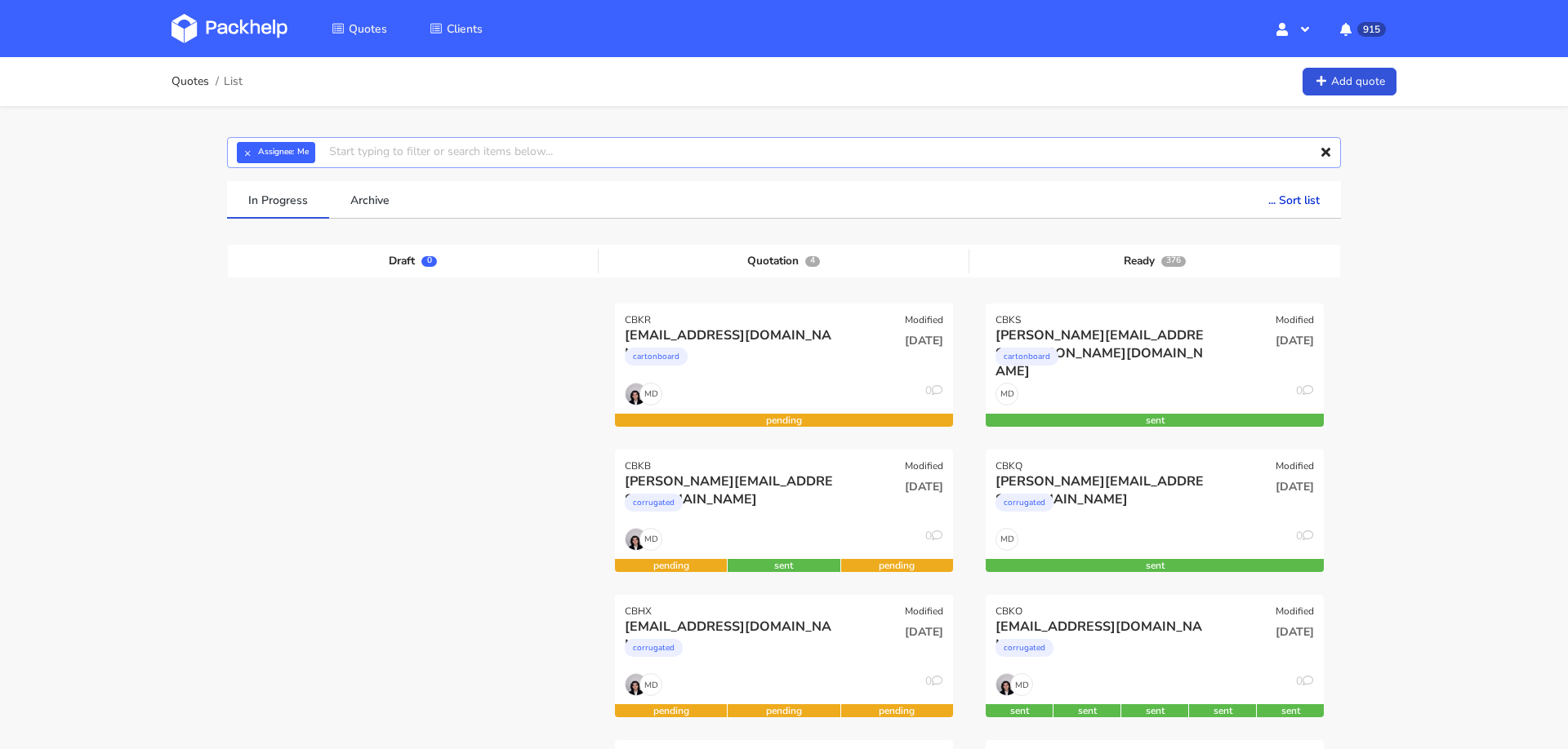
click at [680, 149] on input "text" at bounding box center [784, 153] width 1114 height 31
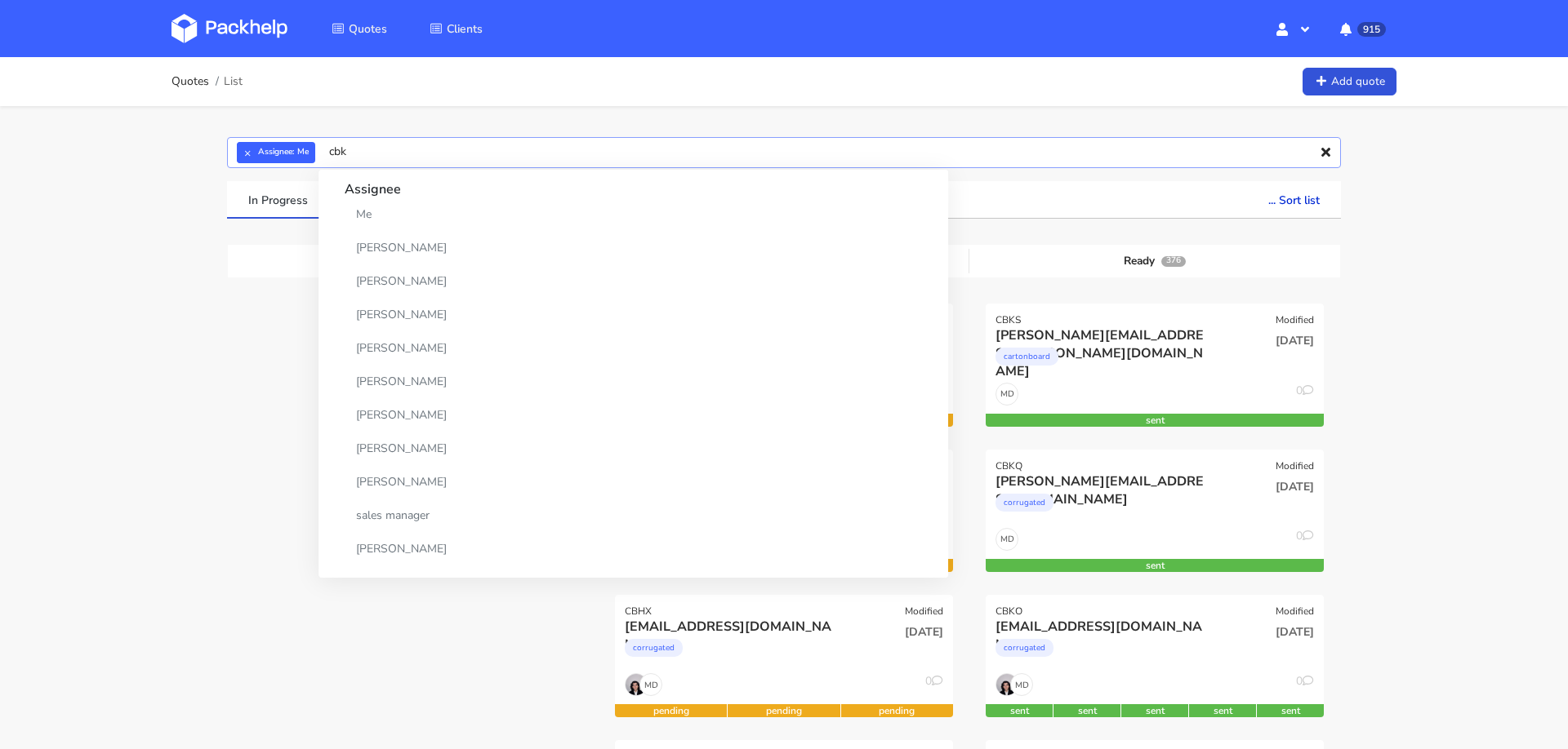
type input "cbkb"
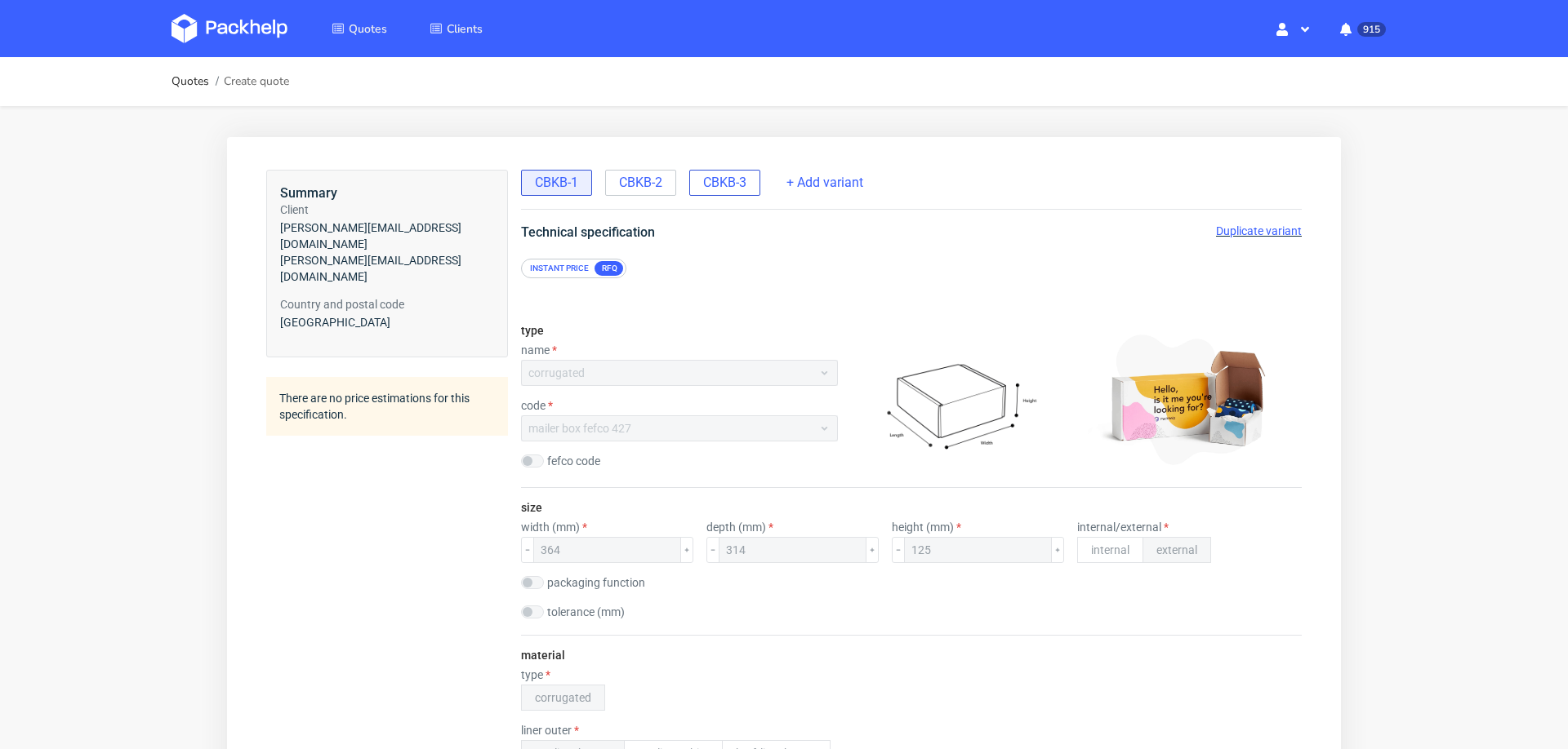
click at [716, 183] on span "CBKB-3" at bounding box center [724, 182] width 44 height 18
click at [1223, 229] on span "Duplicate variant" at bounding box center [1259, 231] width 86 height 13
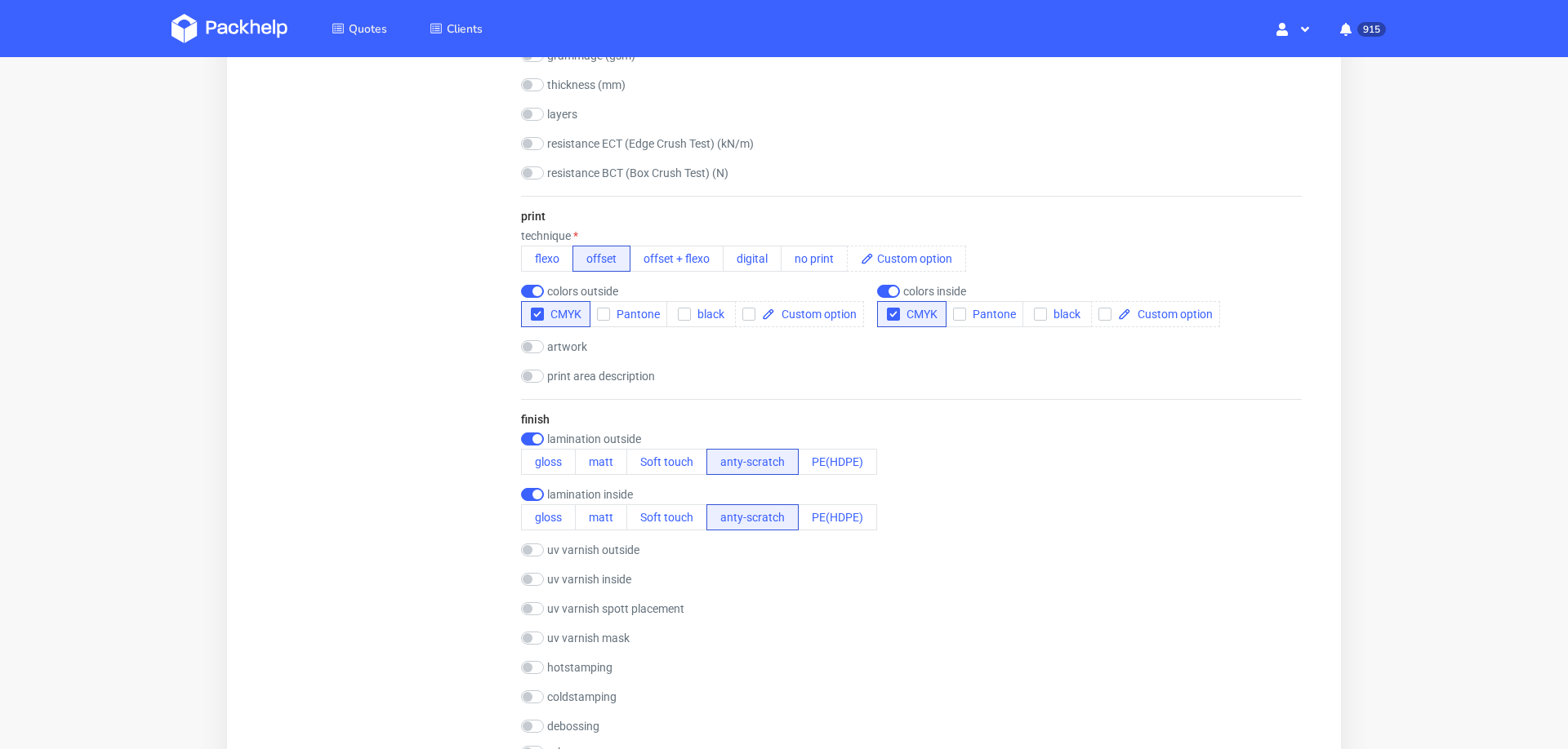
scroll to position [984, 0]
click at [550, 511] on button "gloss" at bounding box center [548, 515] width 55 height 26
click at [543, 447] on button "gloss" at bounding box center [548, 459] width 55 height 26
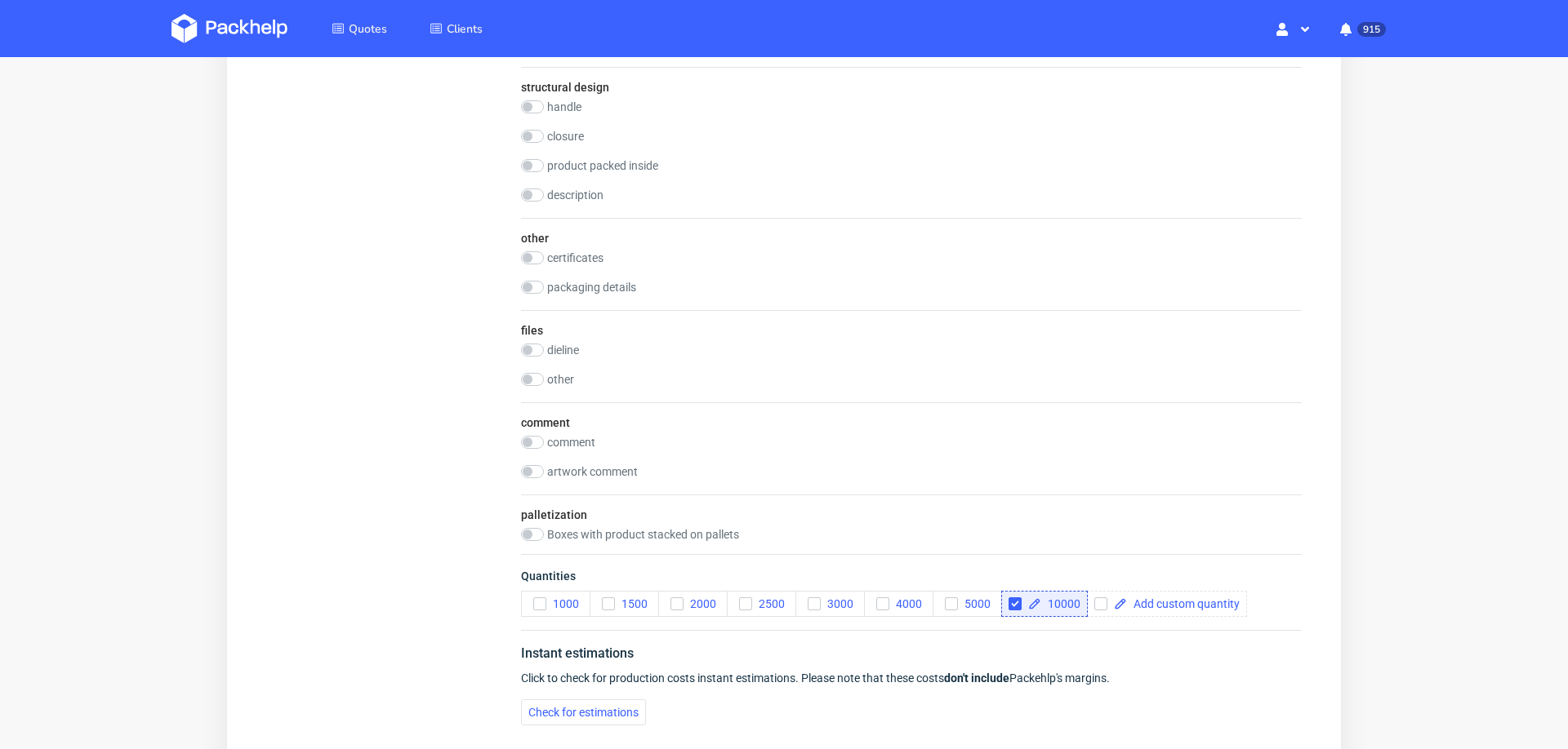
scroll to position [1973, 0]
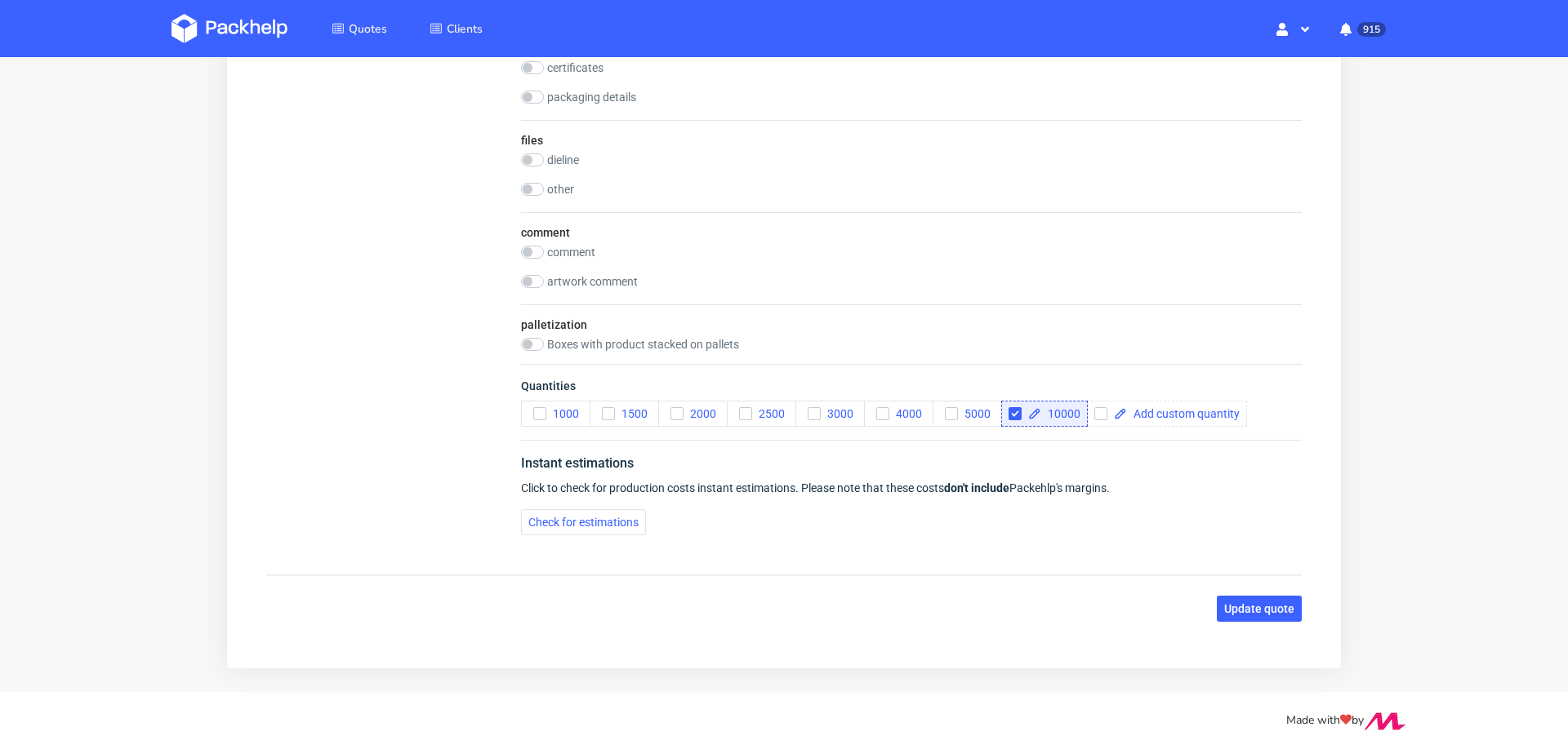
click at [576, 496] on div "Instant estimations Click to check for production costs instant estimations. Pl…" at bounding box center [911, 493] width 781 height 108
click at [575, 517] on span "Check for estimations" at bounding box center [583, 522] width 110 height 11
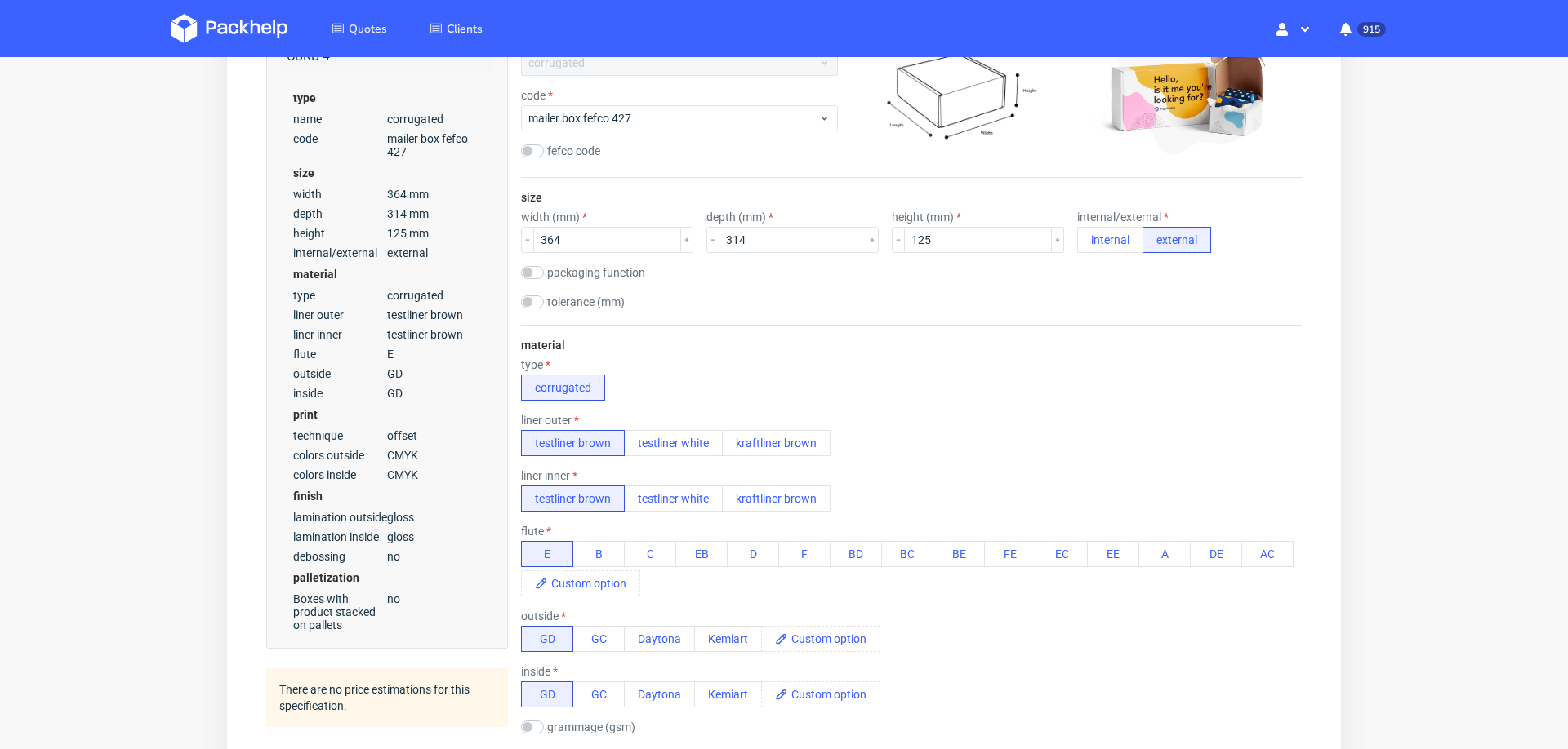
scroll to position [0, 0]
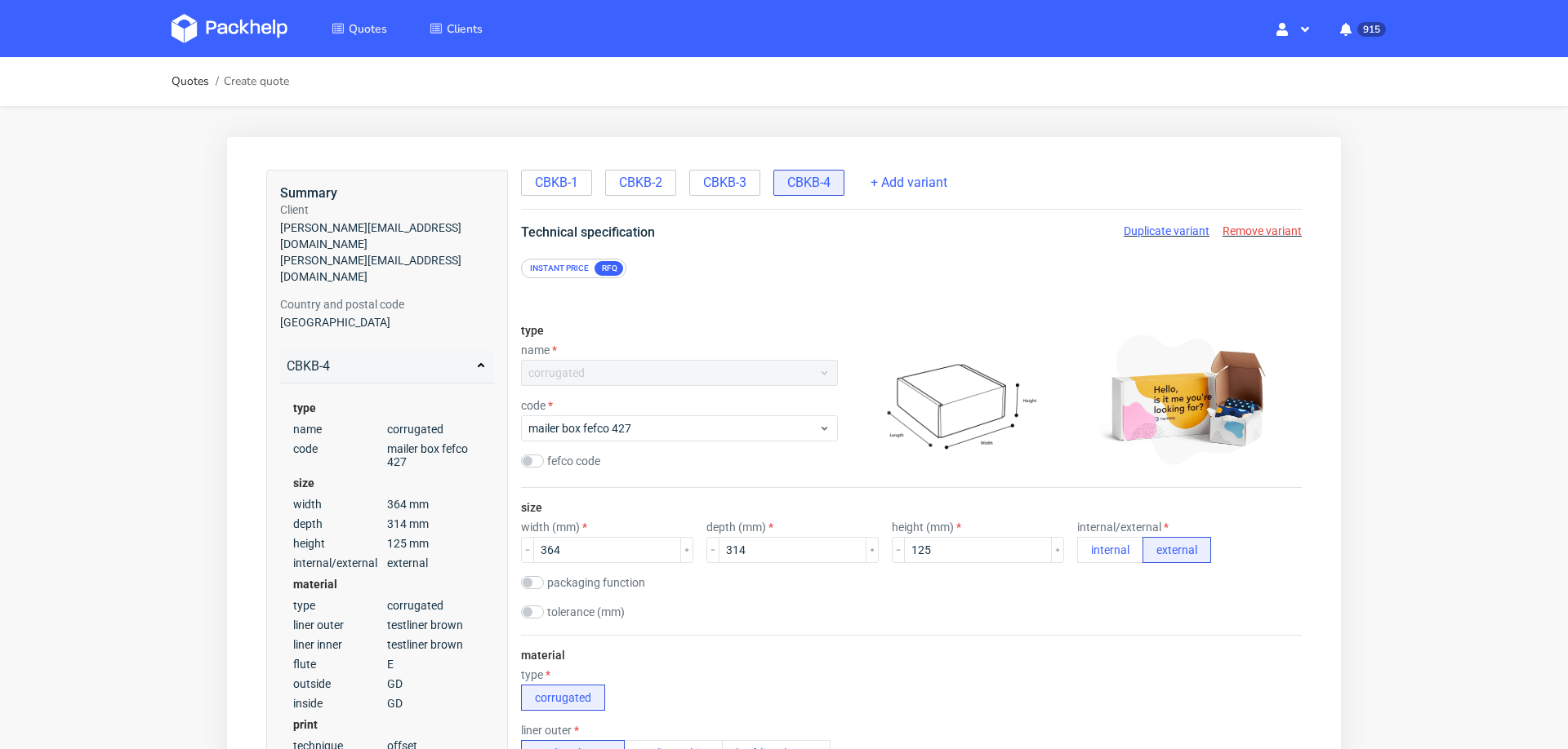
click at [565, 266] on div "Instant price" at bounding box center [559, 268] width 72 height 15
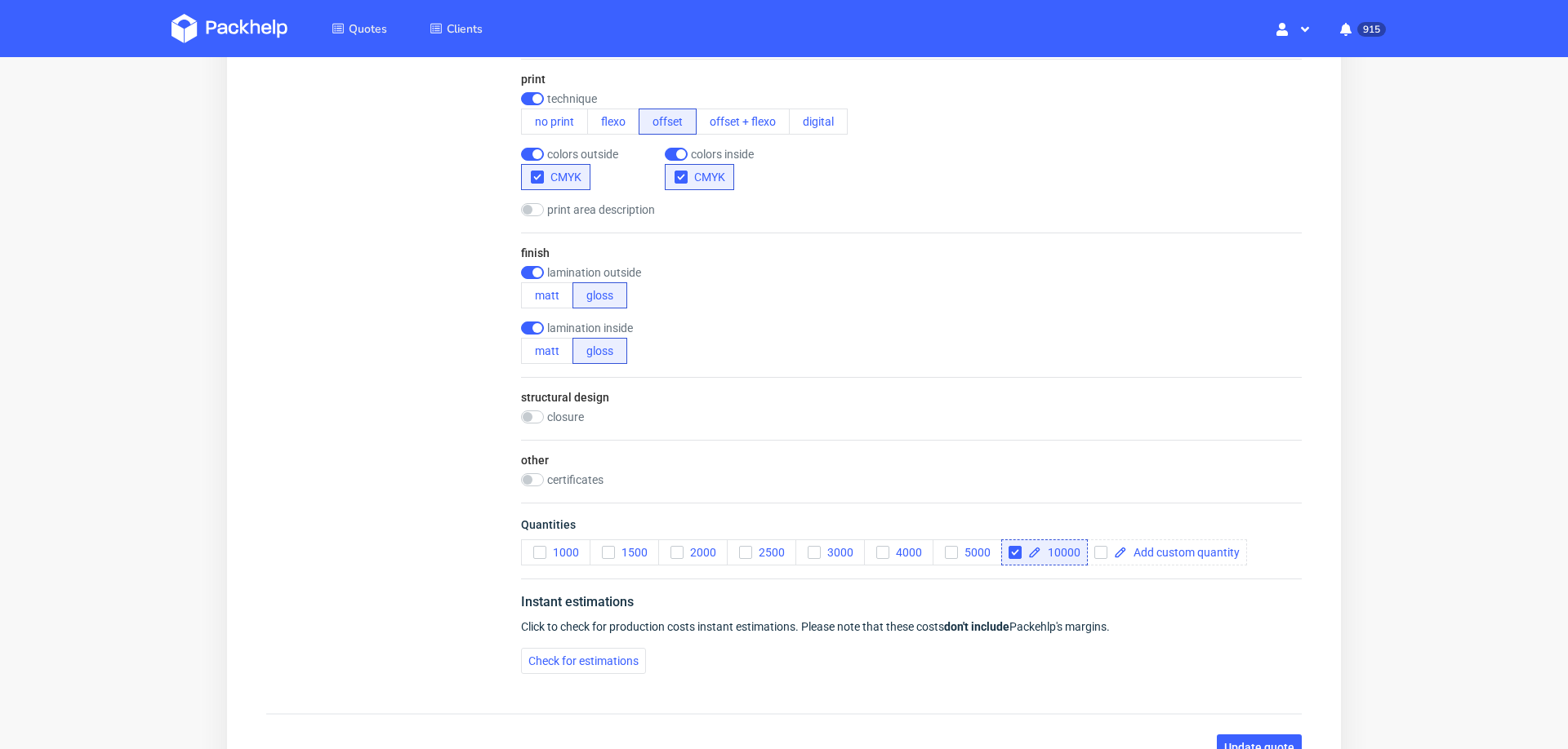
scroll to position [982, 0]
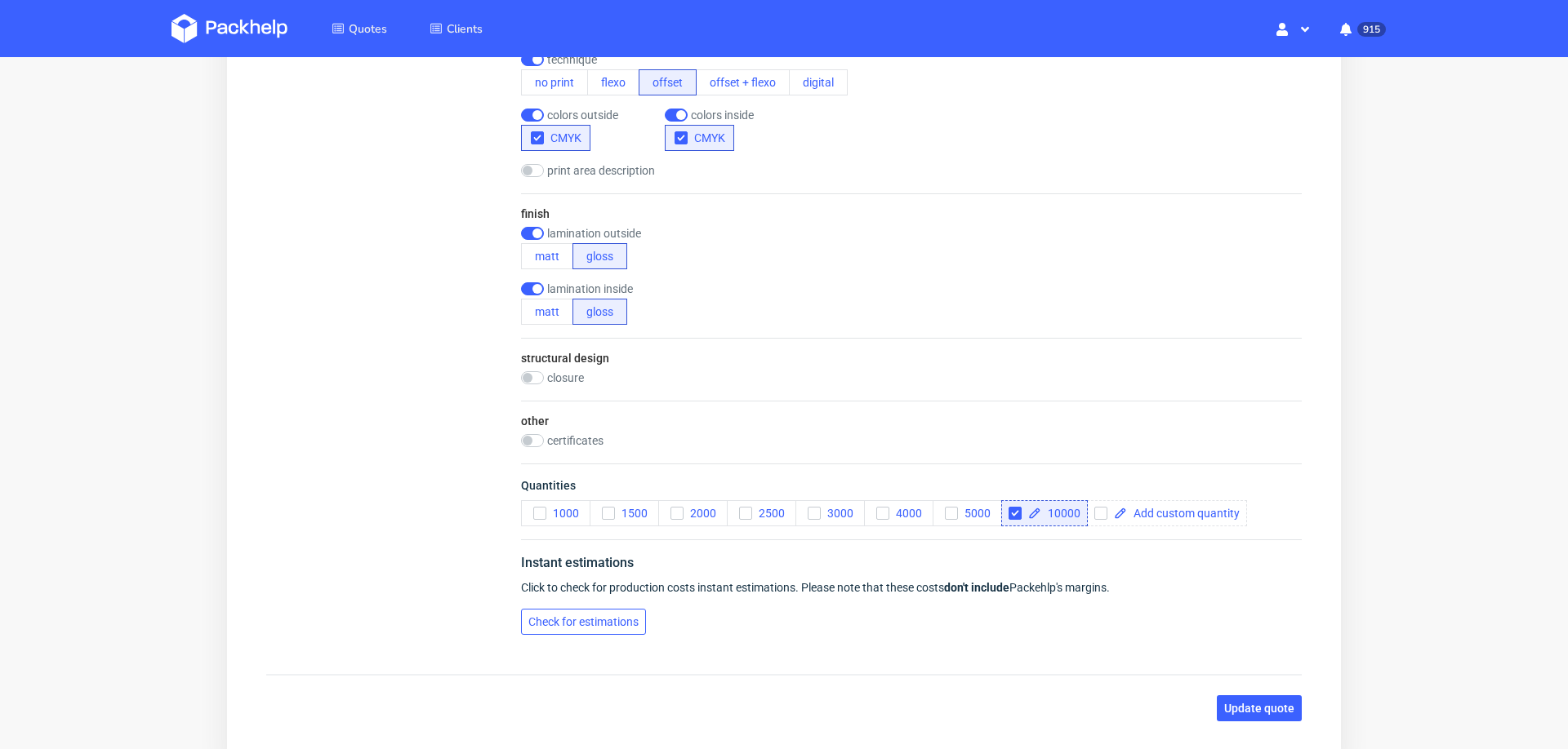
click at [557, 617] on span "Check for estimations" at bounding box center [583, 622] width 110 height 11
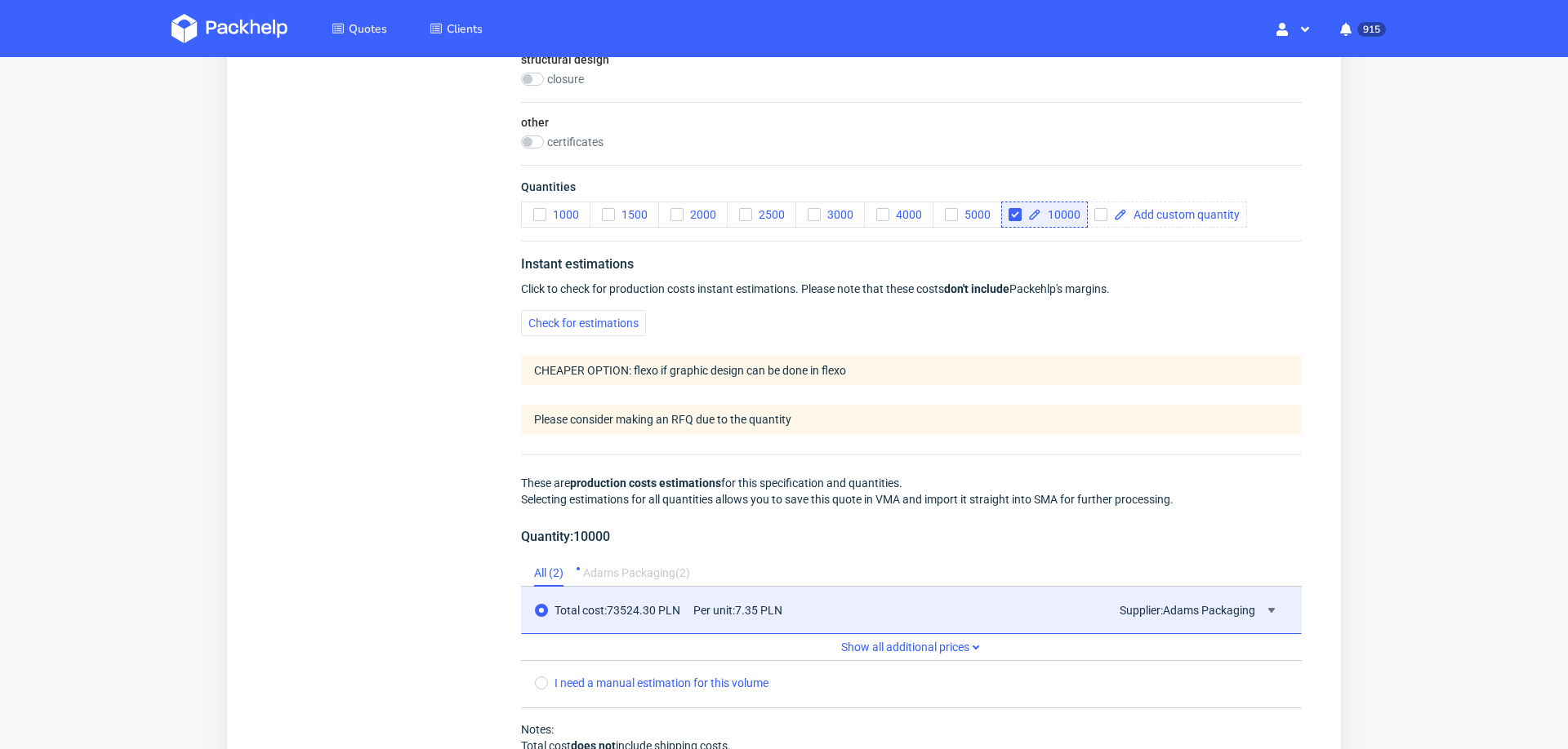
scroll to position [1550, 0]
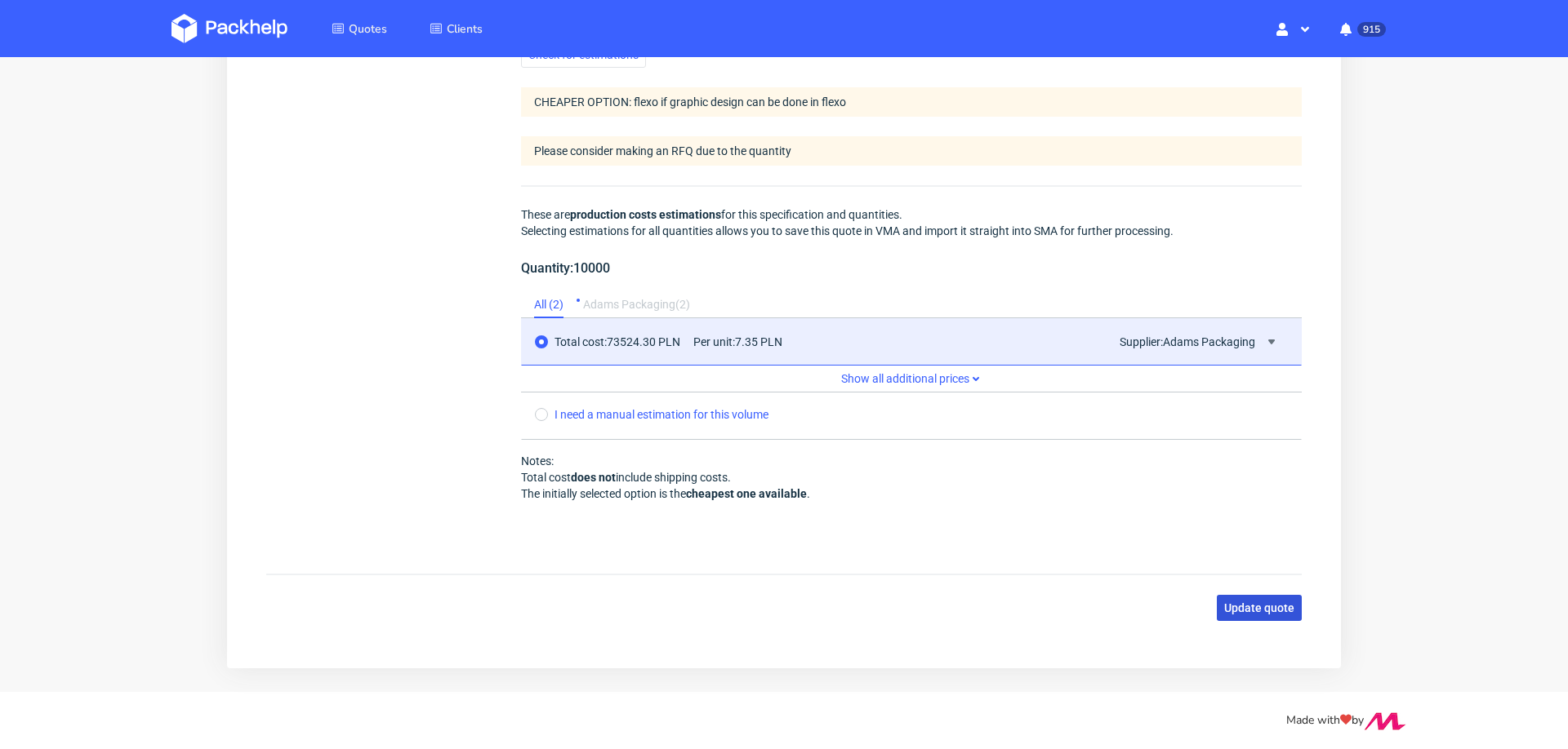
click at [1243, 603] on span "Update quote" at bounding box center [1260, 608] width 70 height 11
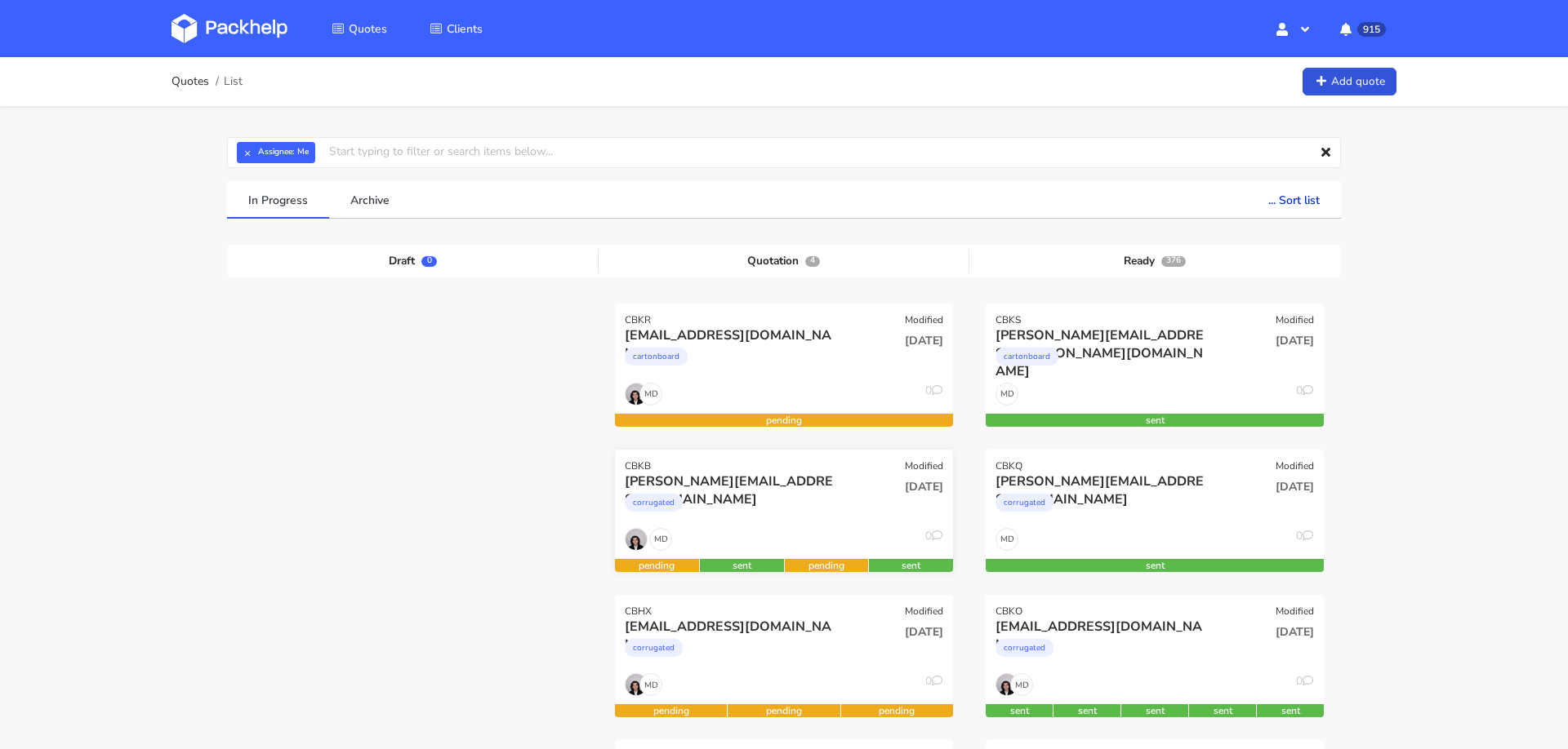
click at [737, 529] on div "MD 0" at bounding box center [784, 544] width 338 height 31
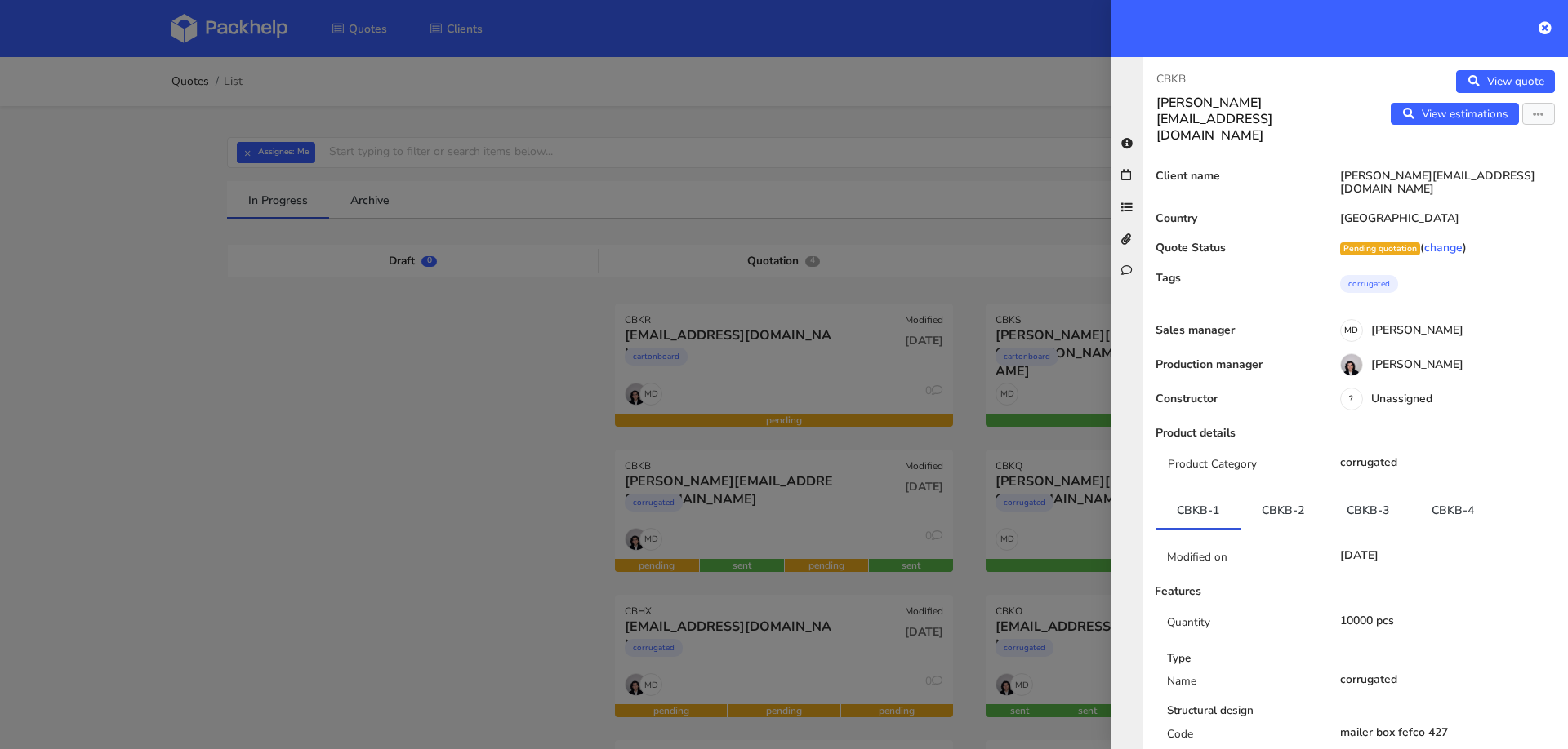
click at [904, 133] on div at bounding box center [784, 374] width 1568 height 749
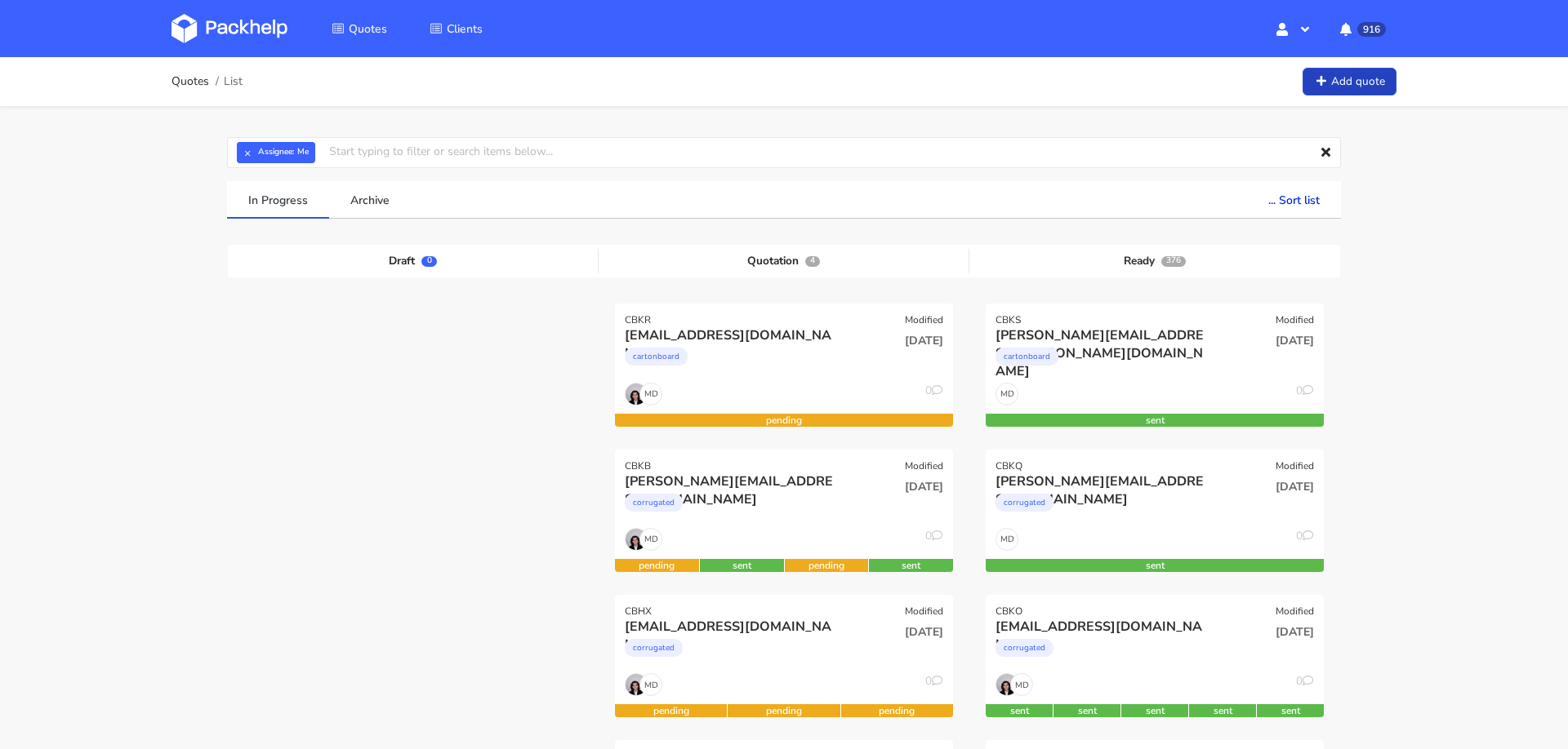
click at [1337, 86] on link "Add quote" at bounding box center [1348, 81] width 94 height 29
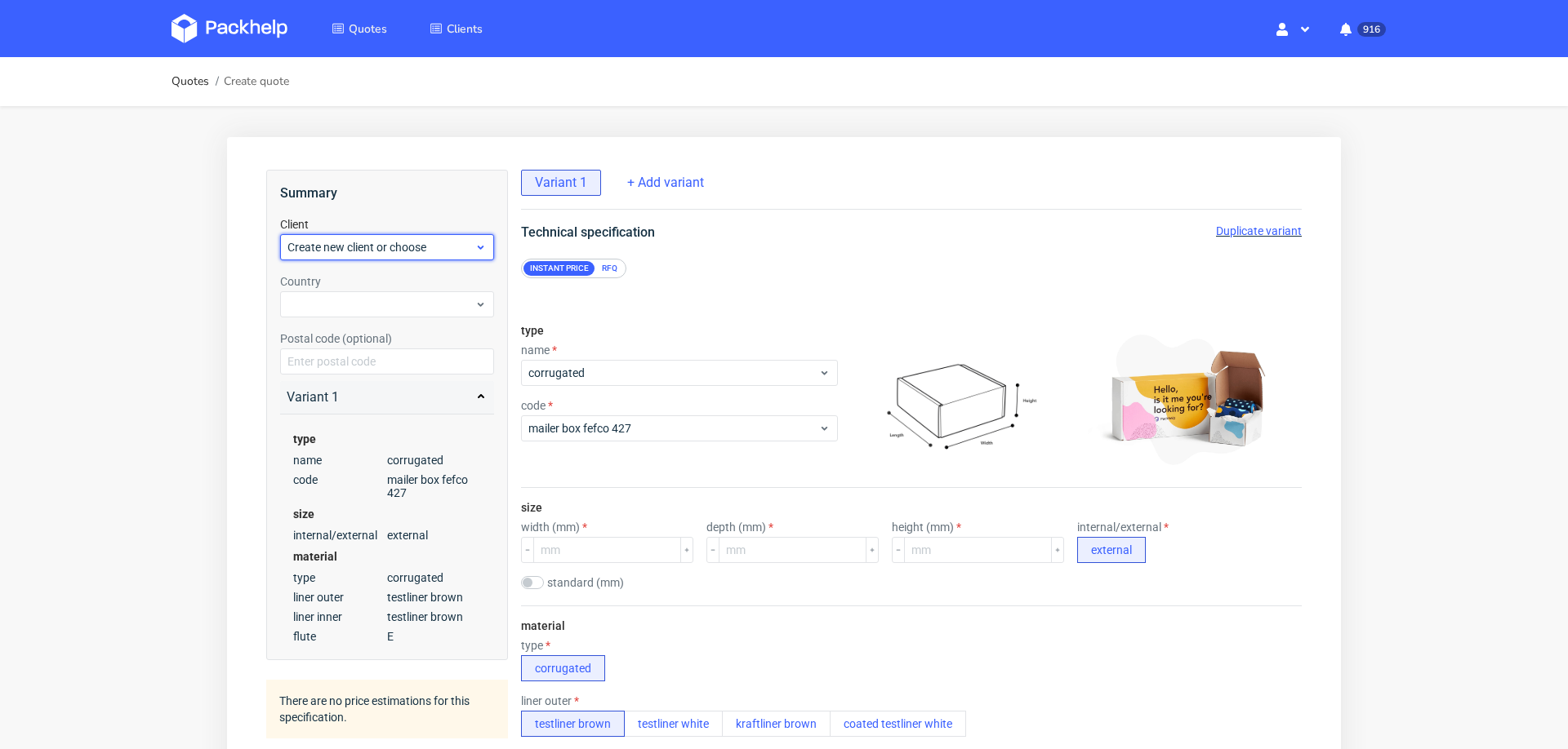
click at [369, 250] on span "Create new client or choose" at bounding box center [381, 247] width 187 height 17
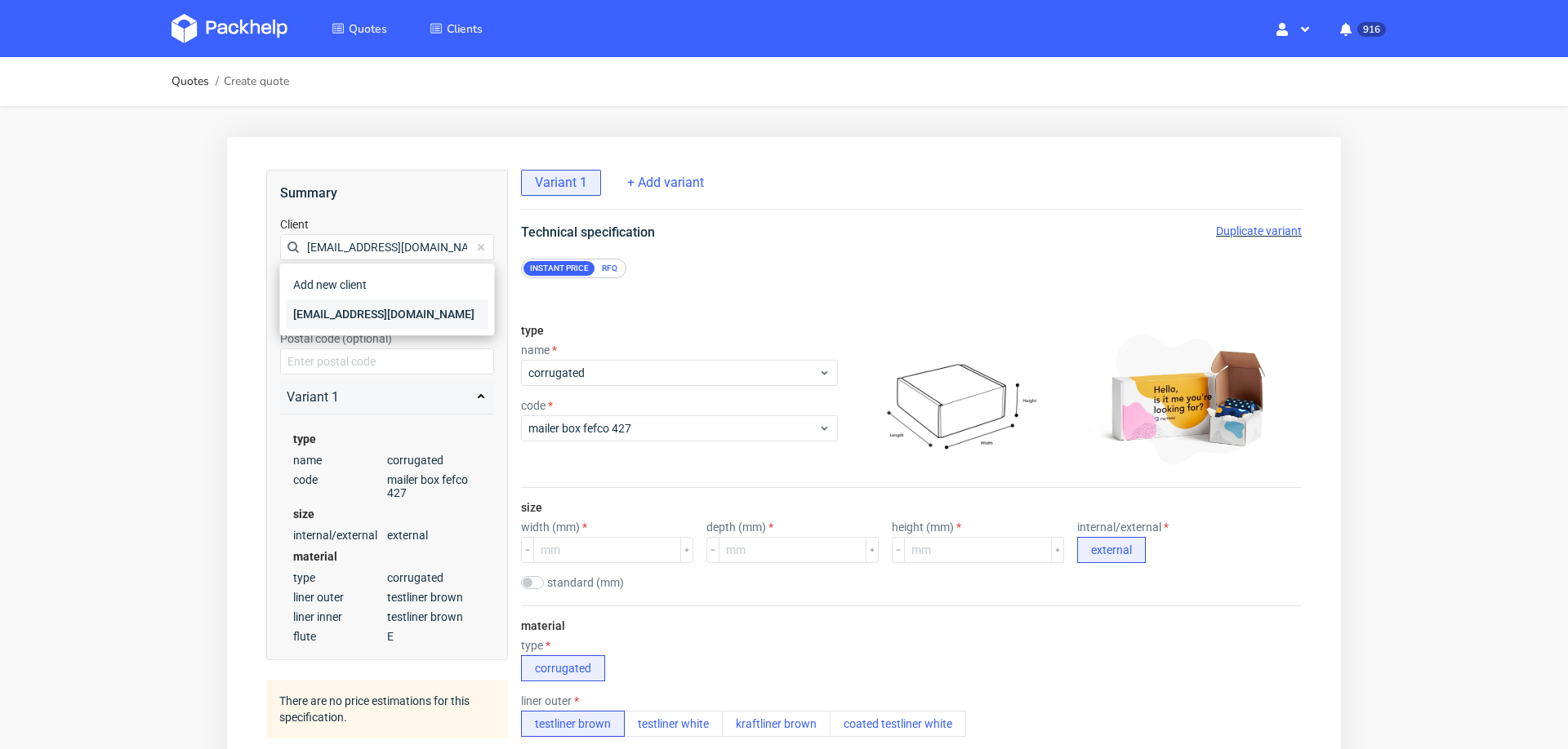
type input "[EMAIL_ADDRESS][DOMAIN_NAME]"
click at [365, 307] on div "[EMAIL_ADDRESS][DOMAIN_NAME]" at bounding box center [388, 315] width 202 height 30
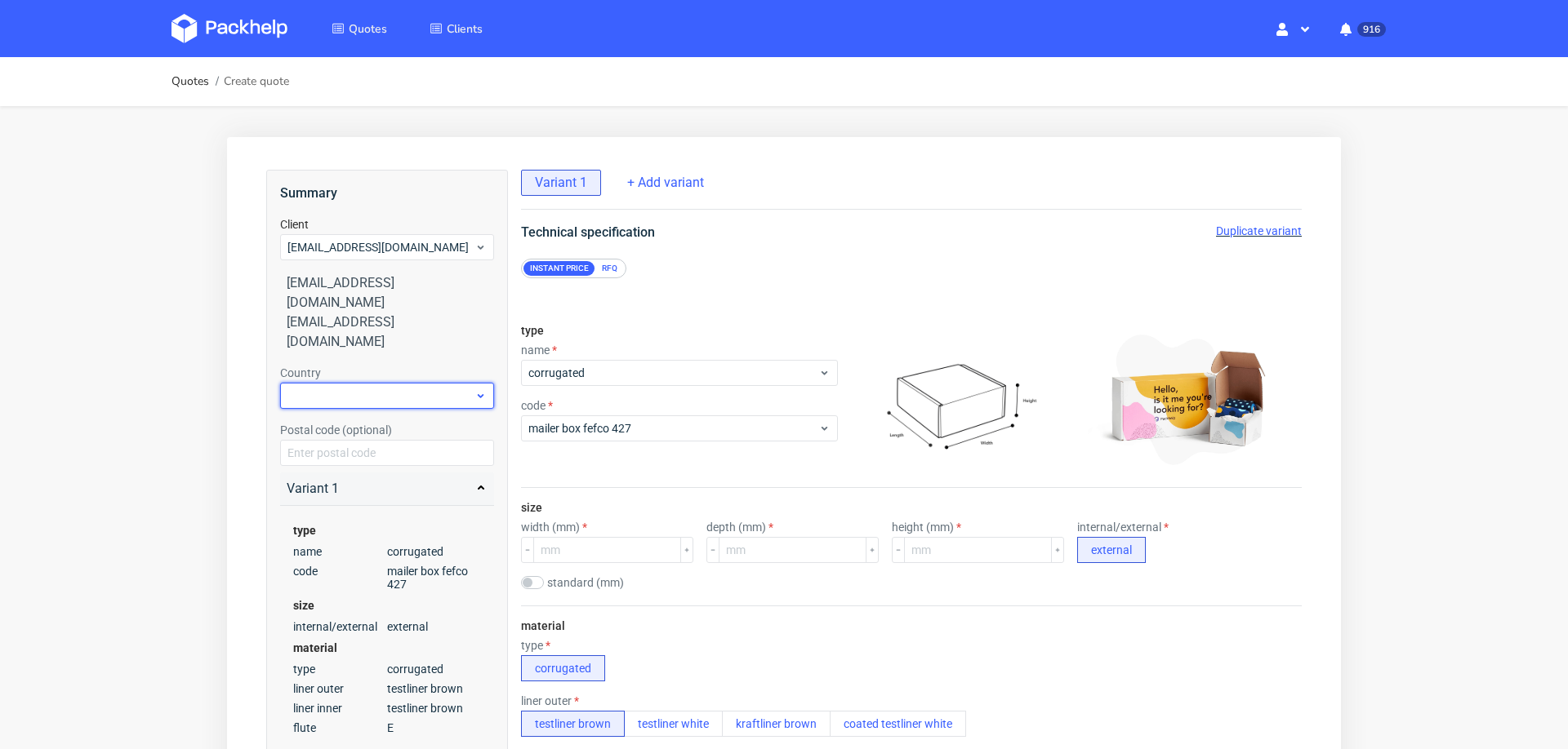
click at [368, 383] on div at bounding box center [386, 396] width 214 height 26
type input "fr"
click at [408, 433] on div "France" at bounding box center [388, 425] width 202 height 30
click at [570, 551] on input "number" at bounding box center [608, 550] width 148 height 26
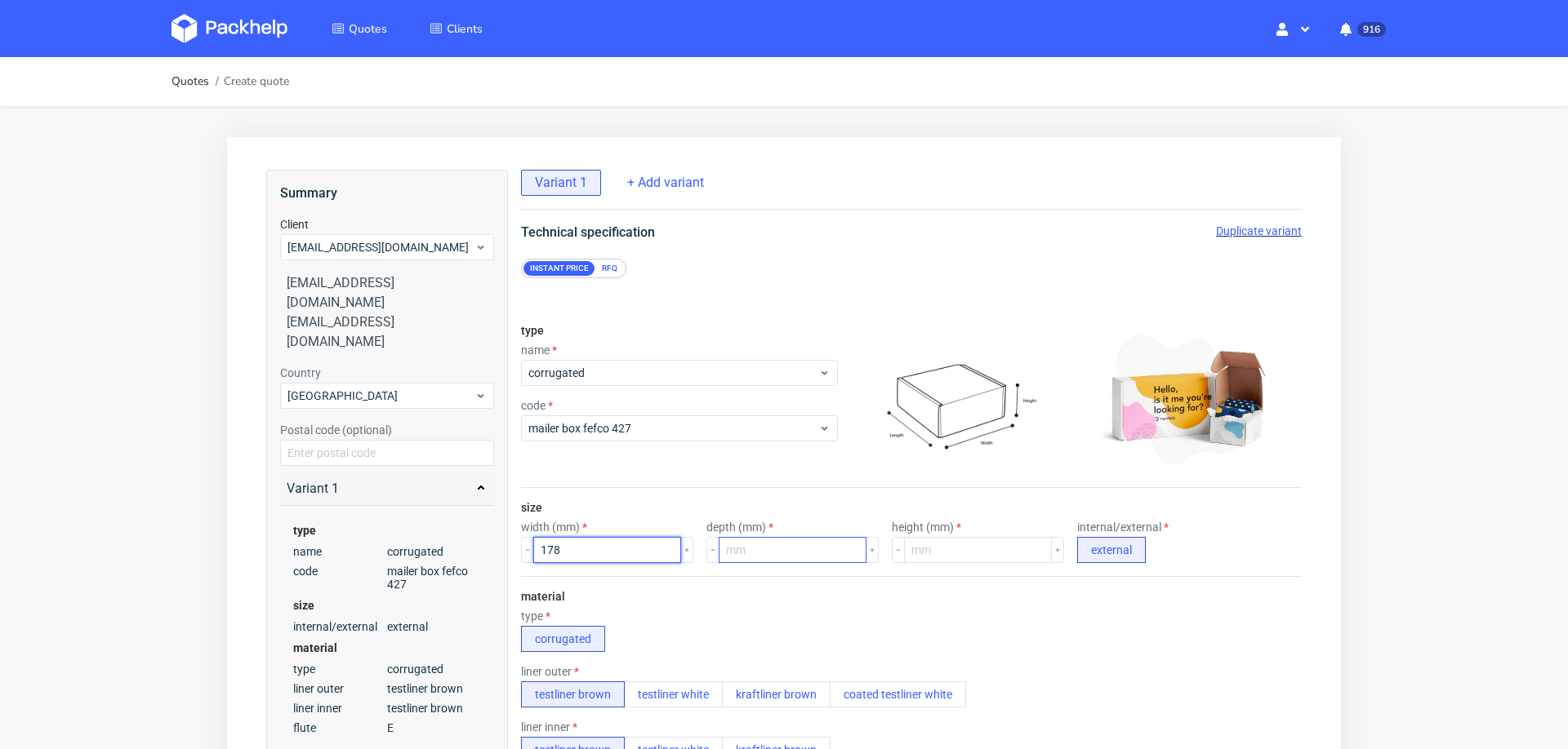
type input "178"
click at [784, 544] on input "number" at bounding box center [793, 550] width 148 height 26
type input "112"
click at [976, 547] on input "number" at bounding box center [978, 550] width 148 height 26
type input "105"
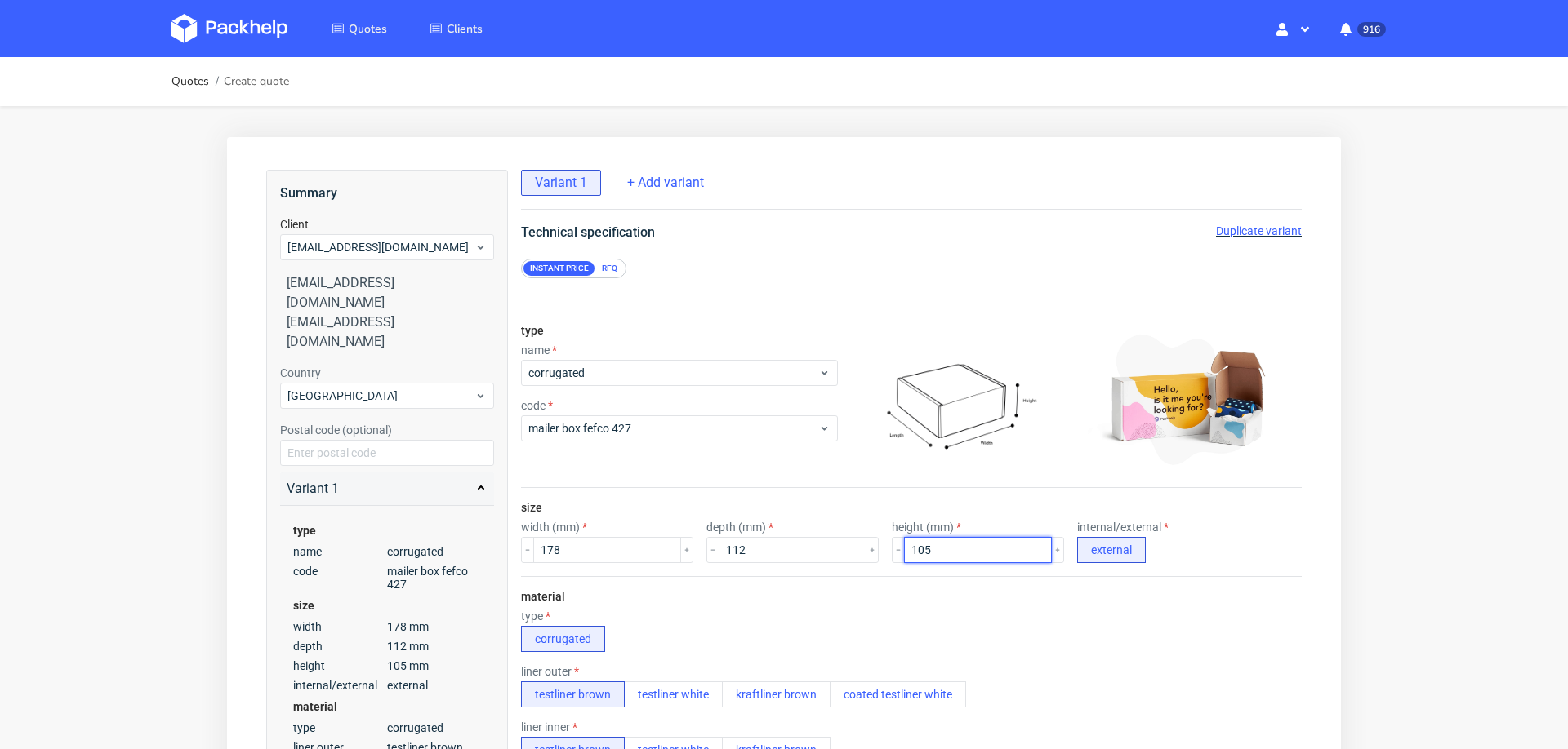
scroll to position [300, 0]
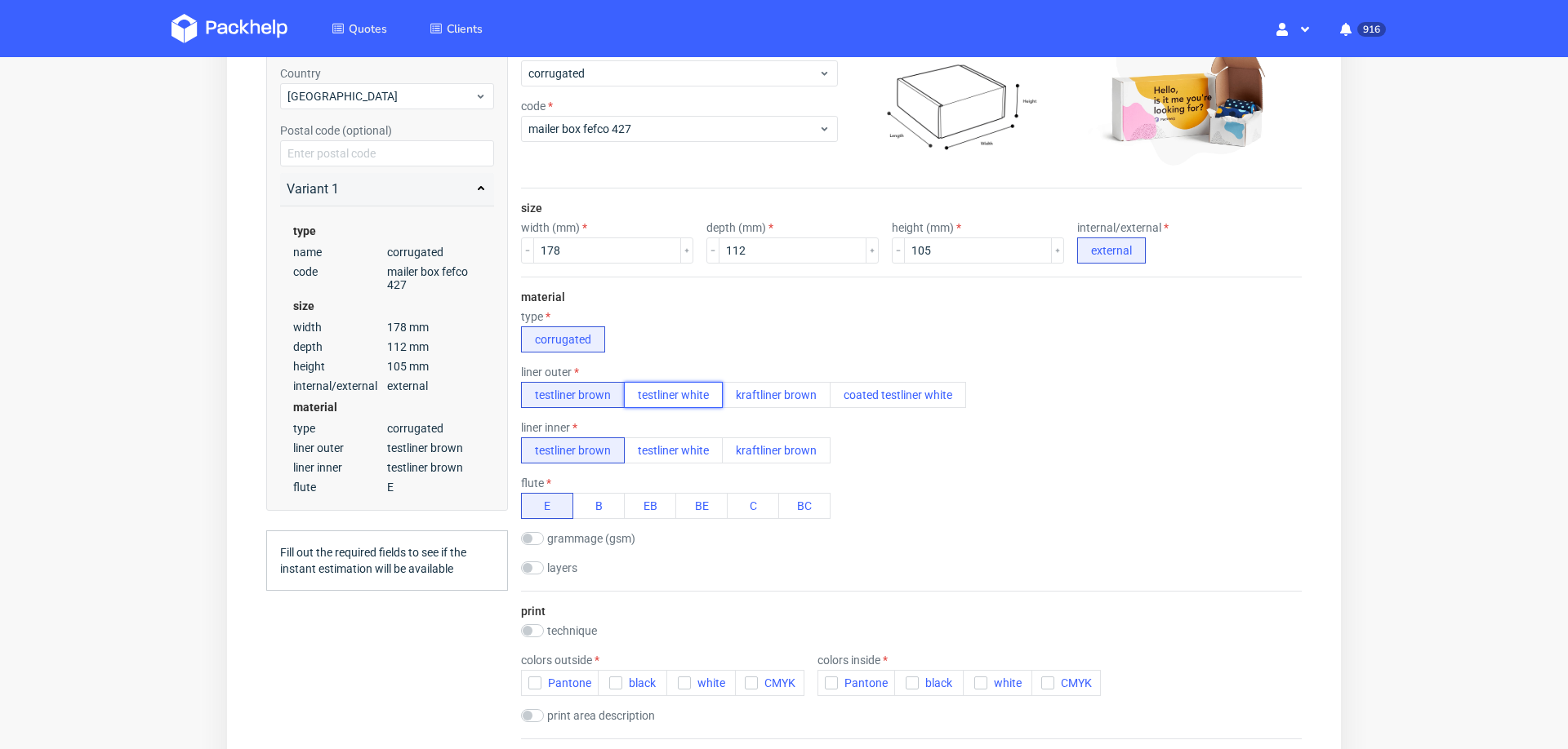
click at [690, 391] on button "testliner white" at bounding box center [673, 395] width 99 height 26
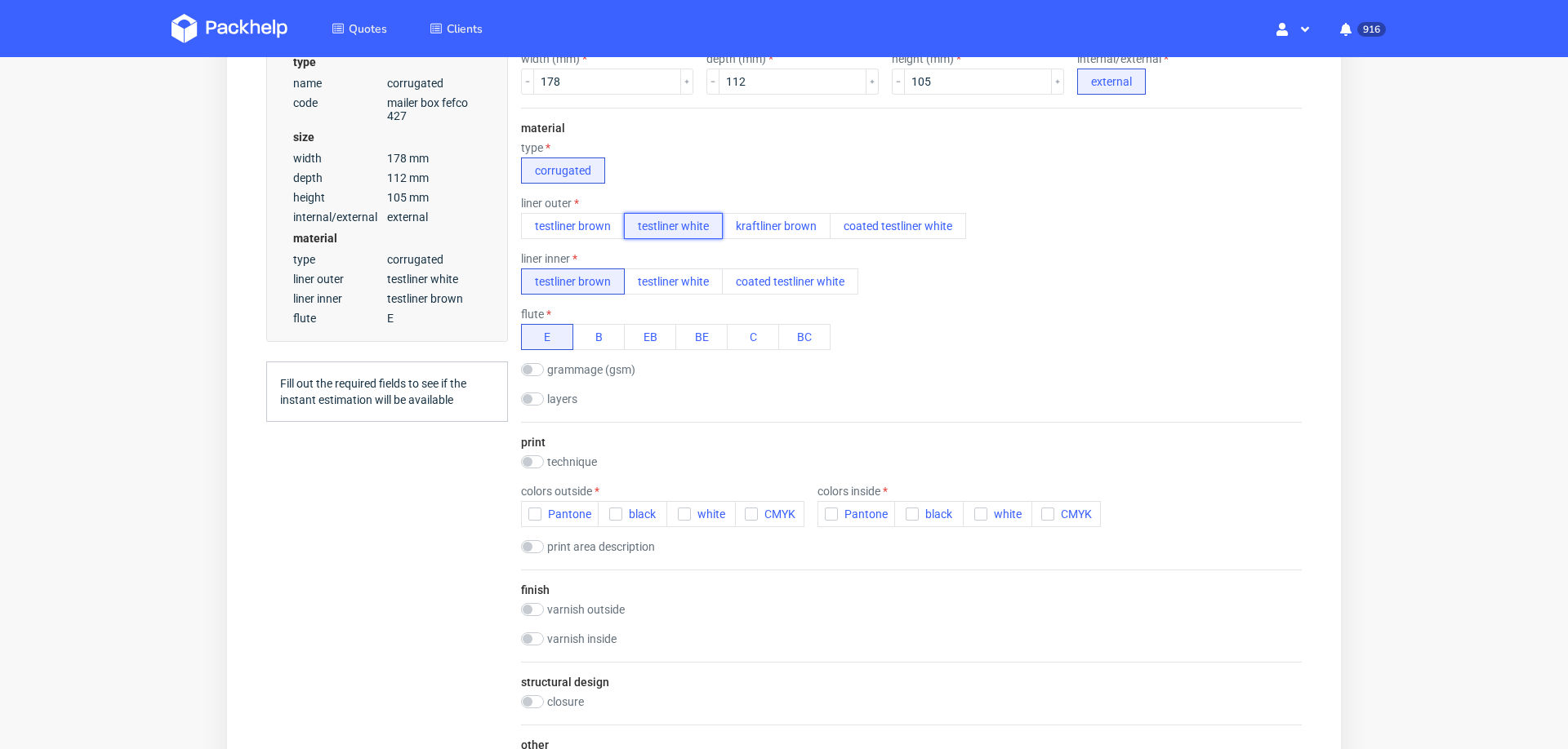
scroll to position [473, 0]
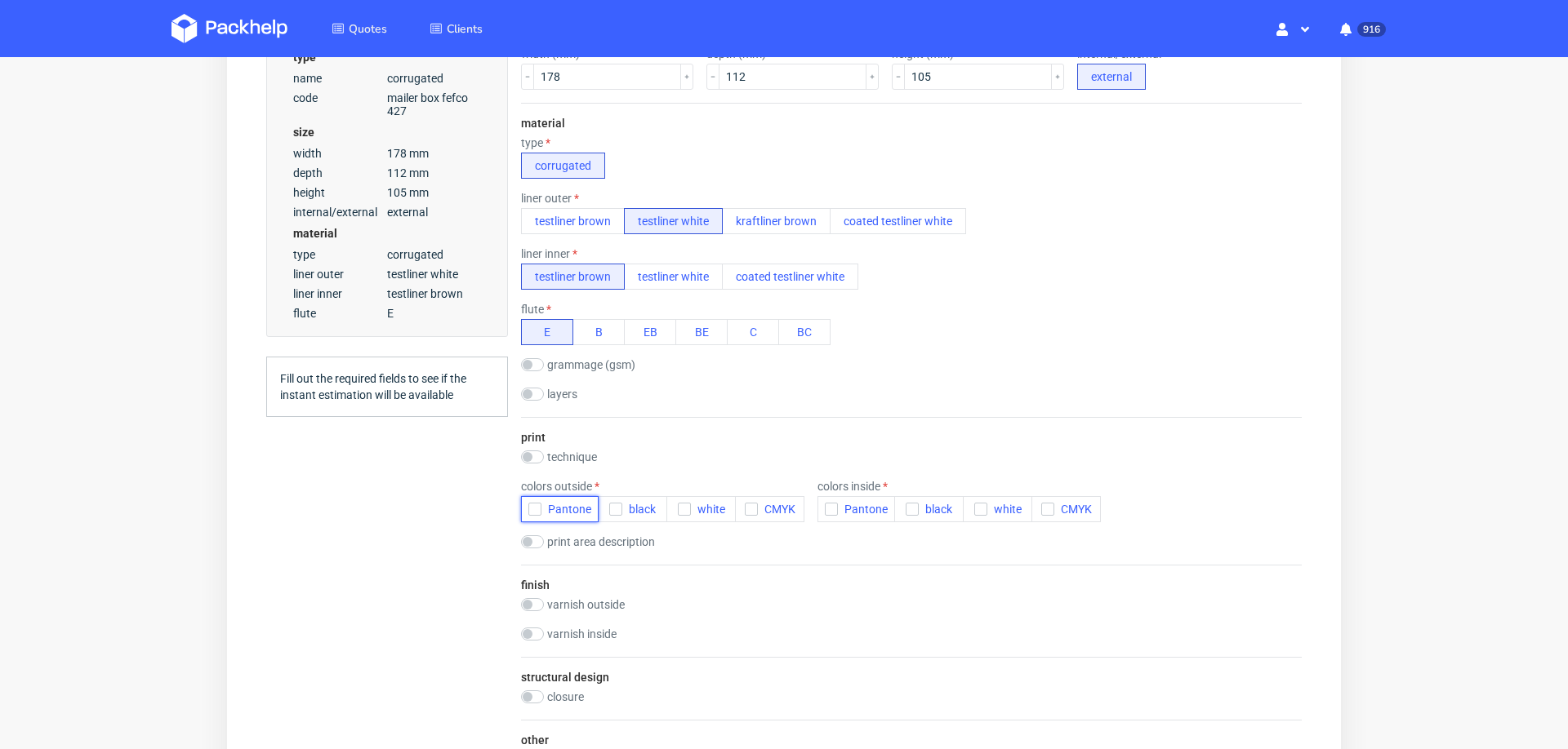
click at [536, 504] on icon "button" at bounding box center [534, 509] width 11 height 11
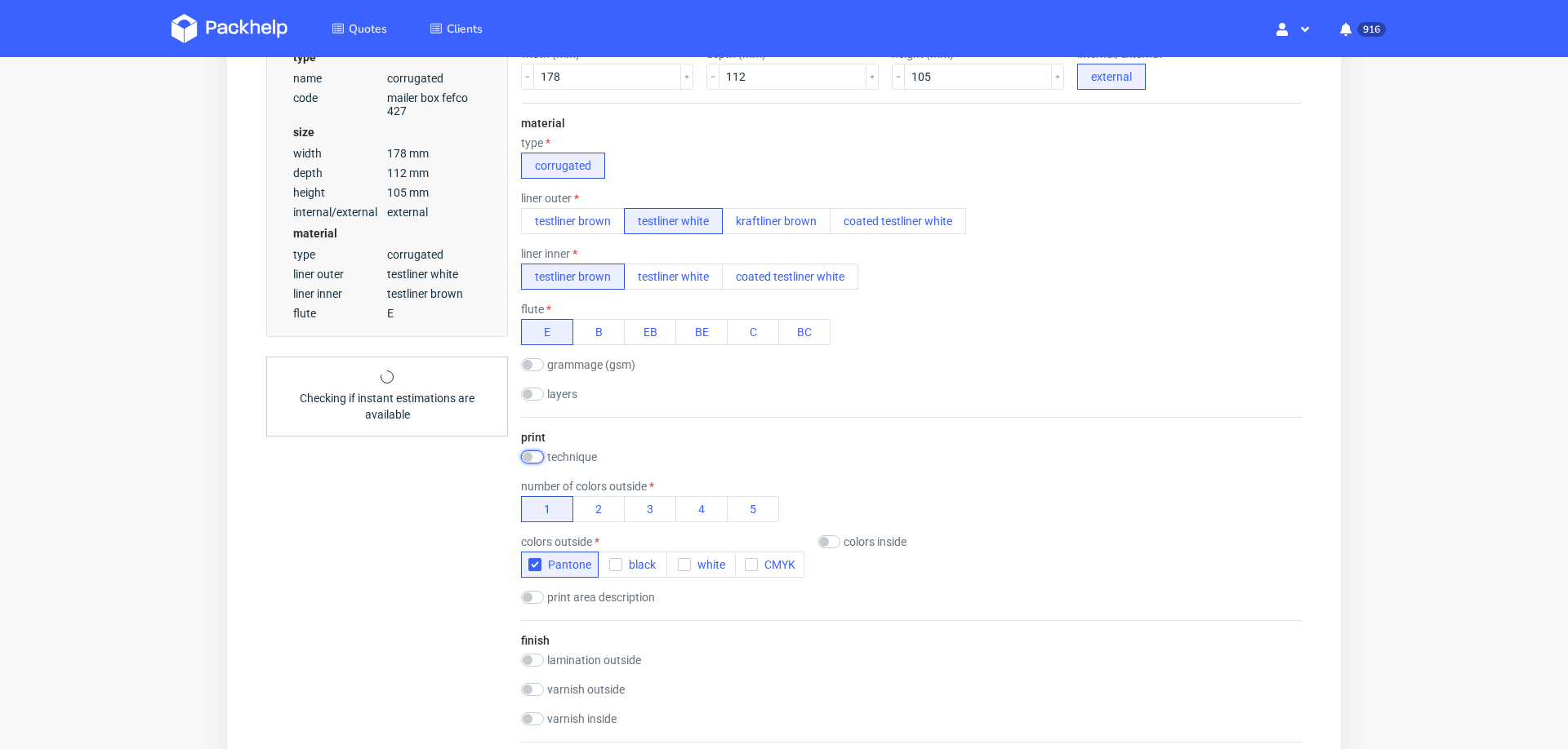
click at [535, 451] on input "checkbox" at bounding box center [533, 457] width 23 height 13
checkbox input "true"
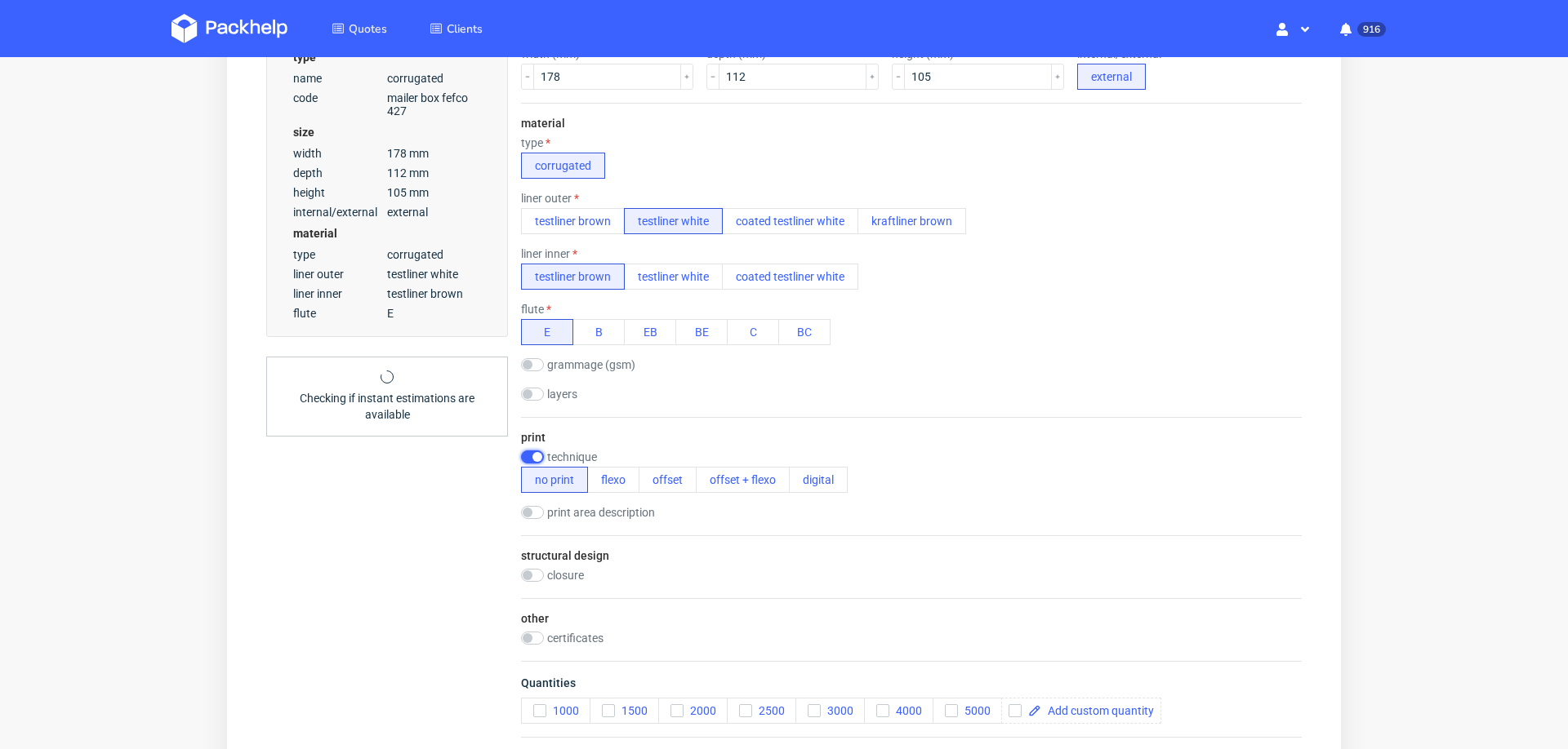
scroll to position [0, 0]
click at [609, 477] on button "flexo" at bounding box center [613, 480] width 52 height 26
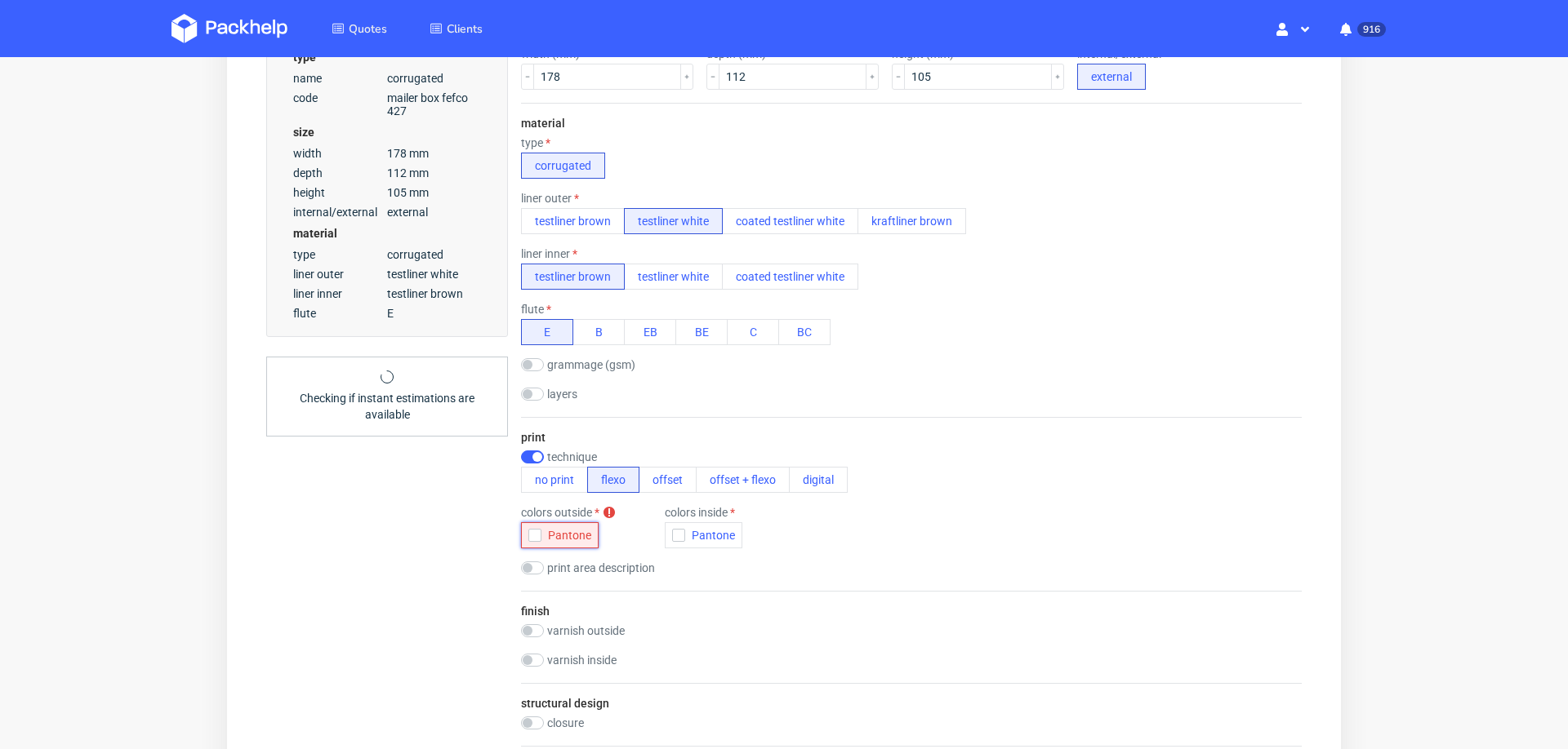
click at [534, 535] on use "button" at bounding box center [535, 536] width 7 height 6
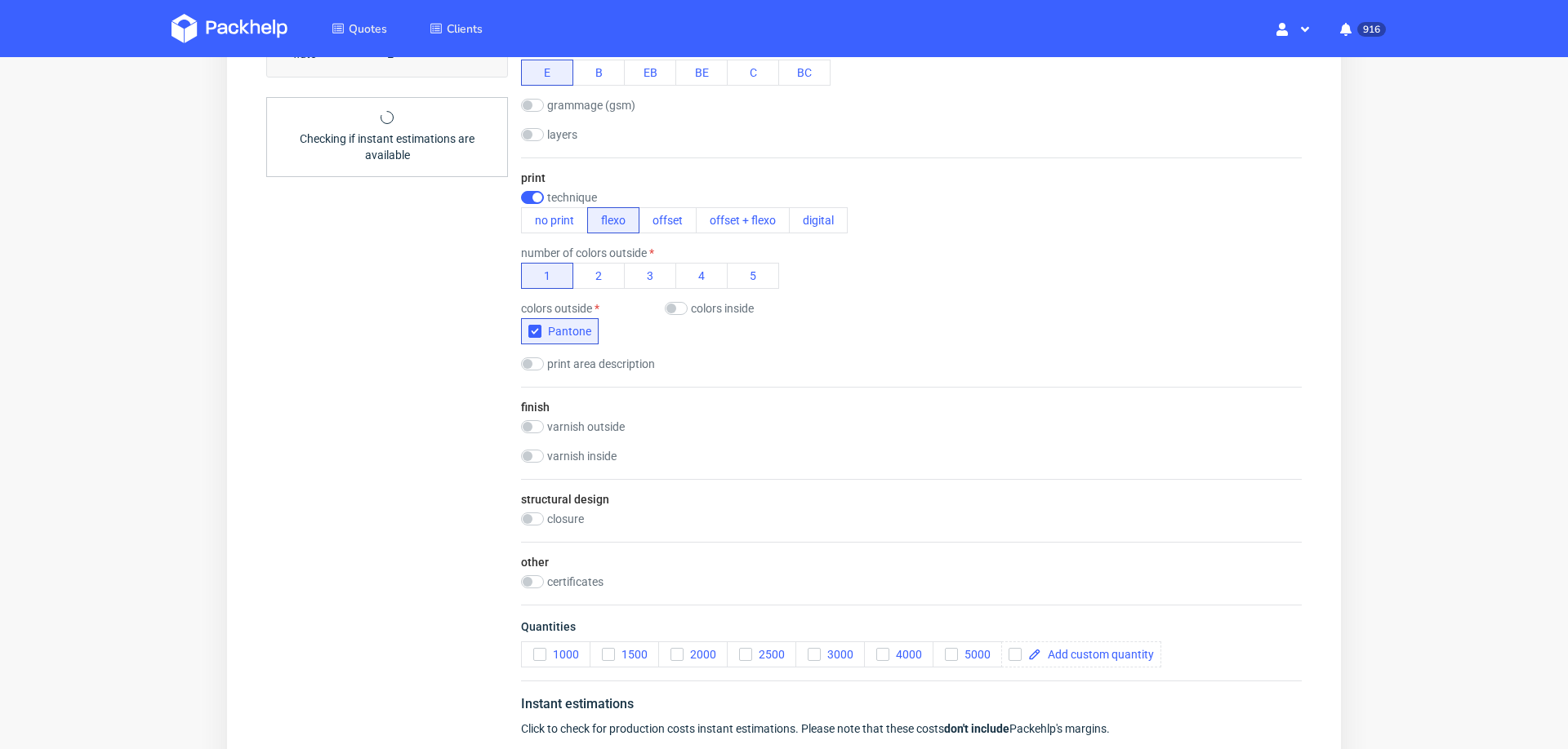
scroll to position [744, 0]
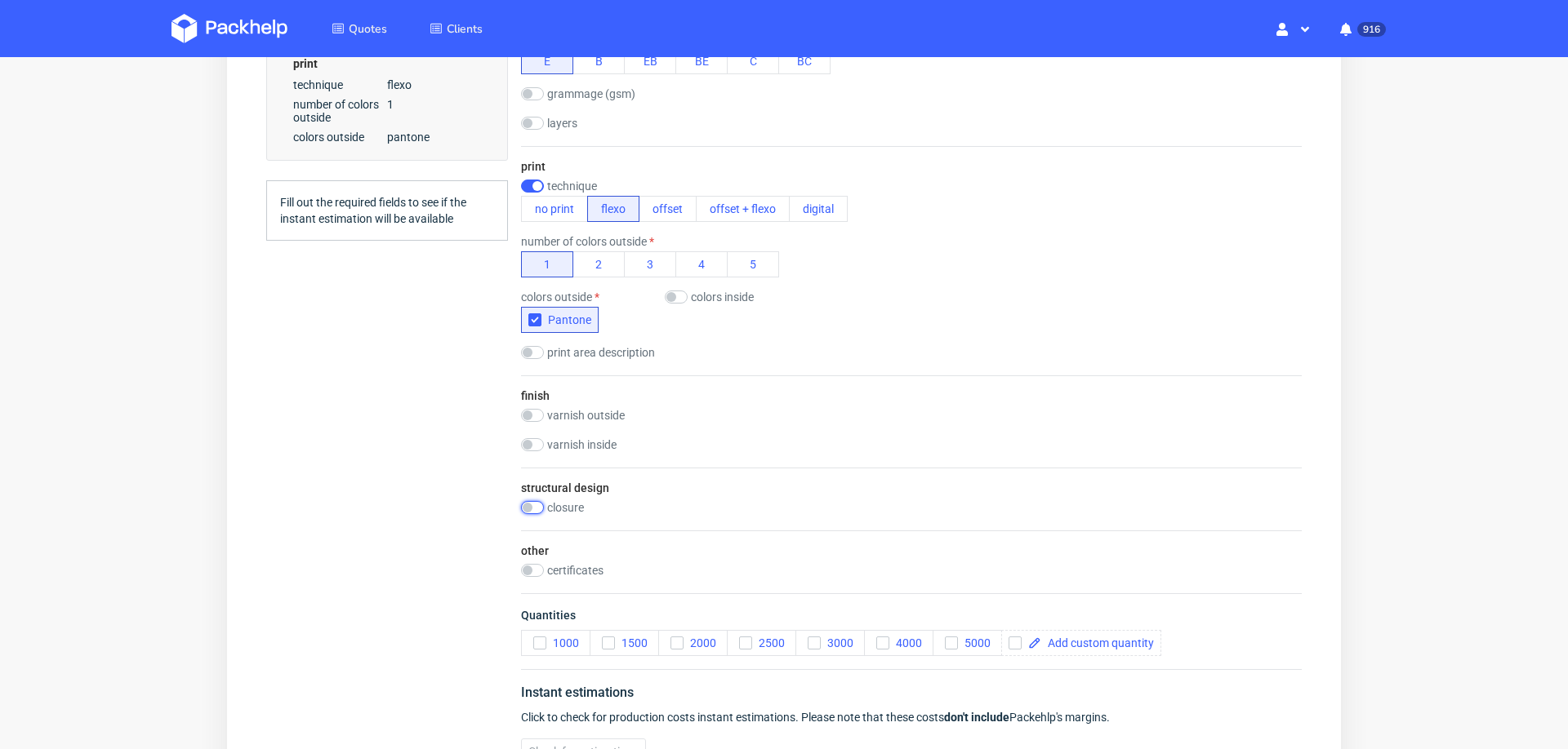
click at [539, 501] on input "checkbox" at bounding box center [533, 507] width 23 height 13
checkbox input "true"
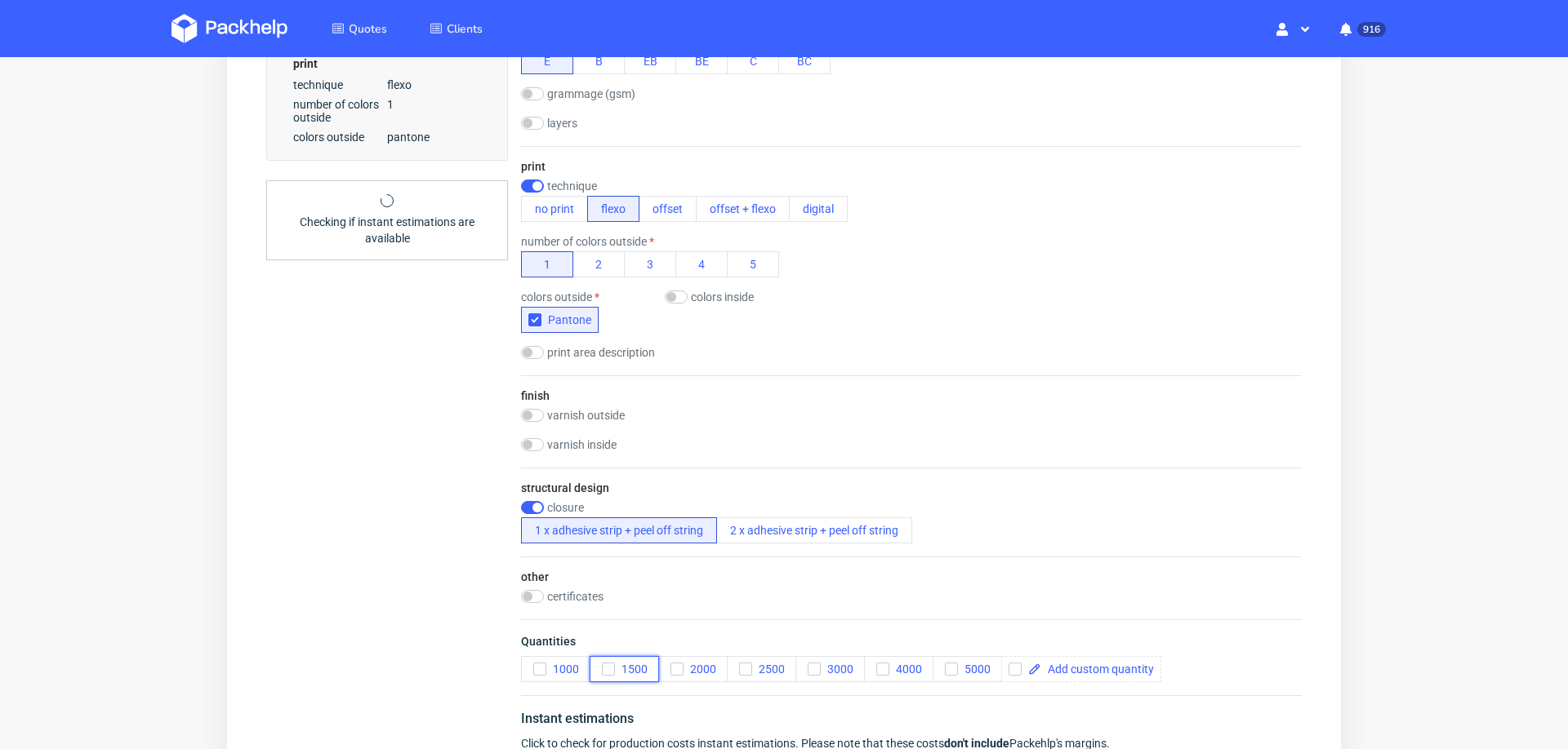
drag, startPoint x: 605, startPoint y: 659, endPoint x: 507, endPoint y: 644, distance: 99.1
click at [603, 664] on icon "button" at bounding box center [608, 669] width 11 height 11
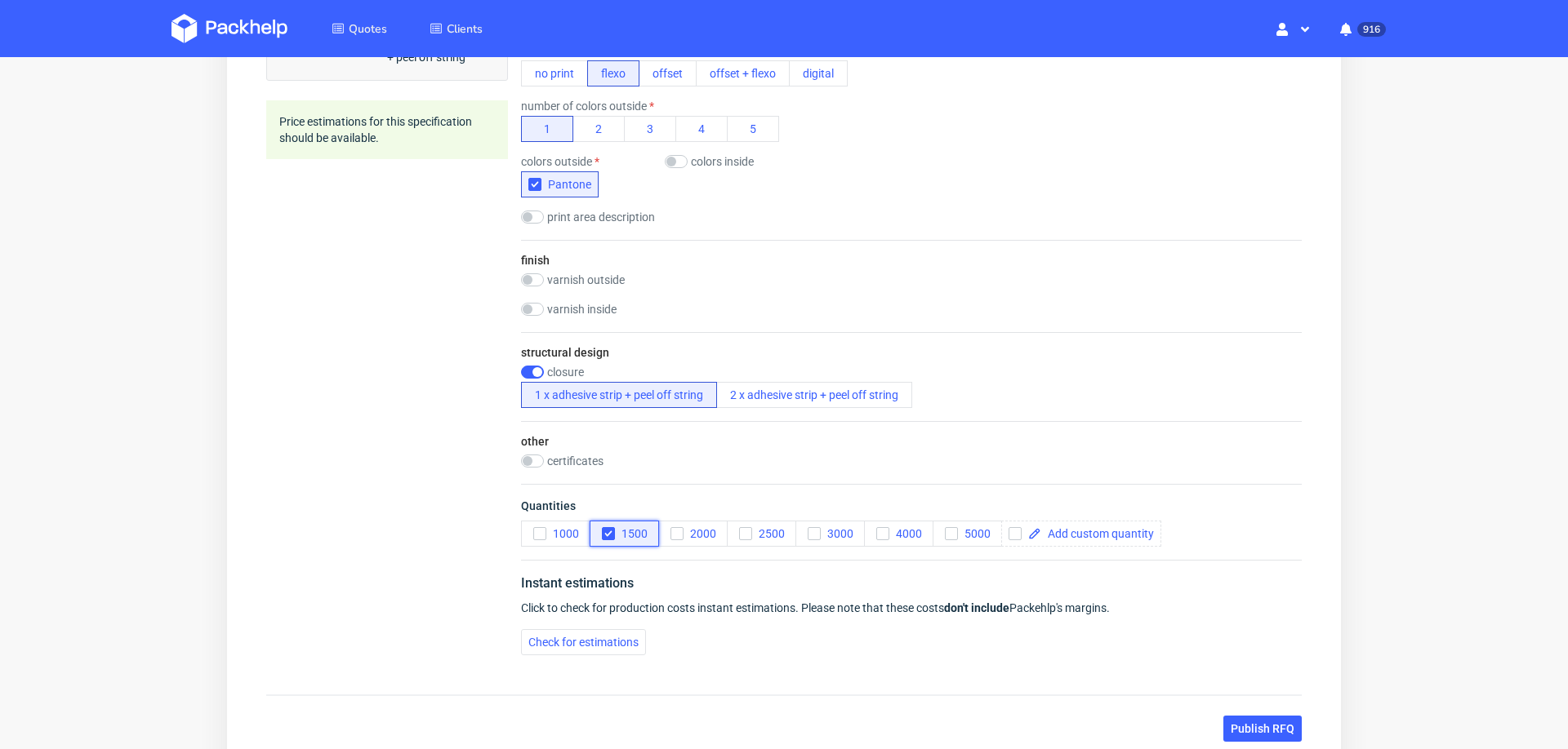
scroll to position [884, 0]
click at [547, 632] on span "Check for estimations" at bounding box center [583, 638] width 110 height 11
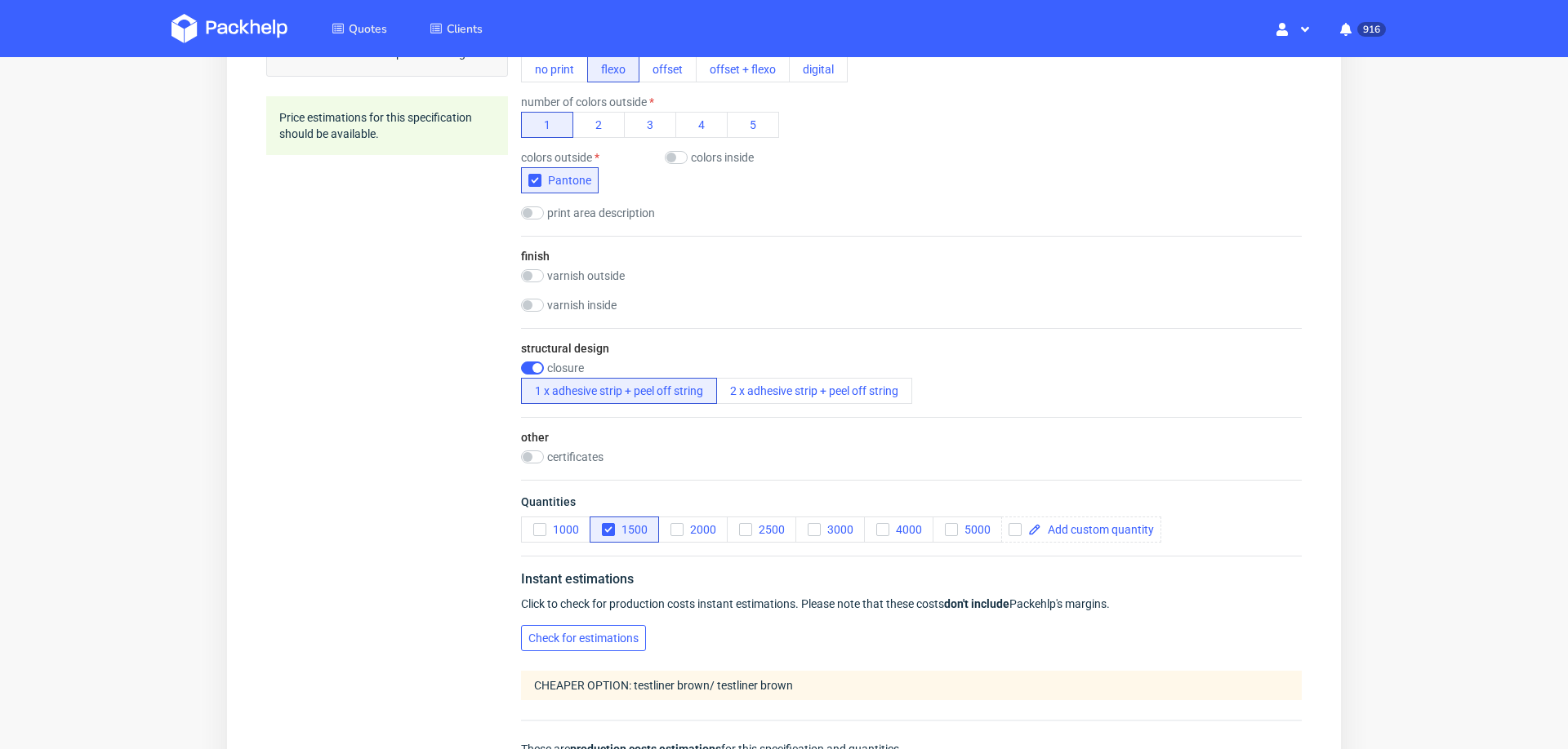
drag, startPoint x: 532, startPoint y: 630, endPoint x: 523, endPoint y: 628, distance: 9.2
click at [523, 628] on button "Check for estimations" at bounding box center [583, 638] width 125 height 26
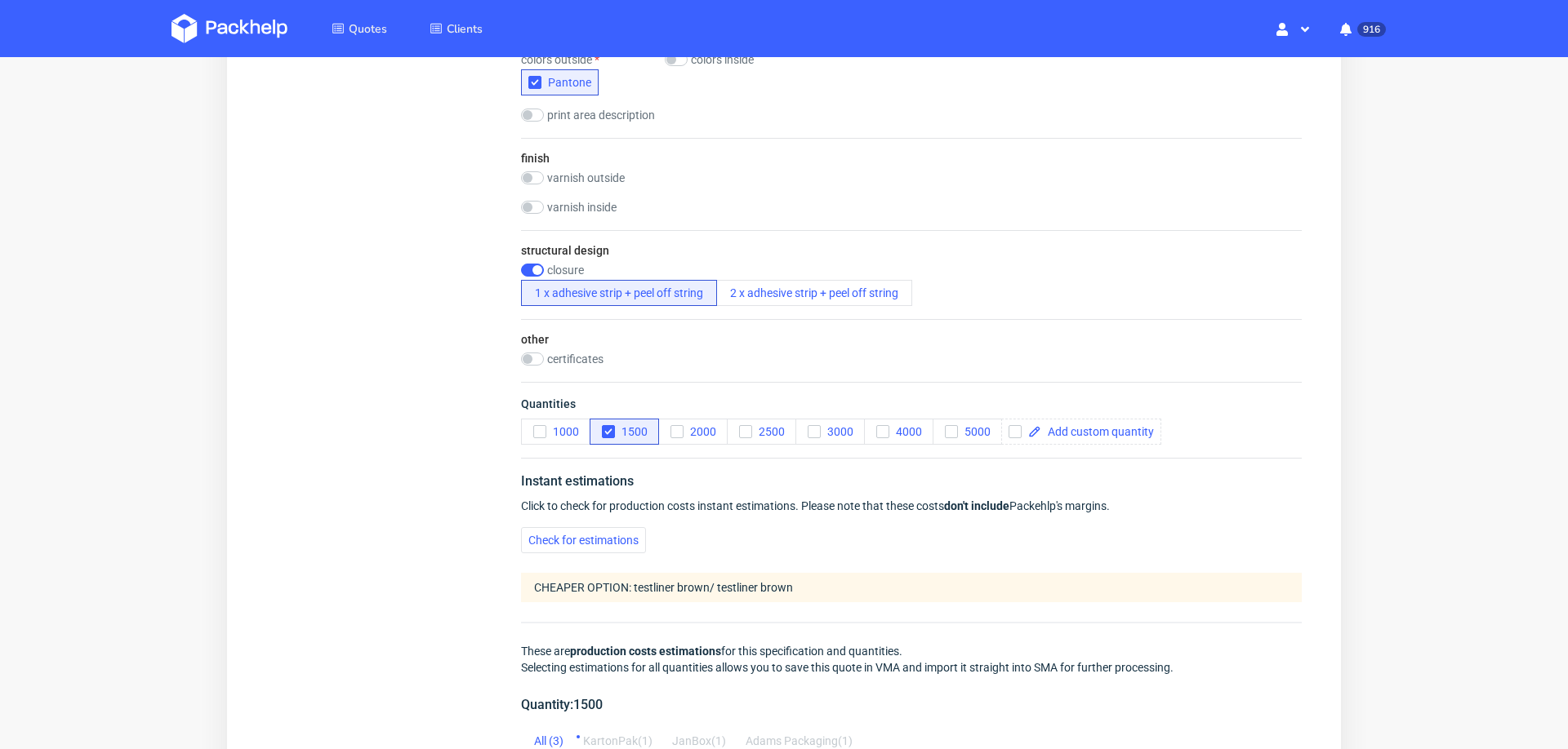
scroll to position [1418, 0]
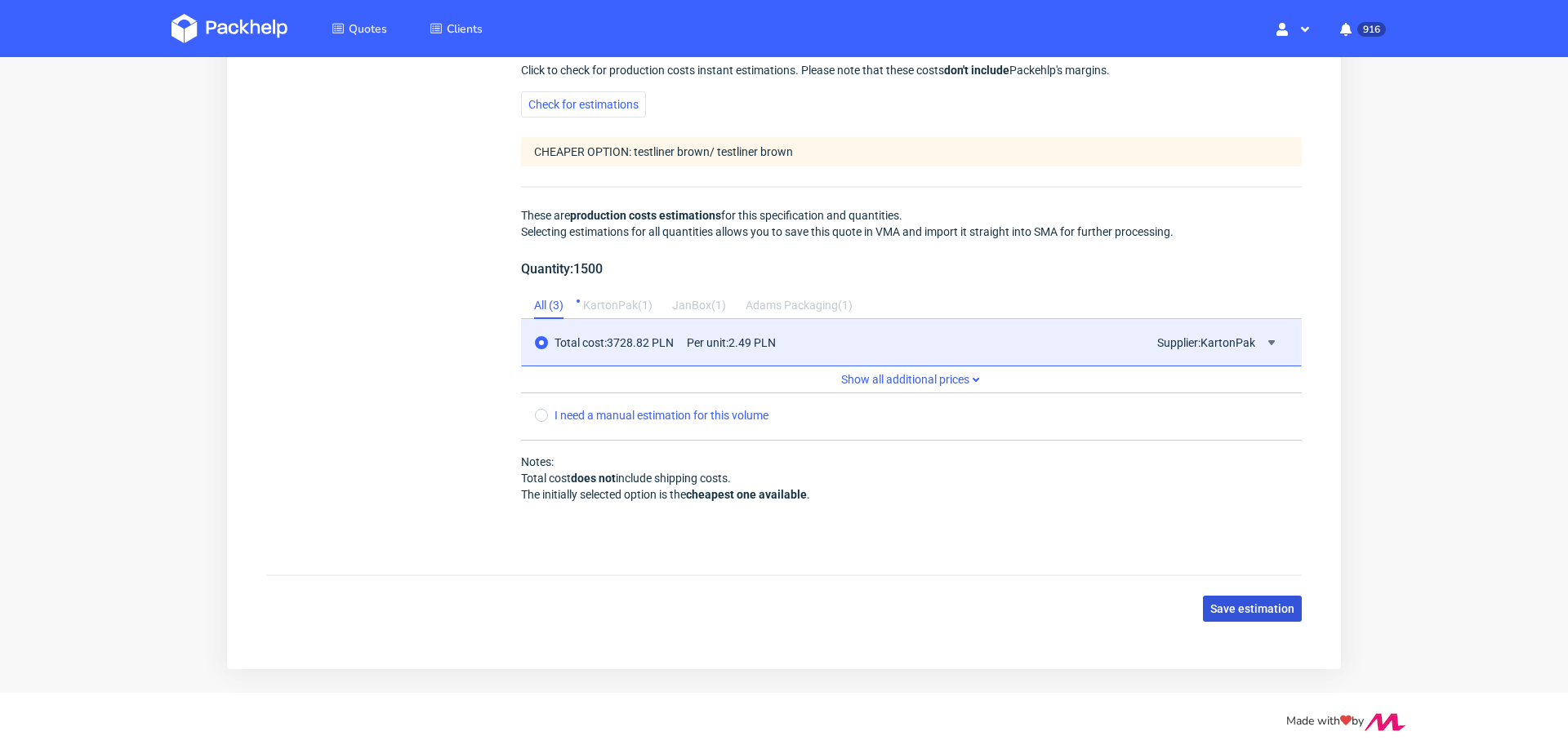
click at [1226, 604] on span "Save estimation" at bounding box center [1252, 609] width 84 height 11
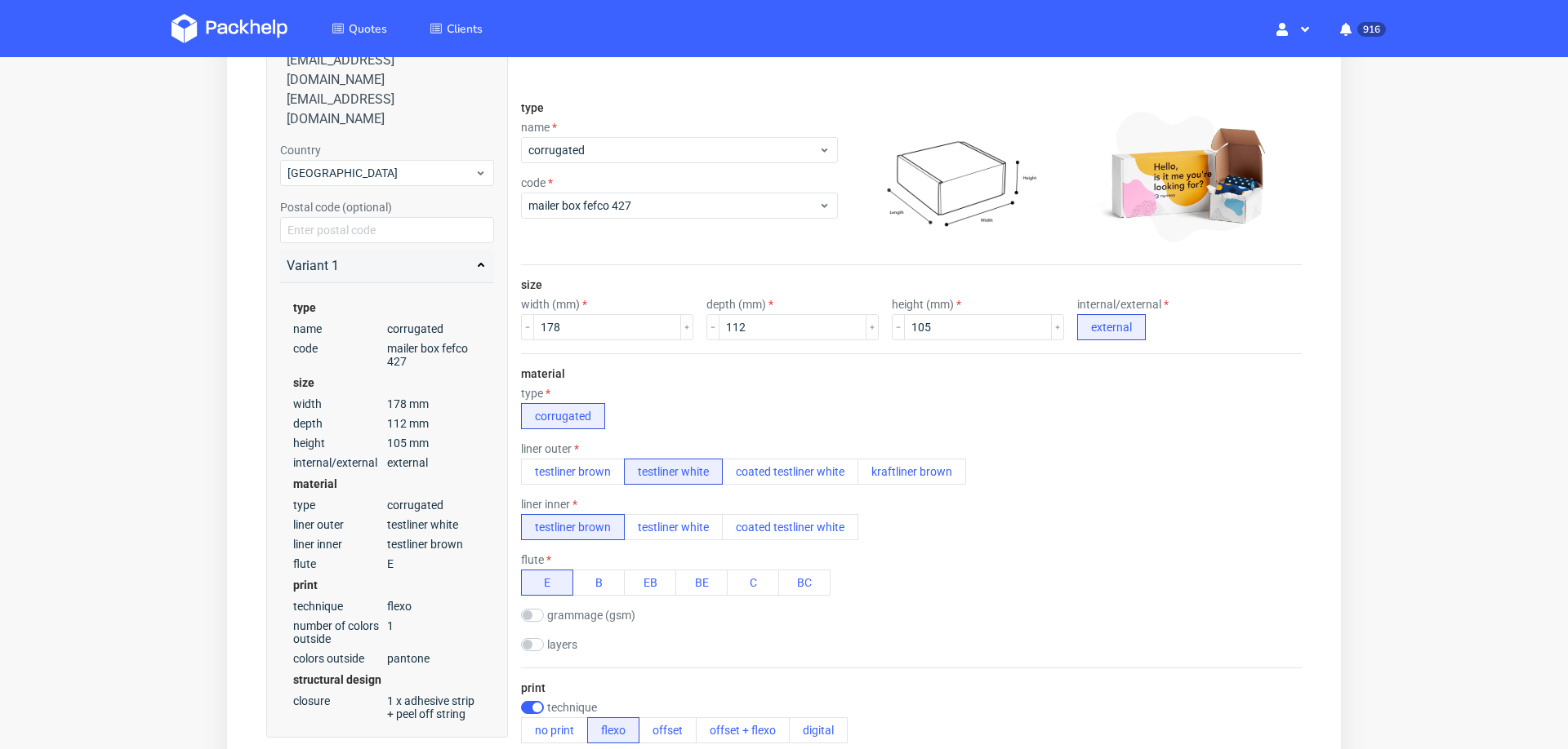
scroll to position [0, 0]
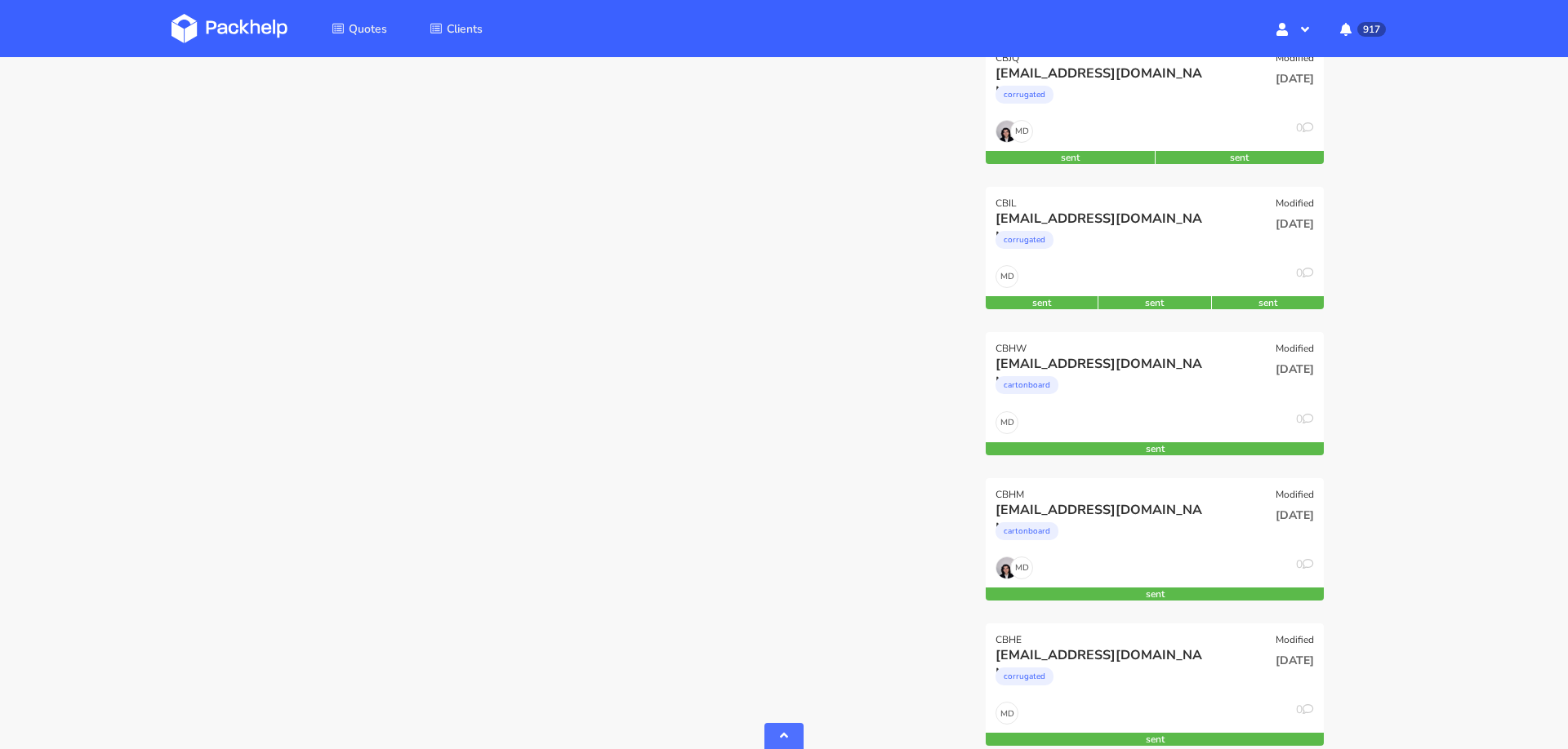
scroll to position [1217, 0]
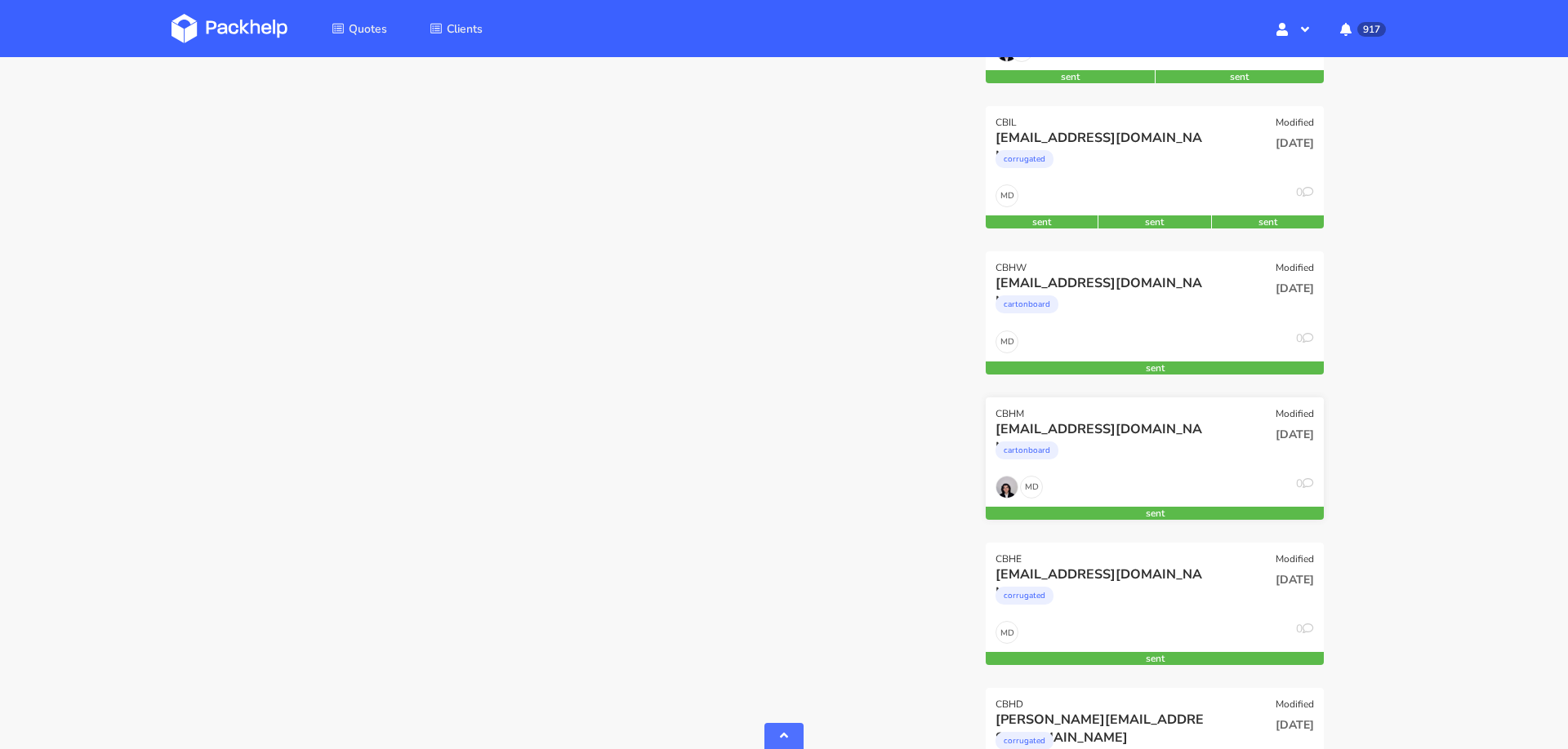
click at [1131, 466] on div "cartonboard" at bounding box center [1104, 455] width 217 height 32
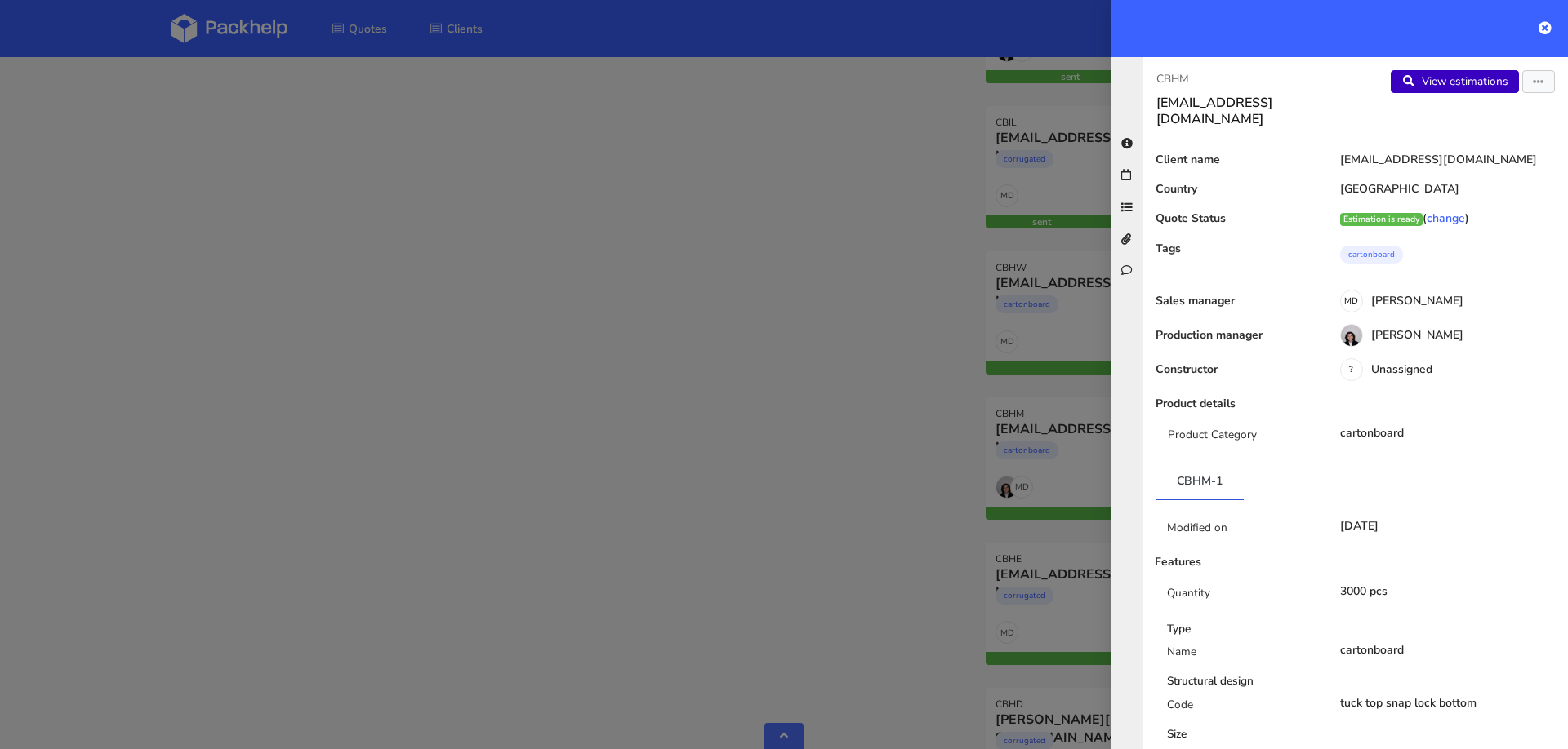
click at [1440, 79] on link "View estimations" at bounding box center [1455, 81] width 128 height 23
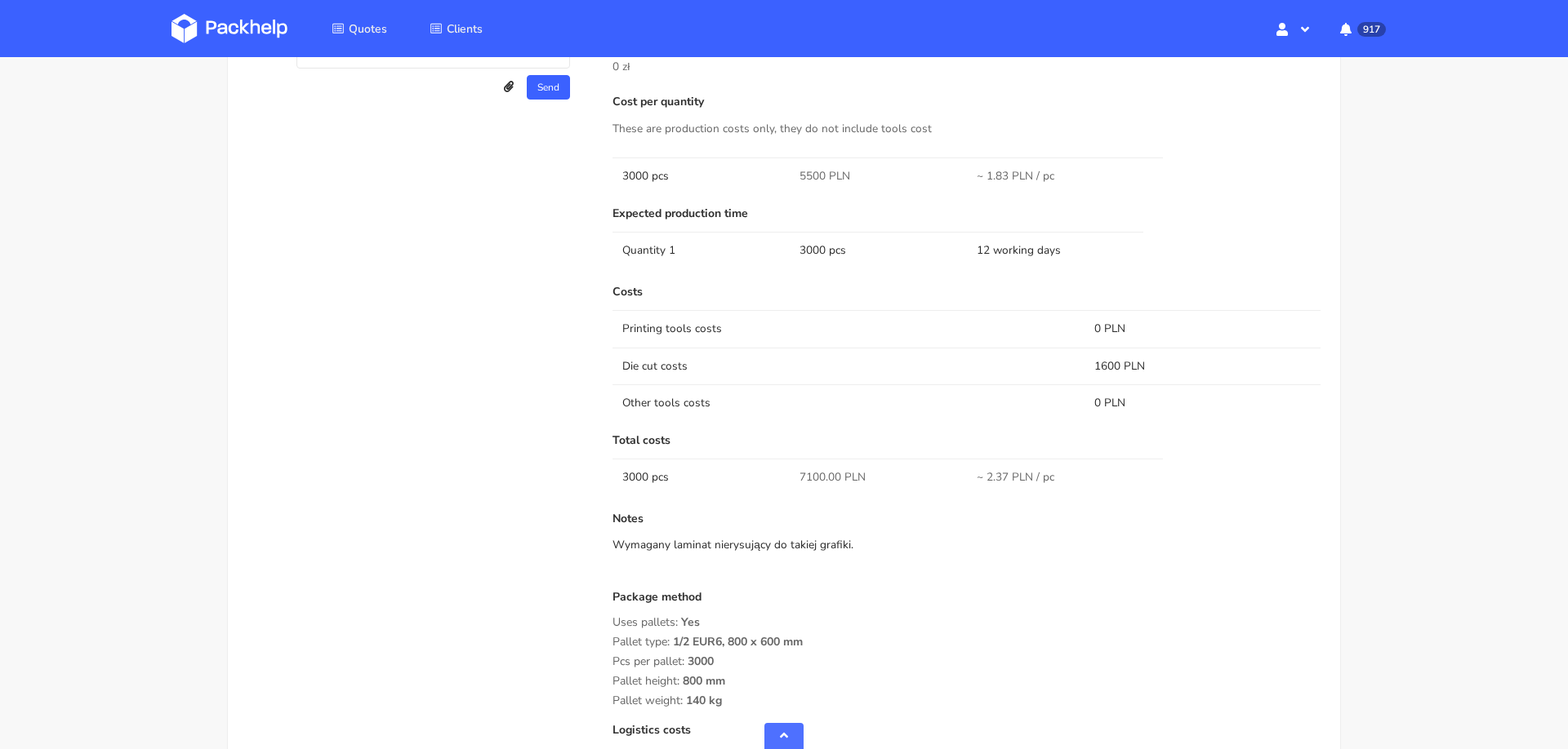
scroll to position [1056, 0]
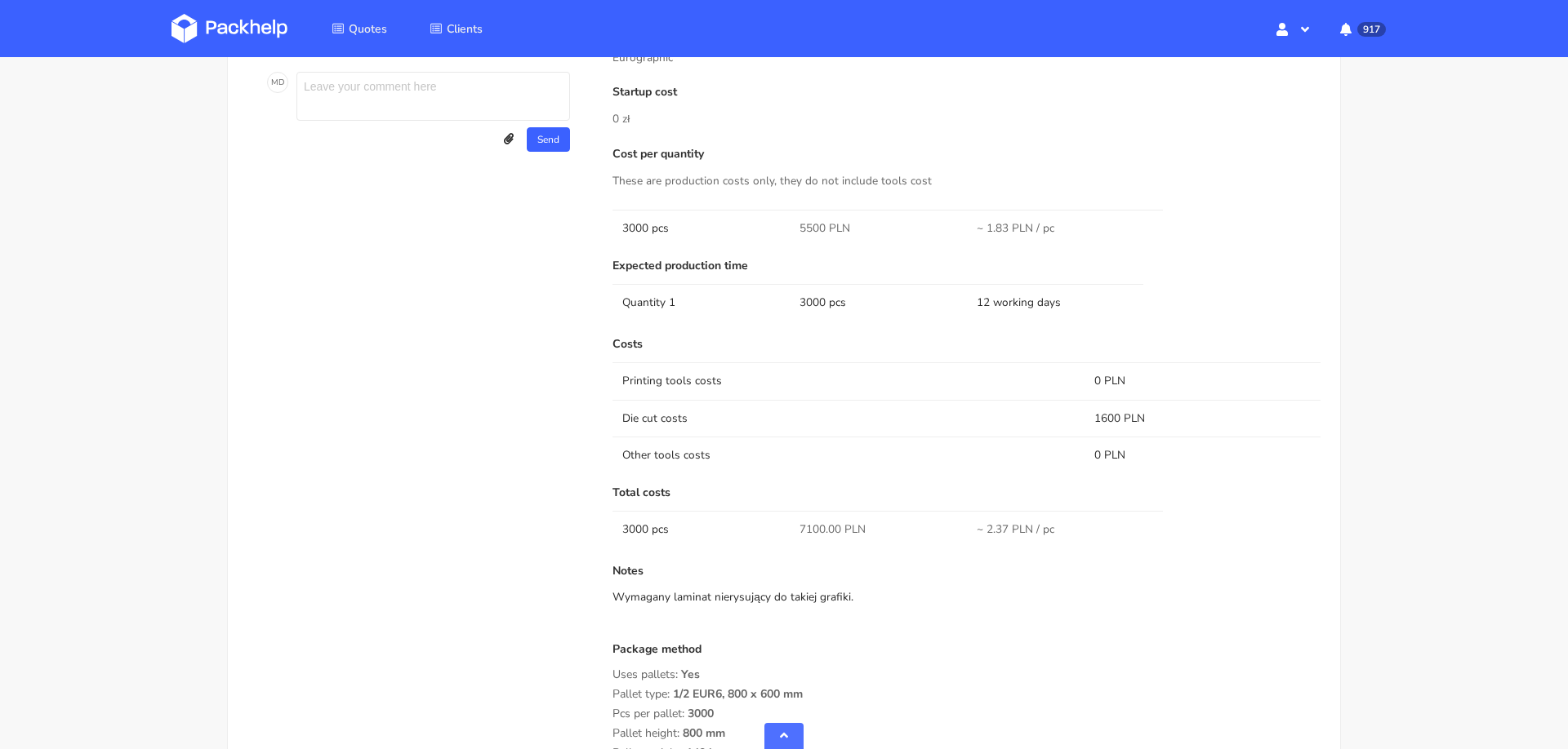
scroll to position [1014, 0]
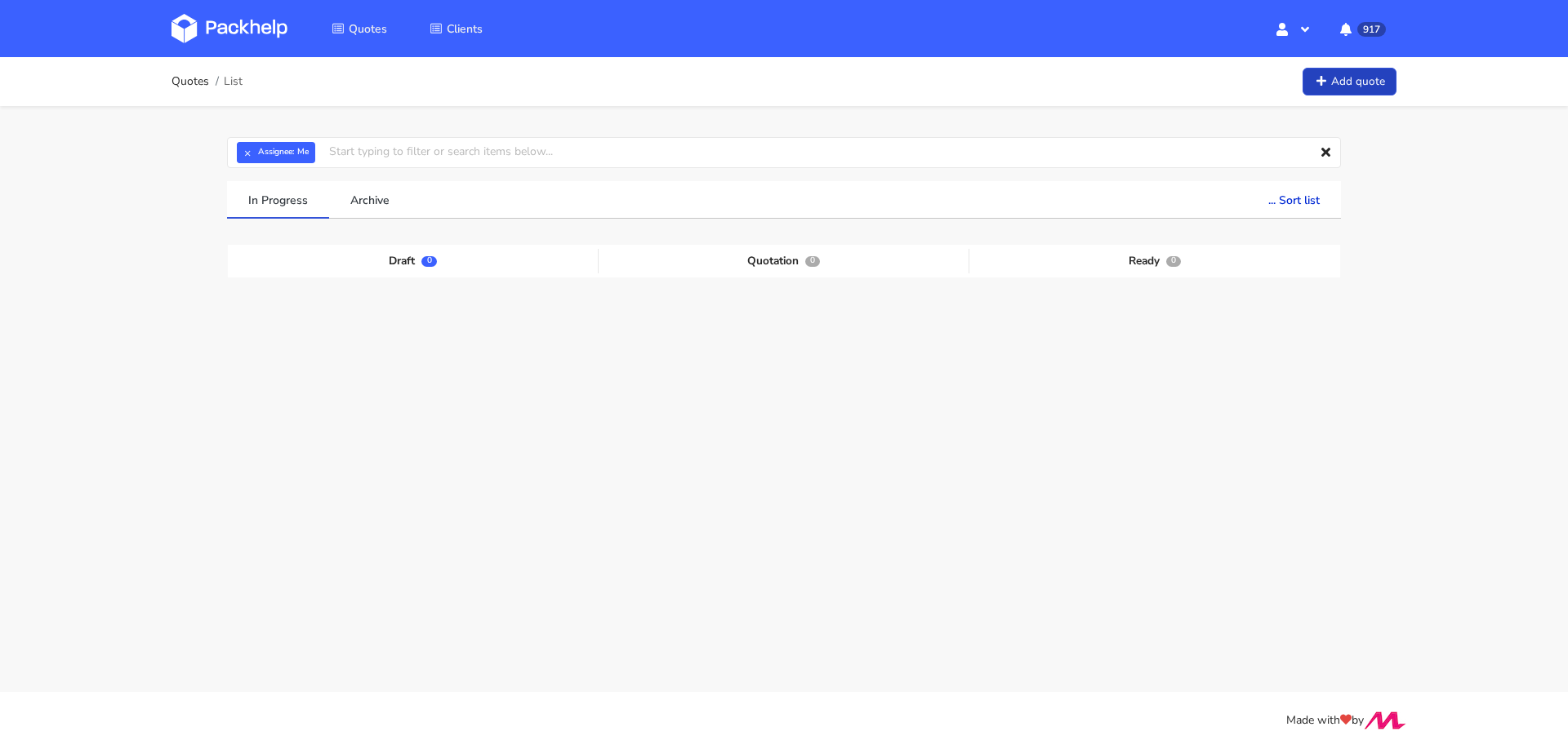
click at [1344, 77] on link "Add quote" at bounding box center [1348, 81] width 94 height 29
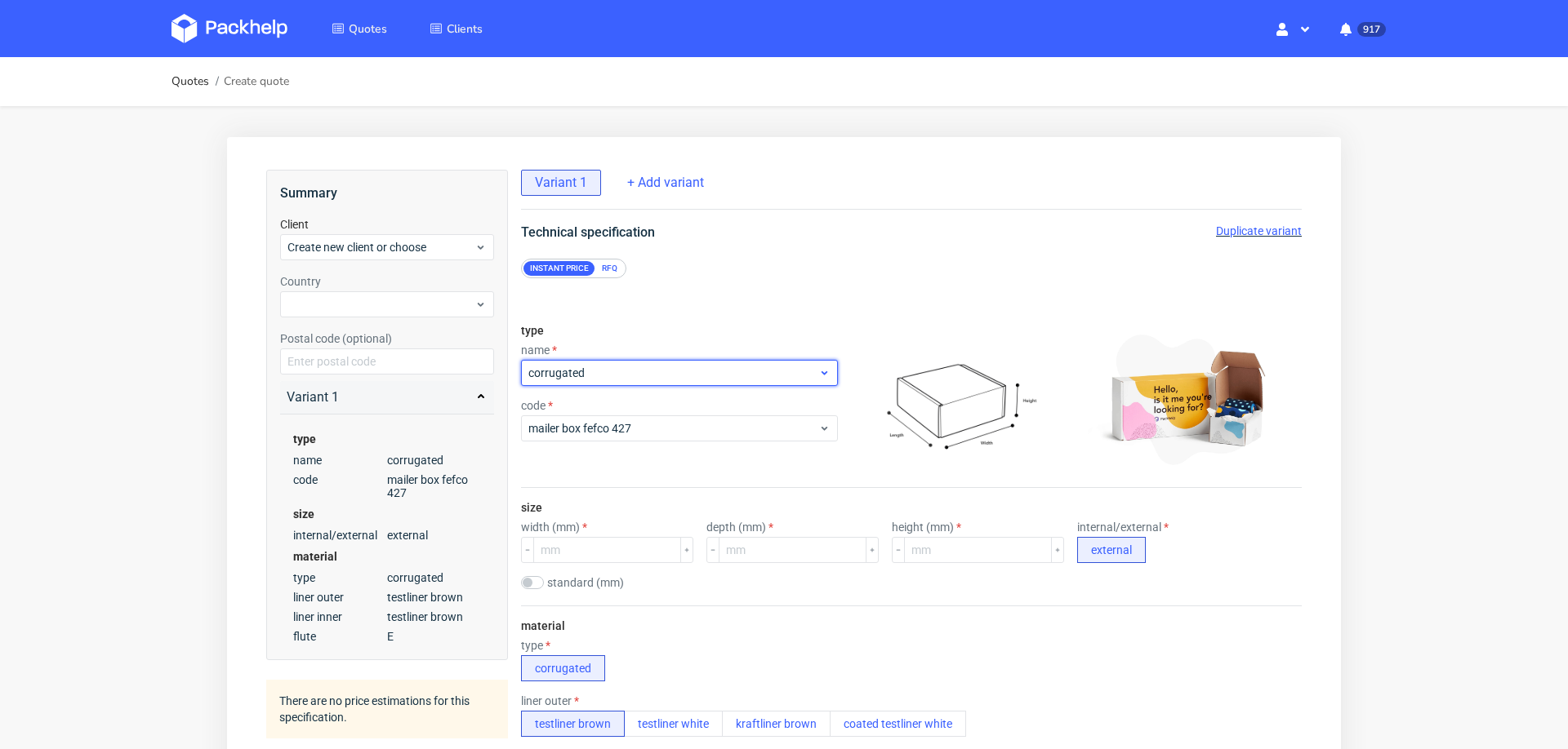
click at [625, 370] on span "corrugated" at bounding box center [673, 373] width 290 height 17
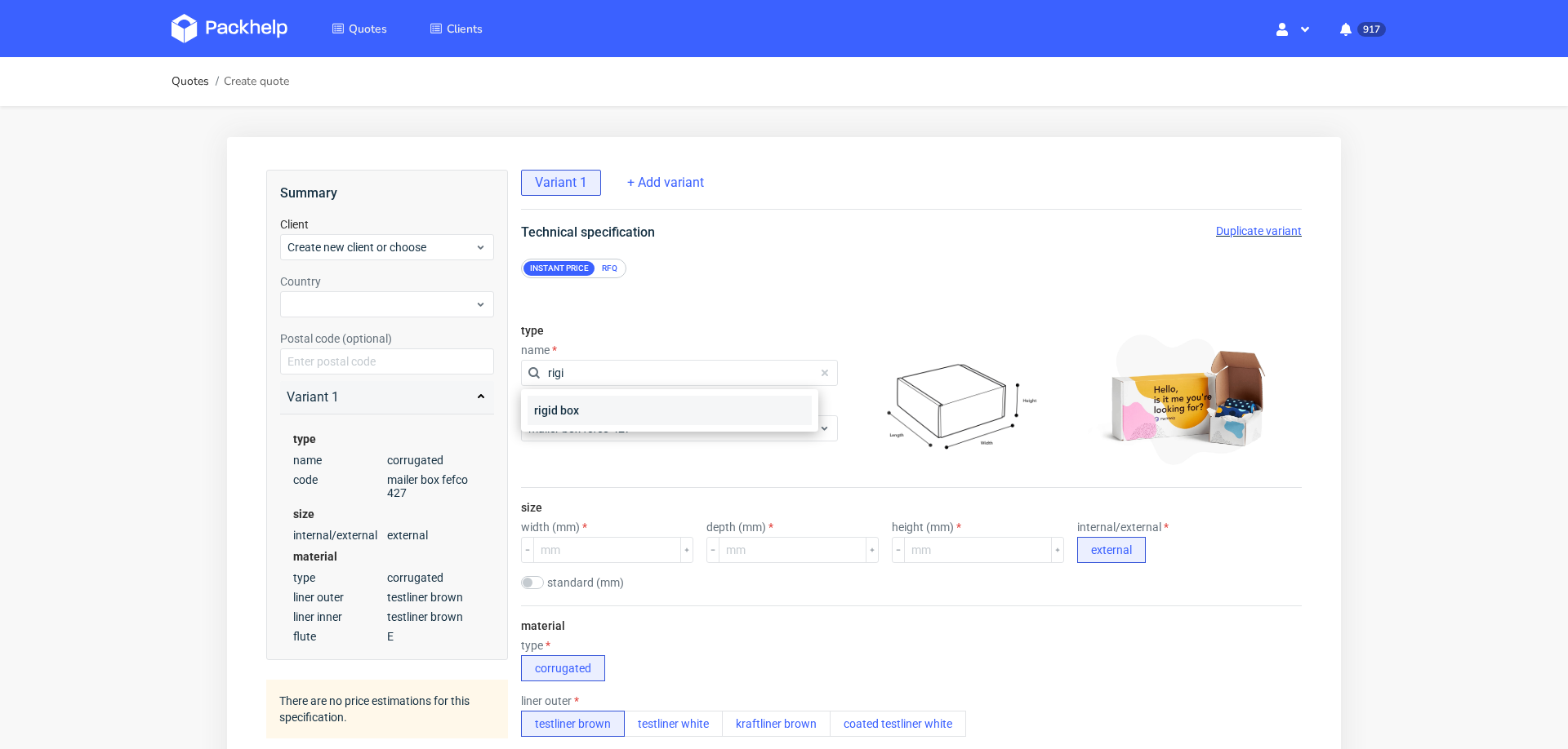
type input "rigi"
drag, startPoint x: 616, startPoint y: 400, endPoint x: 616, endPoint y: 418, distance: 18.0
click at [615, 401] on div "rigid box" at bounding box center [670, 411] width 284 height 30
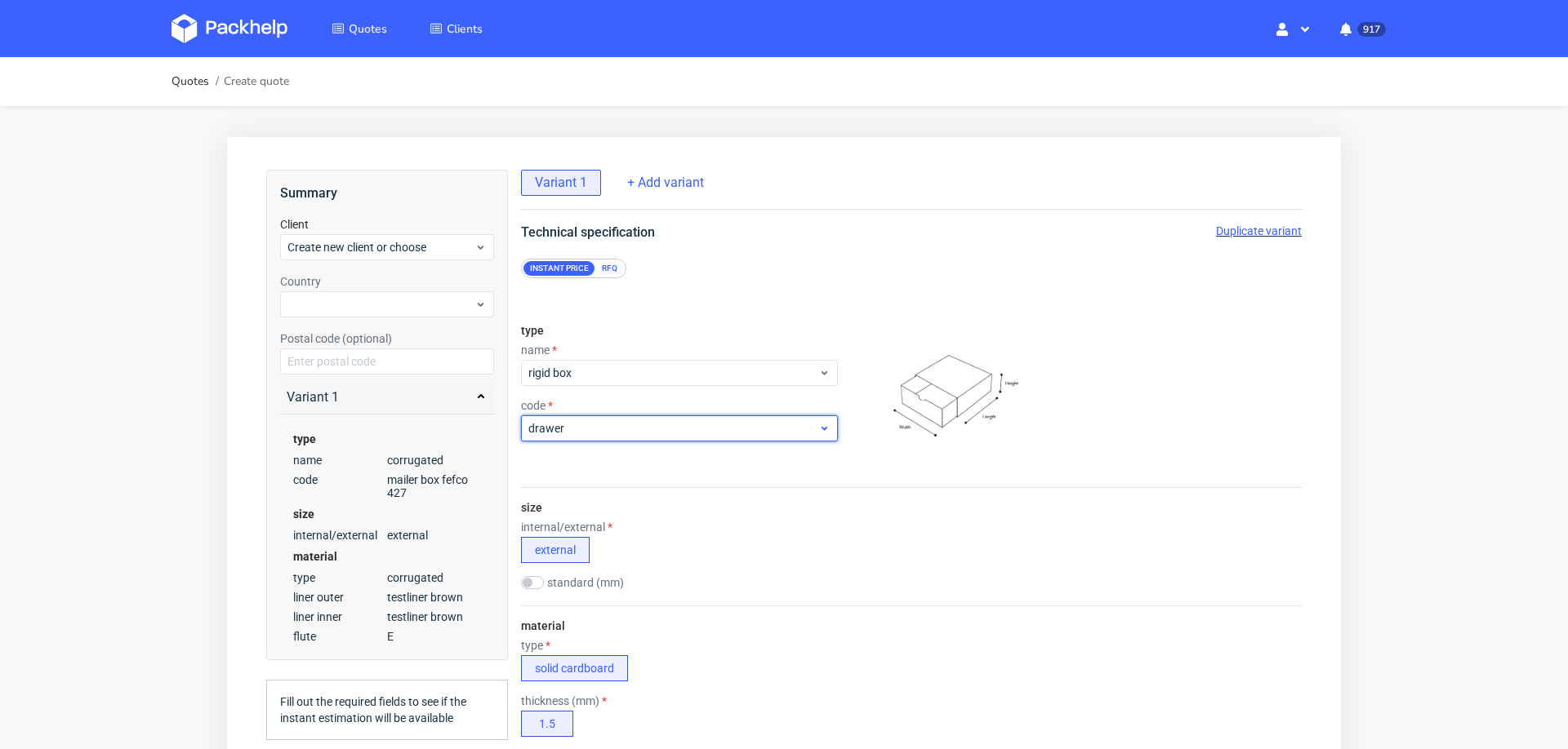
click at [615, 430] on span "drawer" at bounding box center [673, 429] width 290 height 17
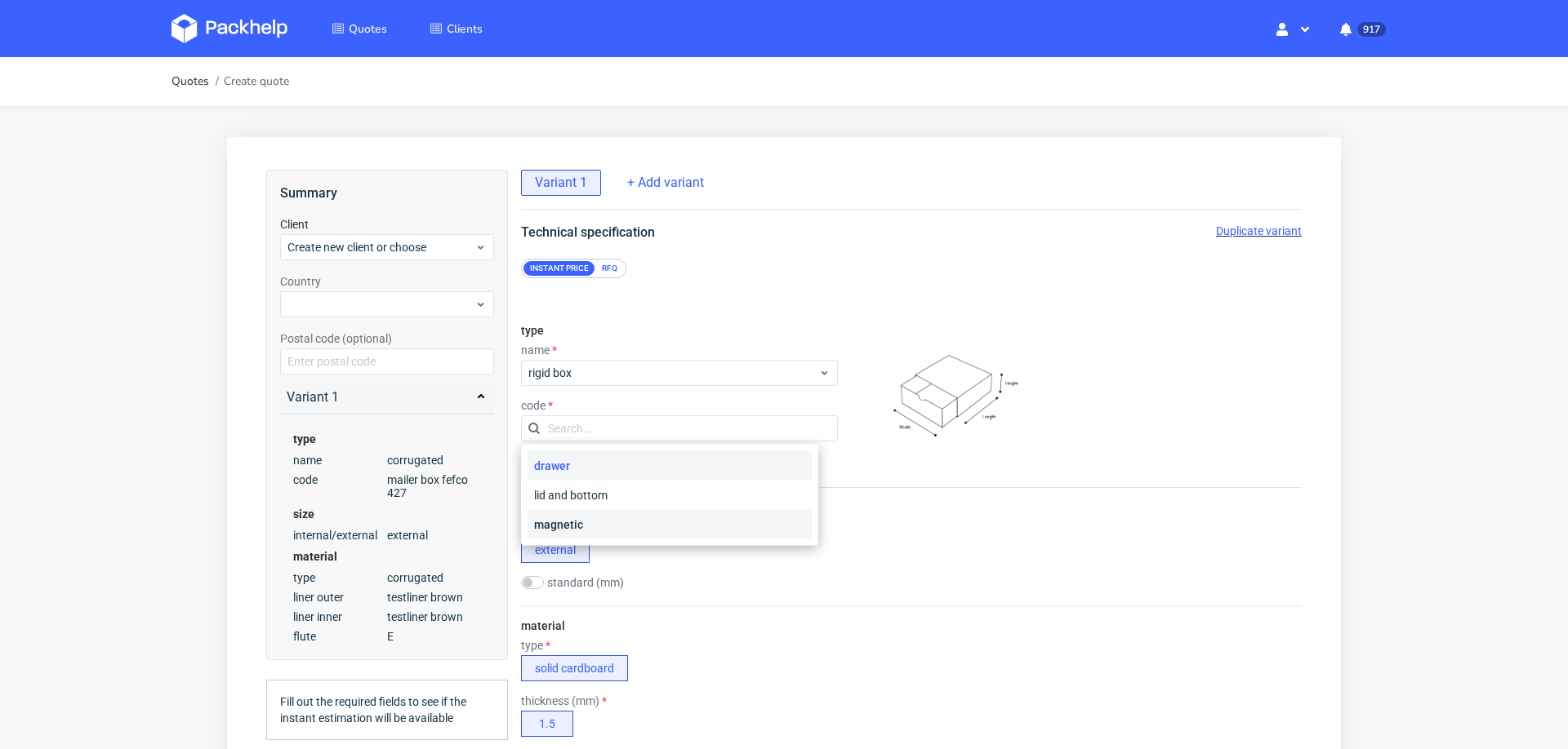
click at [611, 518] on div "magnetic" at bounding box center [670, 525] width 284 height 30
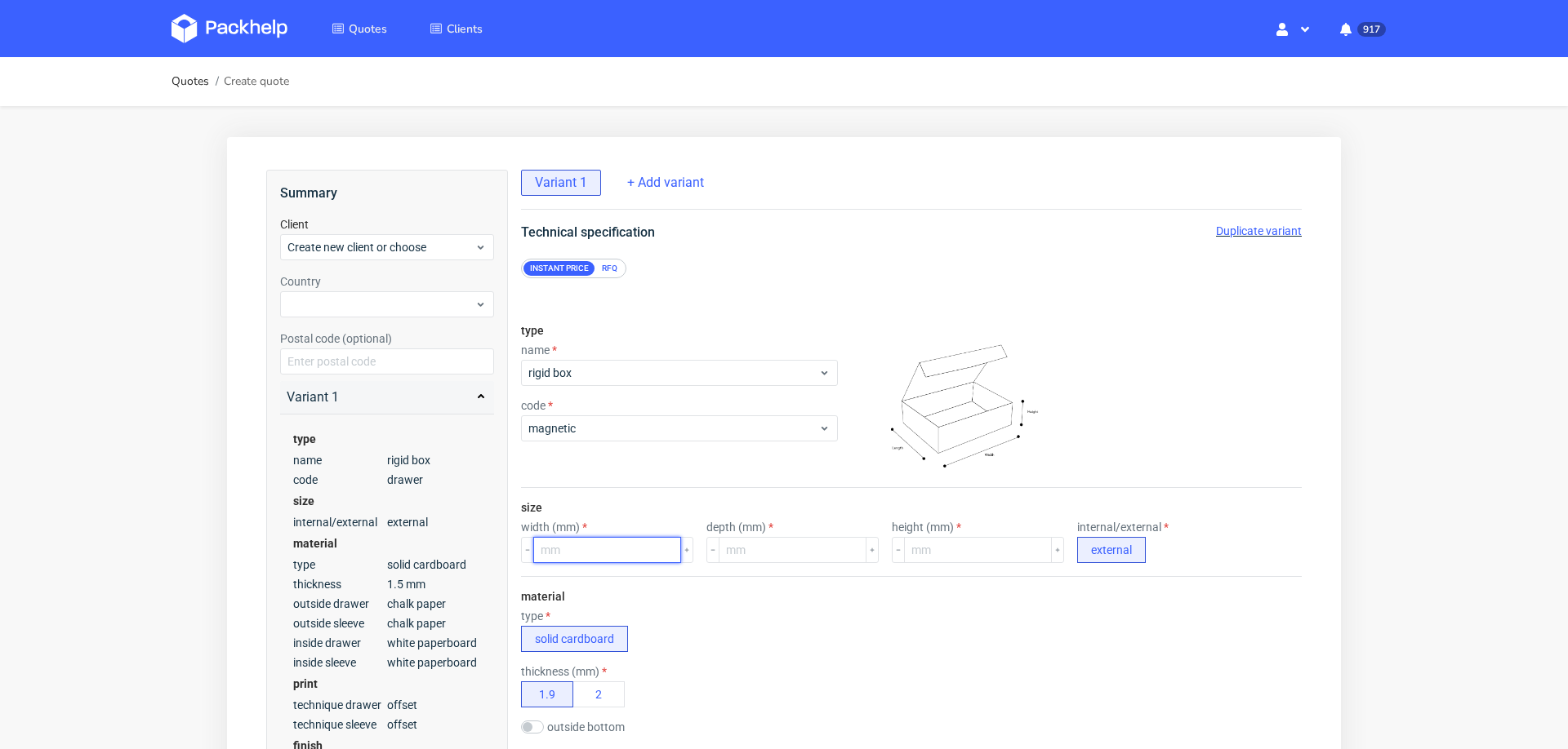
click at [583, 556] on input "number" at bounding box center [608, 550] width 148 height 26
type input "225"
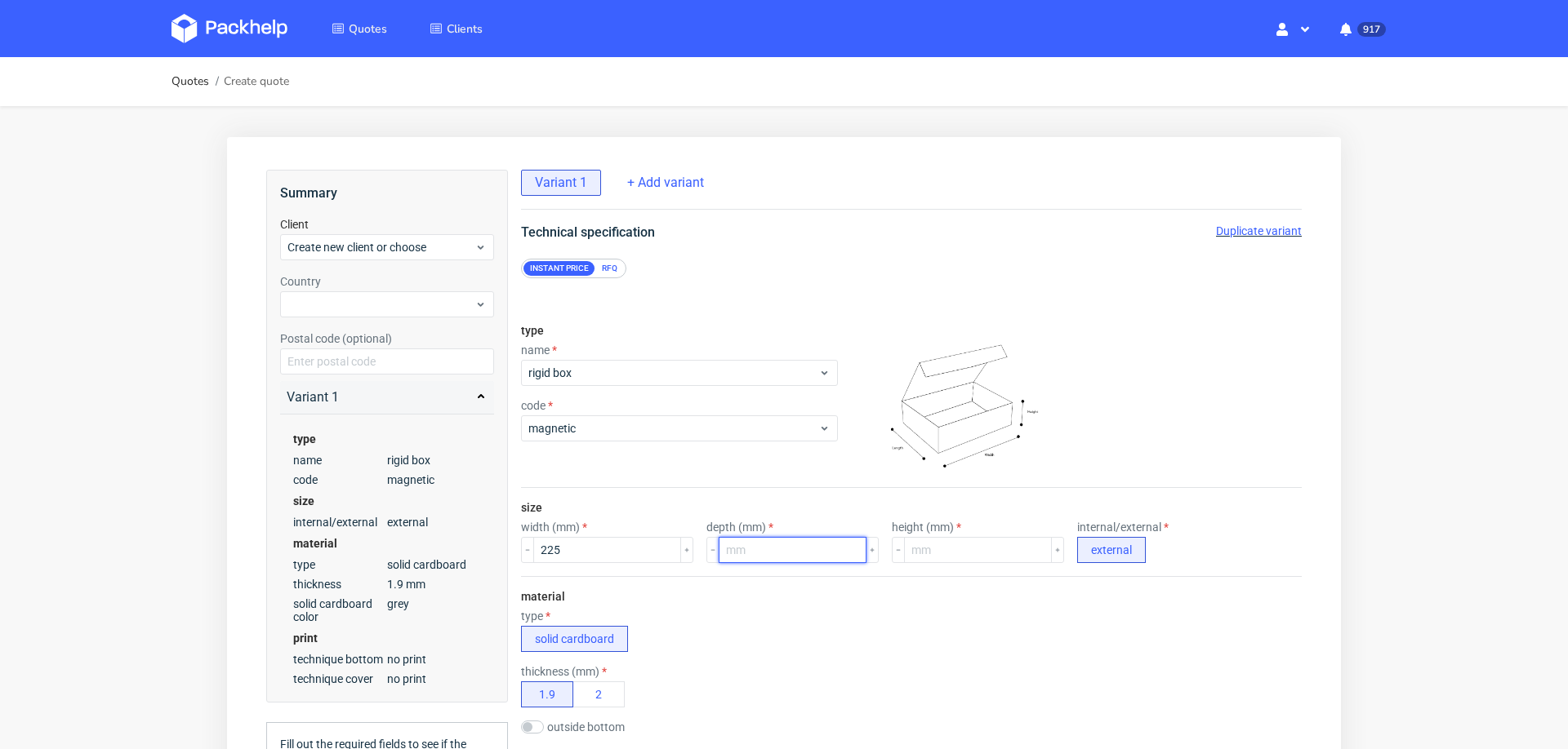
click at [737, 554] on input "number" at bounding box center [793, 550] width 148 height 26
type input "225"
click at [943, 554] on input "number" at bounding box center [978, 550] width 148 height 26
type input "67"
click at [941, 589] on div "material type solid cardboard thickness (mm) 1.9 2 outside bottom chalk paper o…" at bounding box center [911, 706] width 781 height 259
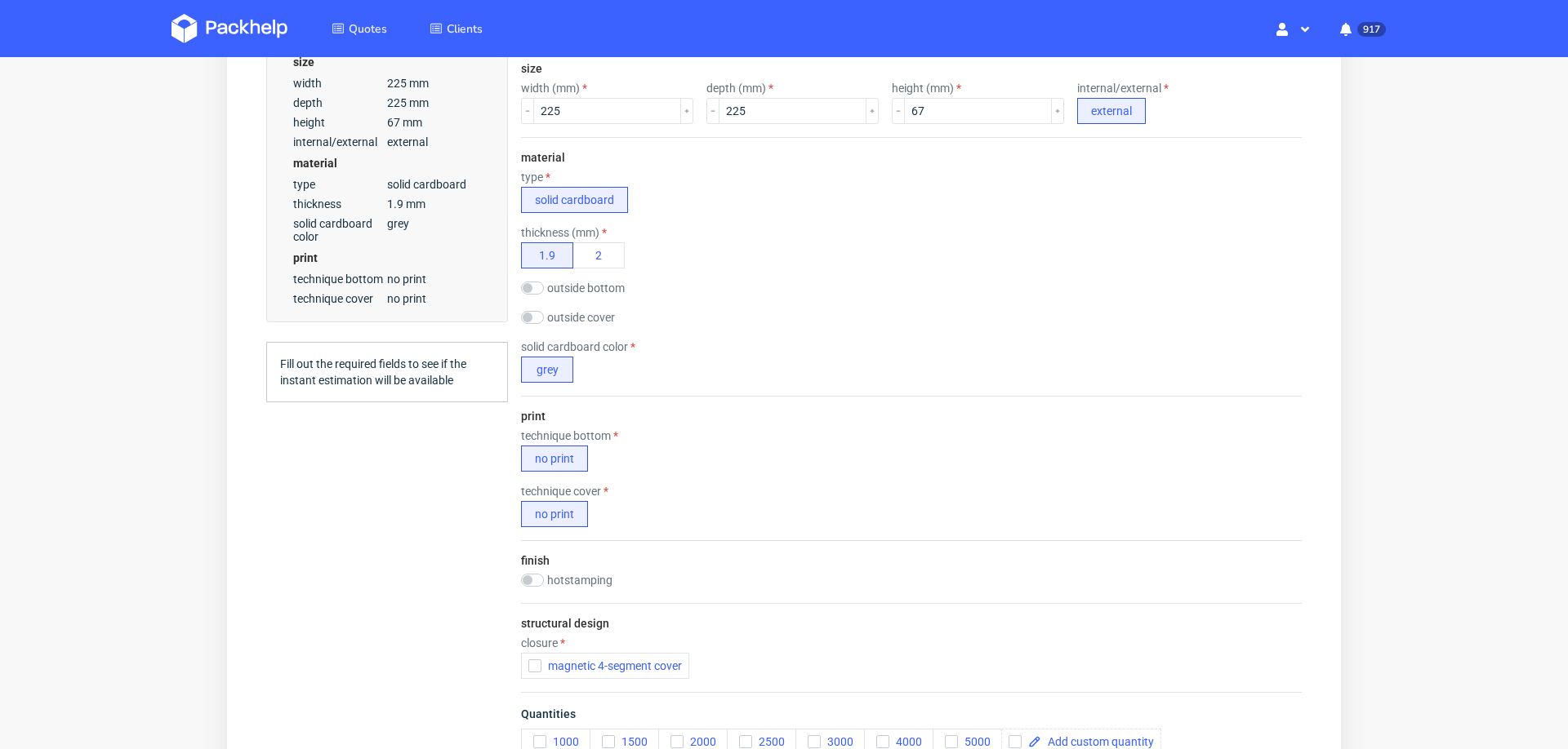
scroll to position [466, 0]
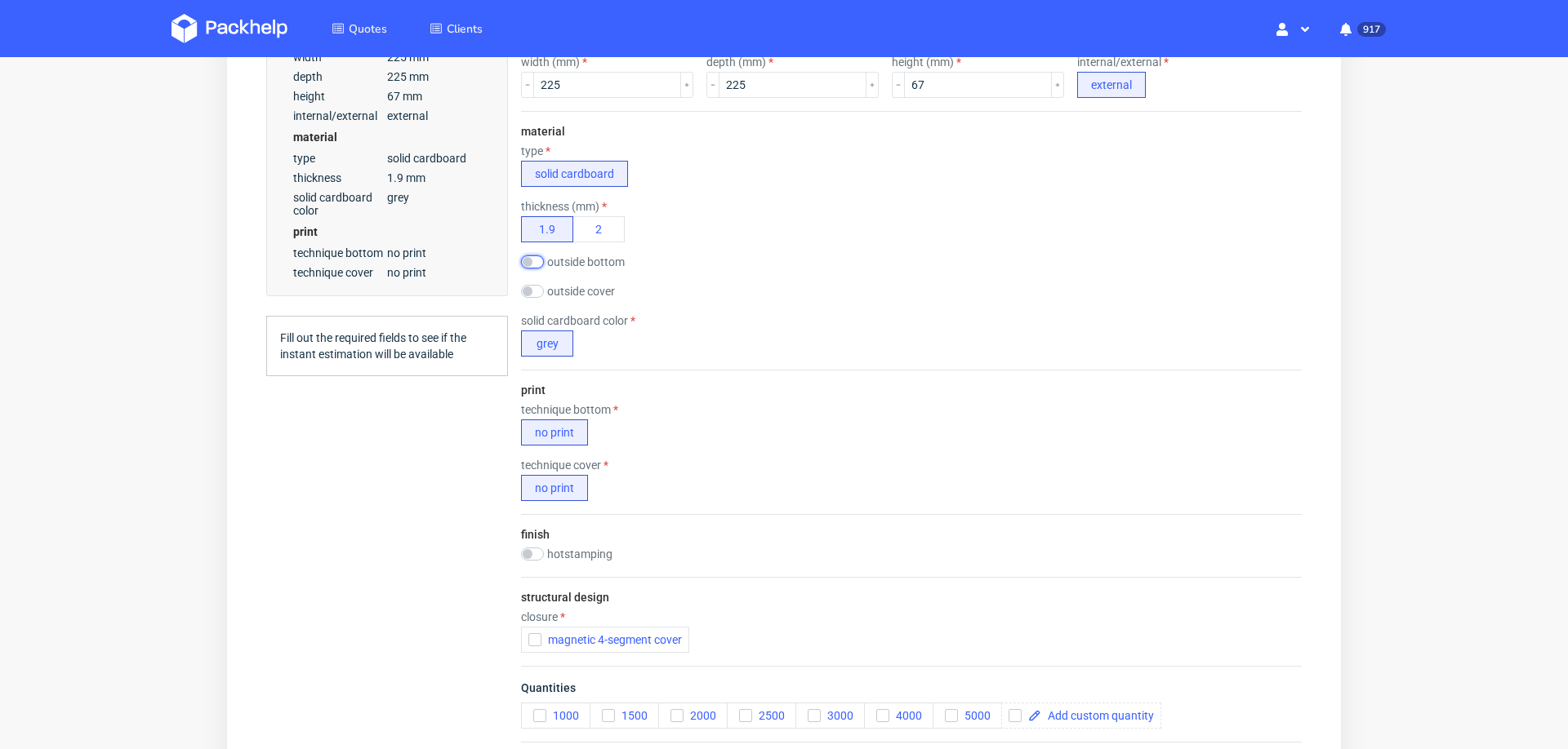
click at [535, 256] on input "checkbox" at bounding box center [533, 262] width 23 height 13
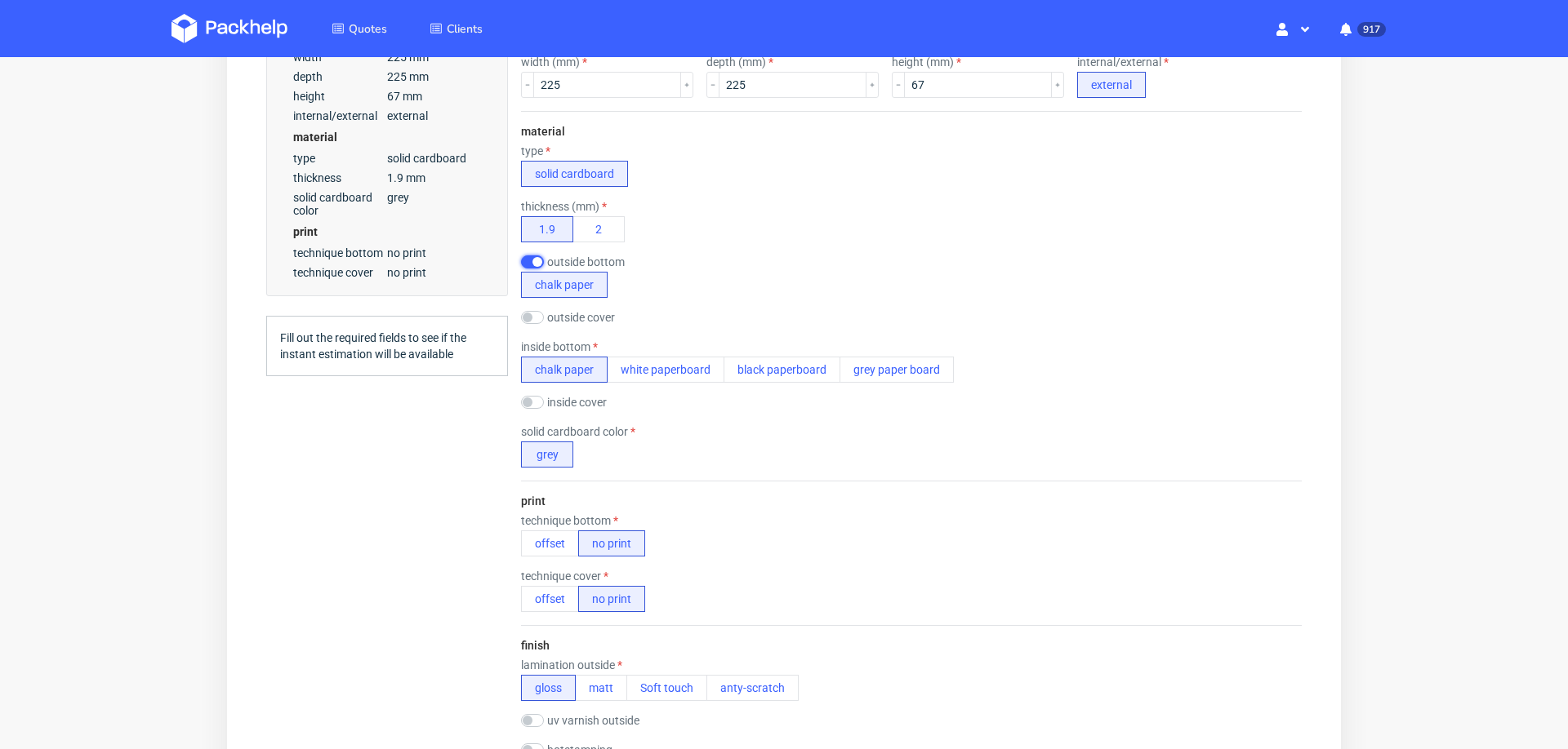
click at [538, 256] on input "checkbox" at bounding box center [533, 262] width 23 height 13
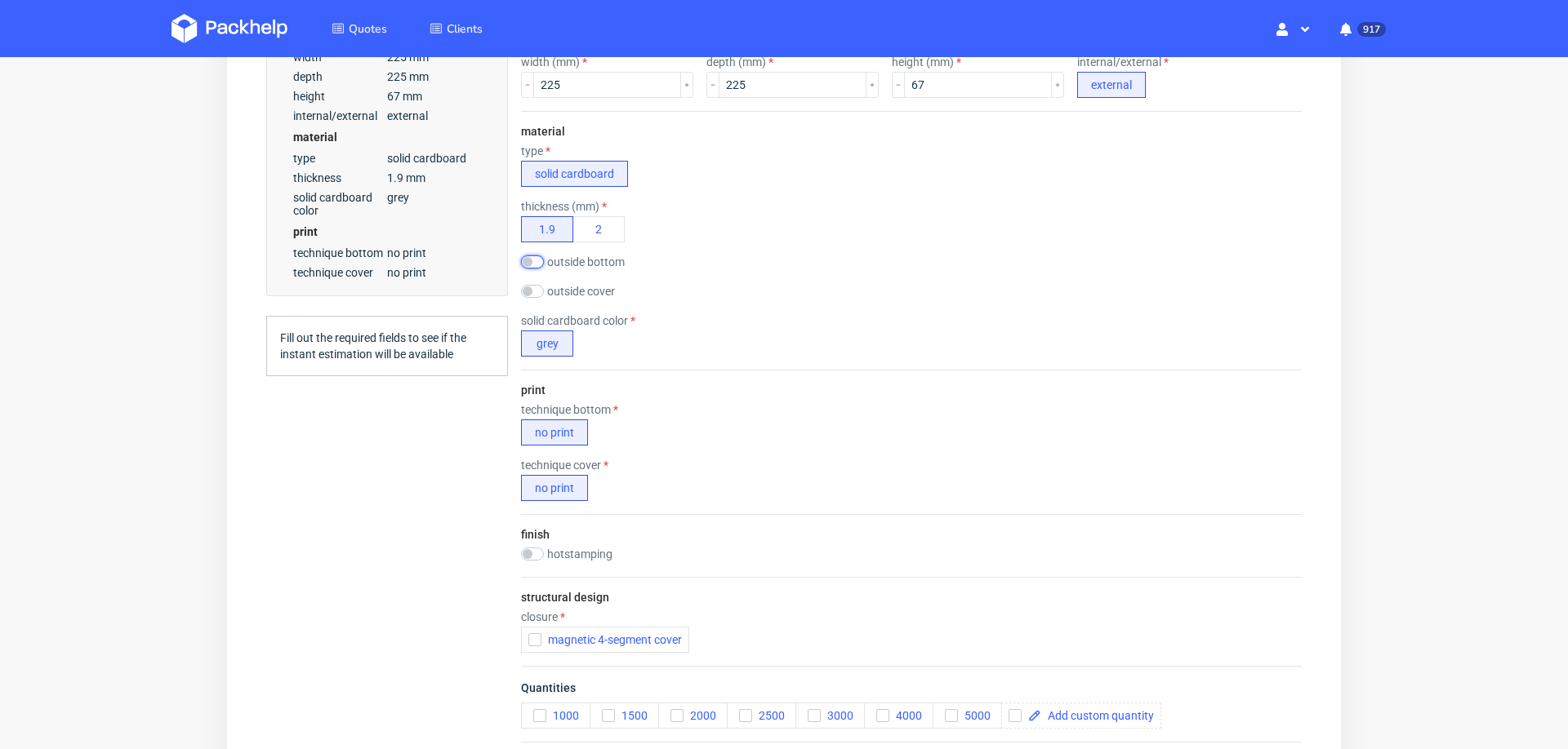
click at [539, 263] on input "checkbox" at bounding box center [533, 262] width 23 height 13
checkbox input "true"
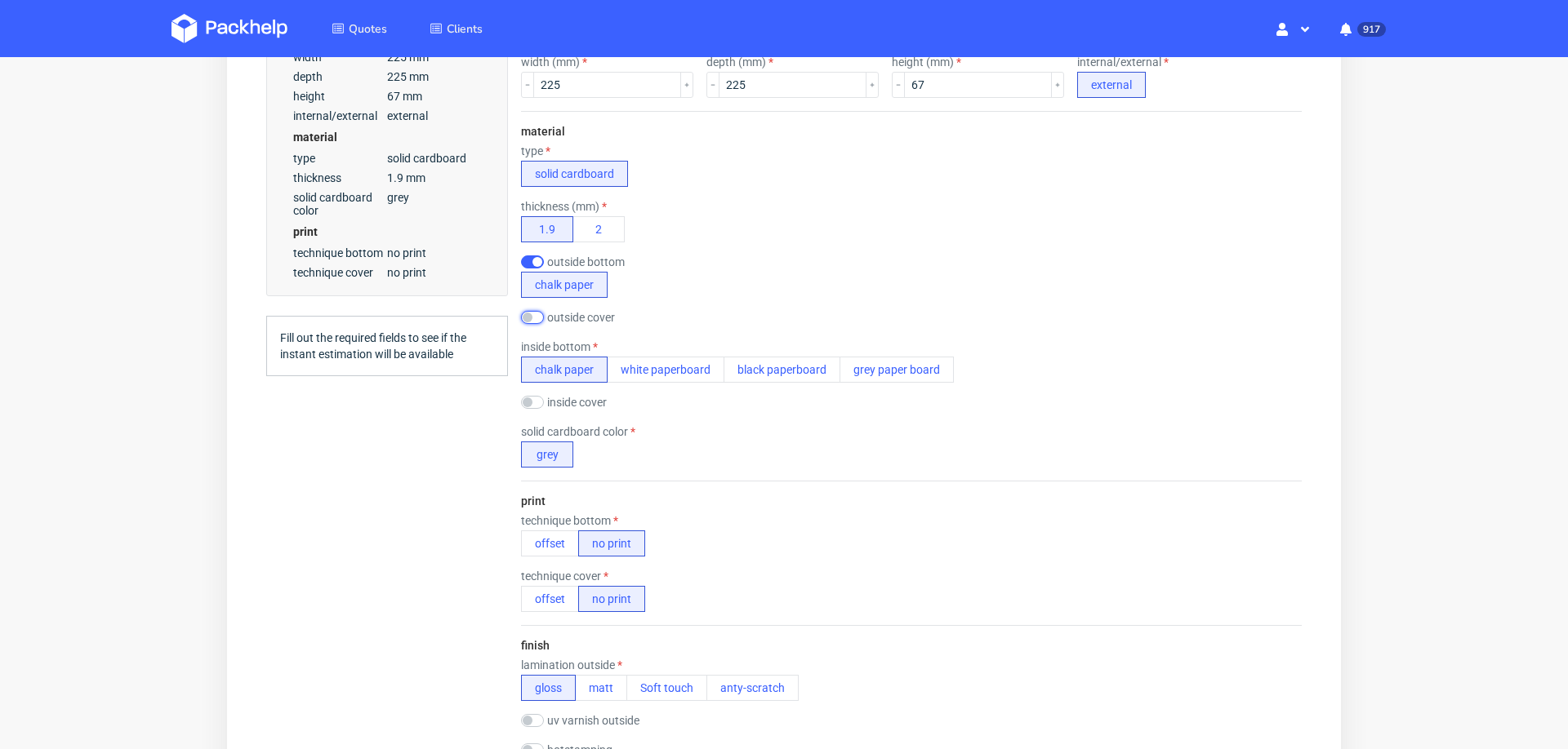
click at [540, 317] on input "checkbox" at bounding box center [533, 318] width 23 height 13
checkbox input "true"
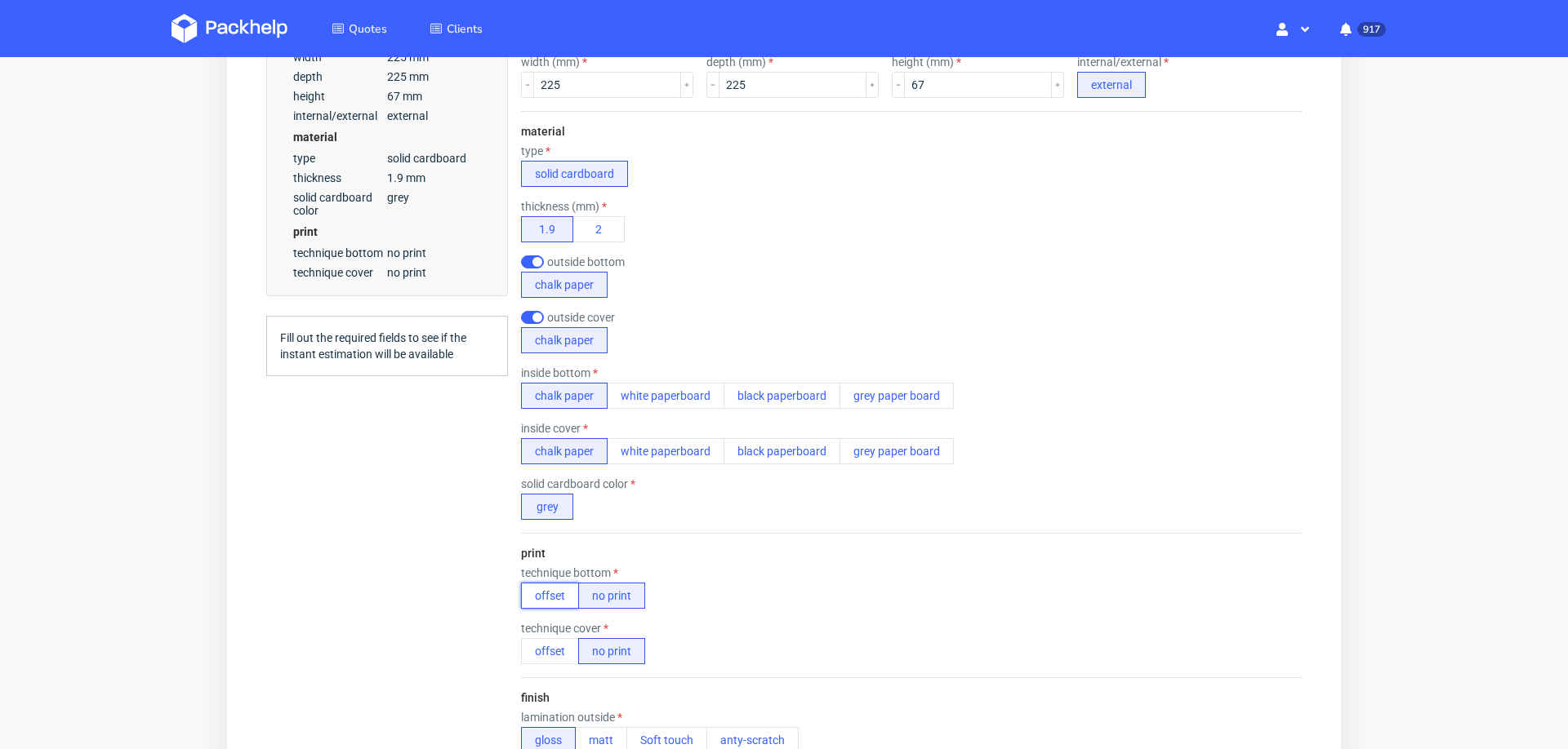
click at [546, 589] on button "offset" at bounding box center [550, 596] width 58 height 26
click at [549, 646] on button "offset" at bounding box center [550, 652] width 58 height 26
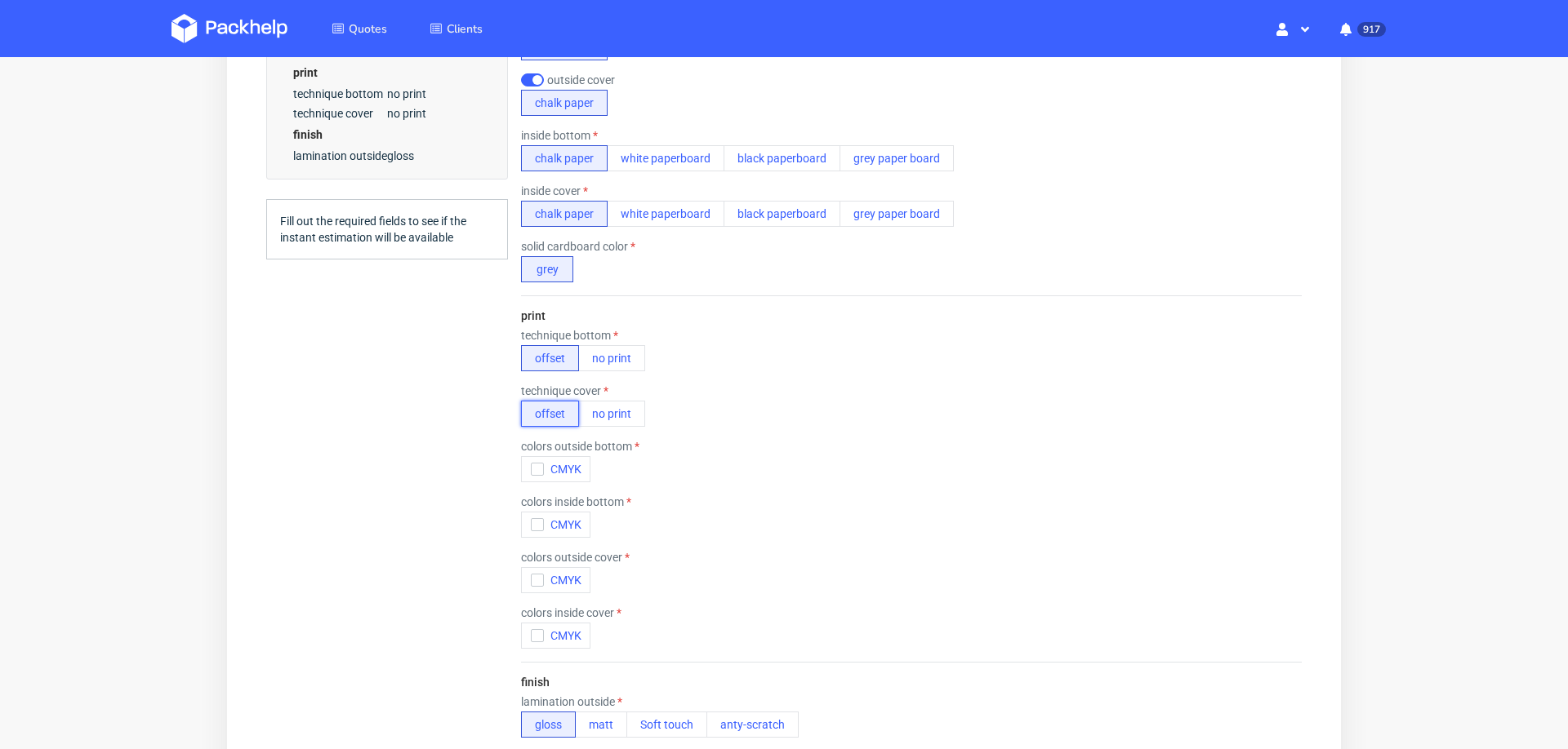
scroll to position [710, 0]
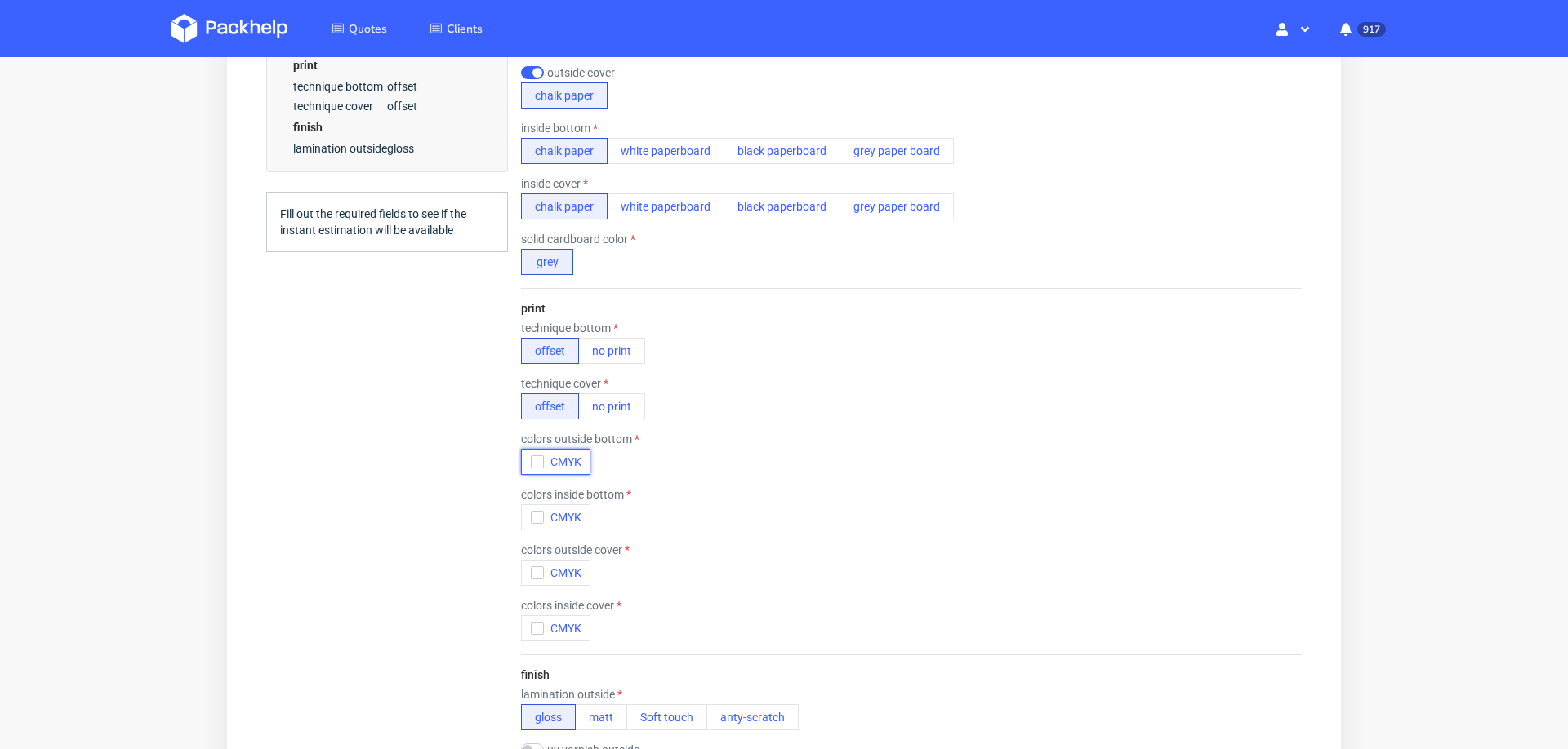
click at [532, 459] on icon "button" at bounding box center [537, 462] width 11 height 11
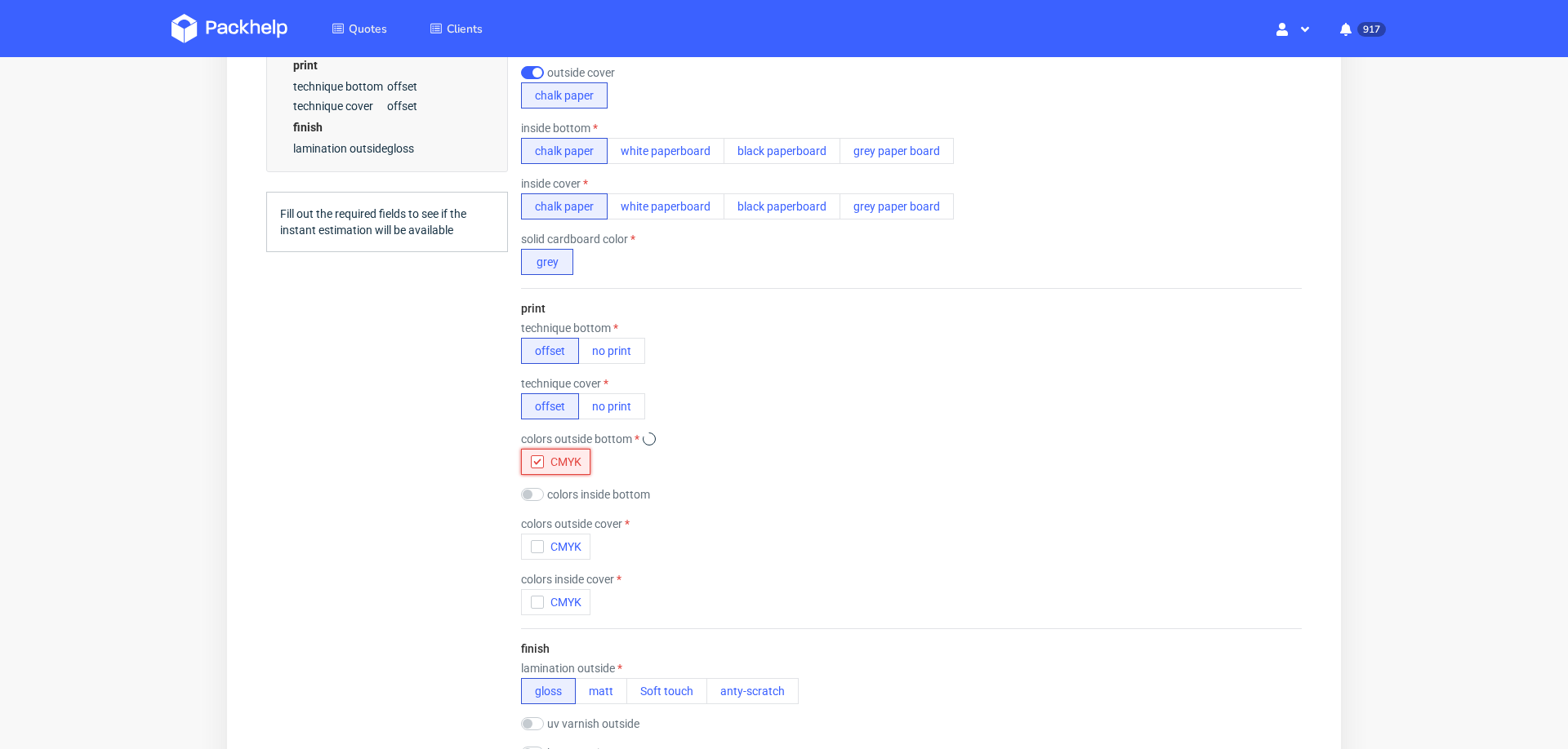
scroll to position [0, 0]
click at [527, 543] on button "CMYK" at bounding box center [556, 547] width 69 height 26
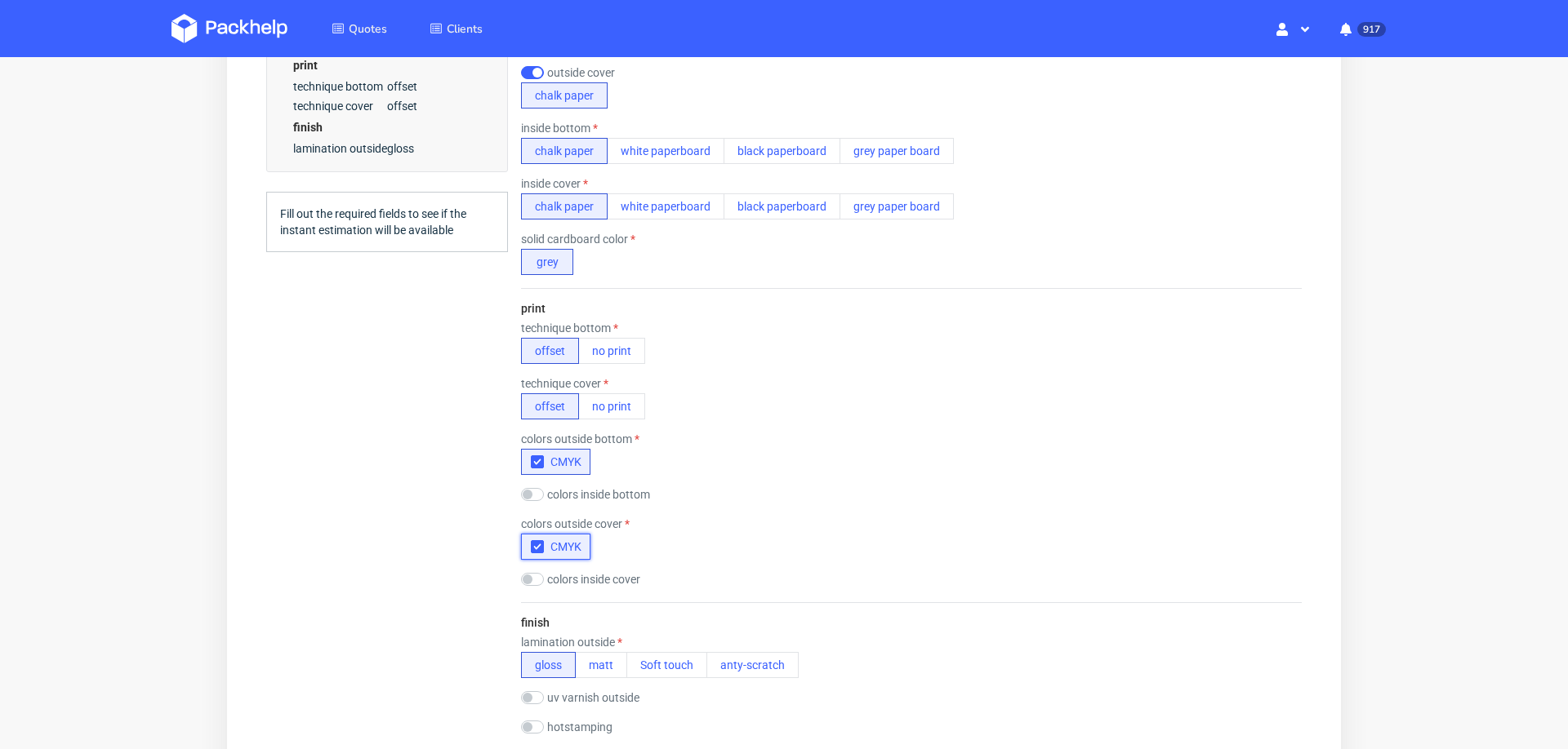
scroll to position [870, 0]
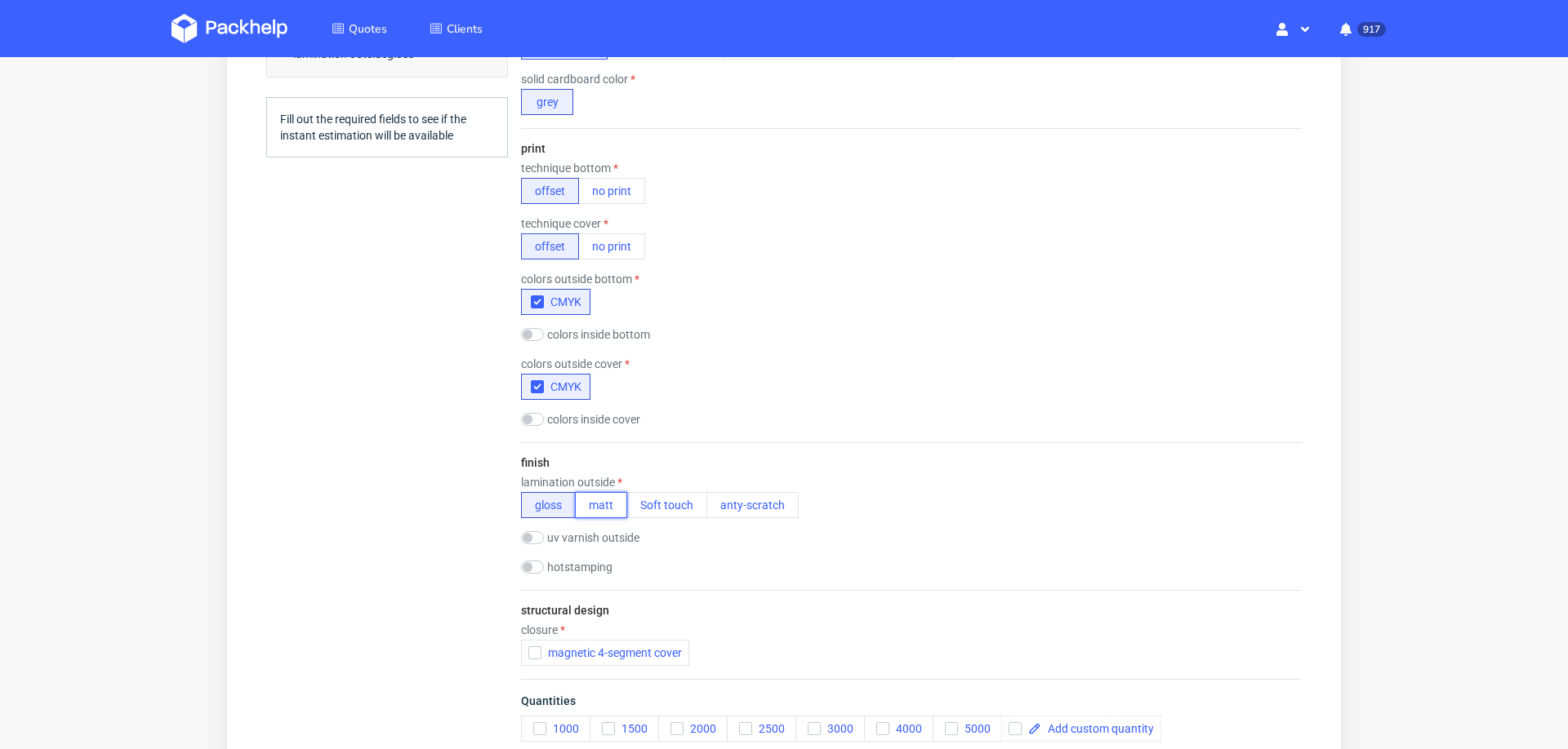
click at [618, 493] on button "matt" at bounding box center [601, 506] width 52 height 26
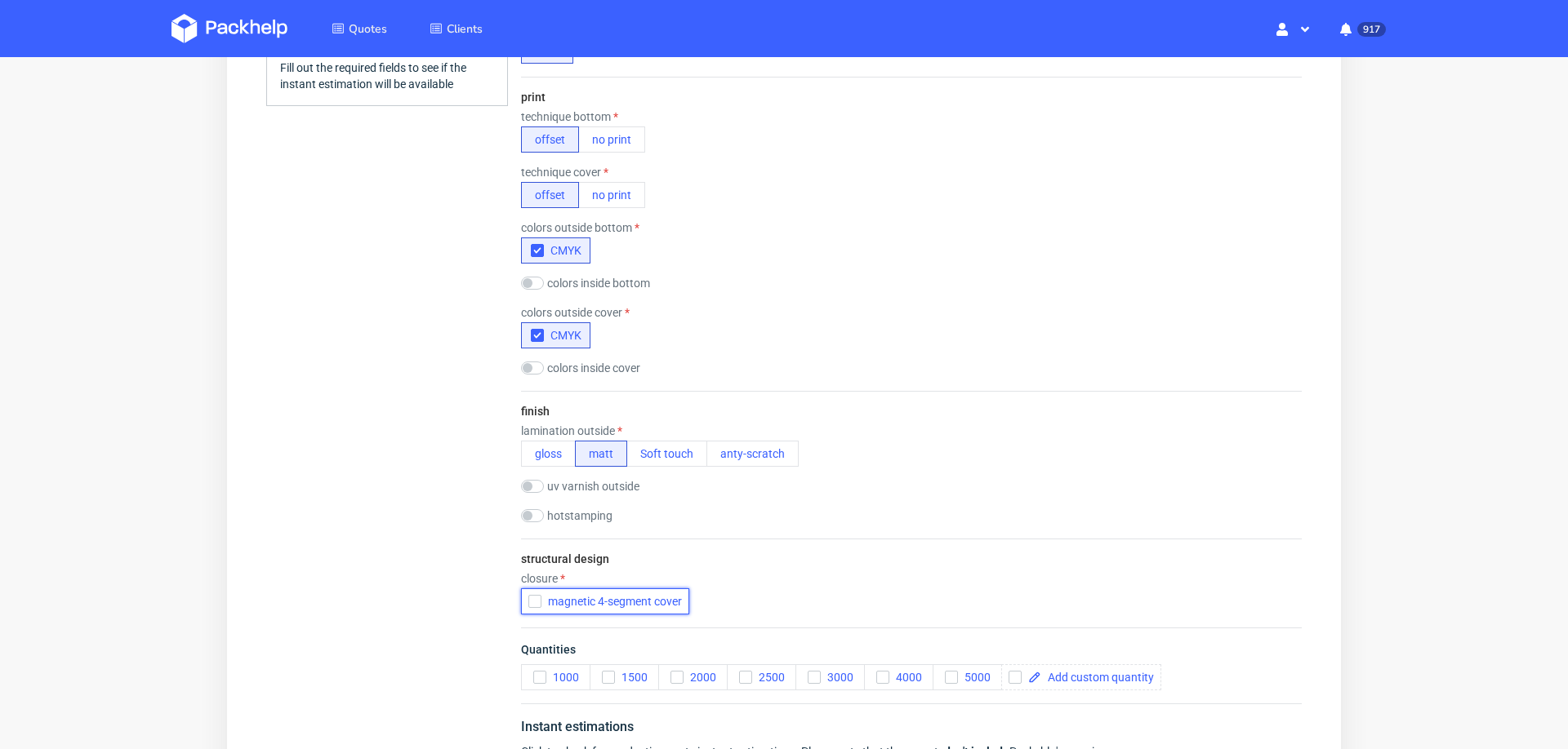
click at [535, 596] on icon "button" at bounding box center [534, 602] width 11 height 11
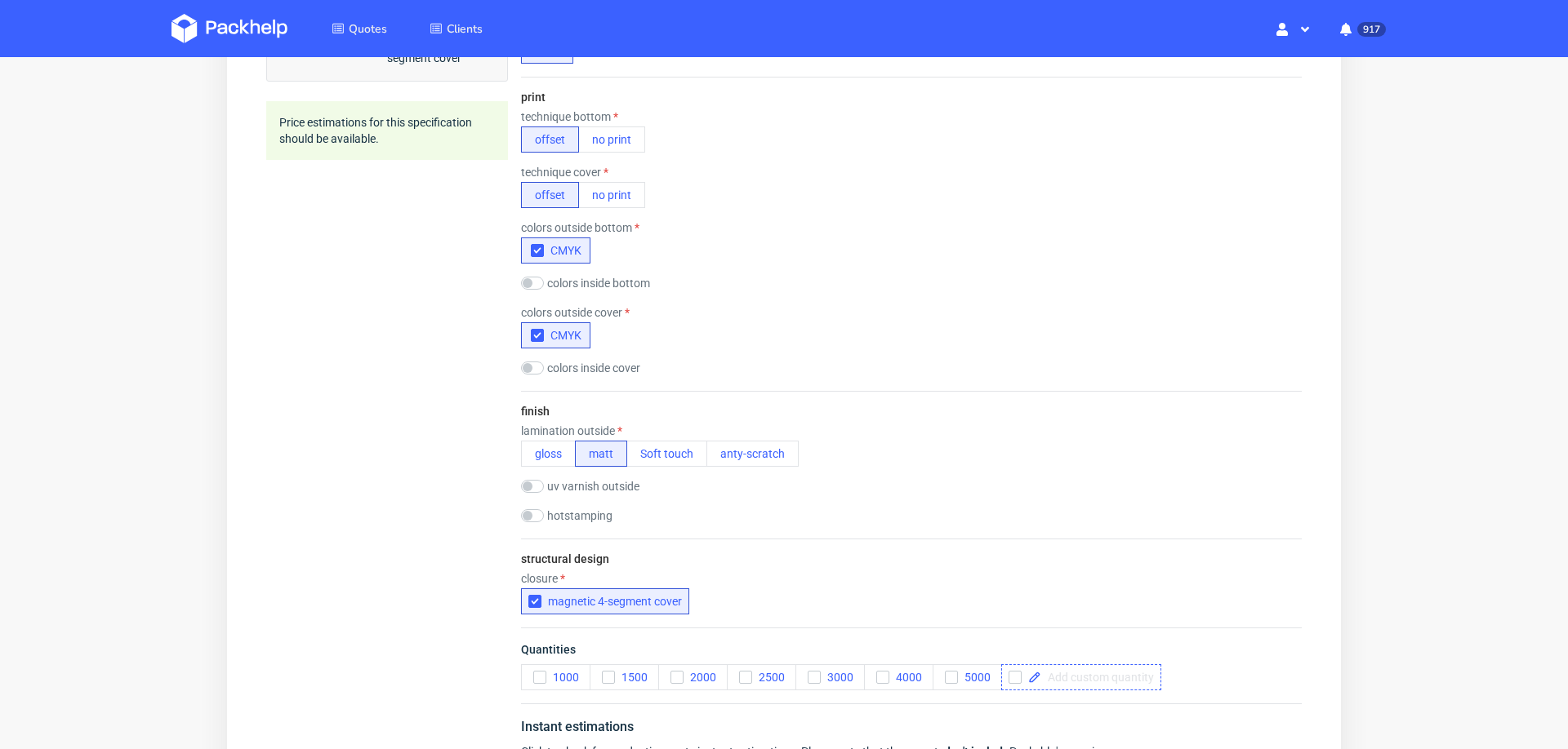
click at [1077, 672] on span at bounding box center [1098, 678] width 113 height 11
checkbox input "true"
click at [1148, 589] on div "closure magnetic 4-segment cover" at bounding box center [911, 593] width 781 height 43
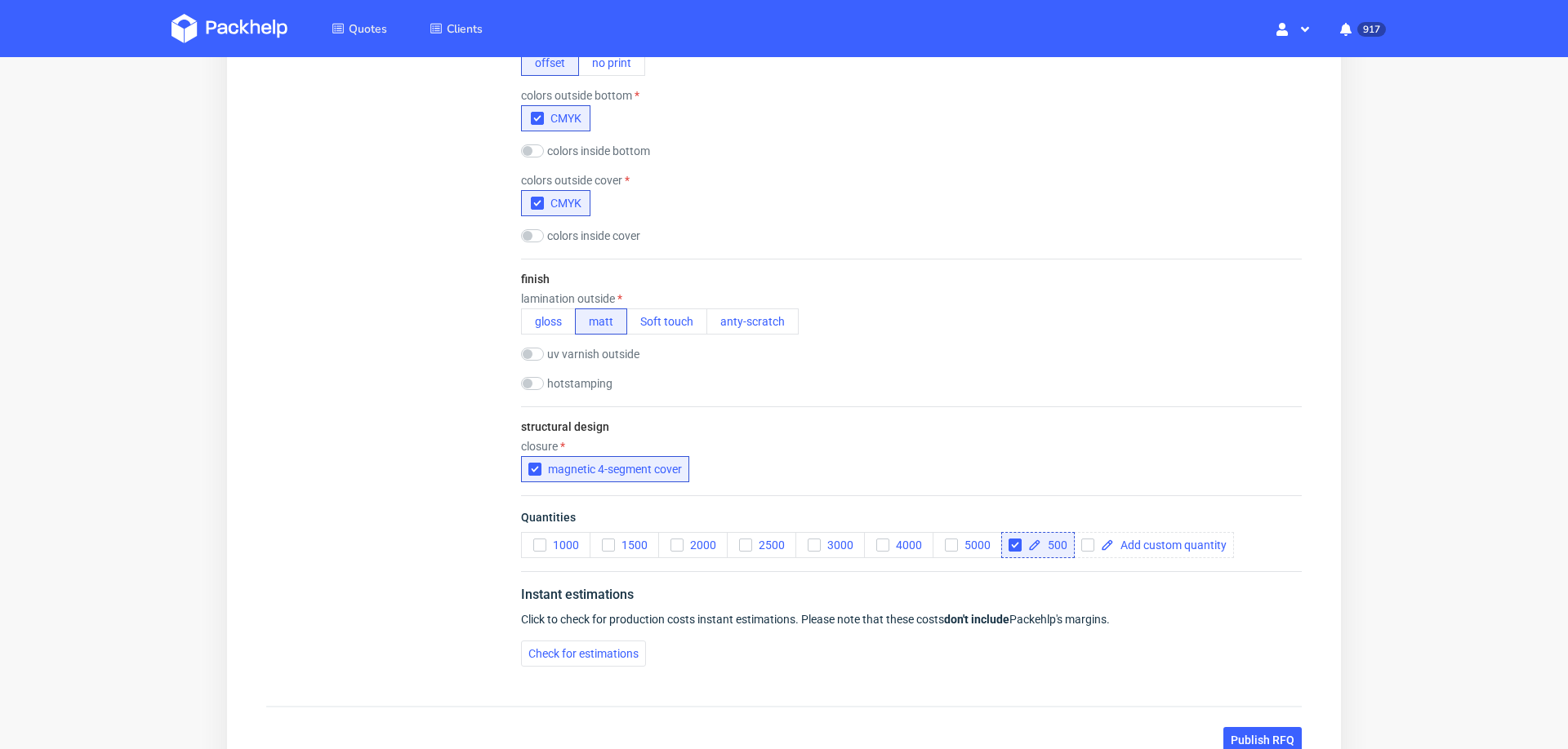
scroll to position [1070, 0]
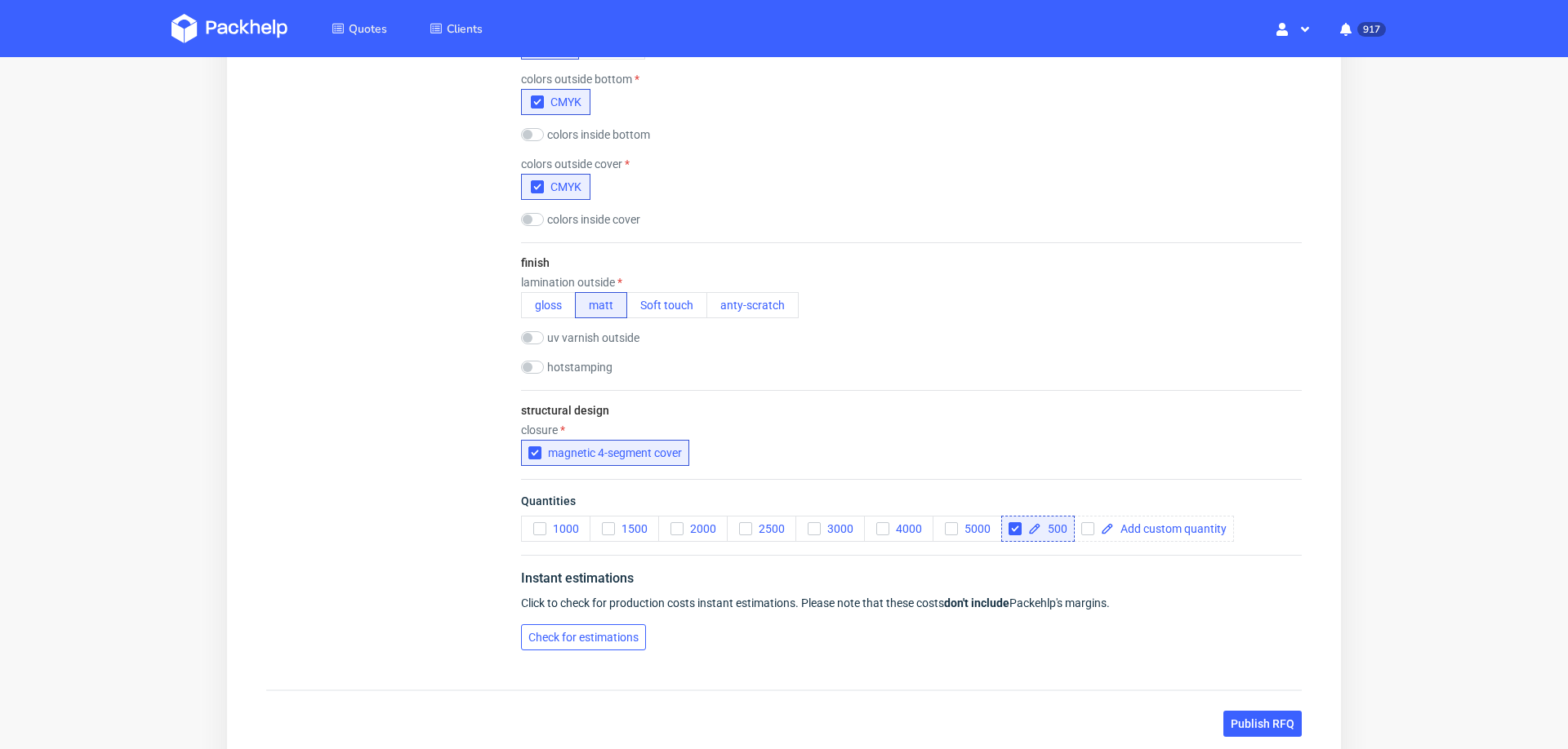
click at [570, 636] on button "Check for estimations" at bounding box center [583, 638] width 125 height 26
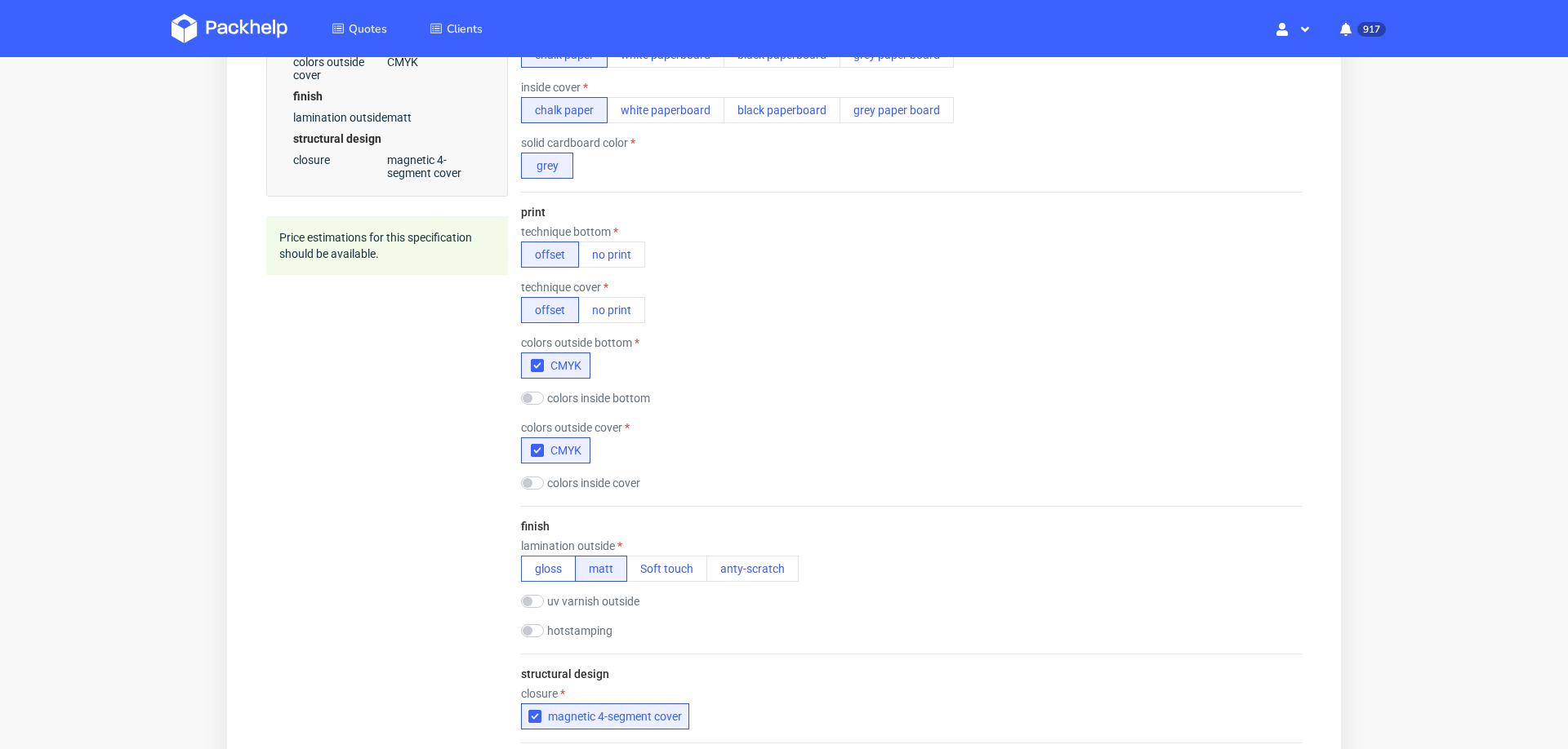
scroll to position [833, 0]
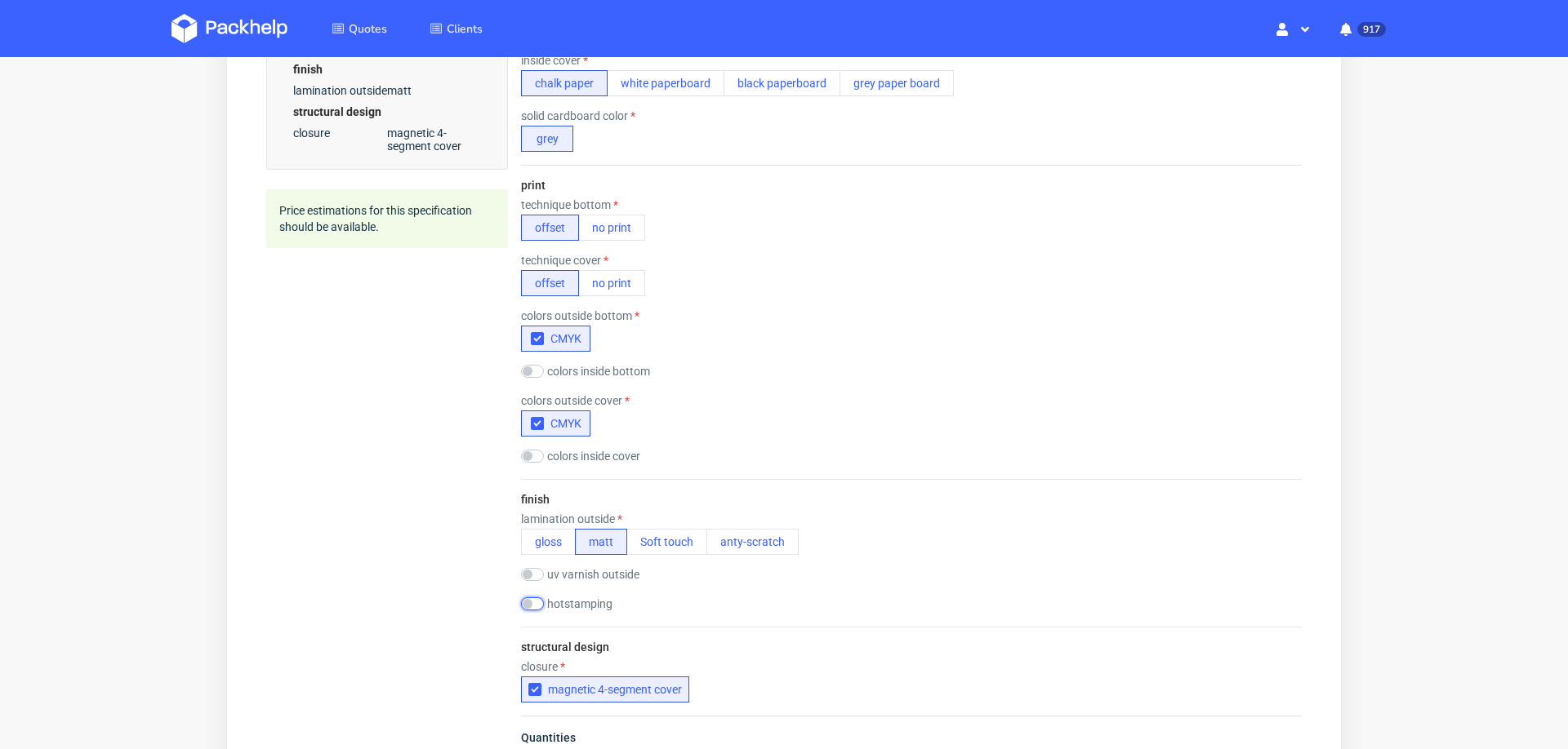
click at [535, 601] on input "checkbox" at bounding box center [533, 604] width 23 height 13
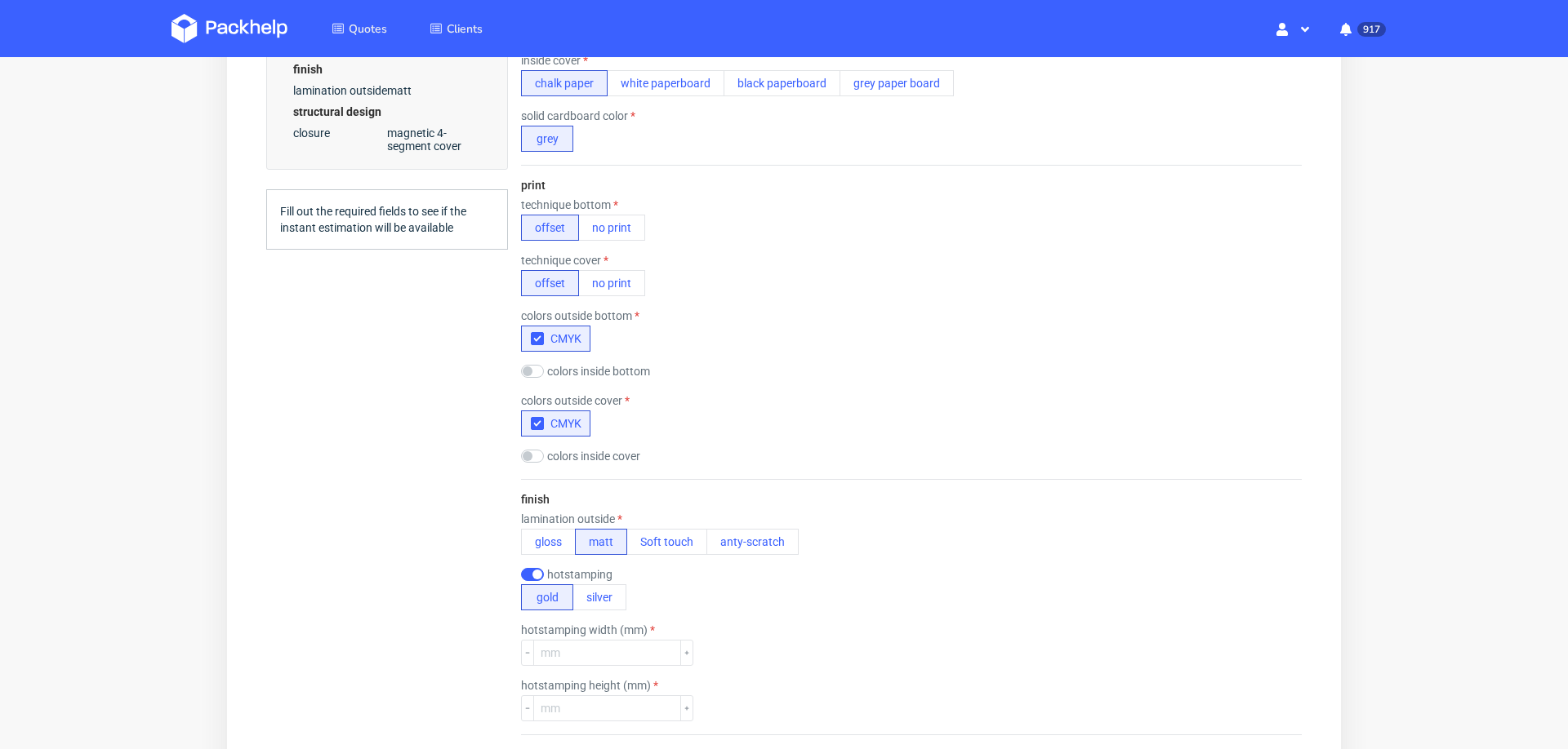
scroll to position [0, 0]
click at [557, 640] on input "number" at bounding box center [608, 653] width 148 height 26
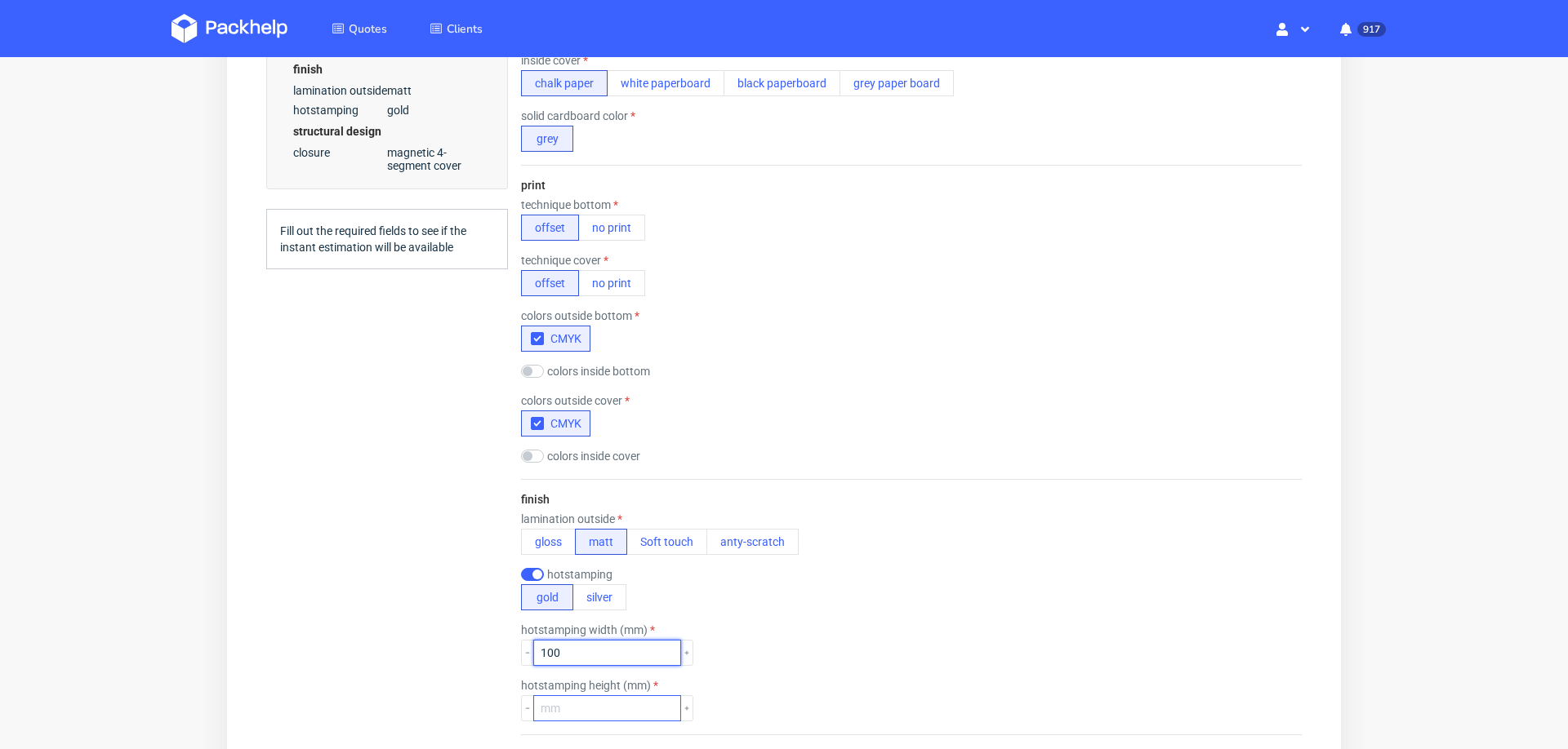
type input "100"
click at [567, 699] on input "number" at bounding box center [608, 708] width 148 height 26
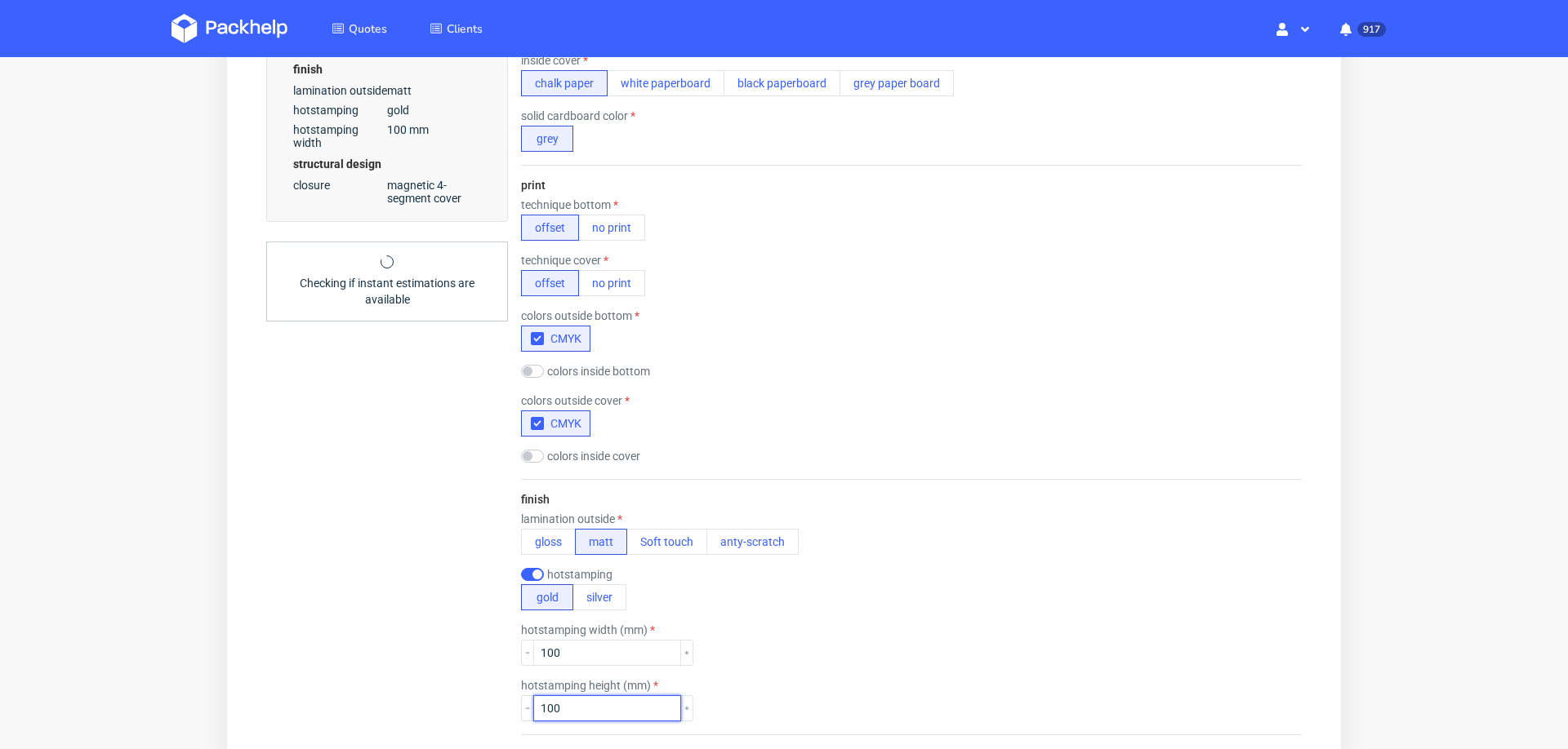
type input "100"
click at [1163, 450] on div "colors inside cover CMYK" at bounding box center [911, 458] width 781 height 17
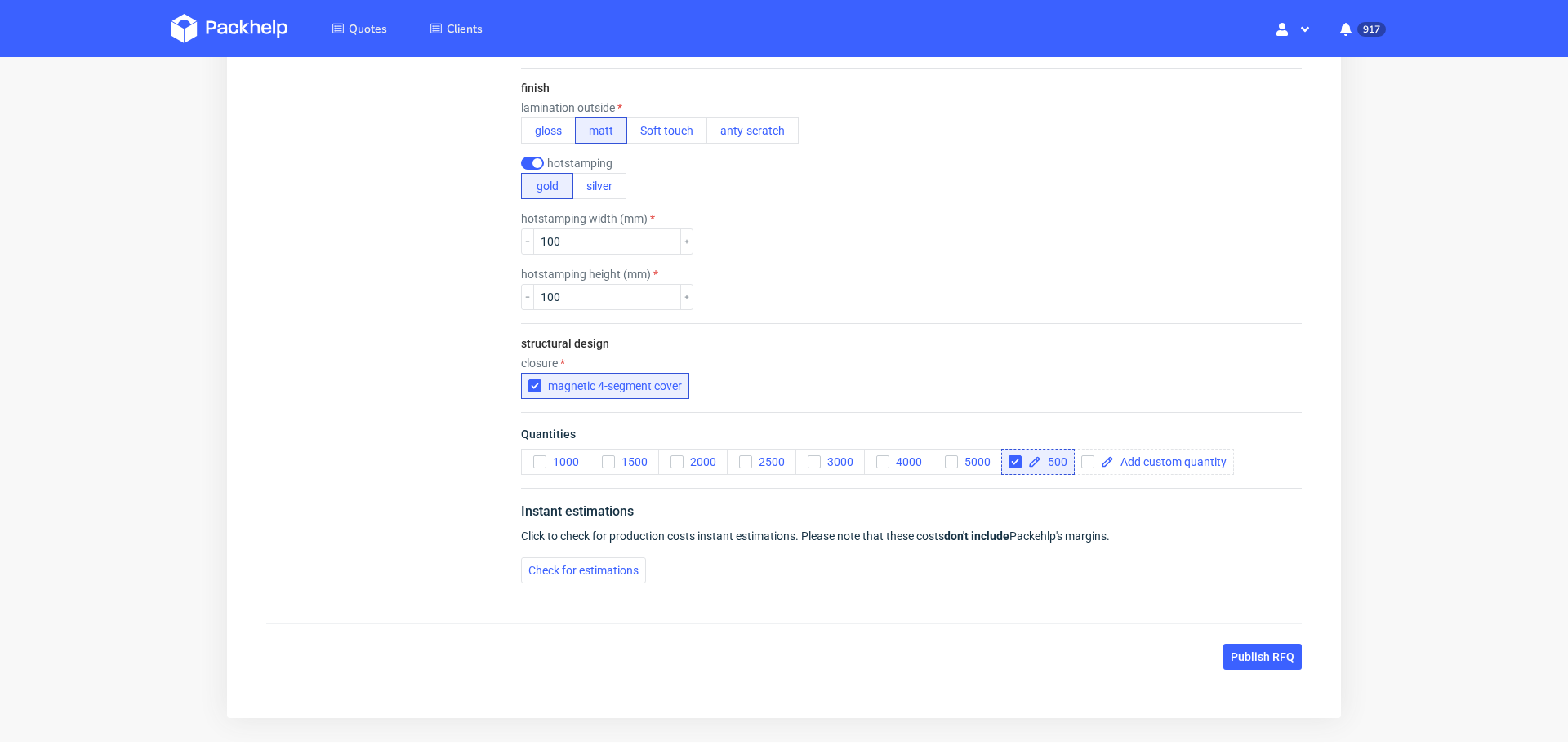
scroll to position [1250, 0]
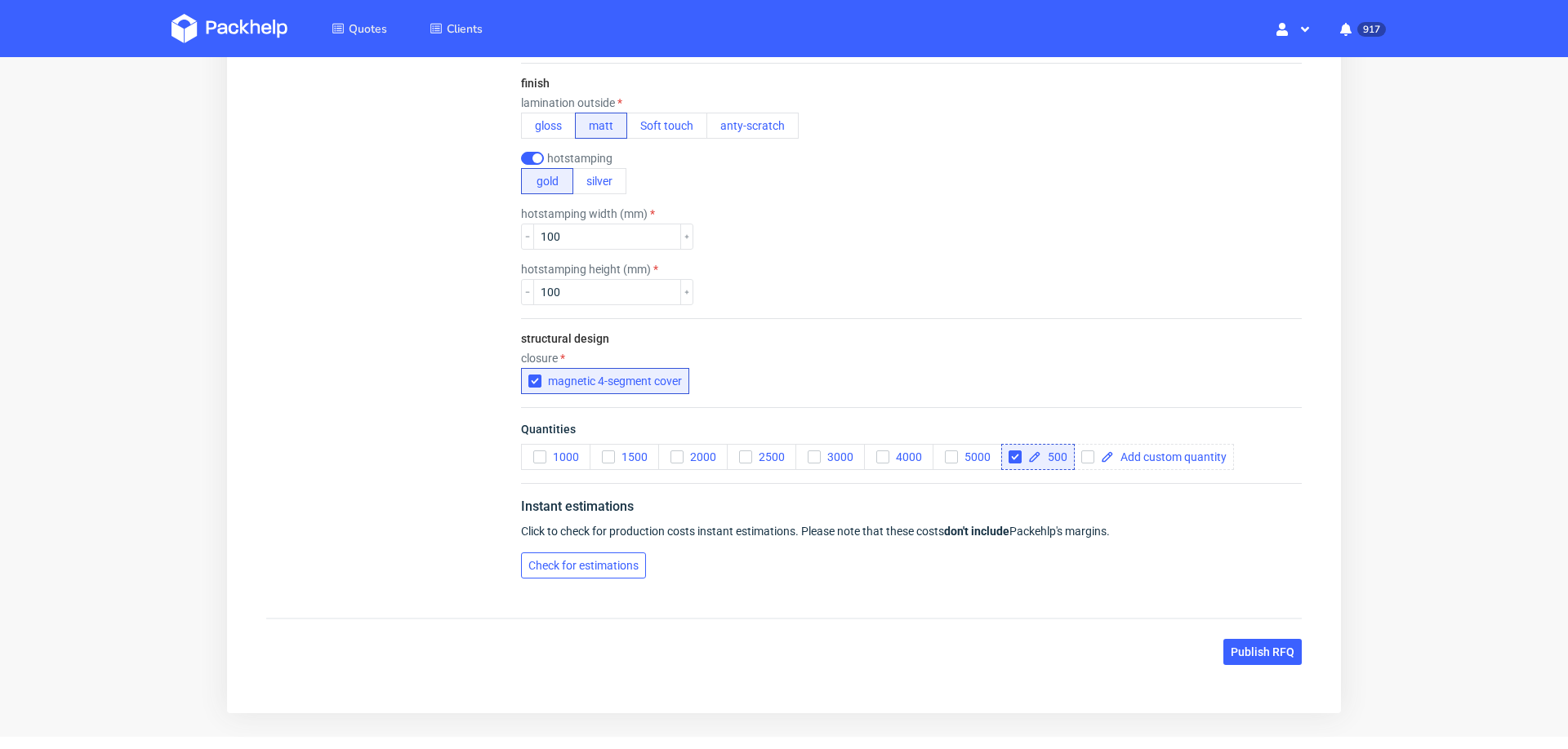
click at [563, 560] on span "Check for estimations" at bounding box center [583, 566] width 110 height 11
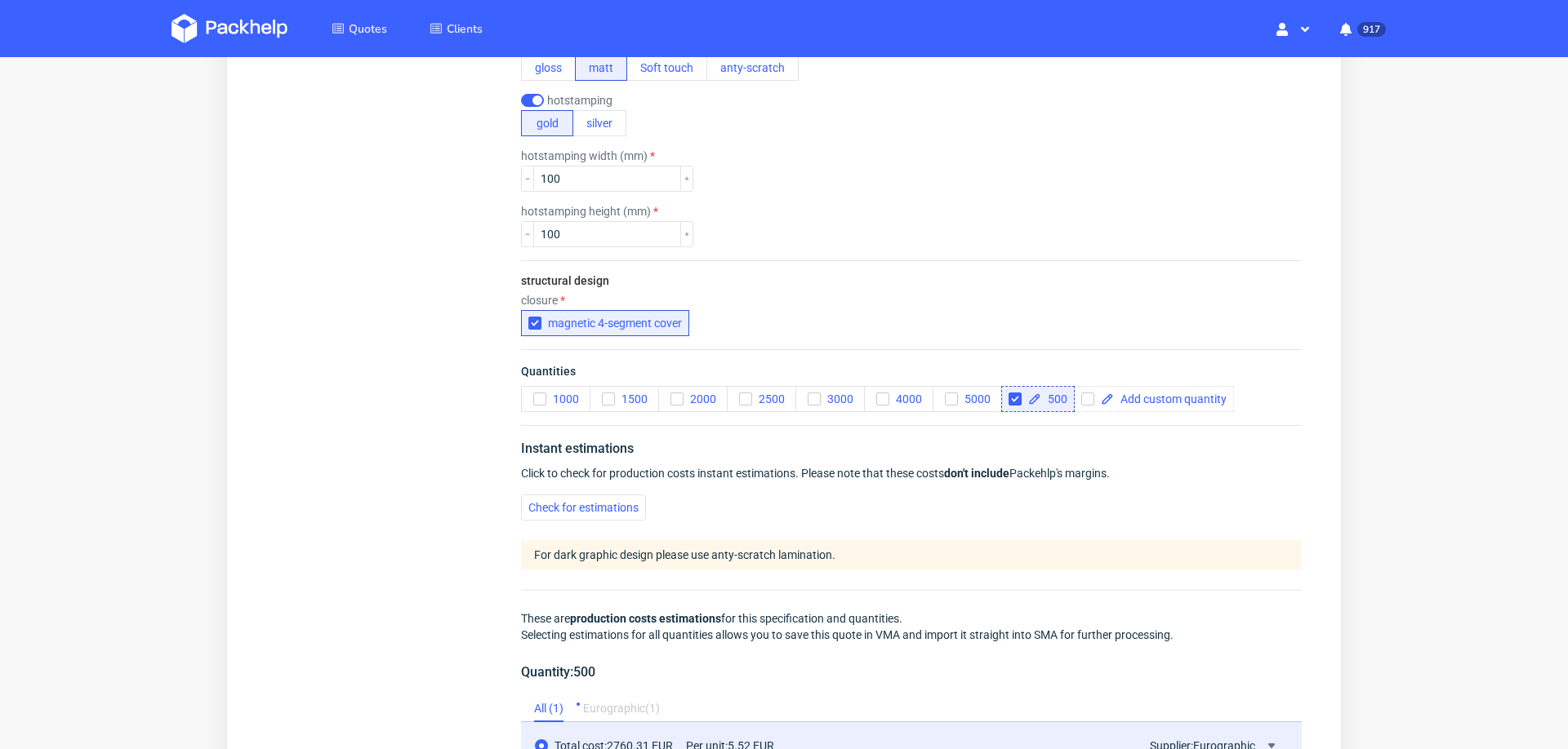
scroll to position [0, 0]
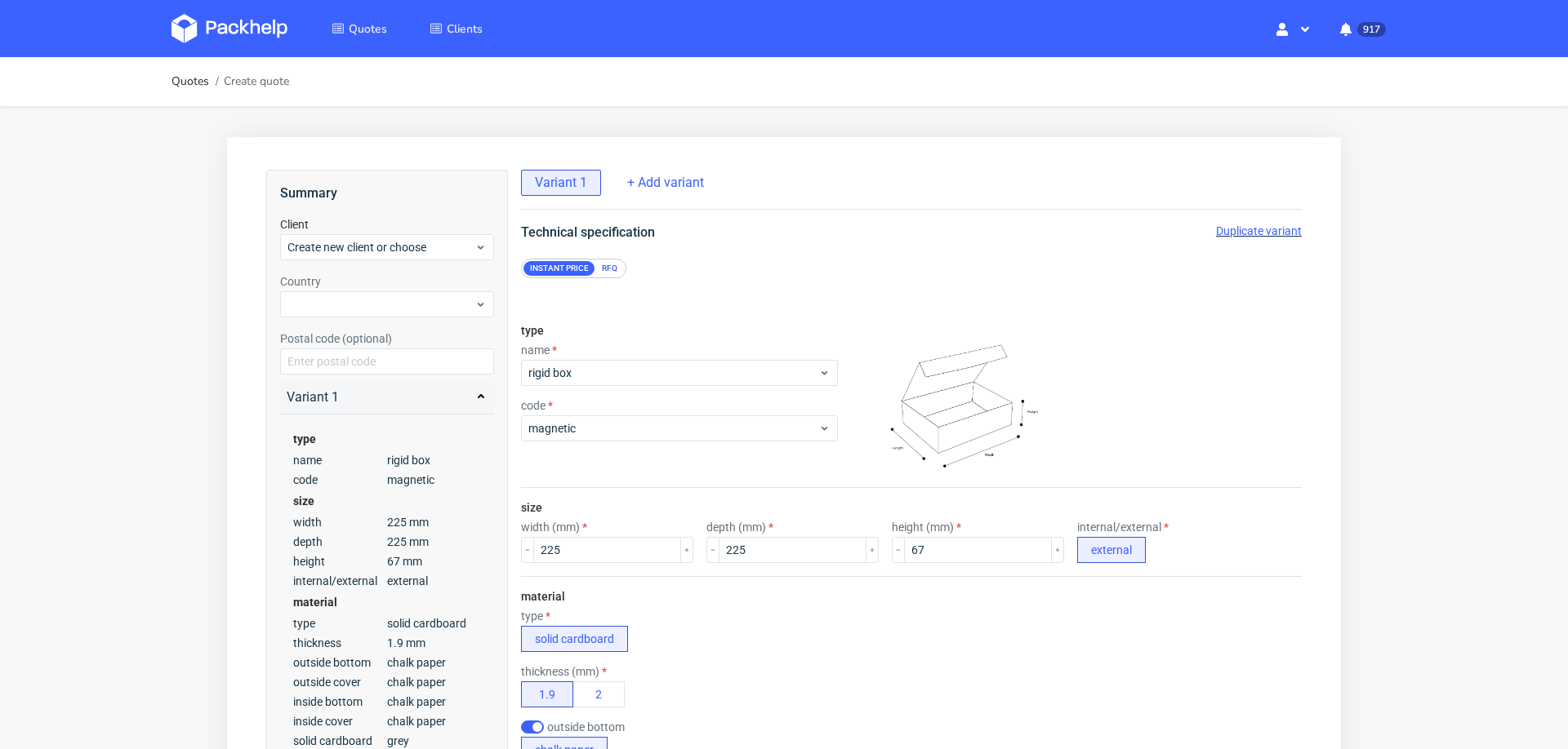
click at [1226, 229] on span "Duplicate variant" at bounding box center [1259, 231] width 86 height 13
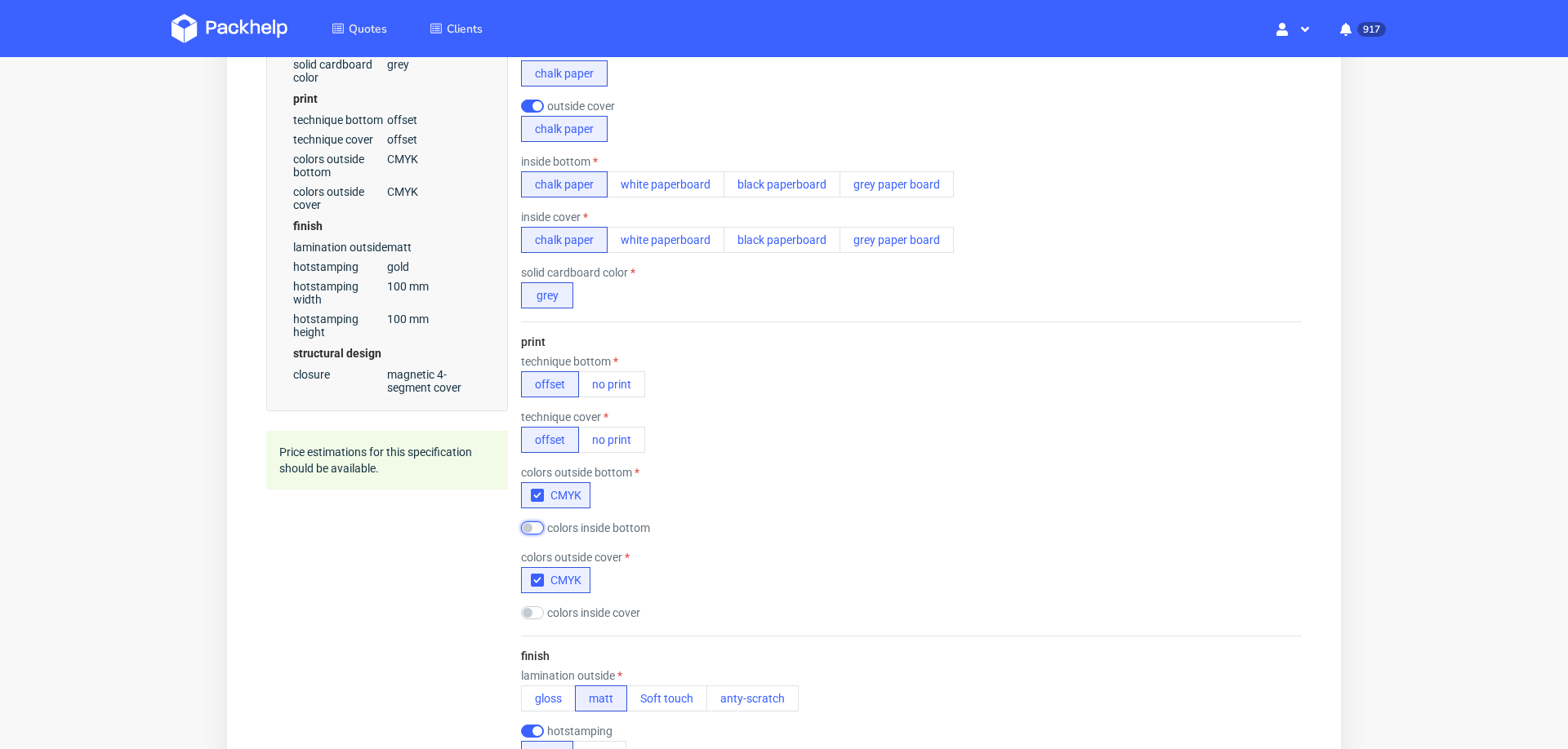
click at [533, 528] on input "checkbox" at bounding box center [533, 528] width 23 height 13
checkbox input "true"
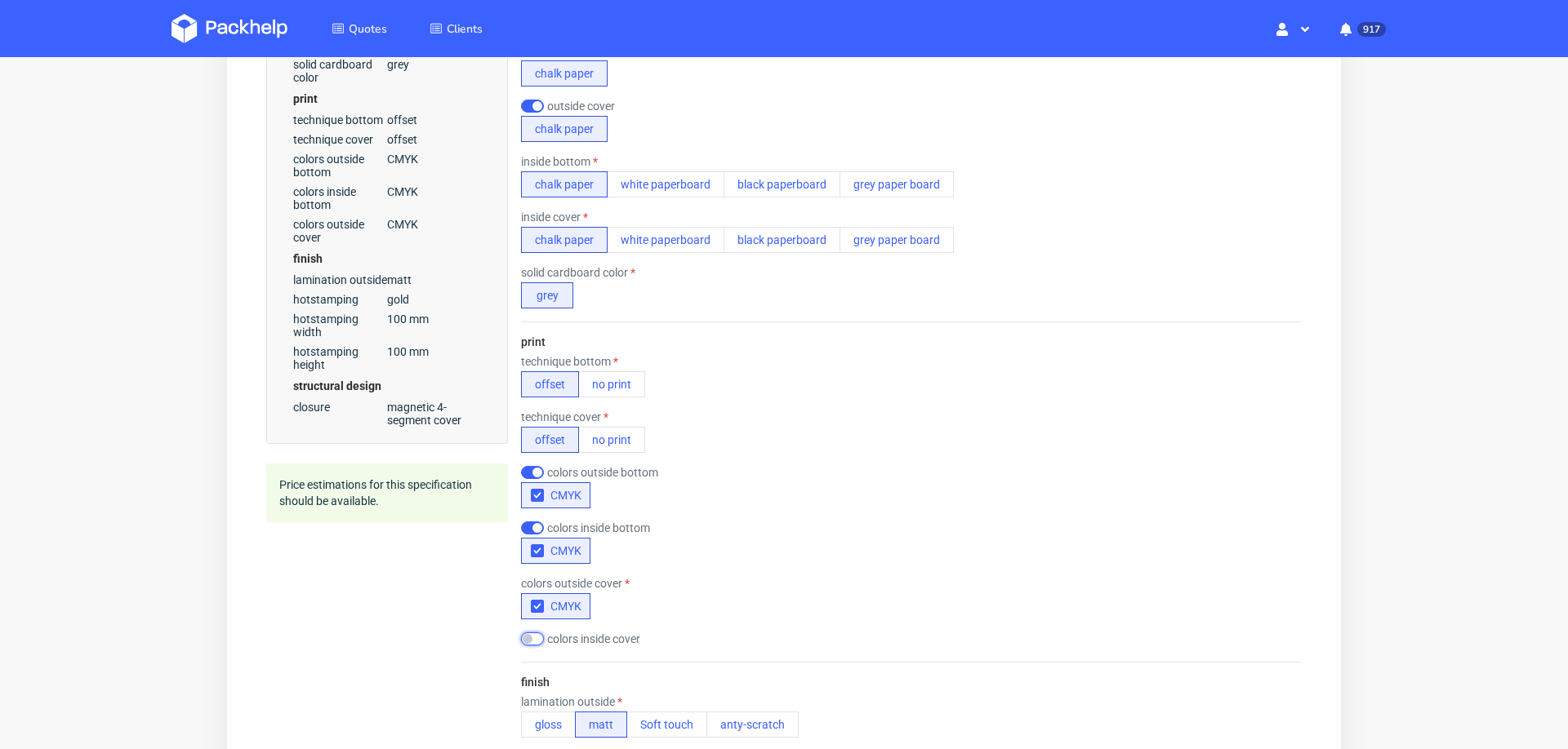
click at [533, 632] on input "checkbox" at bounding box center [533, 639] width 23 height 13
checkbox input "true"
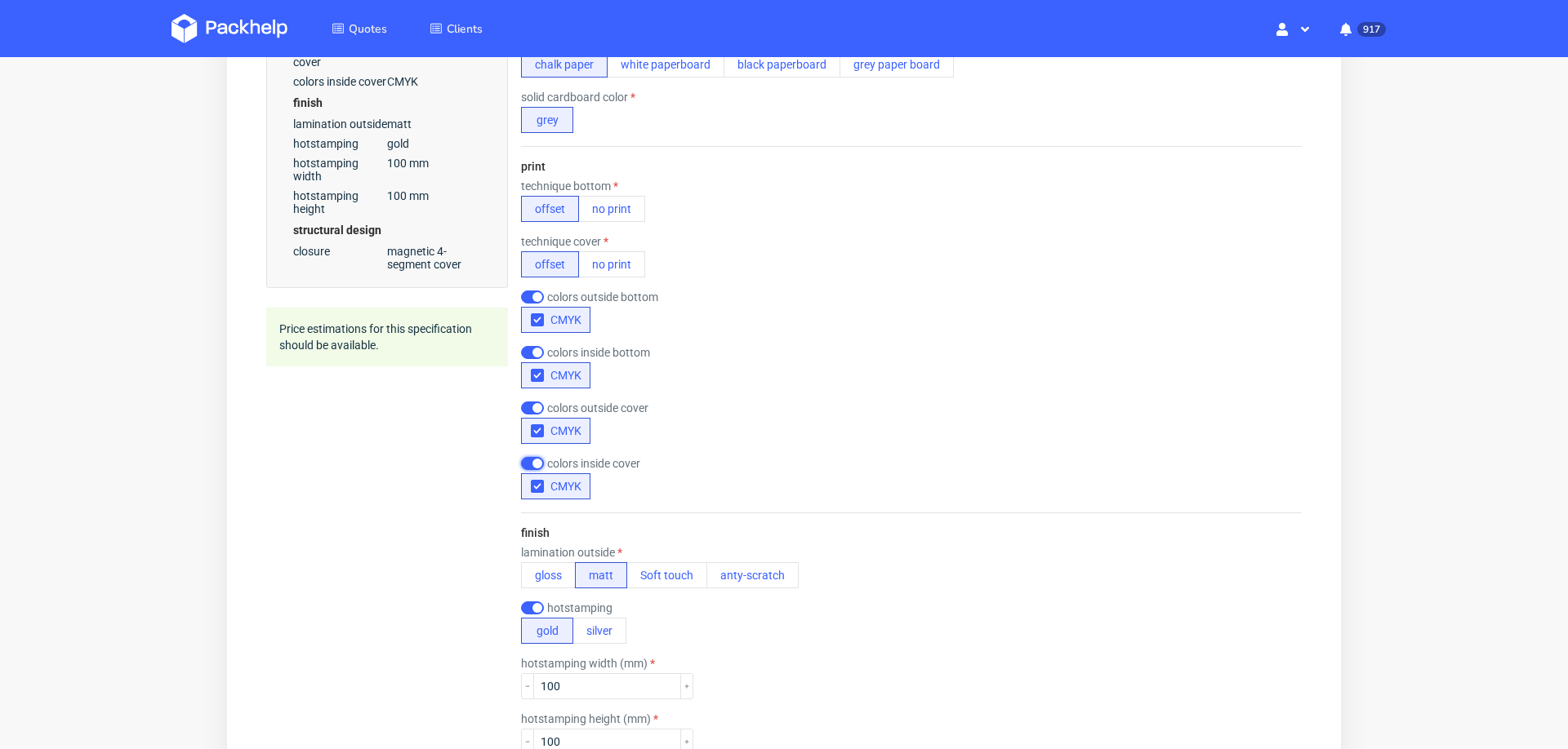
scroll to position [857, 0]
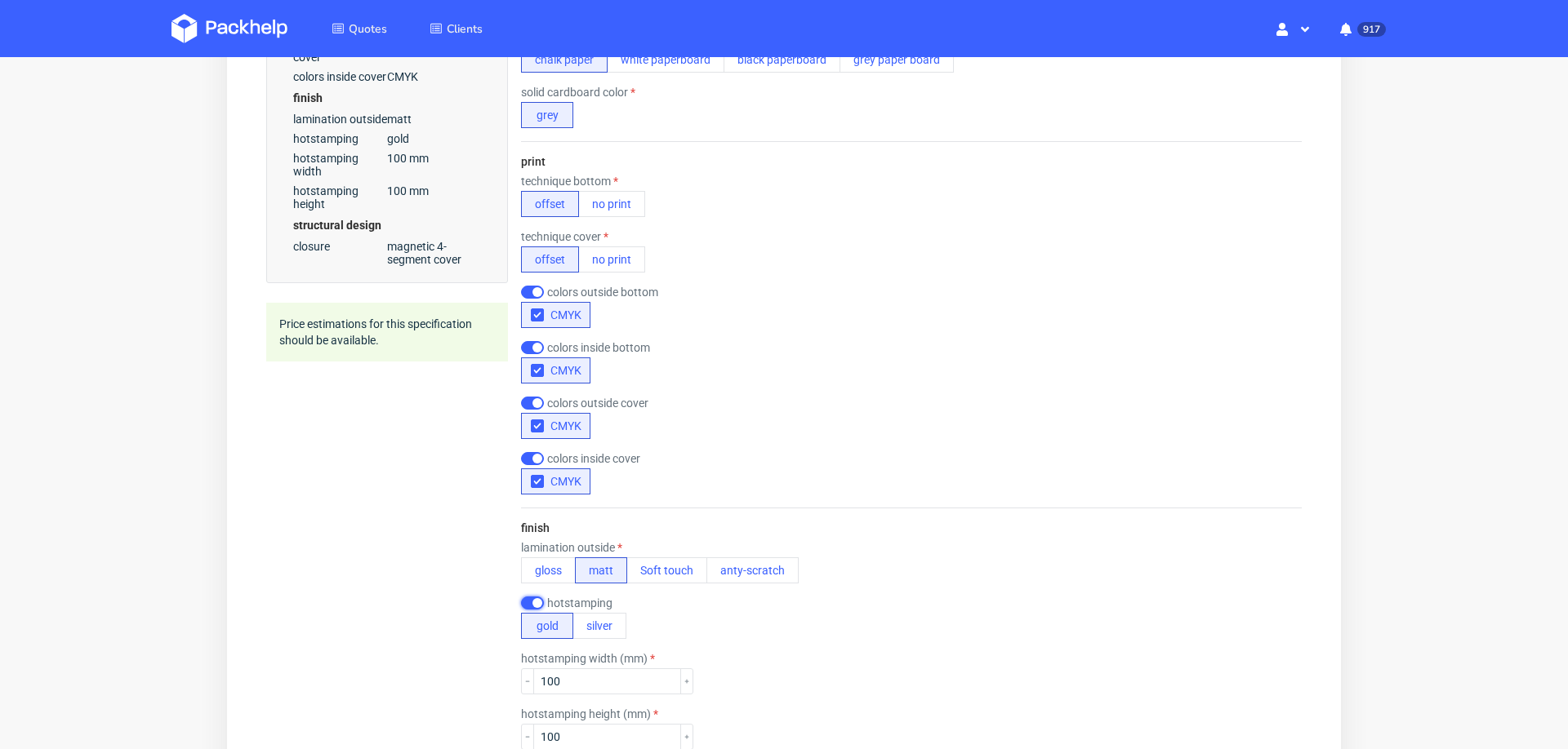
click at [531, 597] on input "checkbox" at bounding box center [533, 604] width 23 height 13
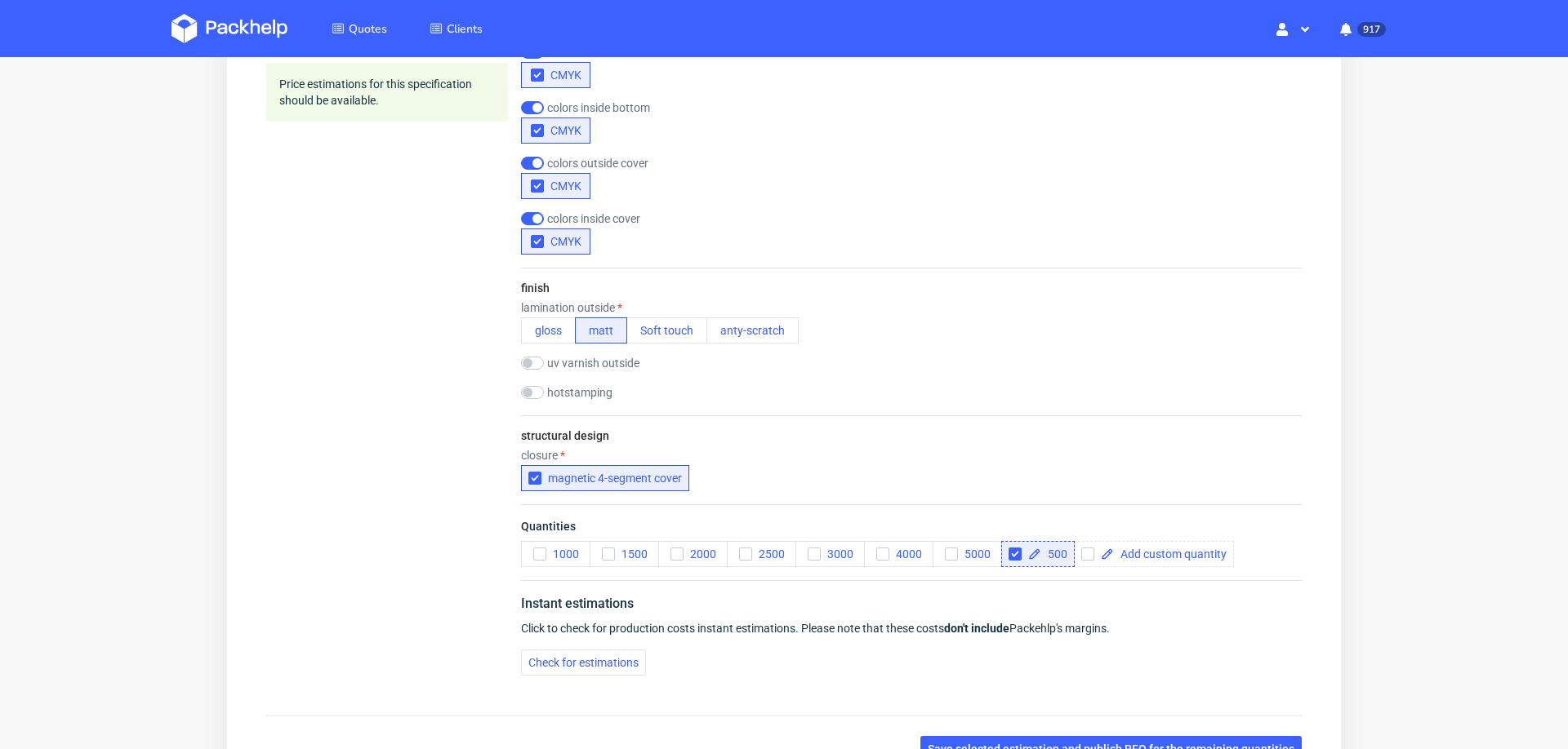
scroll to position [1103, 0]
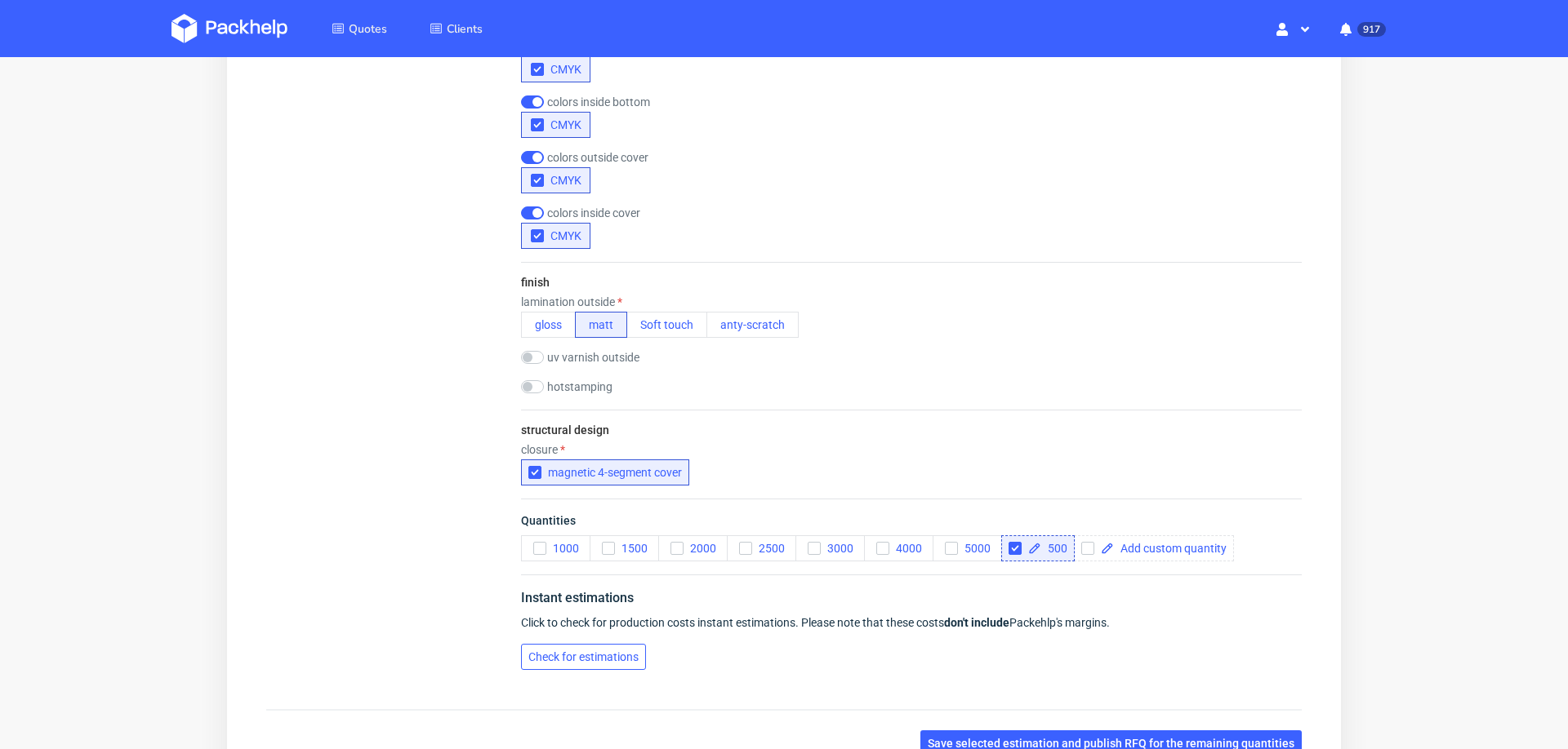
click at [600, 652] on span "Check for estimations" at bounding box center [583, 657] width 110 height 11
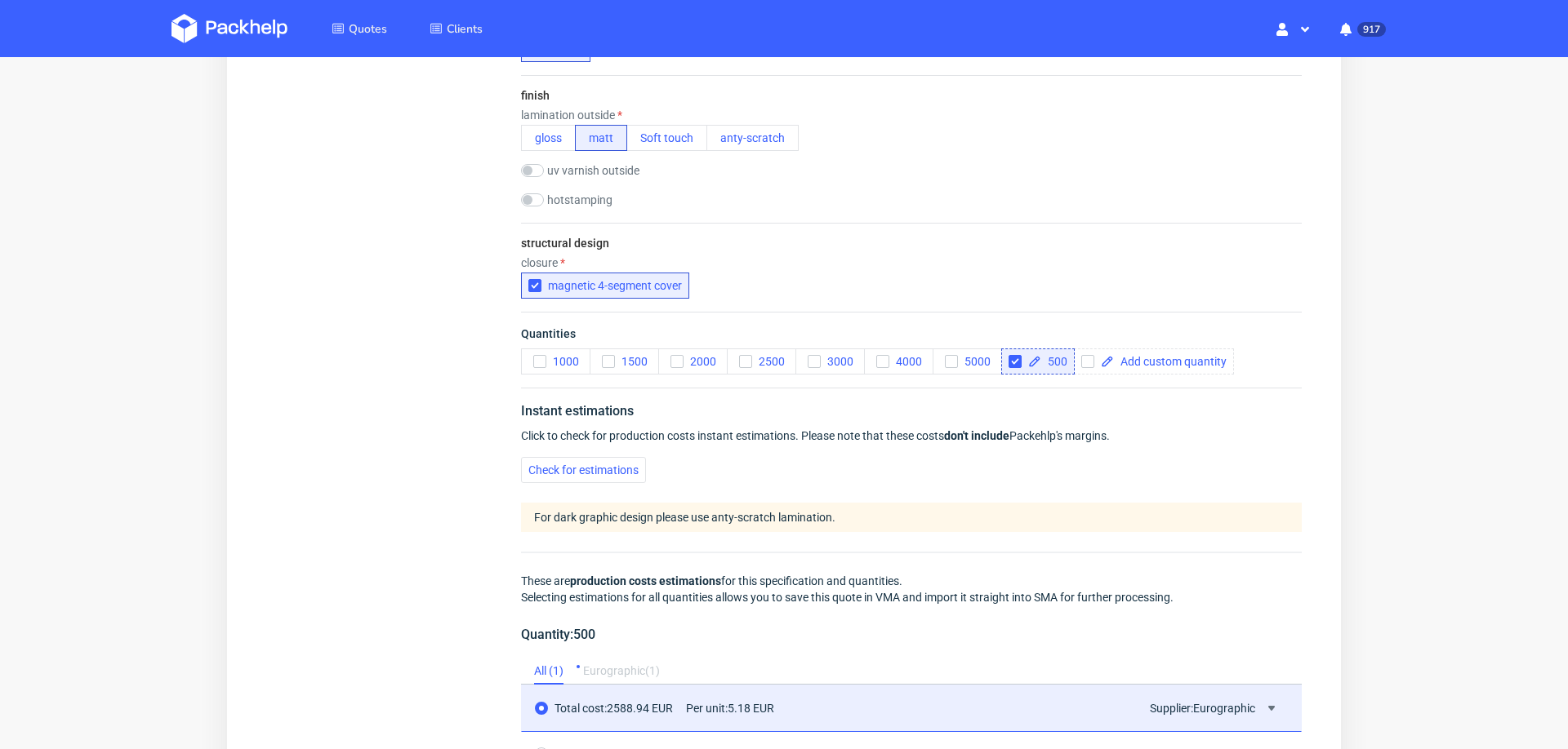
scroll to position [0, 0]
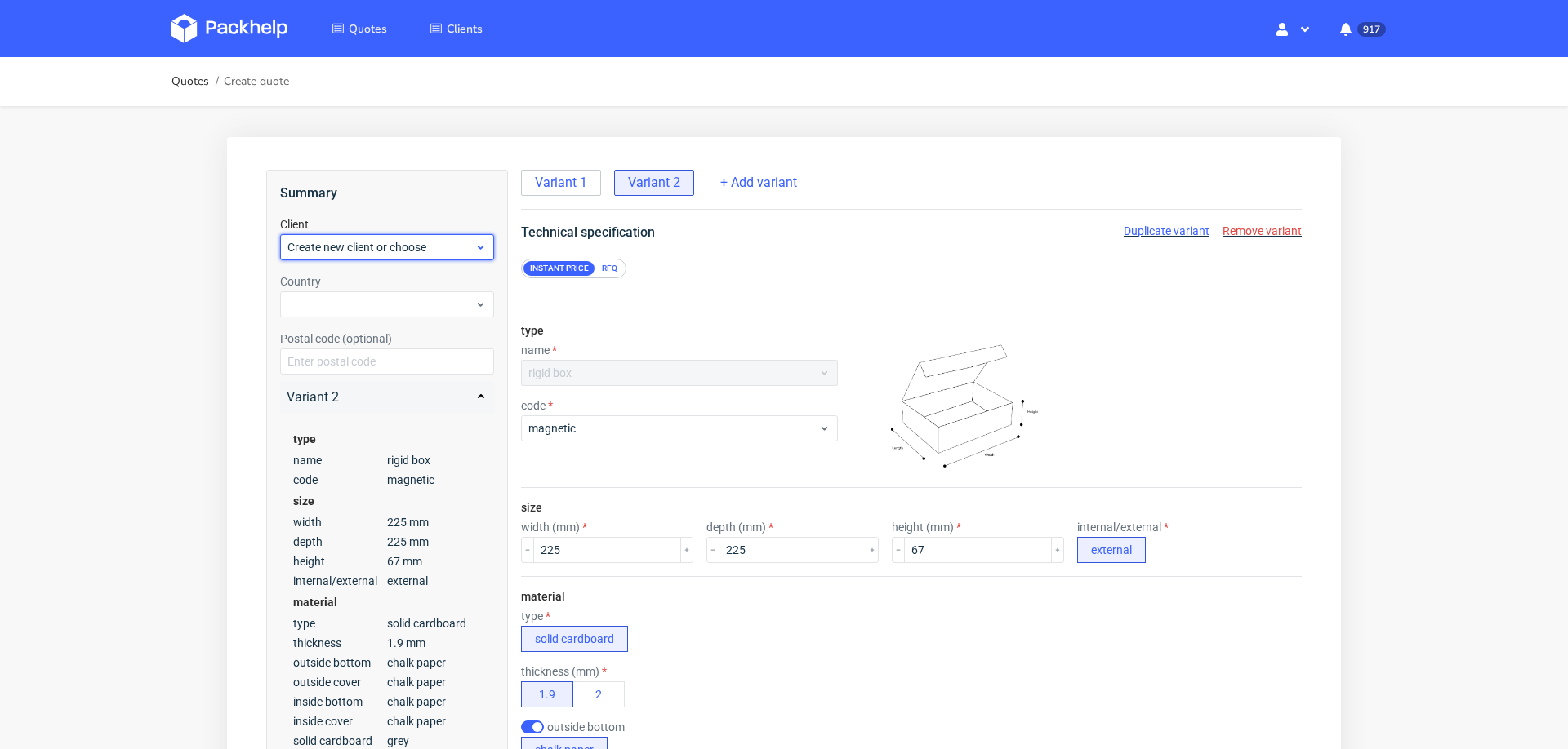
click at [397, 249] on span "Create new client or choose" at bounding box center [381, 247] width 187 height 17
type input "pvetere@captains-essentials.com"
click at [384, 285] on div "Add new client" at bounding box center [388, 285] width 202 height 30
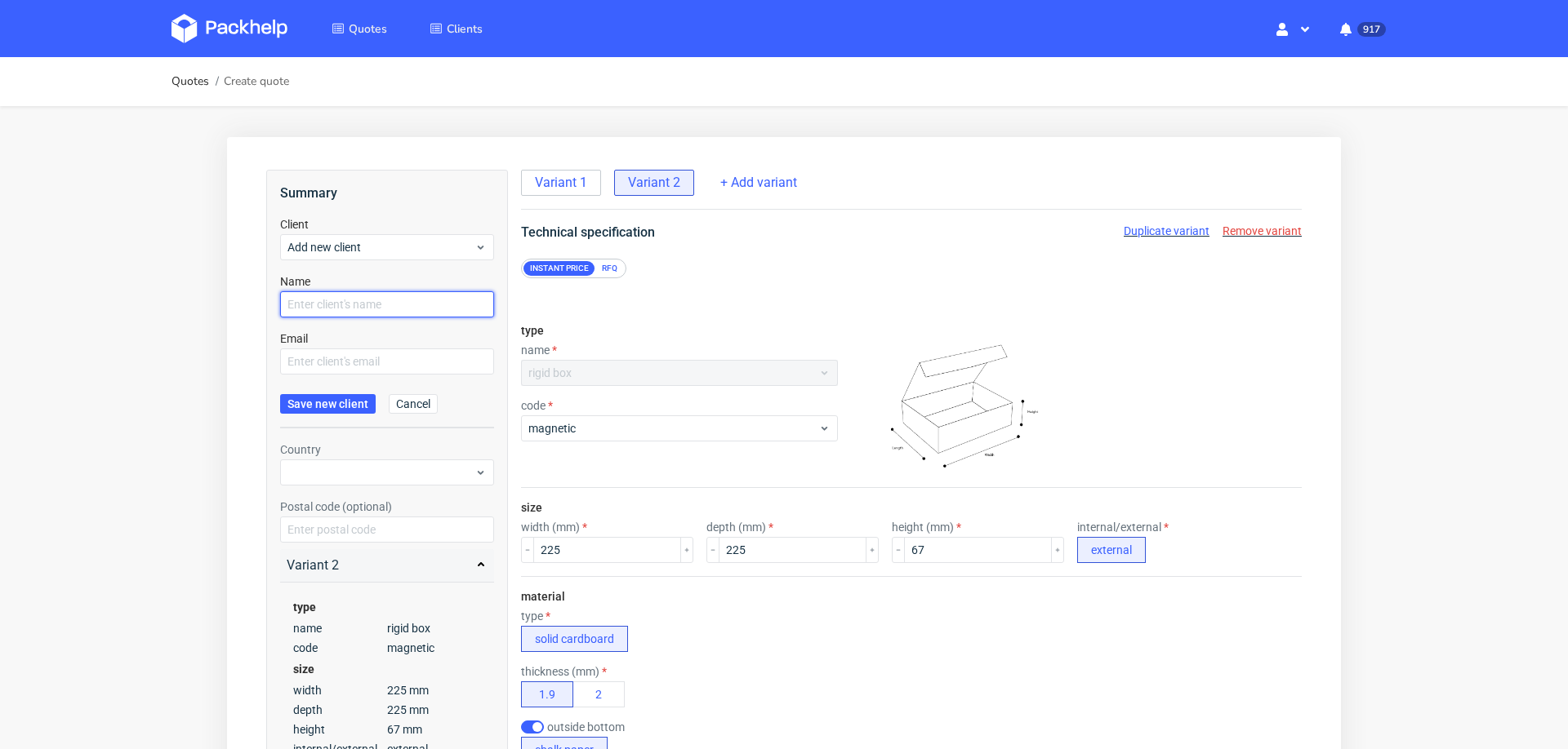
click at [376, 306] on input "text" at bounding box center [386, 305] width 214 height 26
paste input "pvetere@captains-essentials.com"
type input "pvetere@captains-essentials.com"
click at [362, 354] on input "text" at bounding box center [386, 362] width 214 height 26
paste input "pvetere@captains-essentials.com"
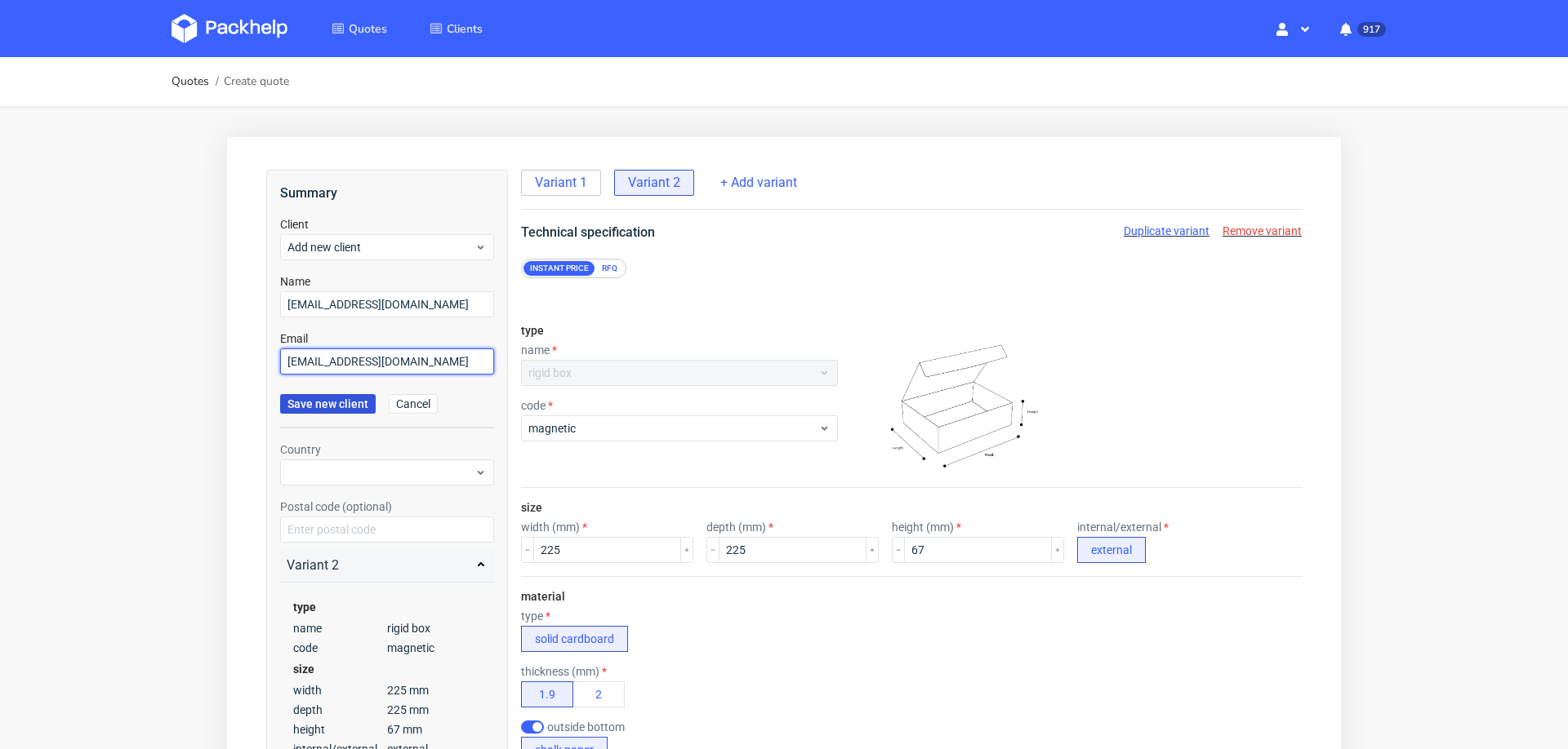
type input "pvetere@captains-essentials.com"
drag, startPoint x: 342, startPoint y: 405, endPoint x: 356, endPoint y: 413, distance: 16.1
click at [342, 405] on span "Save new client" at bounding box center [327, 404] width 81 height 11
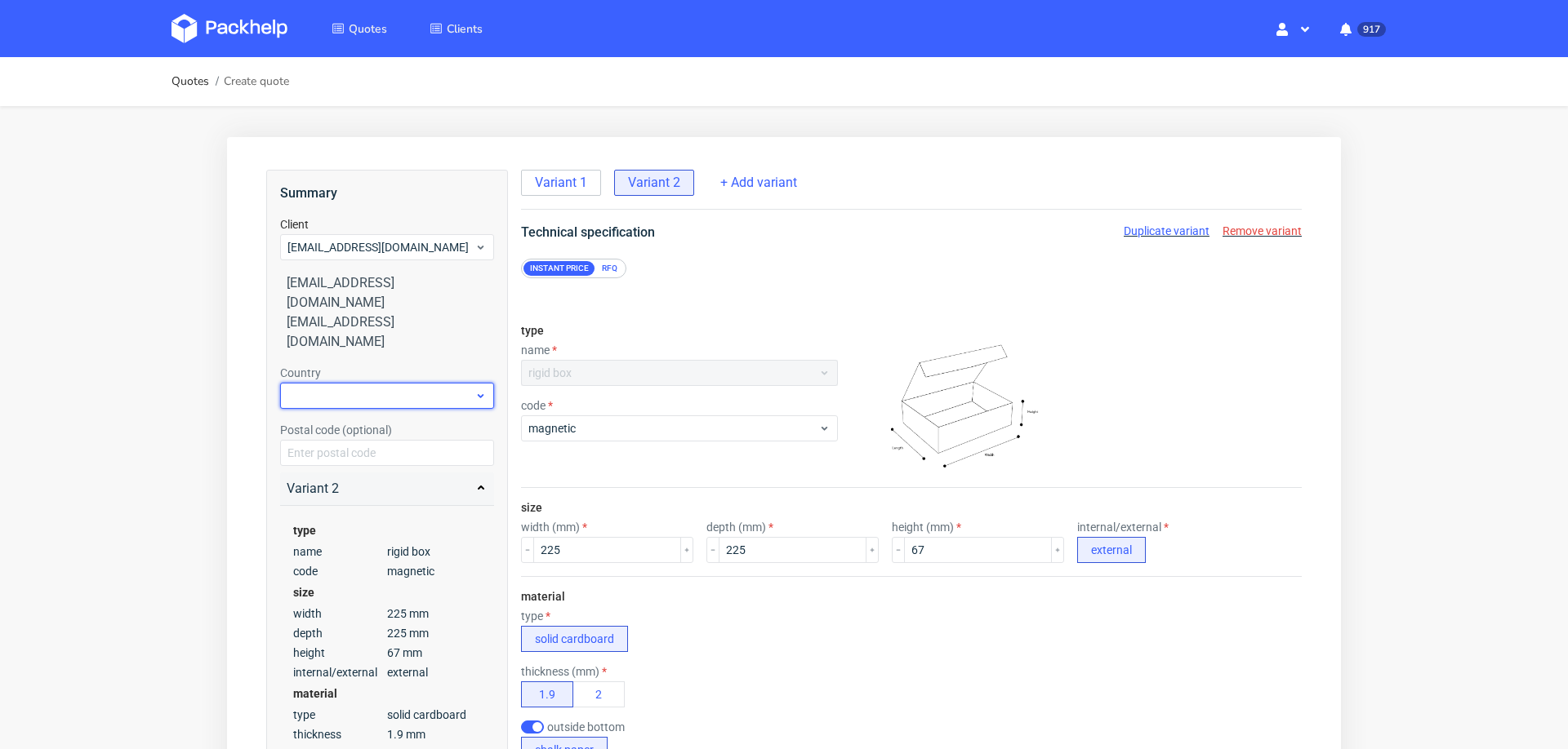
click at [367, 383] on div at bounding box center [386, 396] width 214 height 26
type input "d"
type input "ger"
click at [366, 427] on div "Germany" at bounding box center [388, 425] width 202 height 30
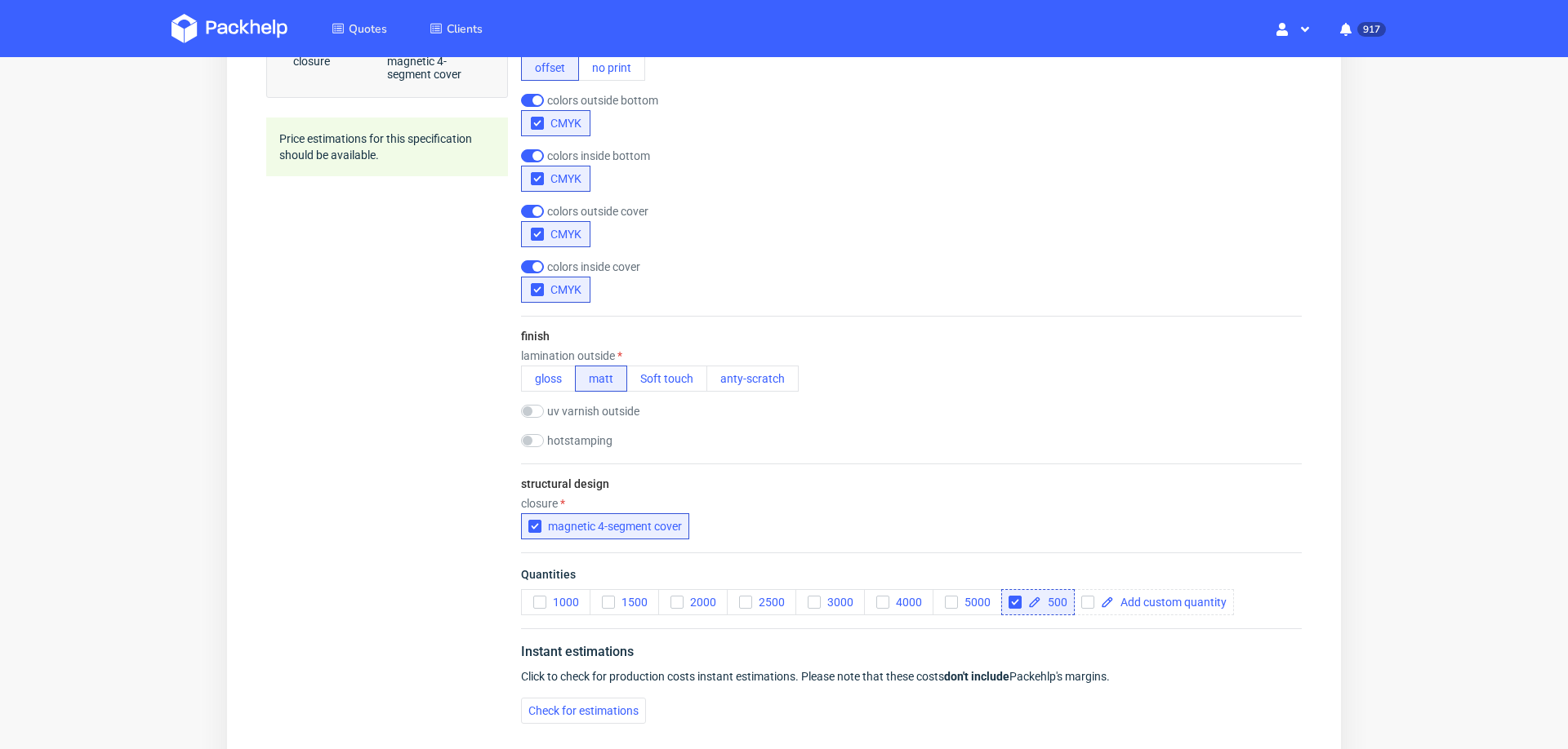
scroll to position [1240, 0]
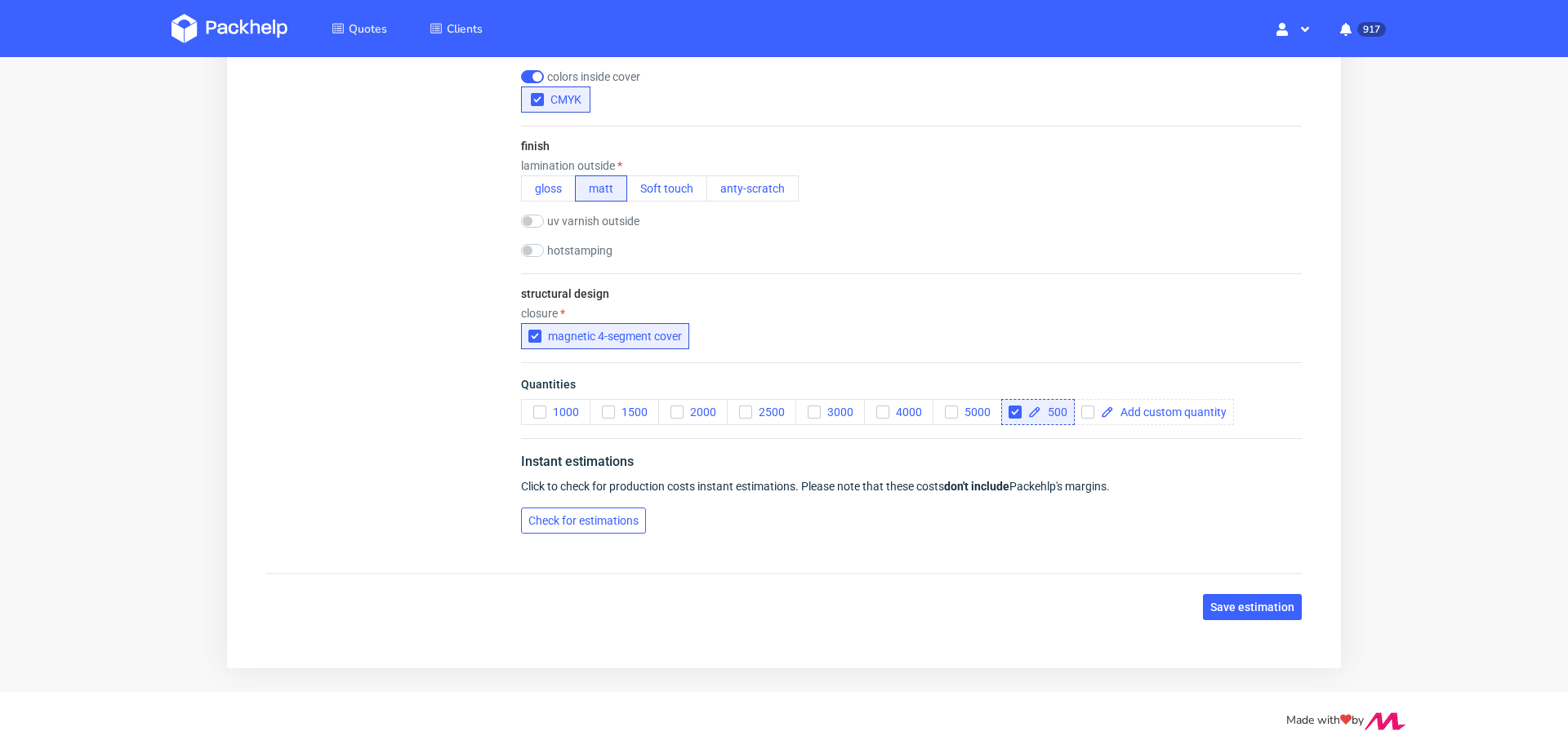
click at [571, 517] on span "Check for estimations" at bounding box center [583, 520] width 110 height 11
click at [582, 522] on div "Check for estimations" at bounding box center [911, 520] width 781 height 26
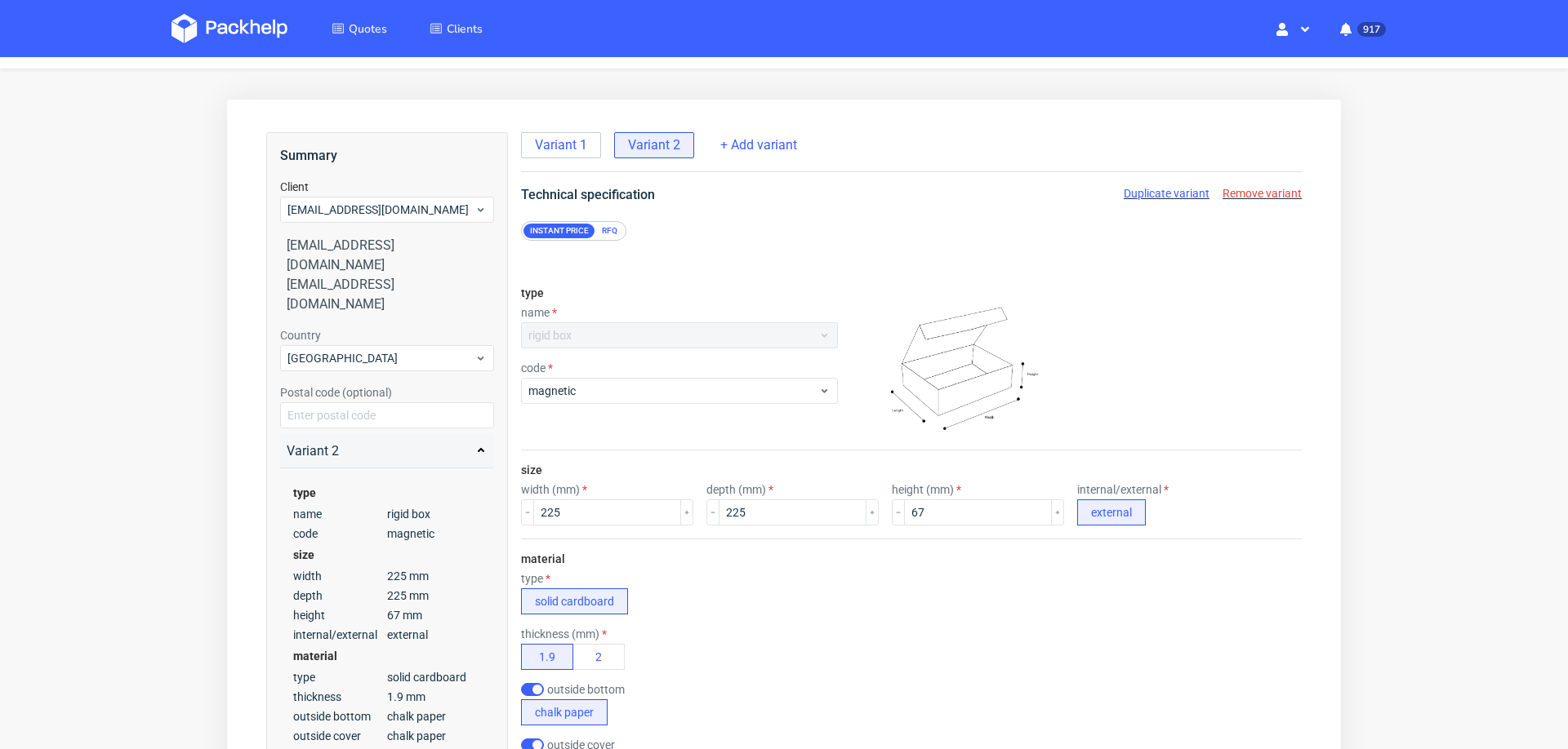
scroll to position [0, 0]
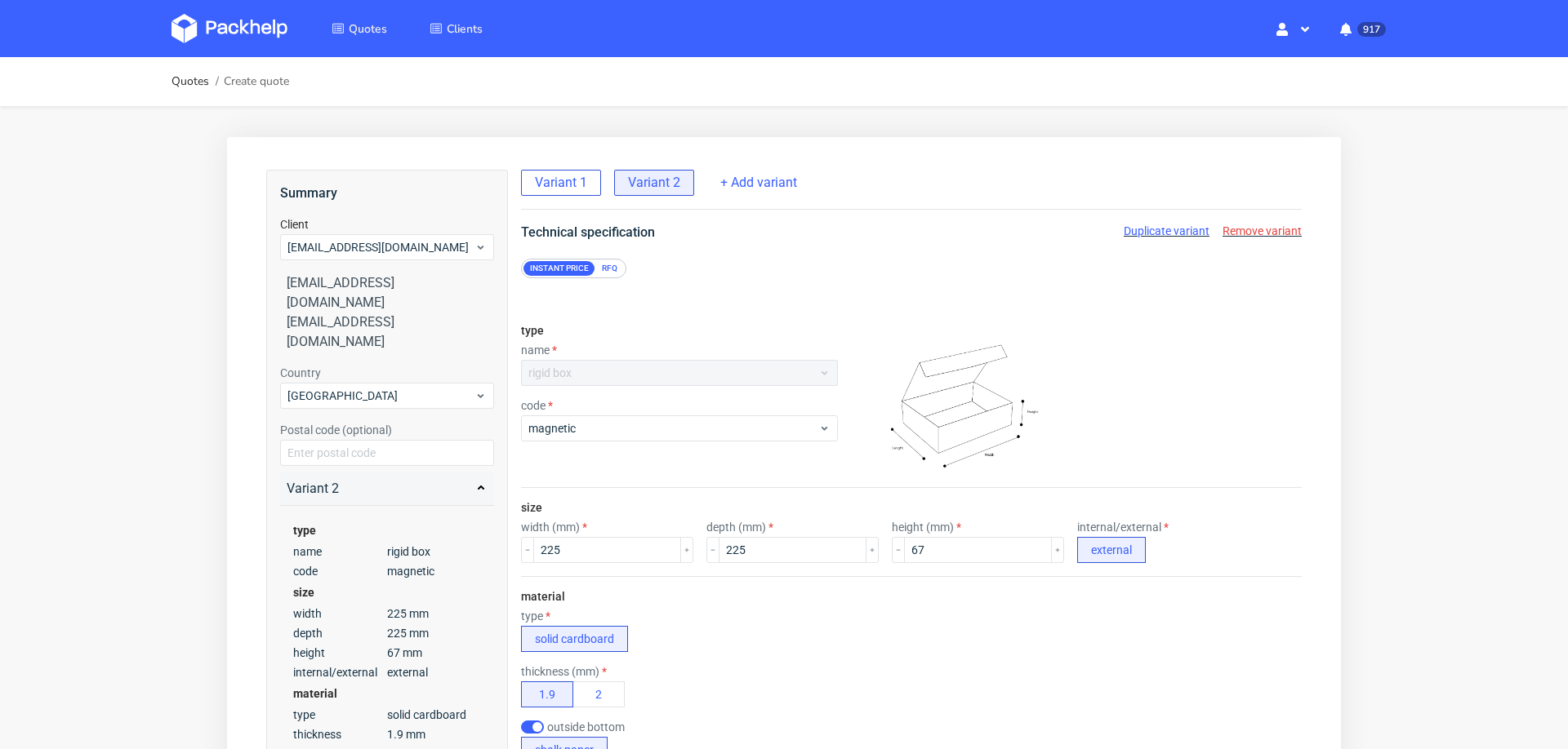
click at [551, 181] on span "Variant 1" at bounding box center [561, 182] width 52 height 18
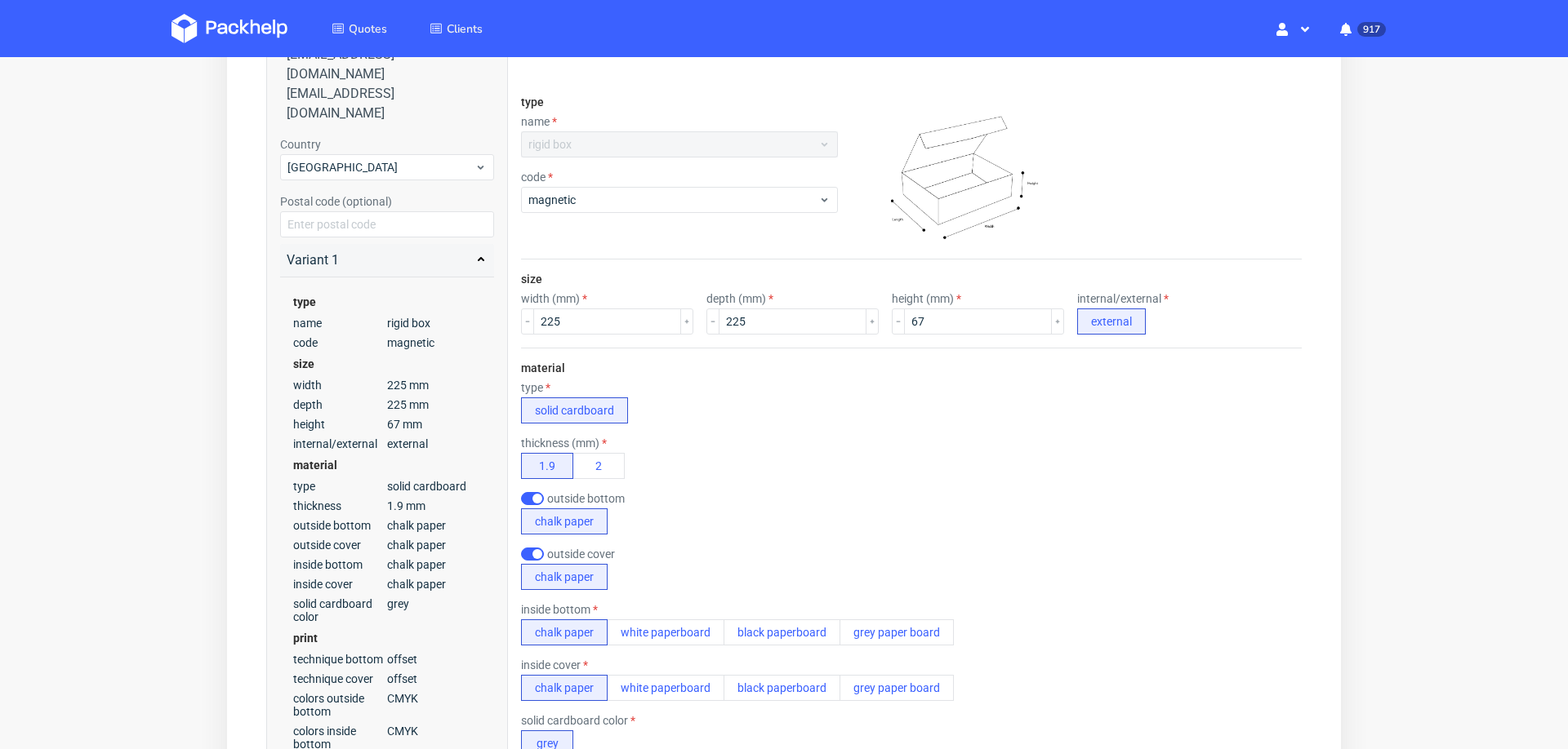
scroll to position [1295, 0]
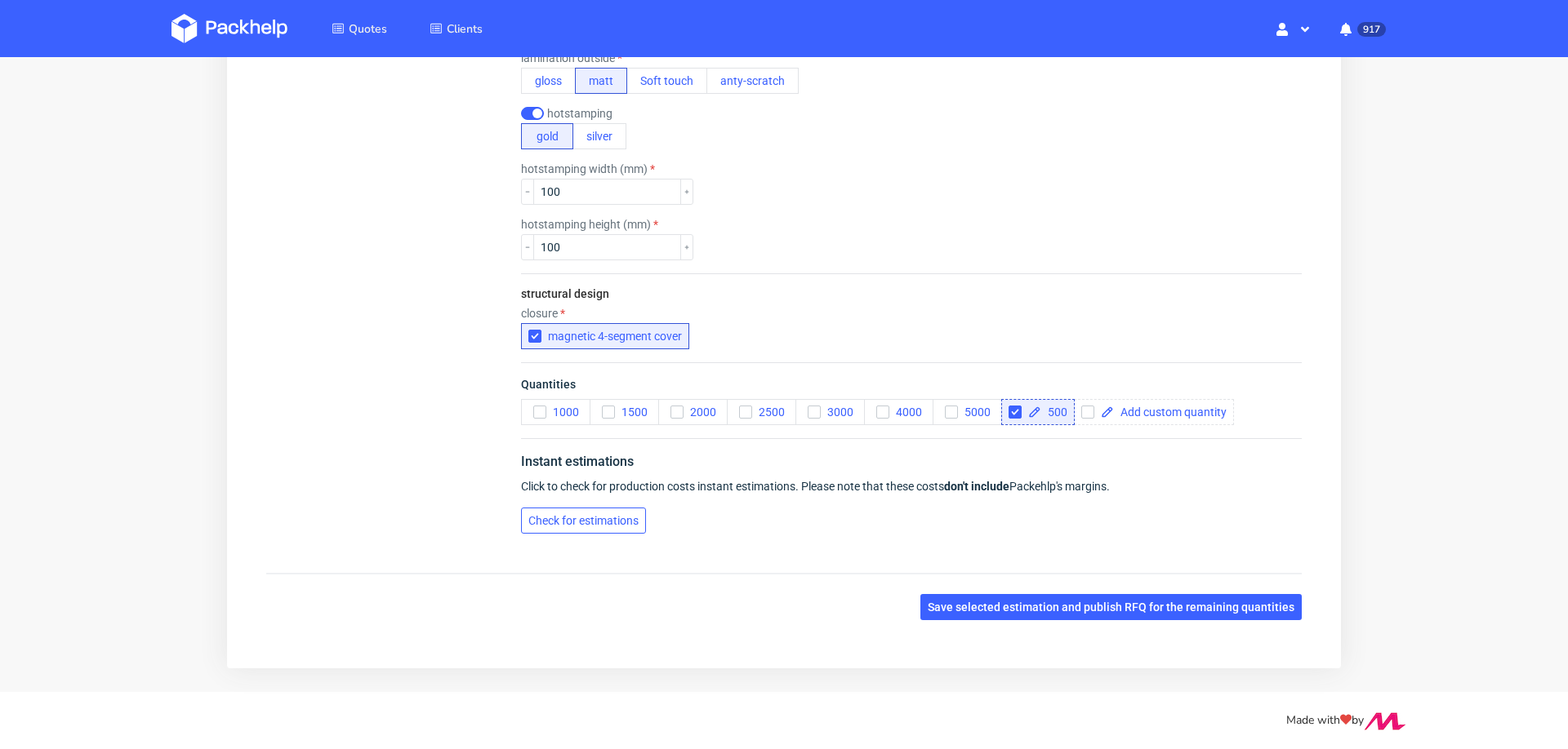
click at [628, 515] on span "Check for estimations" at bounding box center [583, 520] width 110 height 11
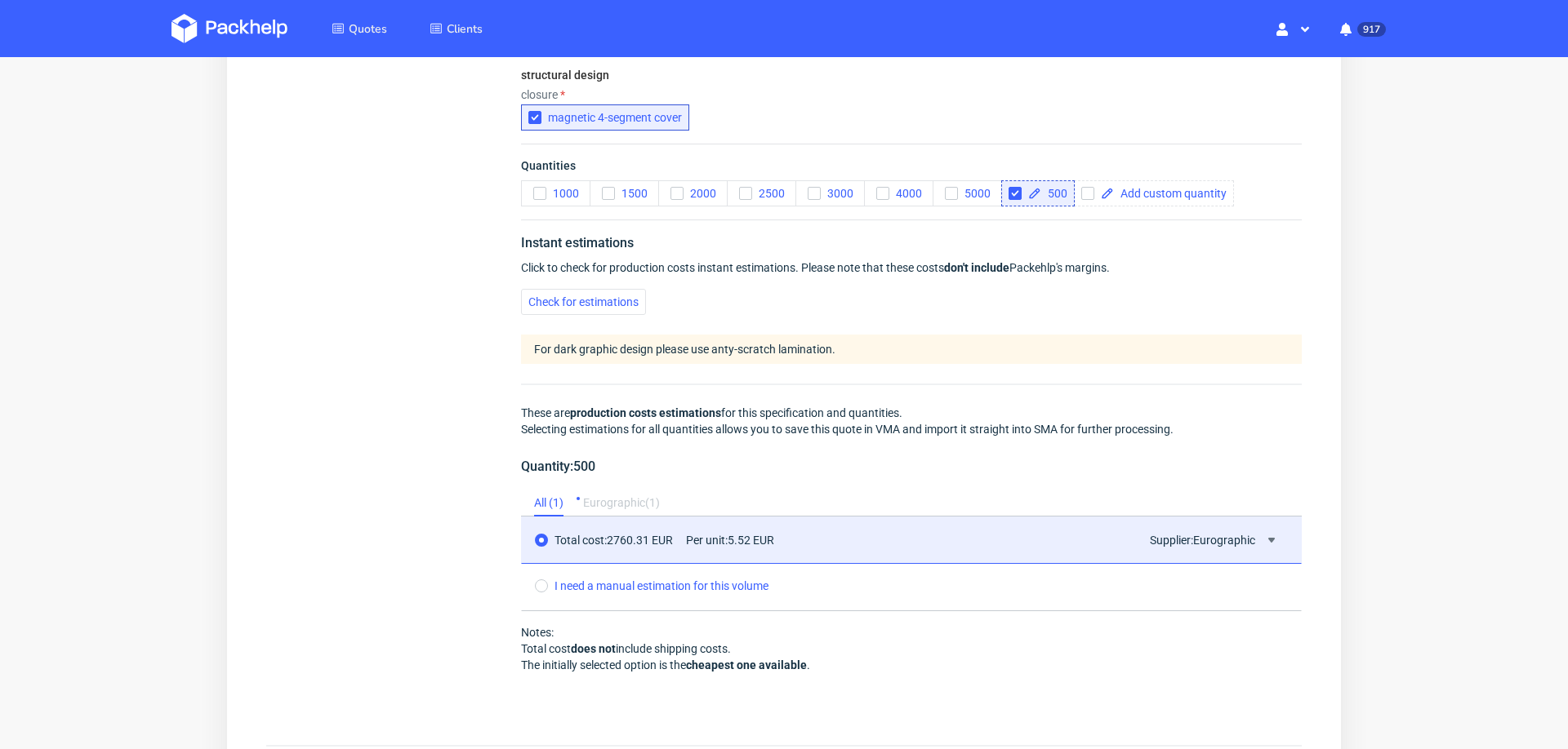
scroll to position [1685, 0]
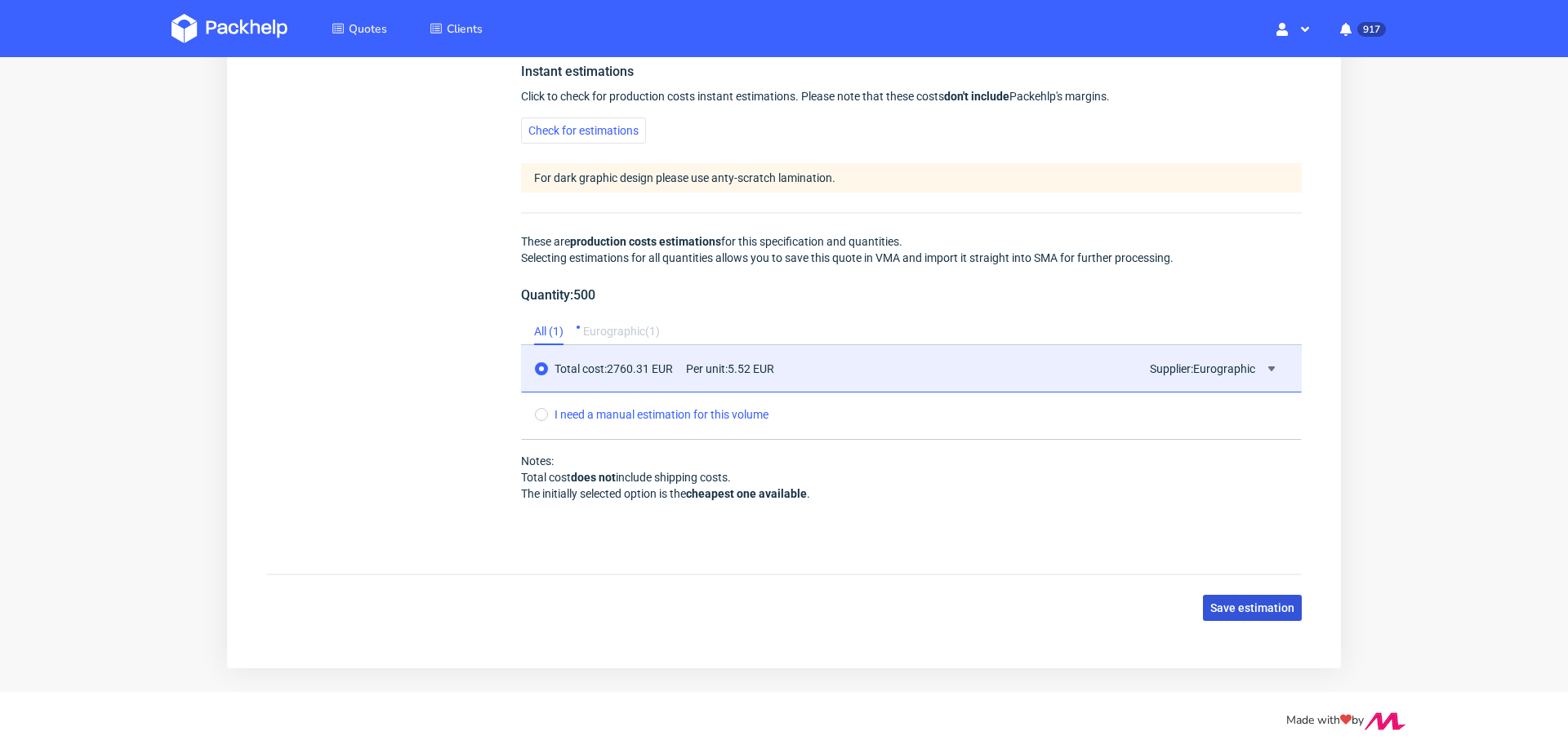
click at [1262, 603] on span "Save estimation" at bounding box center [1252, 608] width 84 height 11
click at [1255, 603] on div "Save estimation" at bounding box center [784, 608] width 1035 height 26
